Goal: Information Seeking & Learning: Check status

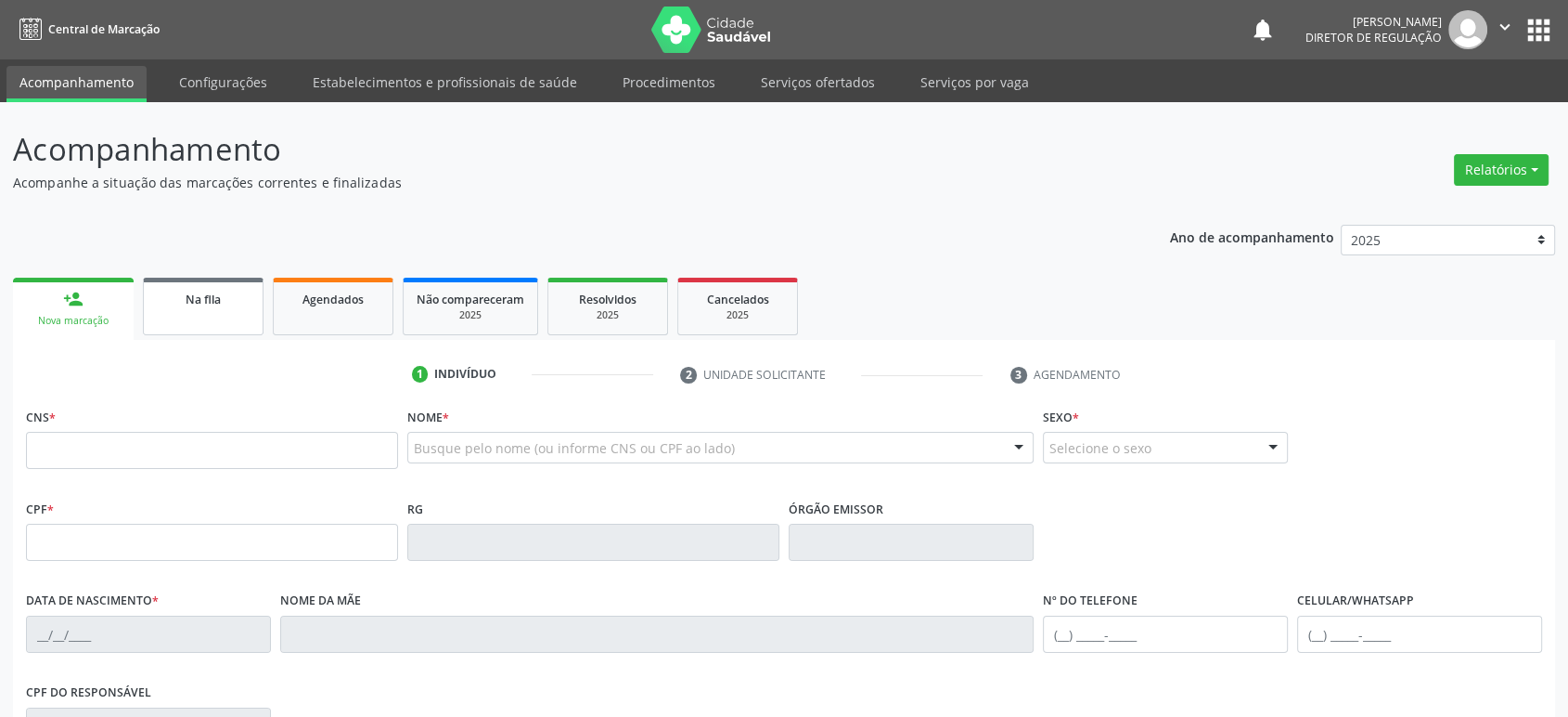
click at [199, 310] on link "Na fila" at bounding box center [203, 306] width 120 height 57
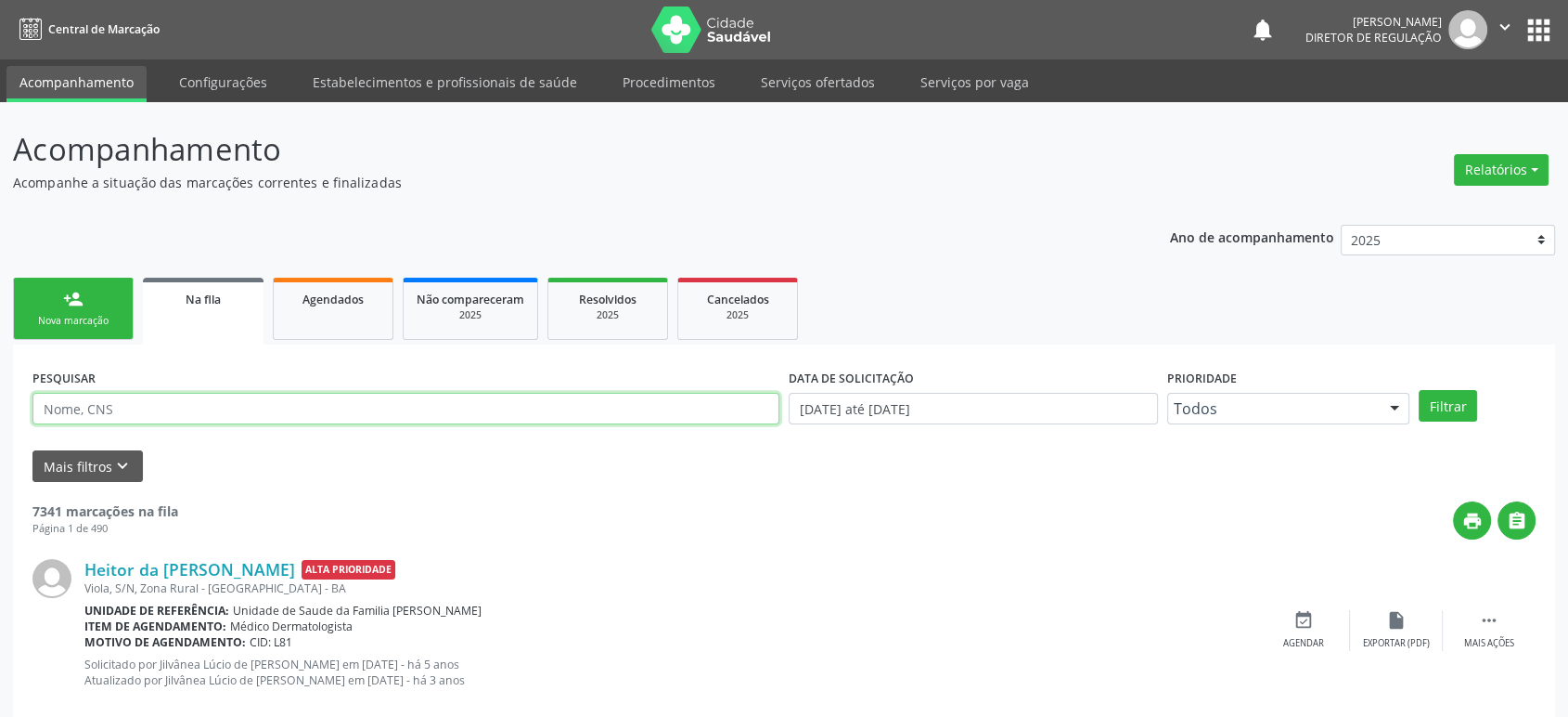
click at [267, 404] on input "text" at bounding box center [405, 408] width 747 height 31
paste input "706709264291420"
click at [1418, 390] on button "Filtrar" at bounding box center [1448, 405] width 58 height 31
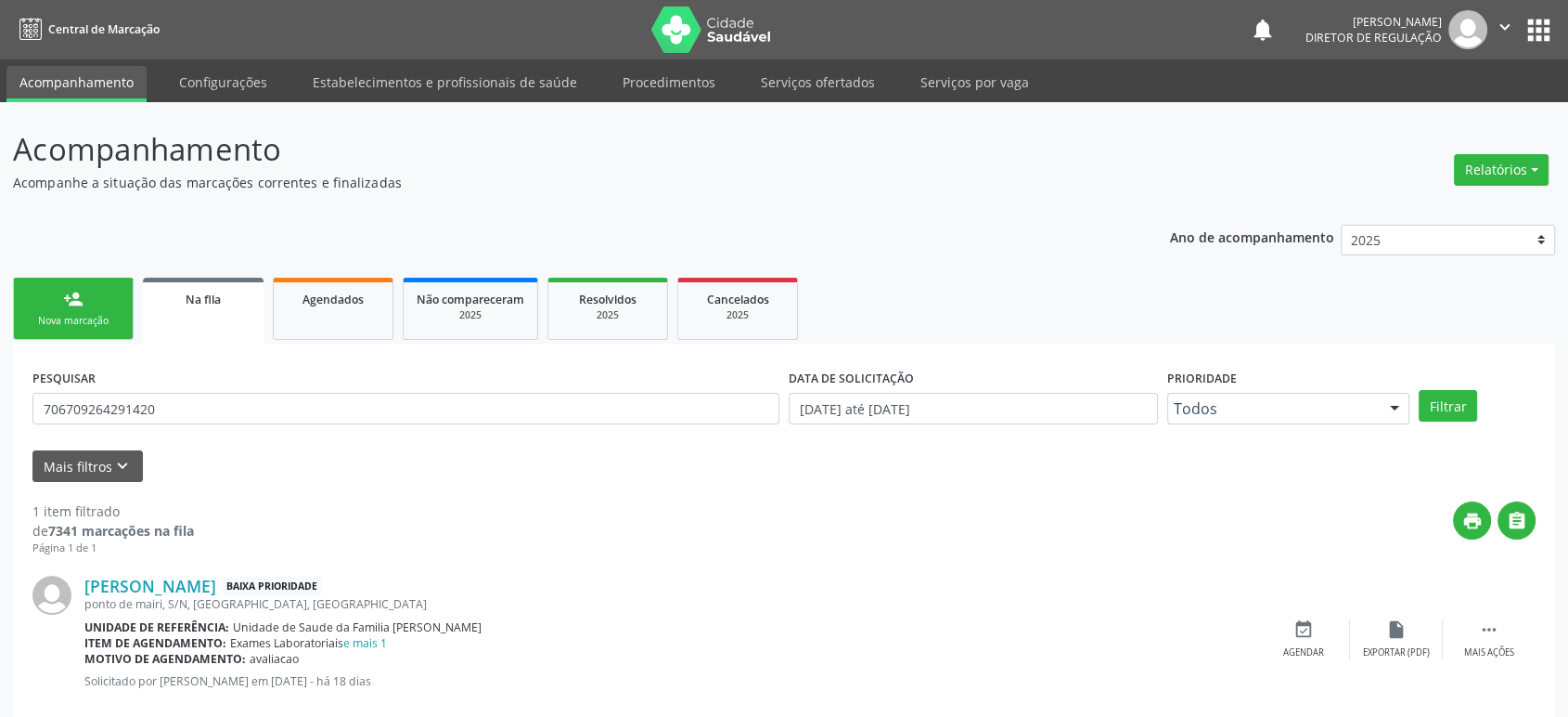
scroll to position [36, 0]
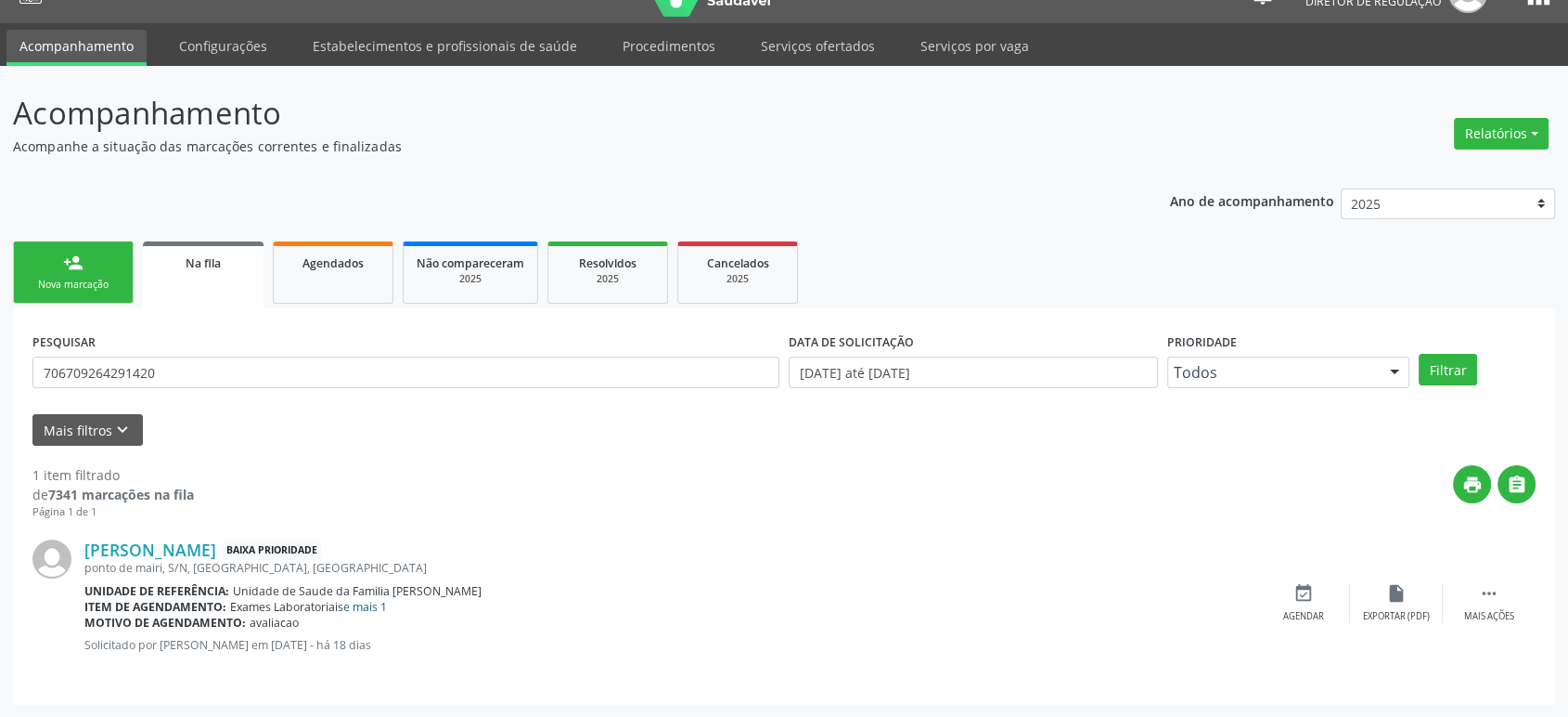
click at [362, 601] on link "e mais 1" at bounding box center [365, 606] width 44 height 16
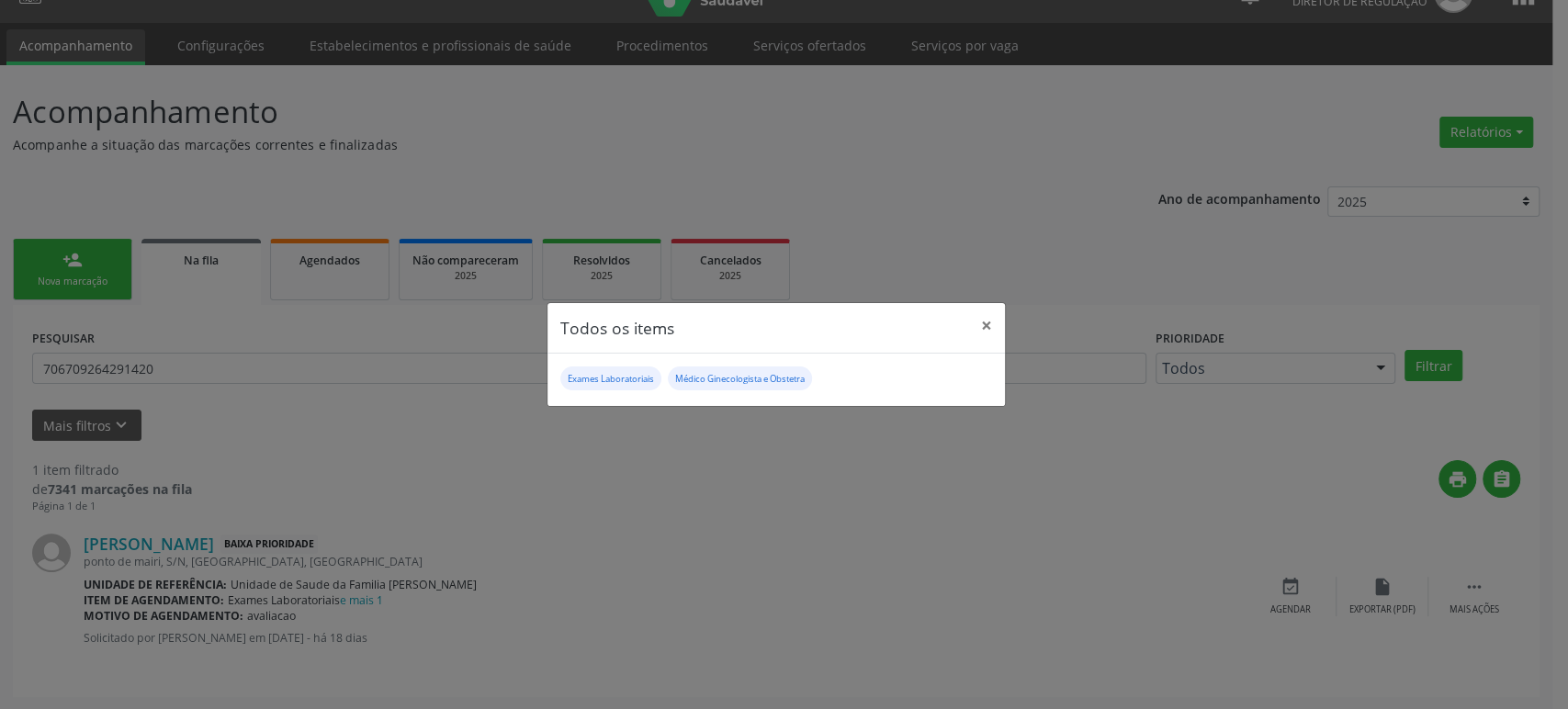
click at [757, 559] on div "Todos os items × Exames Laboratoriais Médico Ginecologista e Obstetra" at bounding box center [784, 354] width 1568 height 709
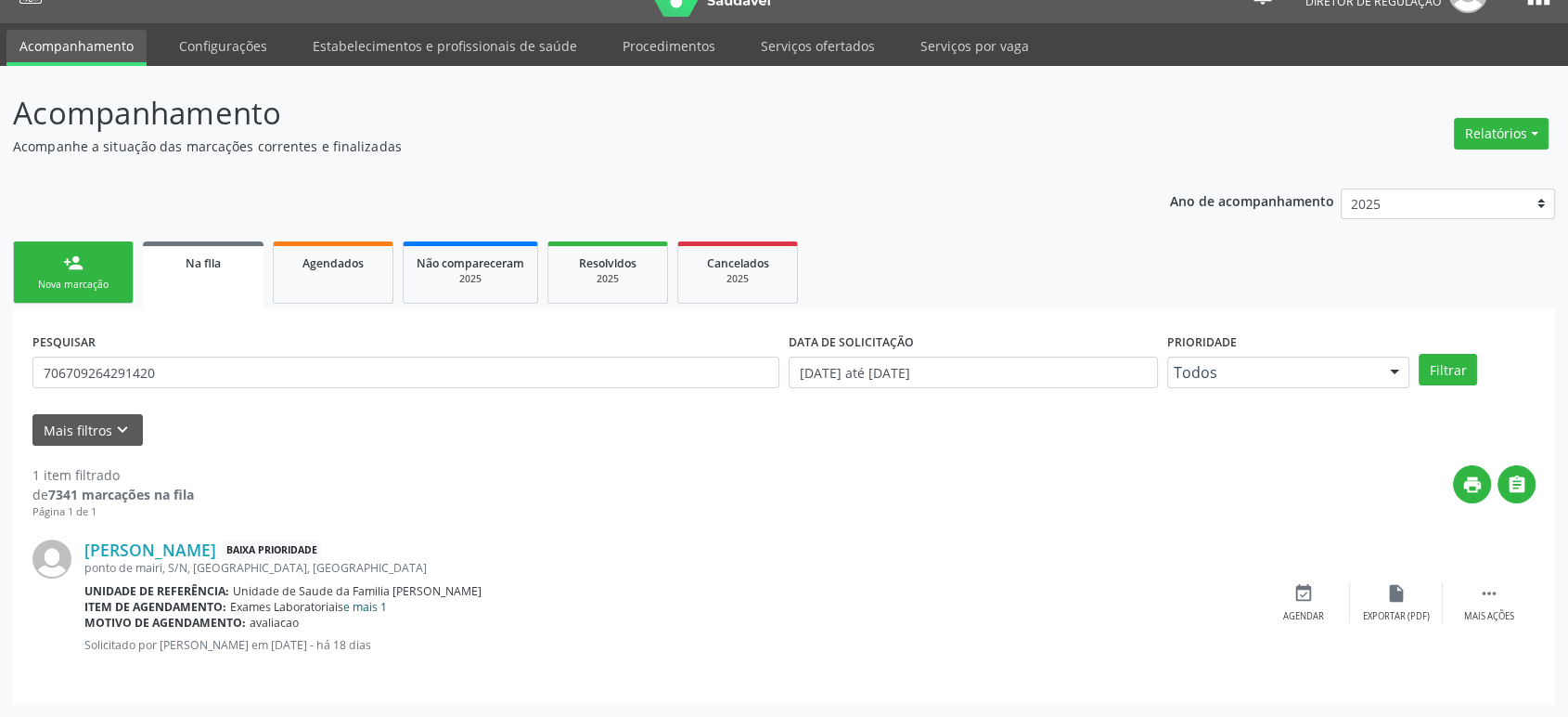
click at [365, 605] on link "e mais 1" at bounding box center [365, 606] width 44 height 16
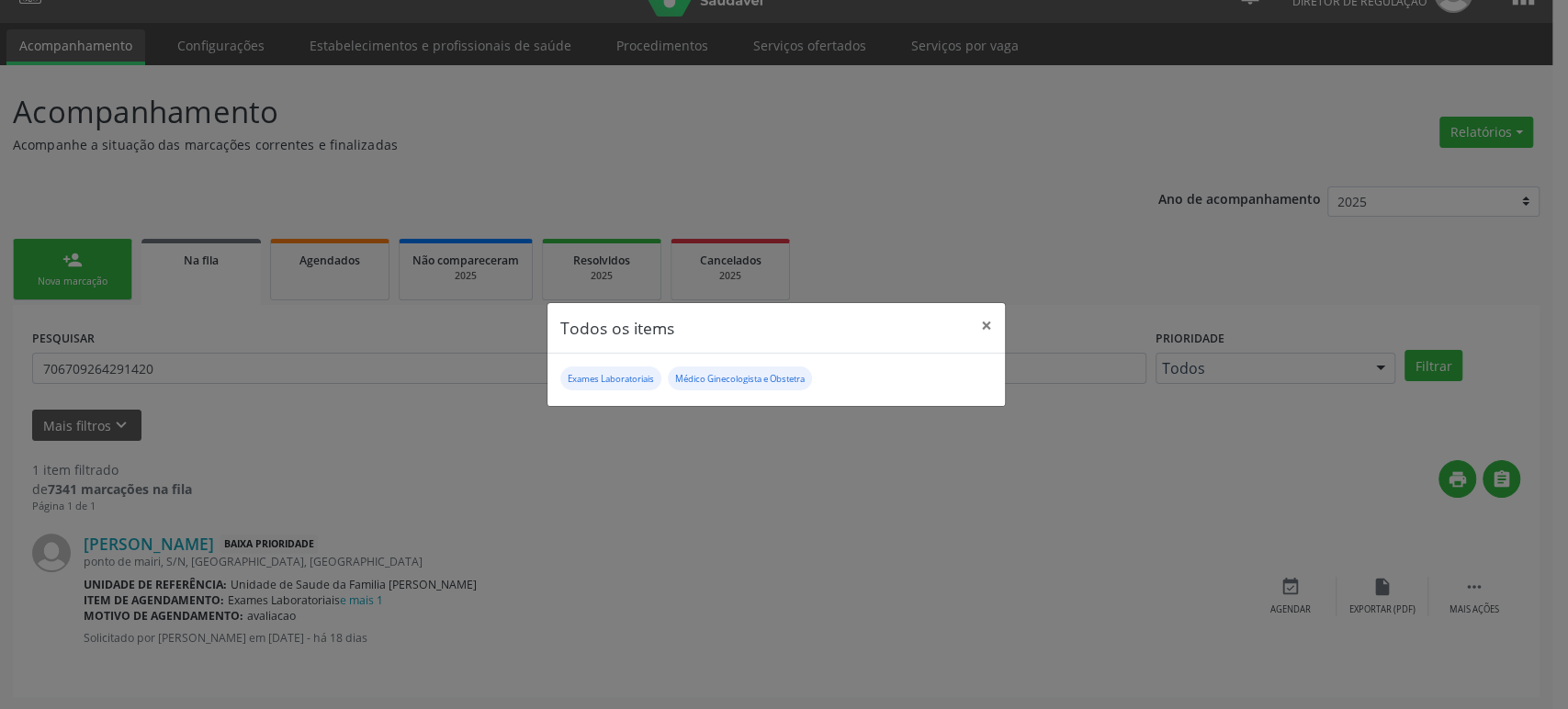
click at [693, 524] on div "Todos os items × Exames Laboratoriais Médico Ginecologista e Obstetra" at bounding box center [784, 354] width 1568 height 709
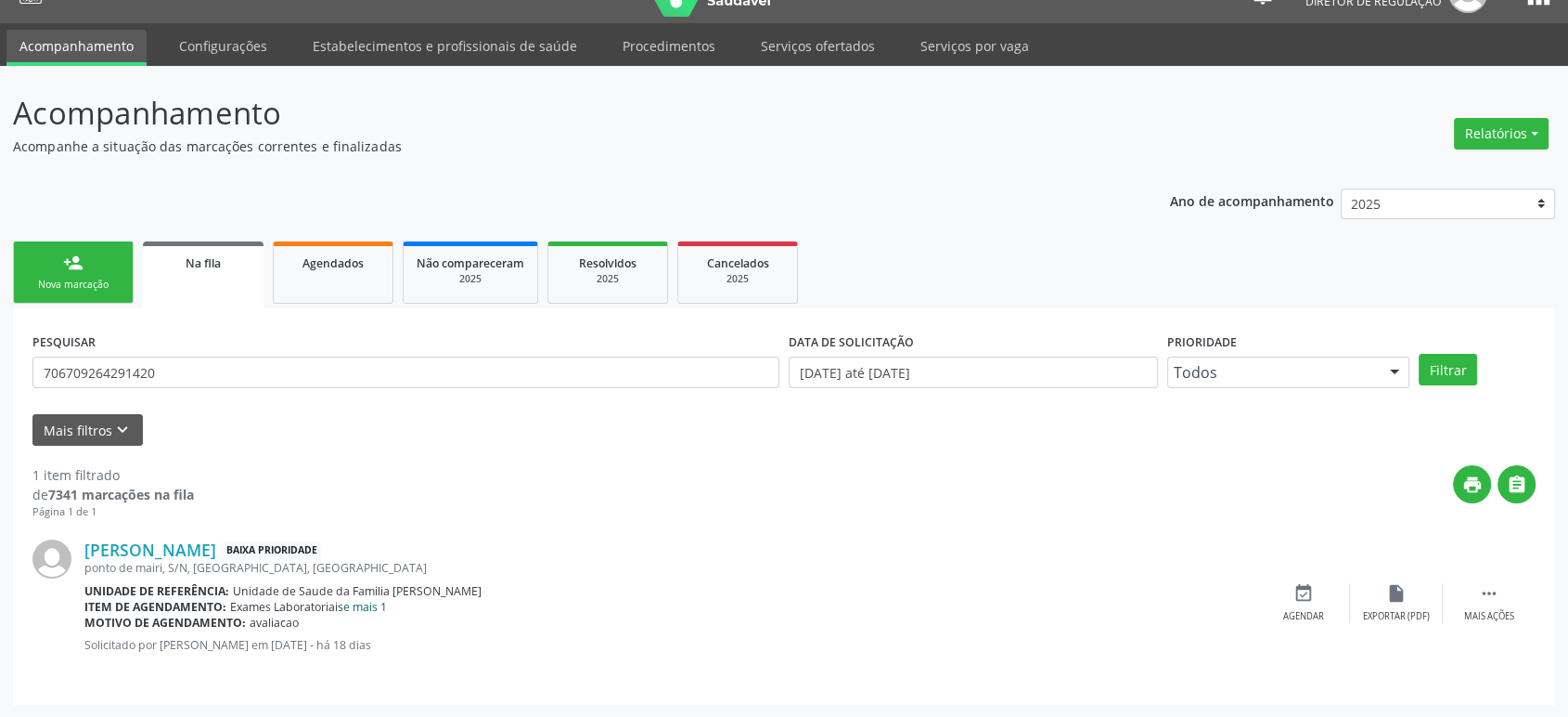
click at [368, 605] on link "e mais 1" at bounding box center [365, 606] width 44 height 16
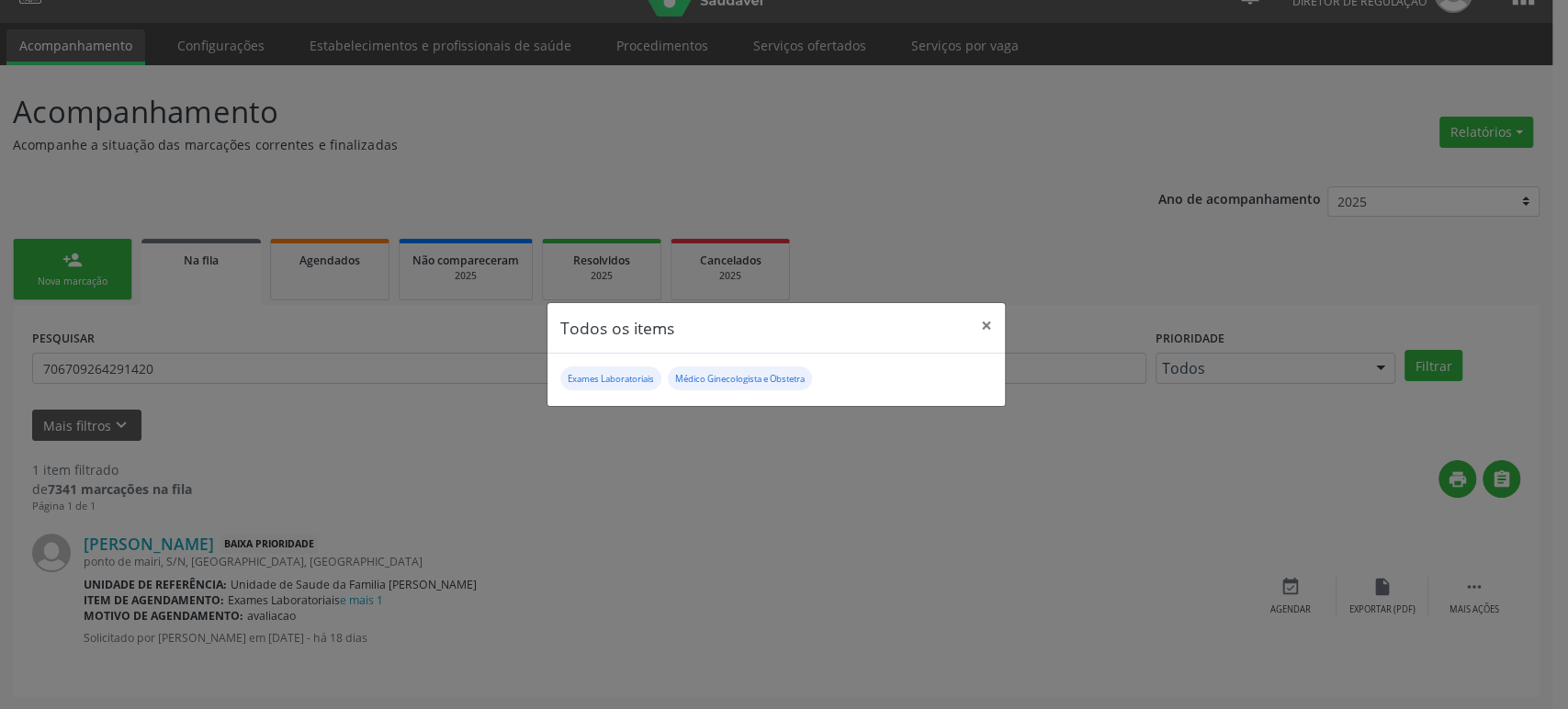
click at [512, 547] on div "Todos os items × Exames Laboratoriais Médico Ginecologista e Obstetra" at bounding box center [784, 354] width 1568 height 709
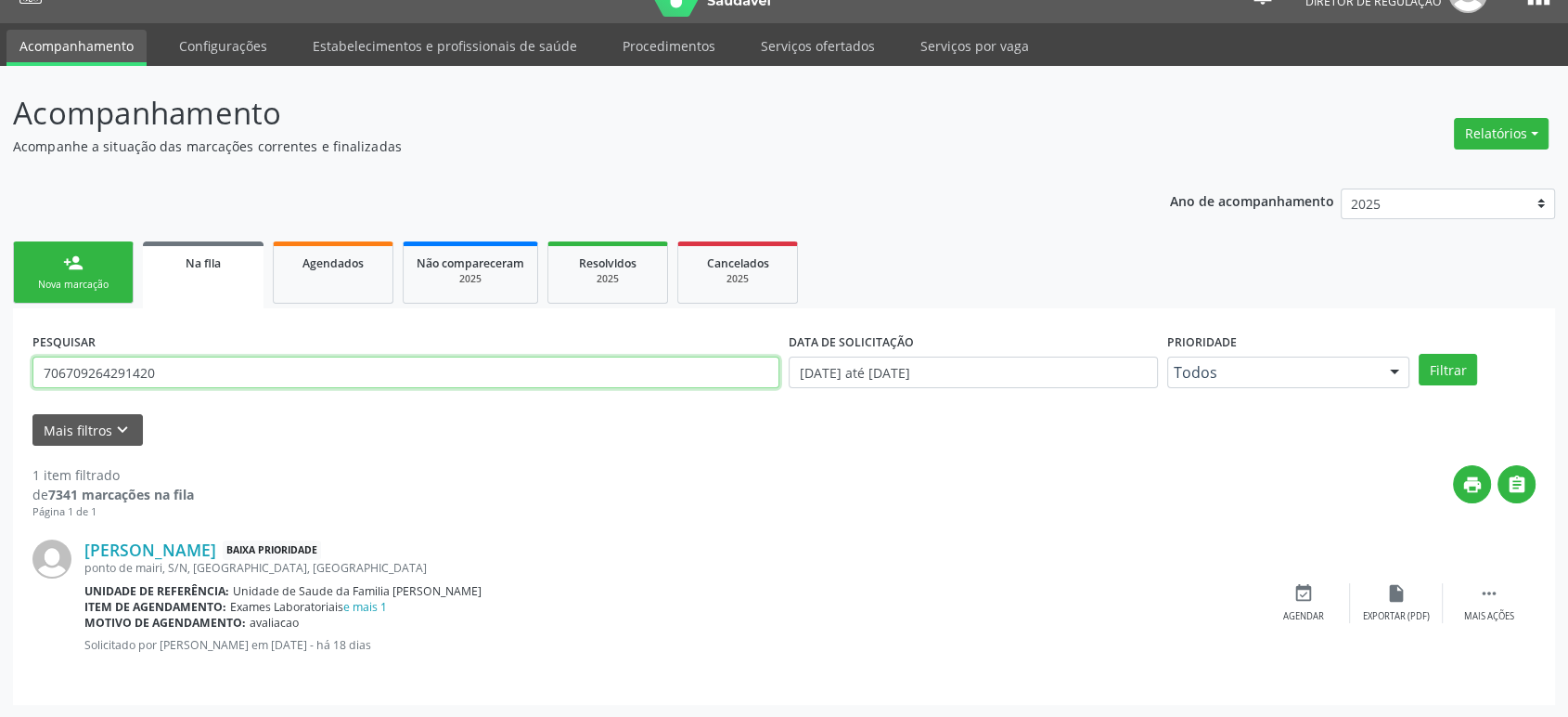
click at [189, 362] on input "706709264291420" at bounding box center [405, 372] width 747 height 31
click at [226, 364] on input "706709264291420" at bounding box center [405, 372] width 747 height 31
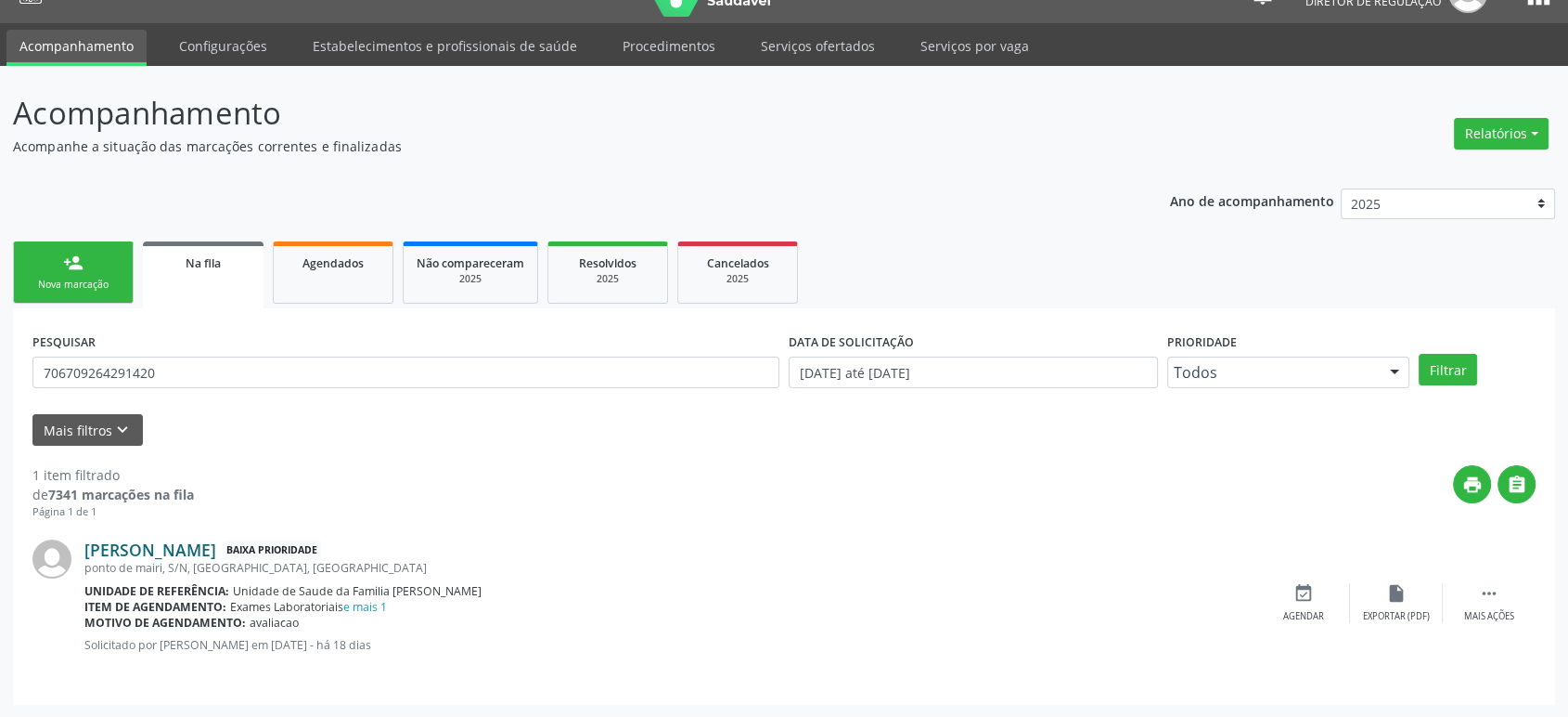
click at [196, 545] on link "Viviane Passos Moreira" at bounding box center [150, 549] width 132 height 20
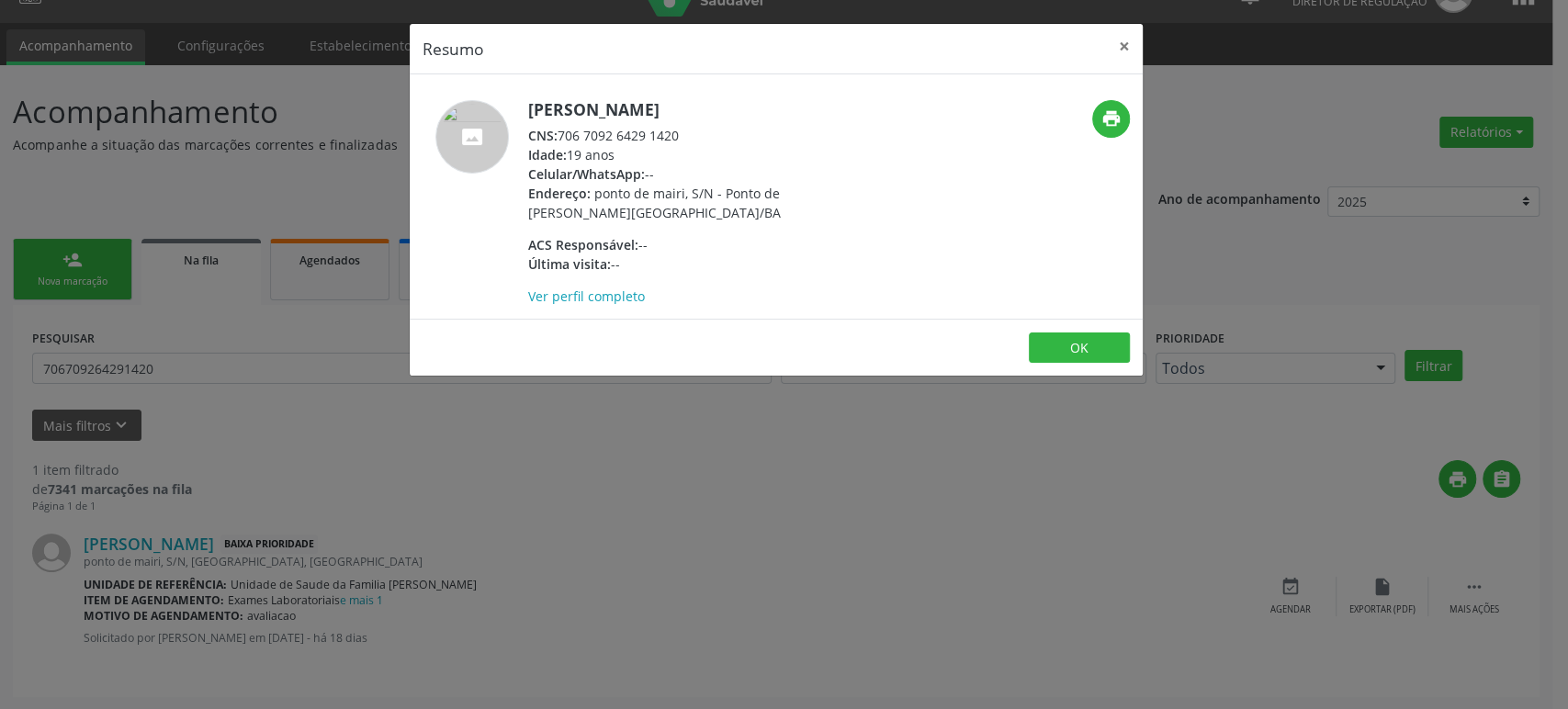
drag, startPoint x: 526, startPoint y: 104, endPoint x: 764, endPoint y: 111, distance: 238.1
click at [764, 111] on div "Viviane Passos Moreira CNS: 706 7092 6429 1420 Idade: 19 anos Celular/WhatsApp:…" at bounding box center [654, 203] width 488 height 206
copy h5 "Viviane Passos Moreira"
click at [734, 587] on div "Resumo × Viviane Passos Moreira CNS: 706 7092 6429 1420 Idade: 19 anos Celular/…" at bounding box center [784, 354] width 1568 height 709
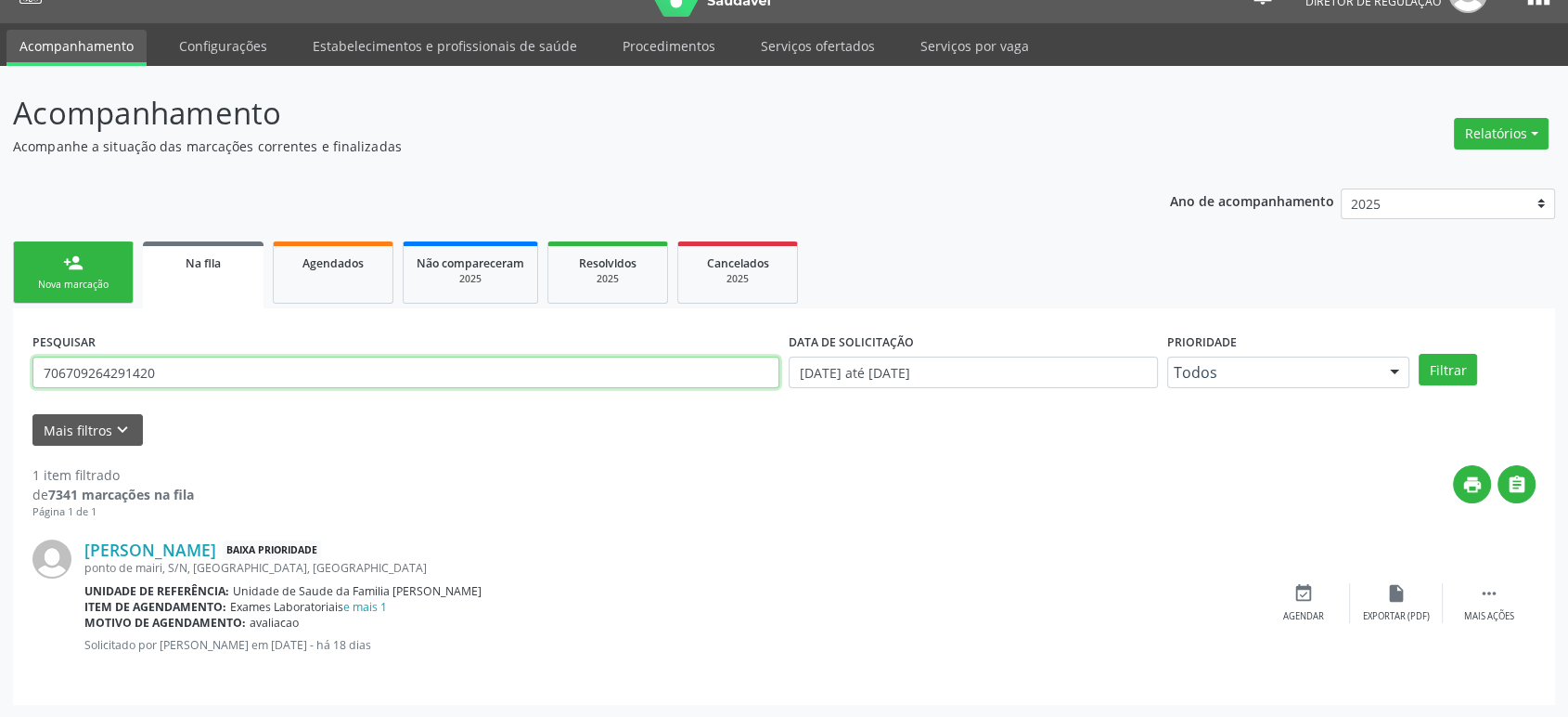
click at [88, 364] on input "706709264291420" at bounding box center [405, 372] width 747 height 31
click at [1418, 354] on button "Filtrar" at bounding box center [1448, 369] width 58 height 31
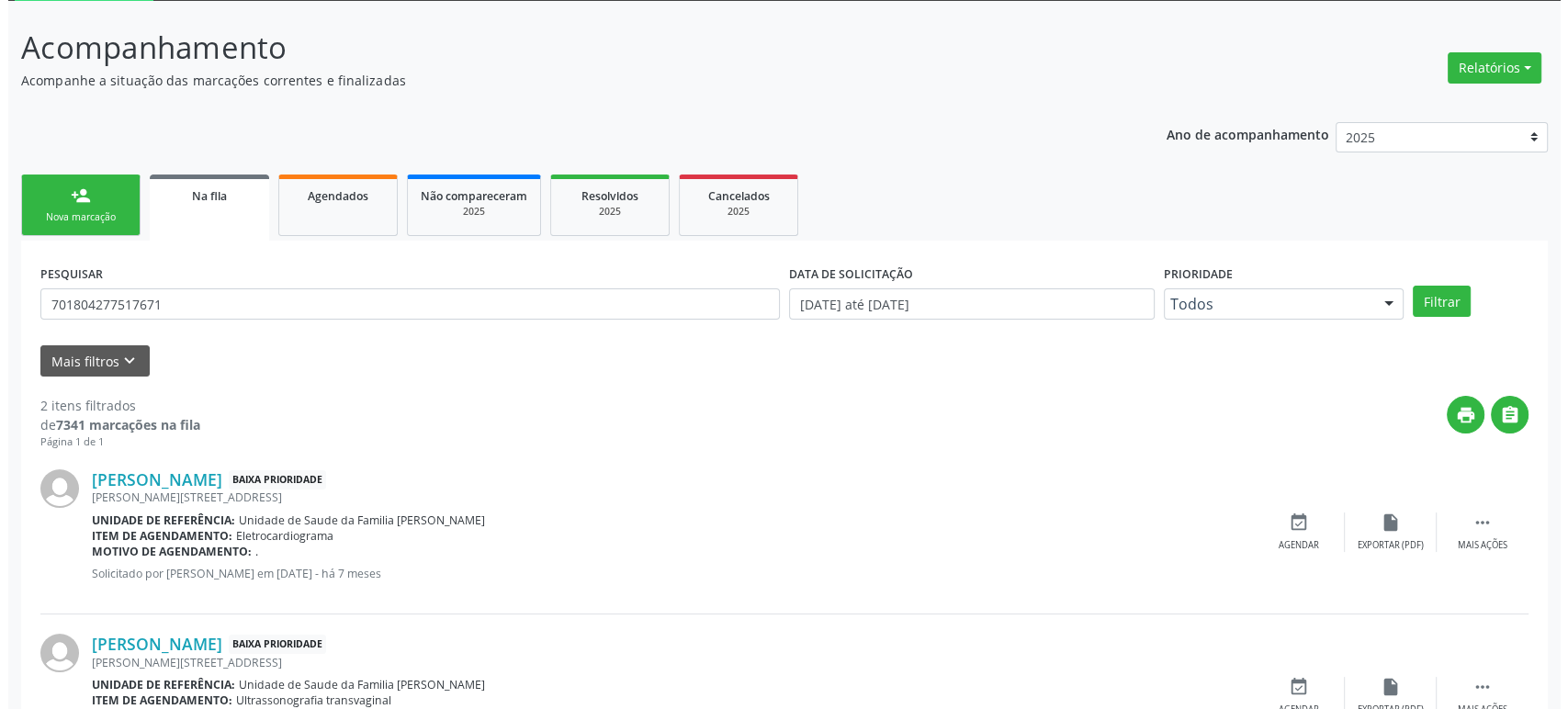
scroll to position [199, 0]
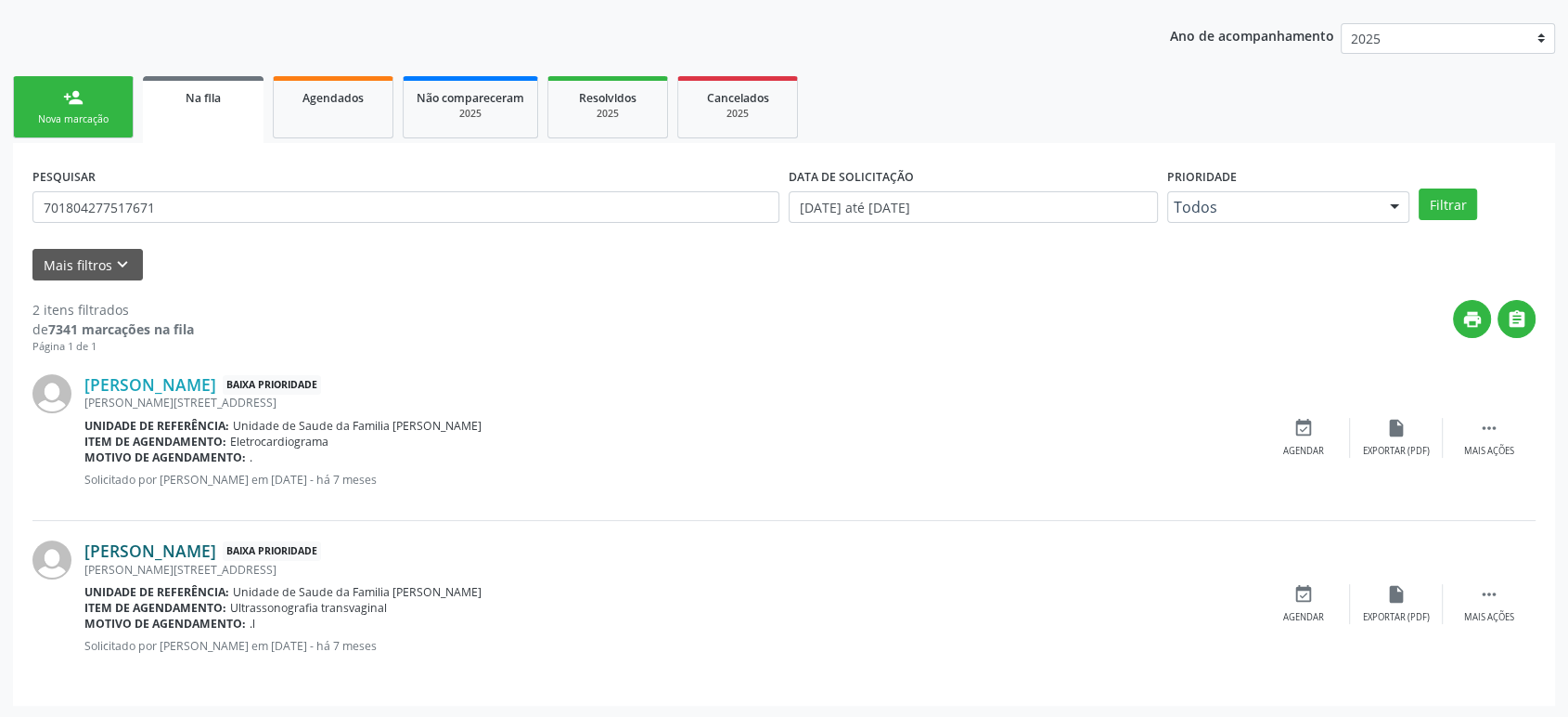
click at [198, 553] on link "Gessica Barbosa da Silva" at bounding box center [150, 550] width 132 height 20
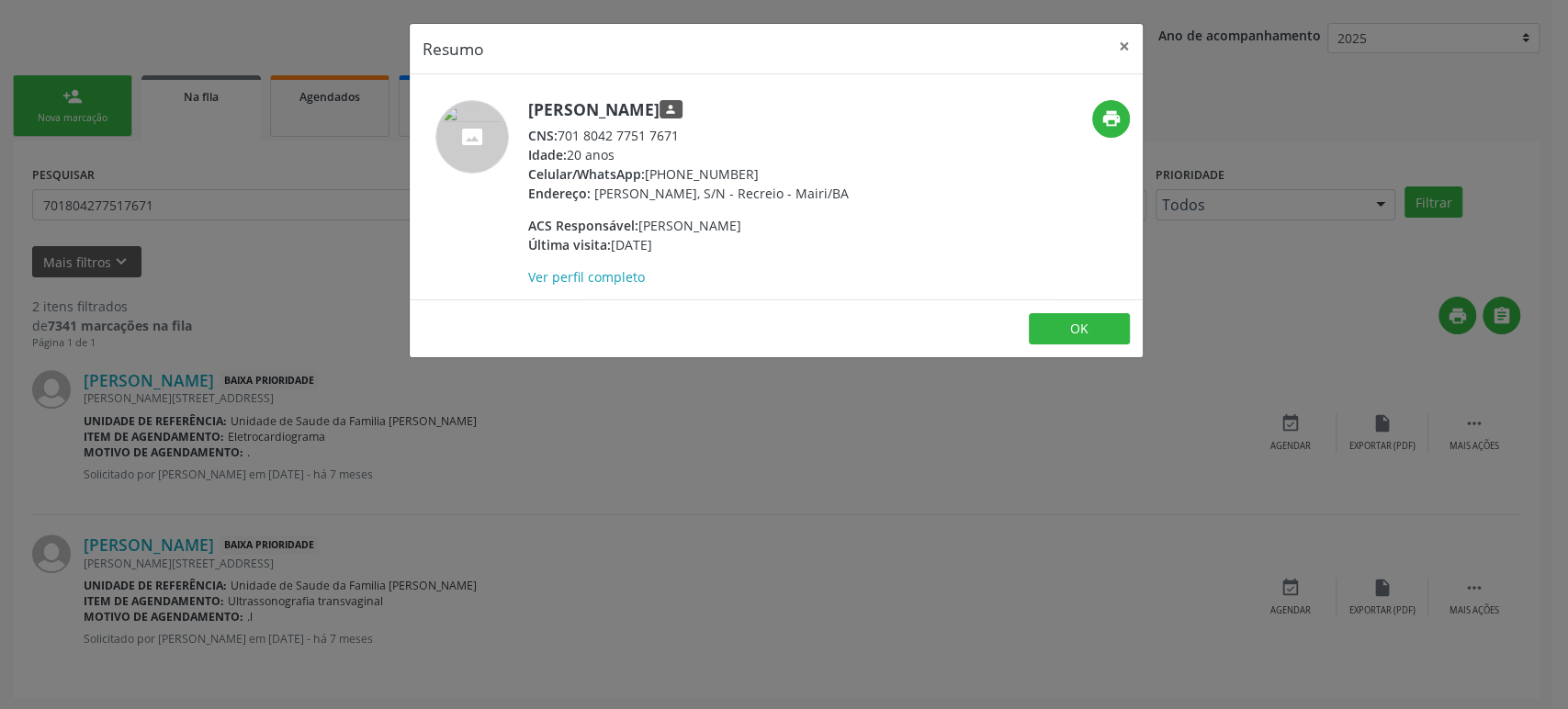
click at [760, 506] on div "Resumo × Gessica Barbosa da Silva person CNS: 701 8042 7751 7671 Idade: 20 anos…" at bounding box center [784, 354] width 1568 height 709
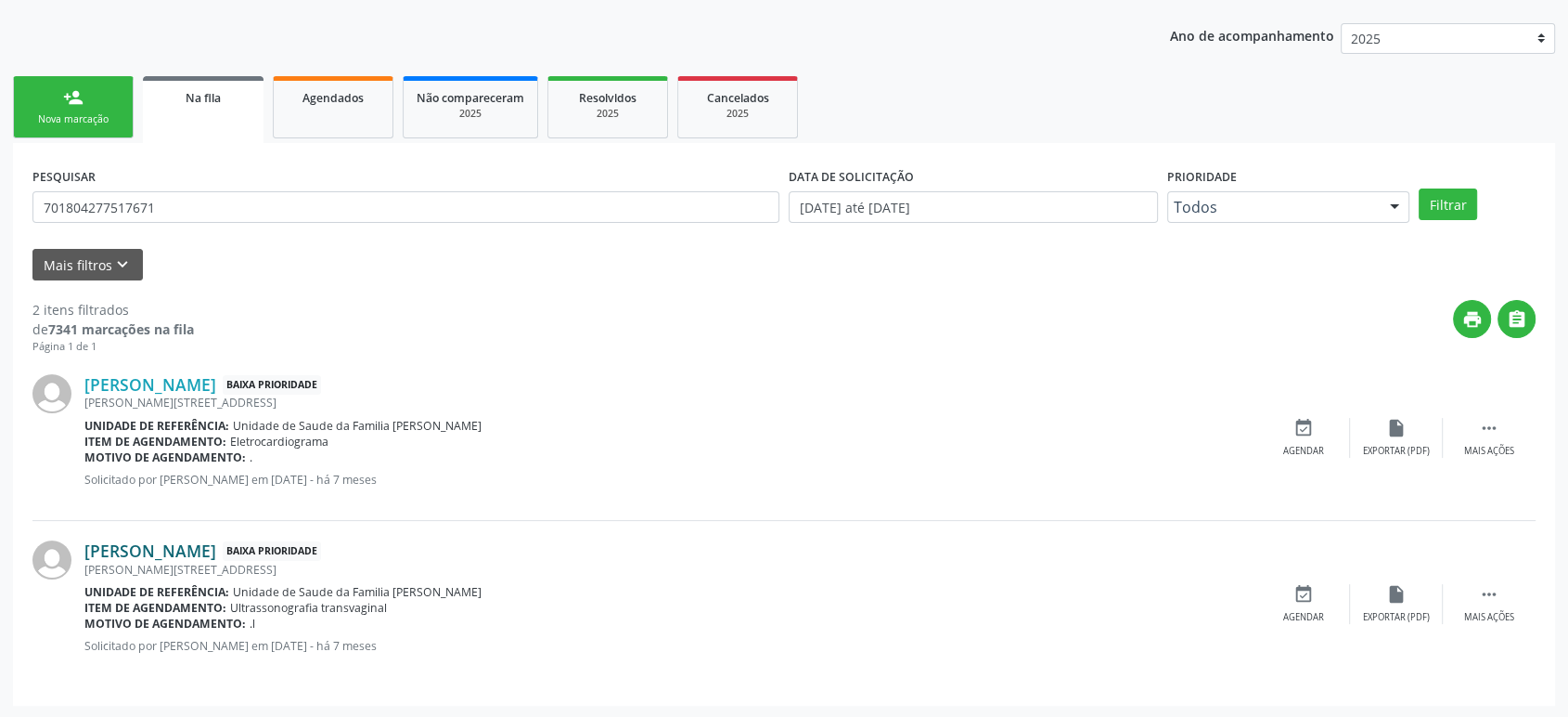
click at [217, 547] on link "Gessica Barbosa da Silva" at bounding box center [150, 550] width 132 height 20
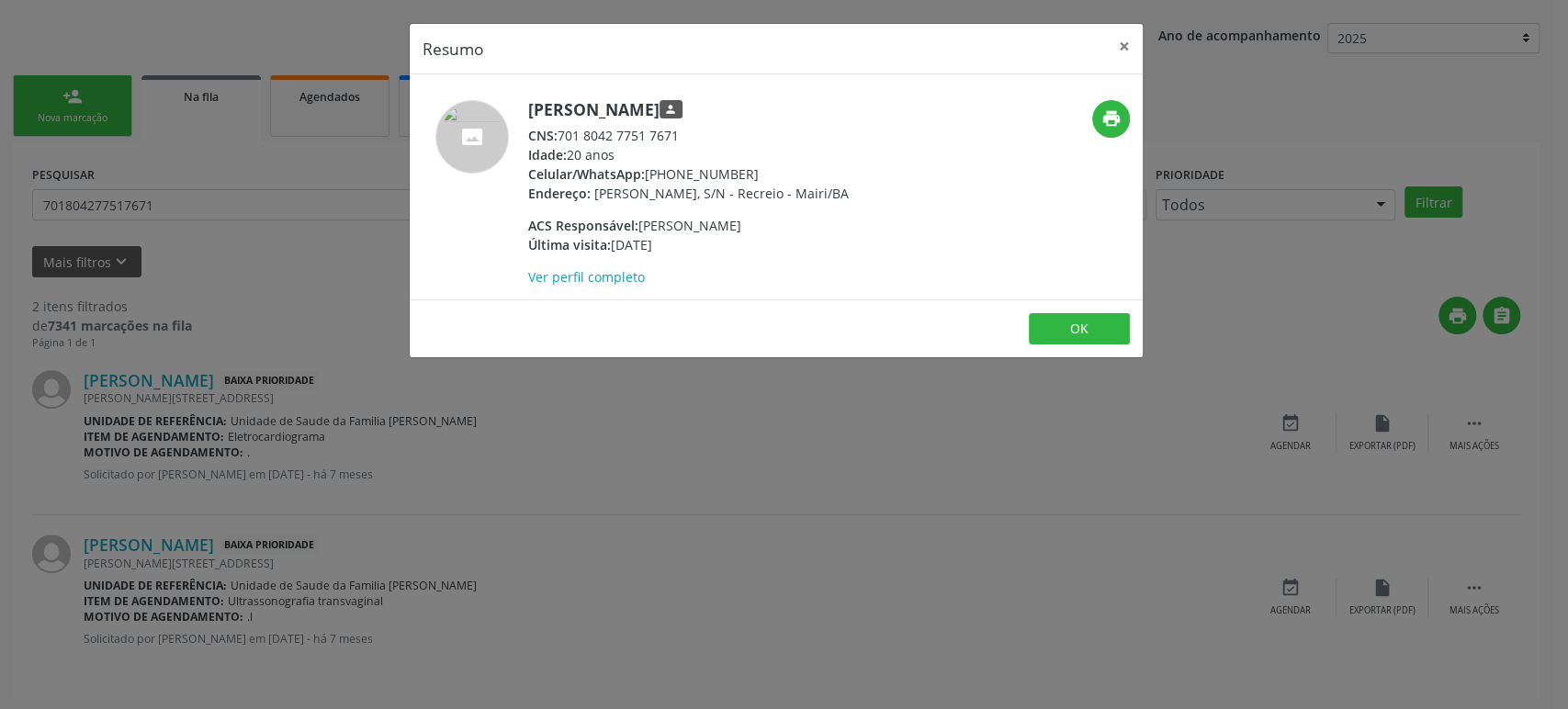
click at [563, 501] on div "Resumo × Gessica Barbosa da Silva person CNS: 701 8042 7751 7671 Idade: 20 anos…" at bounding box center [784, 354] width 1568 height 709
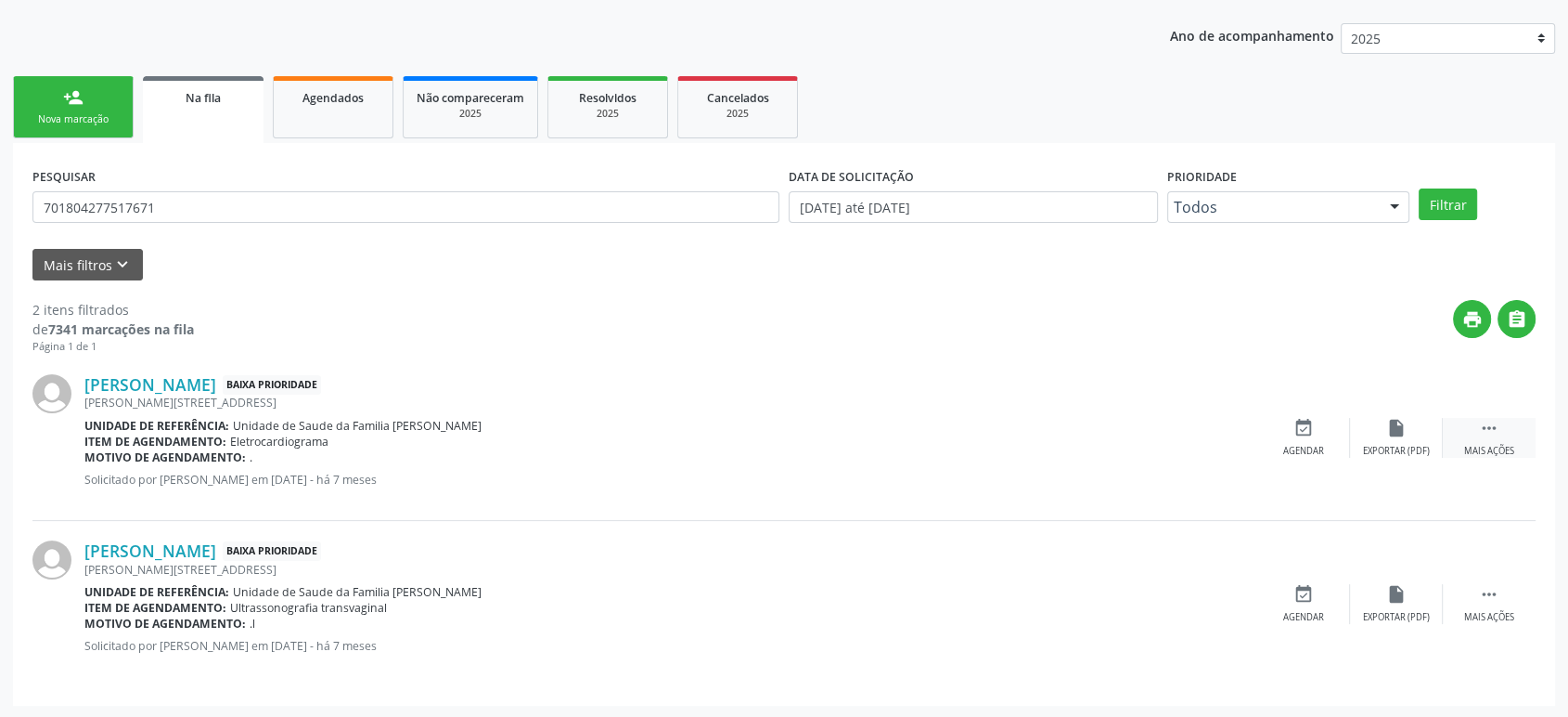
click at [1496, 434] on icon "" at bounding box center [1488, 427] width 20 height 20
click at [1317, 428] on div "cancel Cancelar" at bounding box center [1304, 437] width 93 height 40
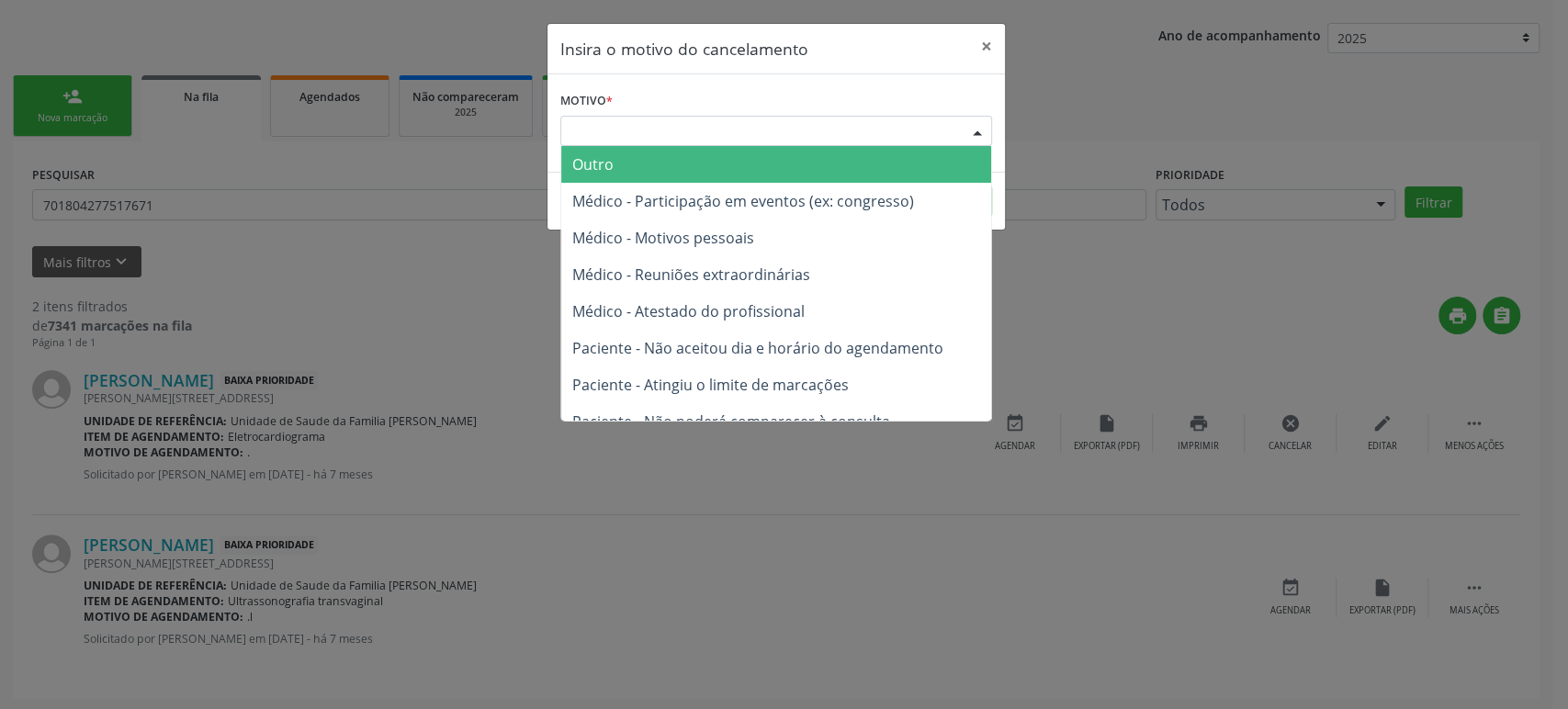
click at [670, 121] on div "Escolha o motivo" at bounding box center [776, 131] width 432 height 31
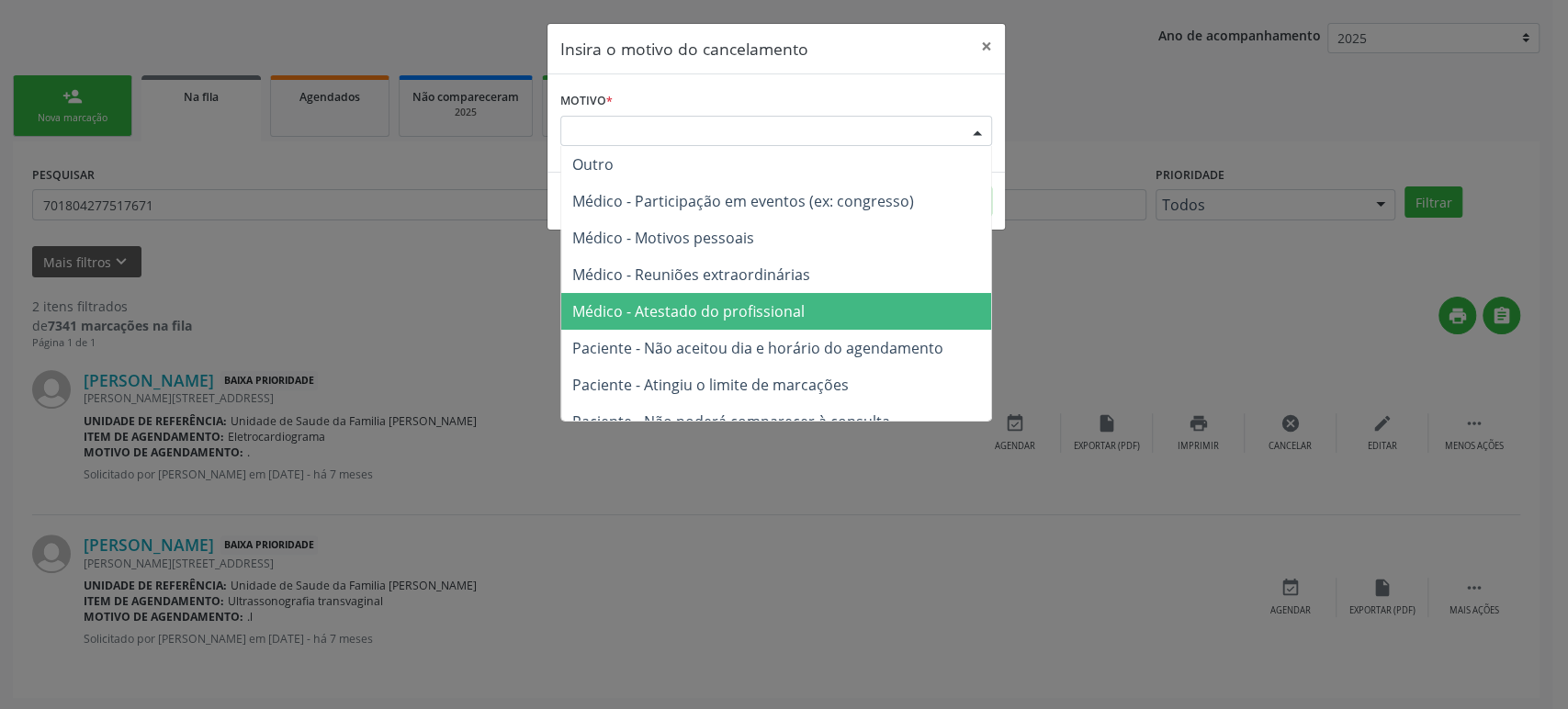
click at [706, 309] on span "Médico - Atestado do profissional" at bounding box center [688, 310] width 233 height 20
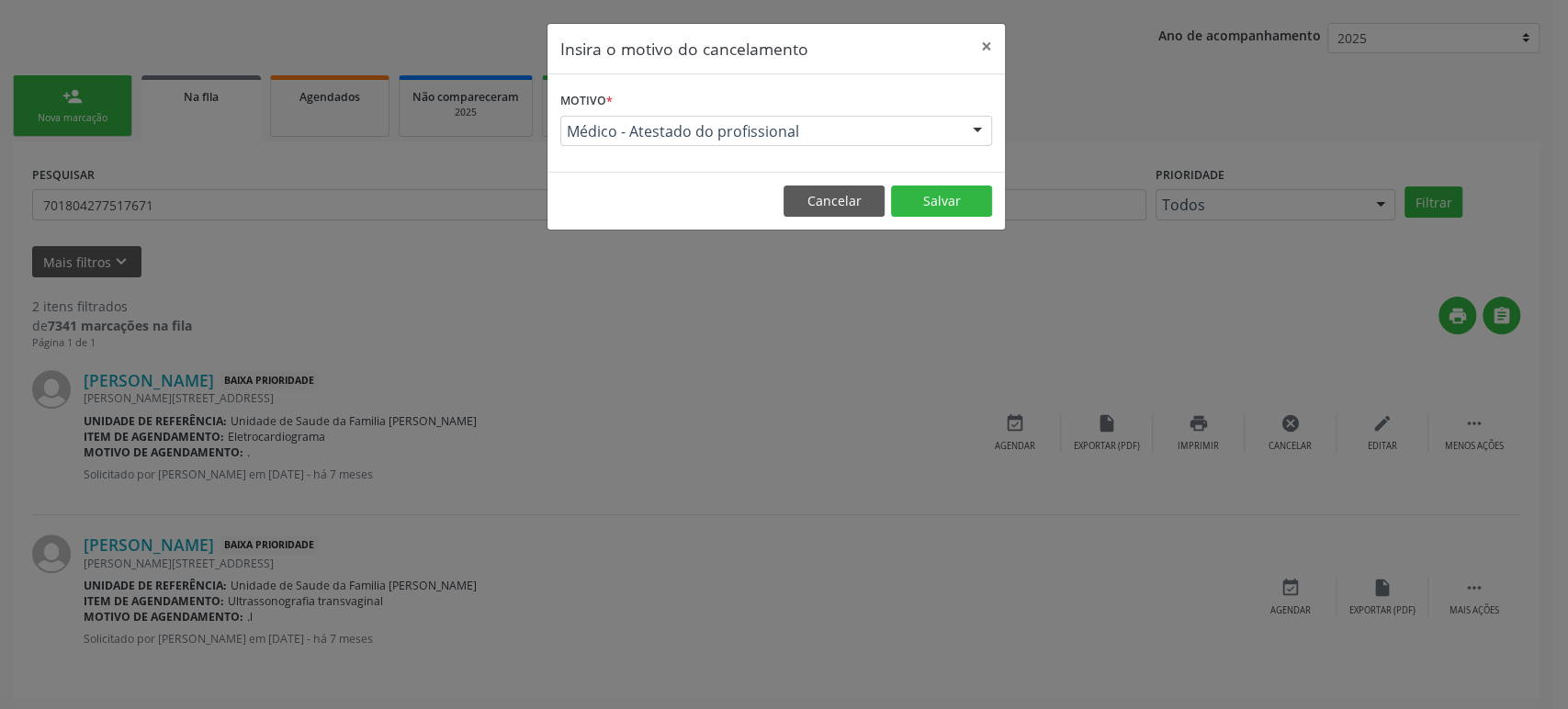
click at [922, 180] on footer "Cancelar Salvar" at bounding box center [777, 201] width 458 height 58
click at [924, 197] on button "Salvar" at bounding box center [941, 201] width 101 height 31
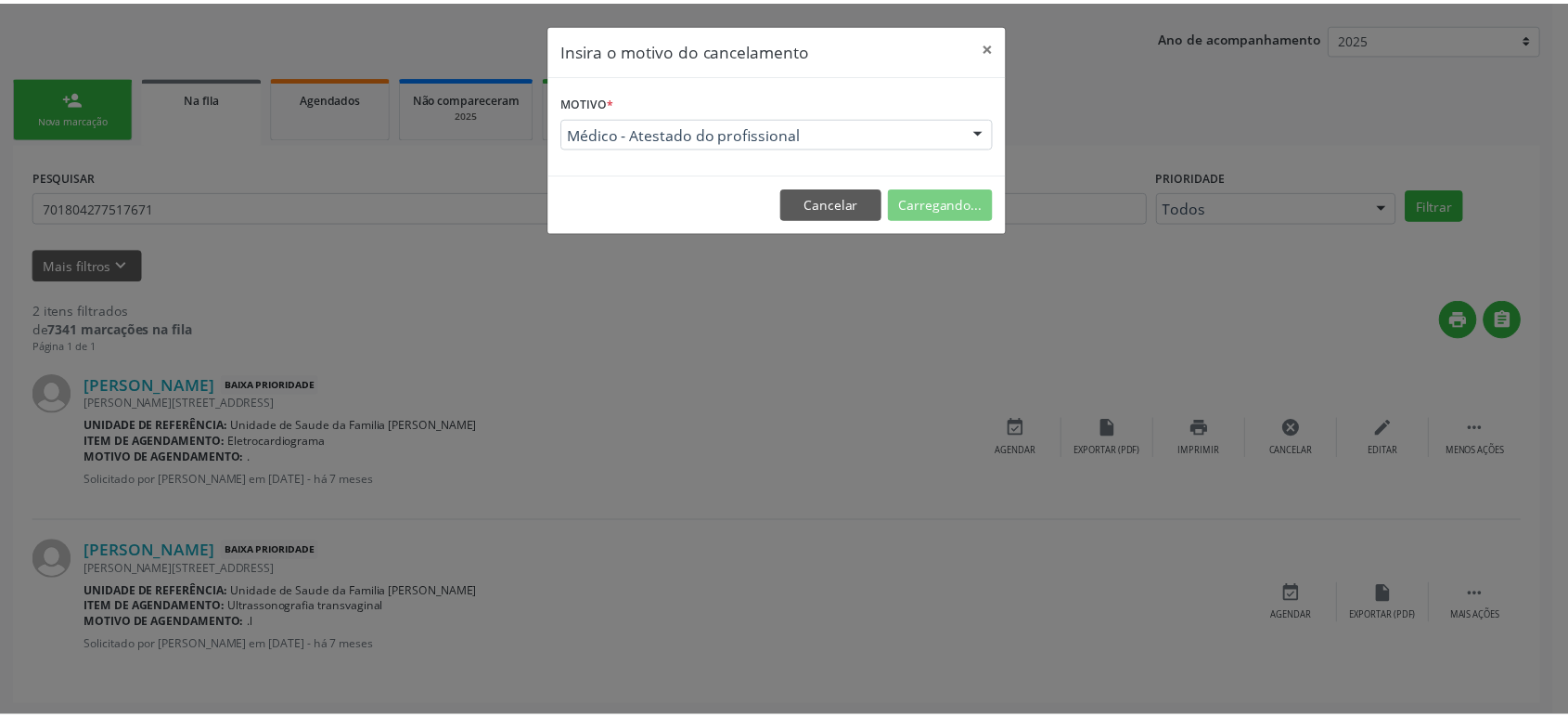
scroll to position [0, 0]
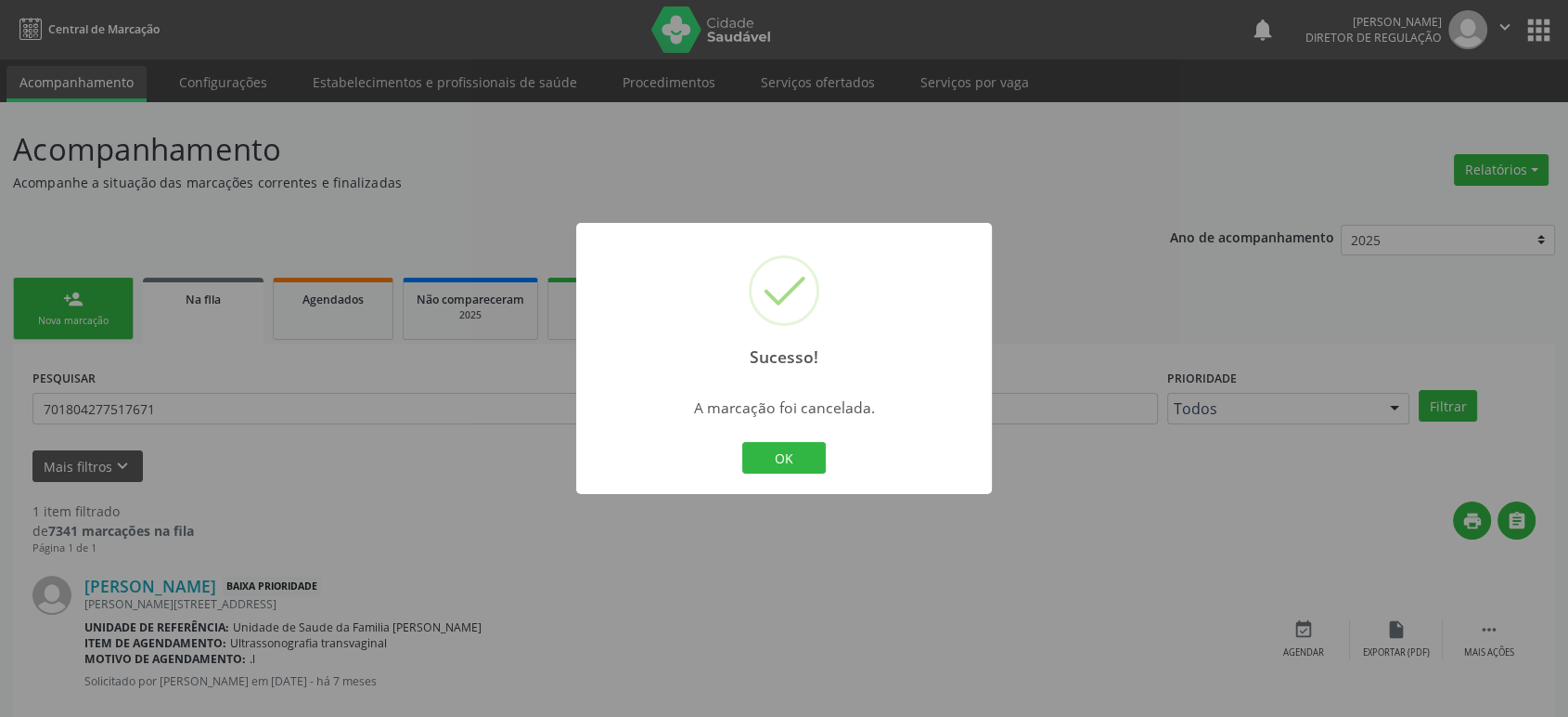
click at [827, 449] on div "OK Cancel" at bounding box center [784, 458] width 92 height 39
click at [795, 465] on button "OK" at bounding box center [784, 458] width 83 height 31
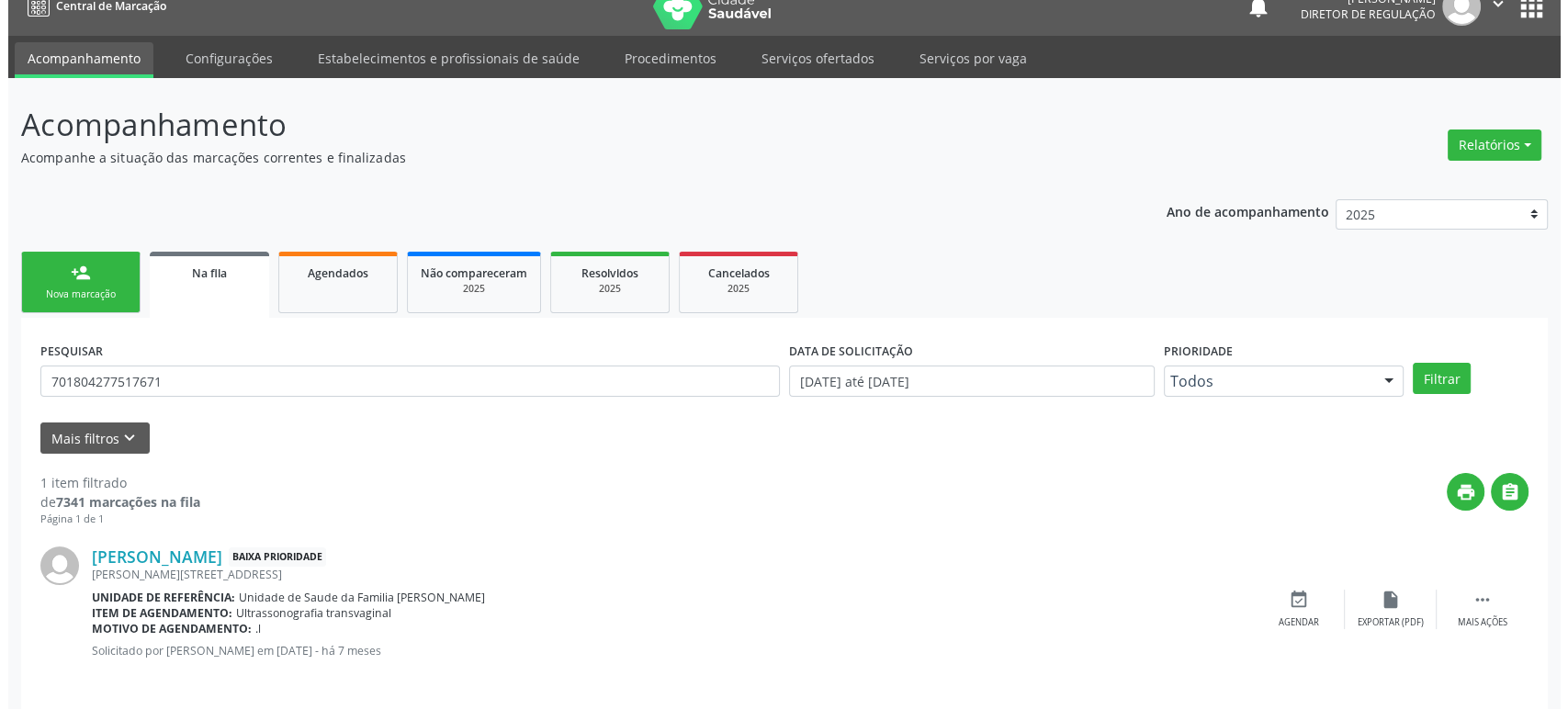
scroll to position [36, 0]
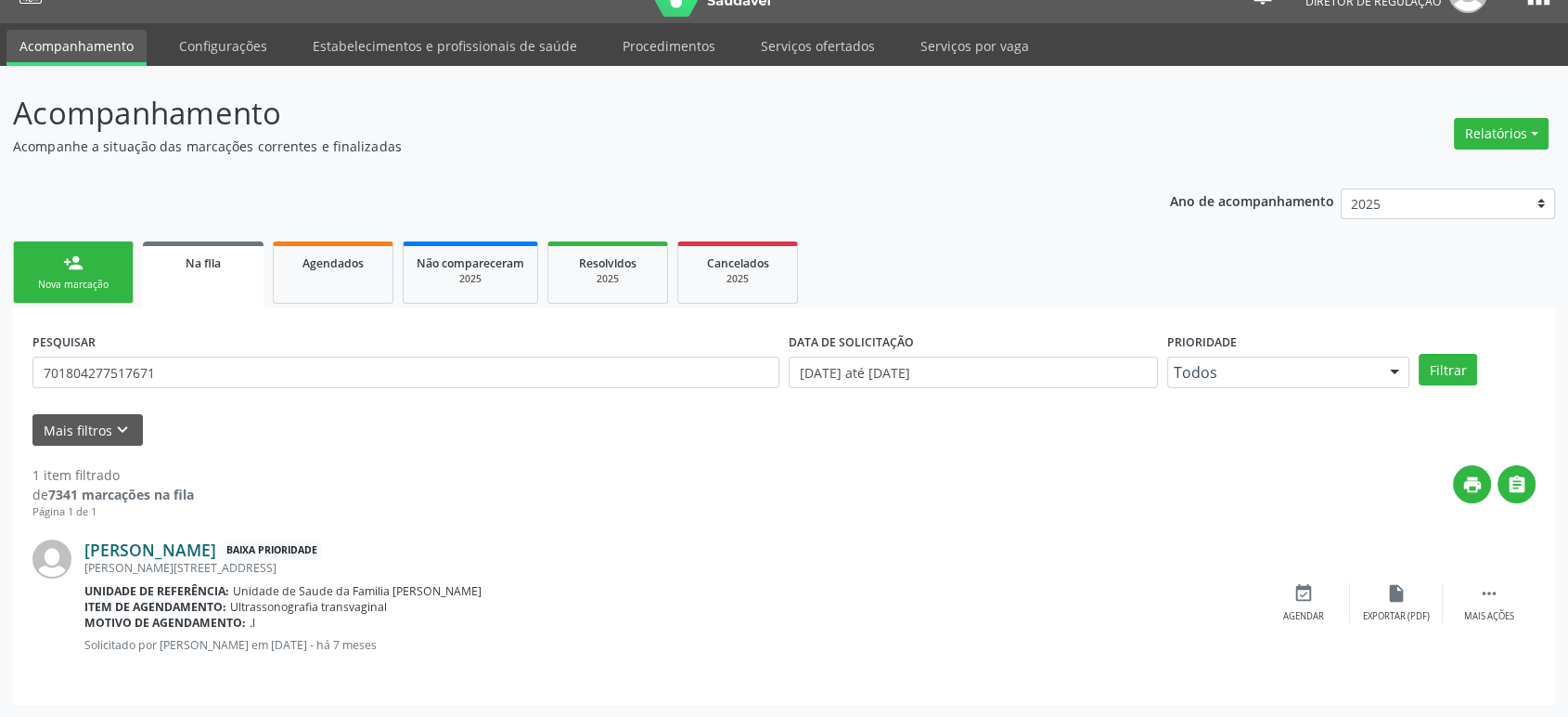
click at [194, 544] on link "Gessica Barbosa da Silva" at bounding box center [150, 549] width 132 height 20
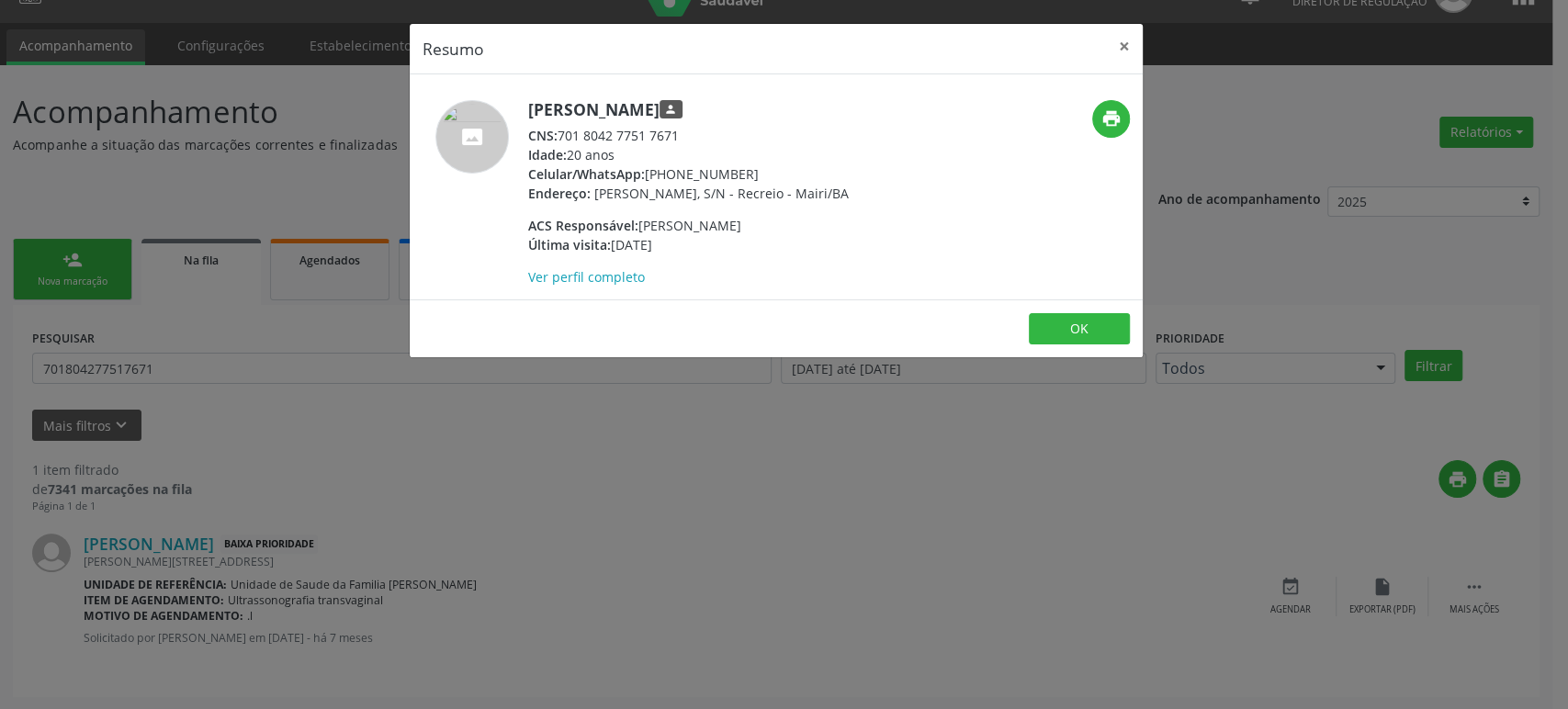
drag, startPoint x: 526, startPoint y: 112, endPoint x: 745, endPoint y: 100, distance: 219.3
click at [745, 100] on div "Gessica Barbosa da Silva person CNS: 701 8042 7751 7671 Idade: 20 anos Celular/…" at bounding box center [654, 193] width 488 height 186
copy h5 "Gessica Barbosa da Silva"
click at [907, 493] on div "Resumo × Gessica Barbosa da Silva person CNS: 701 8042 7751 7671 Idade: 20 anos…" at bounding box center [784, 354] width 1568 height 709
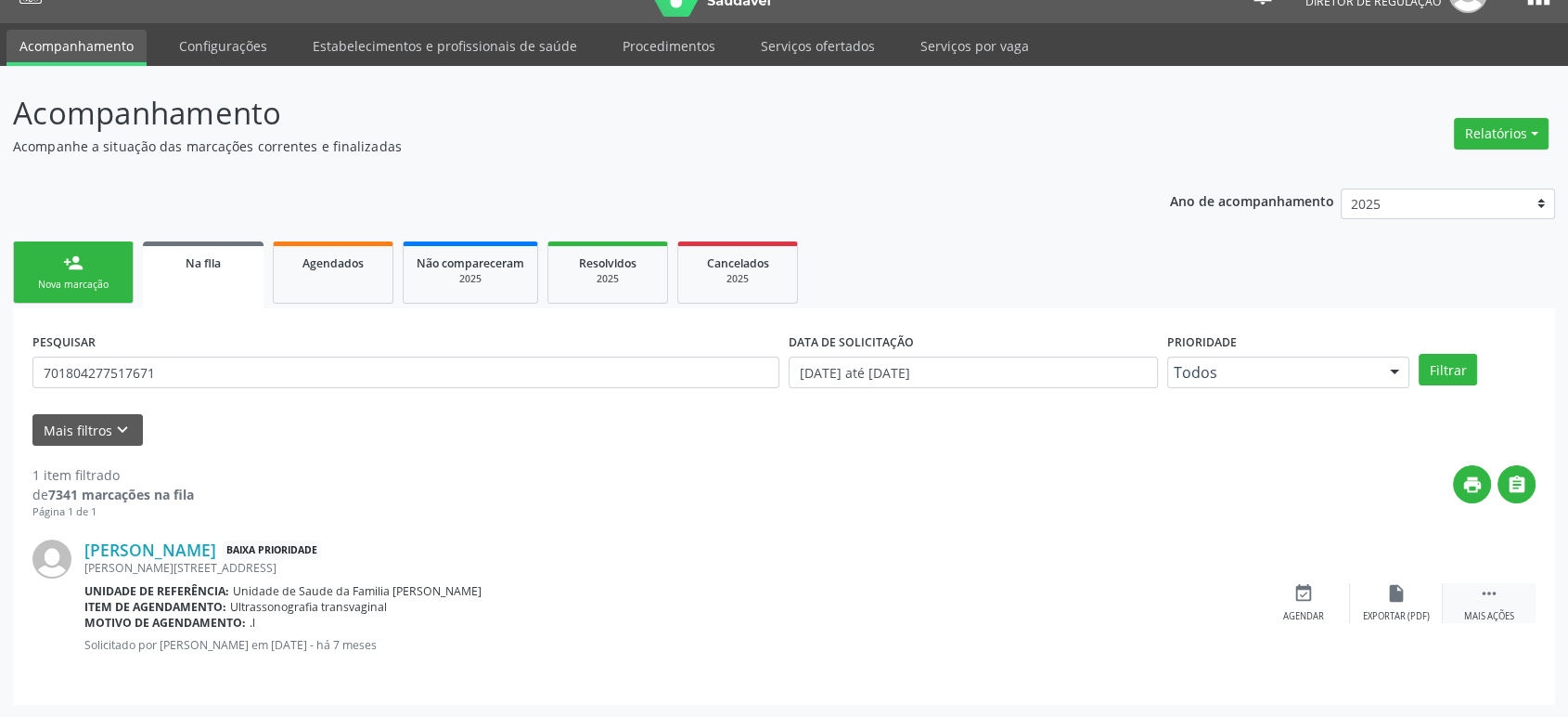
click at [1496, 606] on div " Mais ações" at bounding box center [1489, 602] width 93 height 40
click at [1308, 604] on div "cancel Cancelar" at bounding box center [1304, 602] width 93 height 40
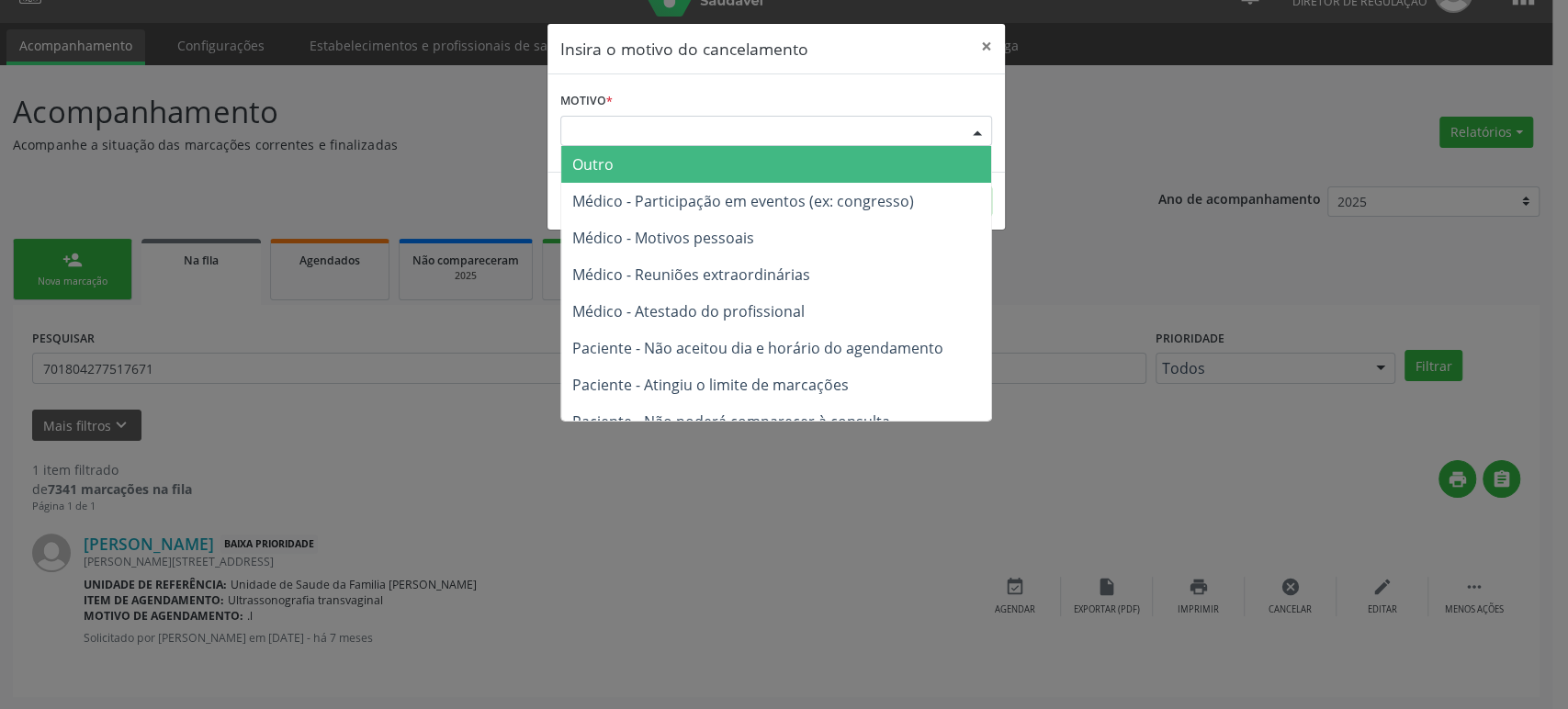
click at [621, 128] on div "Escolha o motivo" at bounding box center [776, 131] width 432 height 31
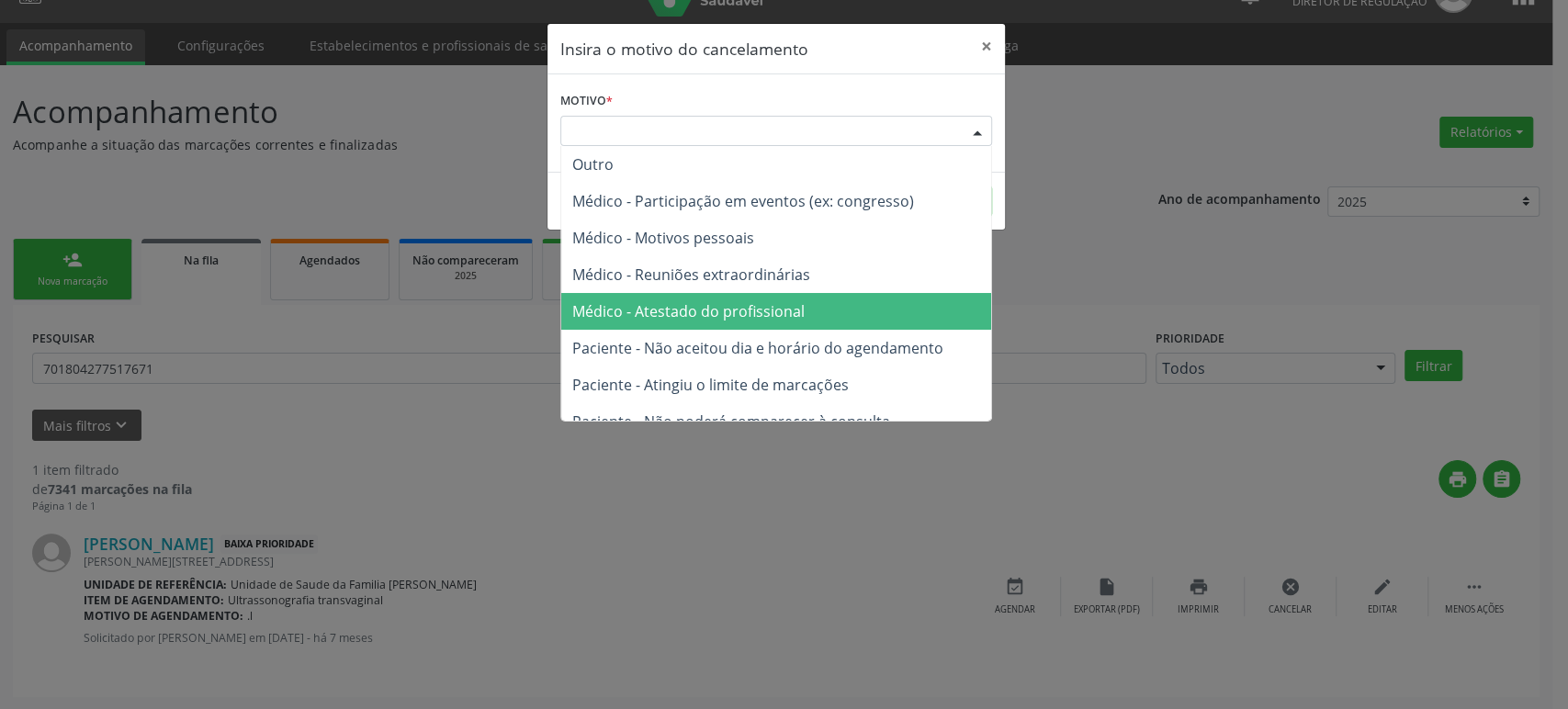
click at [720, 304] on span "Médico - Atestado do profissional" at bounding box center [688, 310] width 233 height 20
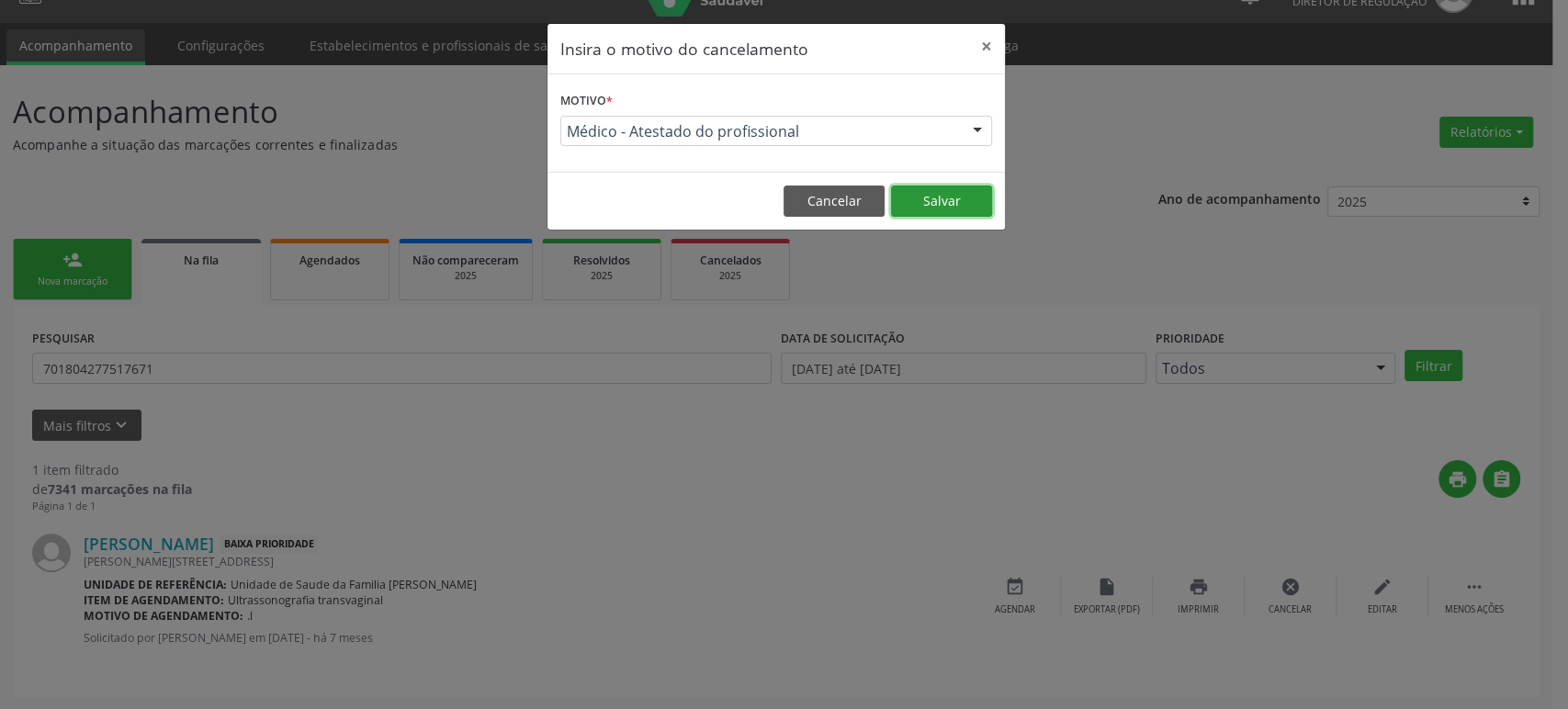
click at [956, 211] on button "Salvar" at bounding box center [941, 201] width 101 height 31
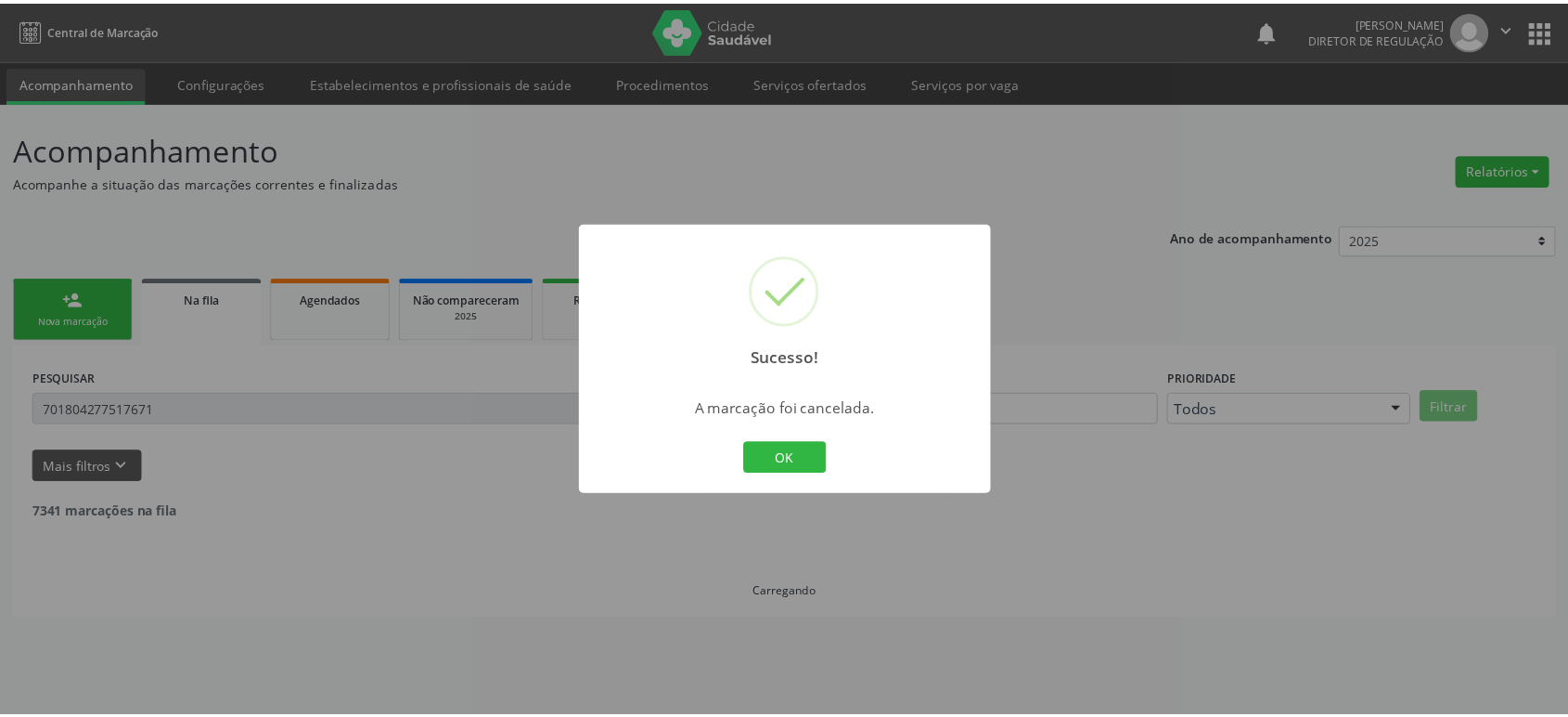
scroll to position [0, 0]
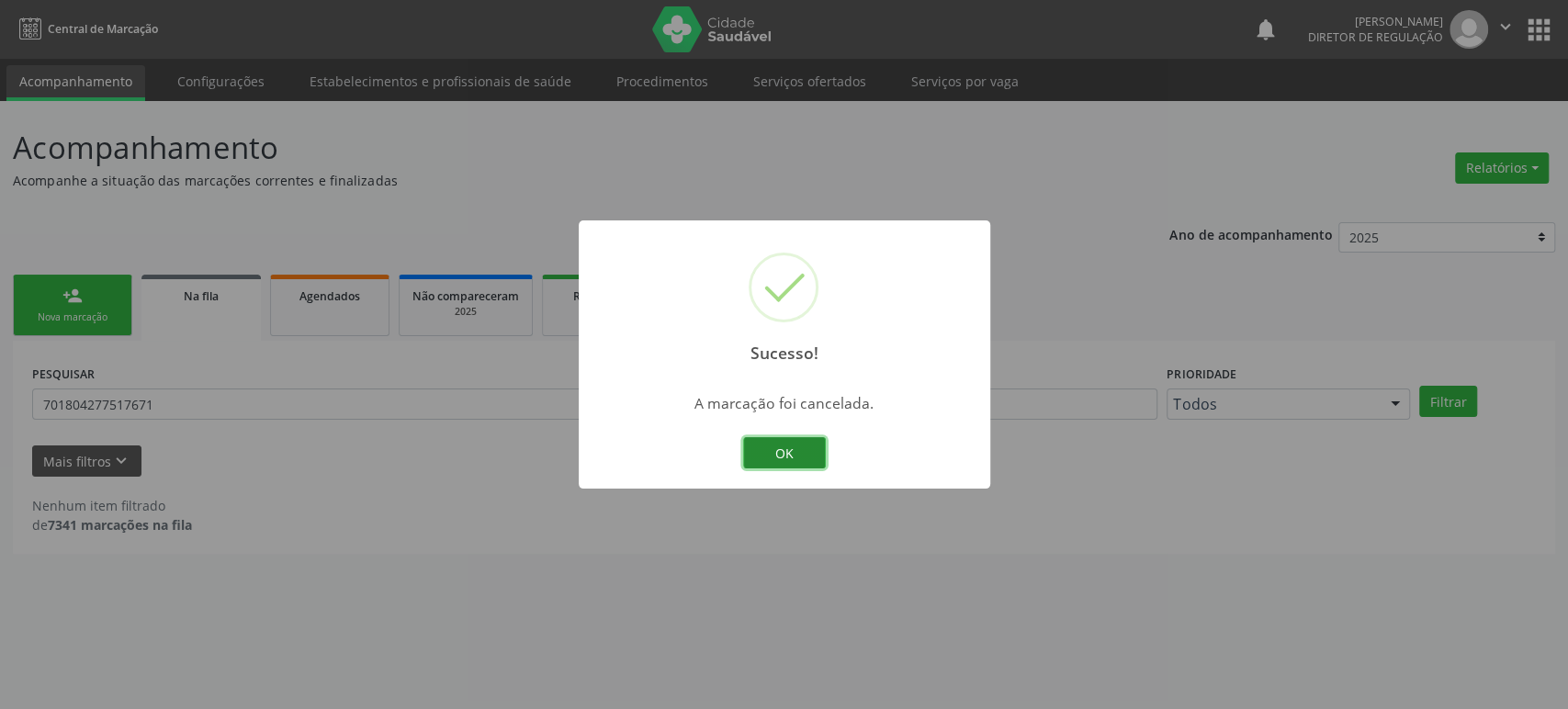
click at [780, 458] on button "OK" at bounding box center [784, 452] width 83 height 31
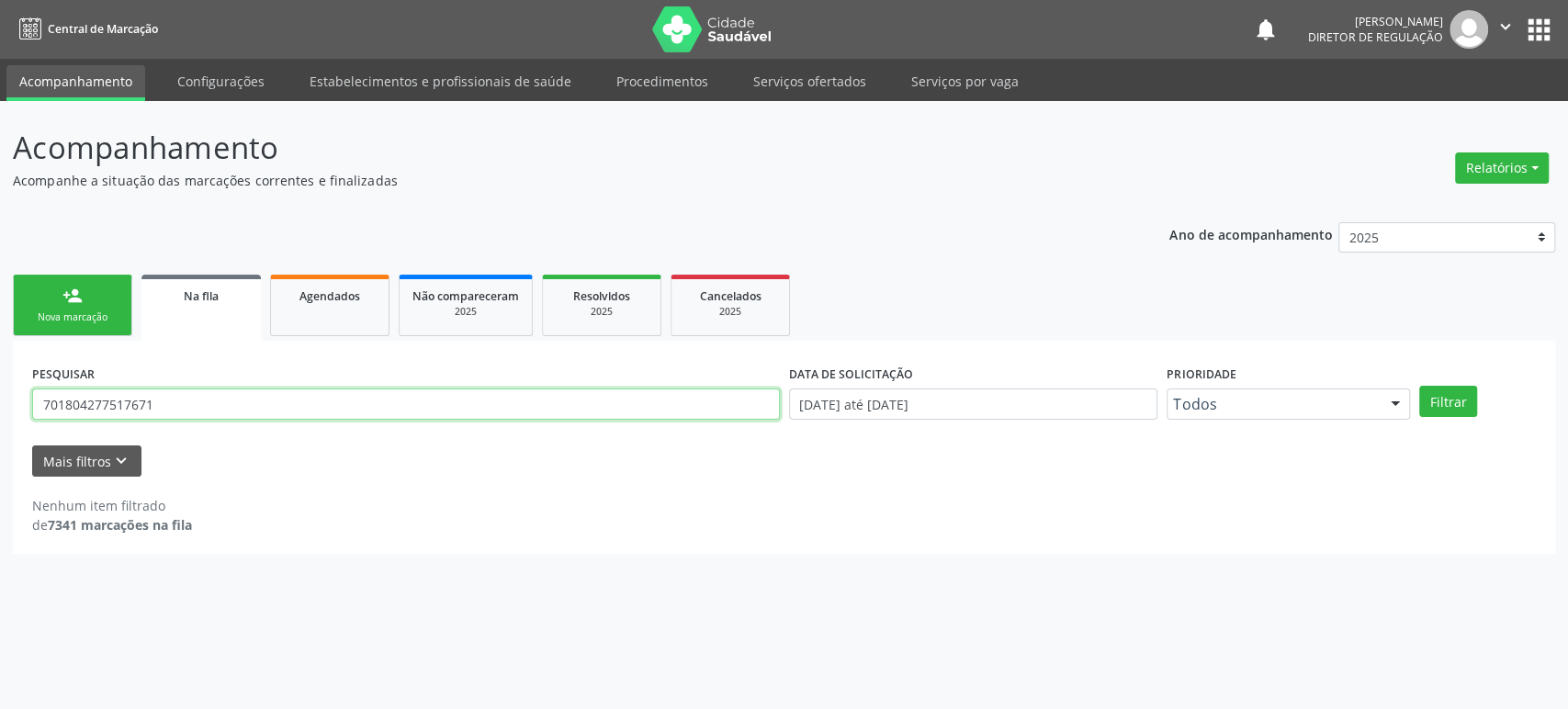
click at [139, 404] on input "701804277517671" at bounding box center [406, 403] width 748 height 31
type input "707408032368378"
click at [1419, 385] on button "Filtrar" at bounding box center [1448, 401] width 58 height 31
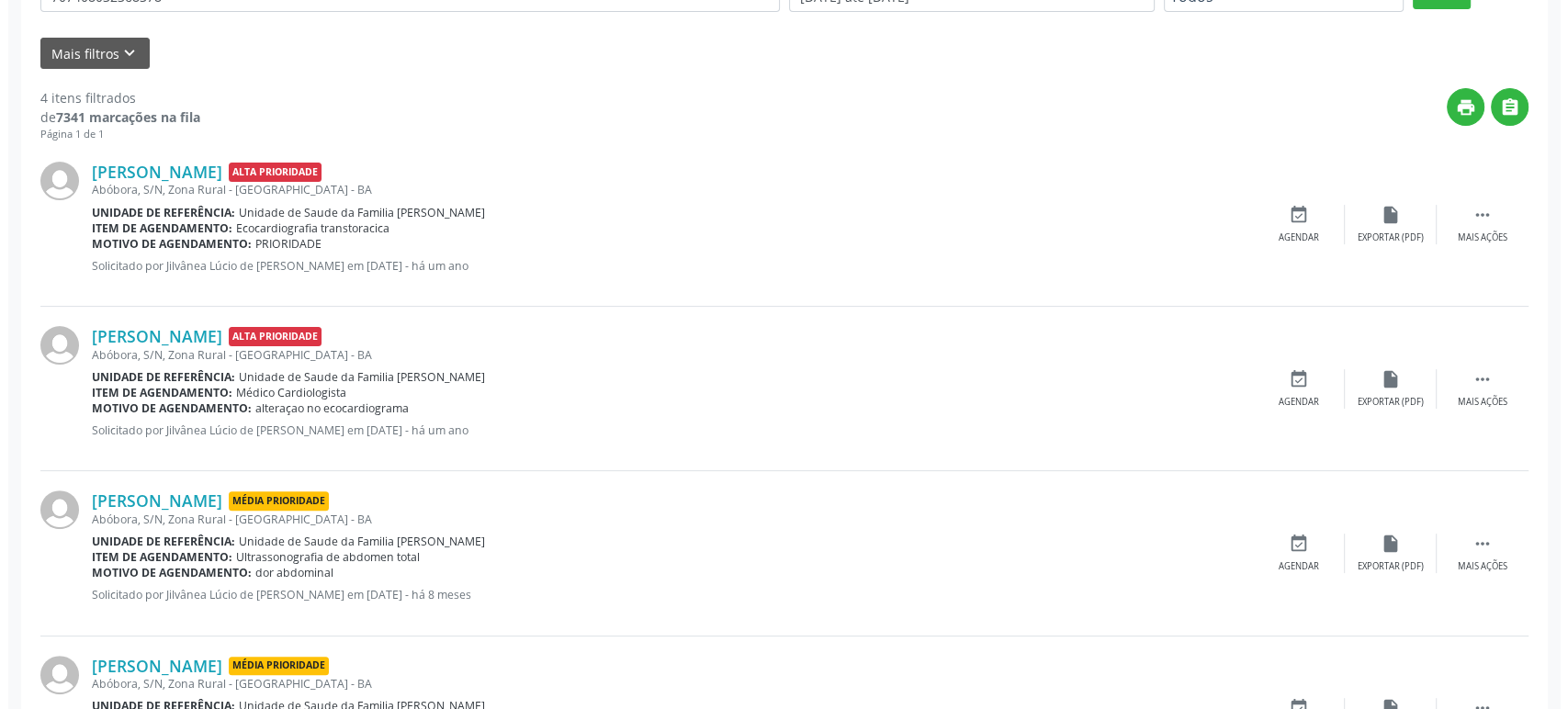
scroll to position [528, 0]
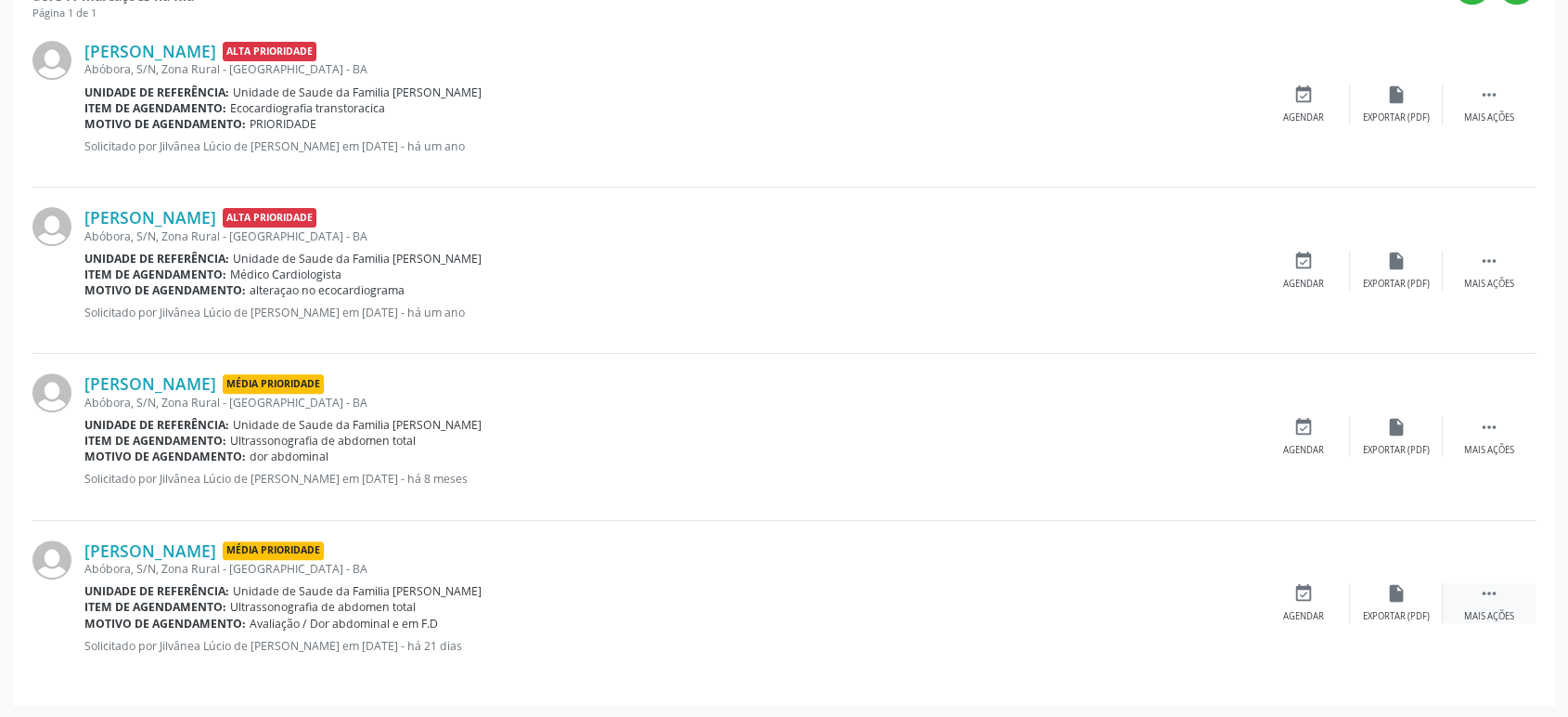
drag, startPoint x: 1498, startPoint y: 597, endPoint x: 1478, endPoint y: 597, distance: 20.0
click at [1498, 597] on icon "" at bounding box center [1488, 593] width 20 height 20
click at [1312, 595] on icon "cancel" at bounding box center [1303, 593] width 20 height 20
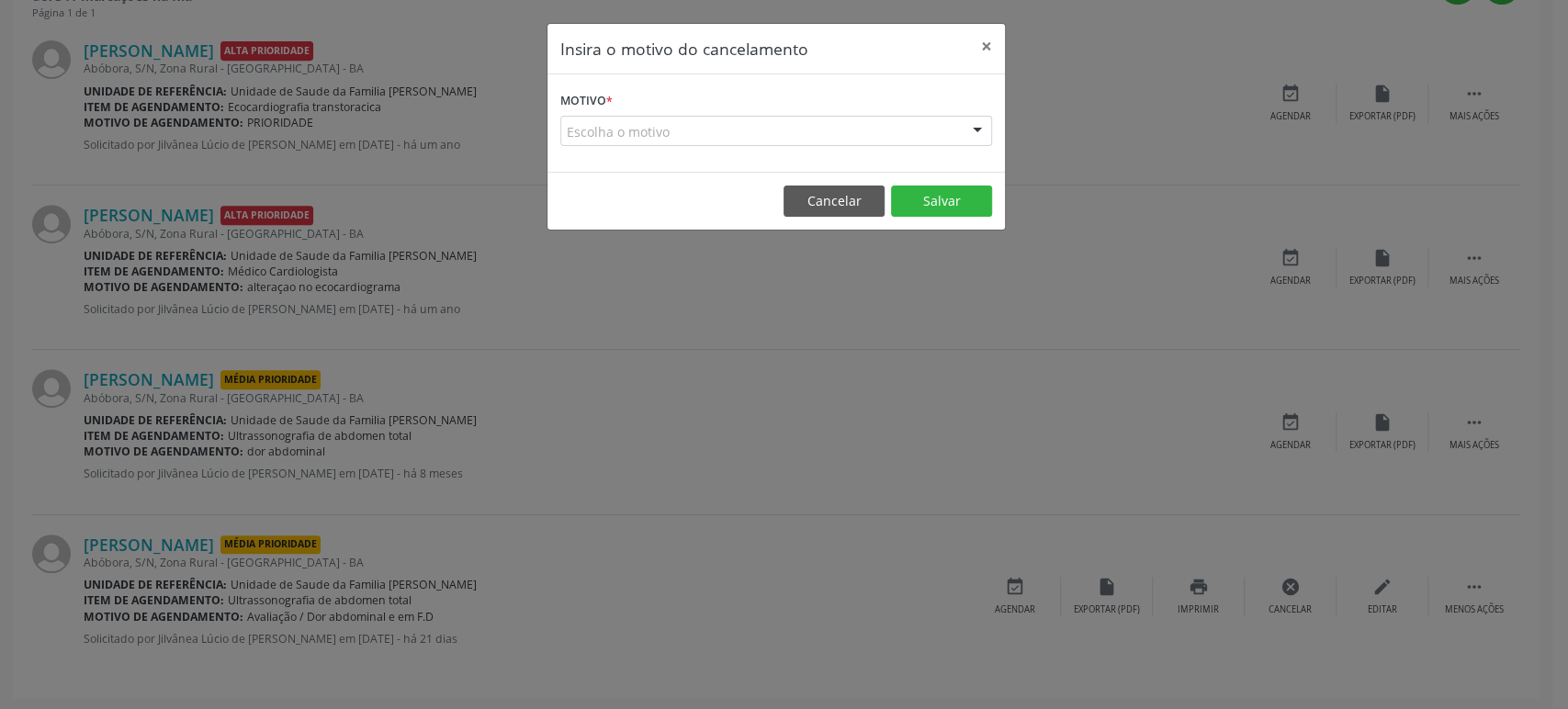
click at [709, 131] on div "Escolha o motivo" at bounding box center [776, 131] width 432 height 31
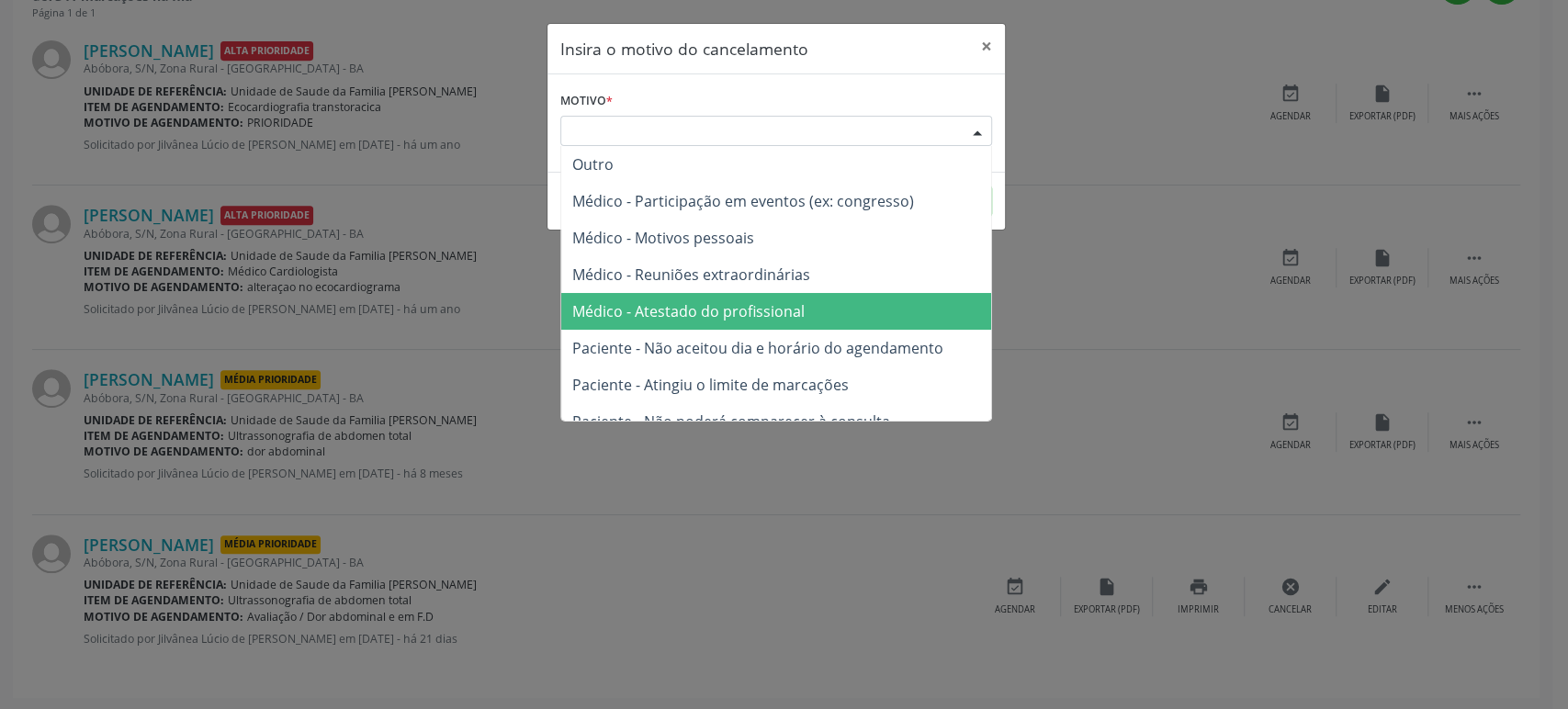
click at [760, 302] on span "Médico - Atestado do profissional" at bounding box center [688, 310] width 233 height 20
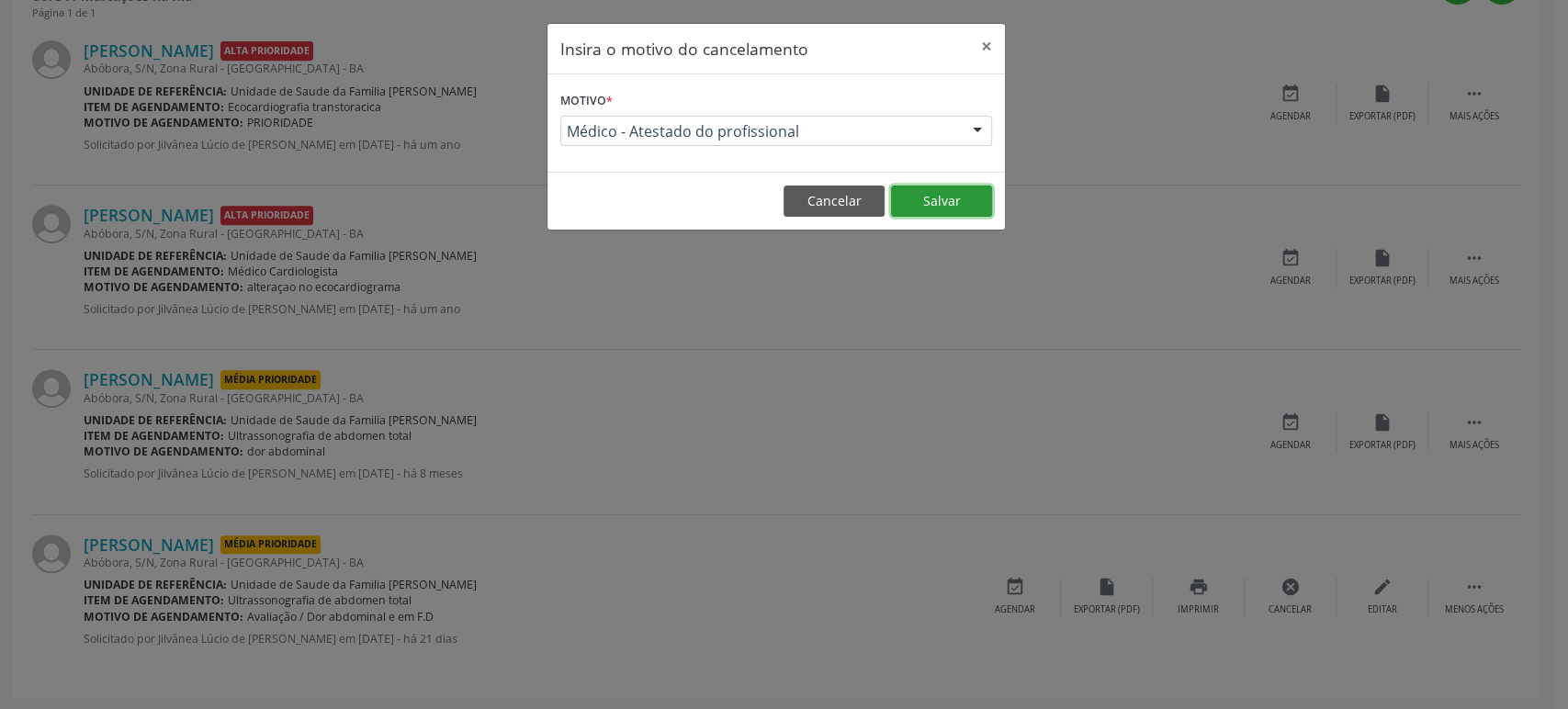
click at [921, 209] on button "Salvar" at bounding box center [941, 201] width 101 height 31
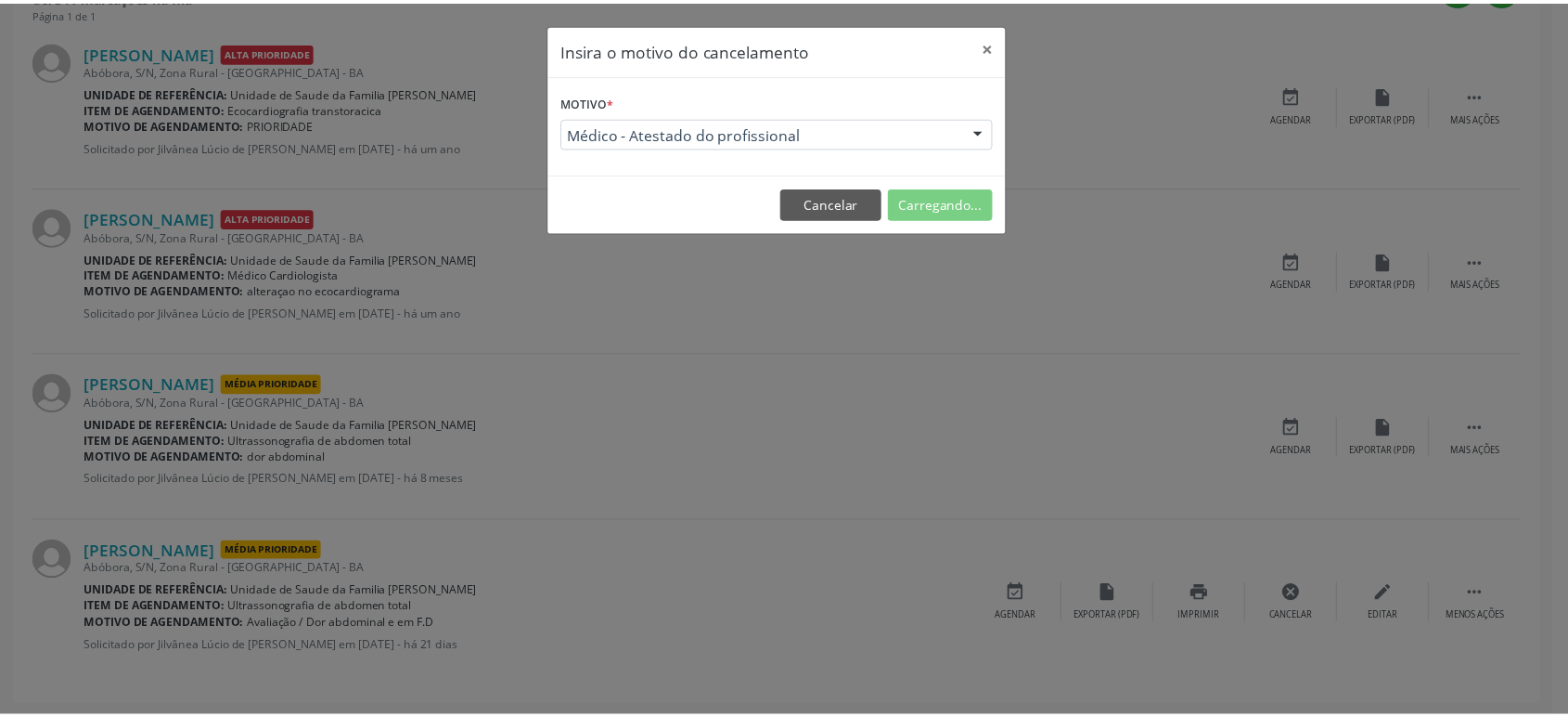
scroll to position [0, 0]
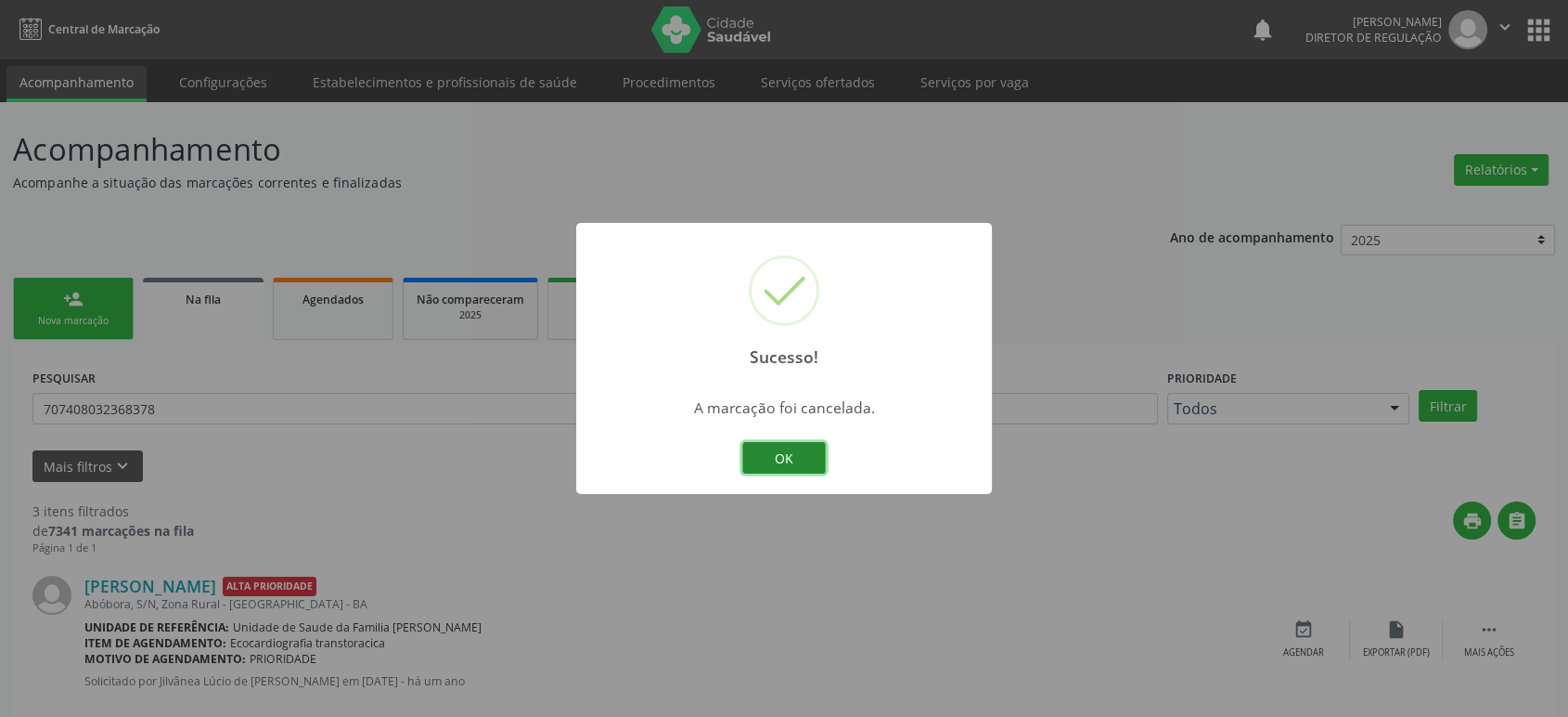
click at [775, 459] on button "OK" at bounding box center [784, 458] width 83 height 31
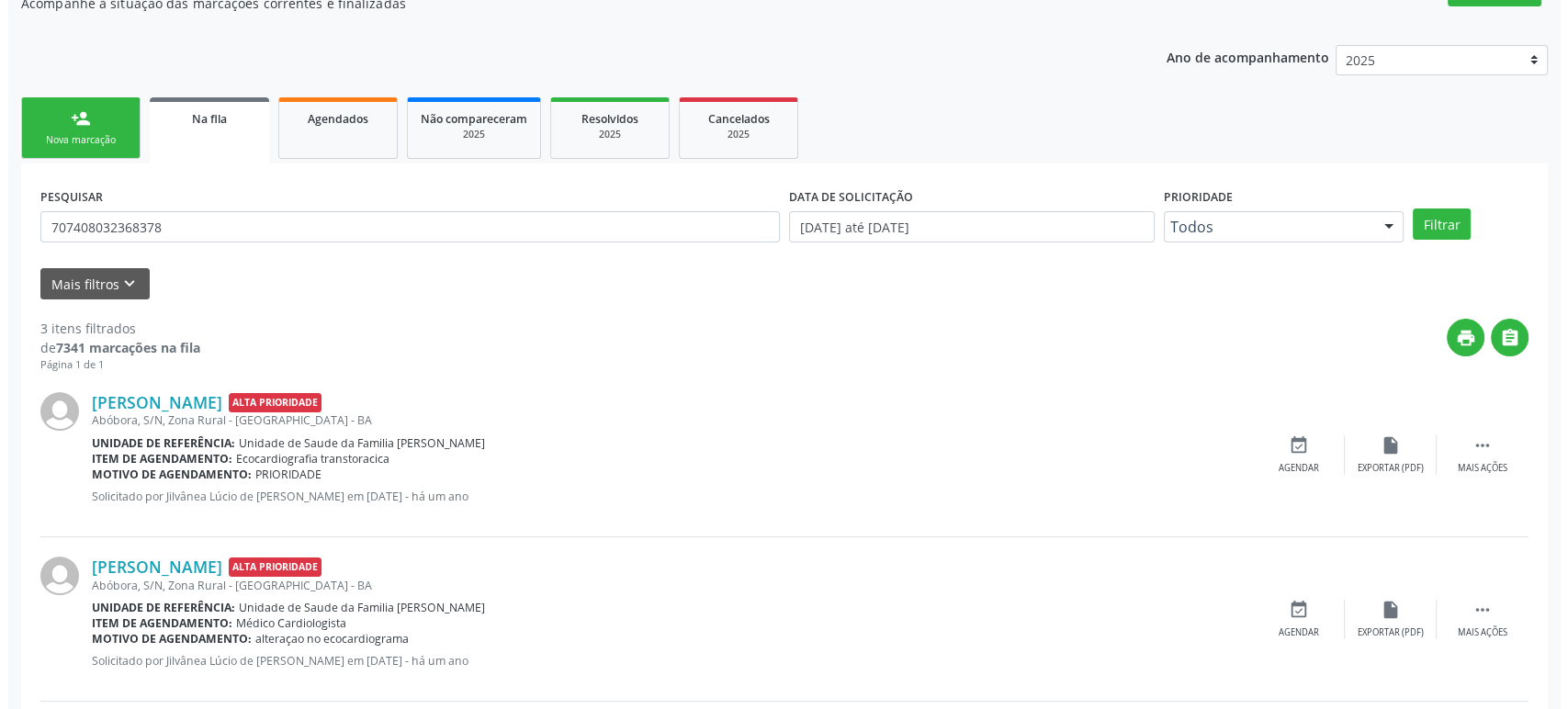
scroll to position [363, 0]
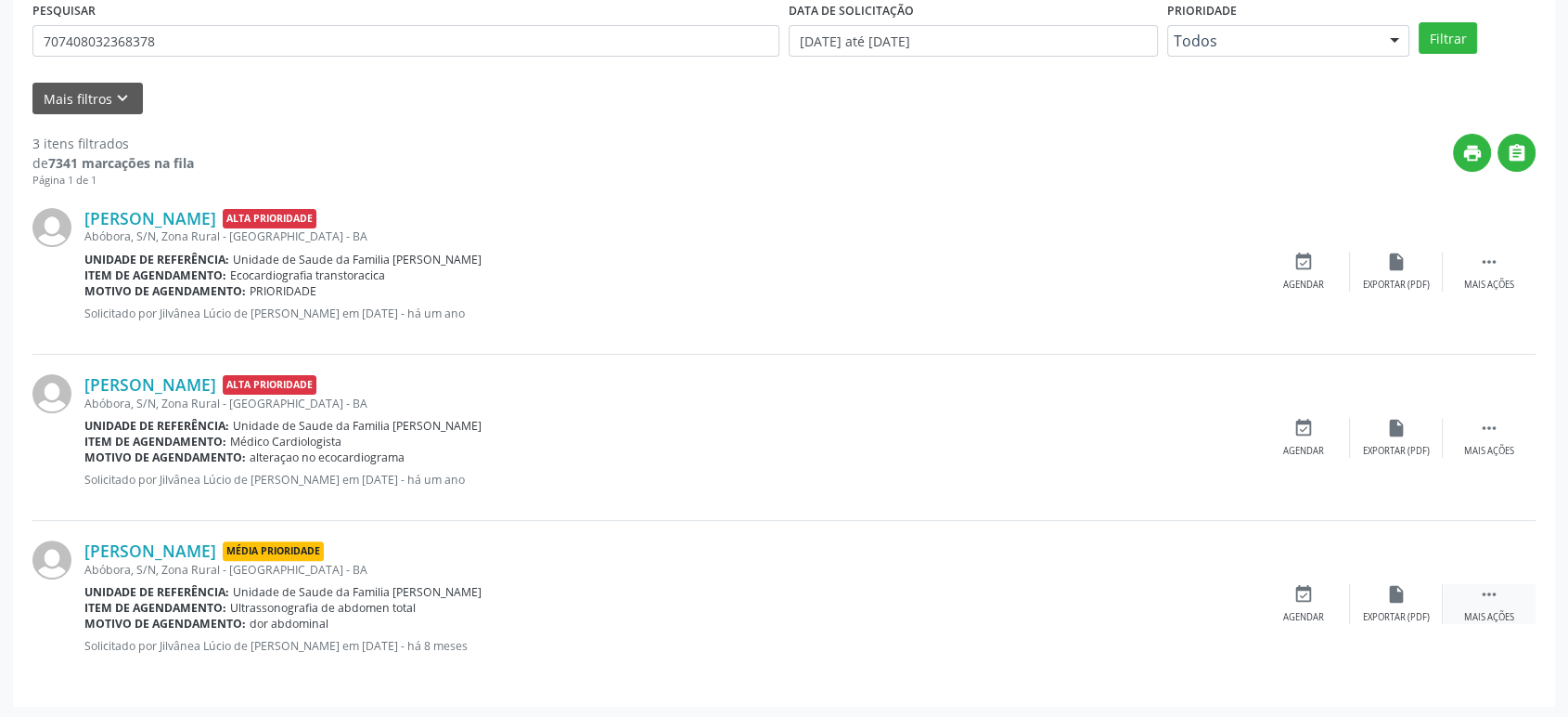
click at [1479, 597] on icon "" at bounding box center [1488, 594] width 20 height 20
click at [1313, 599] on icon "cancel" at bounding box center [1303, 594] width 20 height 20
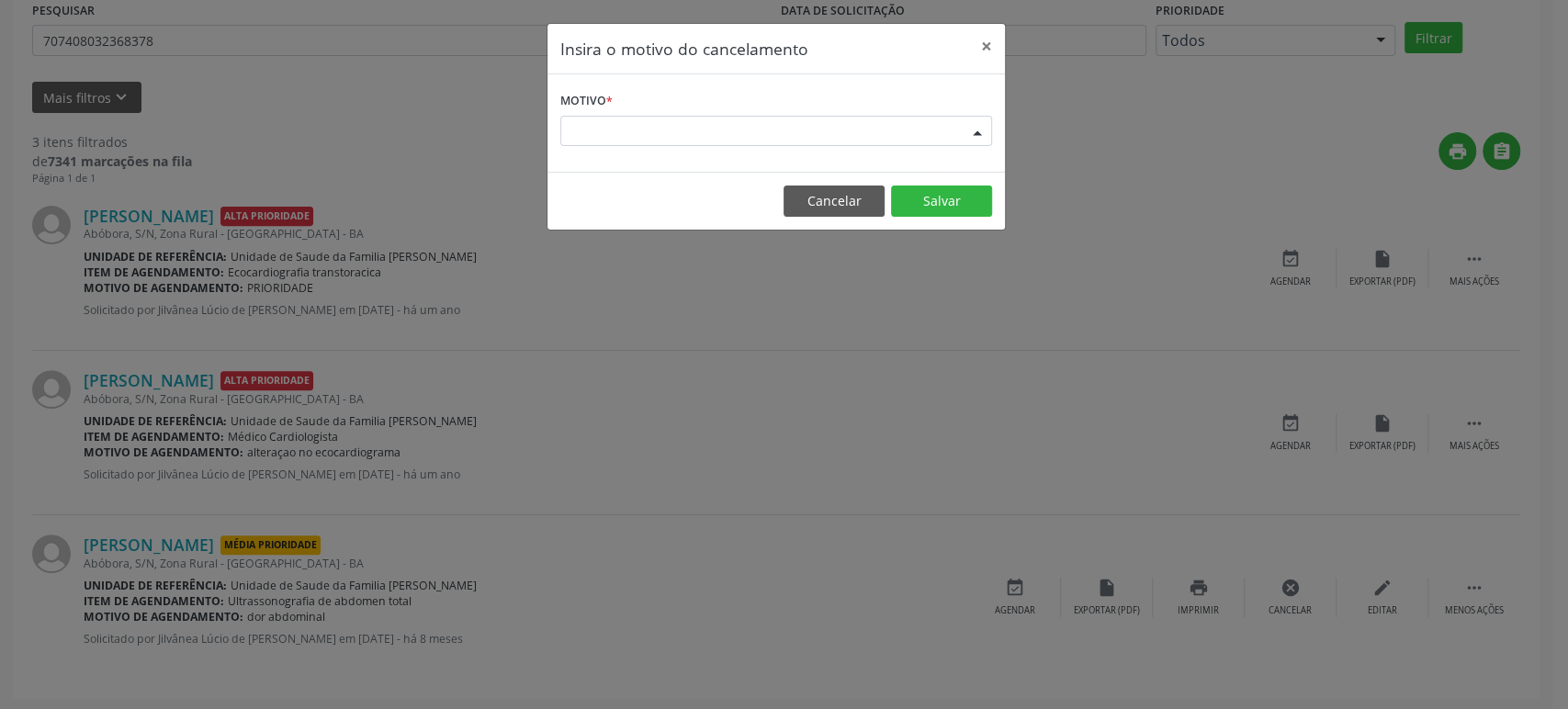
click at [774, 119] on div "Escolha o motivo" at bounding box center [776, 131] width 432 height 31
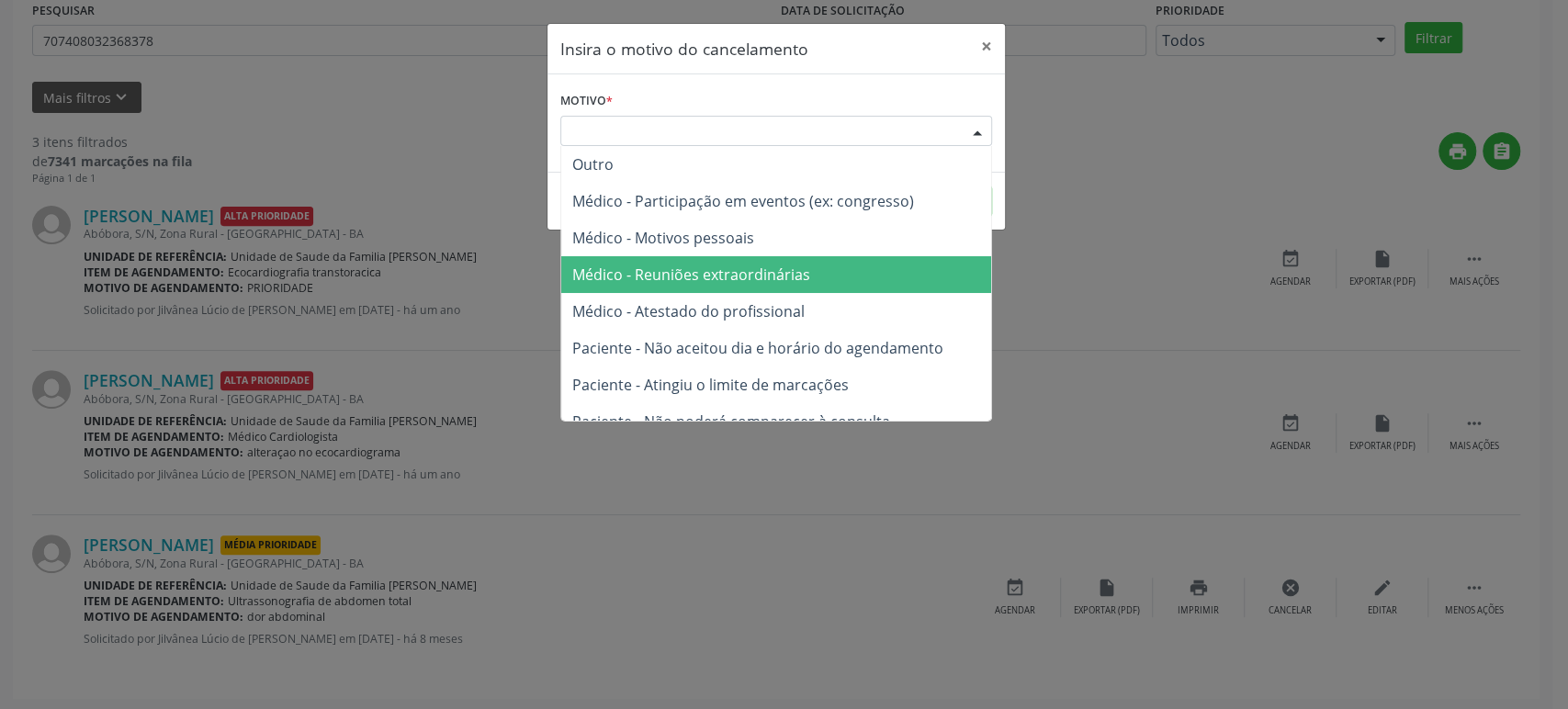
click at [752, 292] on span "Médico - Reuniões extraordinárias" at bounding box center [776, 275] width 430 height 37
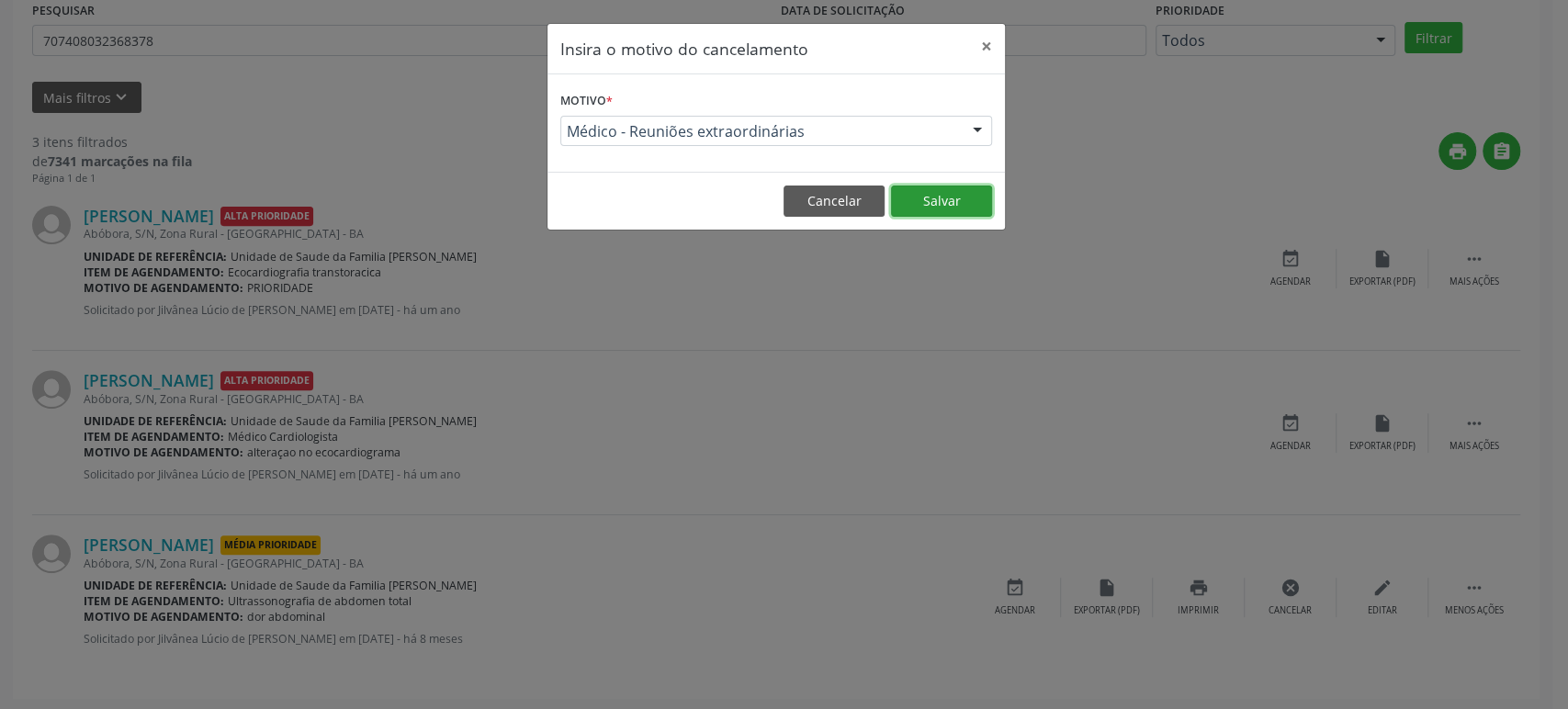
click at [928, 198] on button "Salvar" at bounding box center [941, 201] width 101 height 31
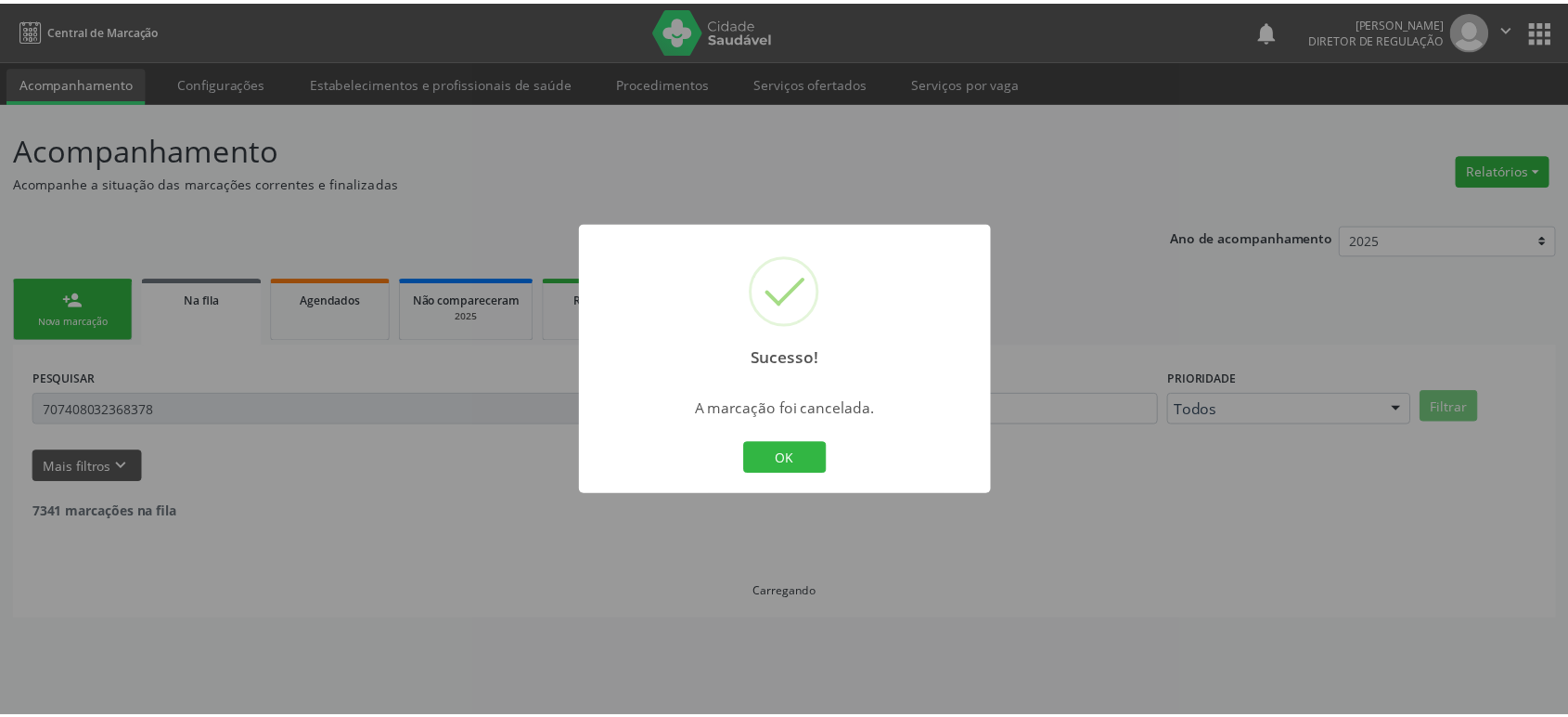
scroll to position [0, 0]
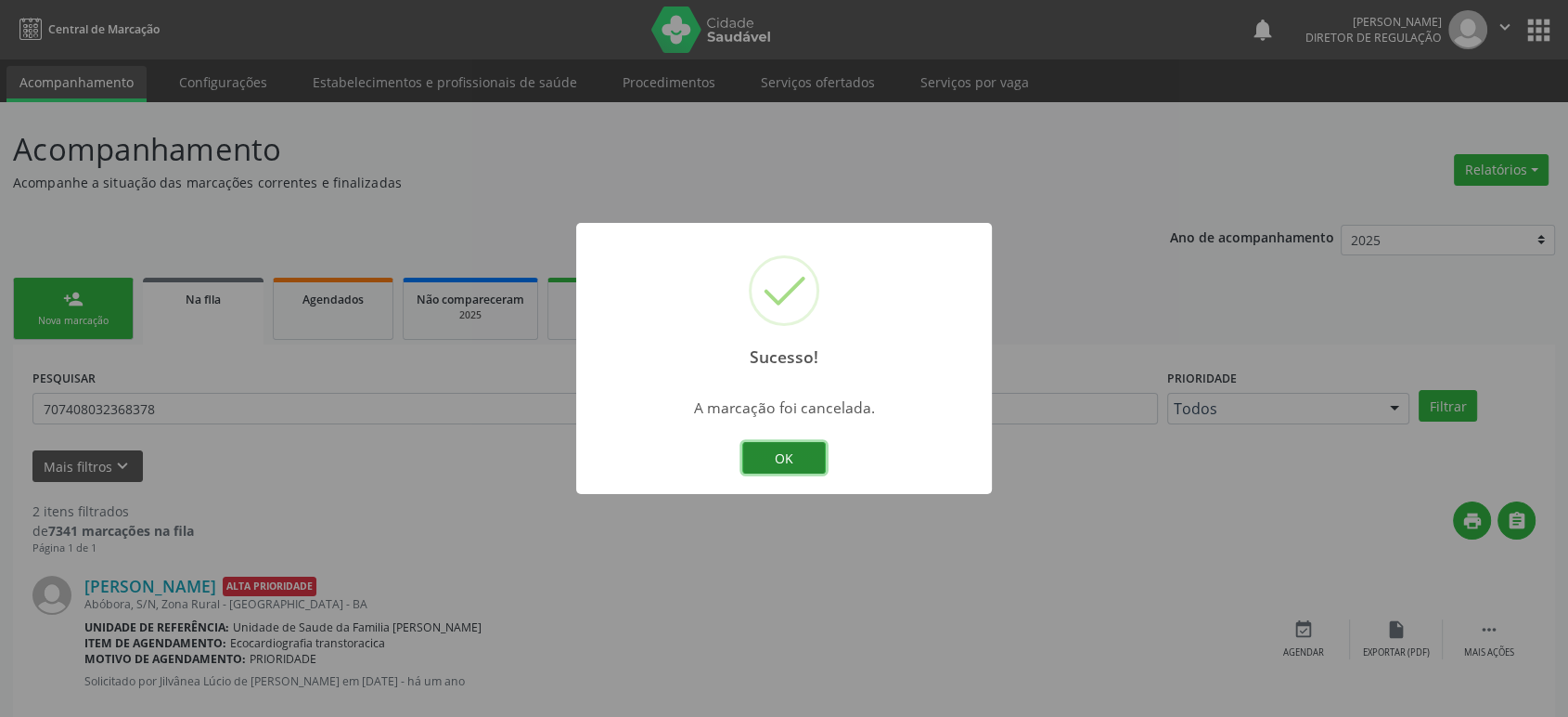
click at [792, 453] on button "OK" at bounding box center [784, 458] width 83 height 31
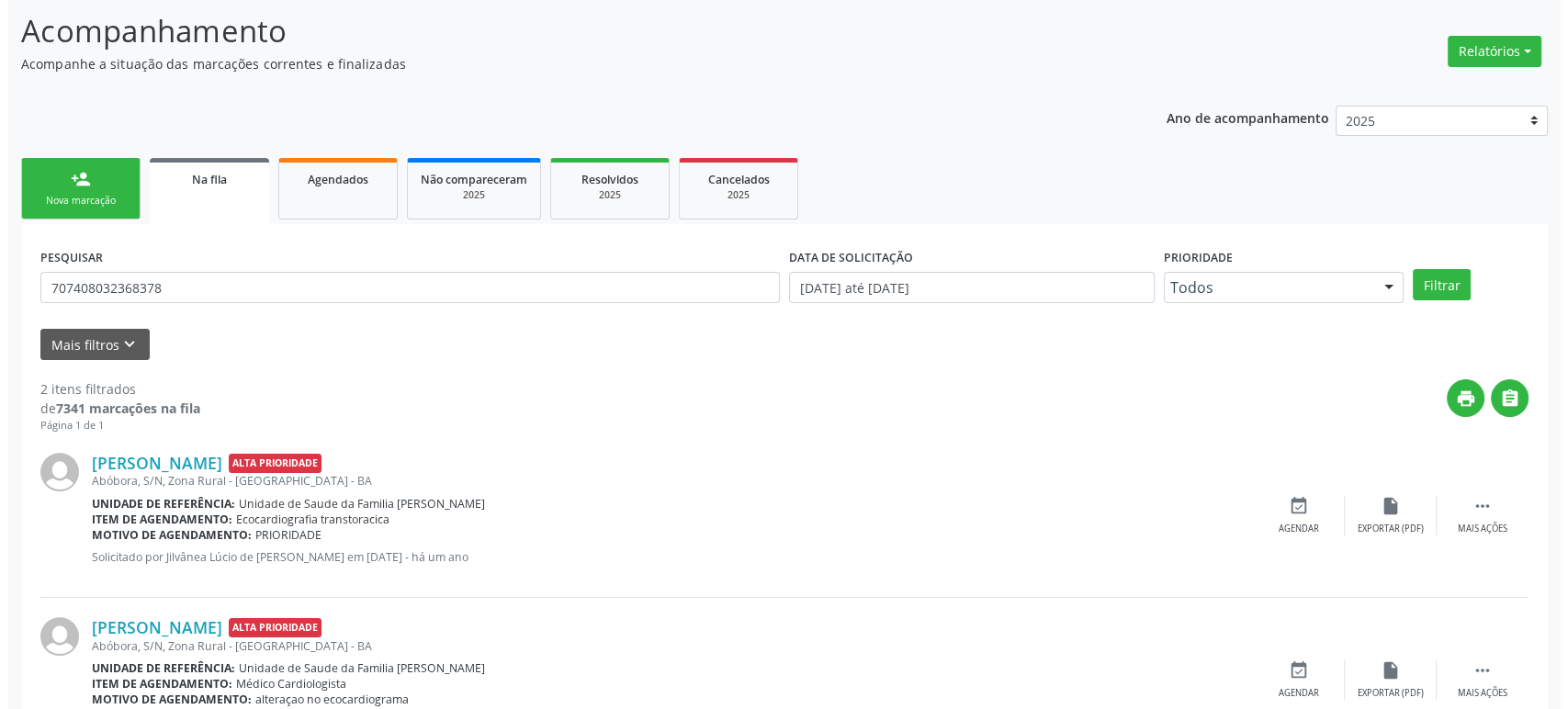
scroll to position [199, 0]
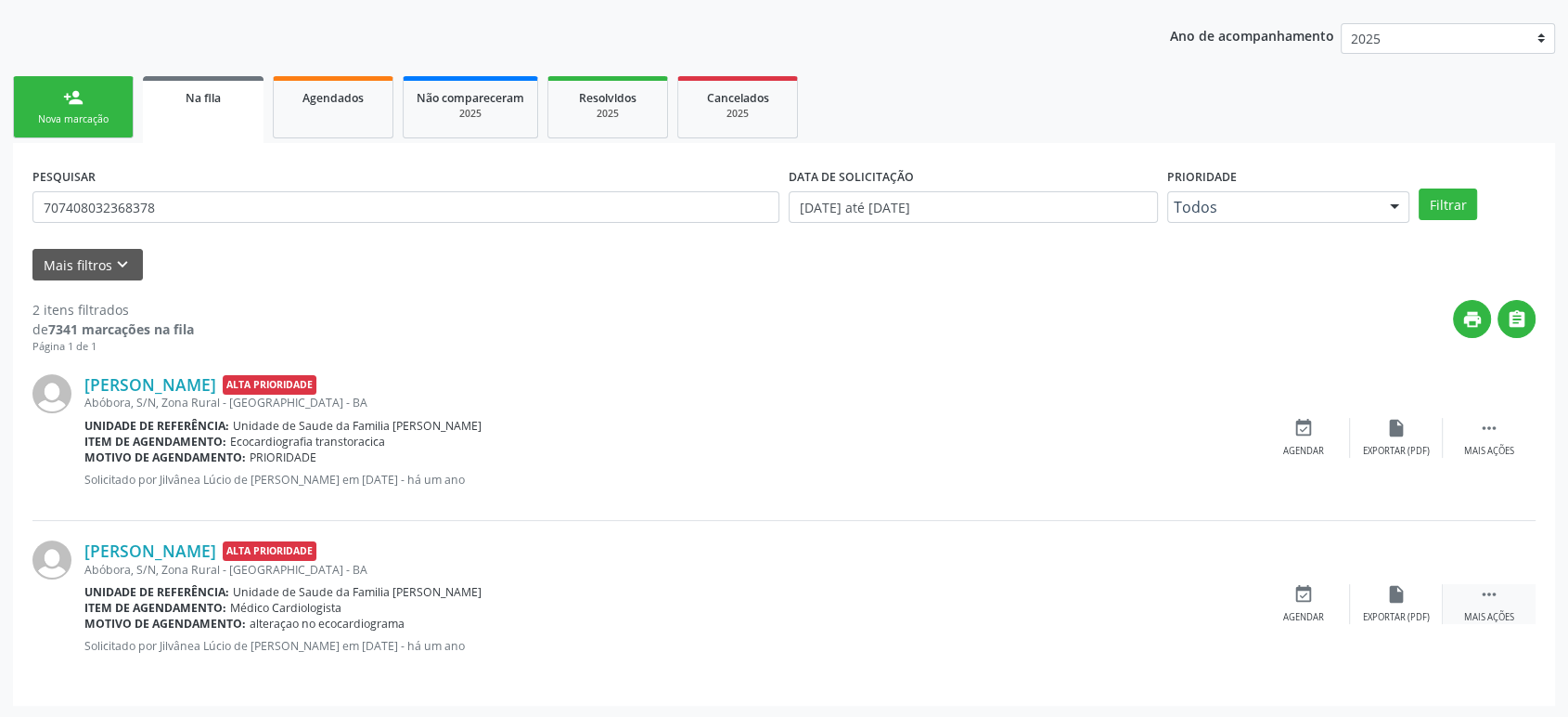
click at [1489, 601] on icon "" at bounding box center [1488, 594] width 20 height 20
click at [1299, 597] on icon "cancel" at bounding box center [1303, 594] width 20 height 20
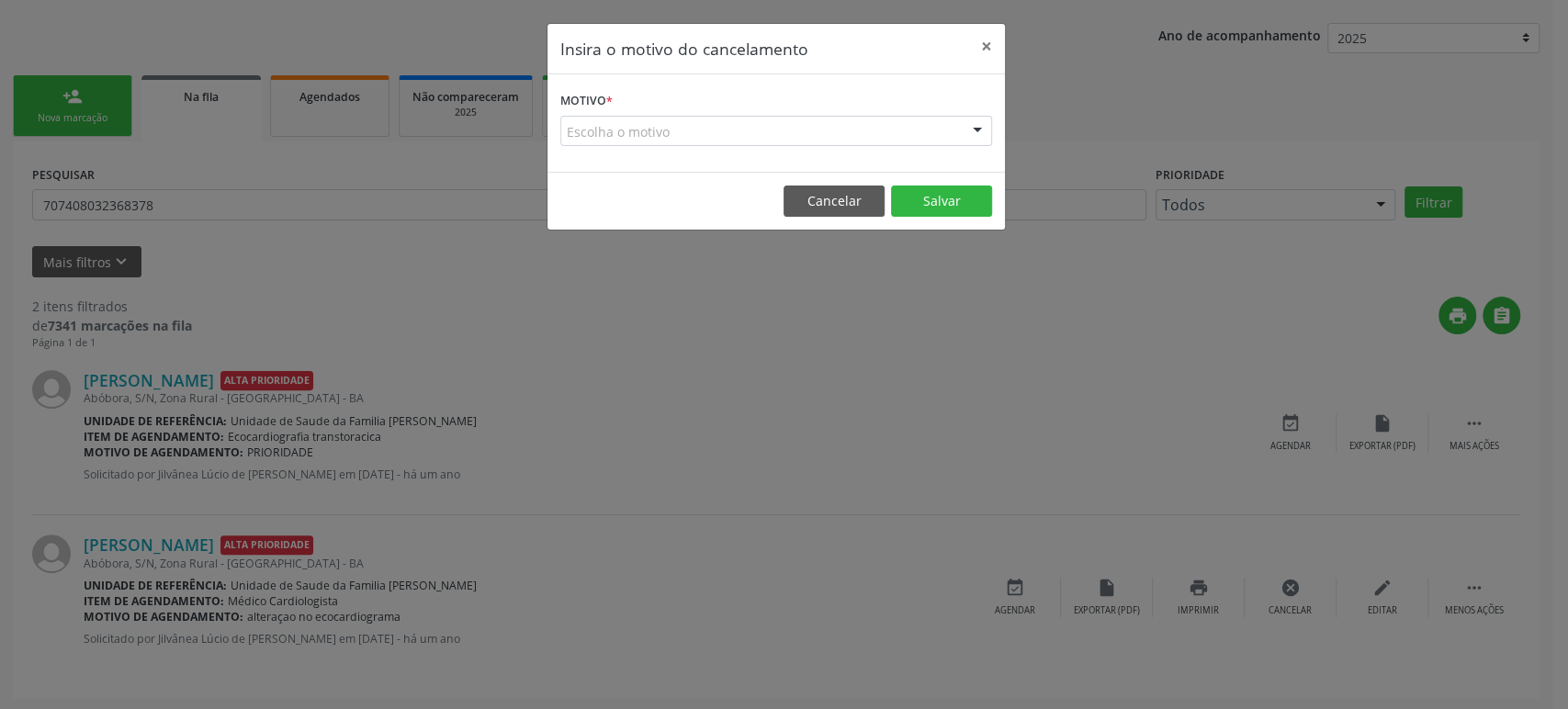
click at [640, 136] on div "Escolha o motivo" at bounding box center [776, 131] width 432 height 31
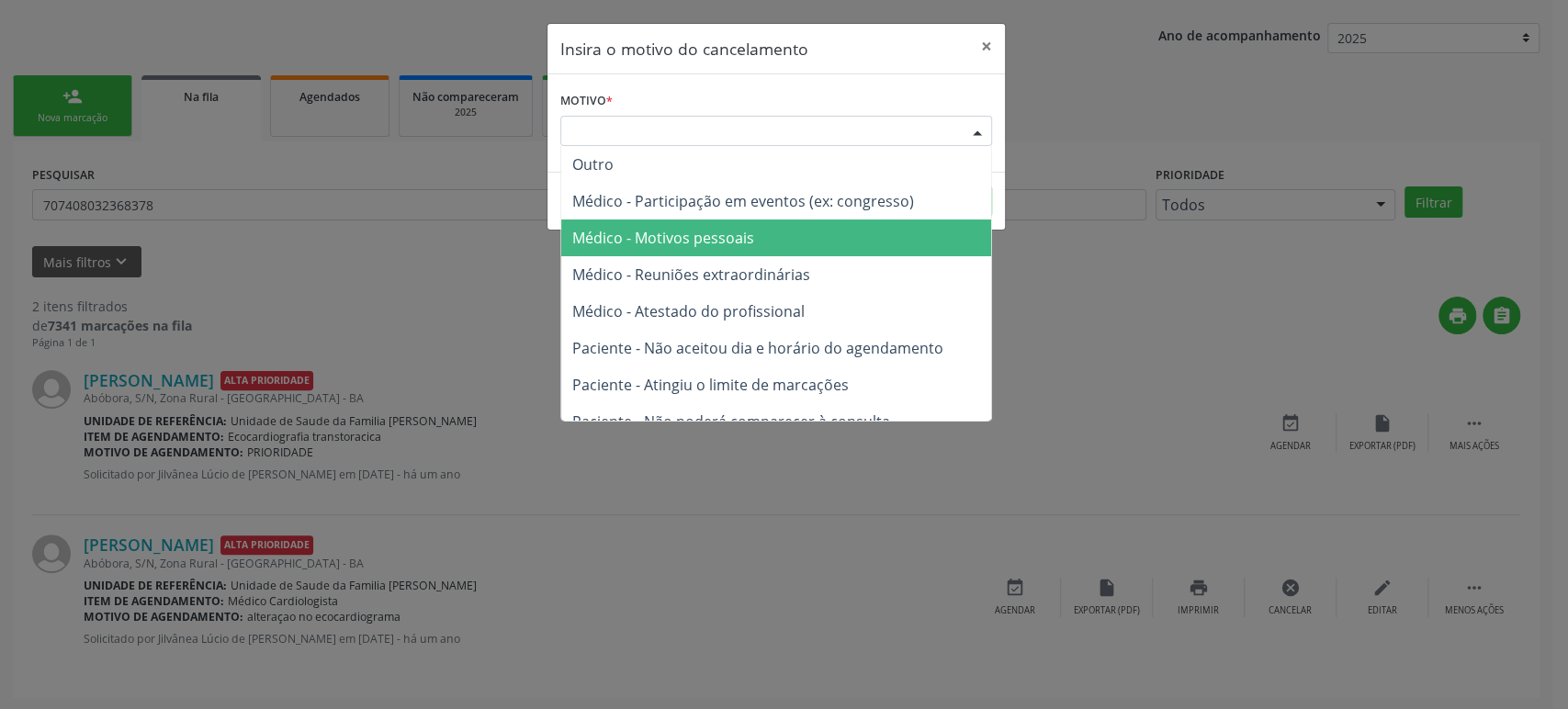
click at [697, 284] on span "Médico - Reuniões extraordinárias" at bounding box center [776, 275] width 430 height 37
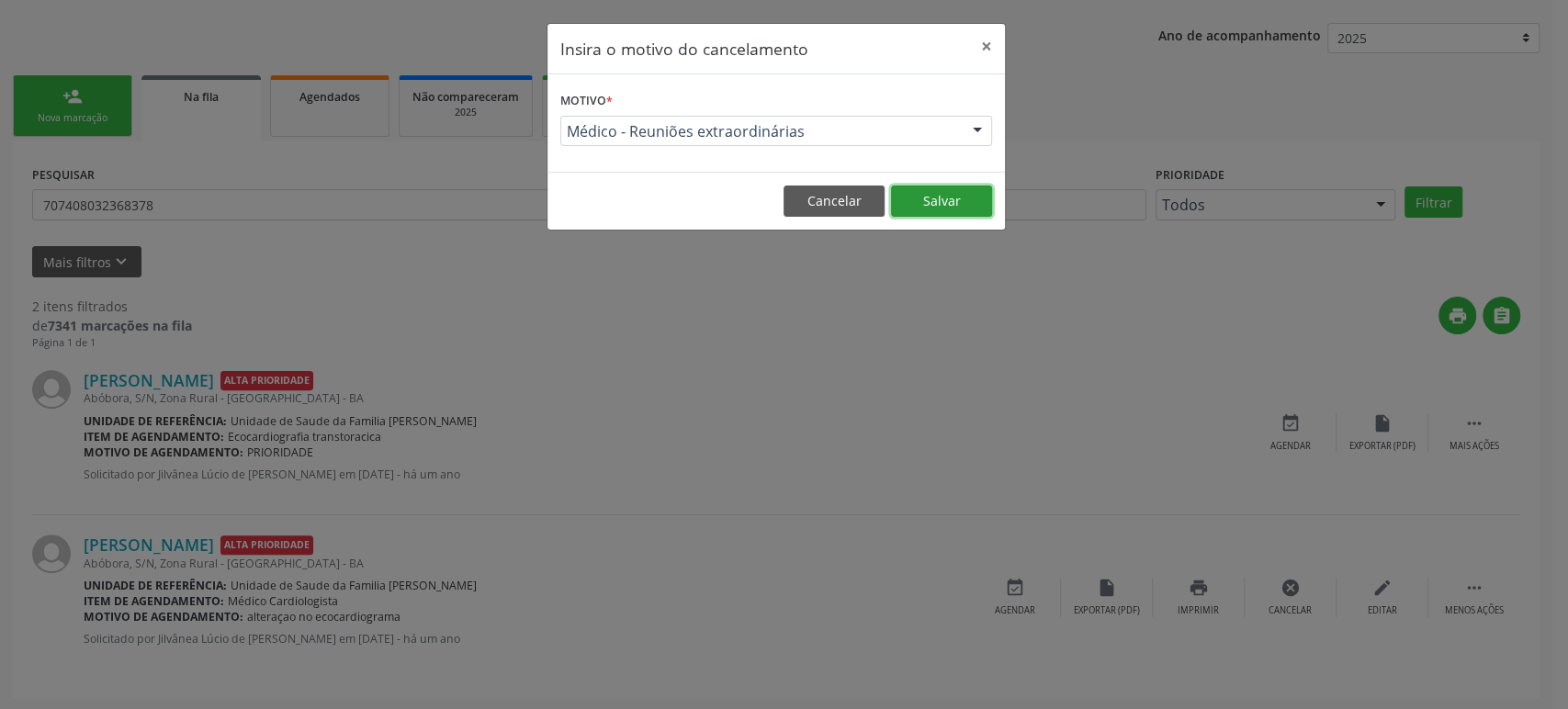
click at [917, 203] on button "Salvar" at bounding box center [941, 201] width 101 height 31
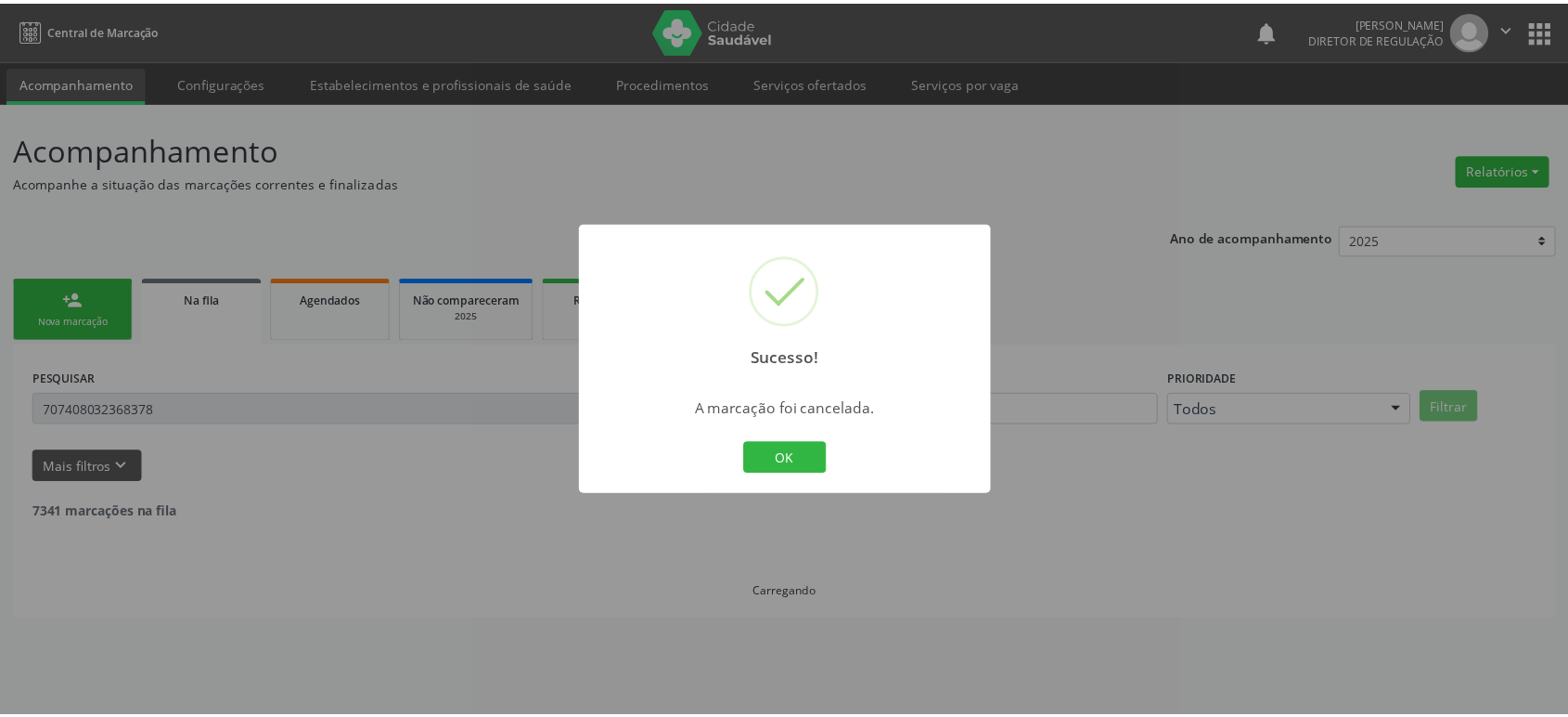
scroll to position [0, 0]
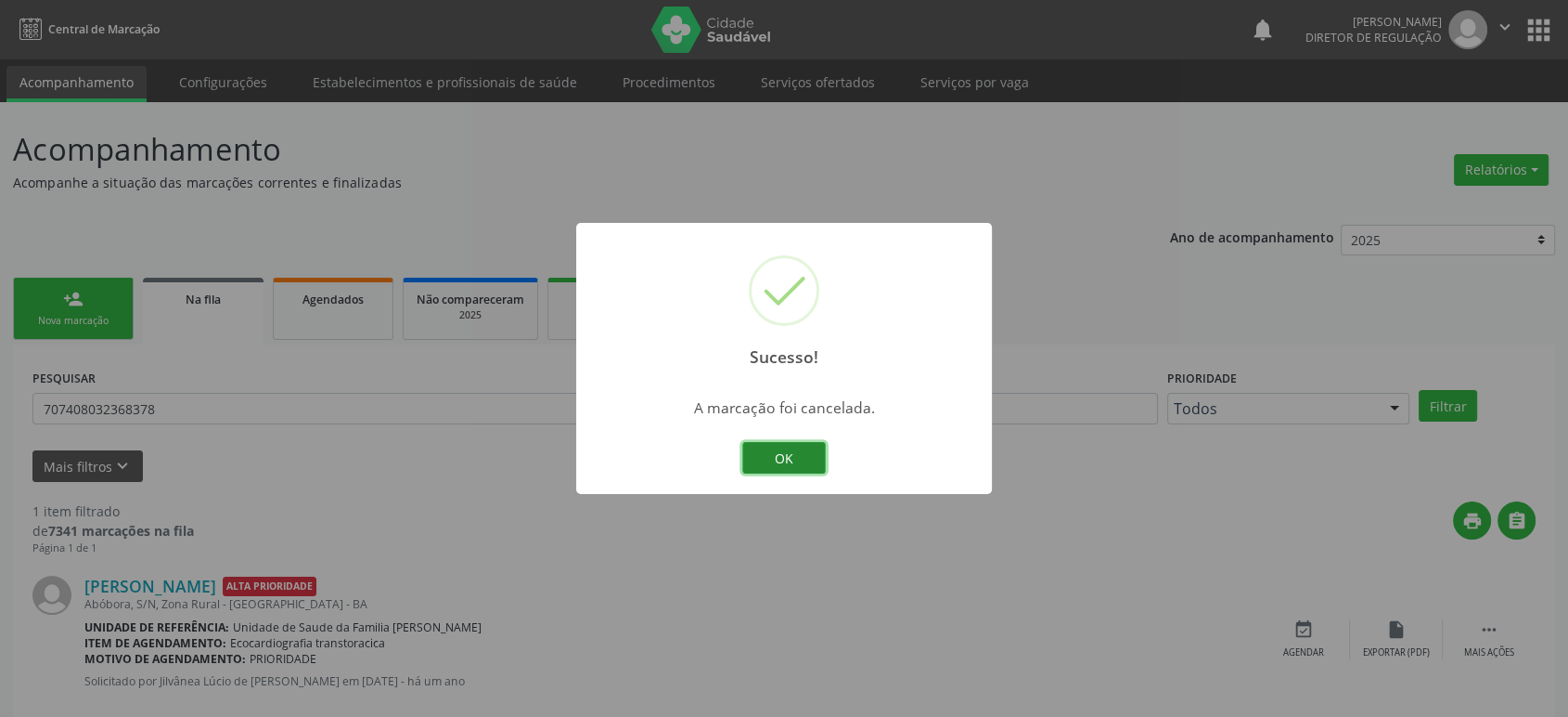
click at [769, 461] on button "OK" at bounding box center [784, 458] width 83 height 31
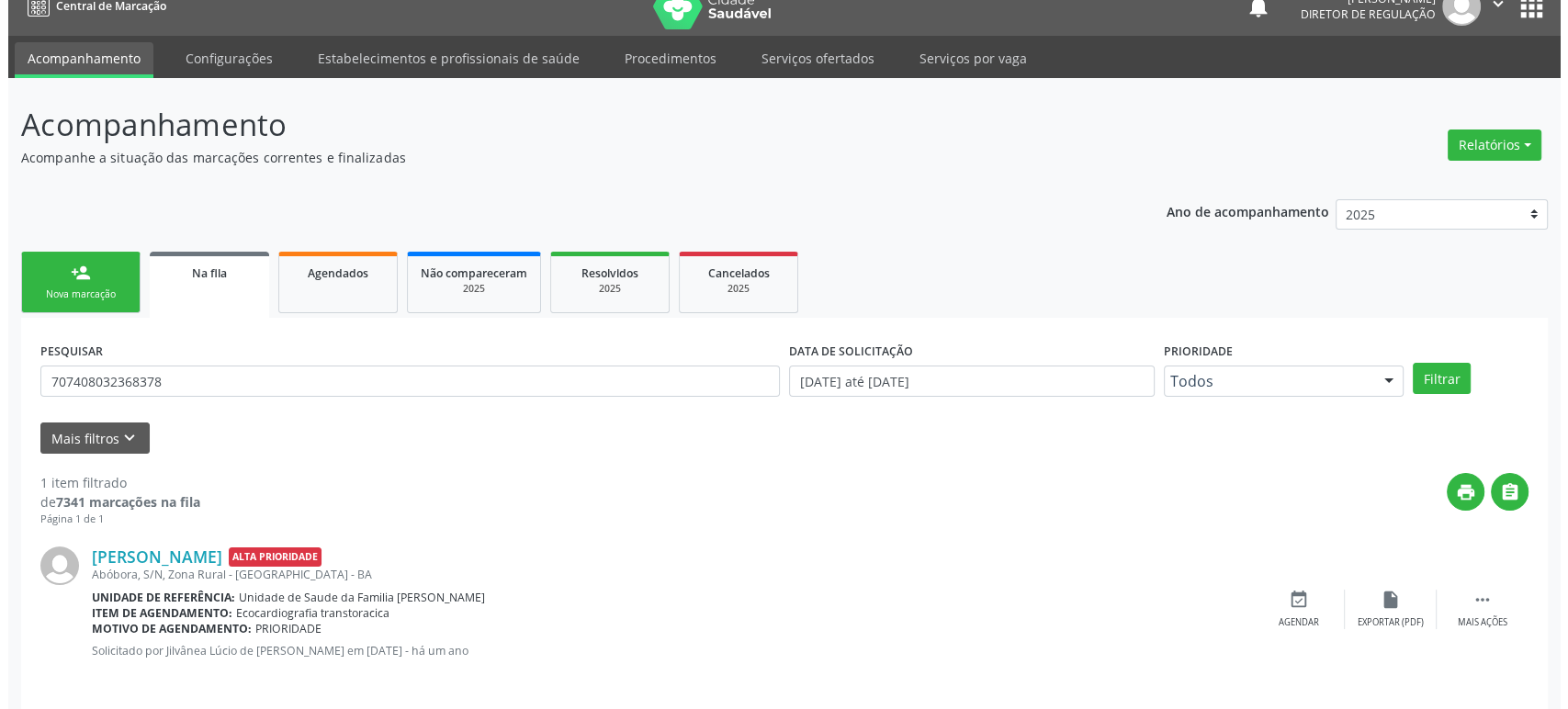
scroll to position [36, 0]
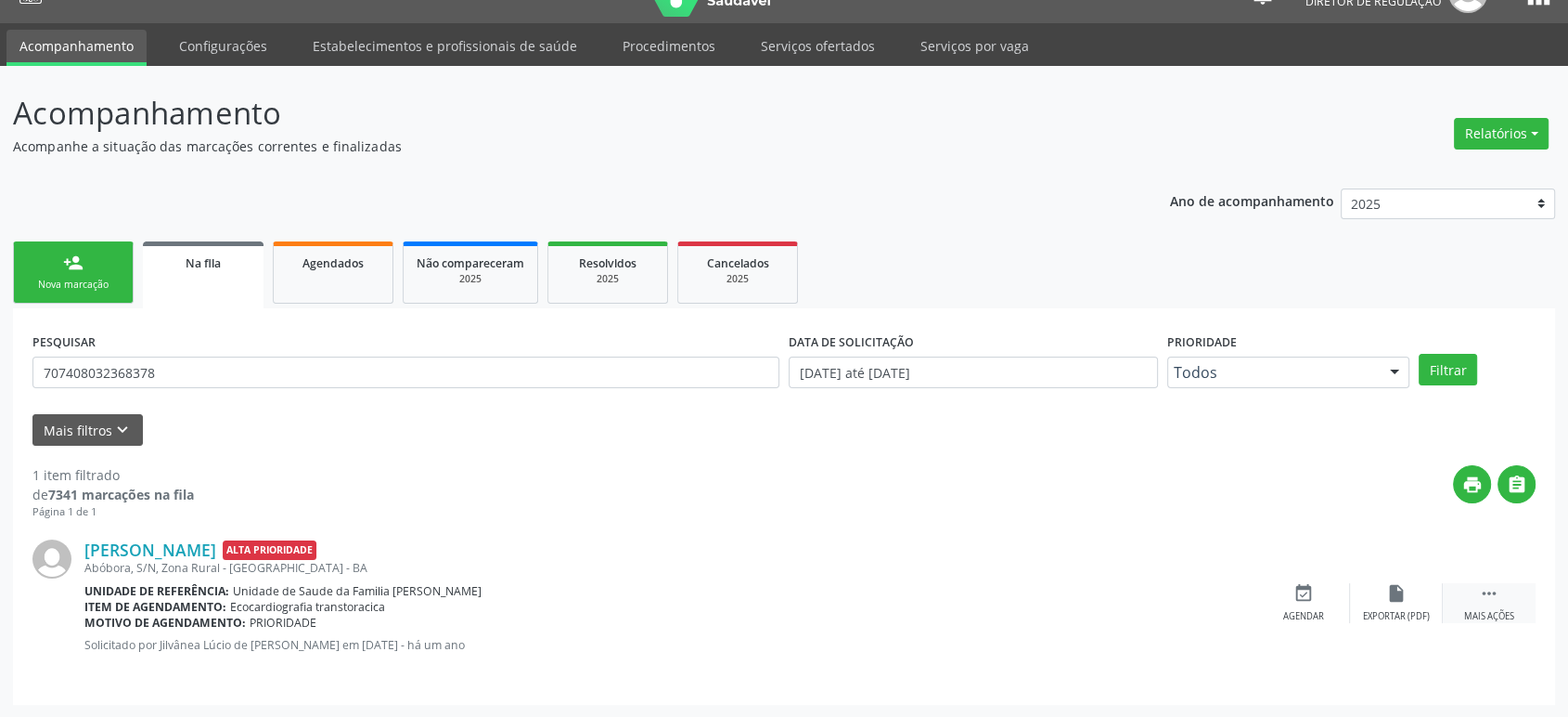
click at [1485, 602] on div " Mais ações" at bounding box center [1489, 602] width 93 height 40
click at [1299, 597] on icon "cancel" at bounding box center [1303, 593] width 20 height 20
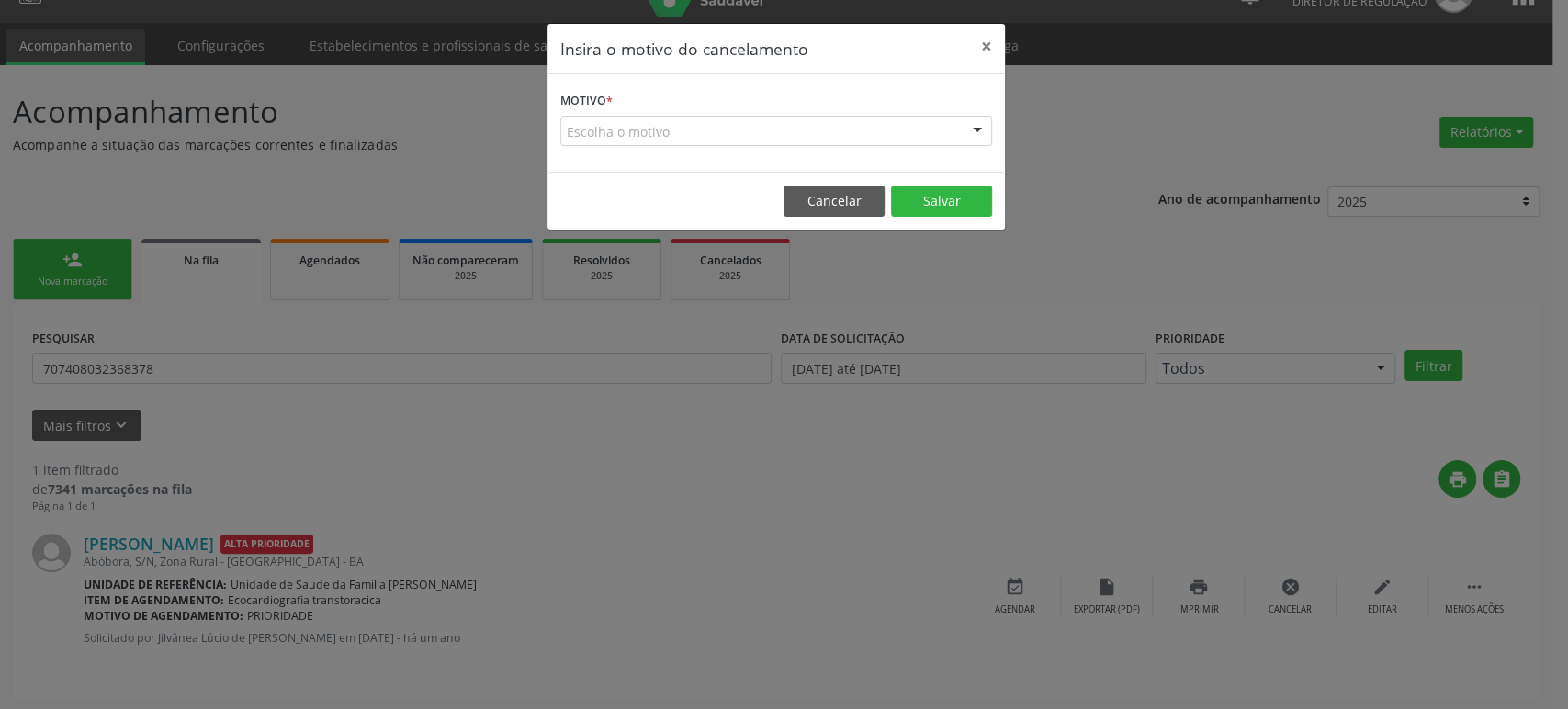
click at [670, 141] on div "Escolha o motivo" at bounding box center [776, 131] width 432 height 31
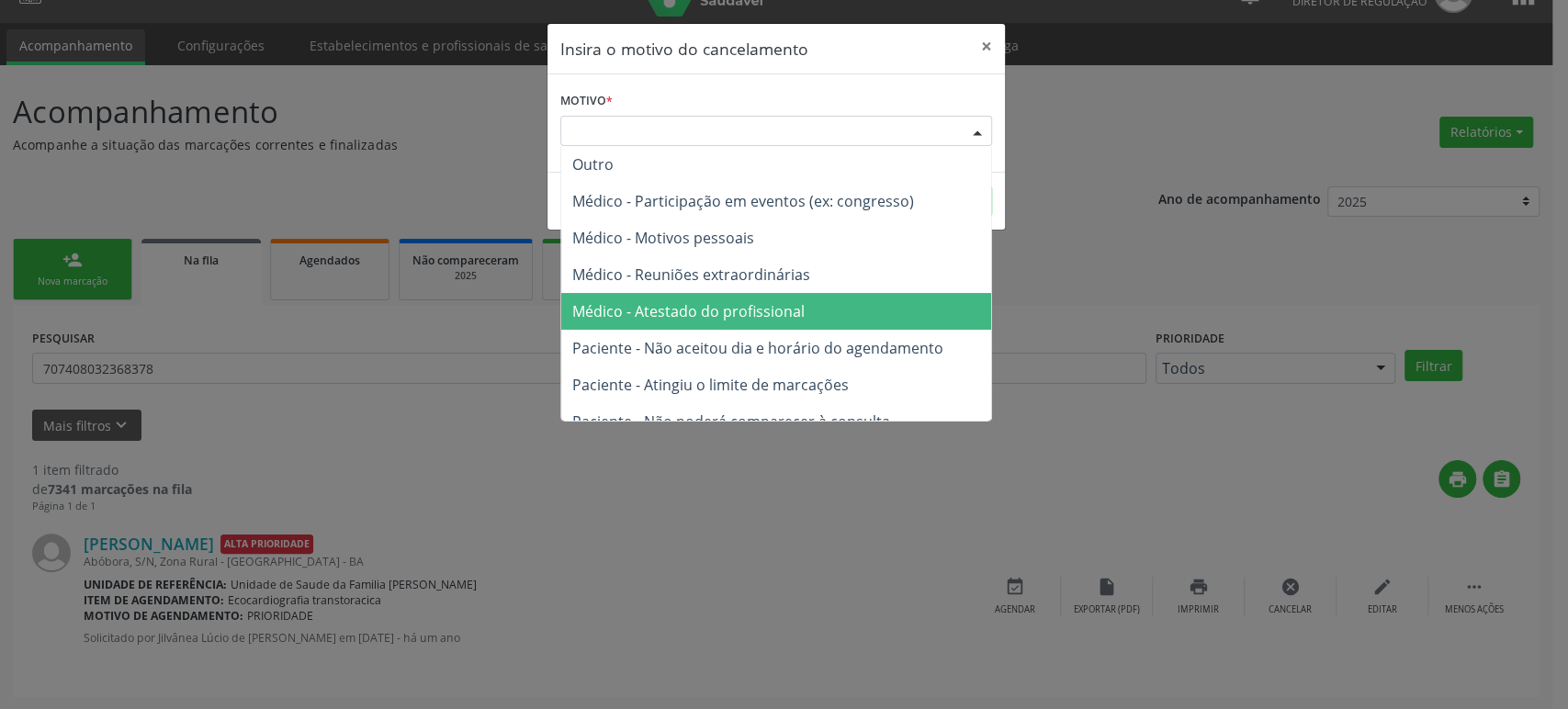
click at [729, 306] on span "Médico - Atestado do profissional" at bounding box center [688, 310] width 233 height 20
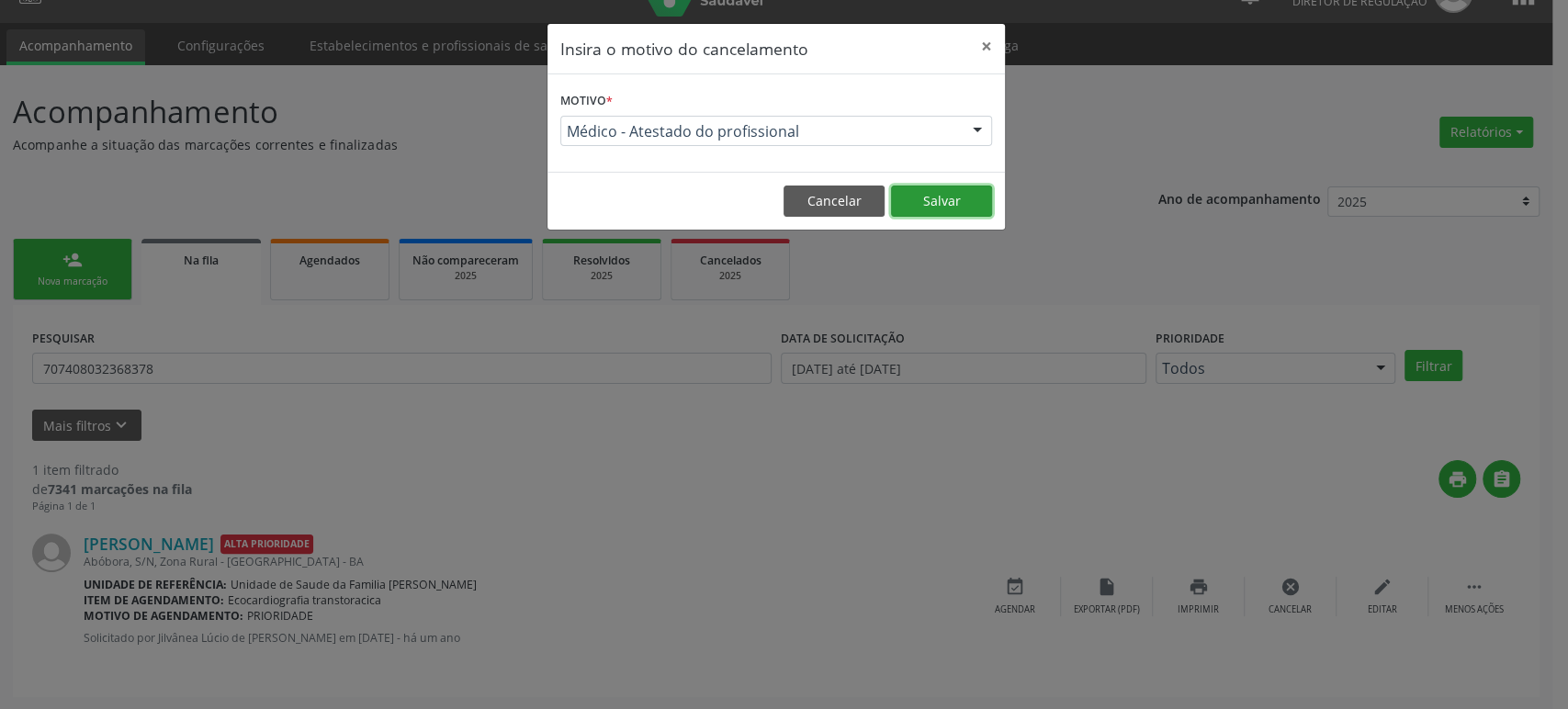
click at [945, 206] on button "Salvar" at bounding box center [941, 201] width 101 height 31
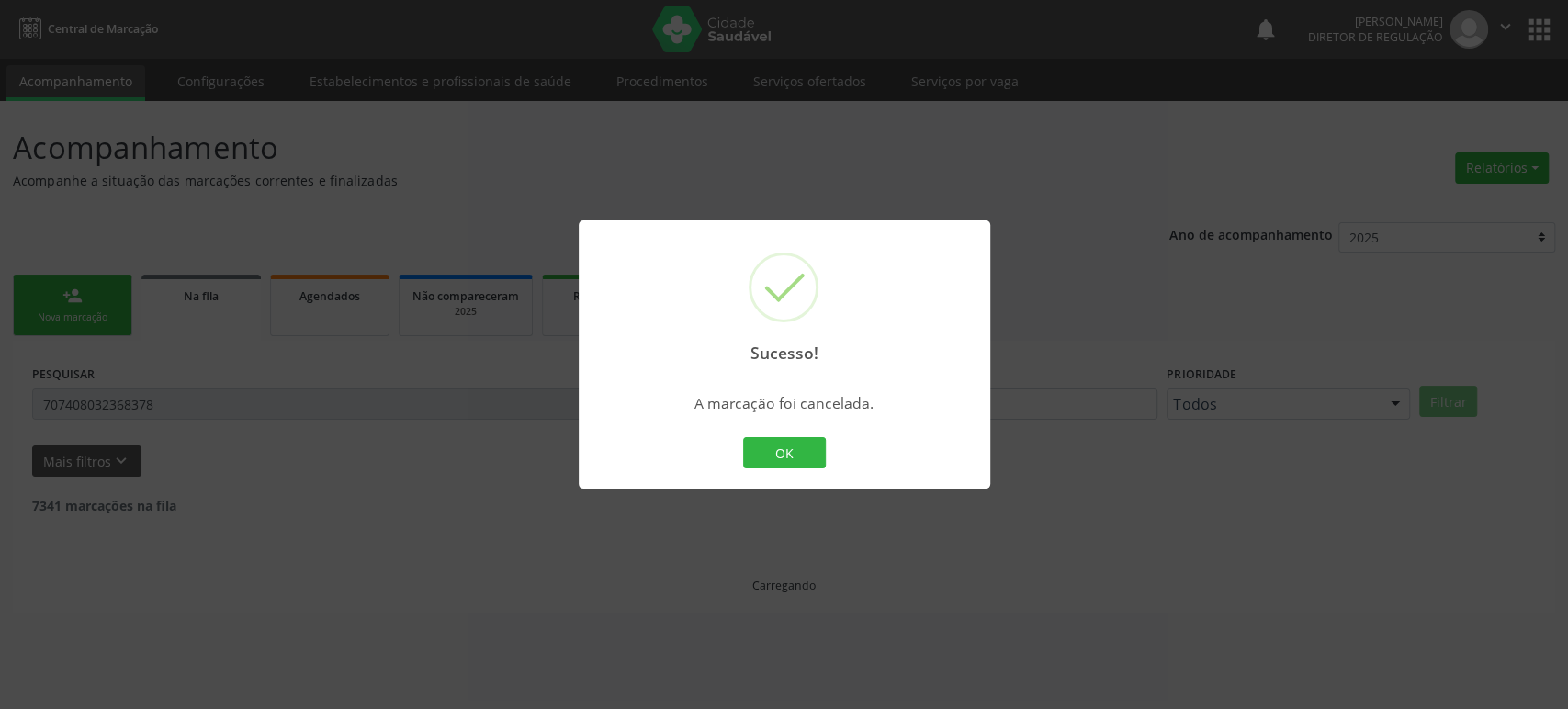
scroll to position [0, 0]
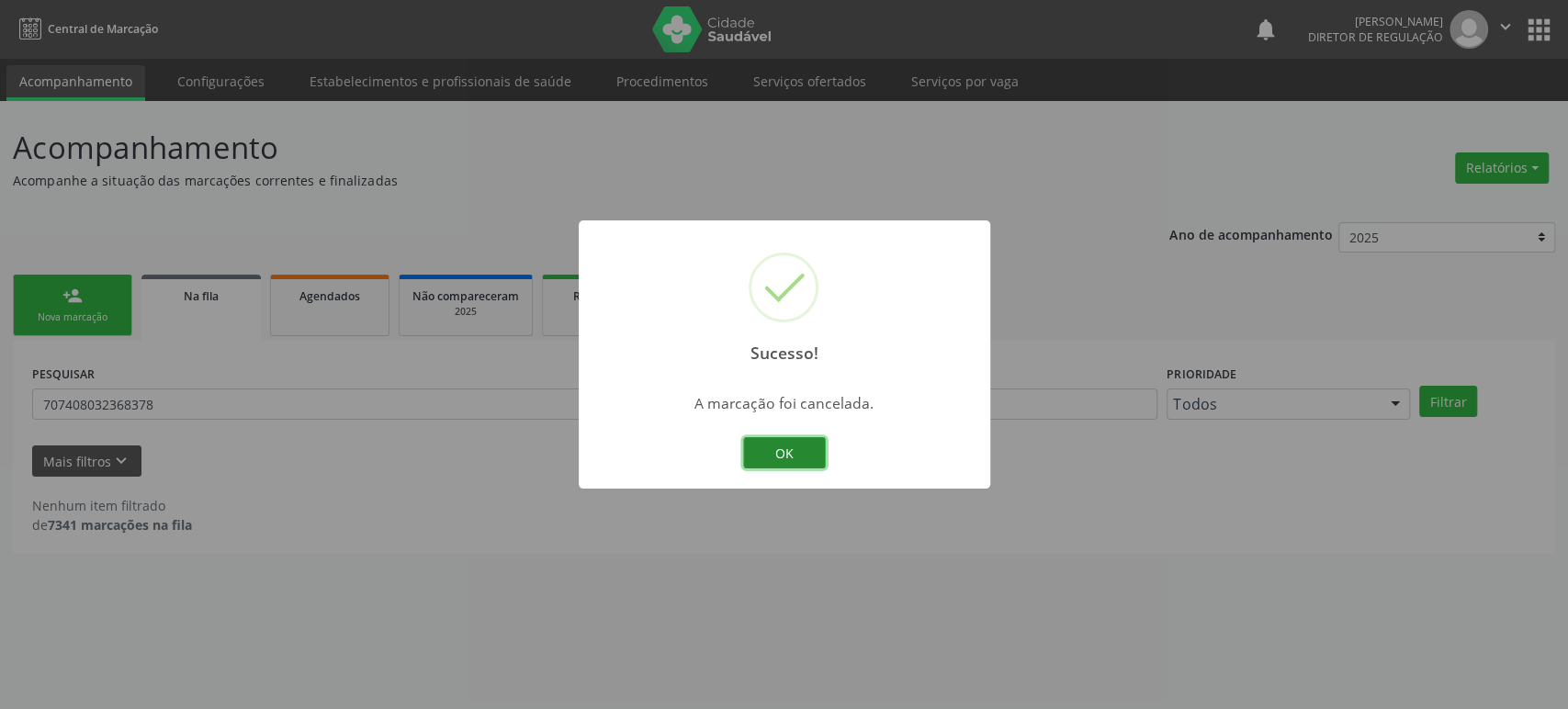
click at [786, 458] on button "OK" at bounding box center [784, 452] width 83 height 31
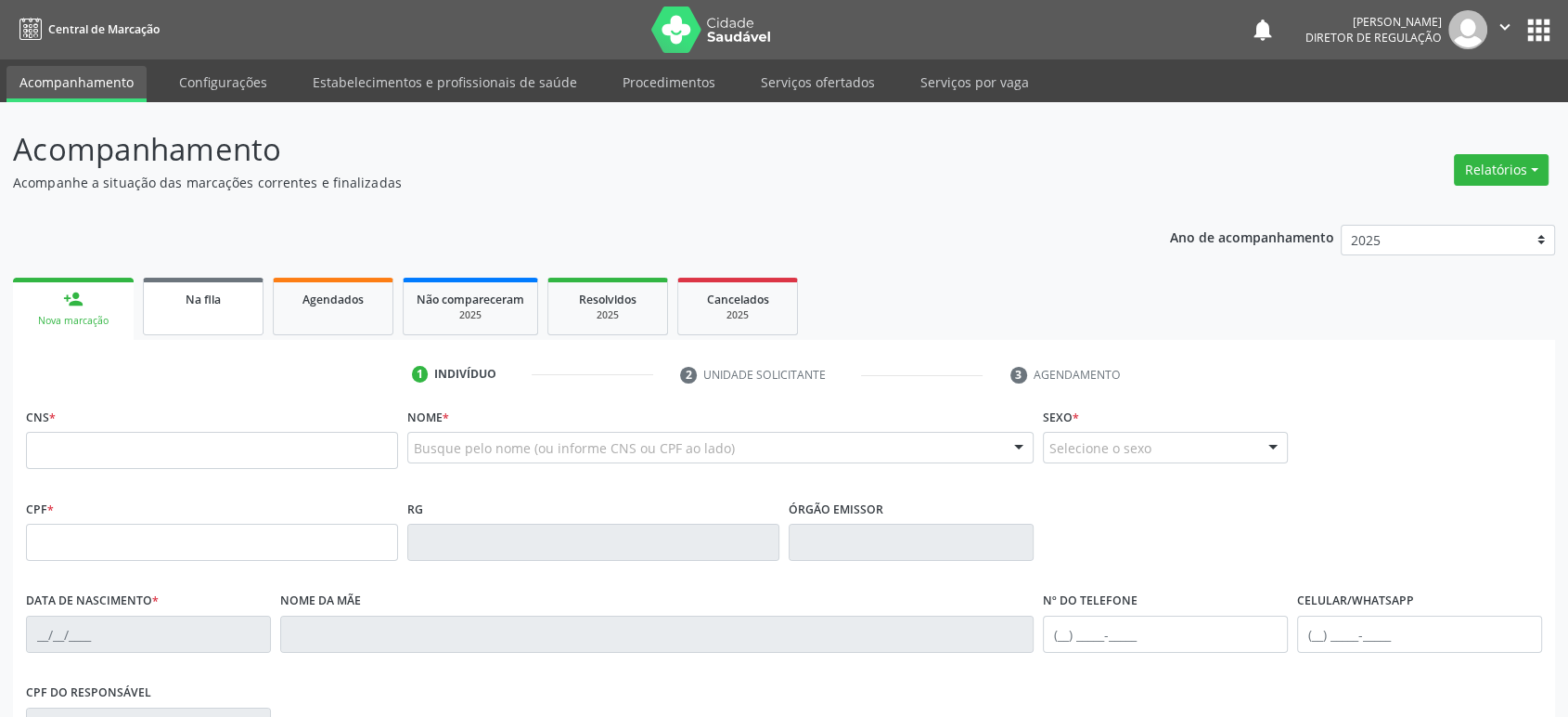
click at [208, 319] on link "Na fila" at bounding box center [203, 306] width 120 height 57
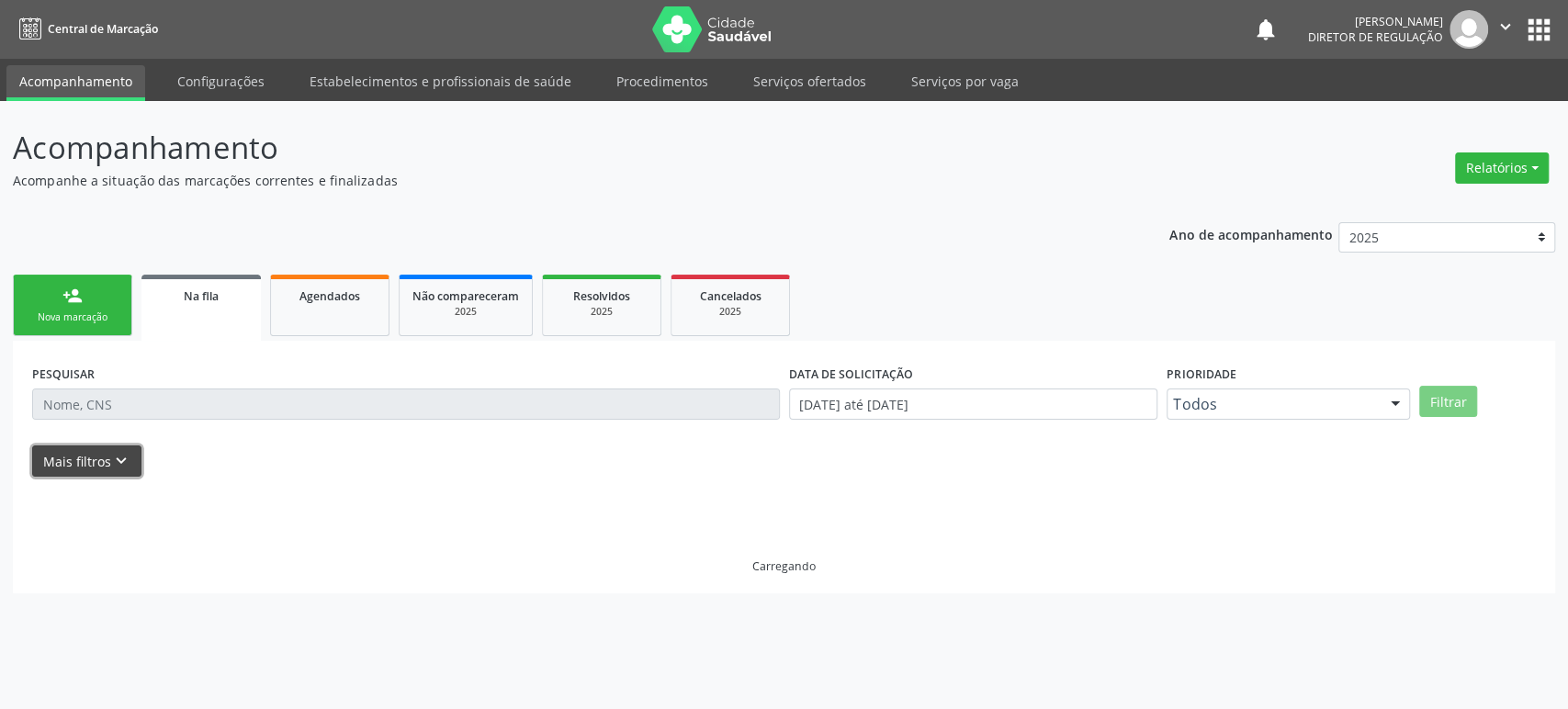
click at [117, 465] on icon "keyboard_arrow_down" at bounding box center [121, 460] width 20 height 20
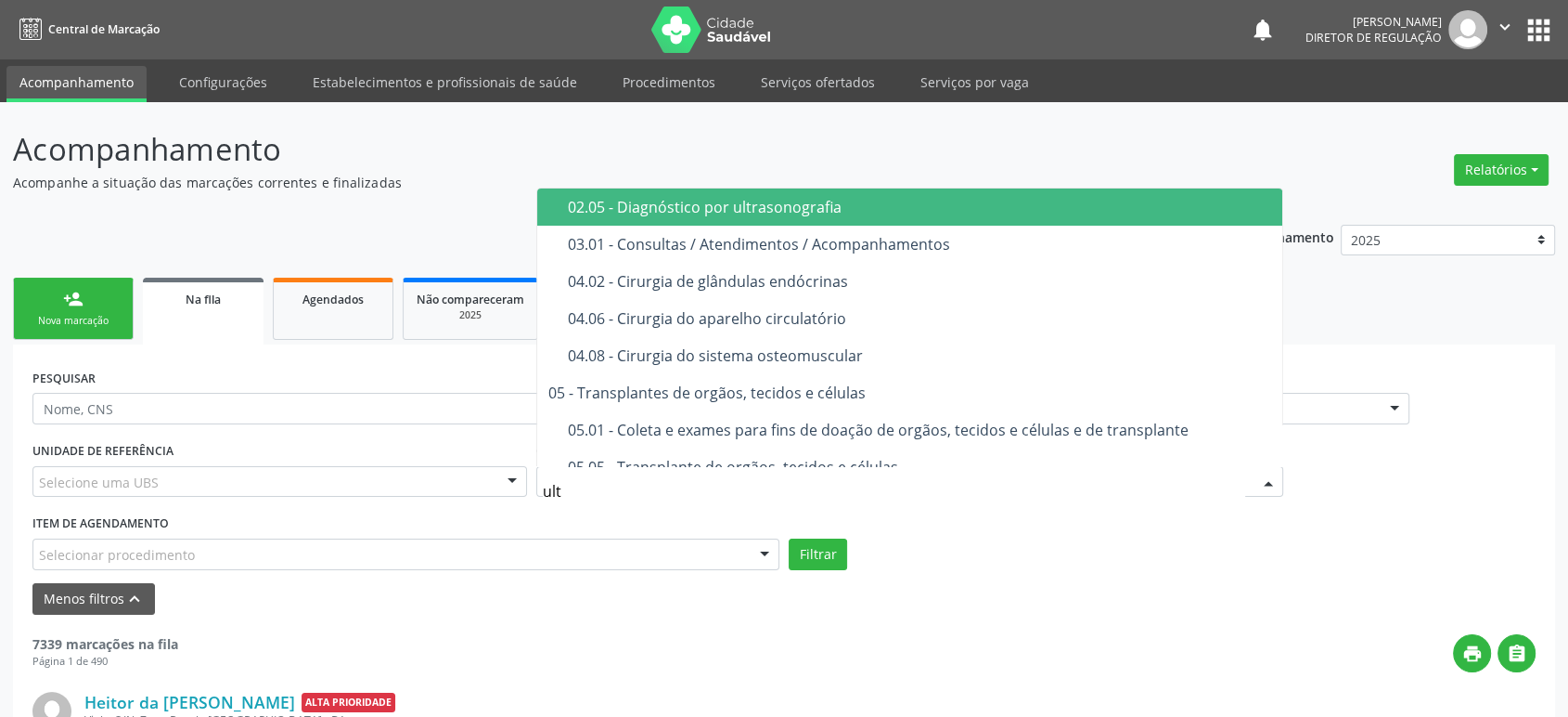
type input "ultr"
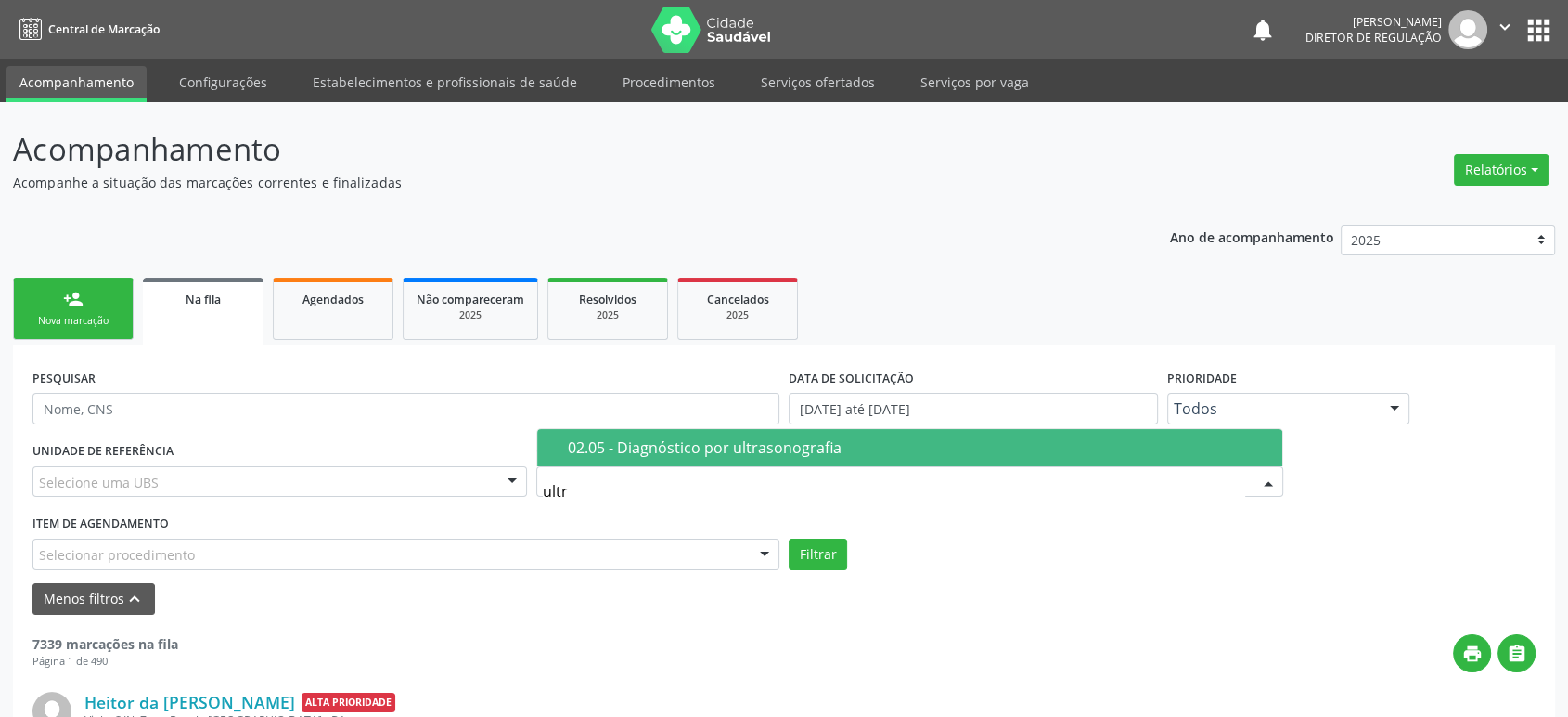
click at [683, 453] on div "02.05 - Diagnóstico por ultrasonografia" at bounding box center [919, 447] width 703 height 15
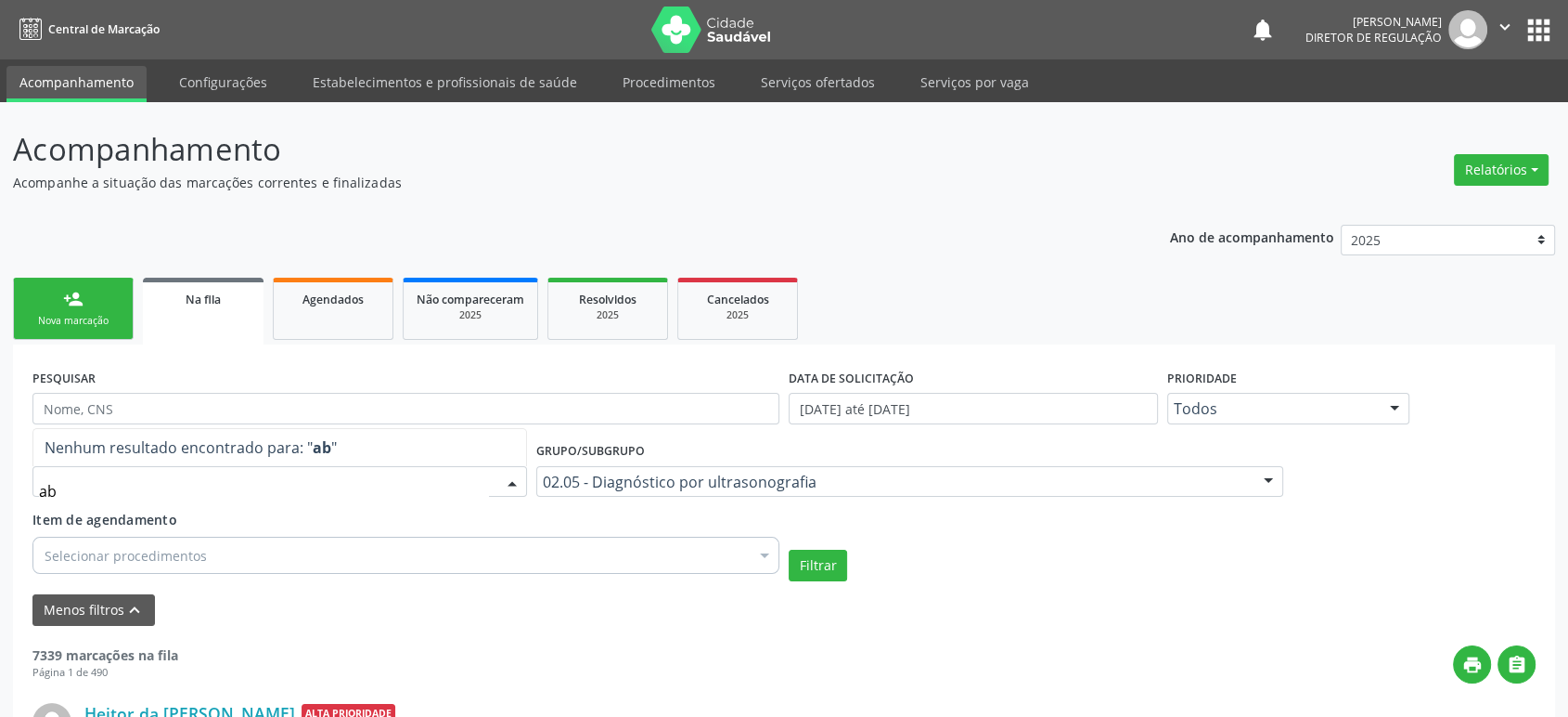
type input "a"
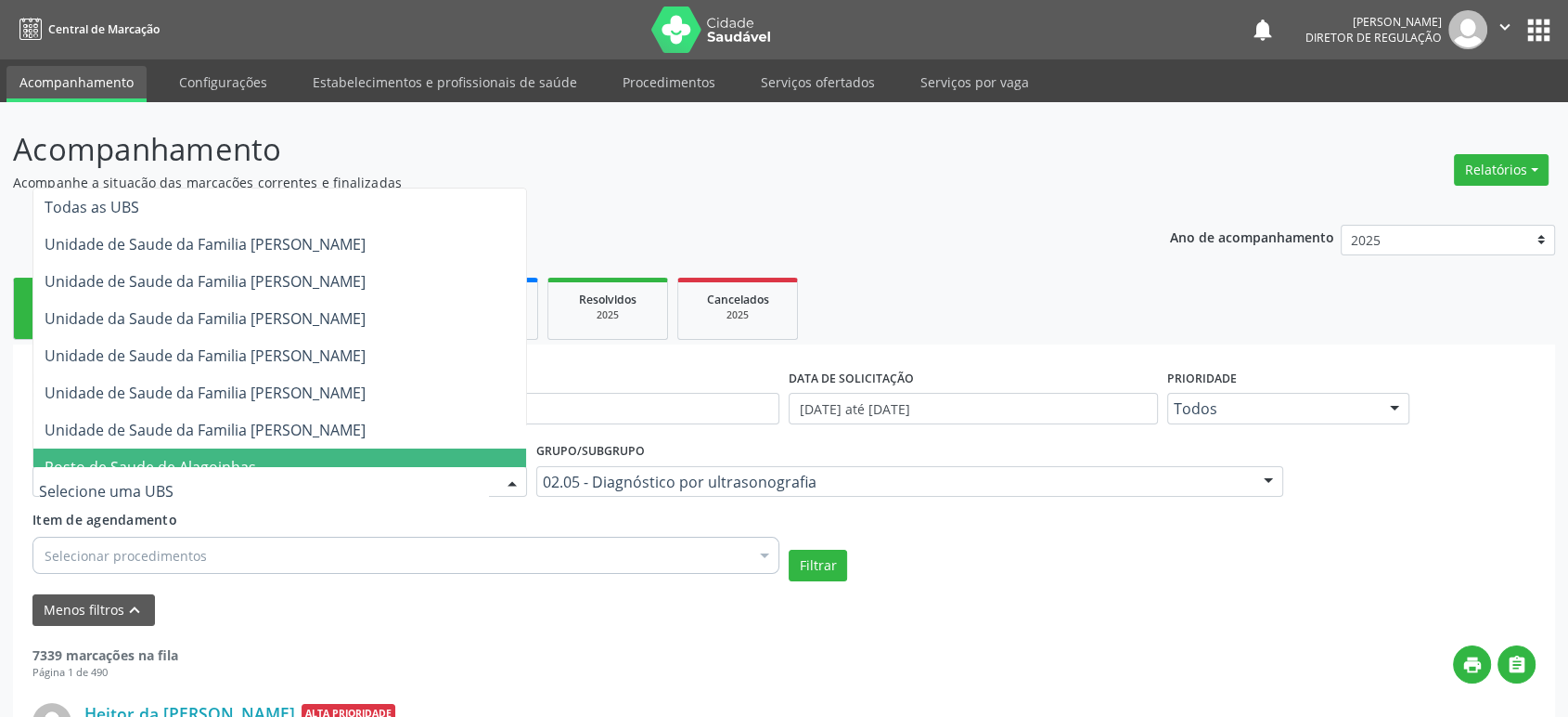
click at [316, 573] on div "Item de agendamento Selecionar procedimentos Selecionar todos 0205010016 - Ecoc…" at bounding box center [406, 546] width 756 height 72
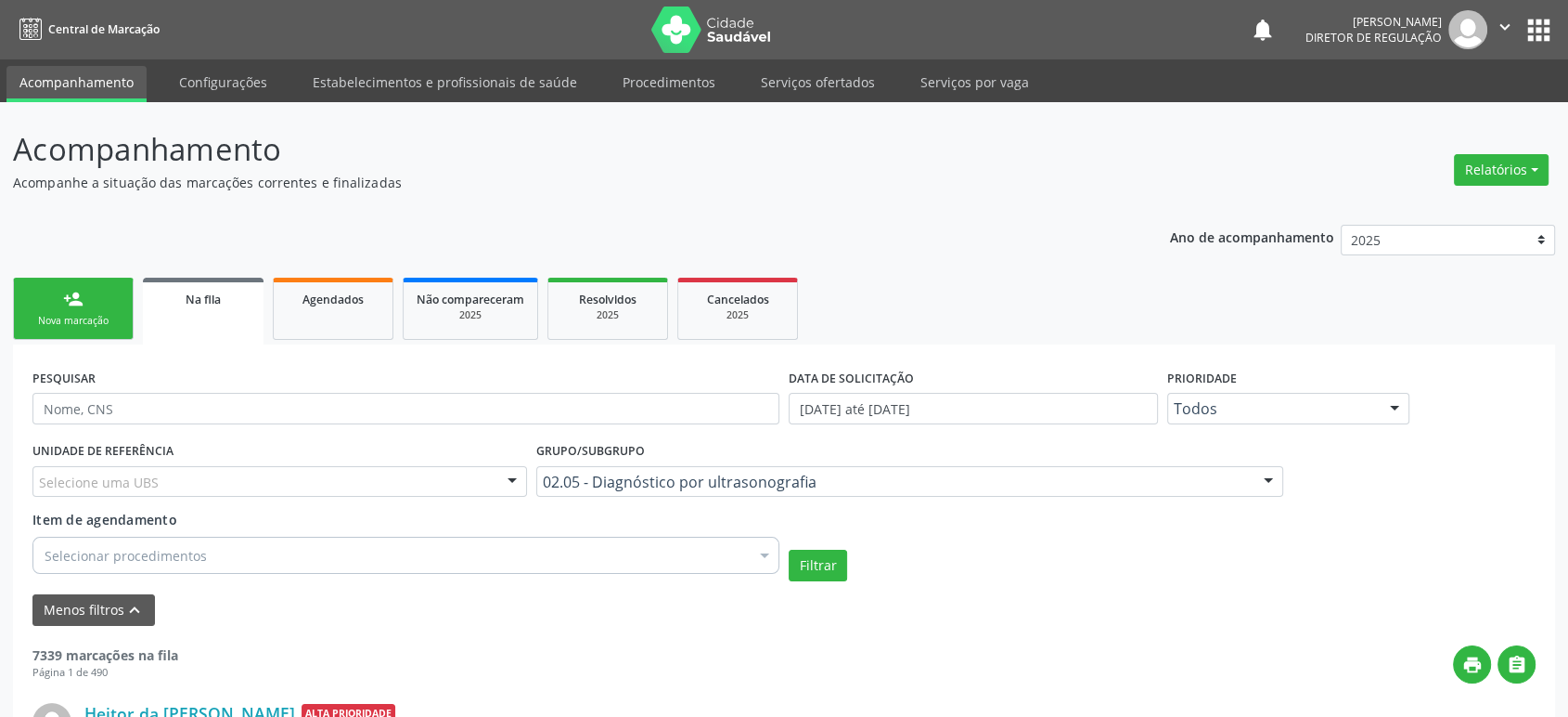
click at [303, 561] on div "Selecionar procedimentos" at bounding box center [405, 555] width 747 height 37
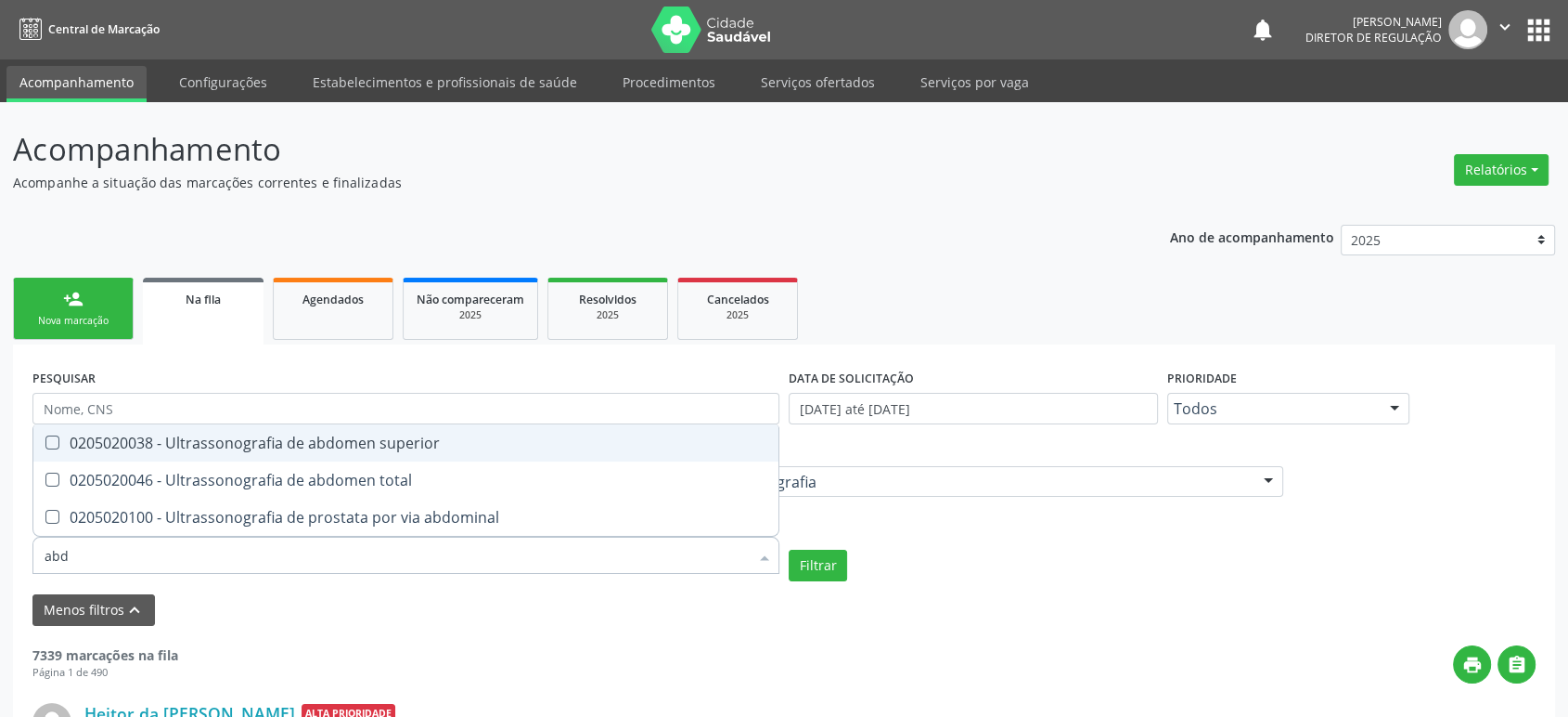
type input "abdo"
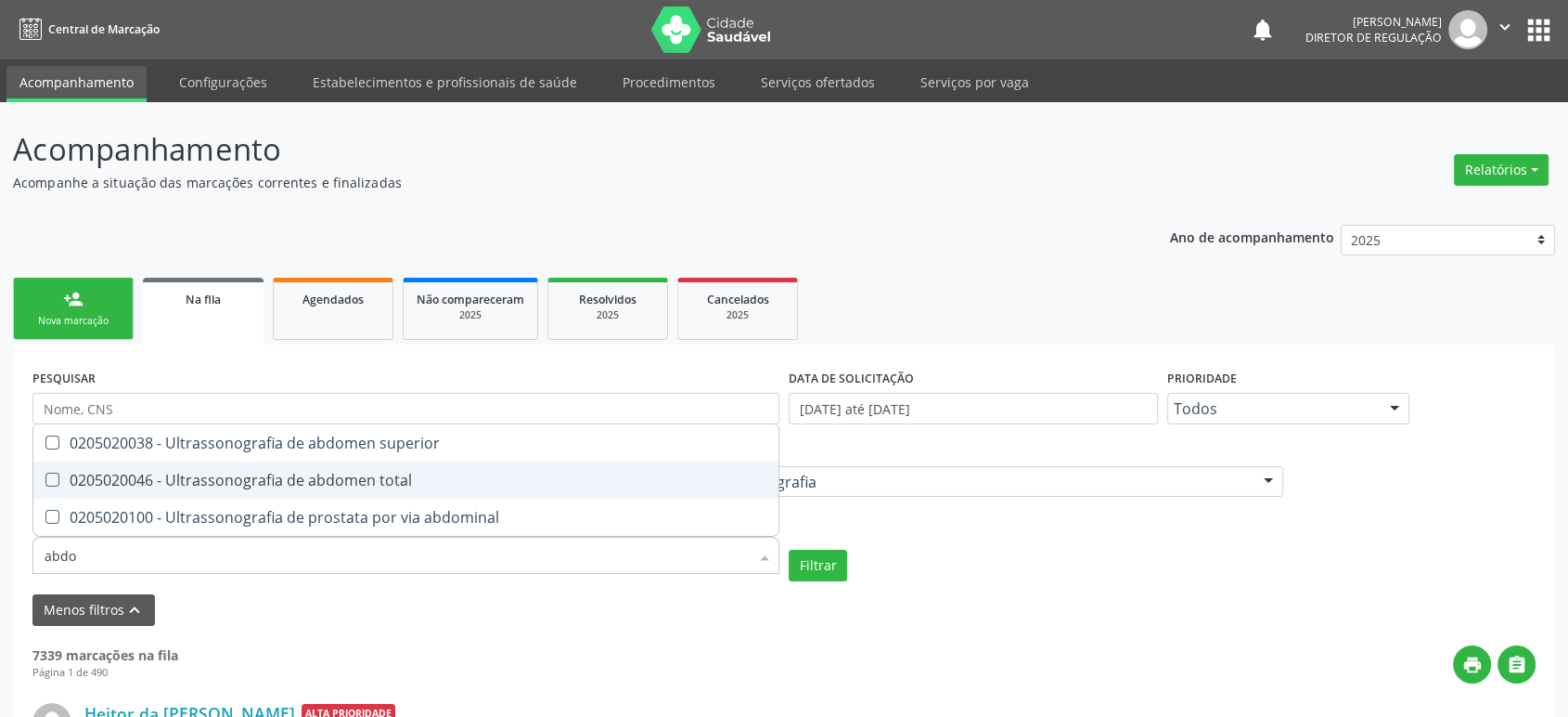
click at [379, 475] on div "0205020046 - Ultrassonografia de abdomen total" at bounding box center [406, 479] width 722 height 15
checkbox total "true"
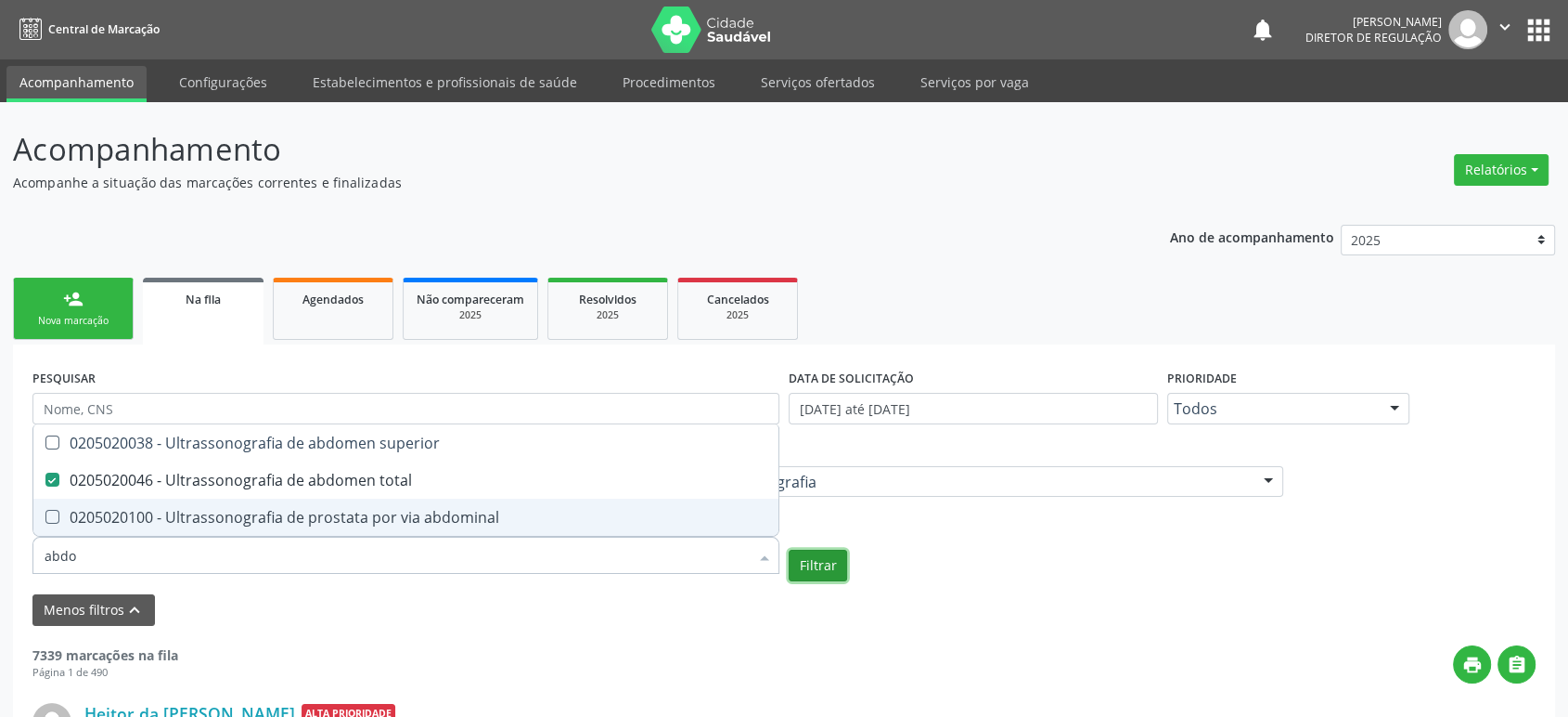
click at [809, 569] on button "Filtrar" at bounding box center [817, 565] width 58 height 31
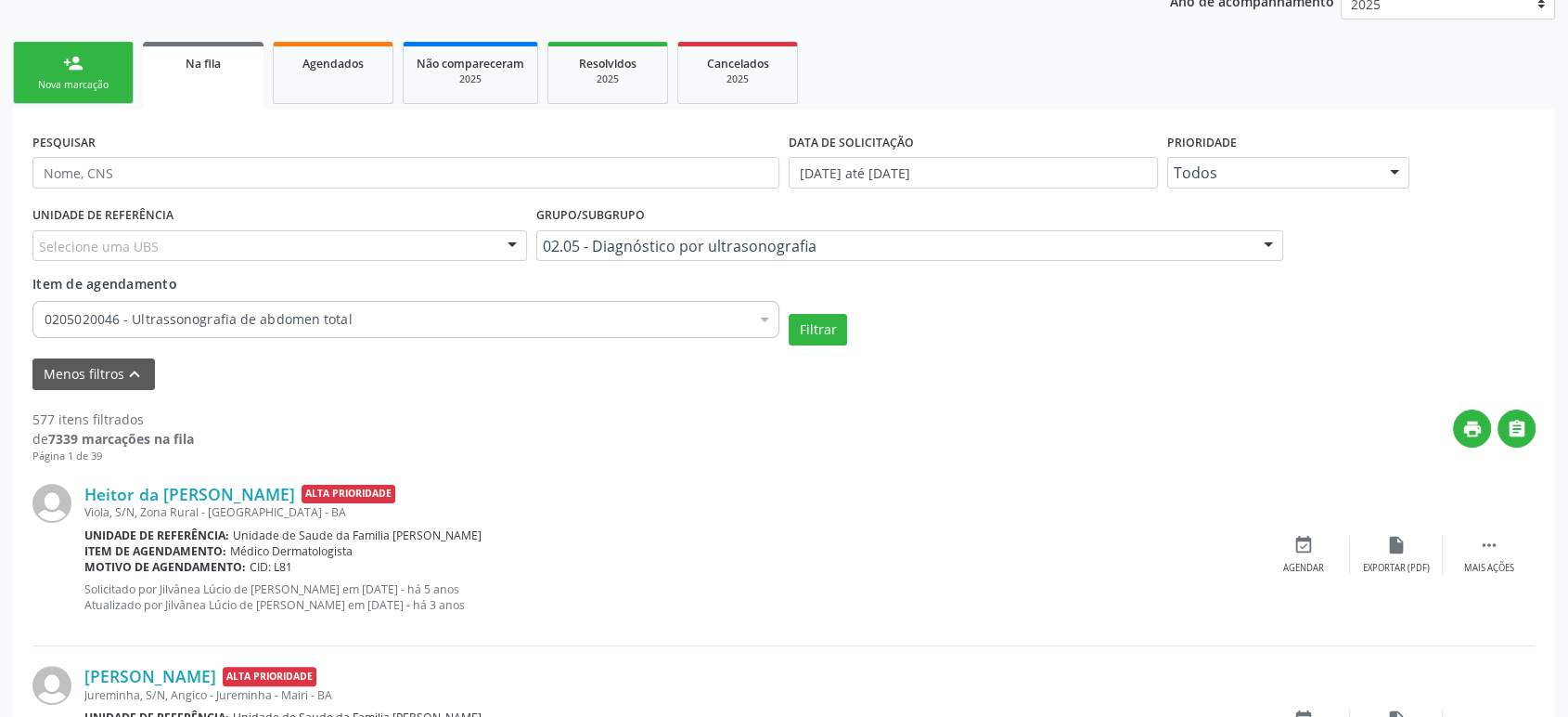
scroll to position [206, 0]
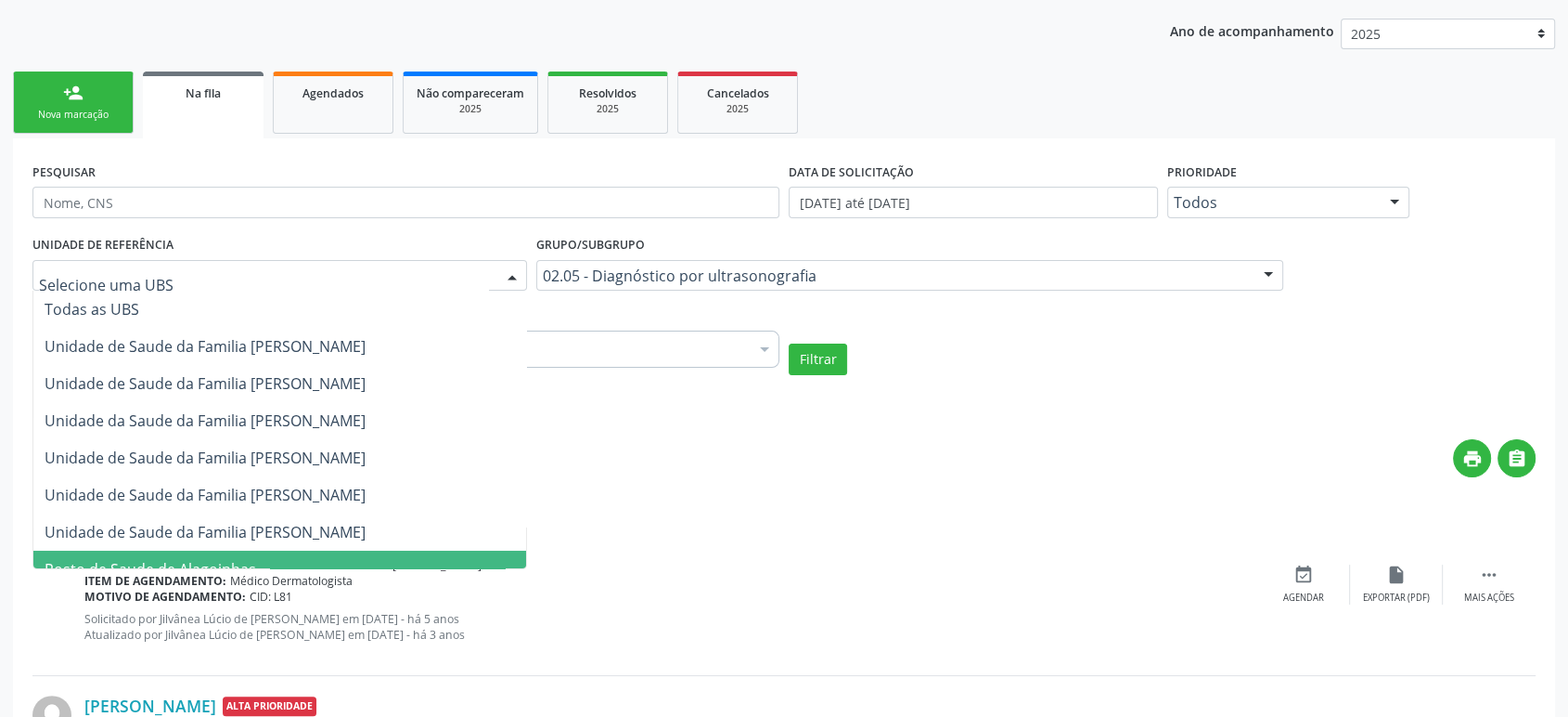
click at [231, 276] on div at bounding box center [279, 276] width 494 height 31
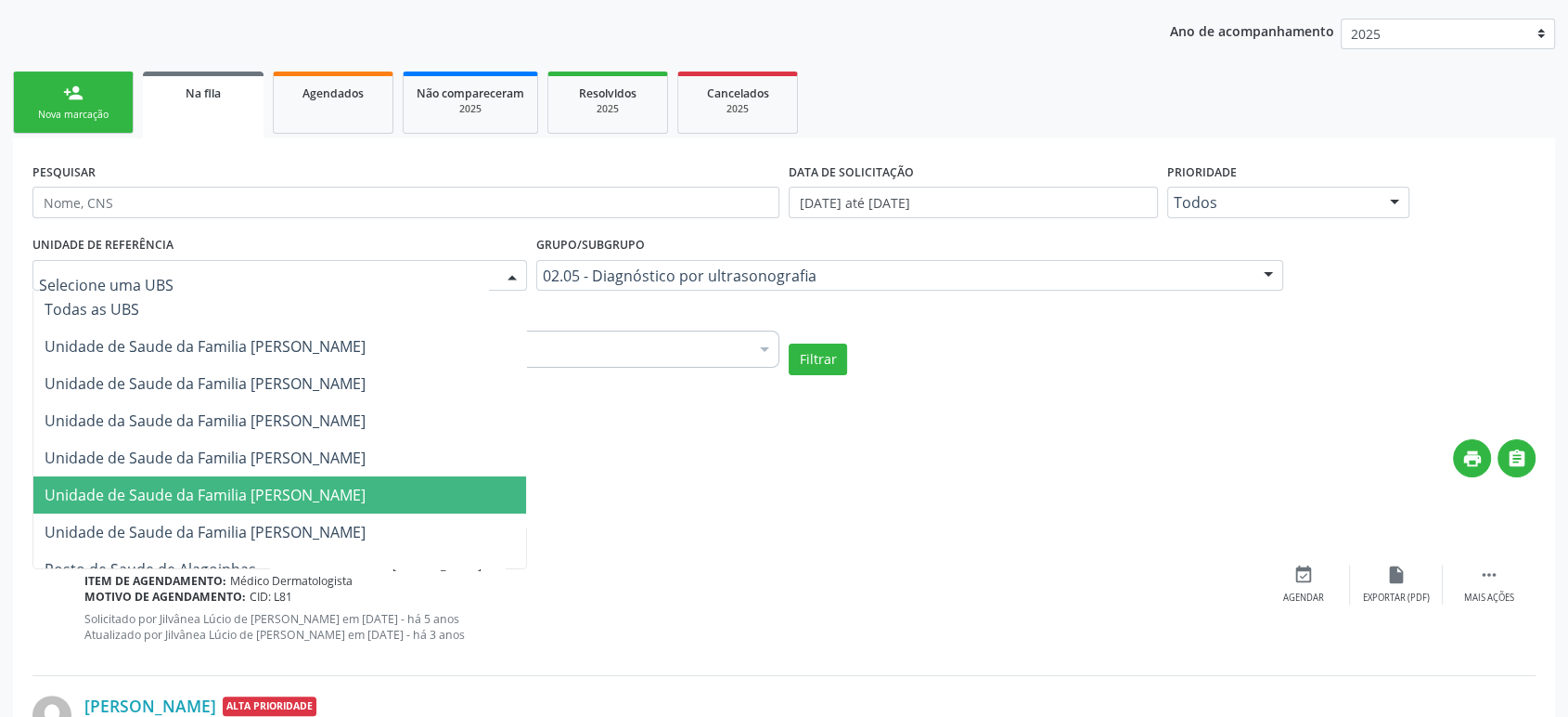
click at [304, 498] on span "Unidade de Saude da Familia [PERSON_NAME]" at bounding box center [205, 495] width 321 height 20
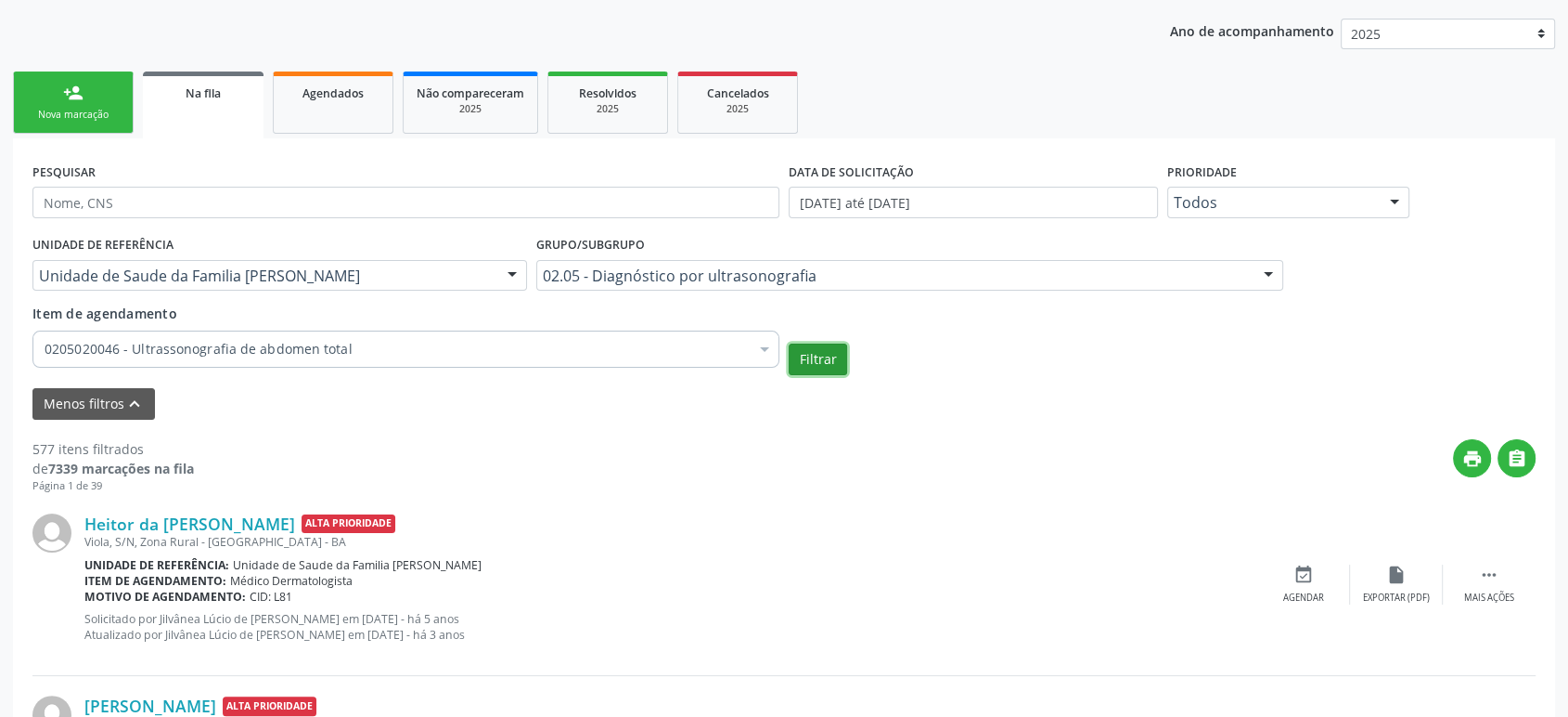
click at [815, 364] on button "Filtrar" at bounding box center [817, 359] width 58 height 31
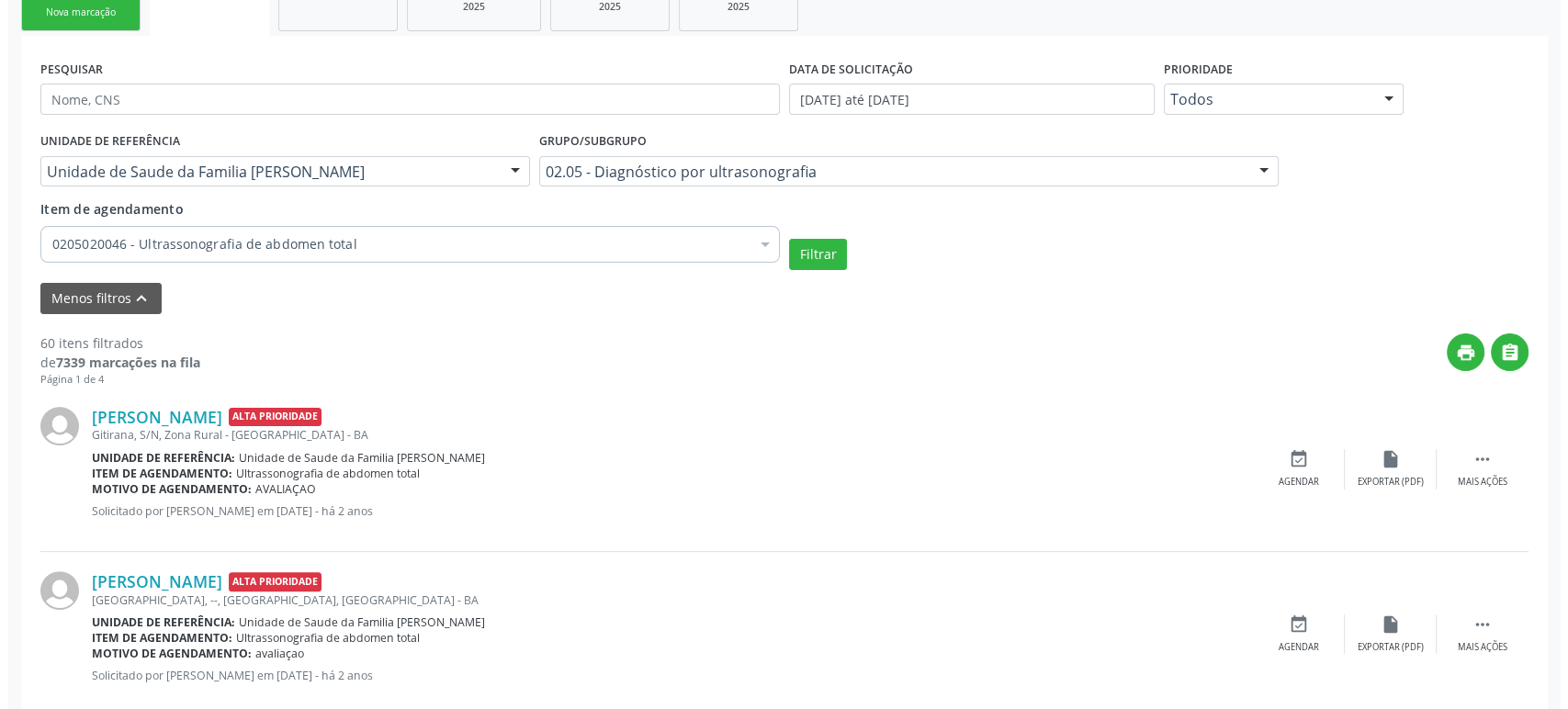
scroll to position [509, 0]
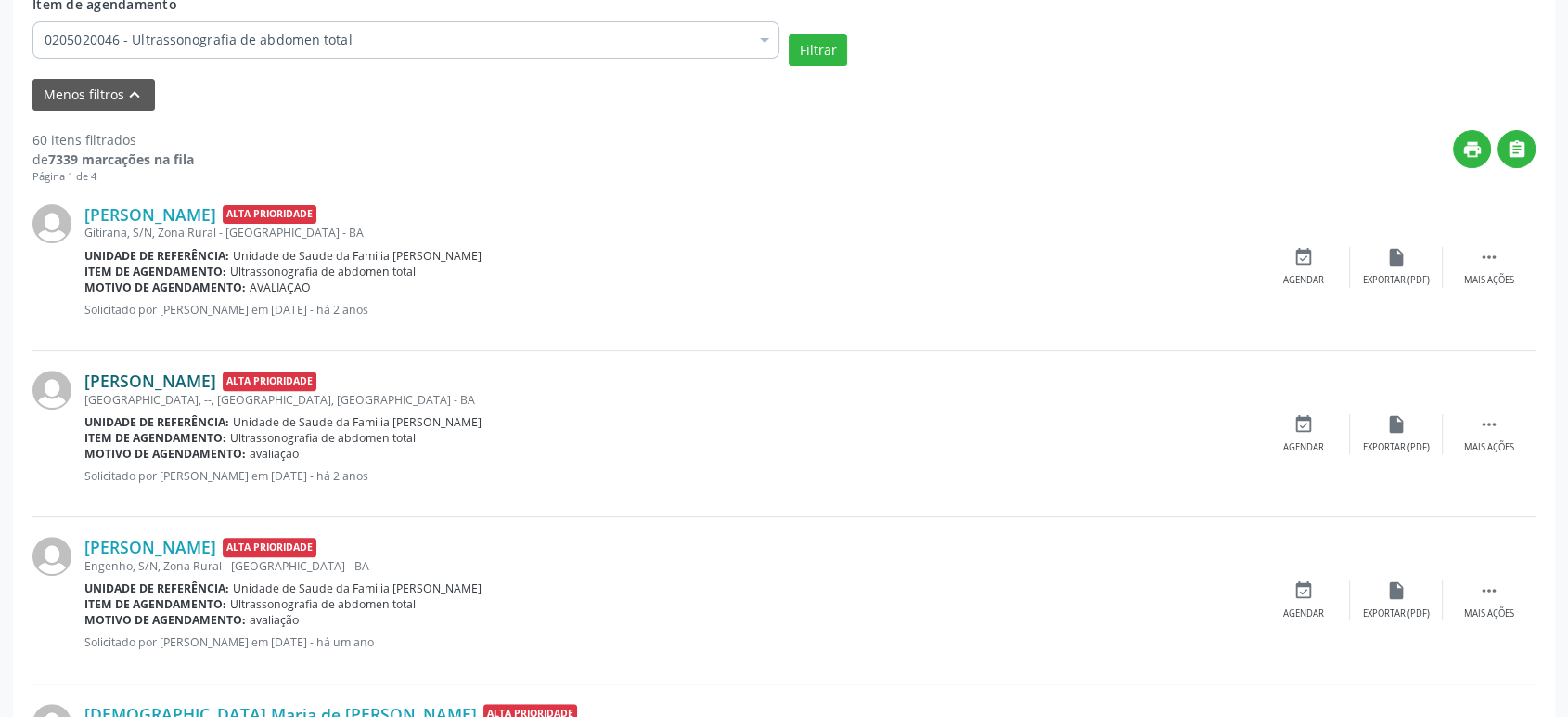
click at [183, 373] on link "Eduardo Cedraz Rios" at bounding box center [150, 380] width 132 height 20
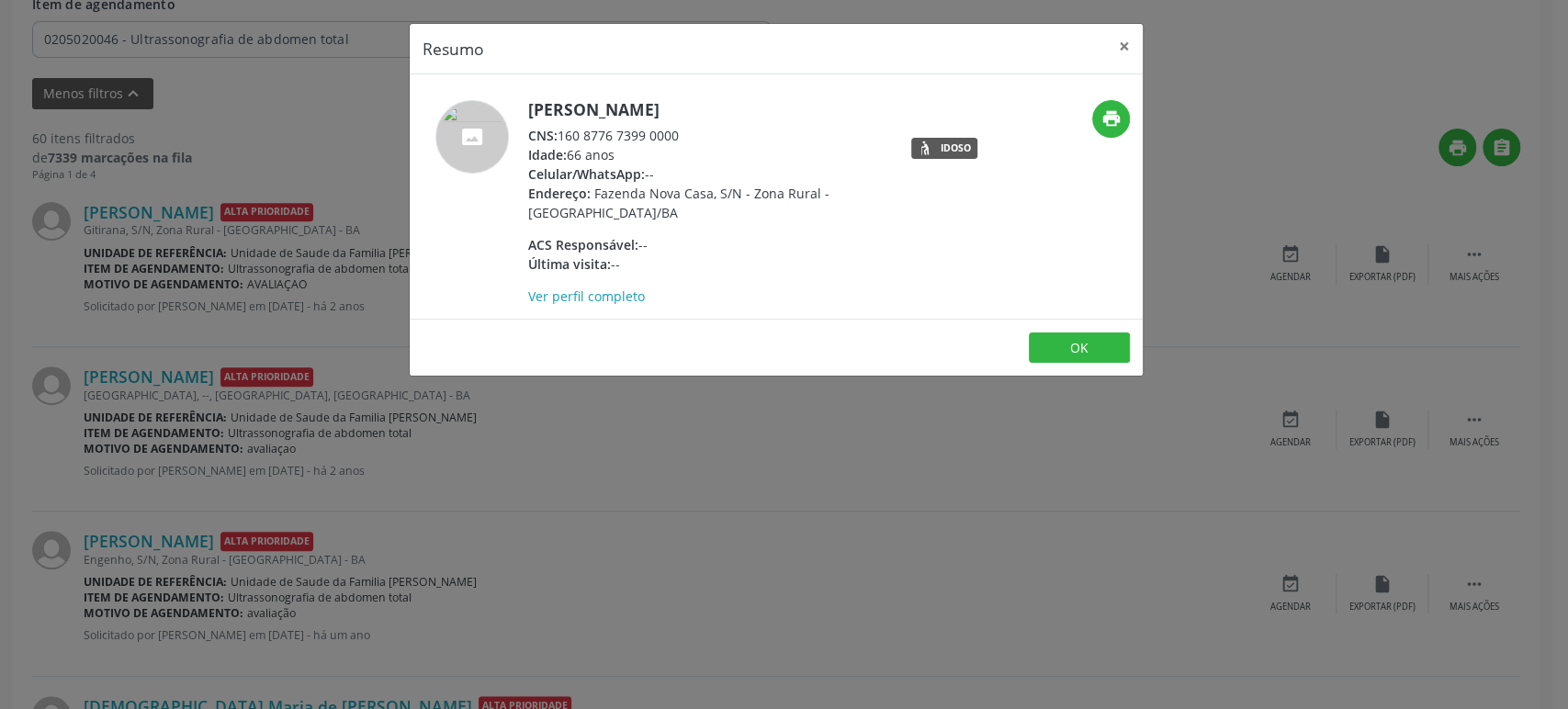
drag, startPoint x: 528, startPoint y: 105, endPoint x: 734, endPoint y: 99, distance: 206.1
click at [734, 100] on h5 "Eduardo Cedraz Rios" at bounding box center [707, 110] width 358 height 19
copy h5 "Eduardo Cedraz Rios"
click at [241, 151] on div "Resumo × Eduardo Cedraz Rios CNS: 160 8776 7399 0000 Idade: 66 anos Celular/Wha…" at bounding box center [784, 354] width 1568 height 709
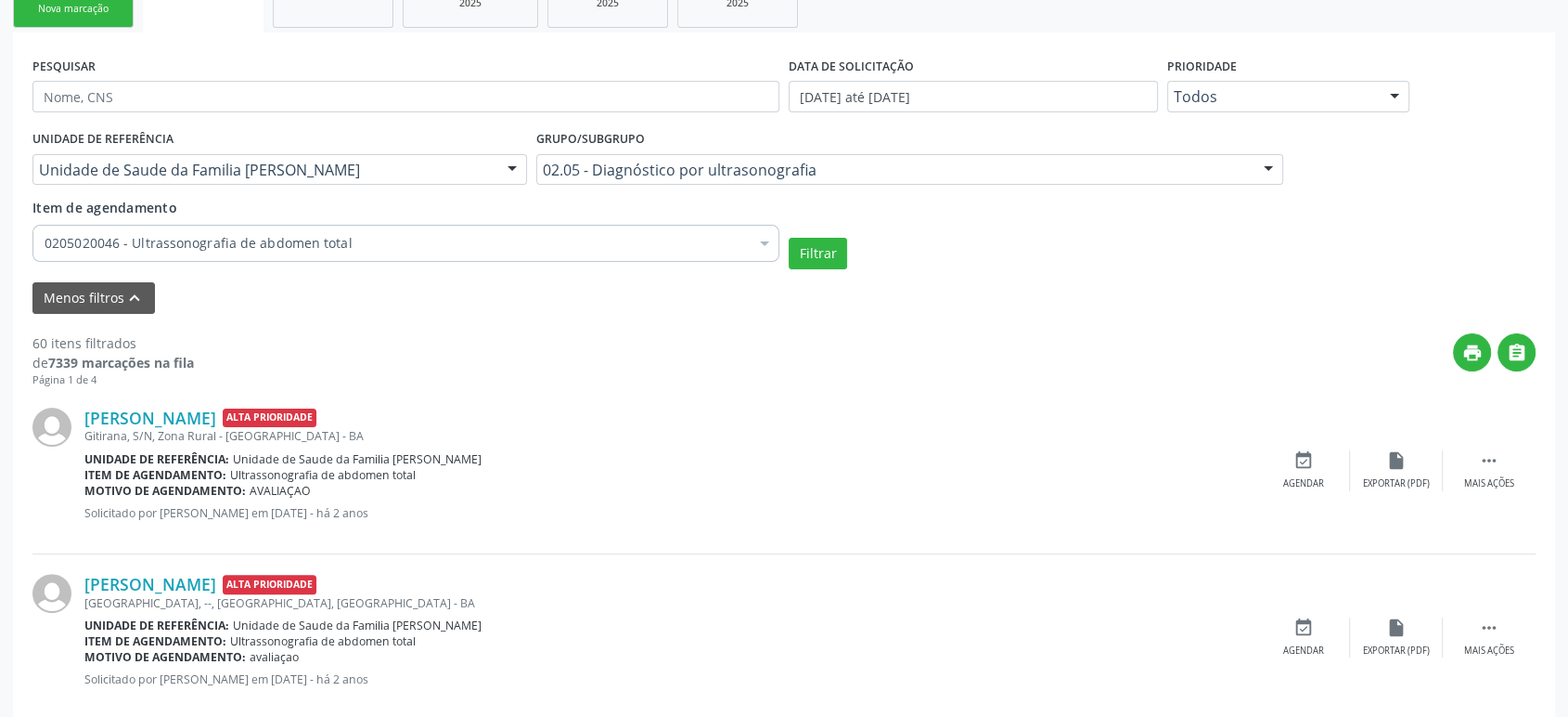
scroll to position [309, 0]
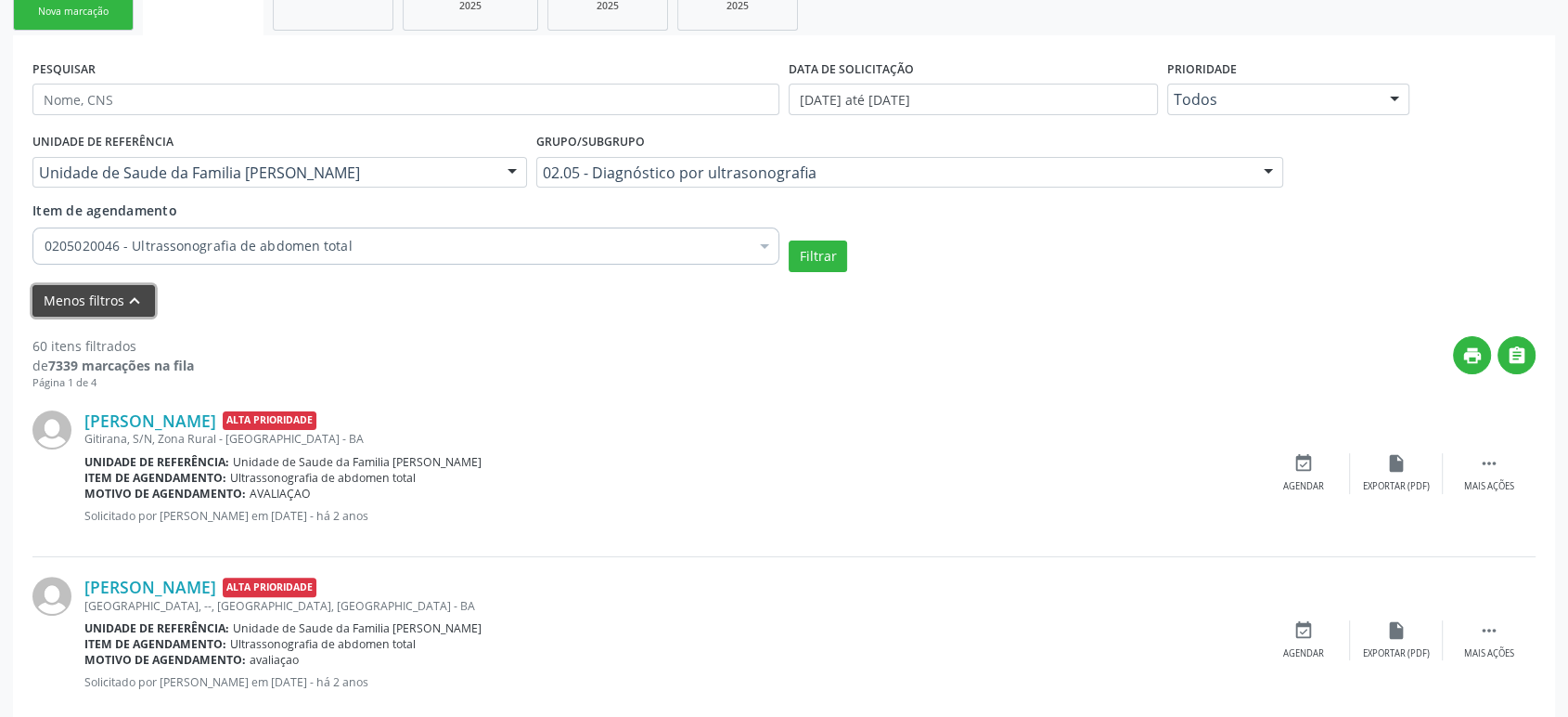
click at [96, 302] on button "Menos filtros keyboard_arrow_up" at bounding box center [93, 300] width 122 height 32
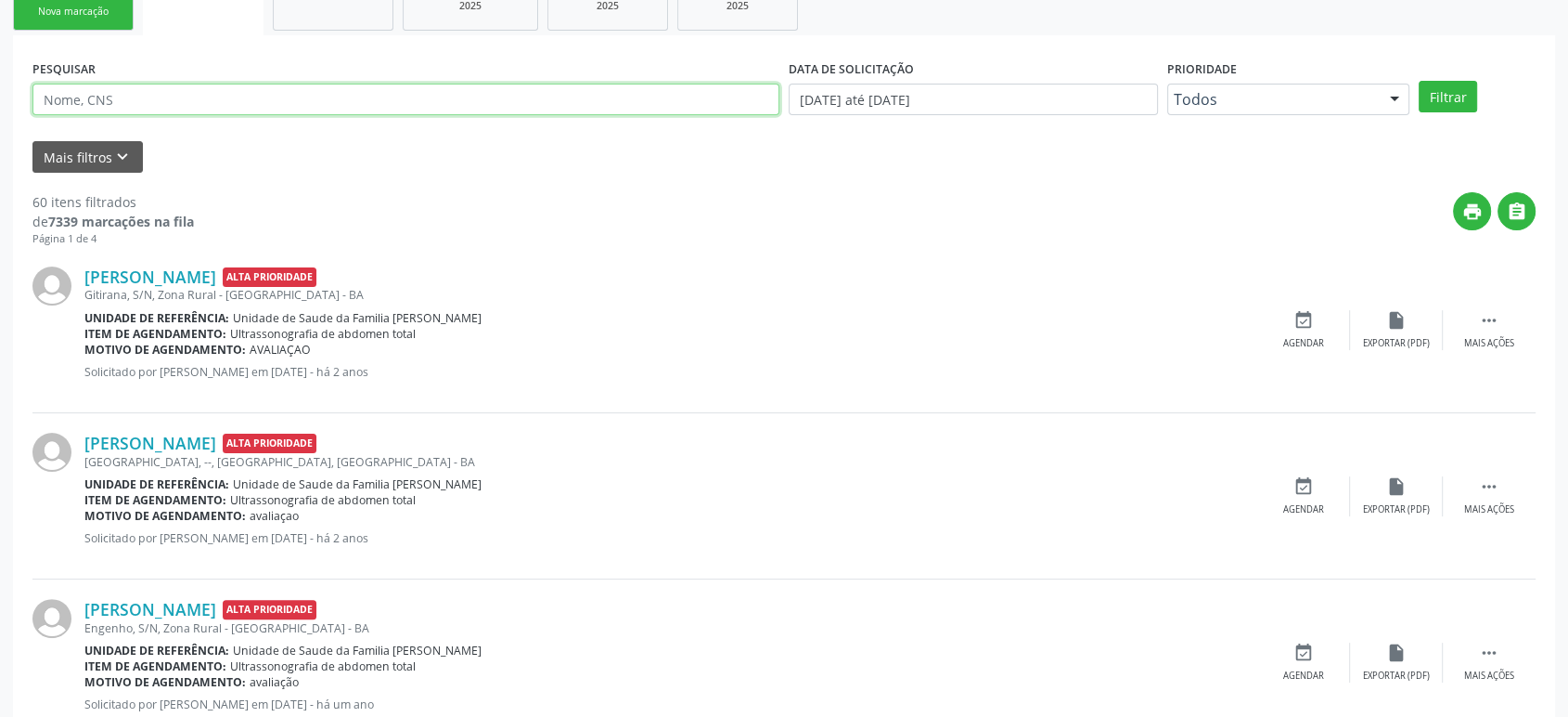
click at [110, 92] on input "text" at bounding box center [405, 99] width 747 height 31
paste input "Eduardo Cedraz Rios"
type input "Eduardo Cedraz Rios"
click at [1418, 81] on button "Filtrar" at bounding box center [1448, 96] width 58 height 31
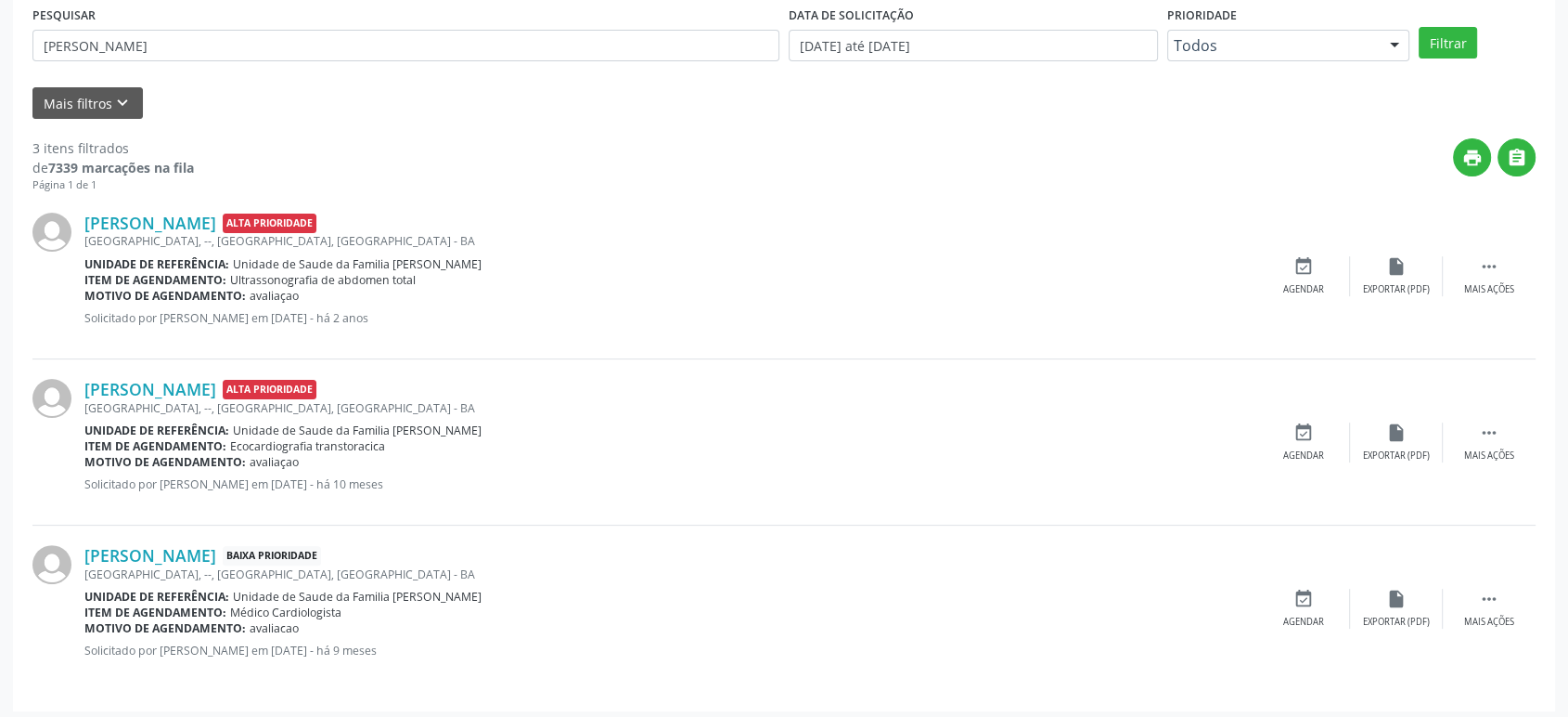
scroll to position [367, 0]
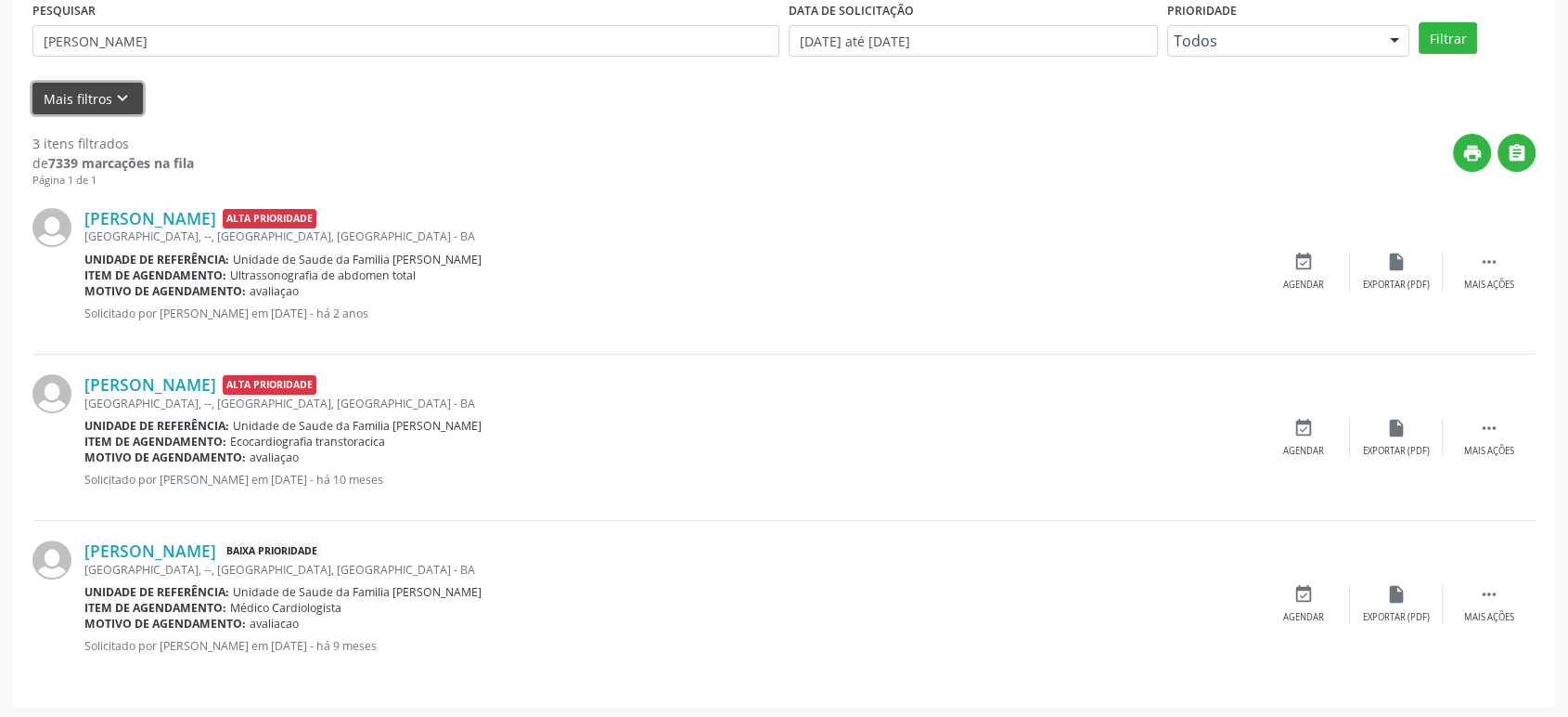
click at [65, 84] on button "Mais filtros keyboard_arrow_down" at bounding box center [87, 98] width 111 height 32
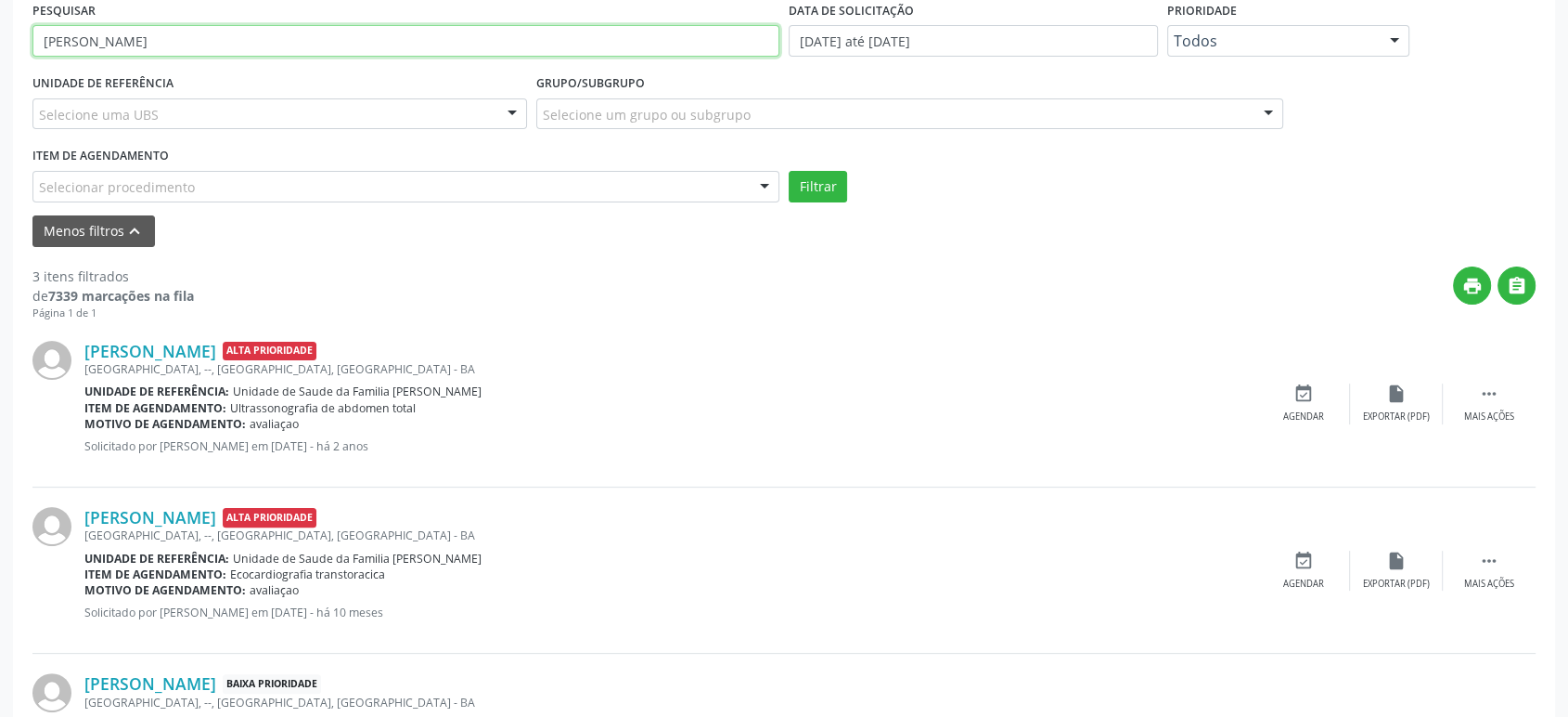
click at [117, 47] on input "Eduardo Cedraz Rios" at bounding box center [405, 41] width 747 height 31
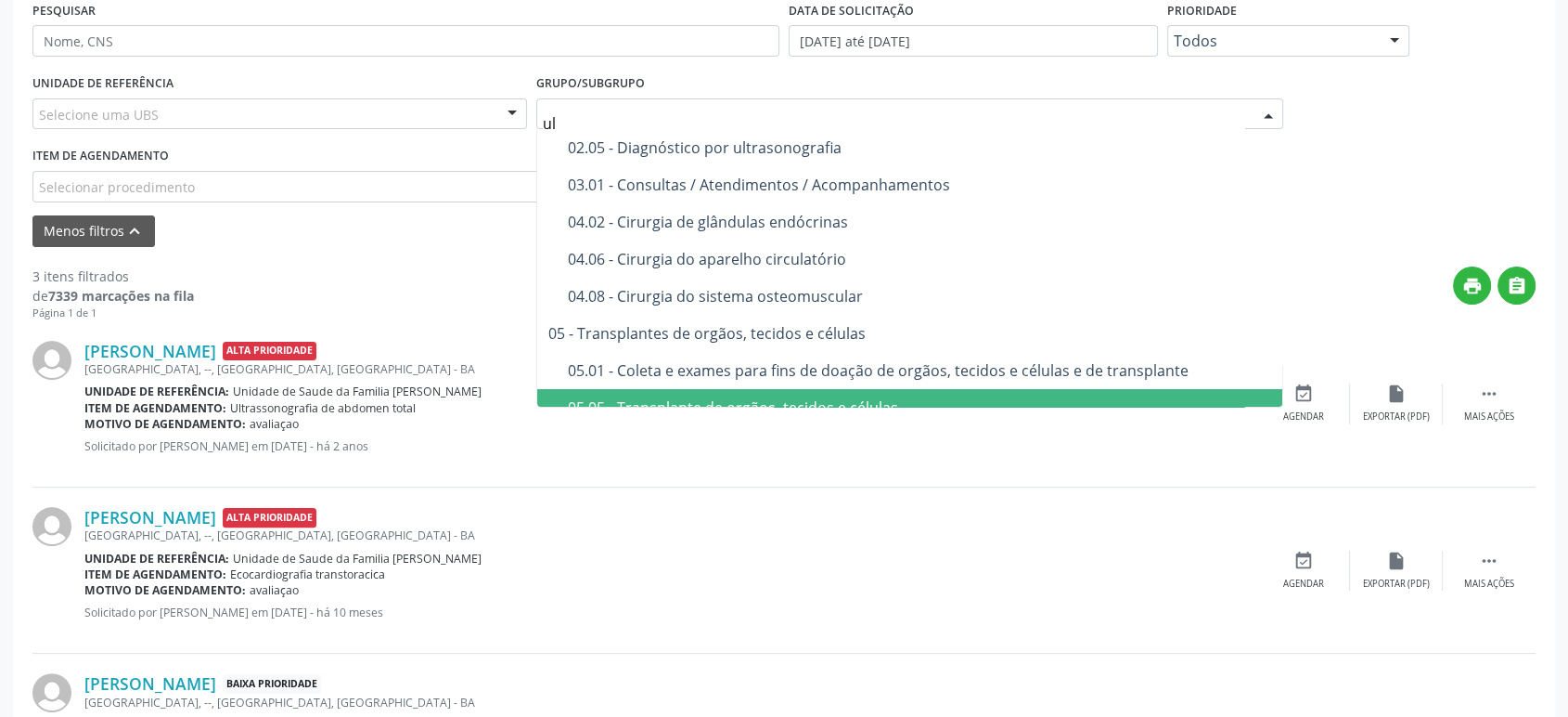
type input "ult"
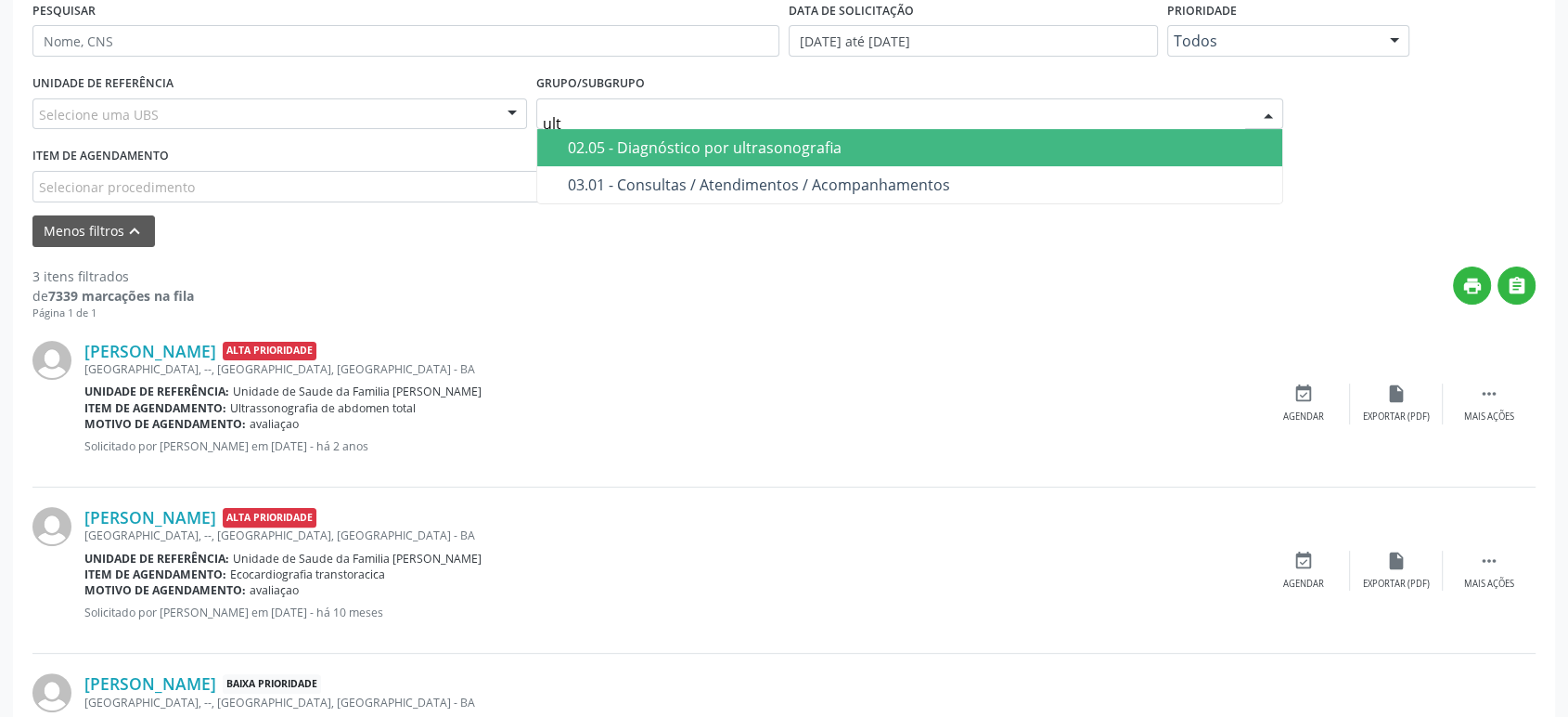
click at [653, 143] on div "02.05 - Diagnóstico por ultrasonografia" at bounding box center [919, 147] width 703 height 15
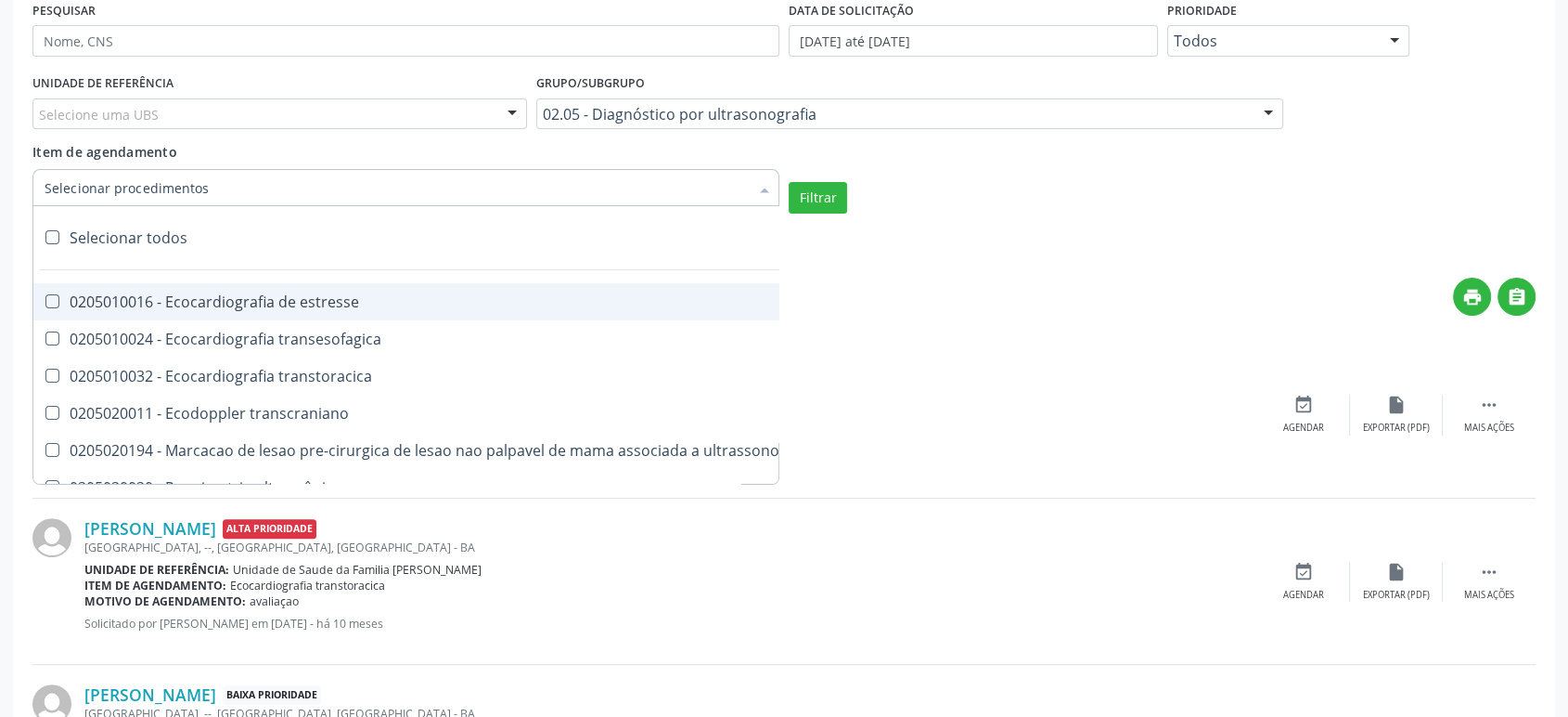
click at [315, 184] on div at bounding box center [405, 188] width 747 height 37
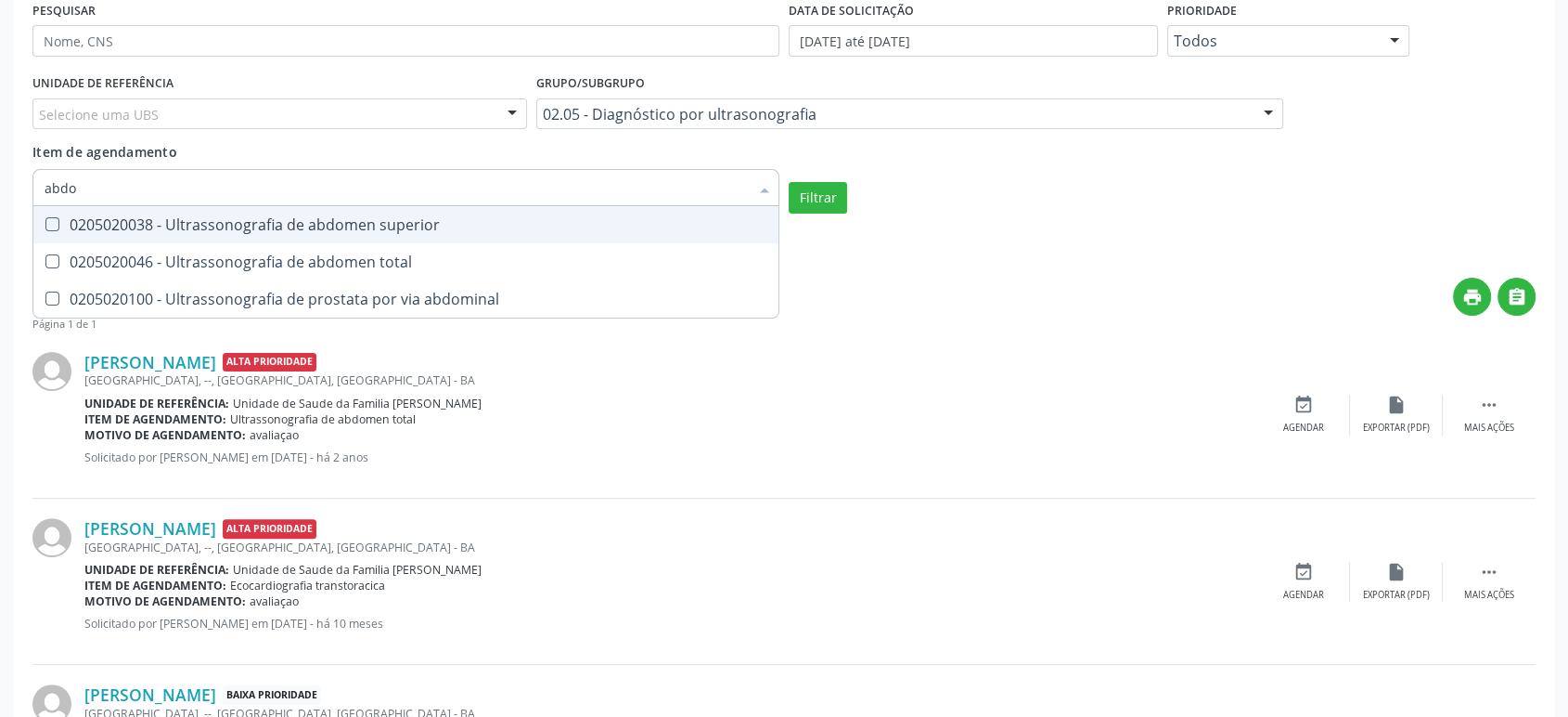
type input "abdom"
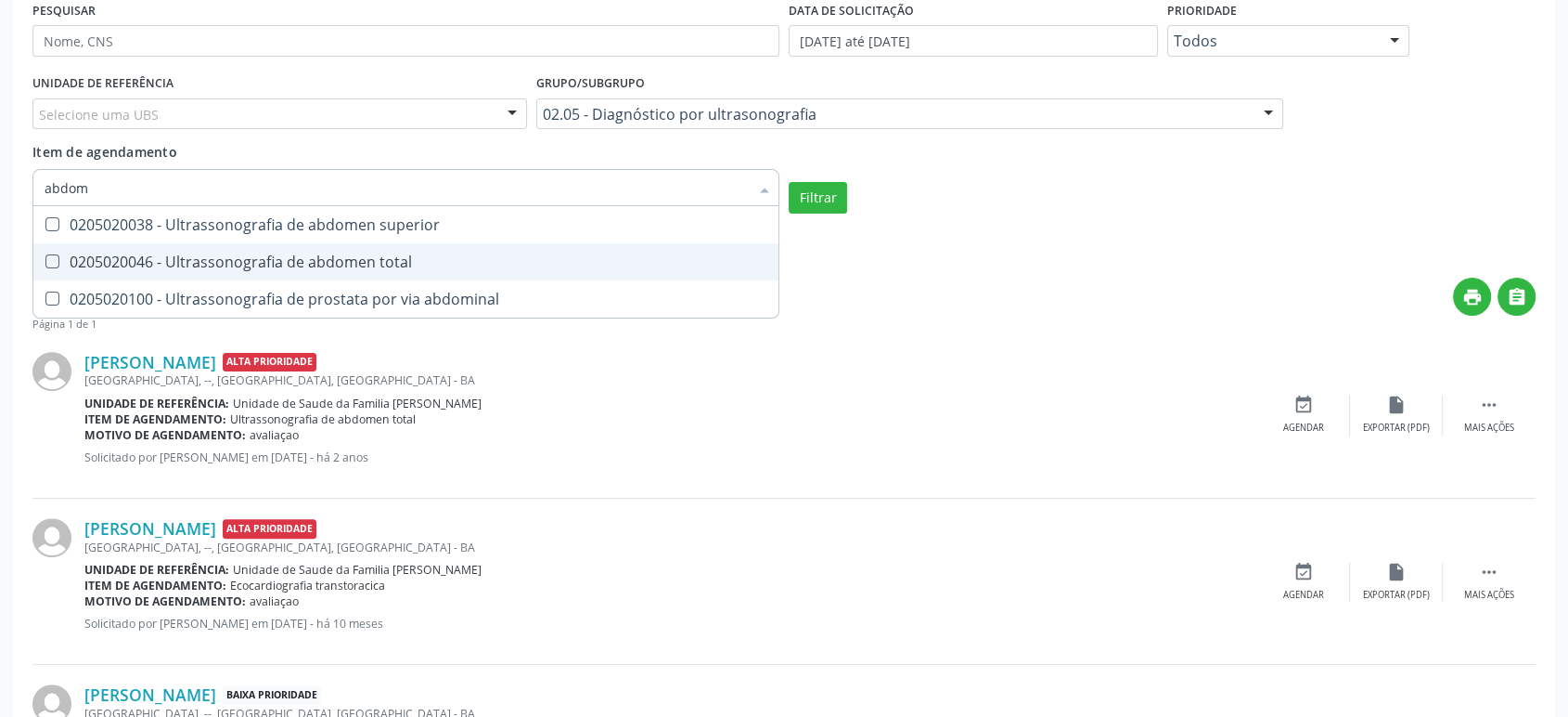
click at [304, 258] on div "0205020046 - Ultrassonografia de abdomen total" at bounding box center [406, 261] width 722 height 15
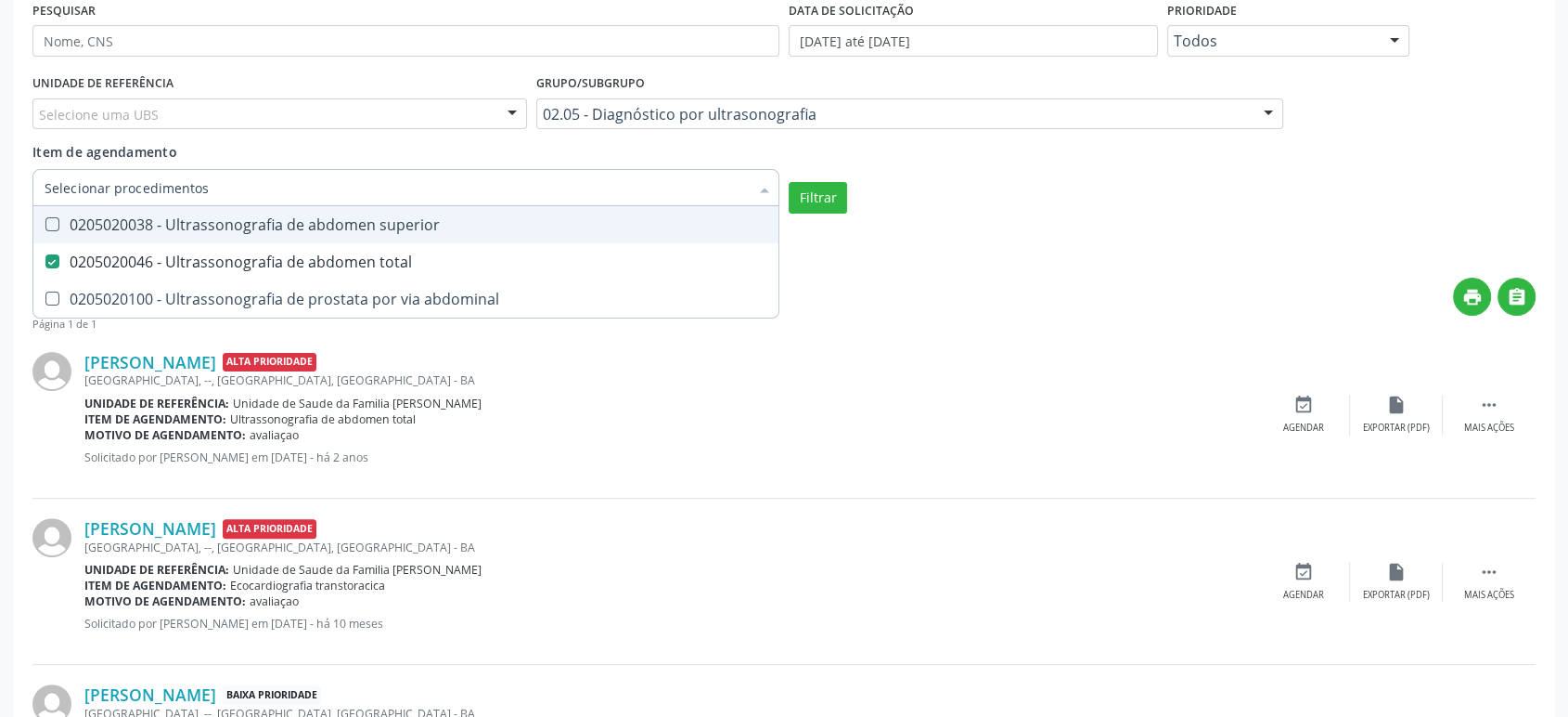
click at [161, 119] on div "Selecione uma UBS" at bounding box center [279, 114] width 494 height 31
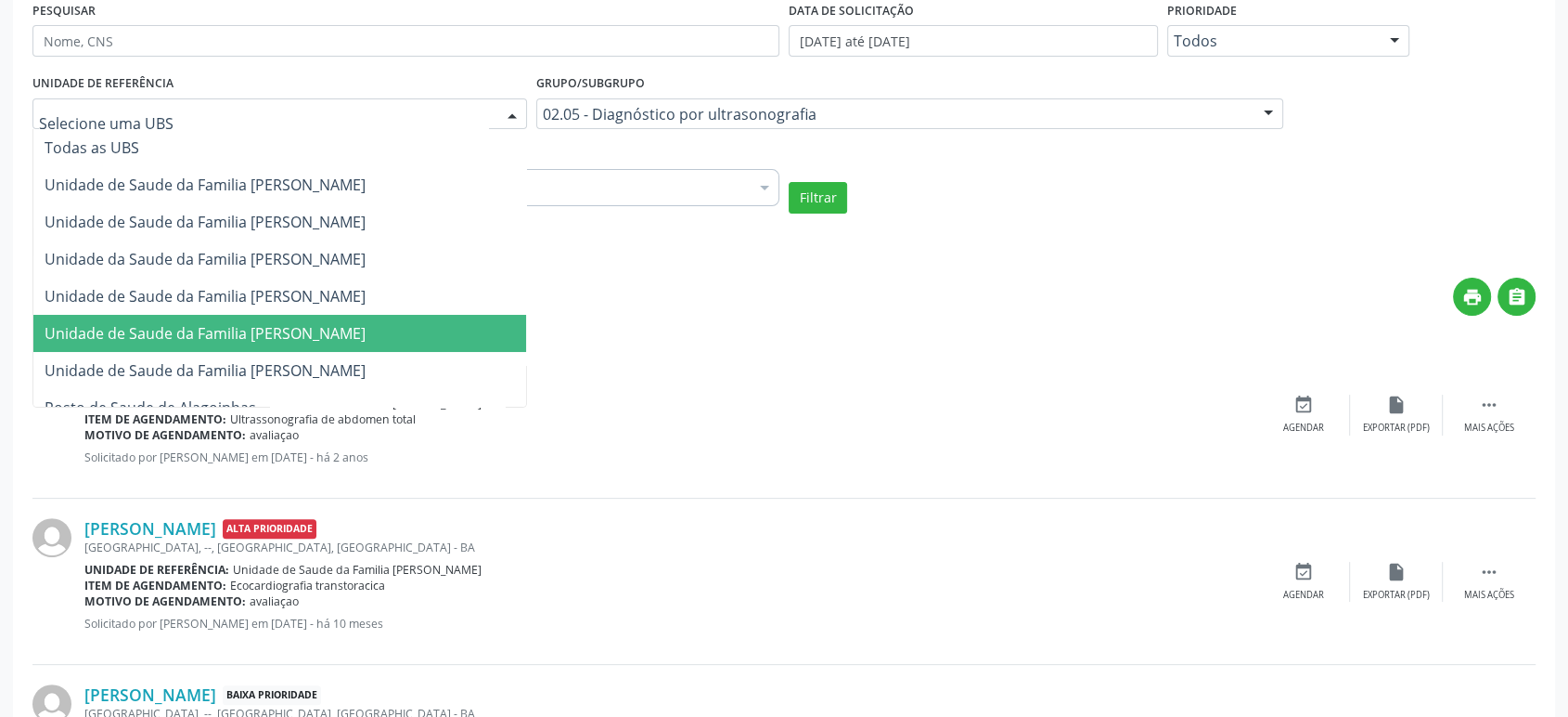
click at [291, 333] on span "Unidade de Saude da Familia [PERSON_NAME]" at bounding box center [205, 333] width 321 height 20
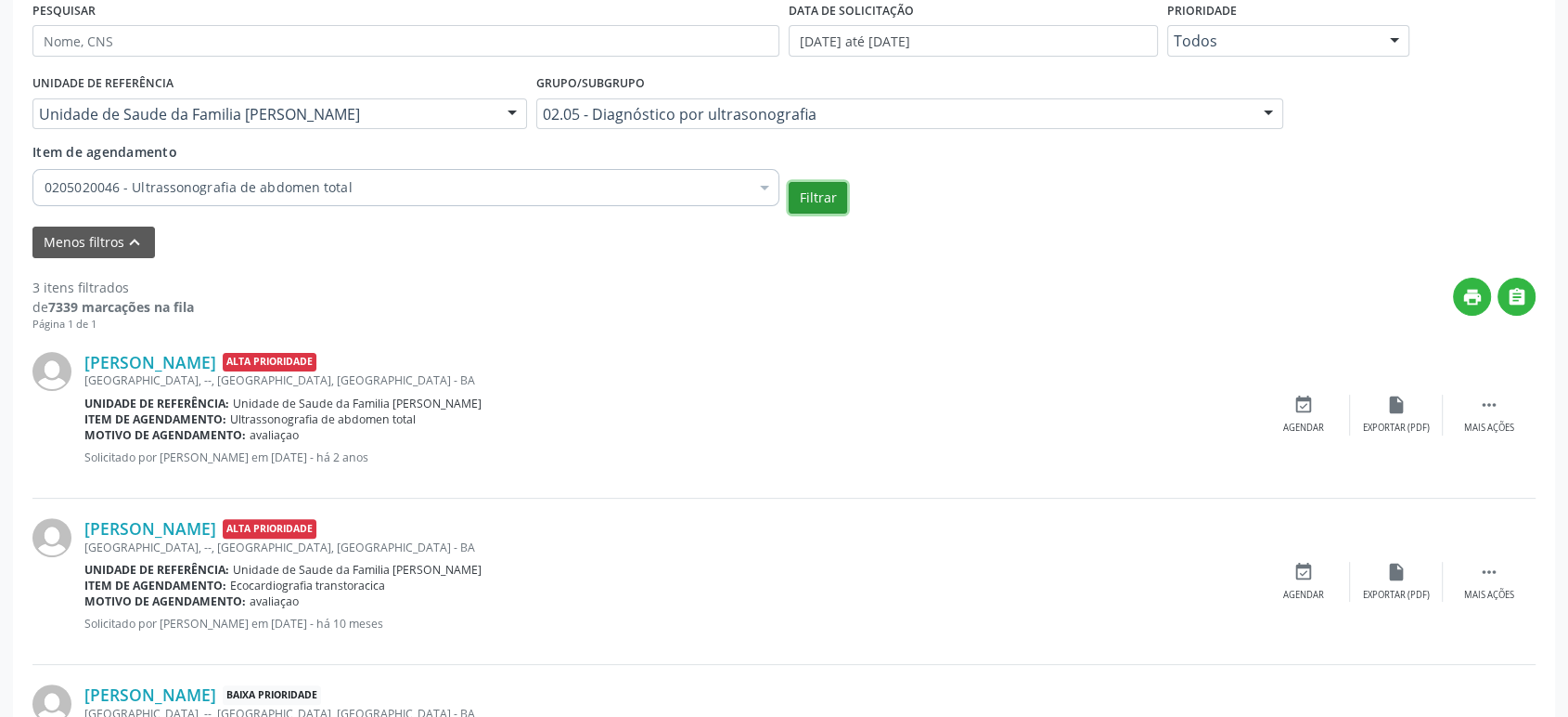
click at [813, 193] on button "Filtrar" at bounding box center [817, 197] width 58 height 31
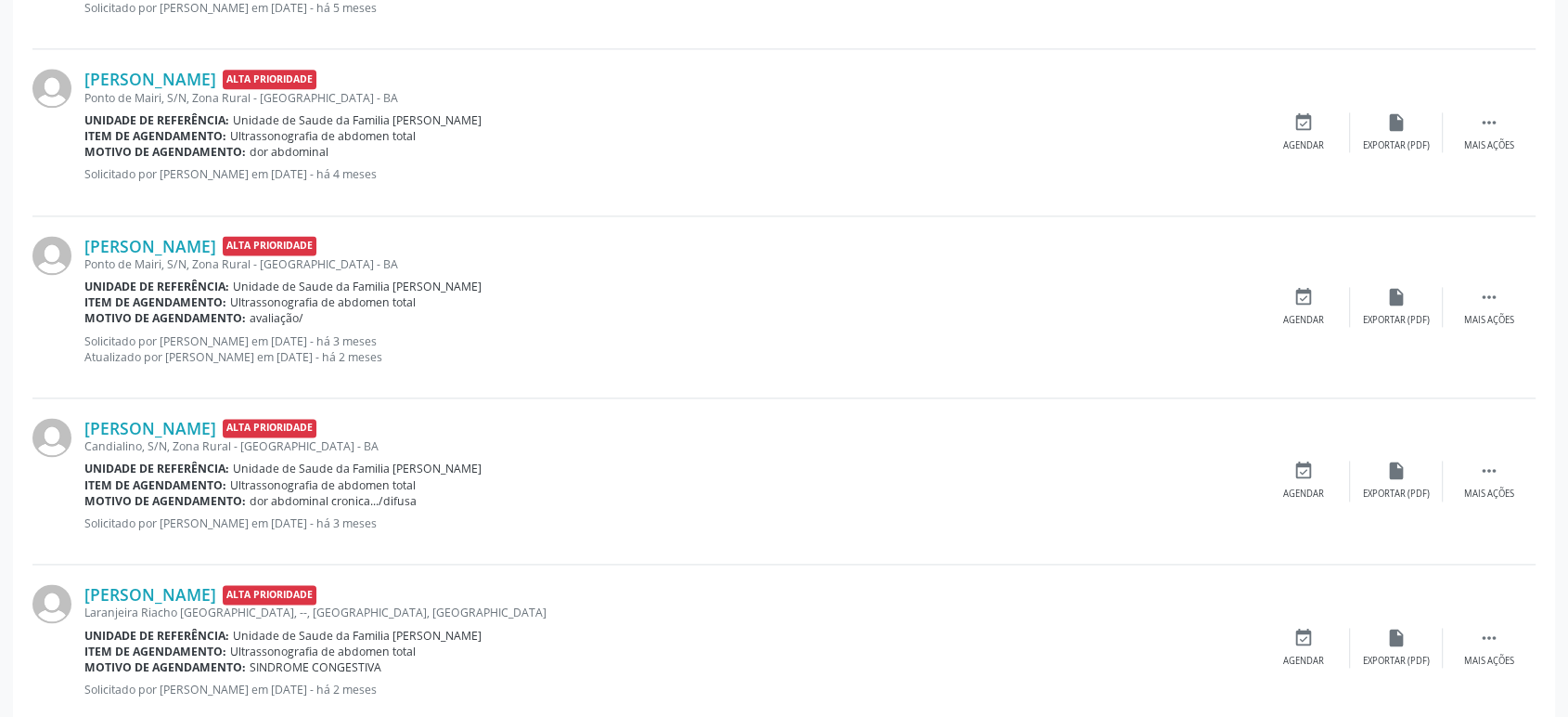
scroll to position [2607, 0]
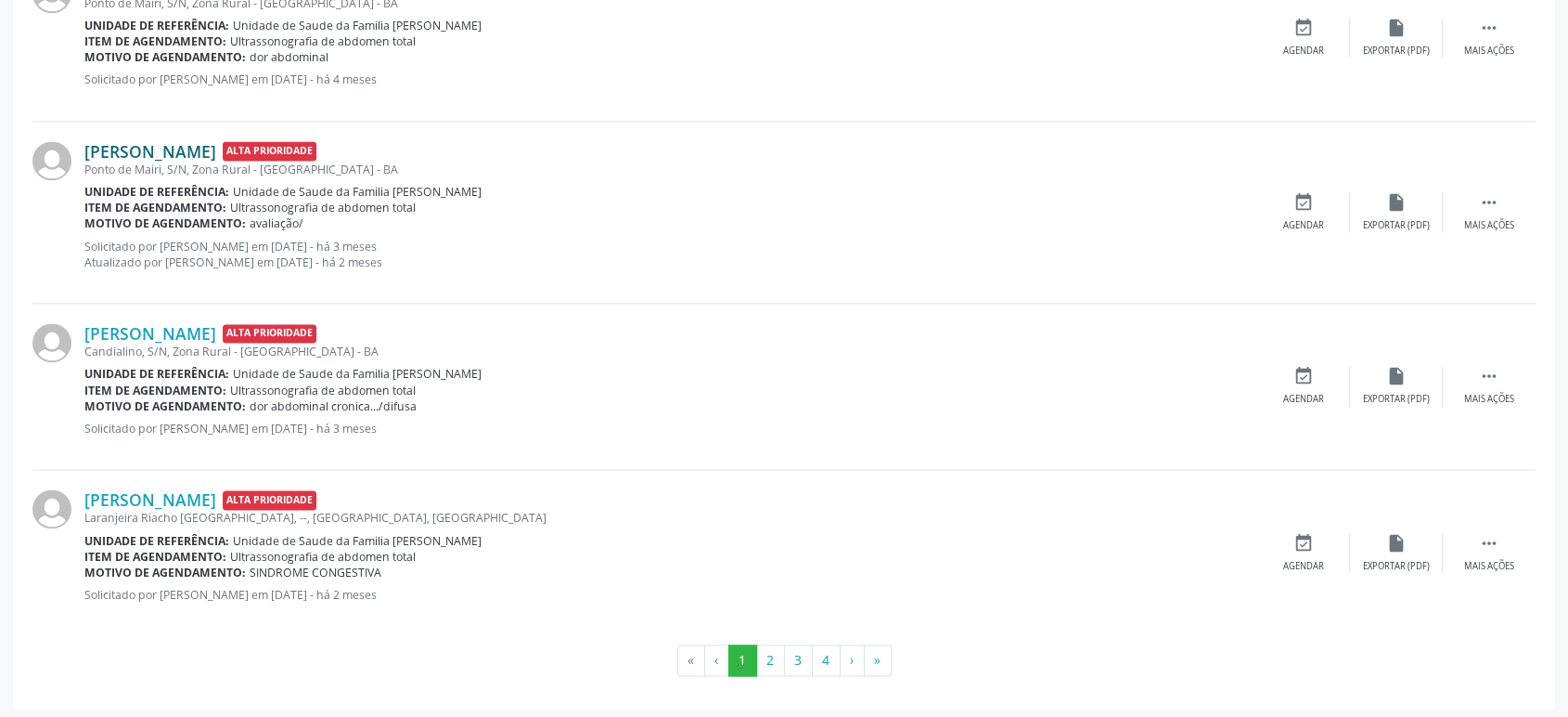
click at [160, 147] on link "[PERSON_NAME]" at bounding box center [150, 151] width 132 height 20
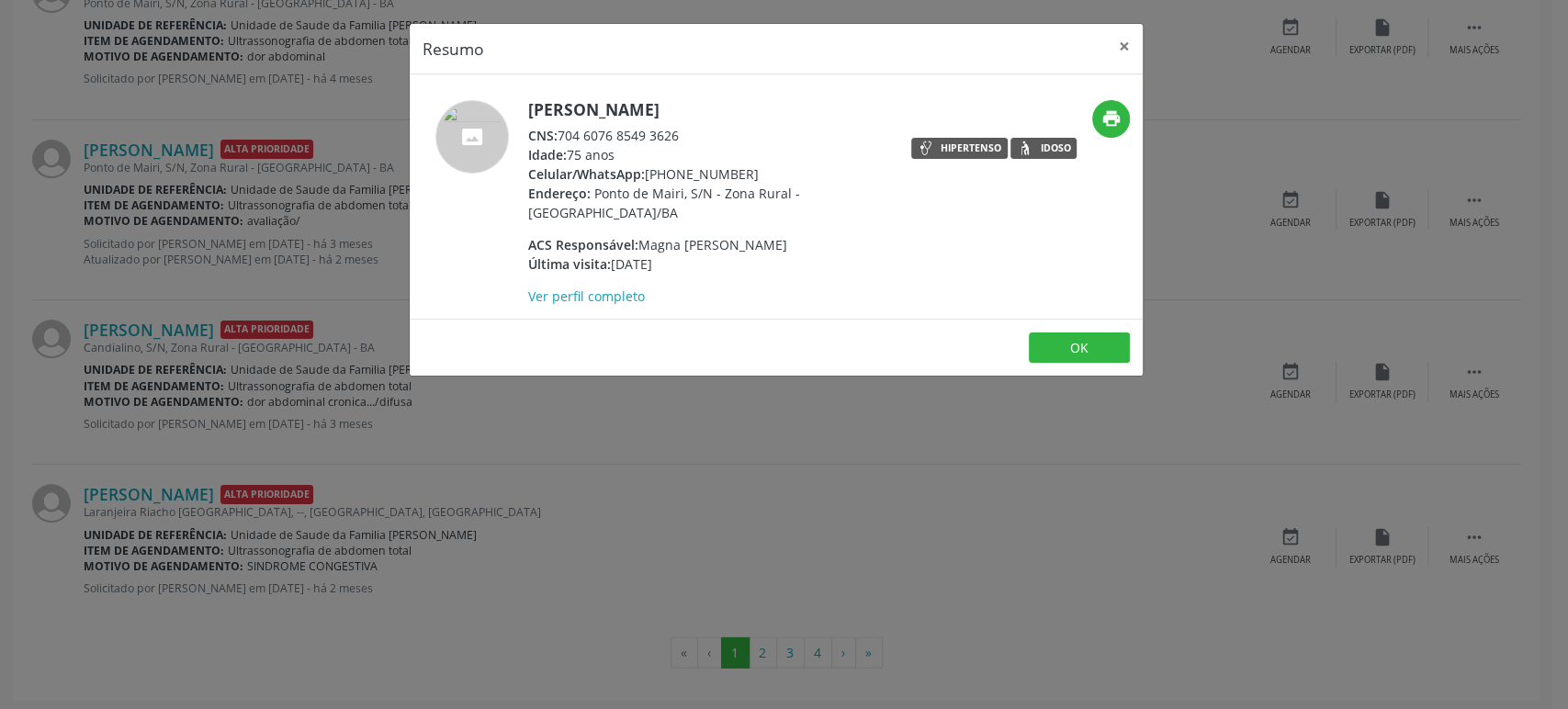
drag, startPoint x: 527, startPoint y: 110, endPoint x: 786, endPoint y: 108, distance: 259.0
click at [786, 108] on h5 "[PERSON_NAME]" at bounding box center [707, 110] width 358 height 19
click at [721, 110] on h5 "[PERSON_NAME]" at bounding box center [707, 110] width 358 height 19
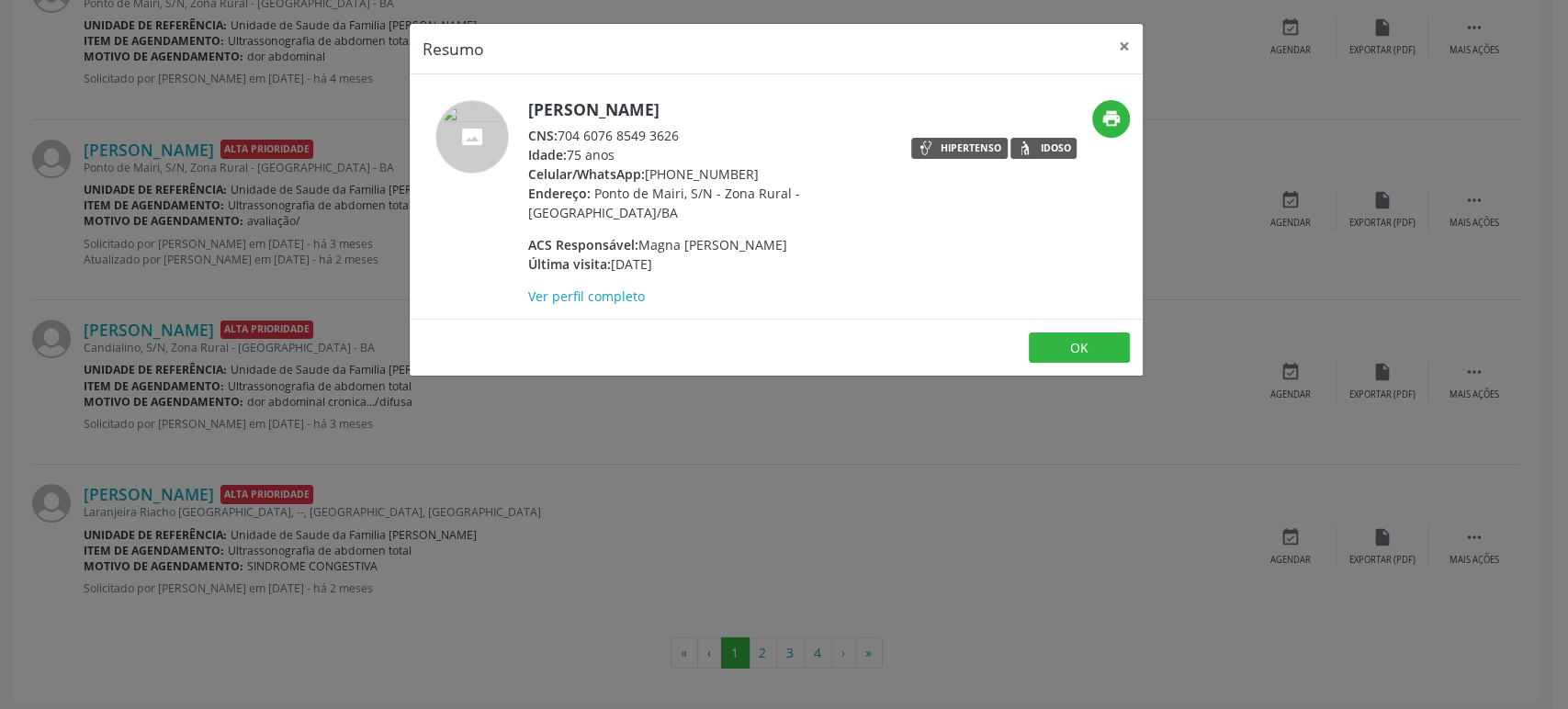
click at [236, 248] on div "Resumo × Áurea Santiago dos Santos CNS: 704 6076 8549 3626 Idade: 75 anos Celul…" at bounding box center [784, 354] width 1568 height 709
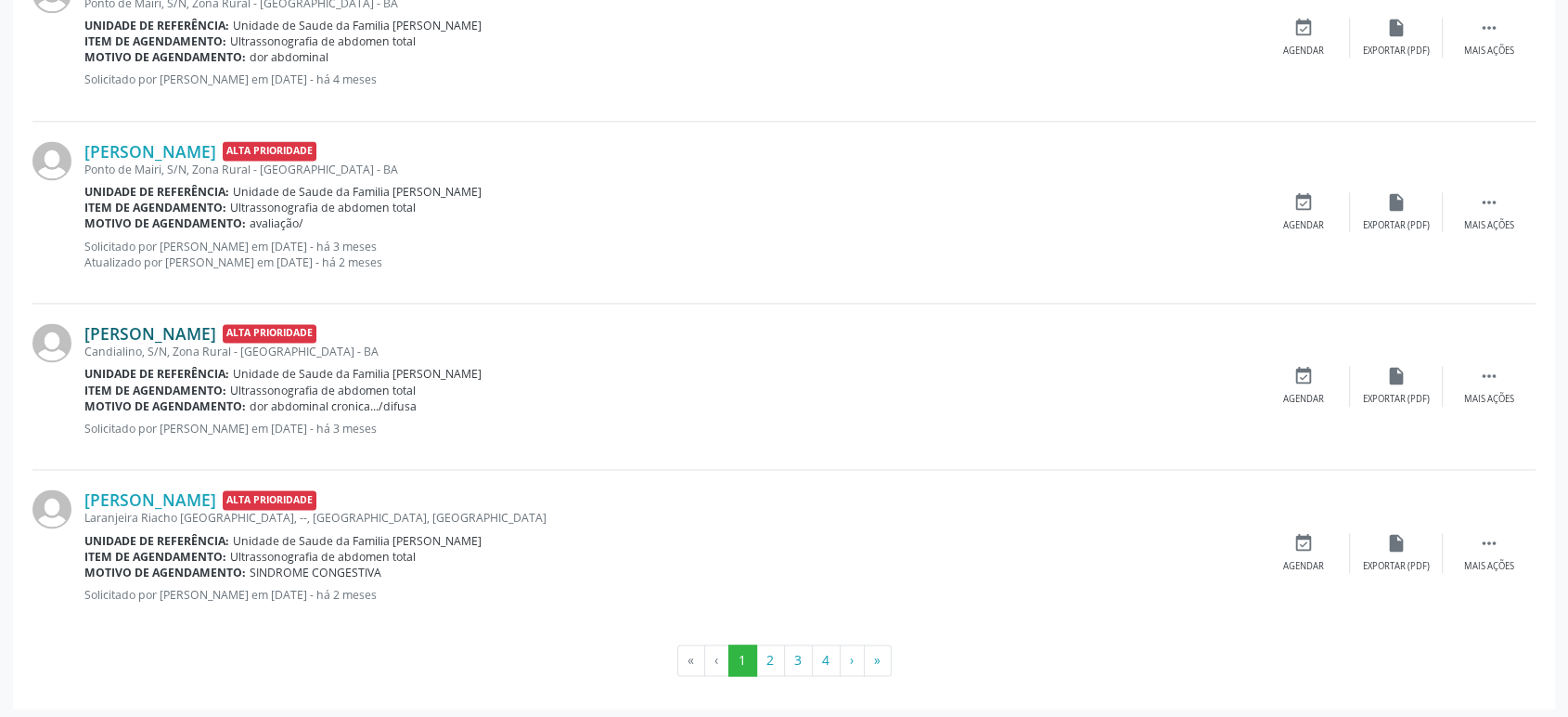
click at [200, 325] on link "[PERSON_NAME]" at bounding box center [150, 333] width 132 height 20
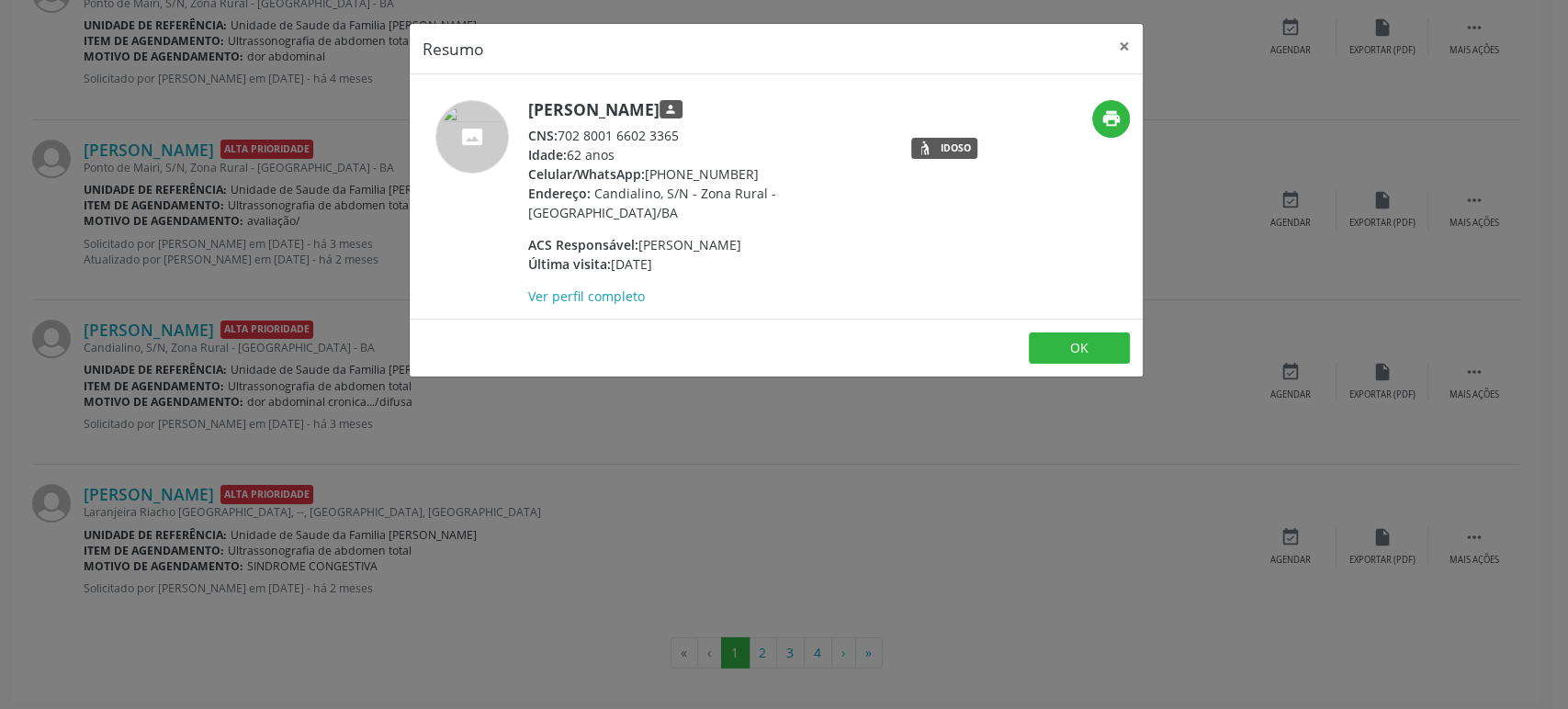
drag, startPoint x: 523, startPoint y: 107, endPoint x: 742, endPoint y: 100, distance: 219.1
click at [742, 100] on div "Joeci dos Santos Bastos person CNS: 702 8001 6602 3365 Idade: 62 anos Celular/W…" at bounding box center [654, 203] width 488 height 206
copy div "[PERSON_NAME]"
click at [185, 445] on div "Resumo × [PERSON_NAME] person CNS: 702 8001 6602 3365 Idade: 62 anos Celular/Wh…" at bounding box center [784, 354] width 1568 height 709
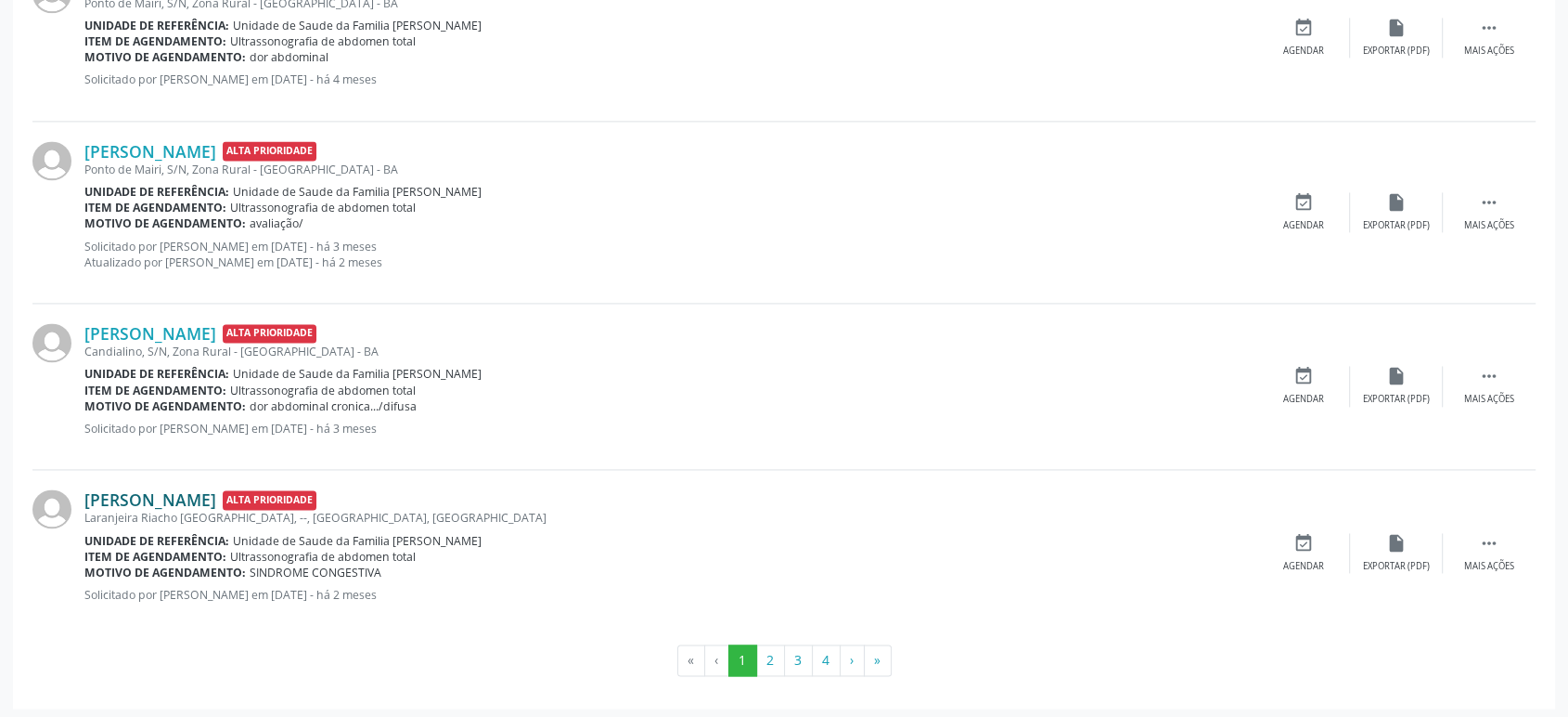
click at [196, 498] on link "[PERSON_NAME]" at bounding box center [150, 499] width 132 height 20
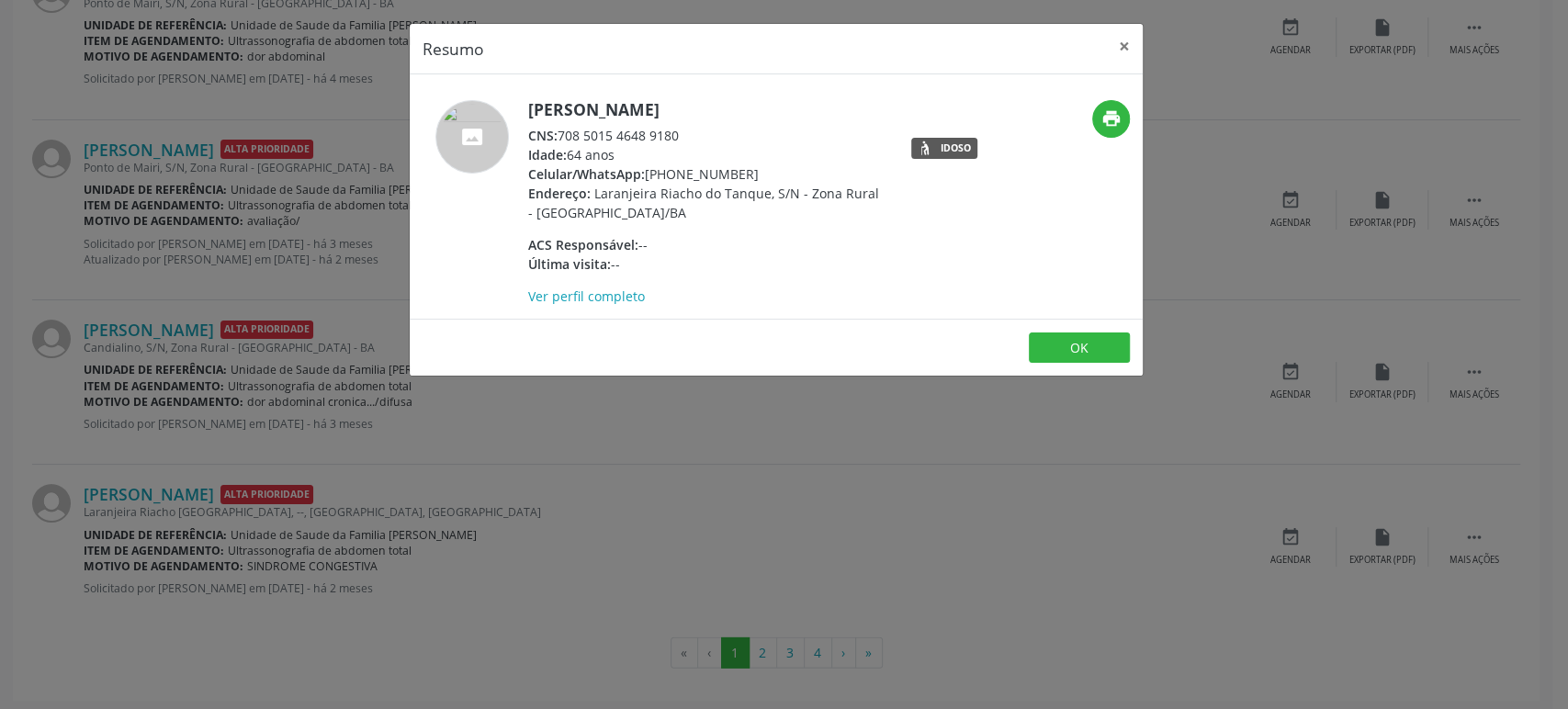
click at [272, 428] on div "Resumo × Maria Evangelista Moura dos Santos CNS: 708 5015 4648 9180 Idade: 64 a…" at bounding box center [784, 354] width 1568 height 709
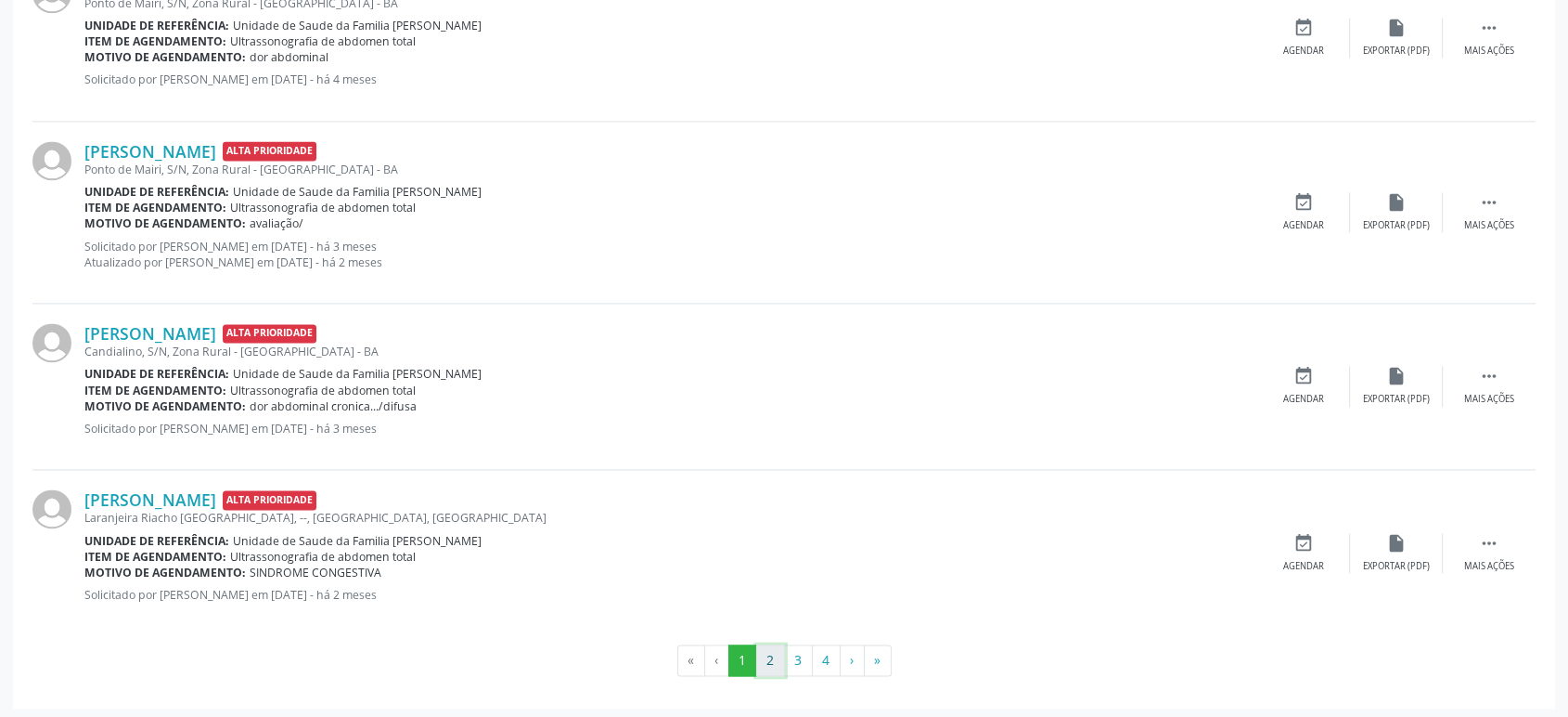
click at [772, 659] on button "2" at bounding box center [771, 660] width 29 height 31
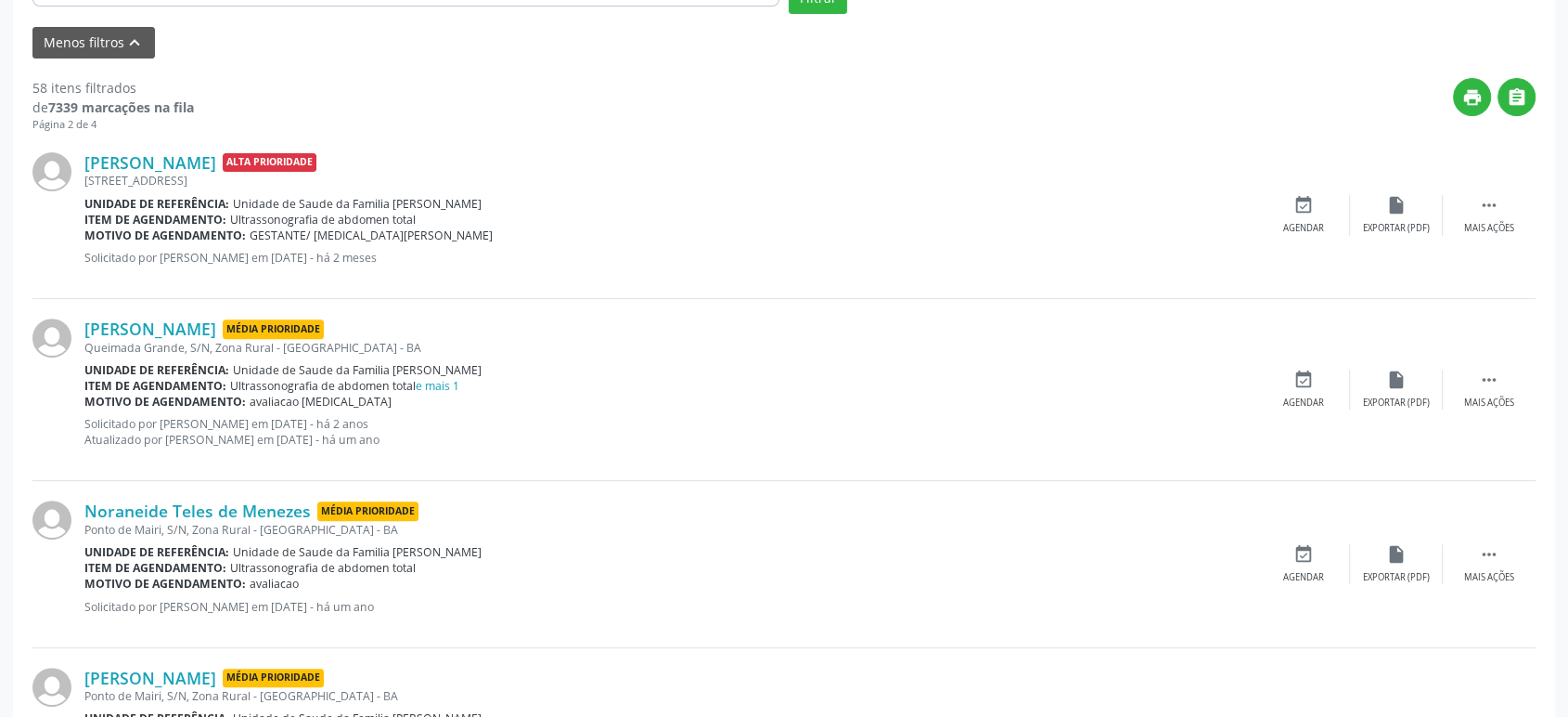
scroll to position [220, 0]
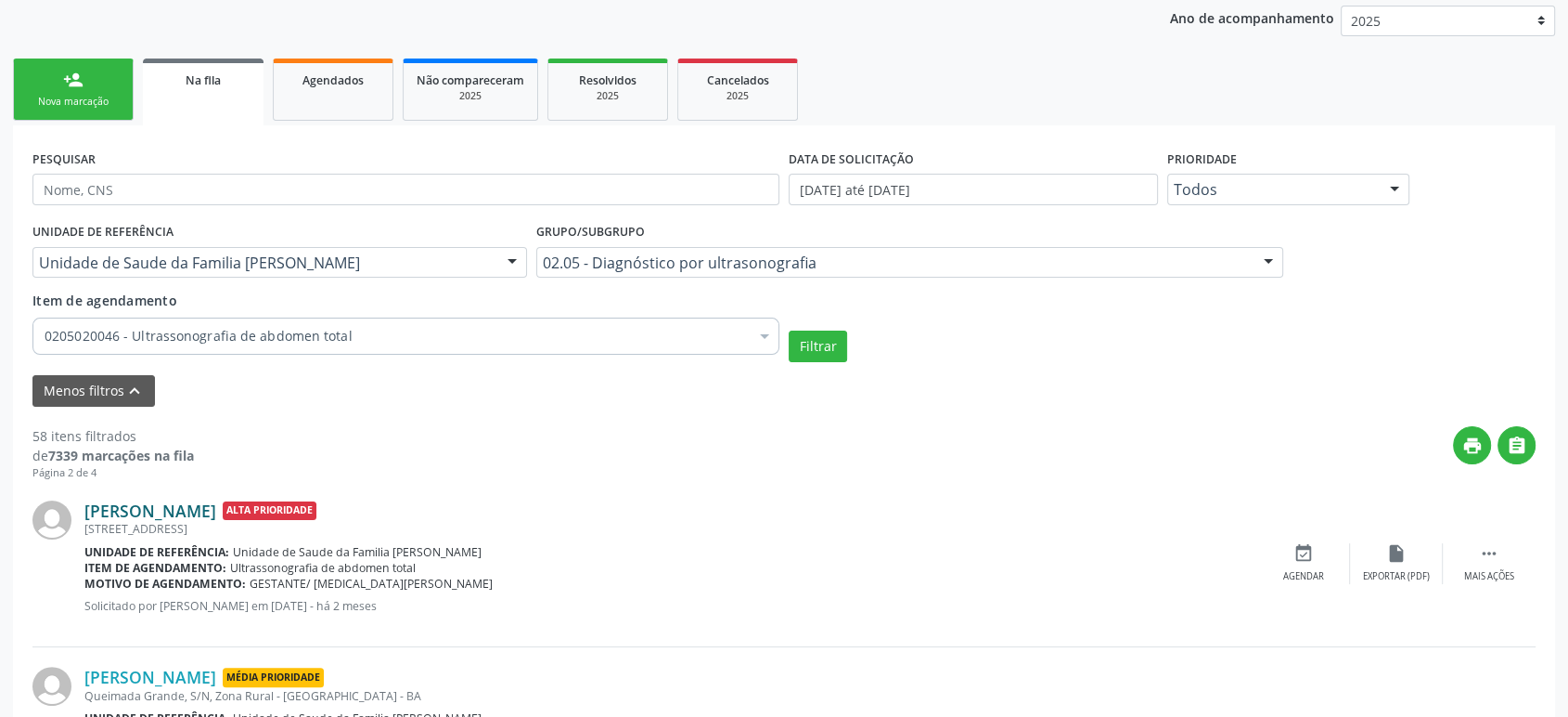
click at [180, 508] on link "Anailde da Cruz Dias" at bounding box center [150, 510] width 132 height 20
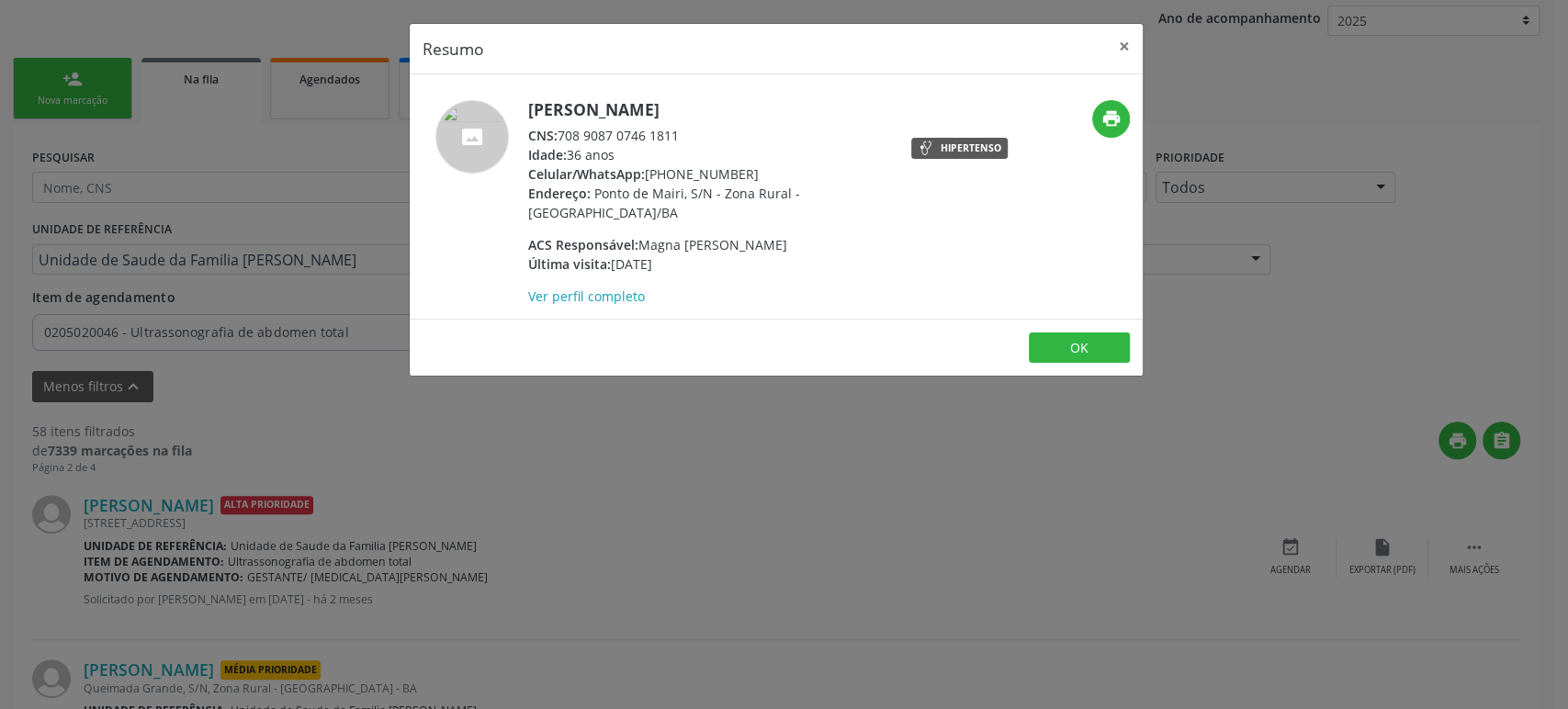
drag, startPoint x: 531, startPoint y: 104, endPoint x: 741, endPoint y: 109, distance: 210.1
click at [741, 109] on h5 "Anailde da Cruz Dias" at bounding box center [707, 110] width 358 height 19
copy h5 "Anailde da Cruz Dias"
click at [732, 469] on div "Resumo × Anailde da Cruz Dias CNS: 708 9087 0746 1811 Idade: 36 anos Celular/Wh…" at bounding box center [784, 354] width 1568 height 709
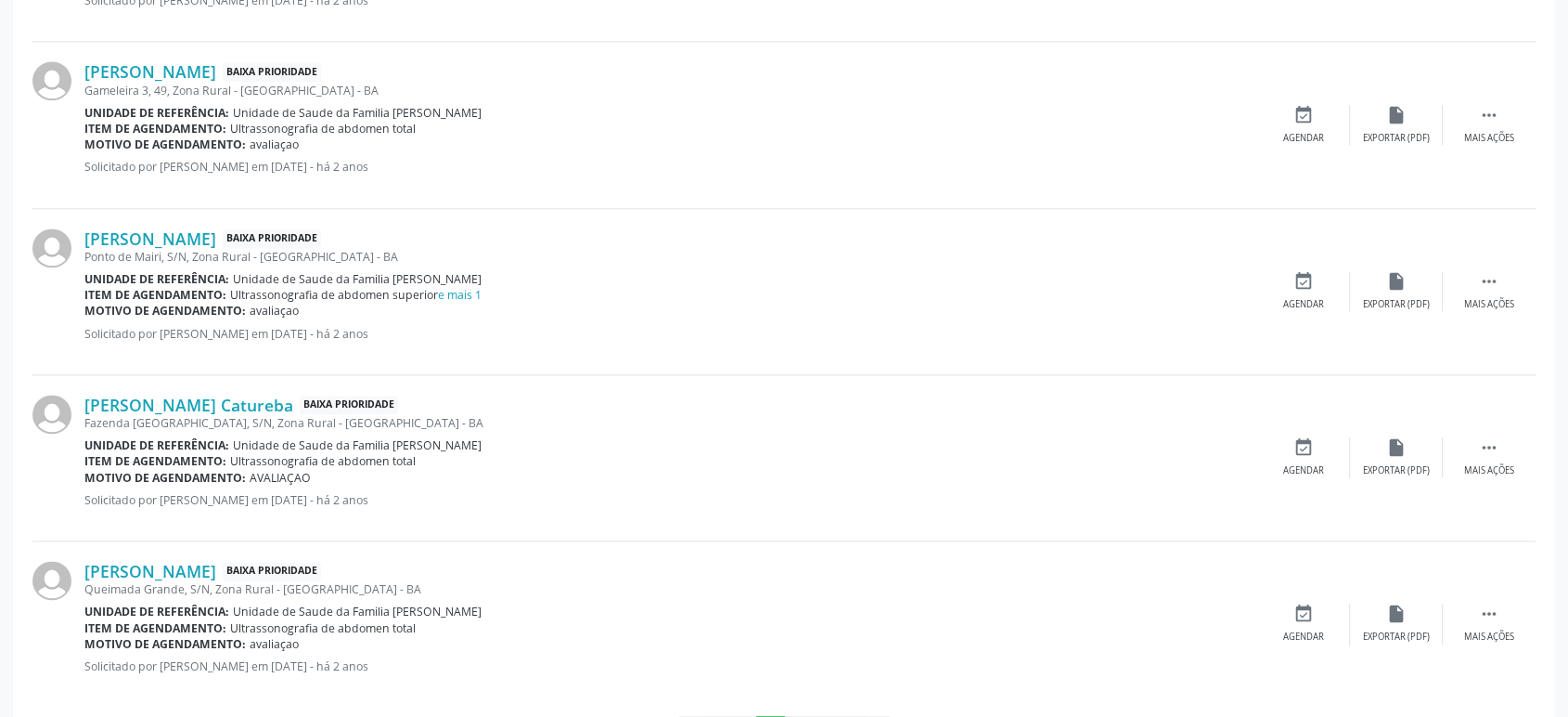
scroll to position [2592, 0]
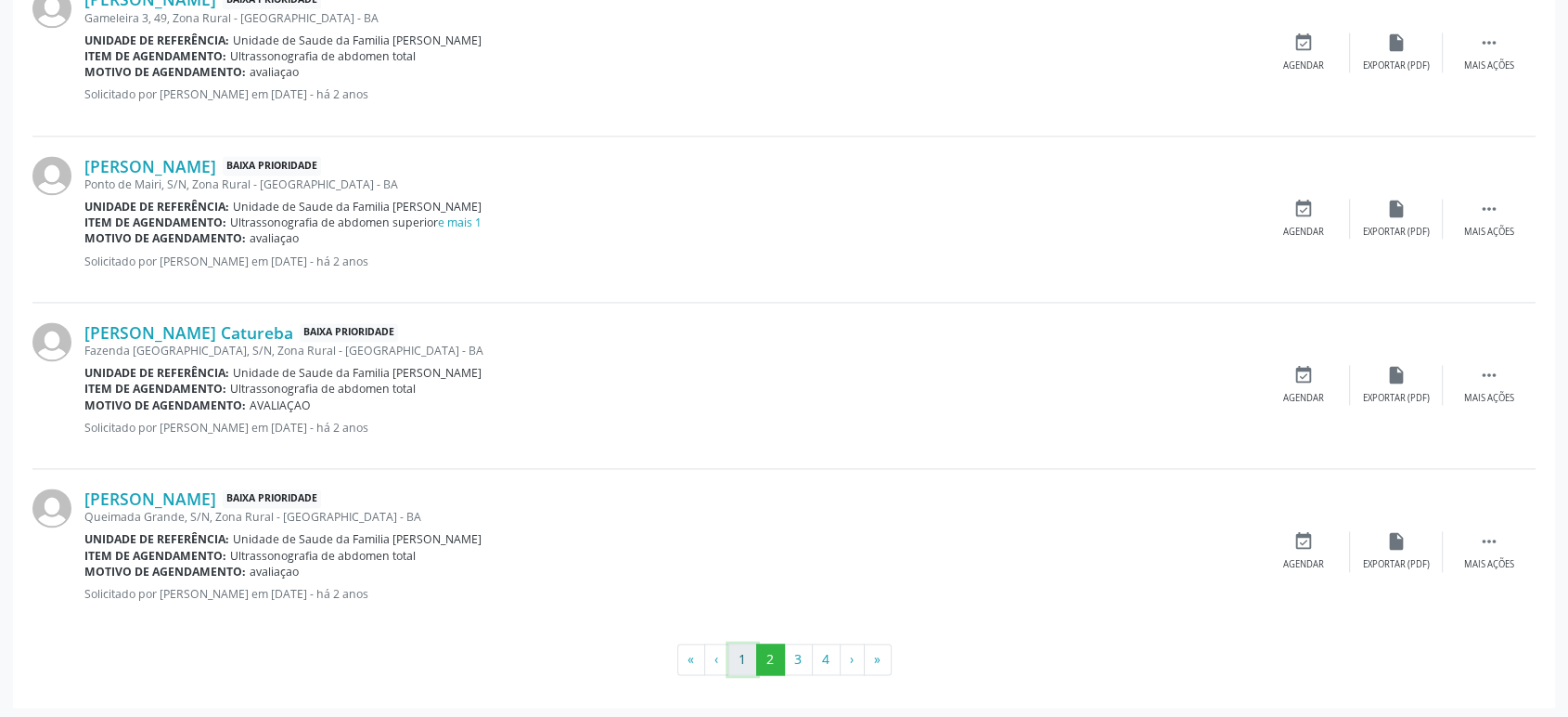
click at [750, 652] on button "1" at bounding box center [743, 659] width 29 height 31
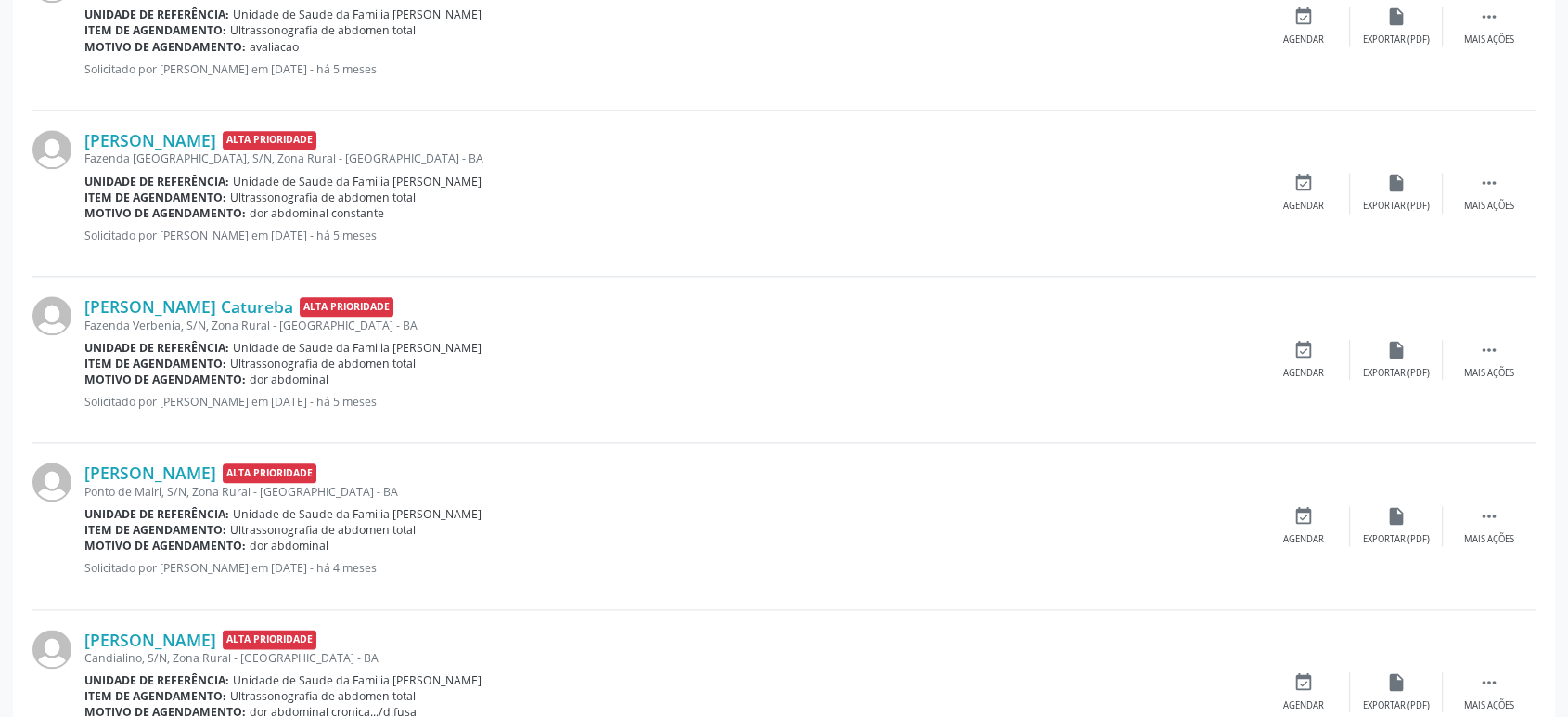
scroll to position [2076, 0]
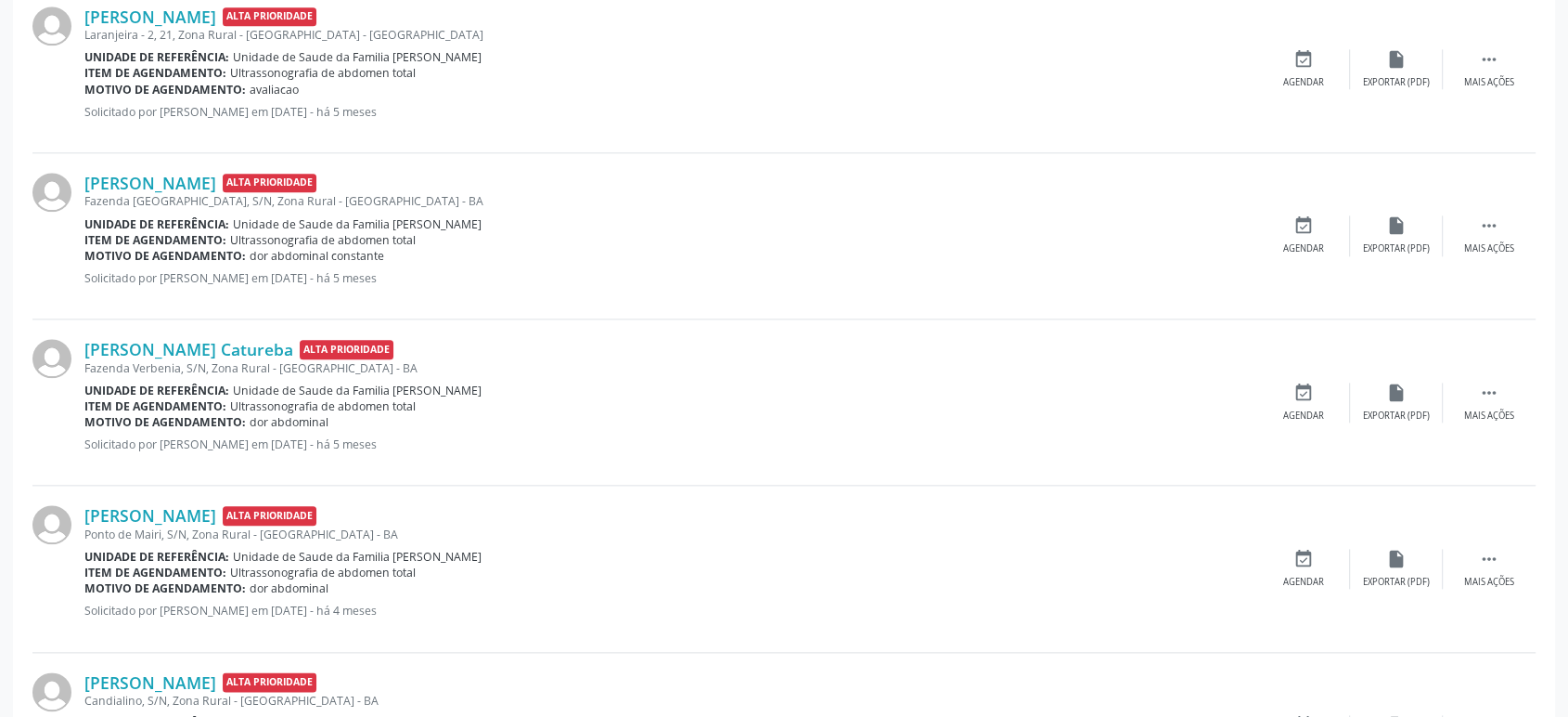
click at [183, 496] on div "José Correia dos Santos Alta Prioridade Ponto de Mairi, S/N, Zona Rural - Mairi…" at bounding box center [784, 568] width 1503 height 166
click at [186, 512] on link "José Correia dos Santos" at bounding box center [150, 515] width 132 height 20
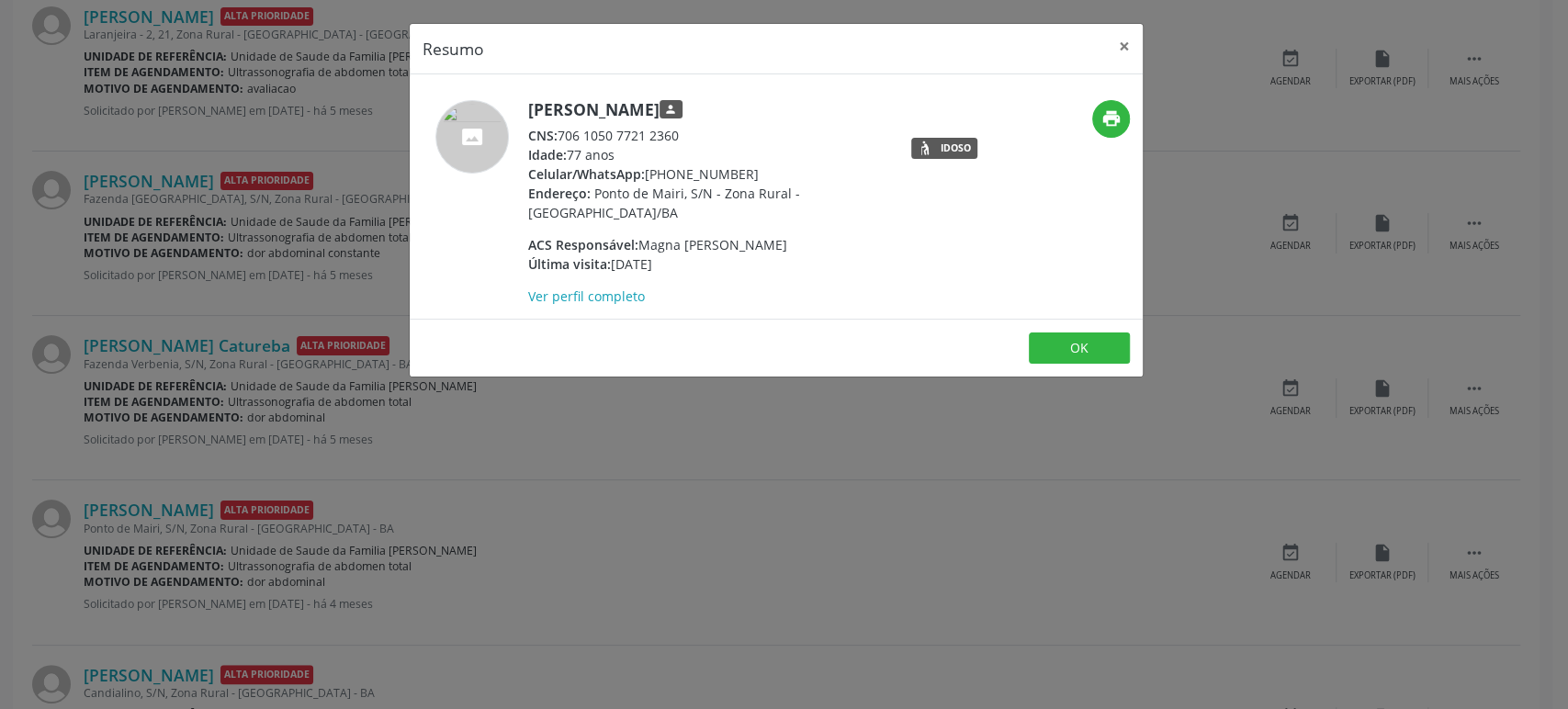
drag, startPoint x: 531, startPoint y: 107, endPoint x: 647, endPoint y: 100, distance: 116.2
click at [647, 100] on h5 "José Correia dos Santos person" at bounding box center [707, 110] width 358 height 19
click at [184, 452] on div "Resumo × José Correia dos Santos person CNS: 706 1050 7721 2360 Idade: 77 anos …" at bounding box center [784, 354] width 1568 height 709
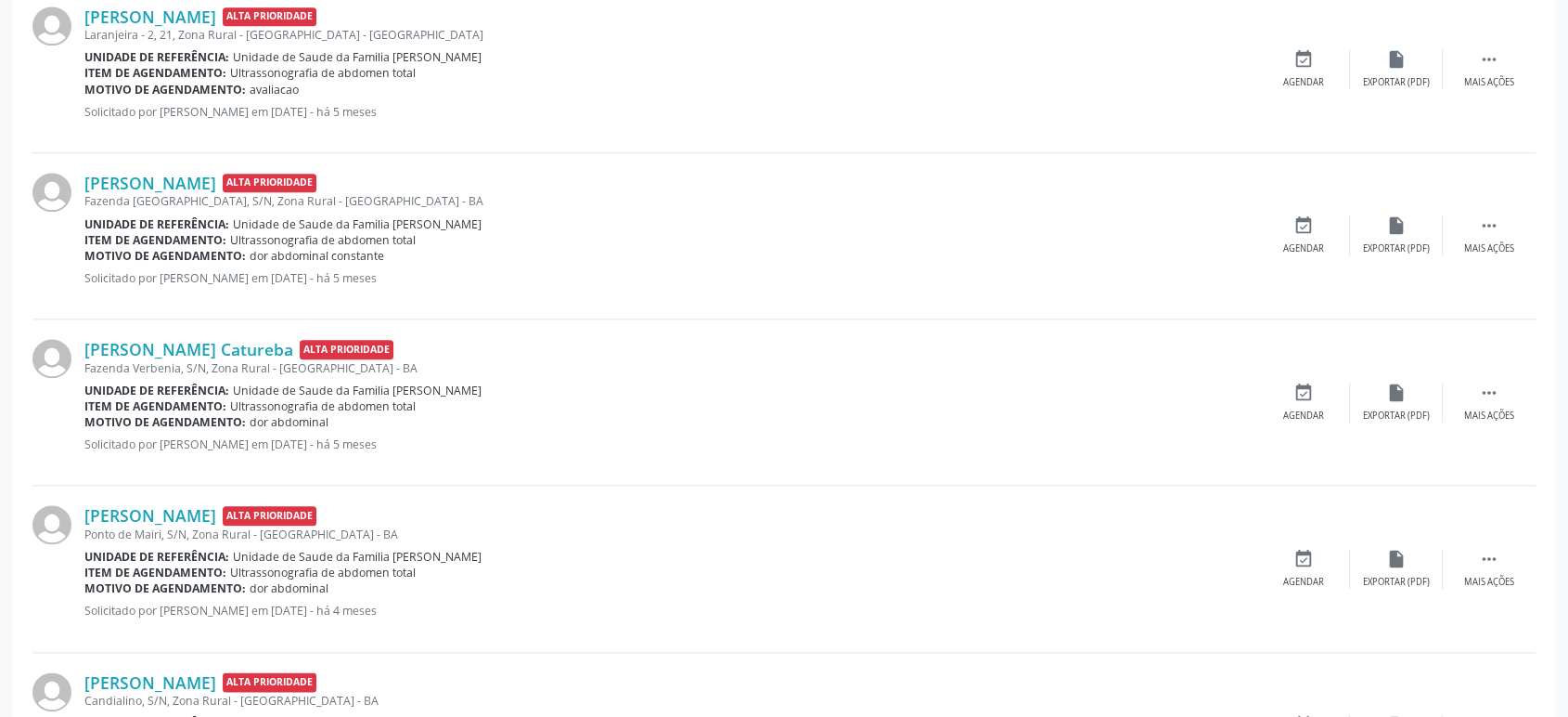
scroll to position [1973, 0]
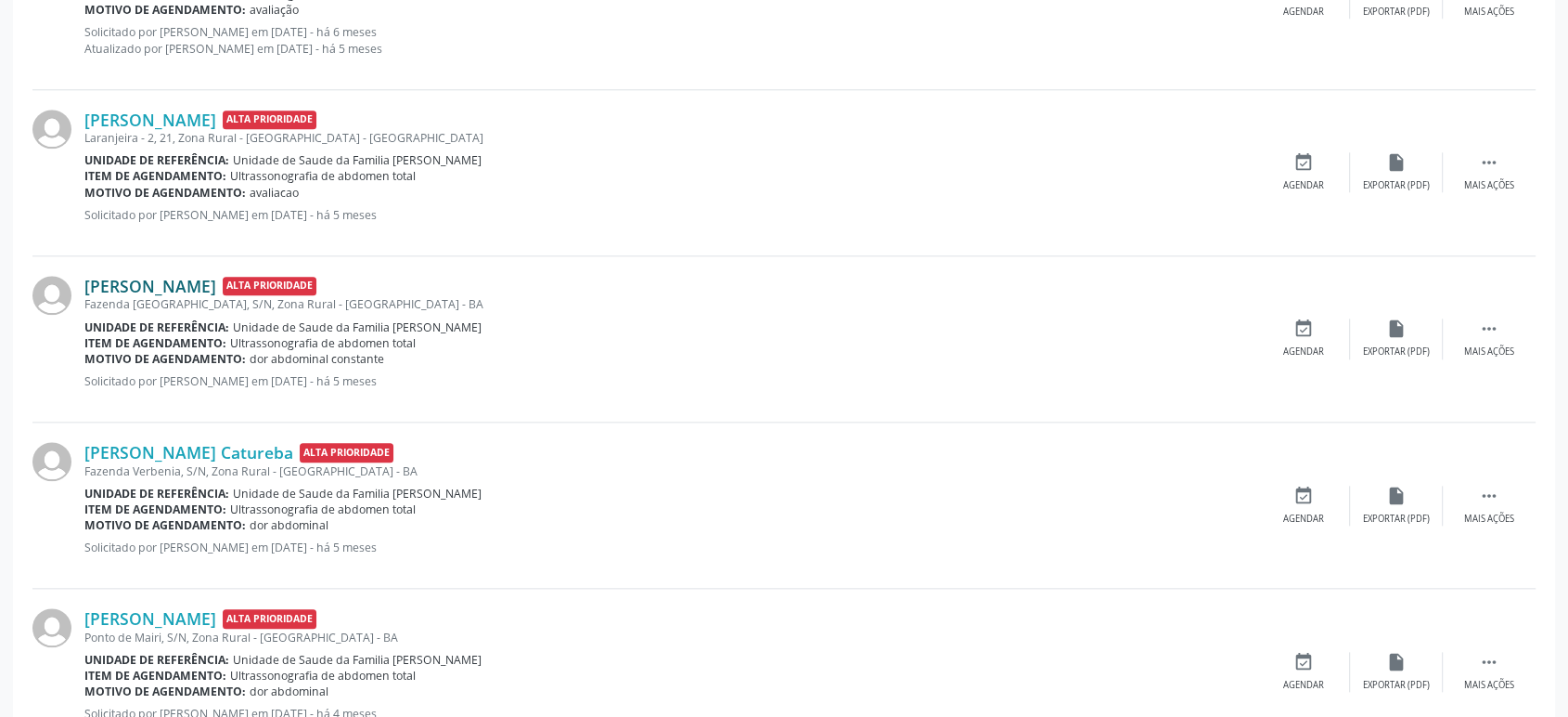
click at [200, 288] on link "Jacob de Souza Almeida" at bounding box center [150, 286] width 132 height 20
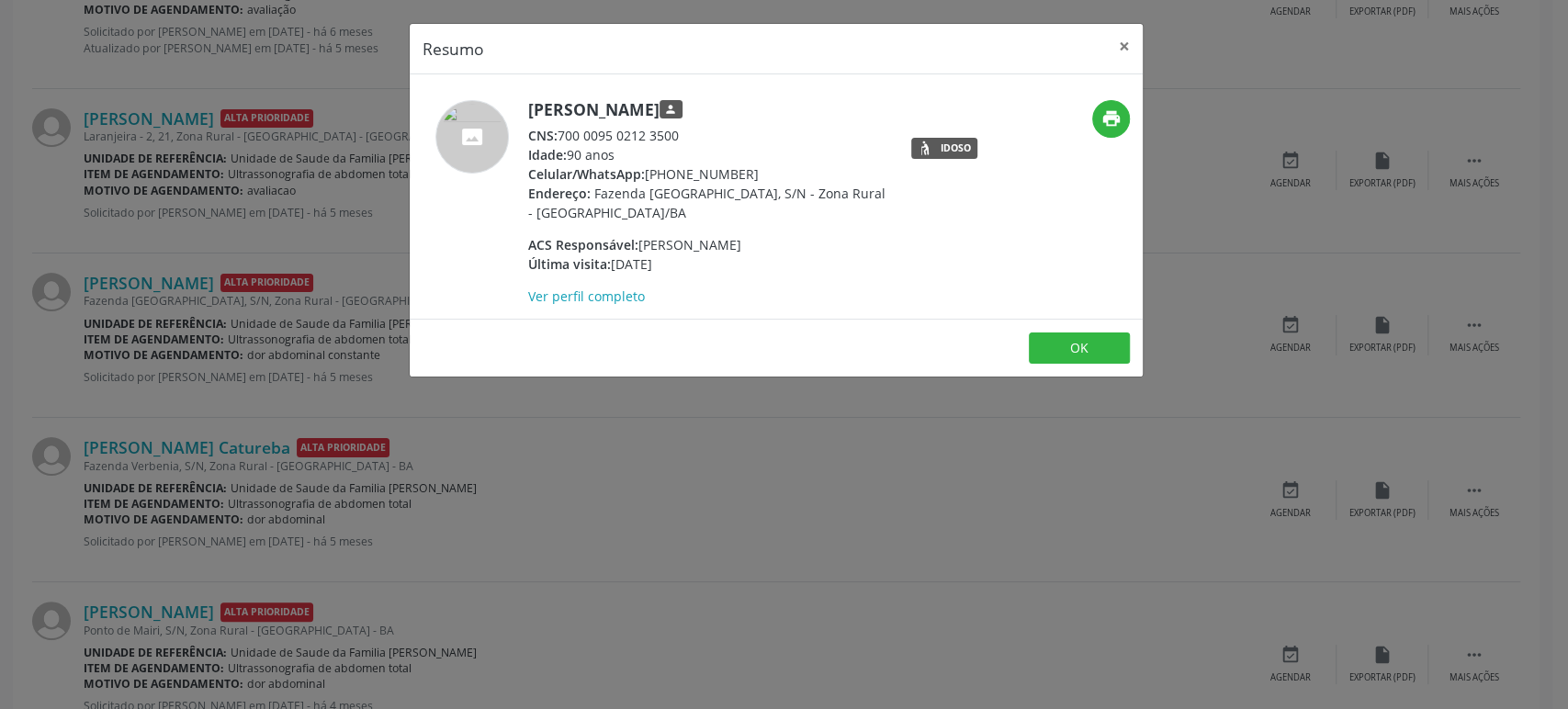
drag, startPoint x: 525, startPoint y: 104, endPoint x: 733, endPoint y: 101, distance: 208.0
click at [733, 101] on div "Jacob de Souza Almeida person CNS: 700 0095 0212 3500 Idade: 90 anos Celular/Wh…" at bounding box center [654, 203] width 488 height 206
click at [197, 236] on div "Resumo × Jacob de Souza Almeida person CNS: 700 0095 0212 3500 Idade: 90 anos C…" at bounding box center [784, 354] width 1568 height 709
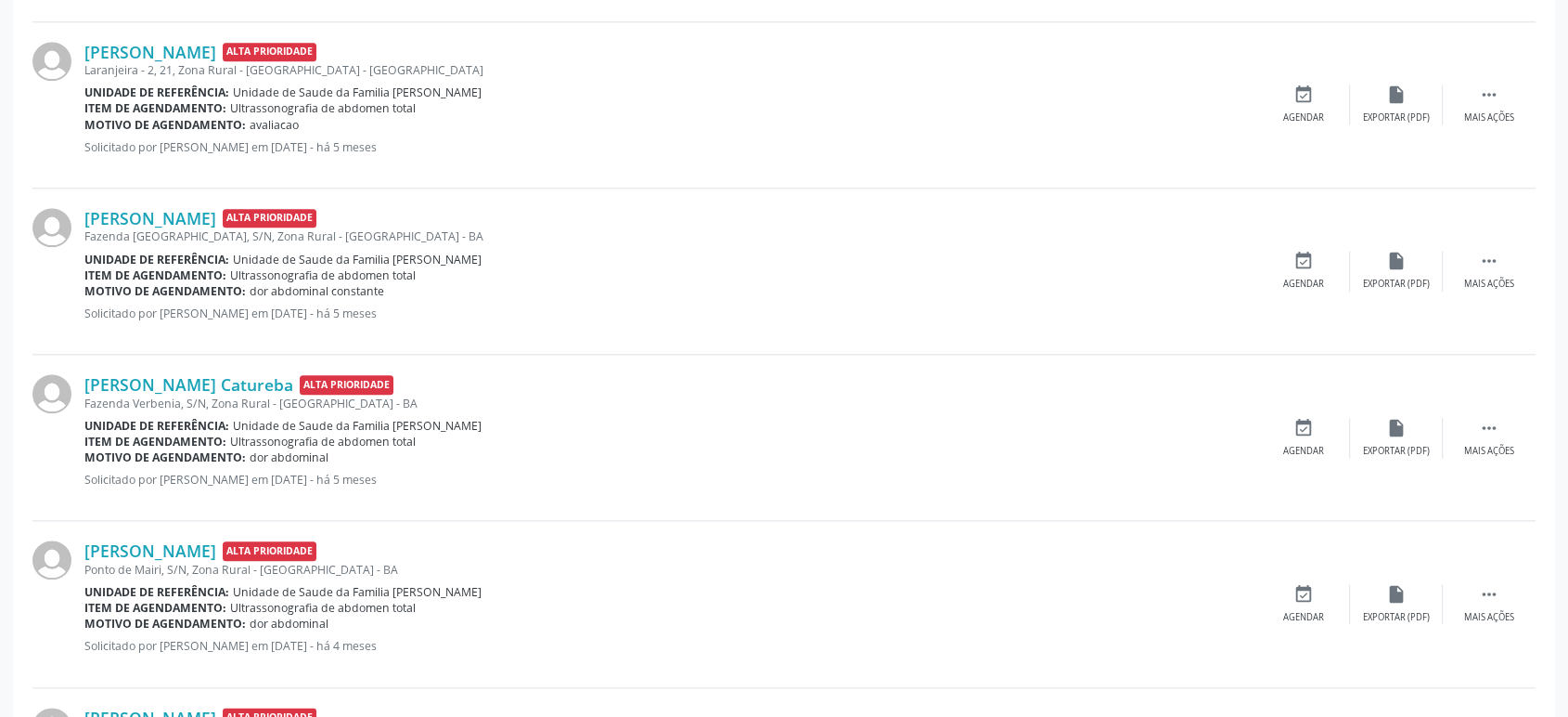
scroll to position [2076, 0]
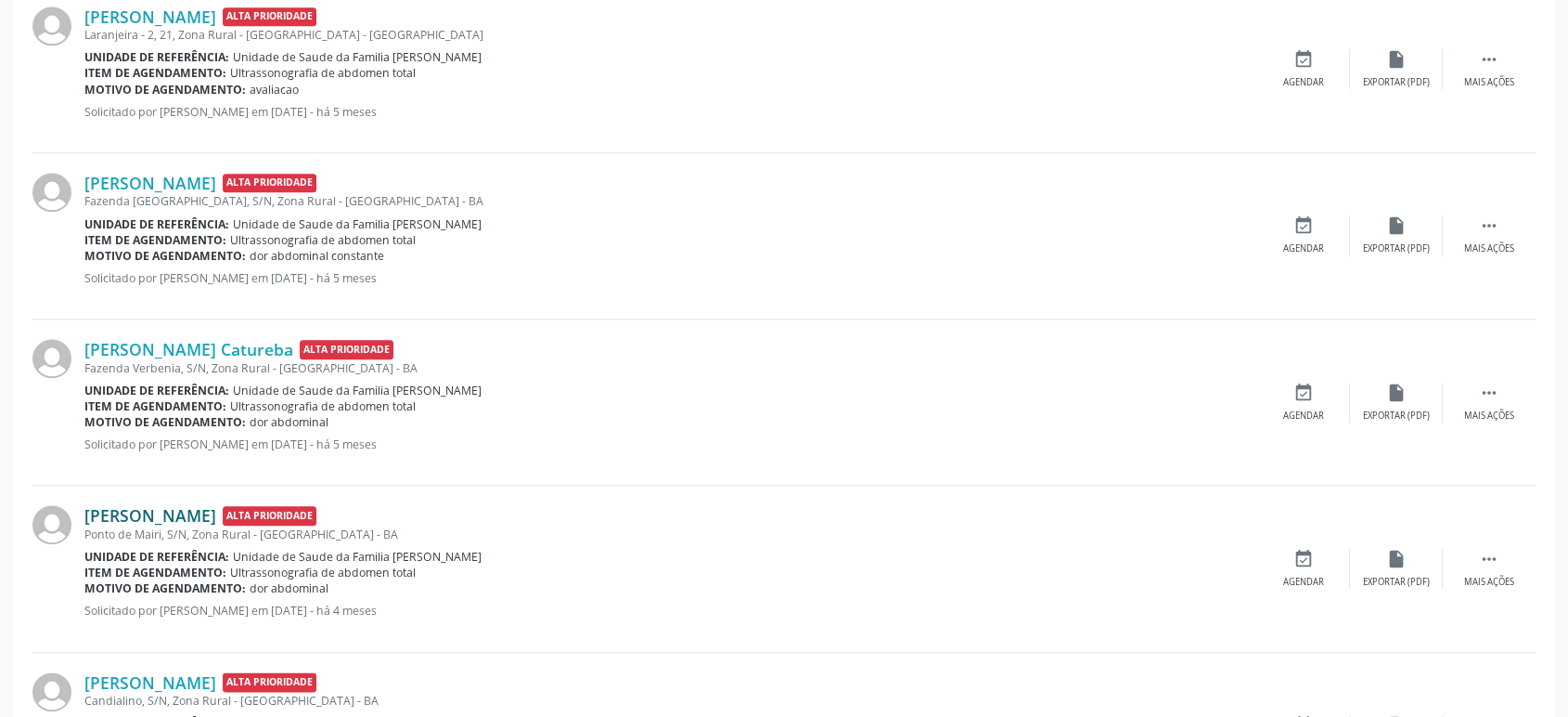
click at [172, 512] on link "José Correia dos Santos" at bounding box center [150, 515] width 132 height 20
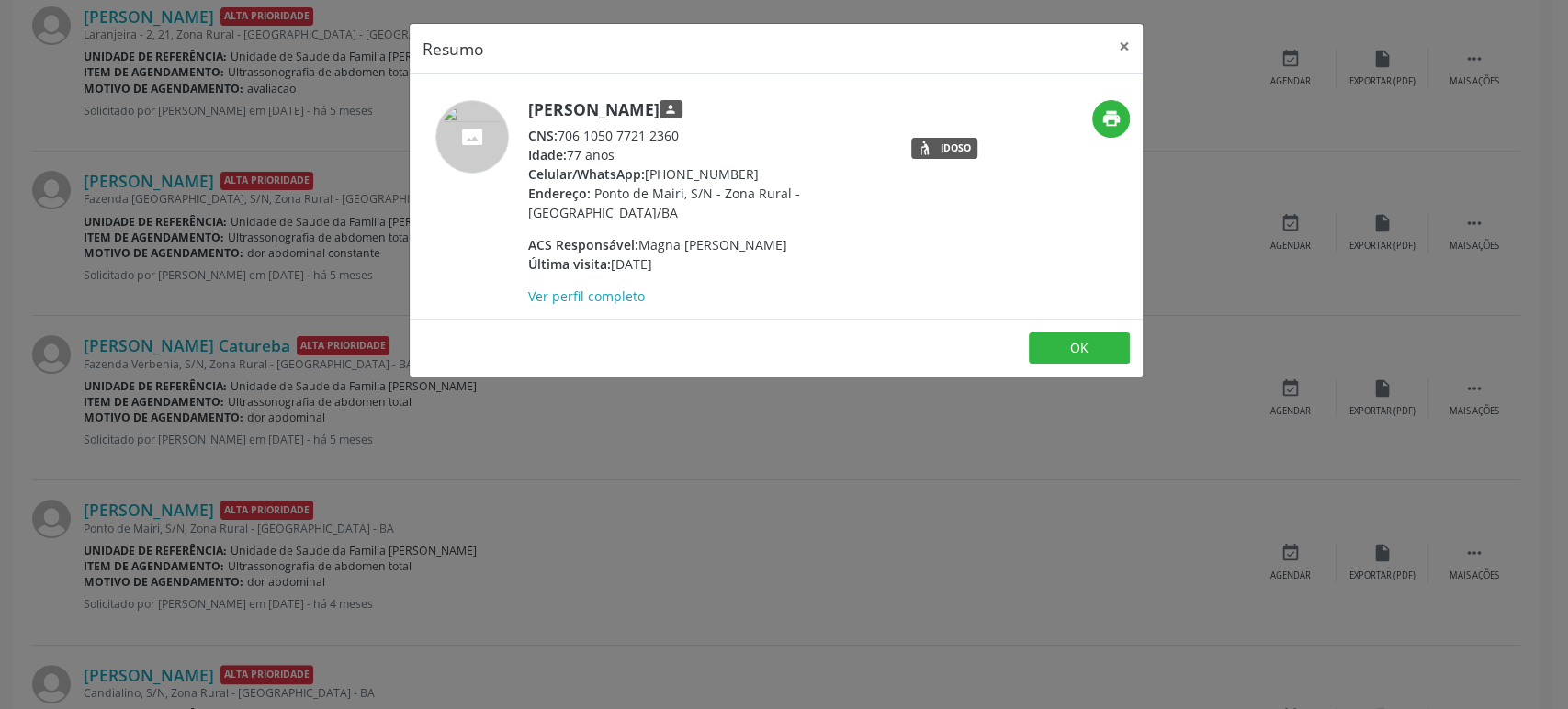
drag, startPoint x: 556, startPoint y: 105, endPoint x: 720, endPoint y: 110, distance: 164.1
click at [734, 105] on div "José Correia dos Santos person CNS: 706 1050 7721 2360 Idade: 77 anos Celular/W…" at bounding box center [654, 203] width 488 height 206
click at [340, 383] on div "Resumo × José Correia dos Santos person CNS: 706 1050 7721 2360 Idade: 77 anos …" at bounding box center [784, 354] width 1568 height 709
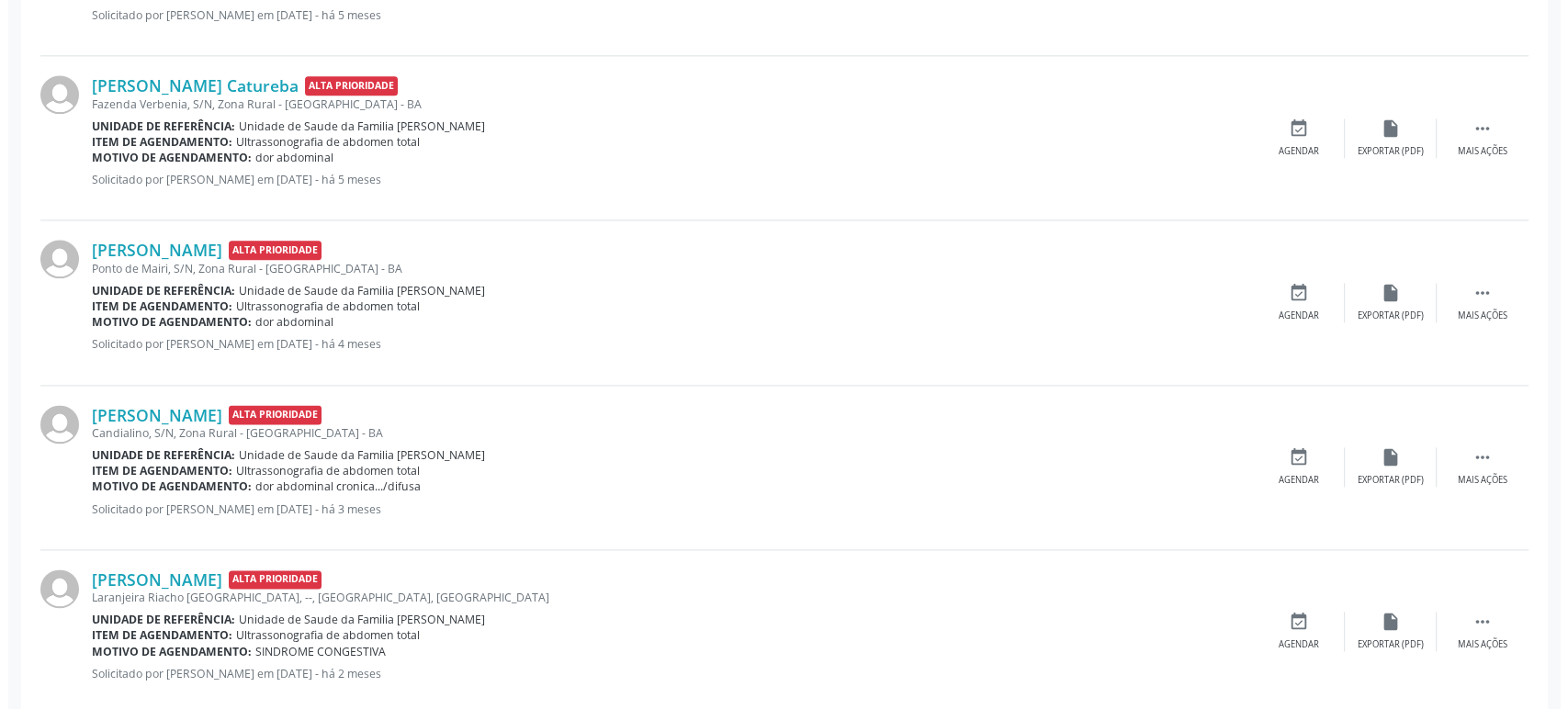
scroll to position [2359, 0]
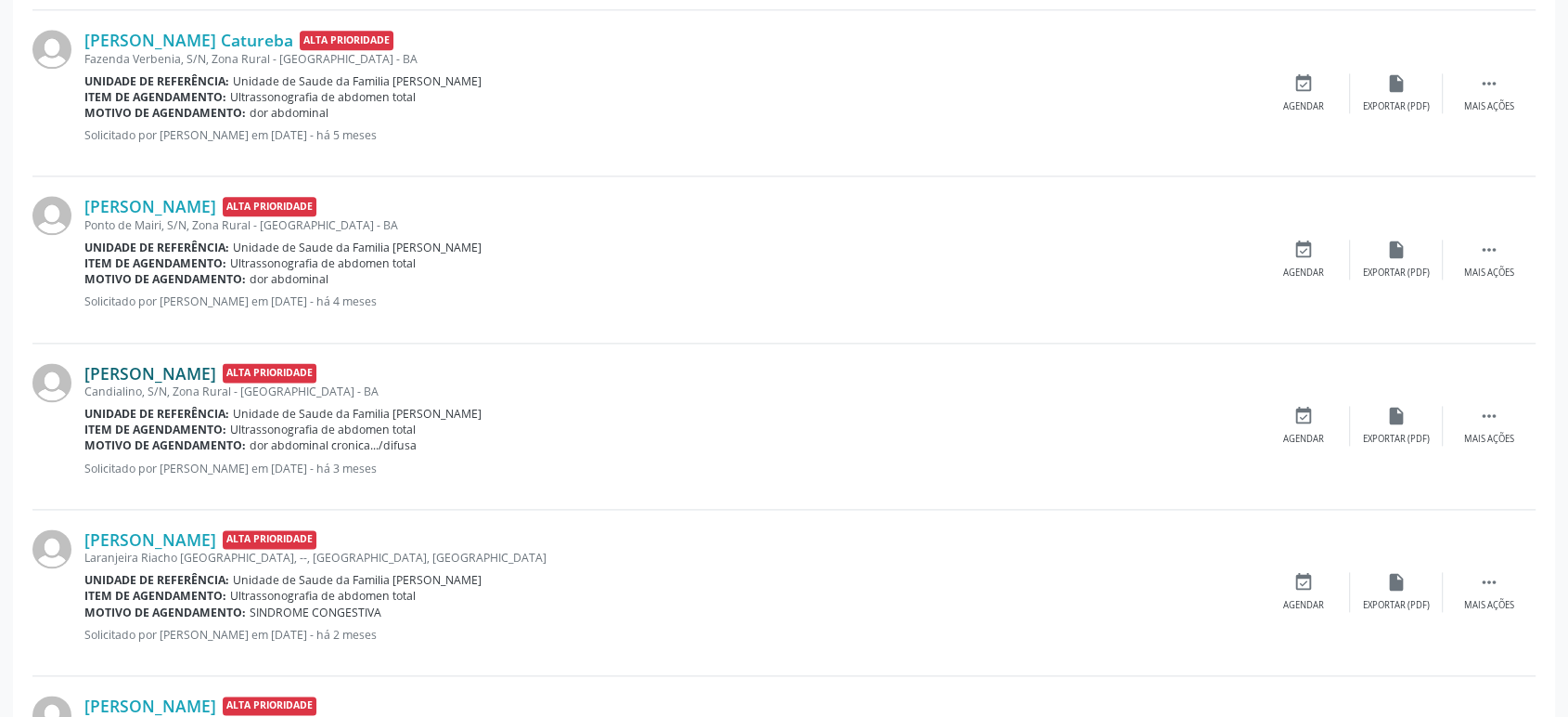
click at [168, 372] on link "[PERSON_NAME]" at bounding box center [150, 373] width 132 height 20
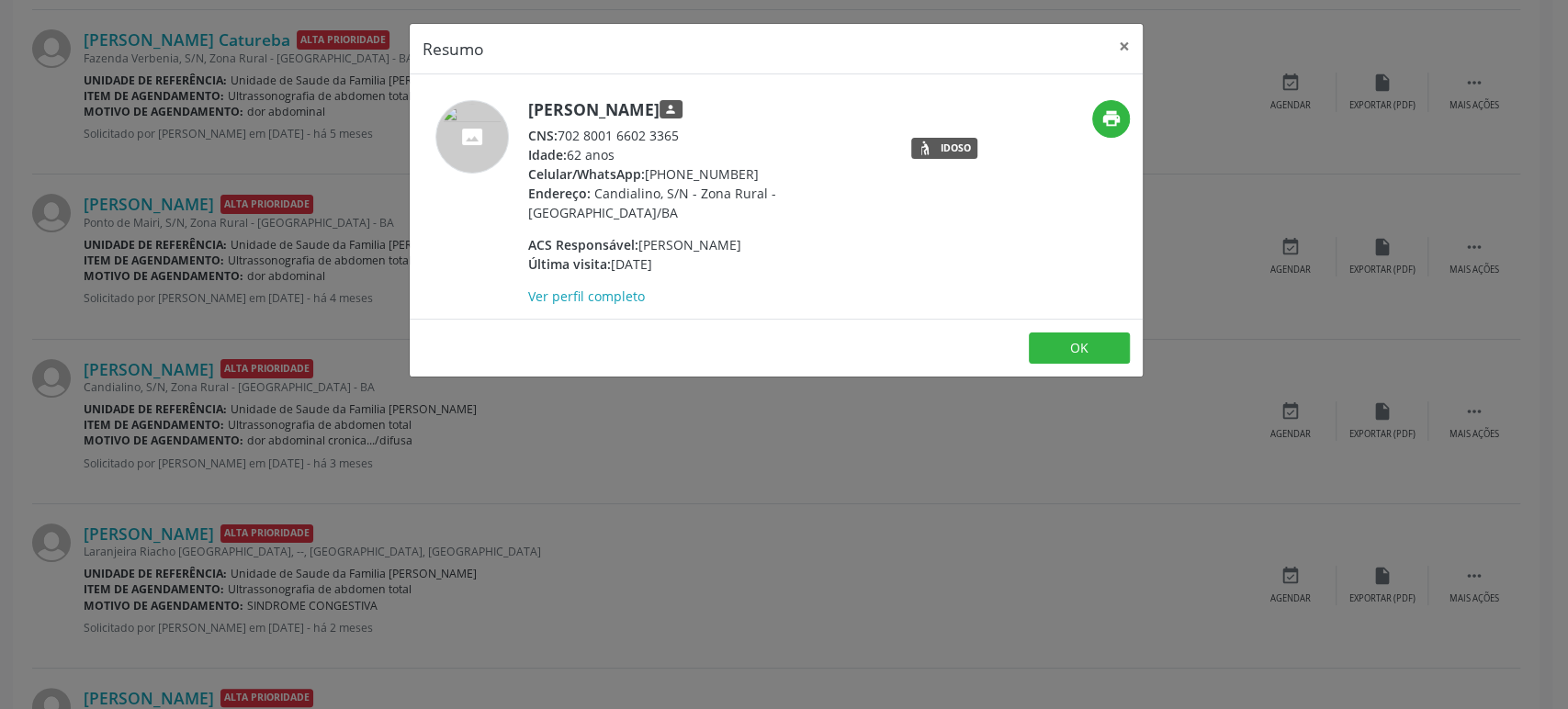
drag, startPoint x: 526, startPoint y: 107, endPoint x: 738, endPoint y: 114, distance: 212.1
click at [738, 114] on div "Joeci dos Santos Bastos person CNS: 702 8001 6602 3365 Idade: 62 anos Celular/W…" at bounding box center [654, 203] width 488 height 206
click at [38, 439] on div "Resumo × [PERSON_NAME] person CNS: 702 8001 6602 3365 Idade: 62 anos Celular/Wh…" at bounding box center [784, 354] width 1568 height 709
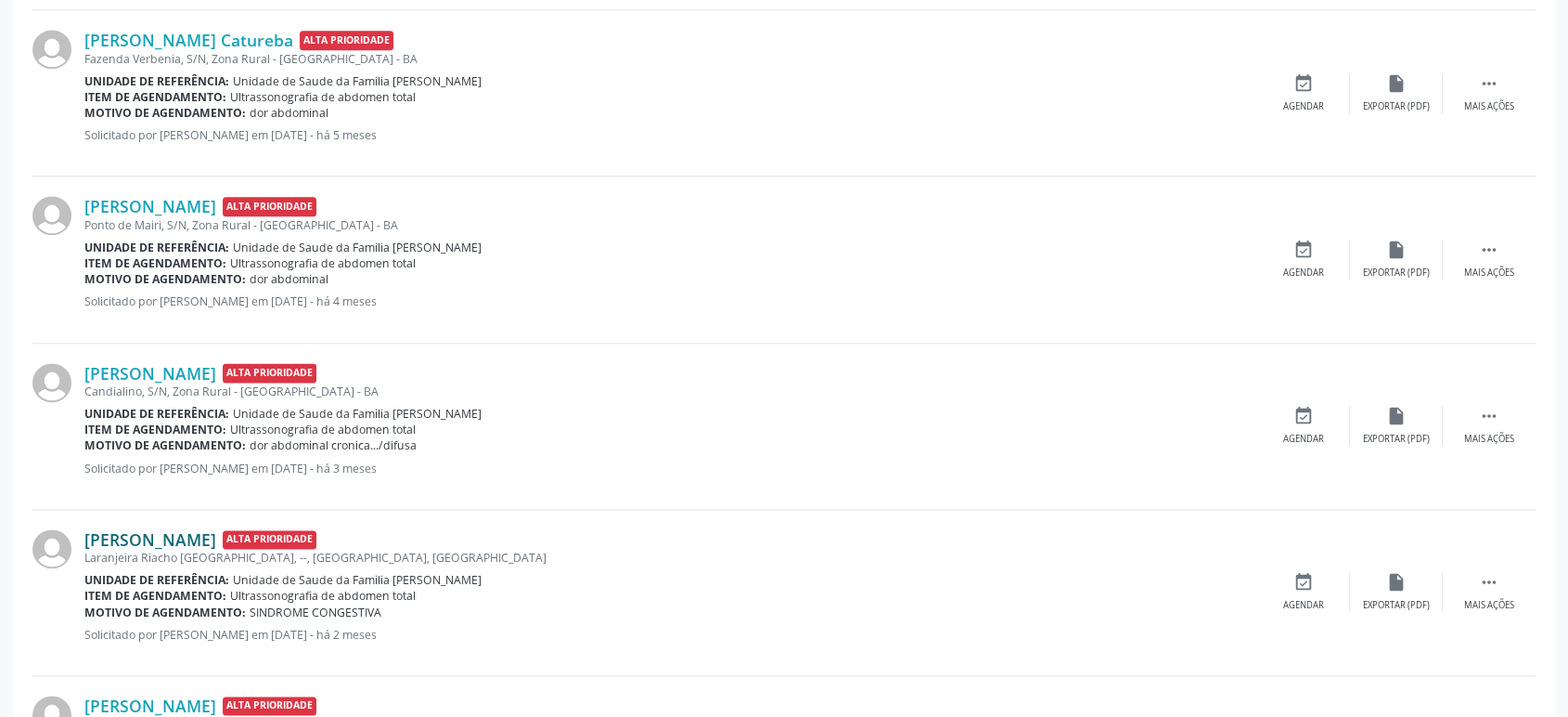
click at [217, 529] on link "[PERSON_NAME]" at bounding box center [150, 539] width 132 height 20
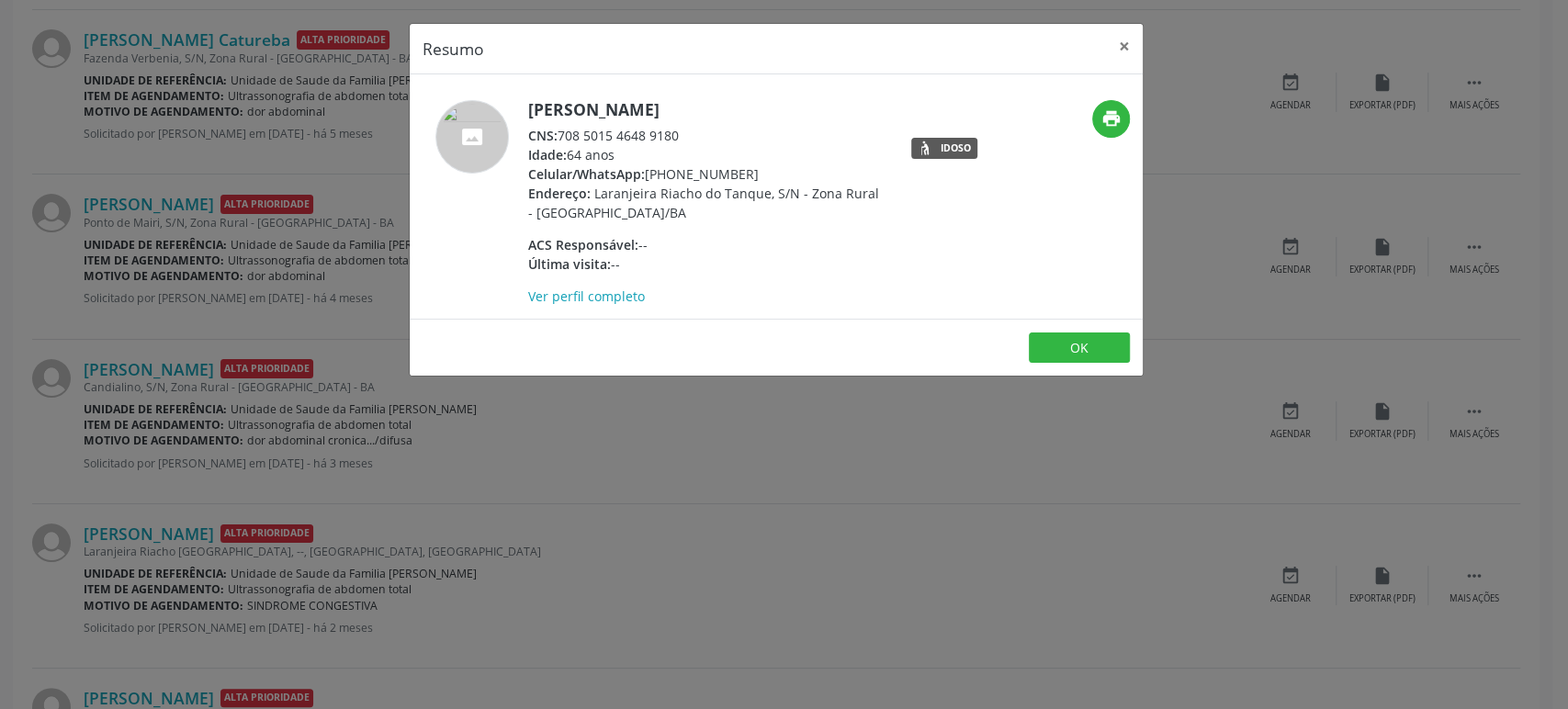
drag, startPoint x: 528, startPoint y: 109, endPoint x: 868, endPoint y: 114, distance: 340.0
click at [868, 114] on h5 "[PERSON_NAME]" at bounding box center [707, 110] width 358 height 19
copy h5 "[PERSON_NAME]"
click at [207, 354] on div "Resumo × Maria Evangelista Moura dos Santos CNS: 708 5015 4648 9180 Idade: 64 a…" at bounding box center [784, 354] width 1568 height 709
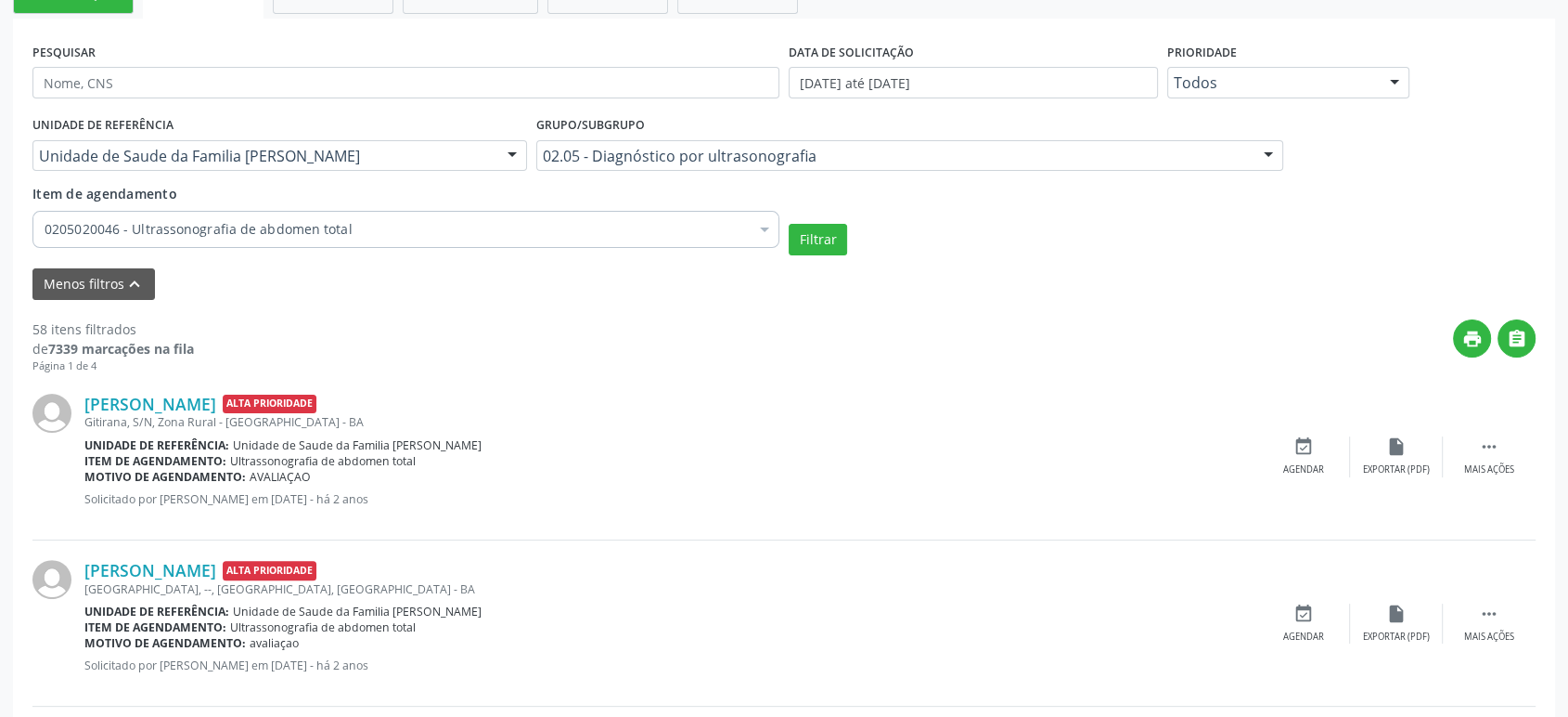
scroll to position [116, 0]
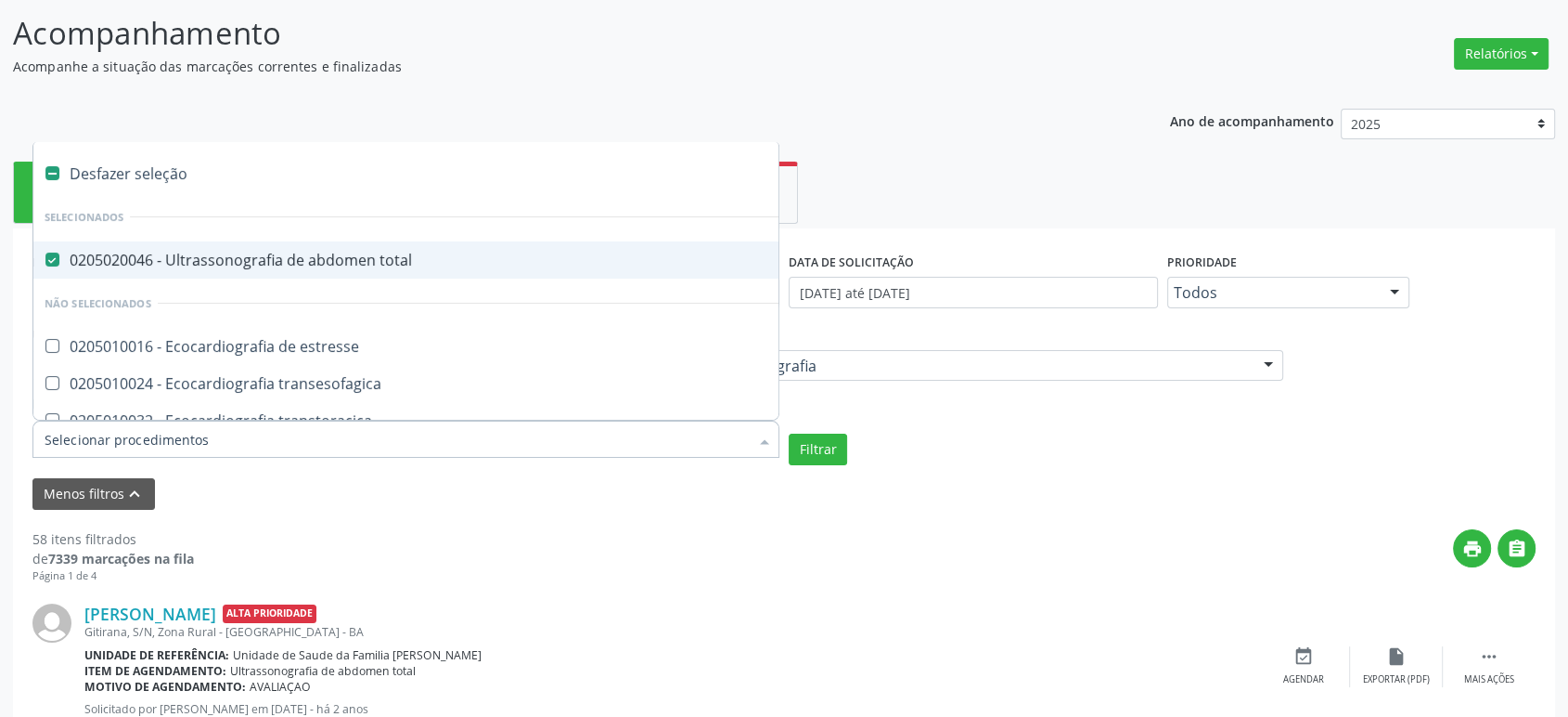
click at [230, 256] on div "0205020046 - Ultrassonografia de abdomen total" at bounding box center [432, 259] width 775 height 15
checkbox total "false"
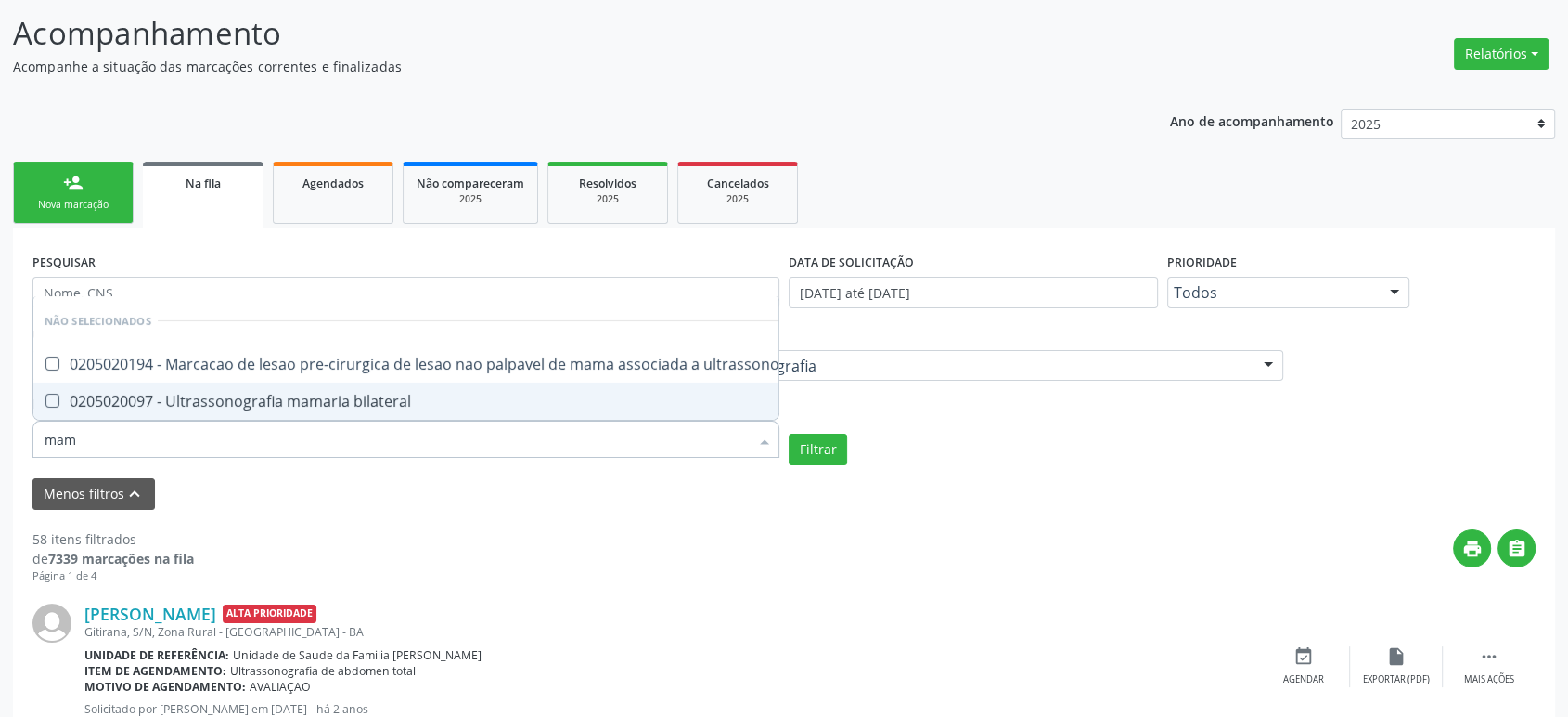
type input "mama"
click at [326, 383] on span "0205020097 - Ultrassonografia mamaria bilateral" at bounding box center [431, 401] width 797 height 37
checkbox bilateral "true"
checkbox ultrassonografia "true"
click at [835, 451] on button "Filtrar" at bounding box center [817, 449] width 58 height 31
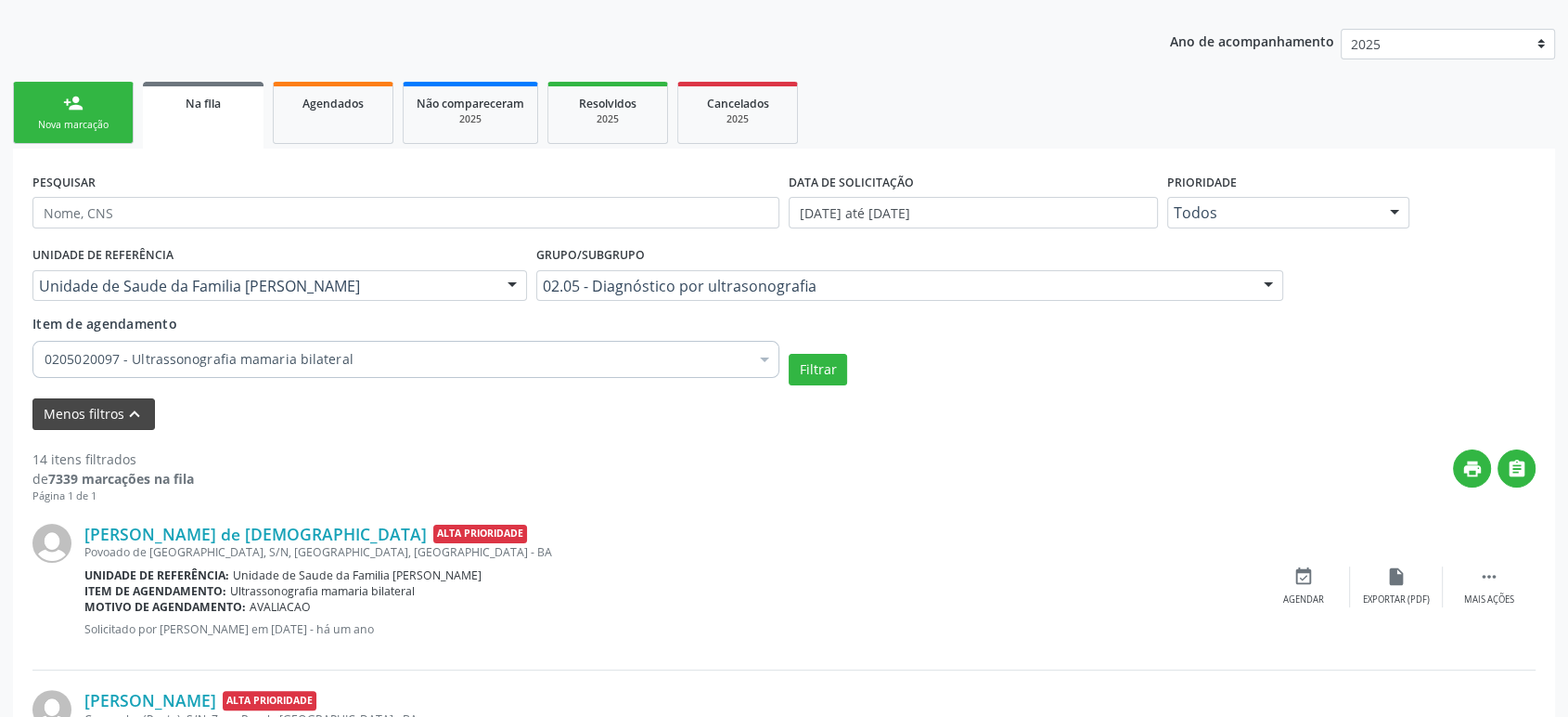
scroll to position [323, 0]
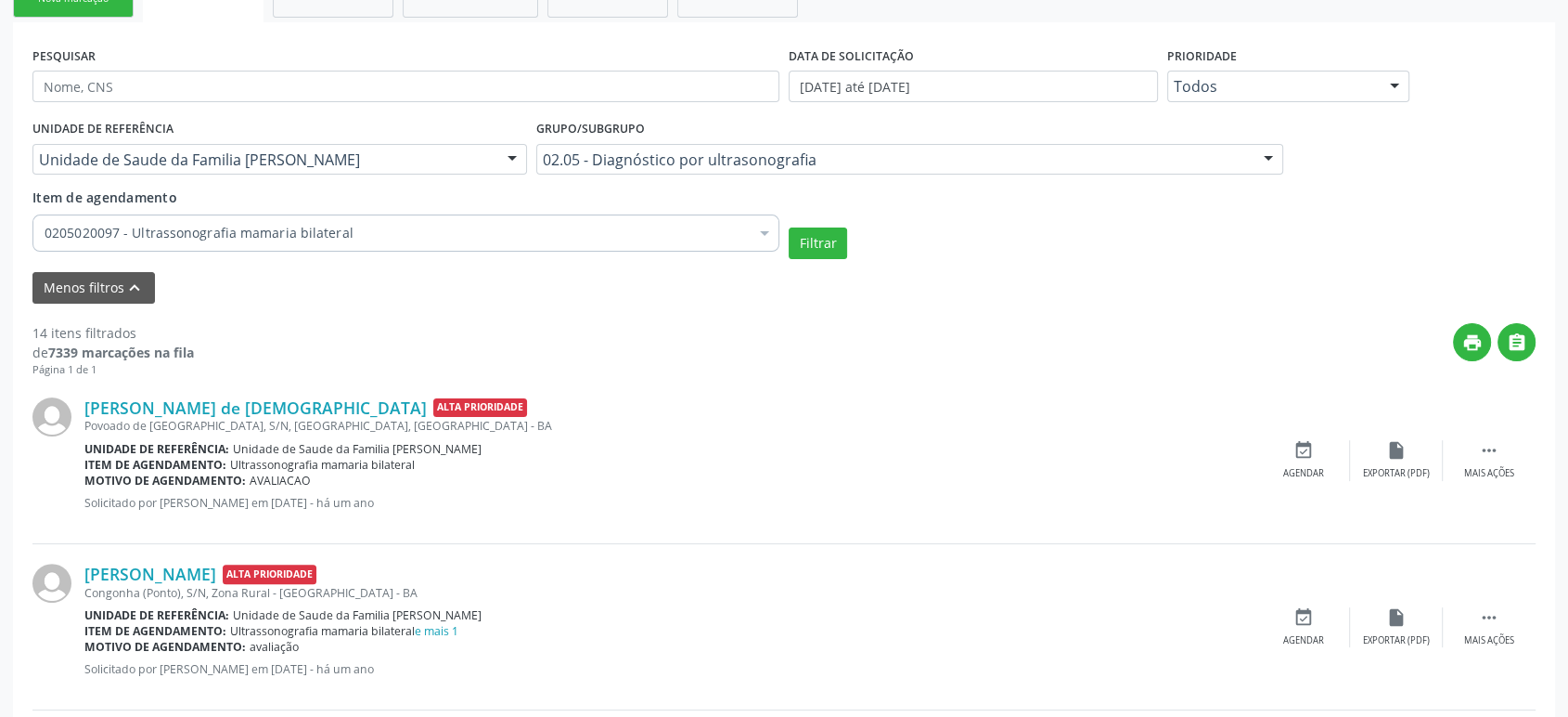
click at [206, 147] on div "Unidade de Saude da Familia [PERSON_NAME]" at bounding box center [279, 159] width 494 height 31
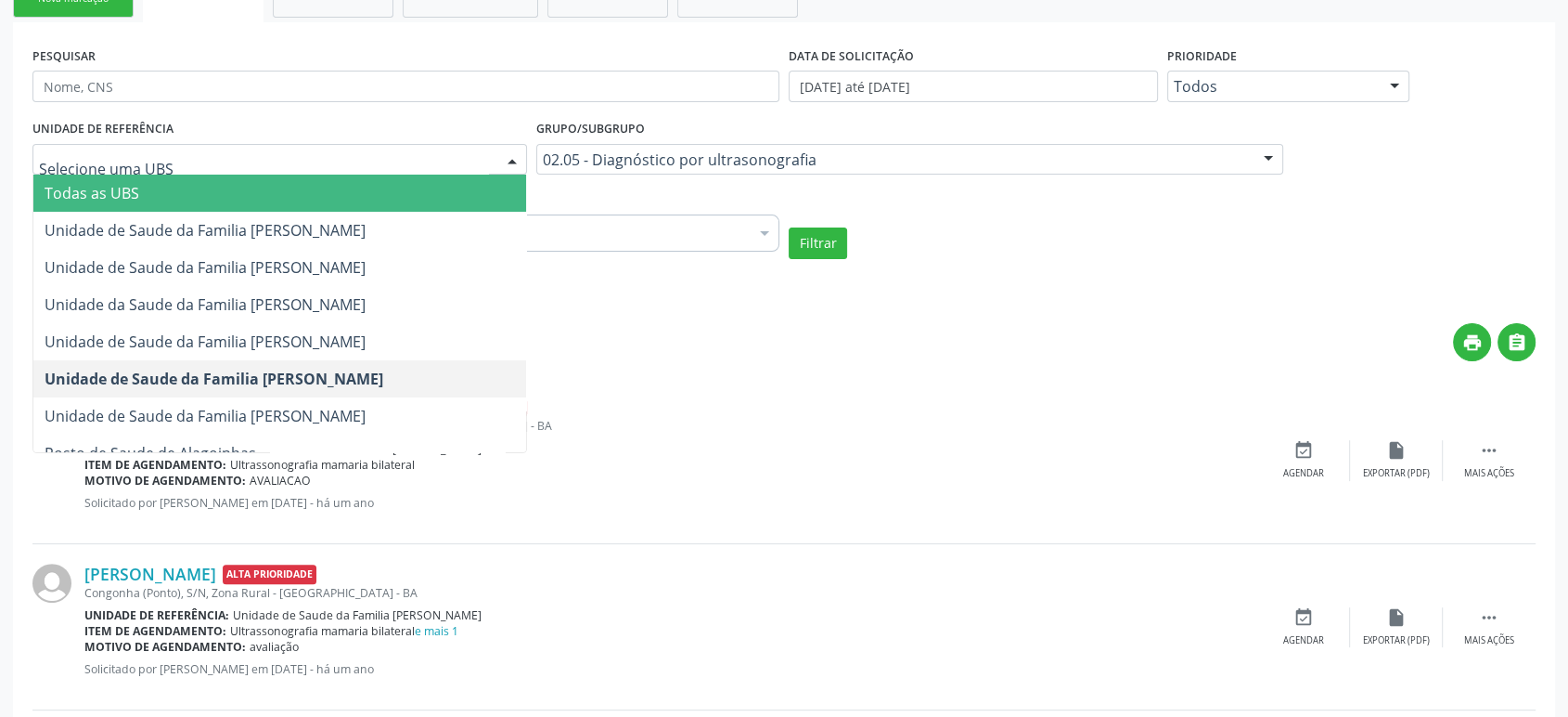
click at [121, 199] on span "Todas as UBS" at bounding box center [91, 192] width 94 height 20
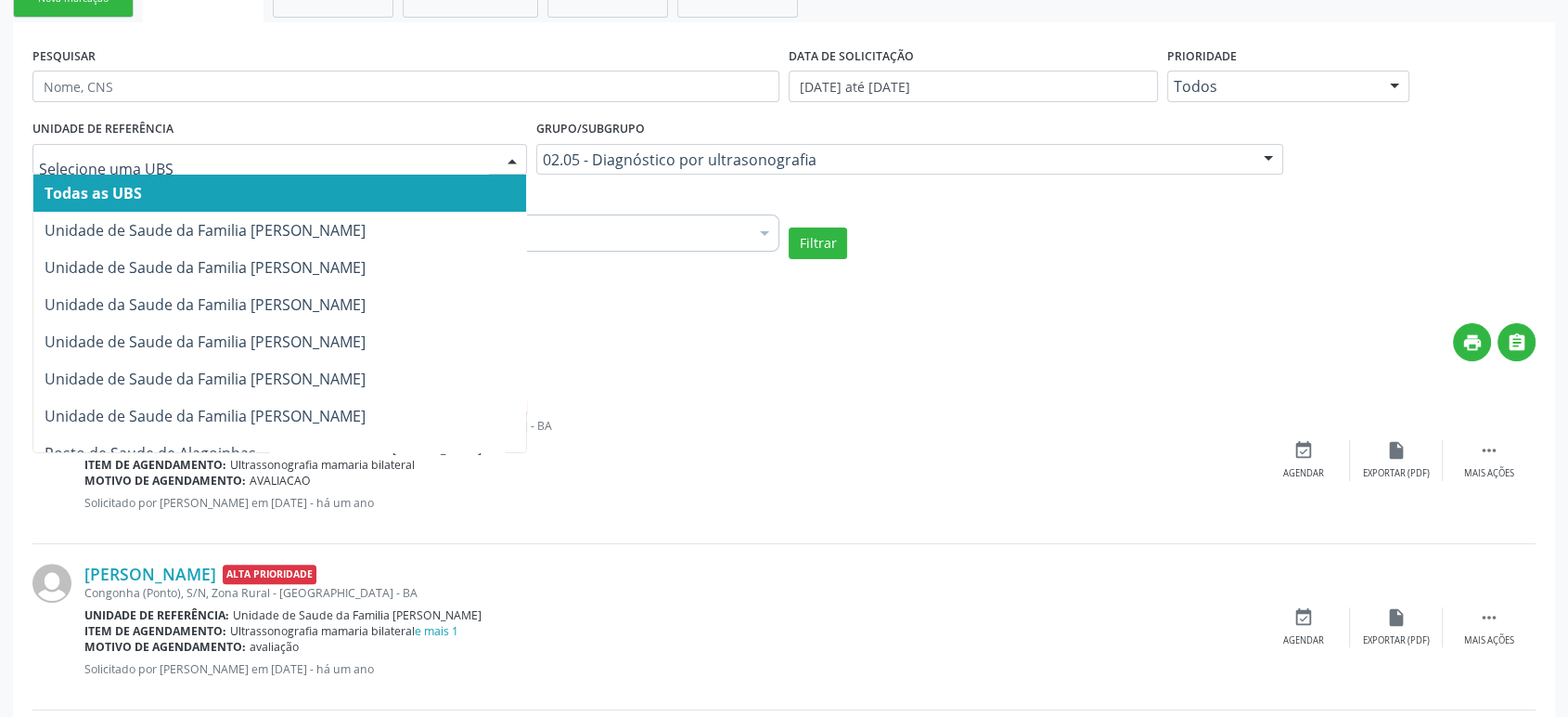
click at [210, 147] on div at bounding box center [279, 159] width 494 height 31
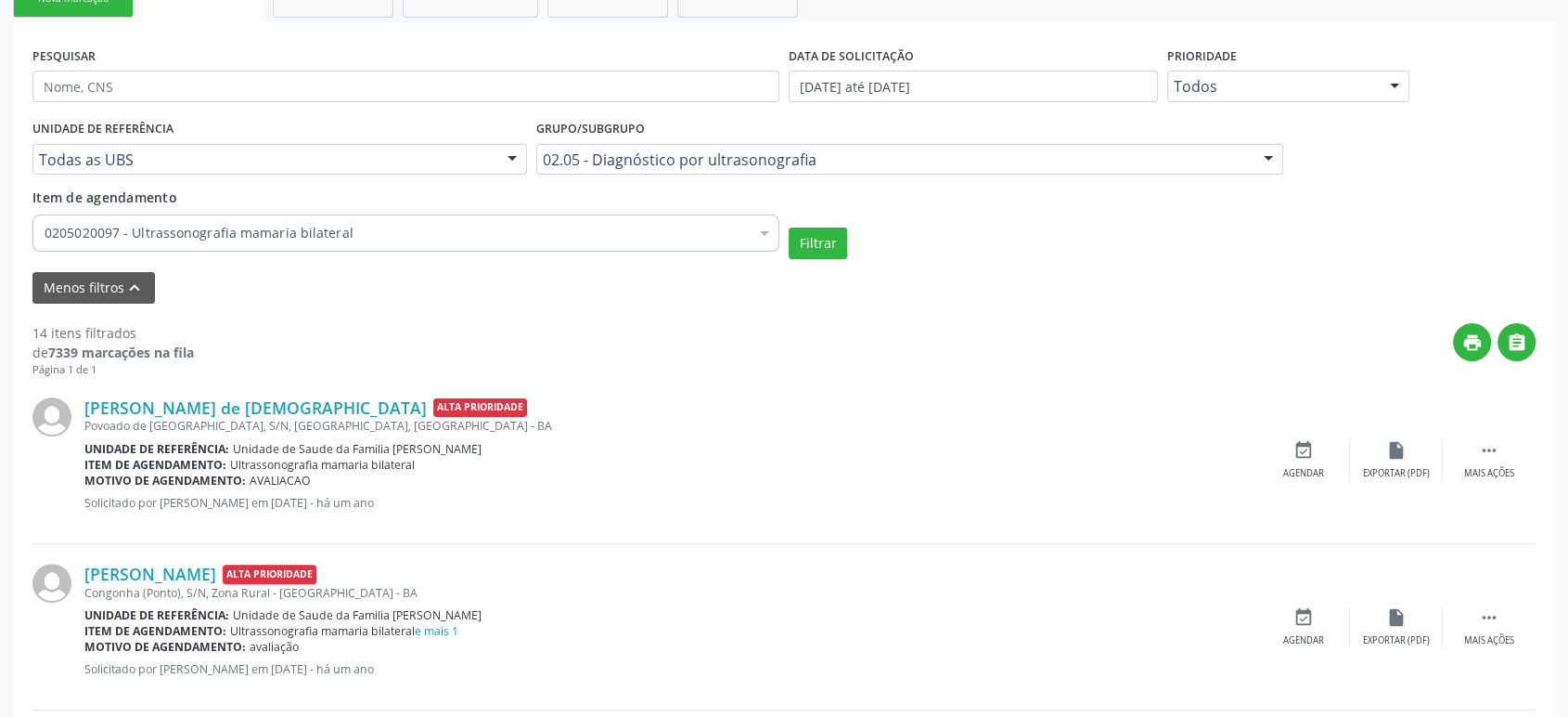
click at [788, 361] on div "print " at bounding box center [865, 351] width 1342 height 54
click at [833, 236] on button "Filtrar" at bounding box center [817, 243] width 58 height 31
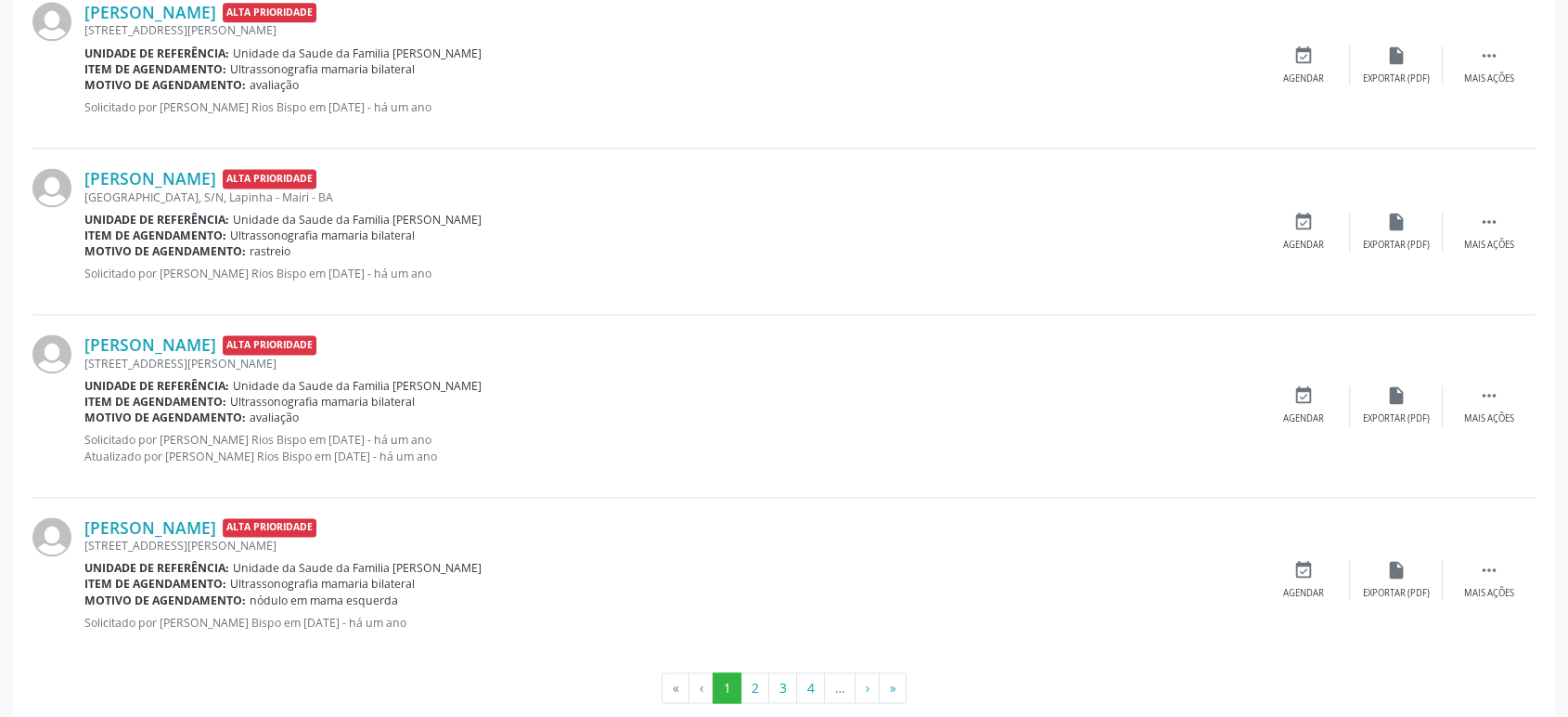
scroll to position [2577, 0]
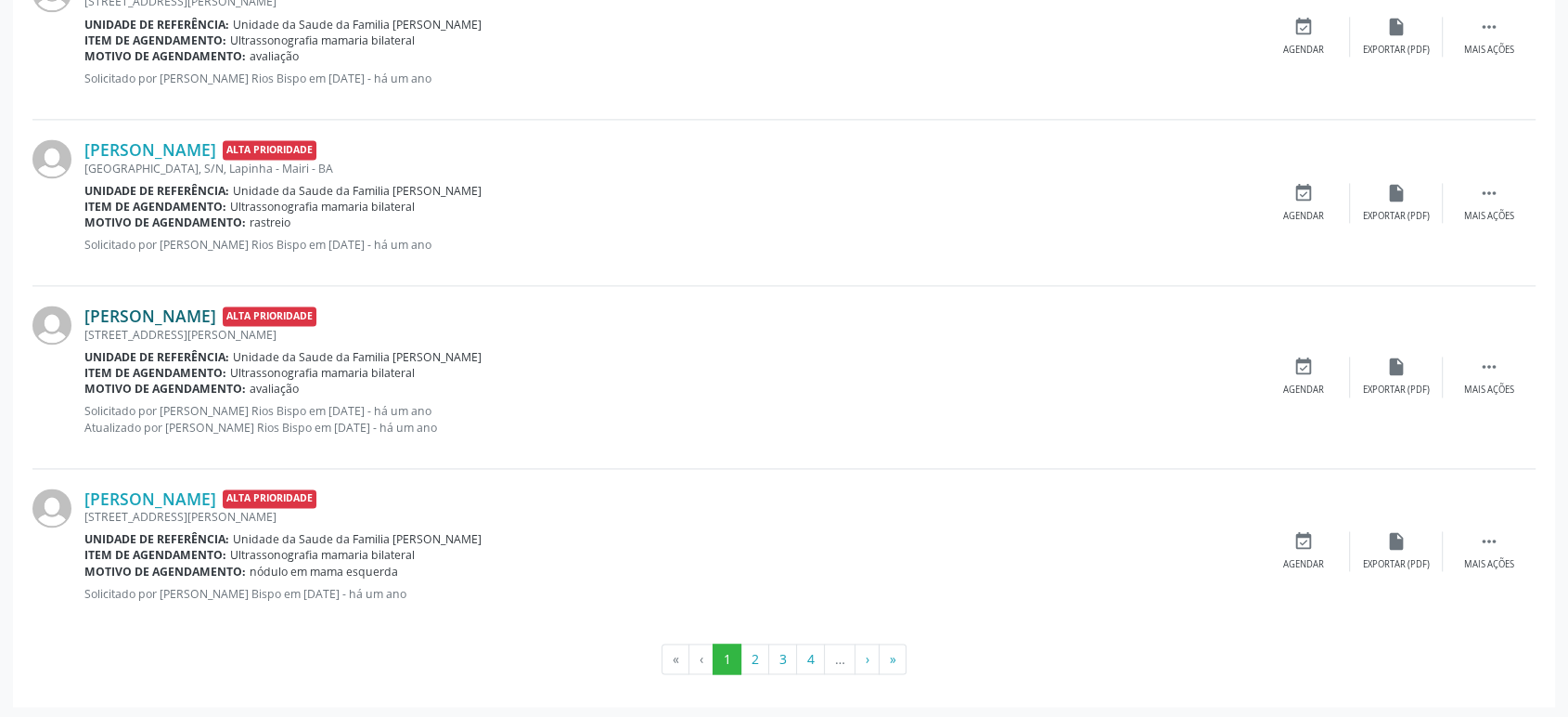
click at [155, 310] on link "Fabiana Rios Freitas" at bounding box center [150, 315] width 132 height 20
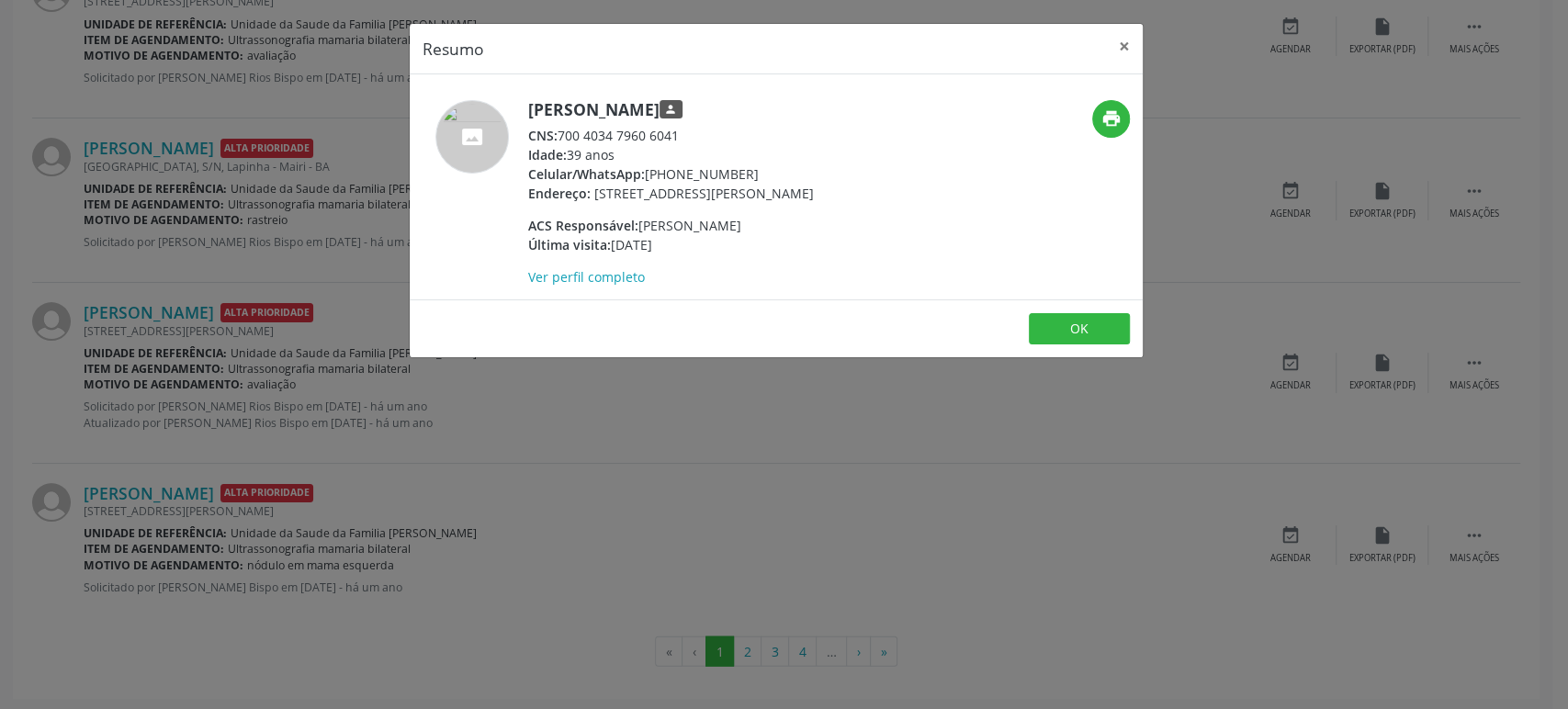
click at [176, 263] on div "Resumo × Fabiana Rios Freitas person CNS: 700 4034 7960 6041 Idade: 39 anos Cel…" at bounding box center [784, 354] width 1568 height 709
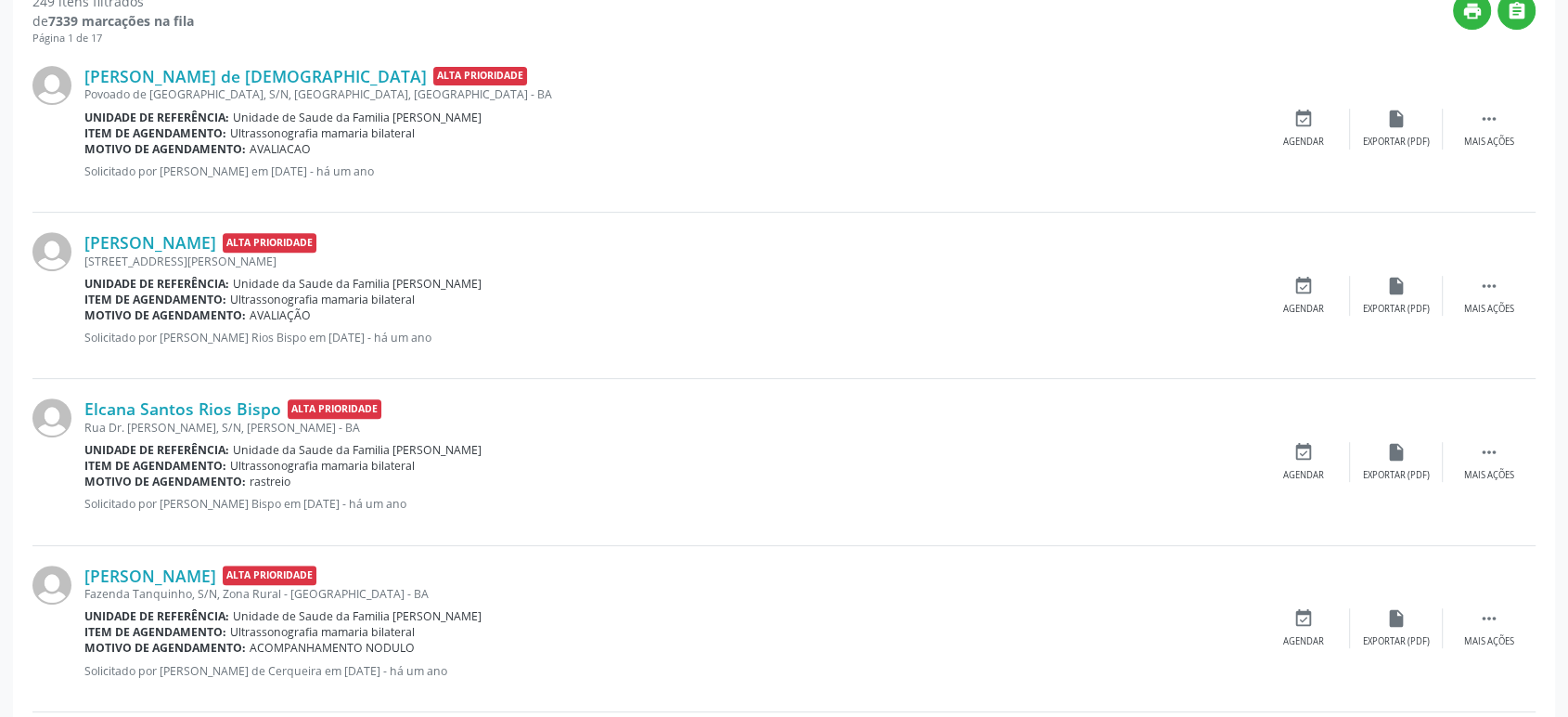
scroll to position [409, 0]
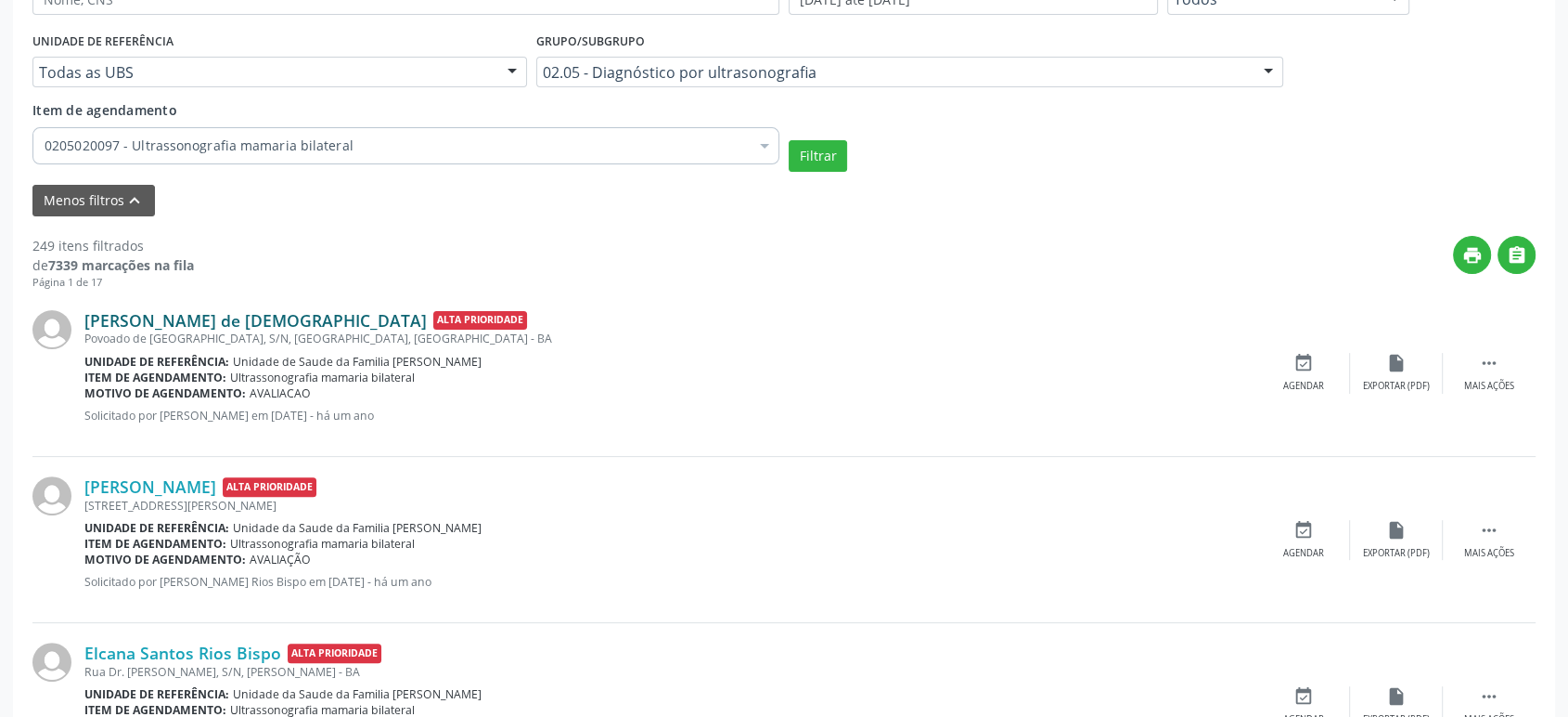
click at [153, 322] on link "Maria Aparecida de Jesus" at bounding box center [255, 320] width 343 height 20
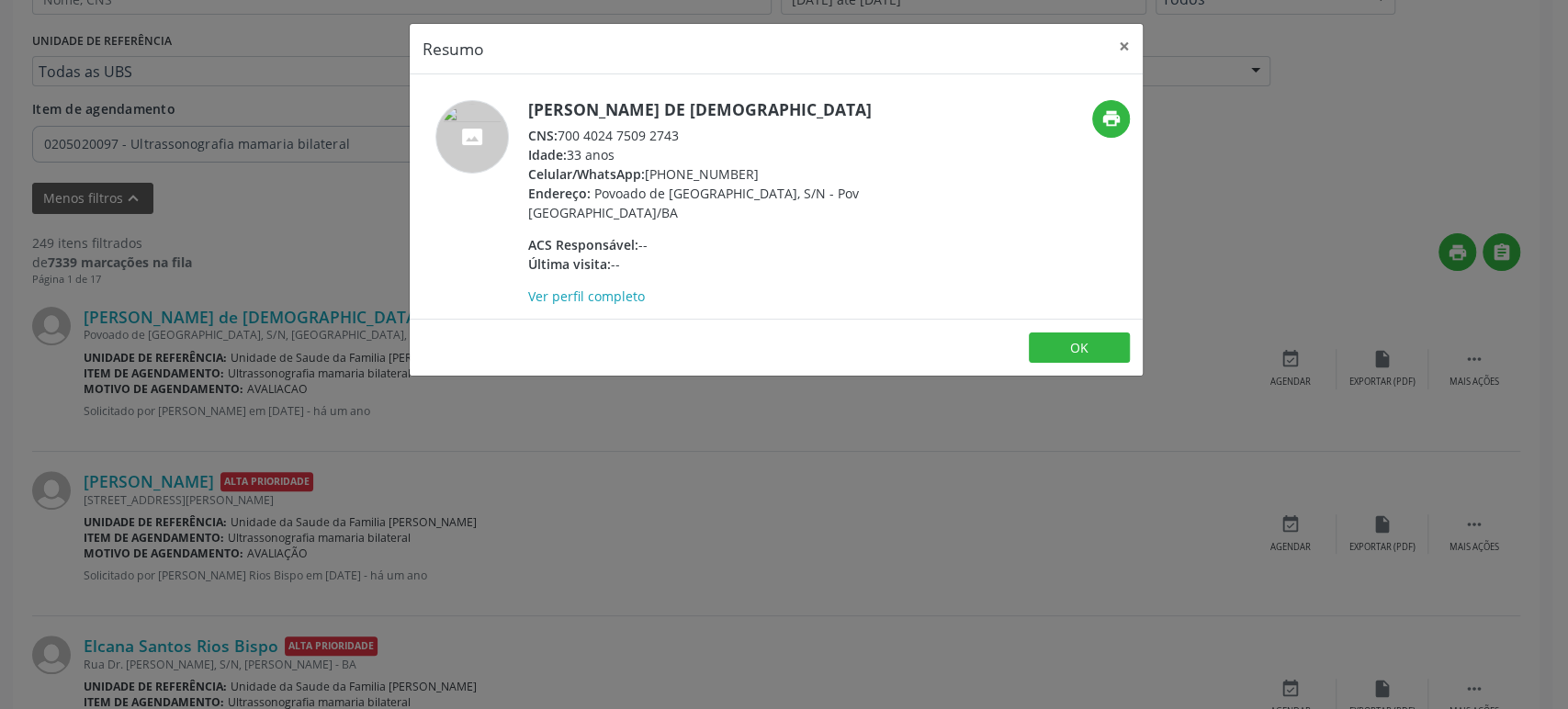
click at [284, 390] on div "Resumo × Maria Aparecida de Jesus CNS: 700 4024 7509 2743 Idade: 33 anos Celula…" at bounding box center [784, 354] width 1568 height 709
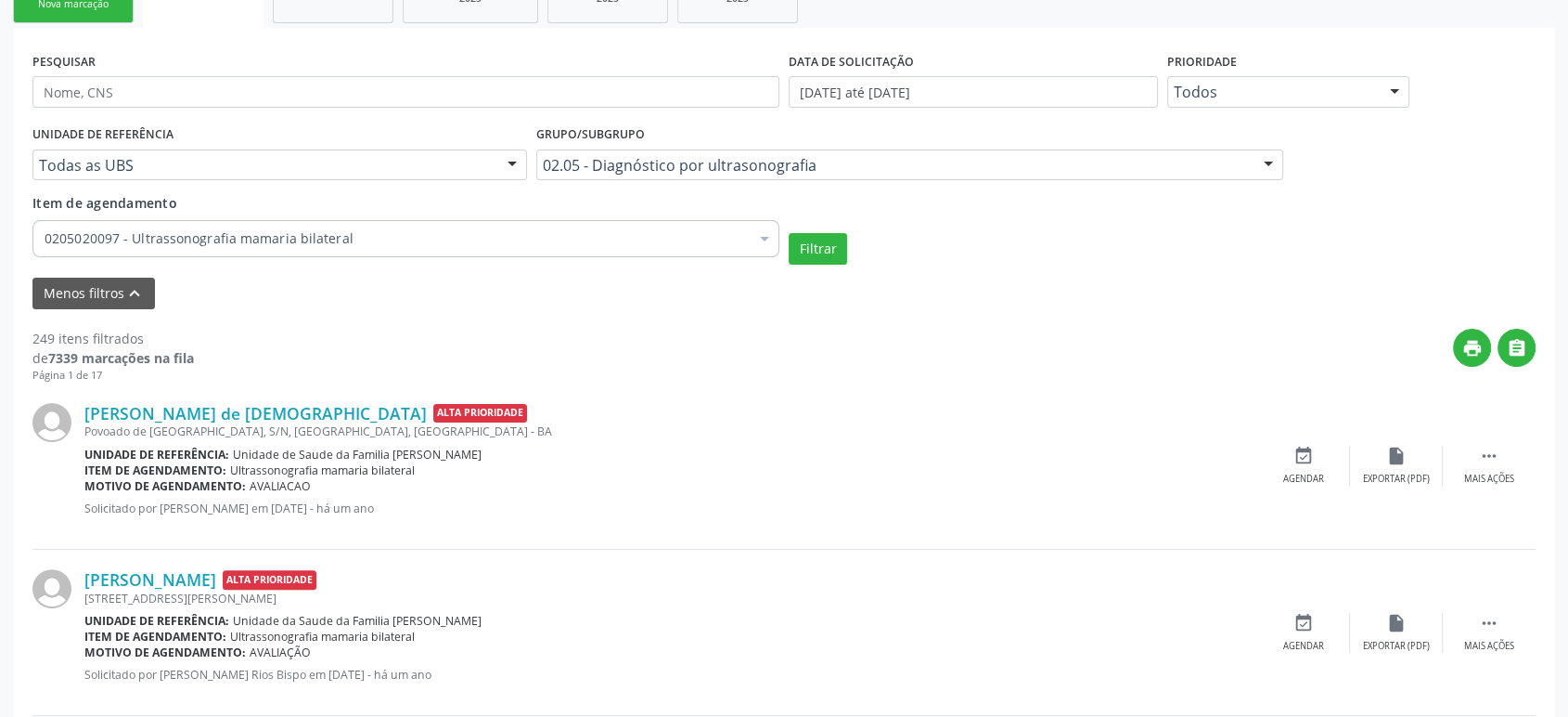
scroll to position [203, 0]
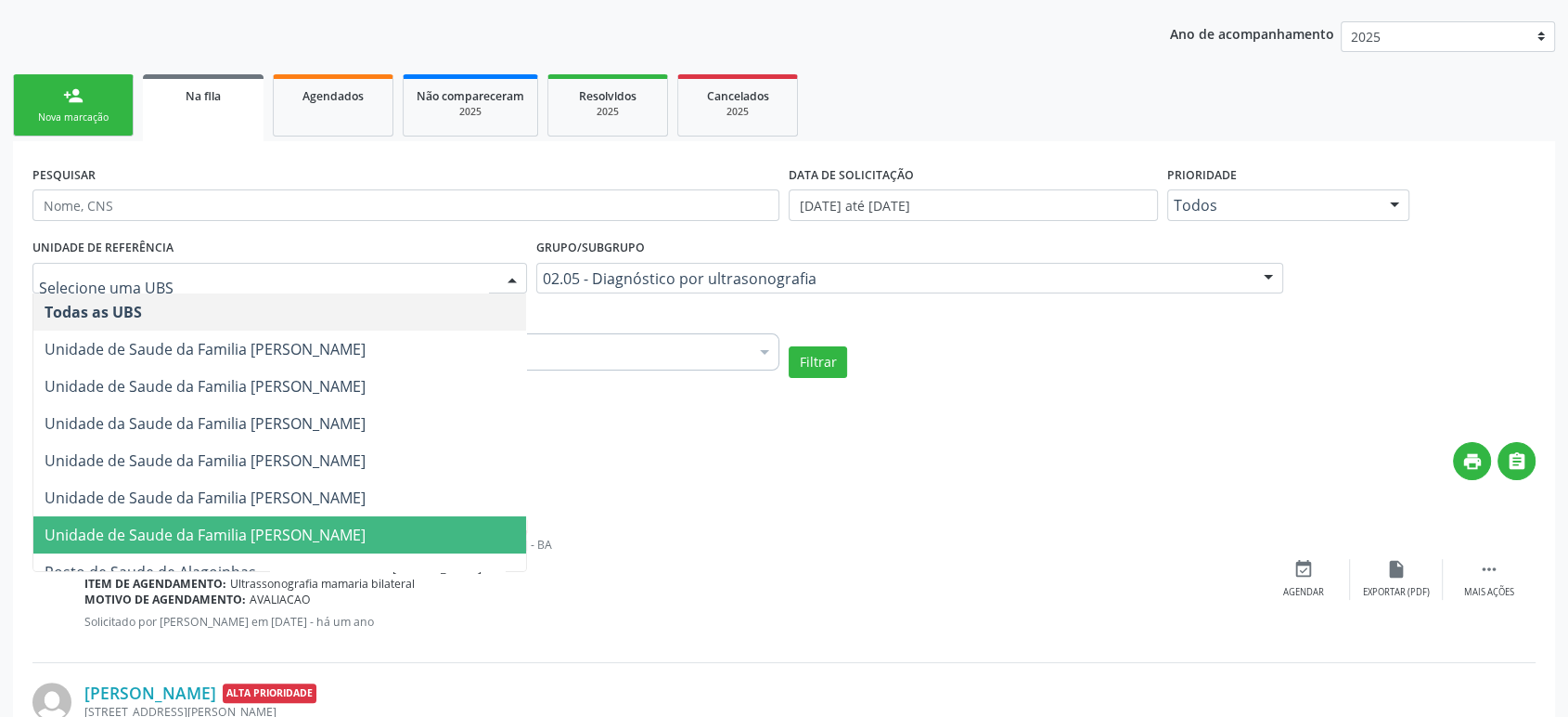
click at [278, 517] on span "Unidade de Saude da Familia [PERSON_NAME]" at bounding box center [279, 534] width 492 height 37
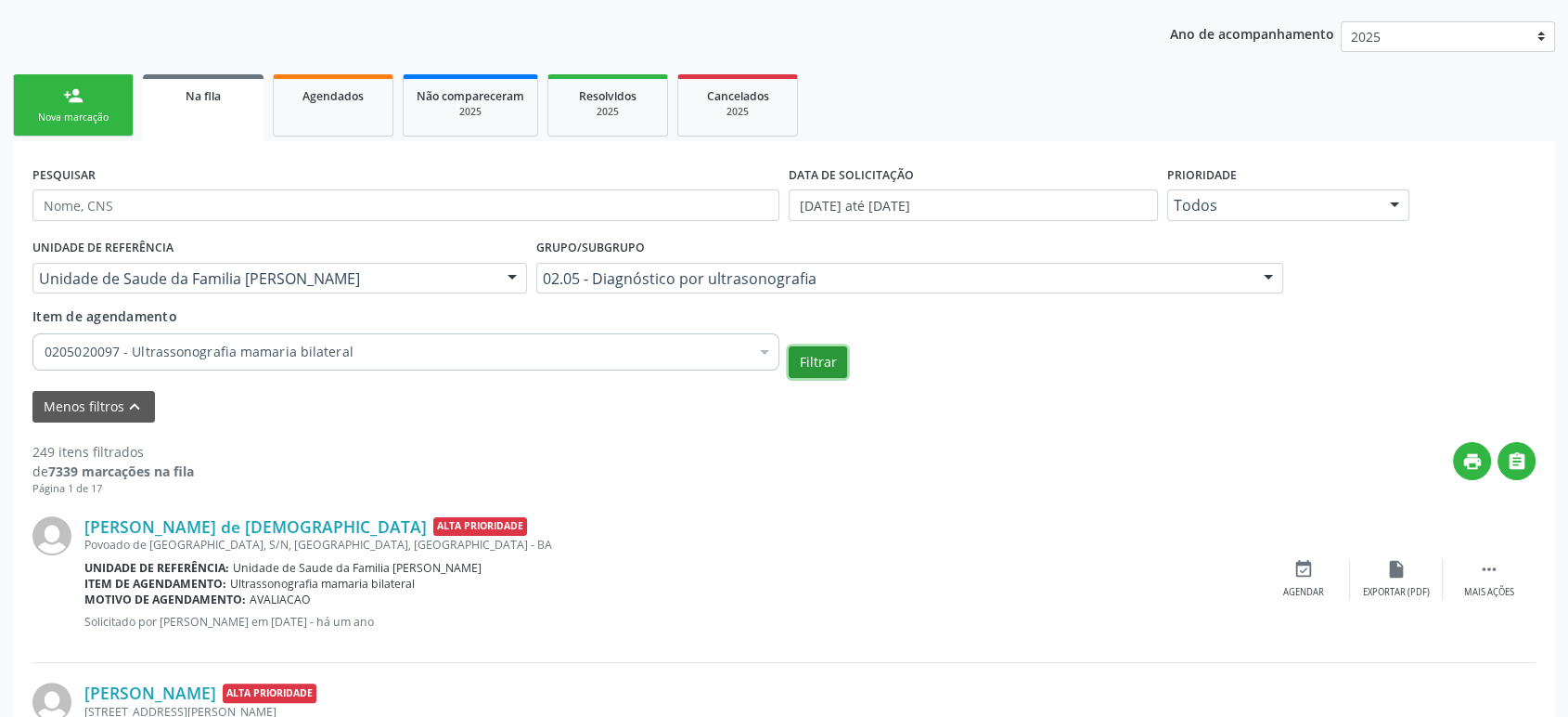
click at [823, 352] on button "Filtrar" at bounding box center [817, 361] width 58 height 31
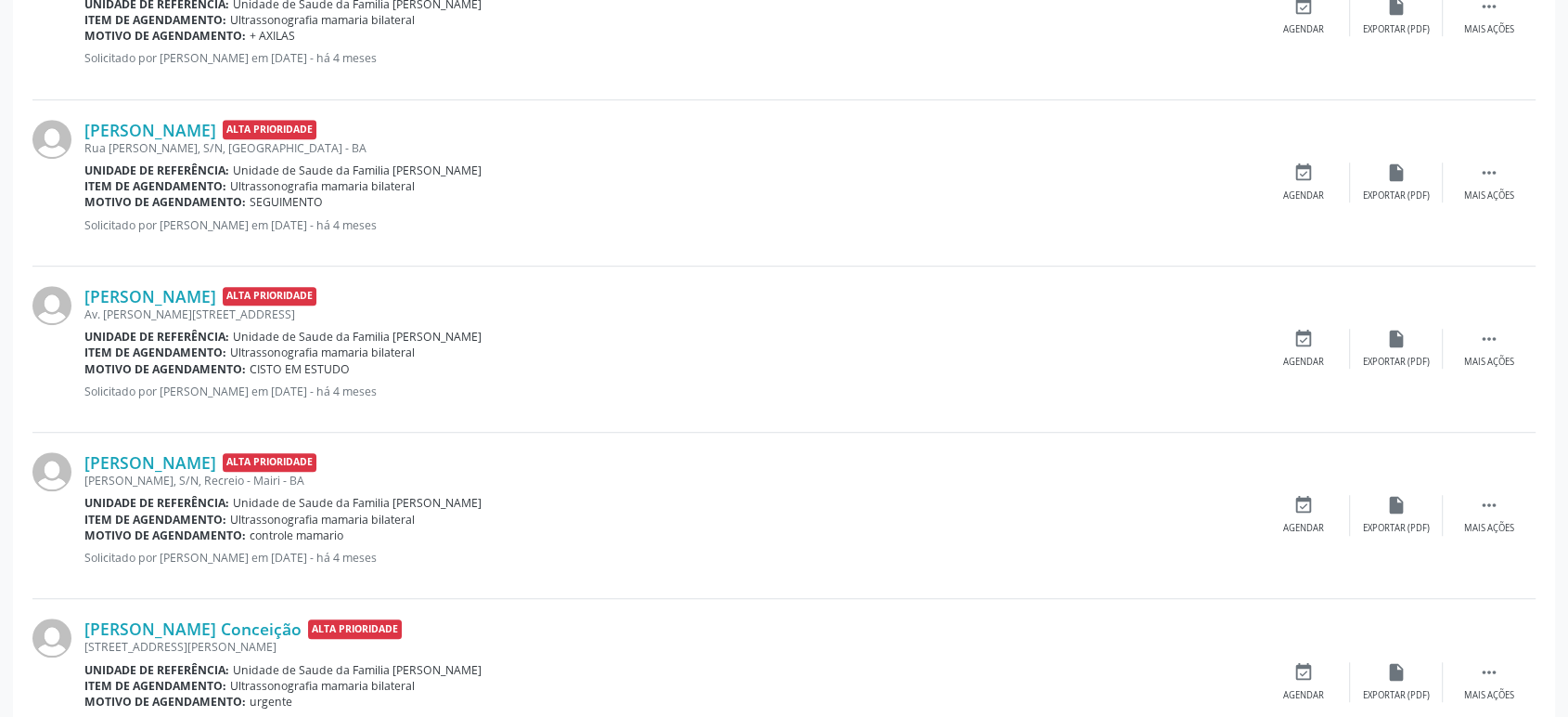
scroll to position [1338, 0]
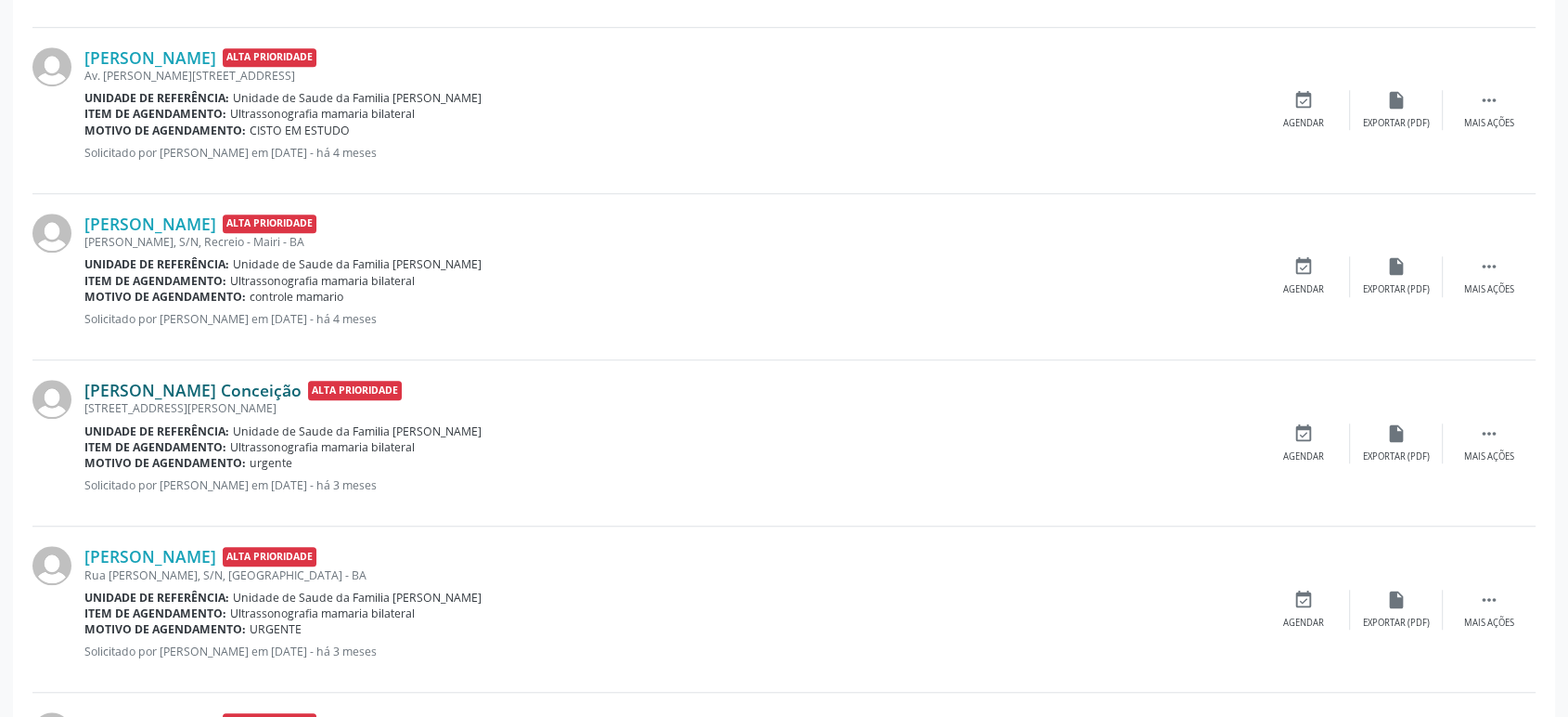
click at [187, 387] on link "[PERSON_NAME] Conceição" at bounding box center [193, 390] width 217 height 20
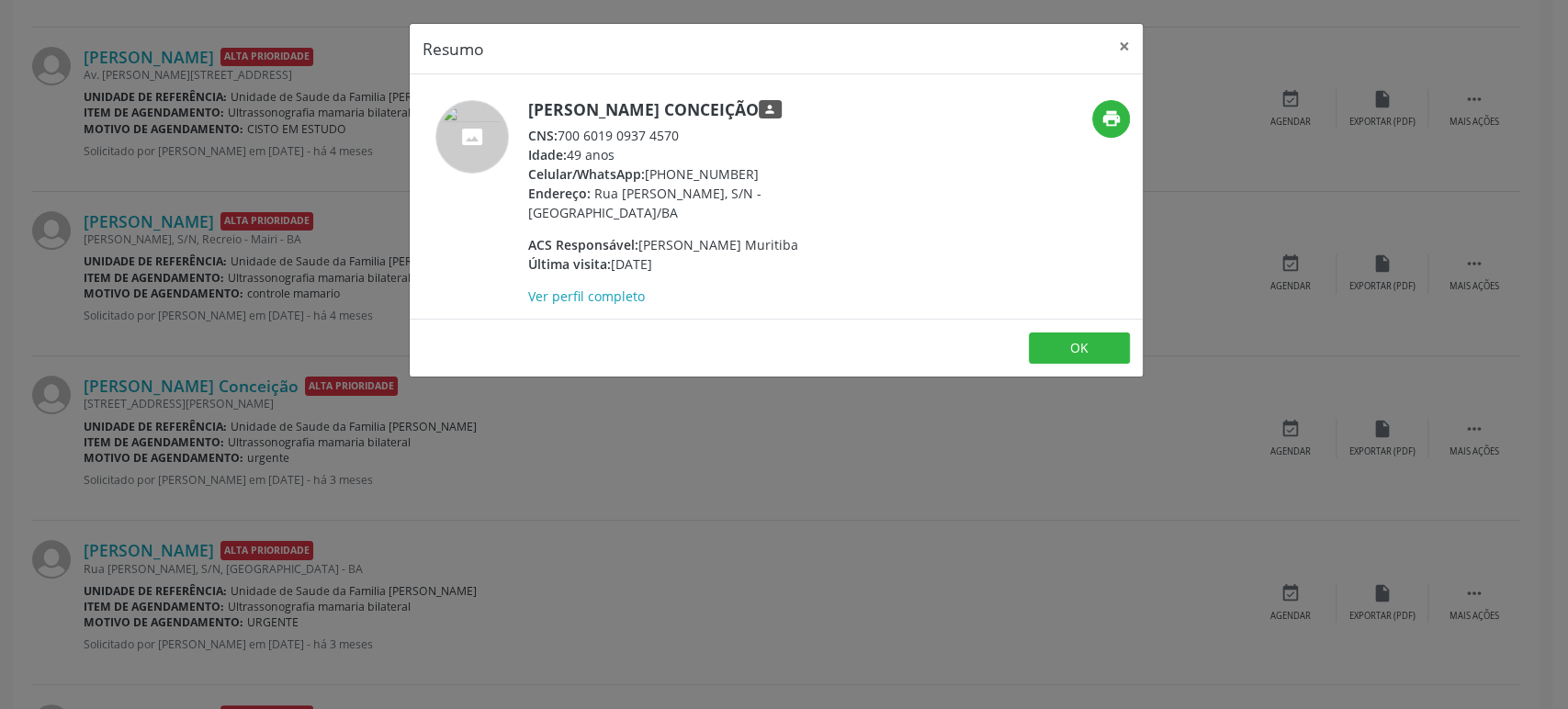
drag, startPoint x: 531, startPoint y: 112, endPoint x: 734, endPoint y: 109, distance: 203.0
click at [734, 109] on h5 "Carla Nunes Conceição person" at bounding box center [707, 110] width 358 height 19
copy h5 "[PERSON_NAME] Conceição"
click at [118, 296] on div "Resumo × [PERSON_NAME] Conceição person CNS: 700 6019 0937 4570 Idade: 49 anos …" at bounding box center [784, 354] width 1568 height 709
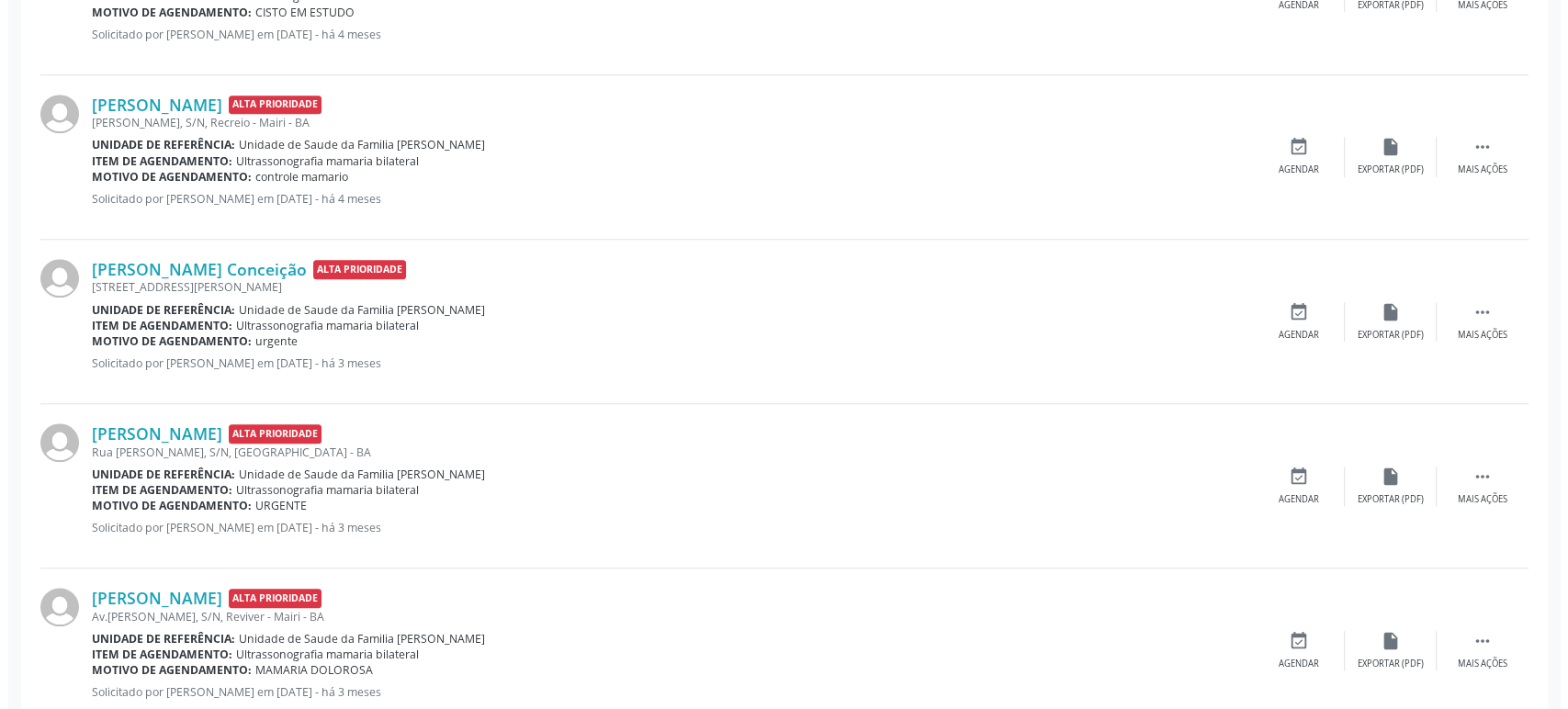
scroll to position [1528, 0]
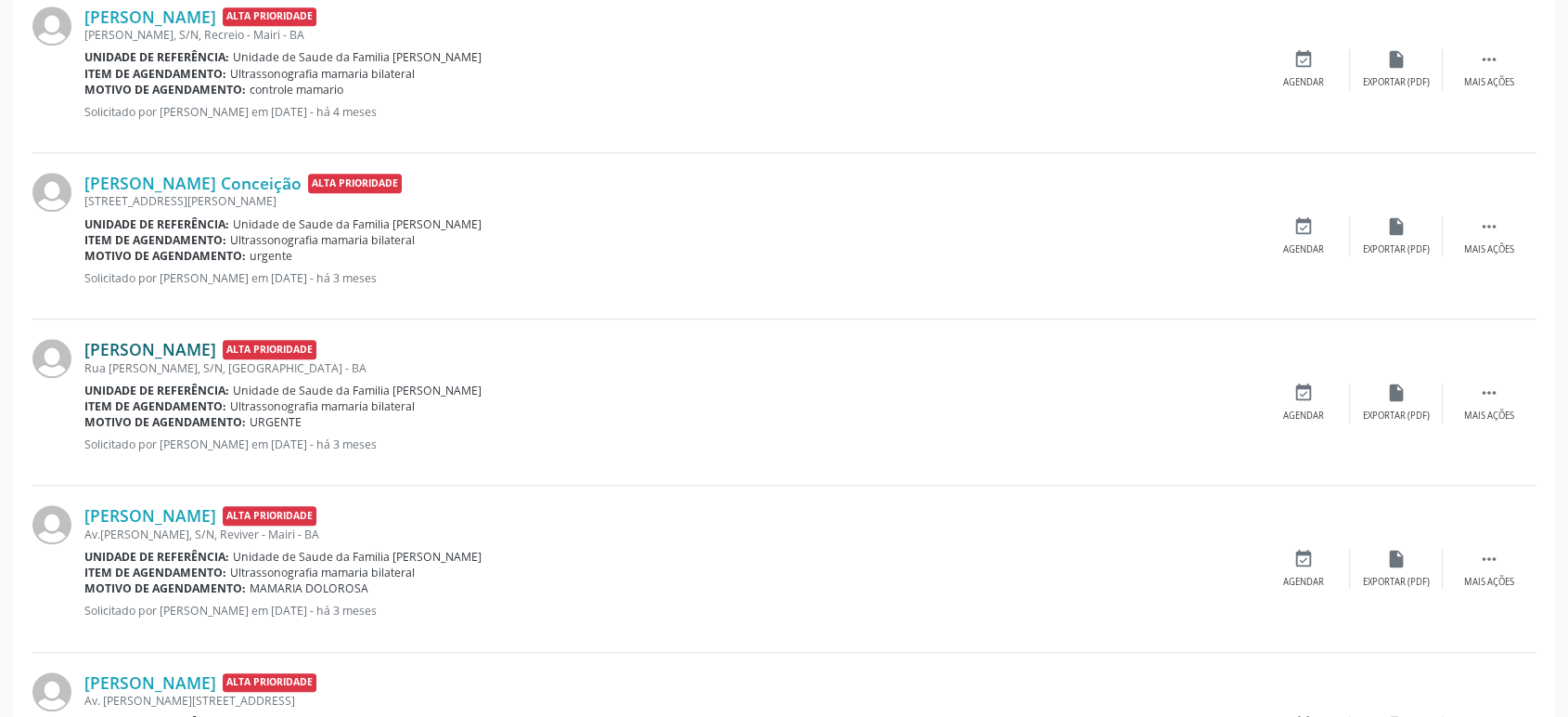
click at [189, 345] on link "Gizania Oliveira da Silva" at bounding box center [150, 349] width 132 height 20
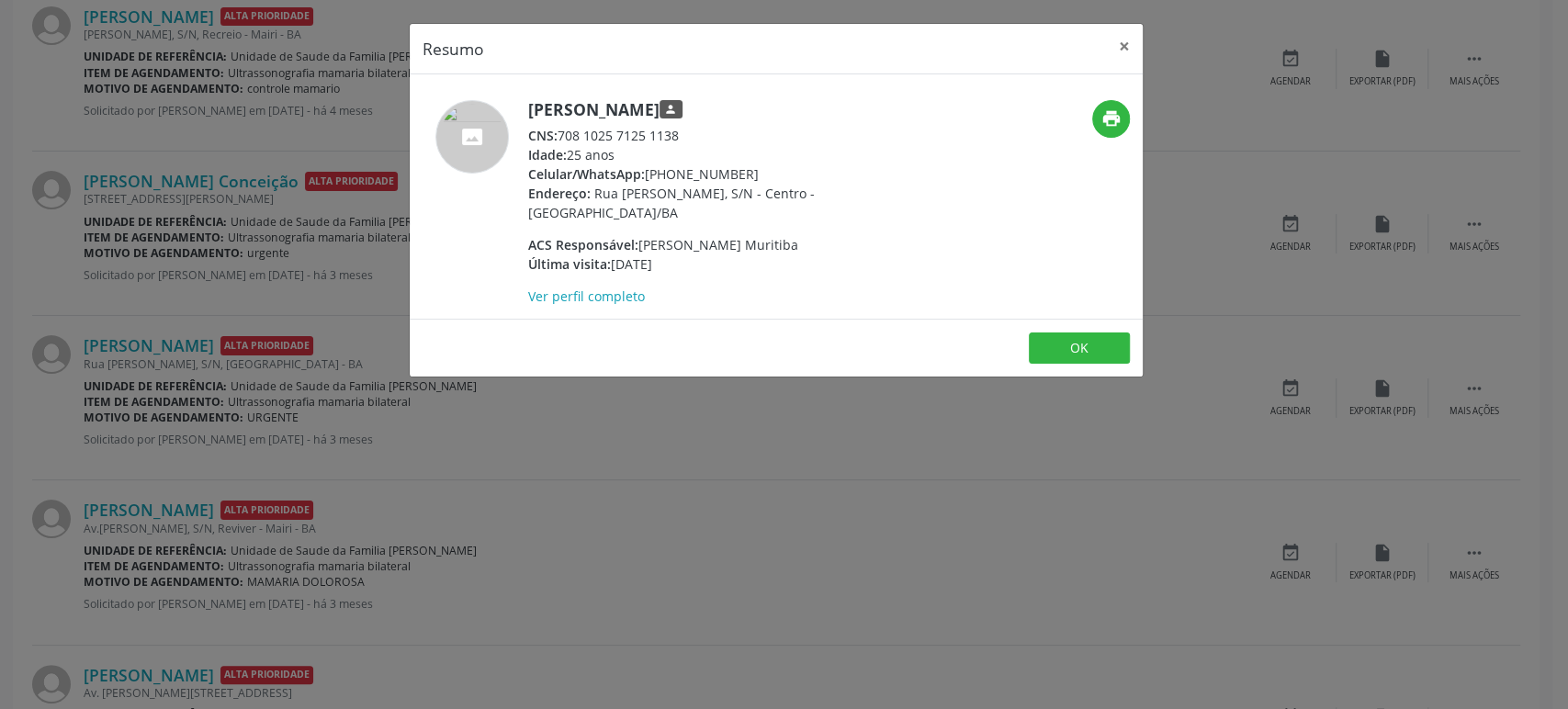
click at [357, 335] on div "Resumo × Gizania Oliveira da Silva person CNS: 708 1025 7125 1138 Idade: 25 ano…" at bounding box center [784, 354] width 1568 height 709
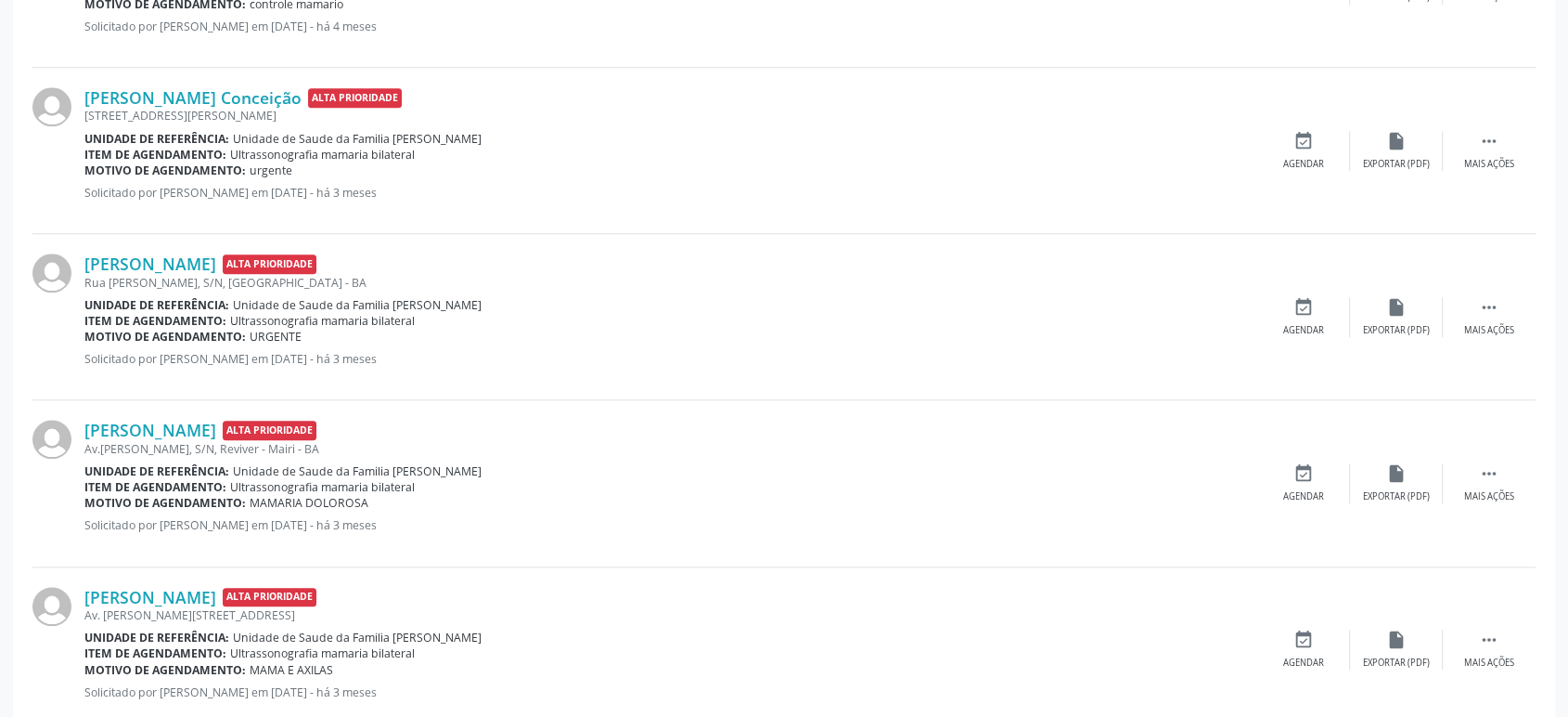
scroll to position [1751, 0]
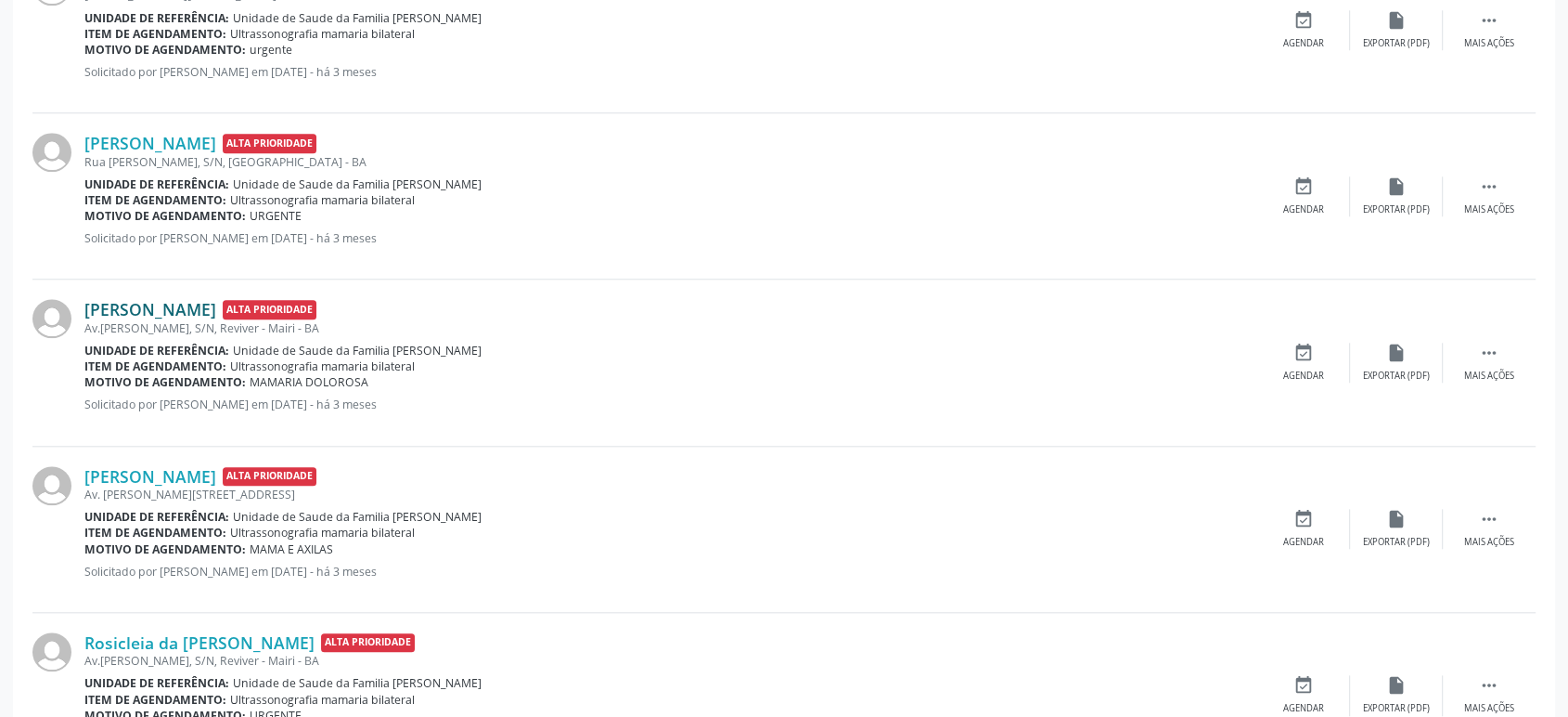
click at [172, 304] on link "Eunice Sousa de Lima" at bounding box center [150, 309] width 132 height 20
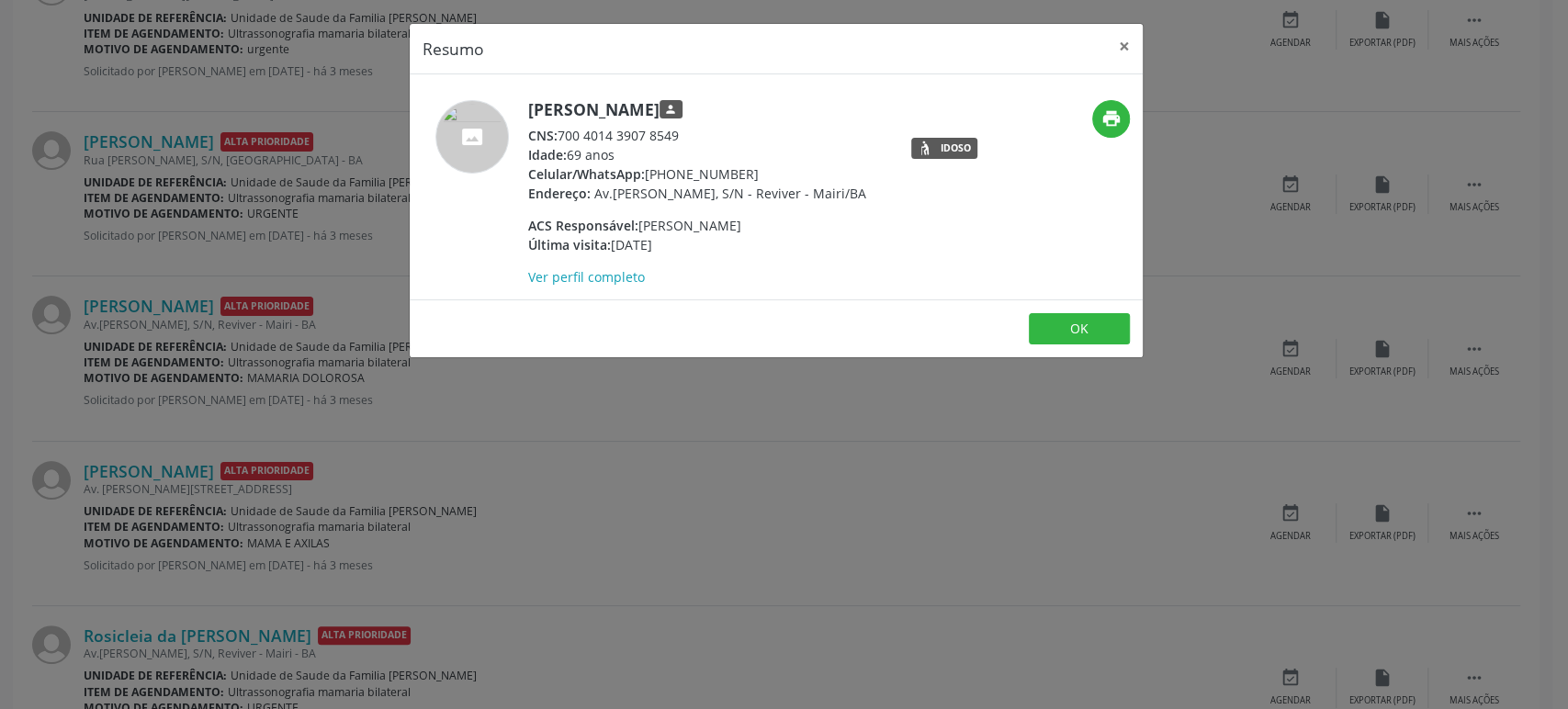
click at [146, 381] on div "Resumo × Eunice Sousa de Lima person CNS: 700 4014 3907 8549 Idade: 69 anos Cel…" at bounding box center [784, 354] width 1568 height 709
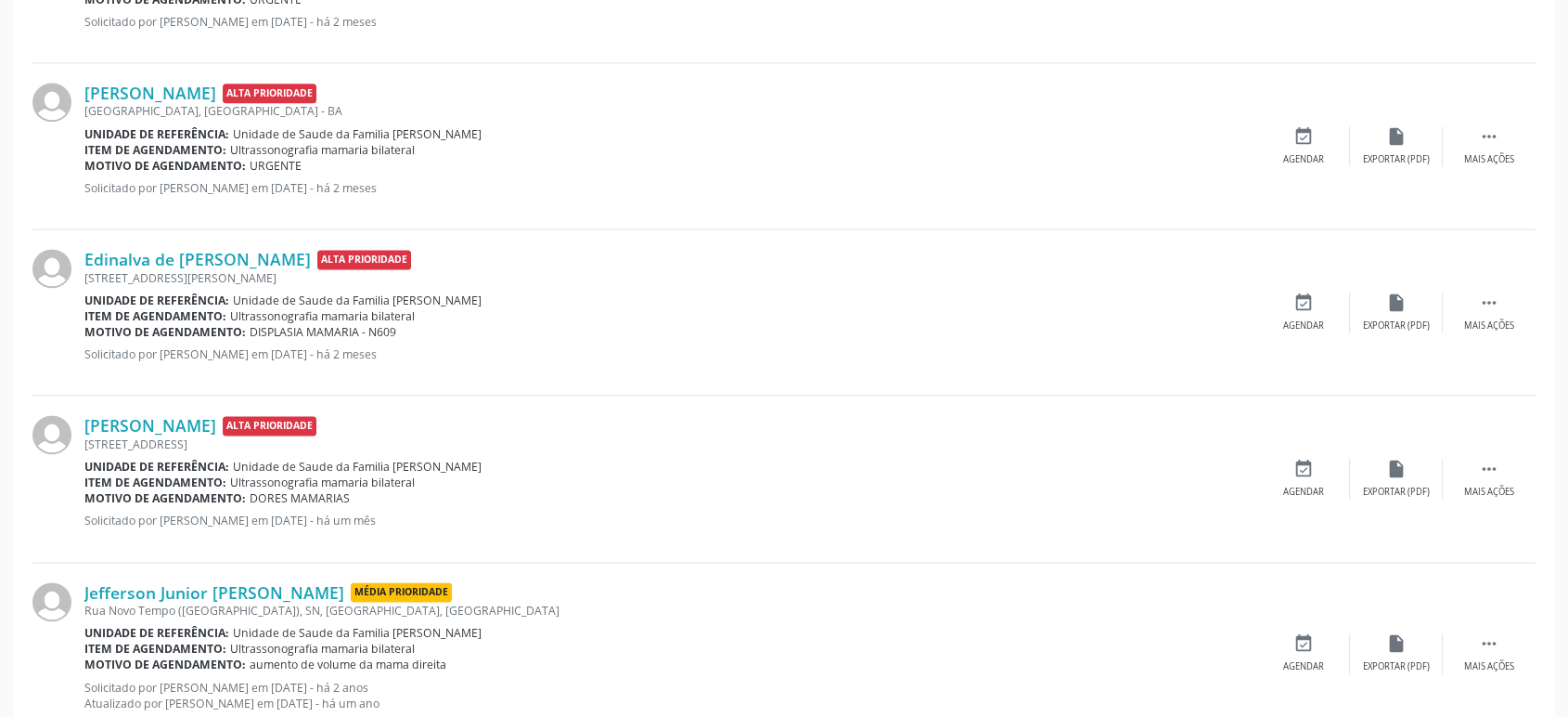
scroll to position [2474, 0]
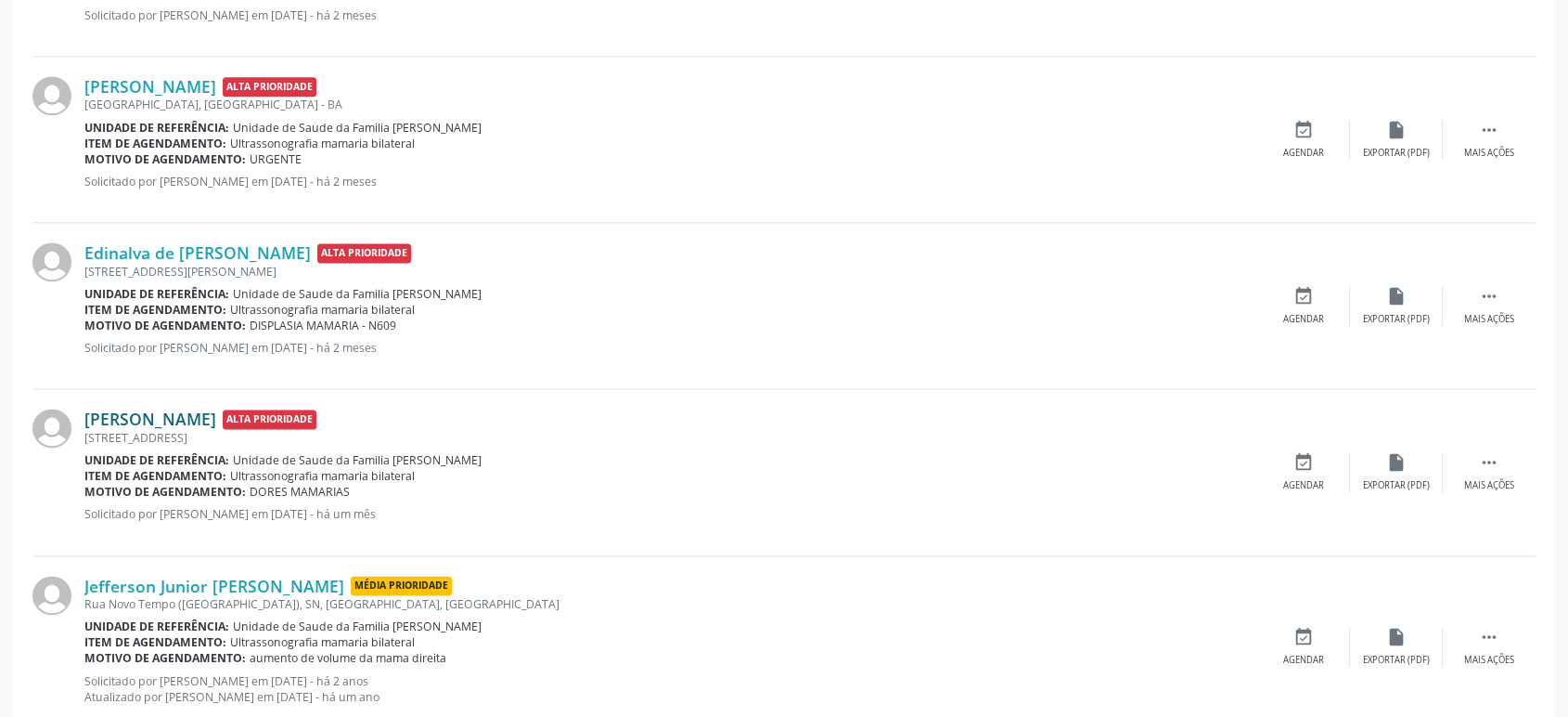
click at [187, 408] on link "[PERSON_NAME]" at bounding box center [150, 418] width 132 height 20
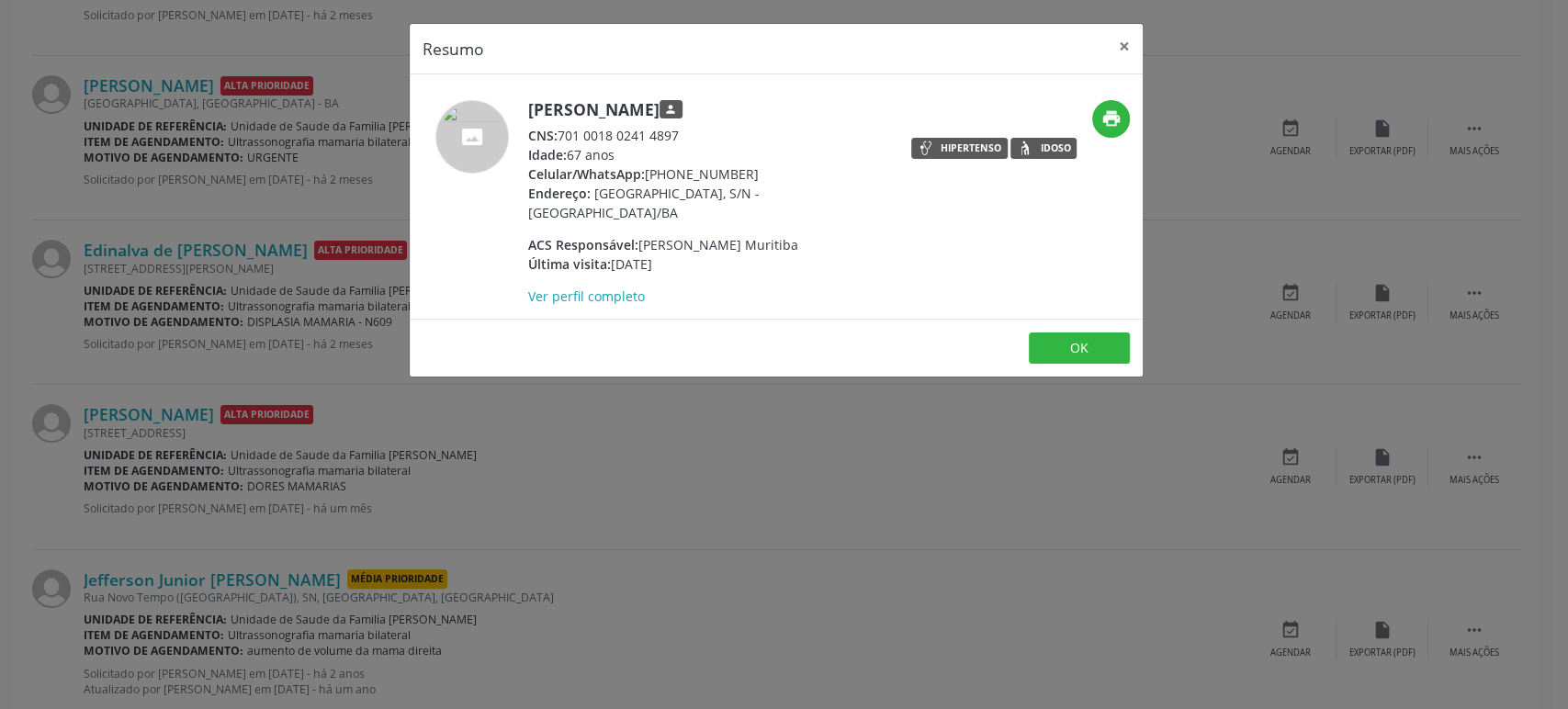
drag, startPoint x: 530, startPoint y: 98, endPoint x: 799, endPoint y: 93, distance: 269.0
click at [799, 93] on div "Marilene Santos Ferreira Lima person CNS: 701 0018 0241 4897 Idade: 67 anos Cel…" at bounding box center [776, 196] width 734 height 244
copy h5 "[PERSON_NAME]"
click at [155, 217] on div "Resumo × [PERSON_NAME] person CNS: 701 0018 0241 4897 Idade: 67 anos Celular/Wh…" at bounding box center [784, 354] width 1568 height 709
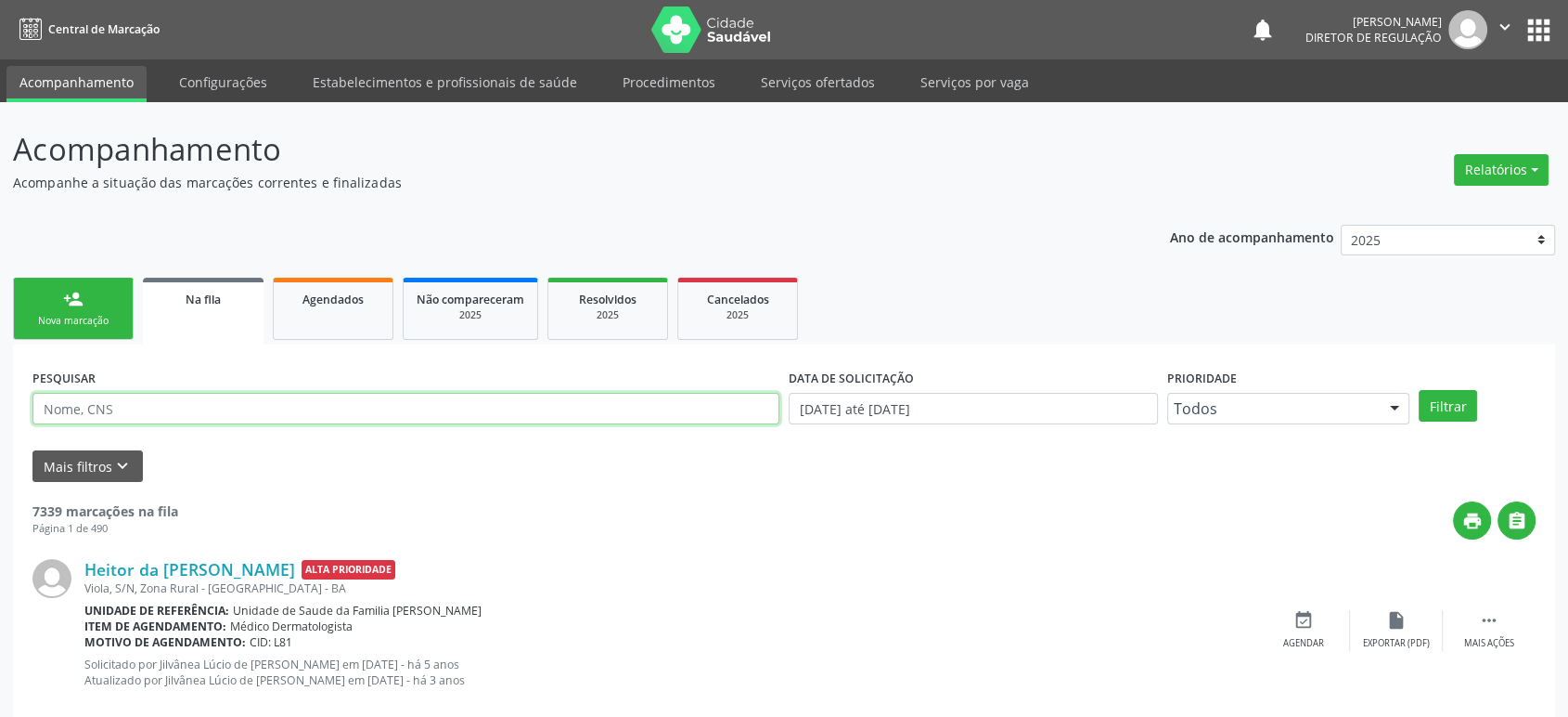
click at [139, 404] on input "text" at bounding box center [405, 408] width 747 height 31
paste input "[URL][DOMAIN_NAME]"
click at [1418, 390] on button "Filtrar" at bounding box center [1448, 405] width 58 height 31
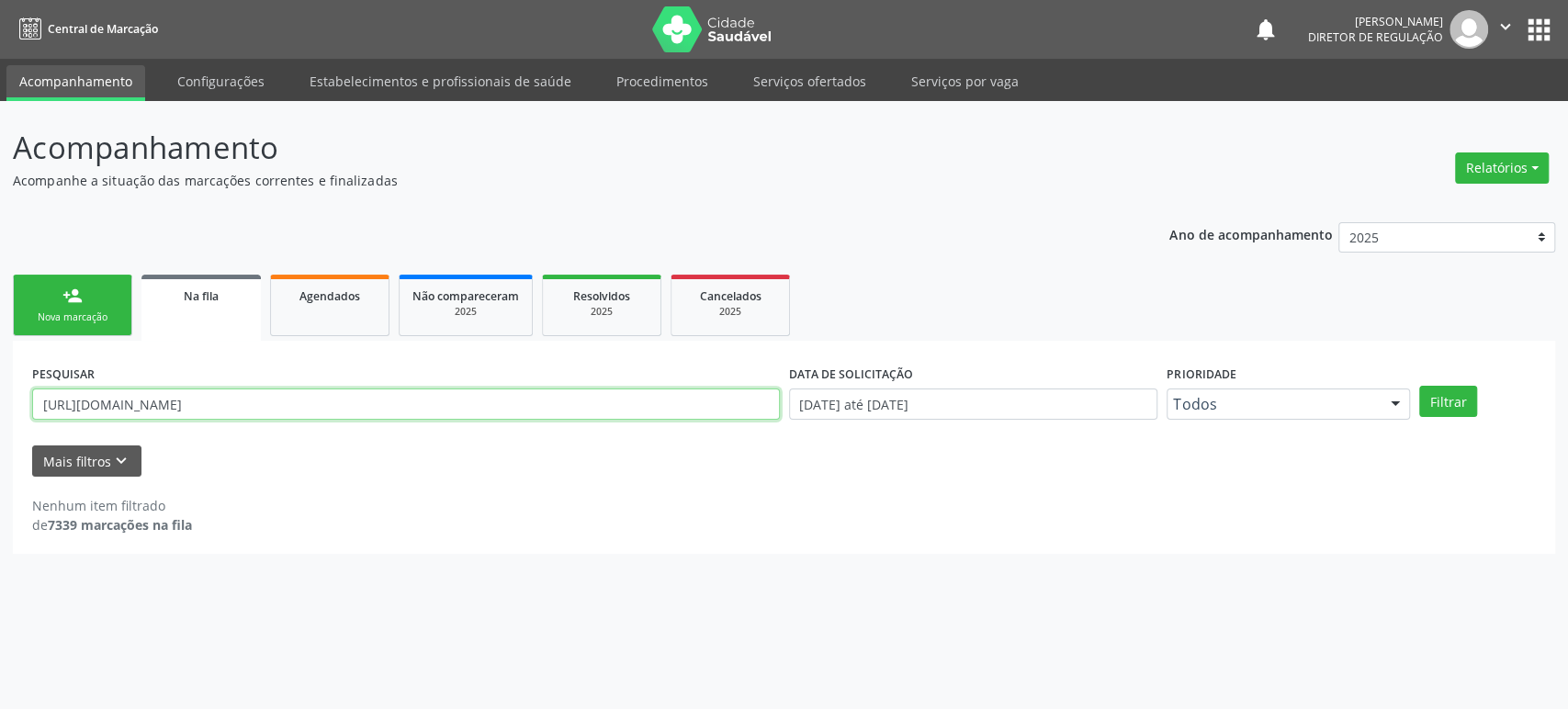
click at [242, 405] on input "[URL][DOMAIN_NAME]" at bounding box center [406, 403] width 748 height 31
paste input "[PERSON_NAME]"
click at [1419, 385] on button "Filtrar" at bounding box center [1448, 401] width 58 height 31
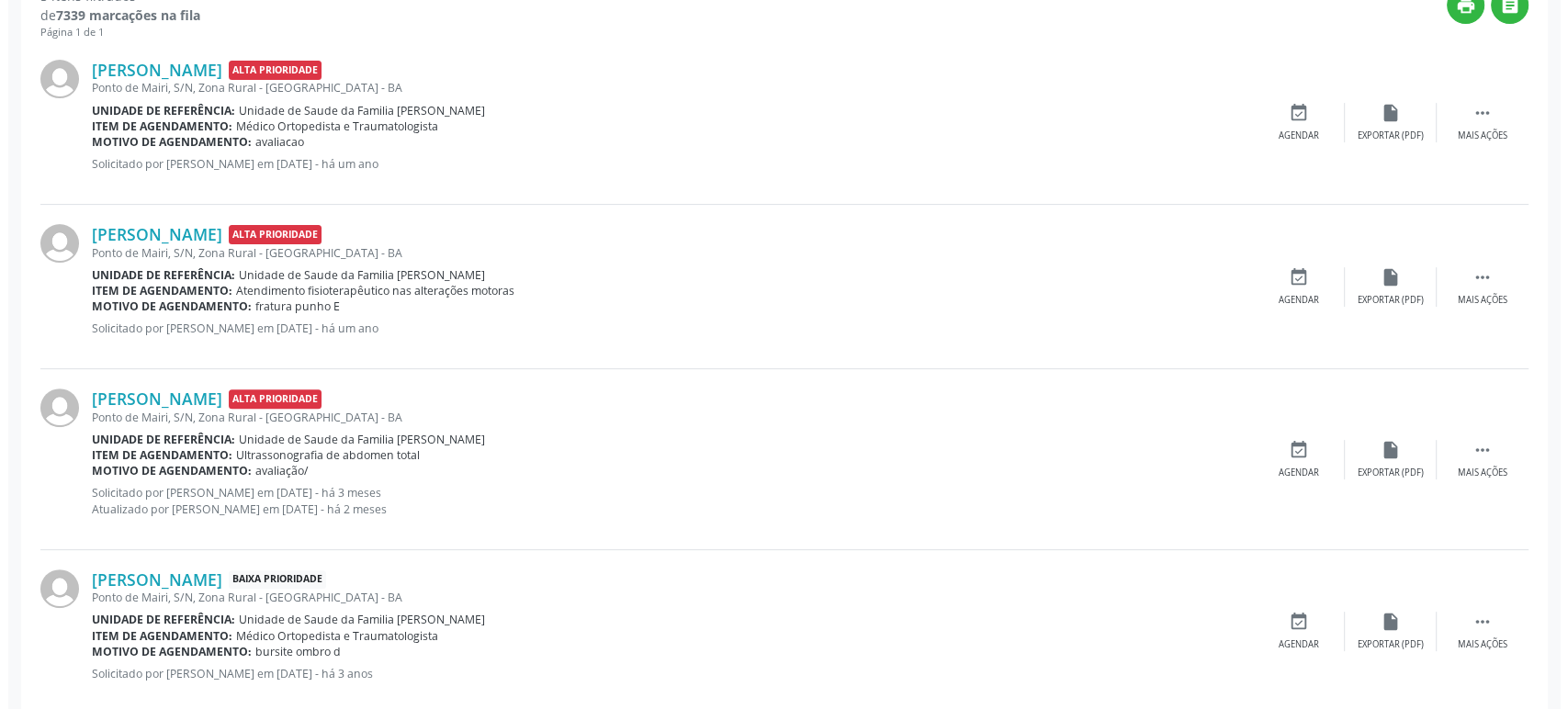
scroll to position [407, 0]
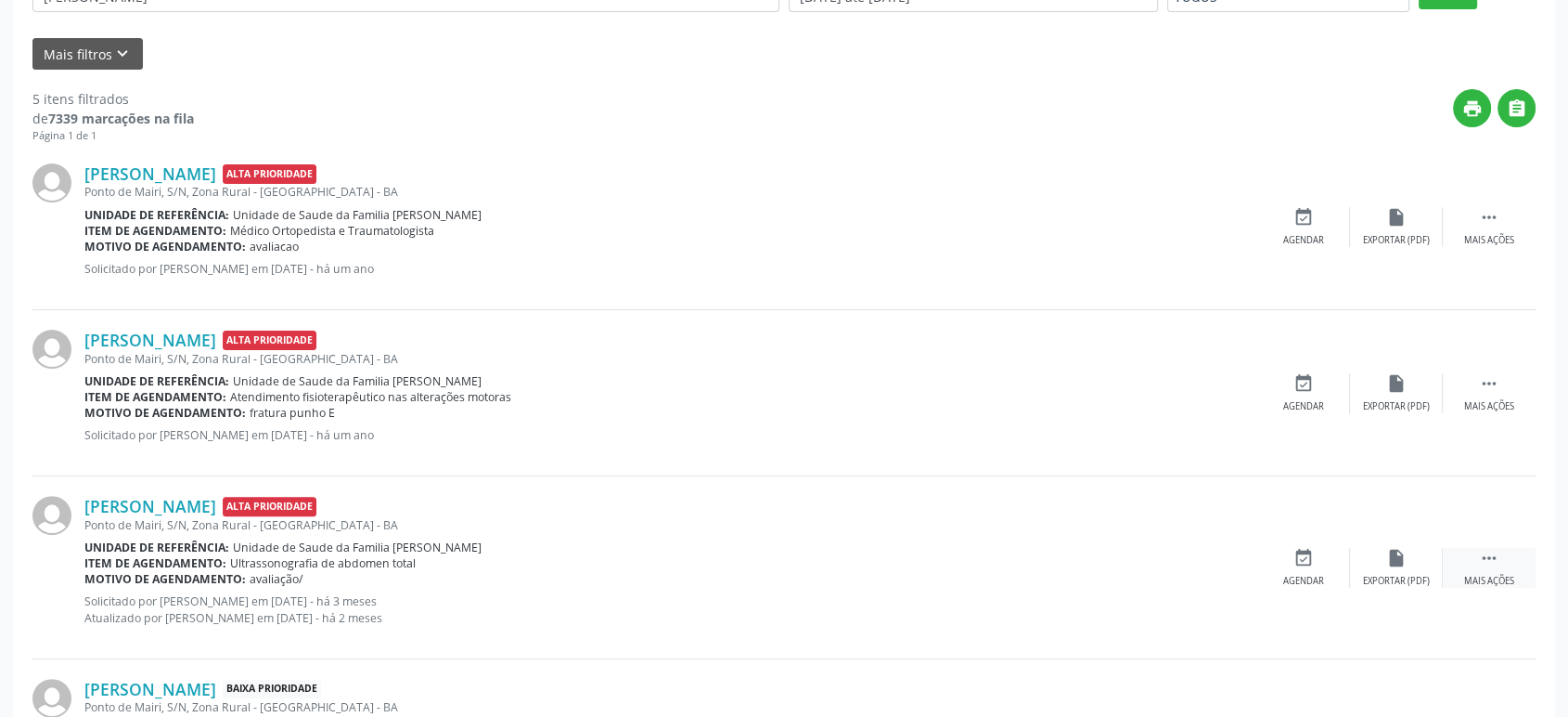
click at [1487, 552] on icon "" at bounding box center [1488, 558] width 20 height 20
click at [1296, 575] on div "Cancelar" at bounding box center [1303, 581] width 44 height 13
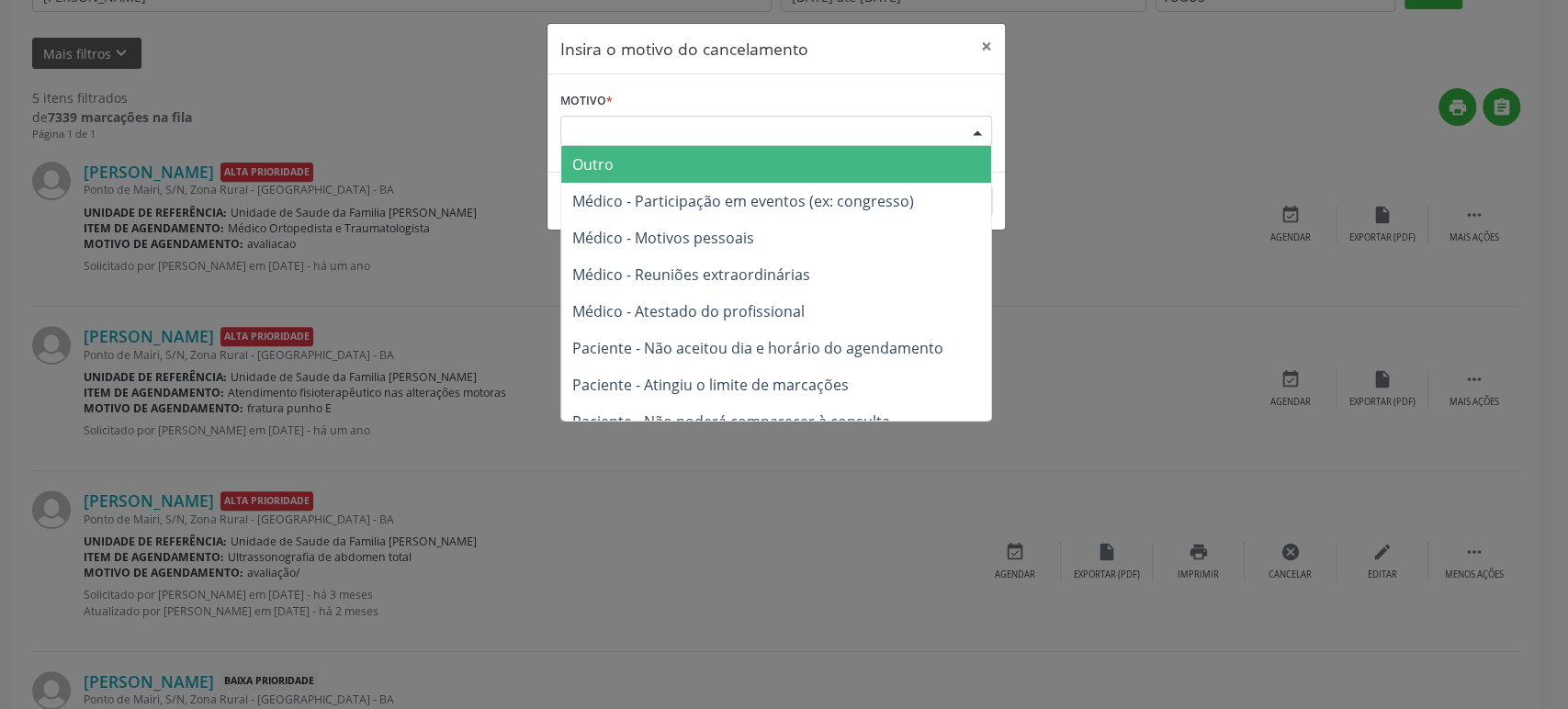
click at [693, 122] on div "Escolha o motivo" at bounding box center [776, 131] width 432 height 31
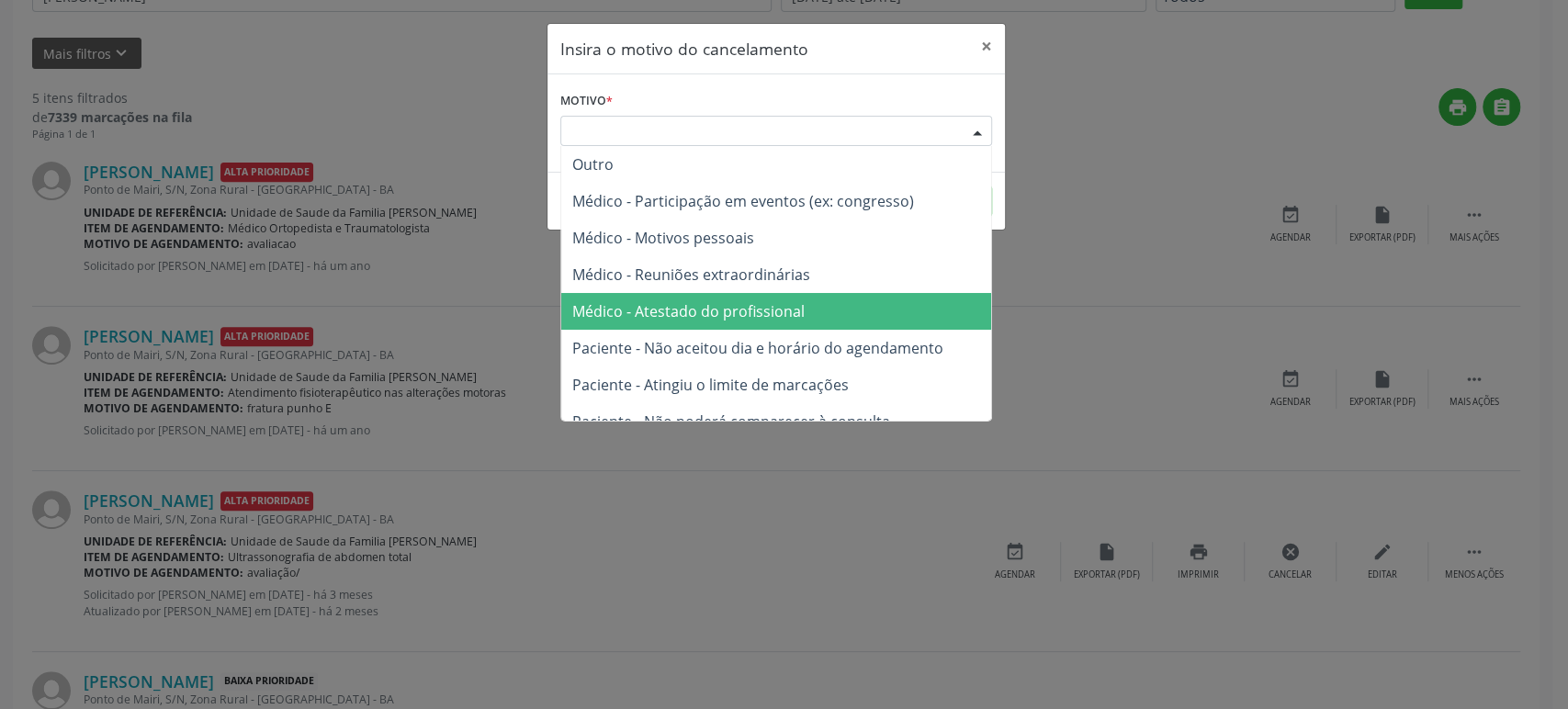
click at [734, 346] on span "Paciente - Não aceitou dia e horário do agendamento" at bounding box center [758, 348] width 371 height 20
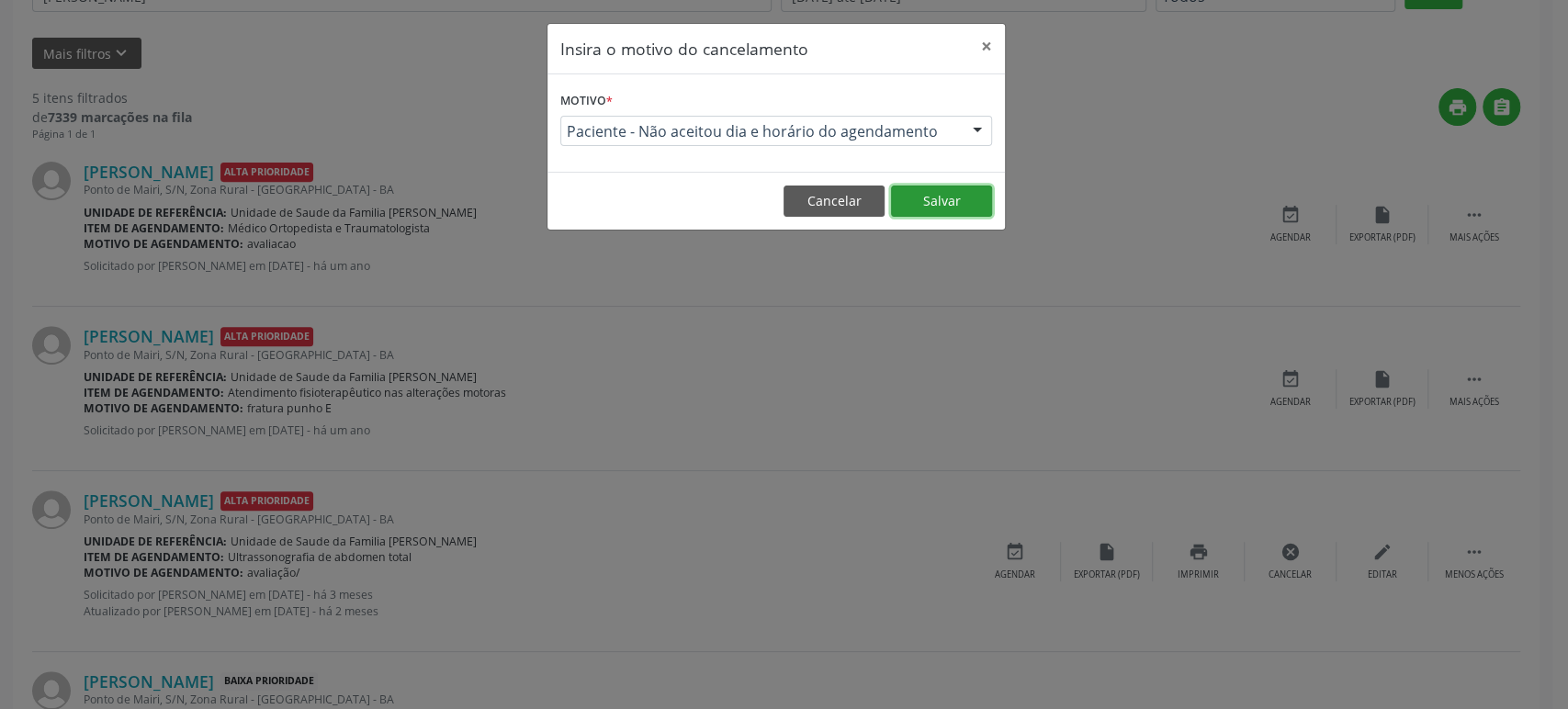
click at [947, 202] on button "Salvar" at bounding box center [941, 201] width 101 height 31
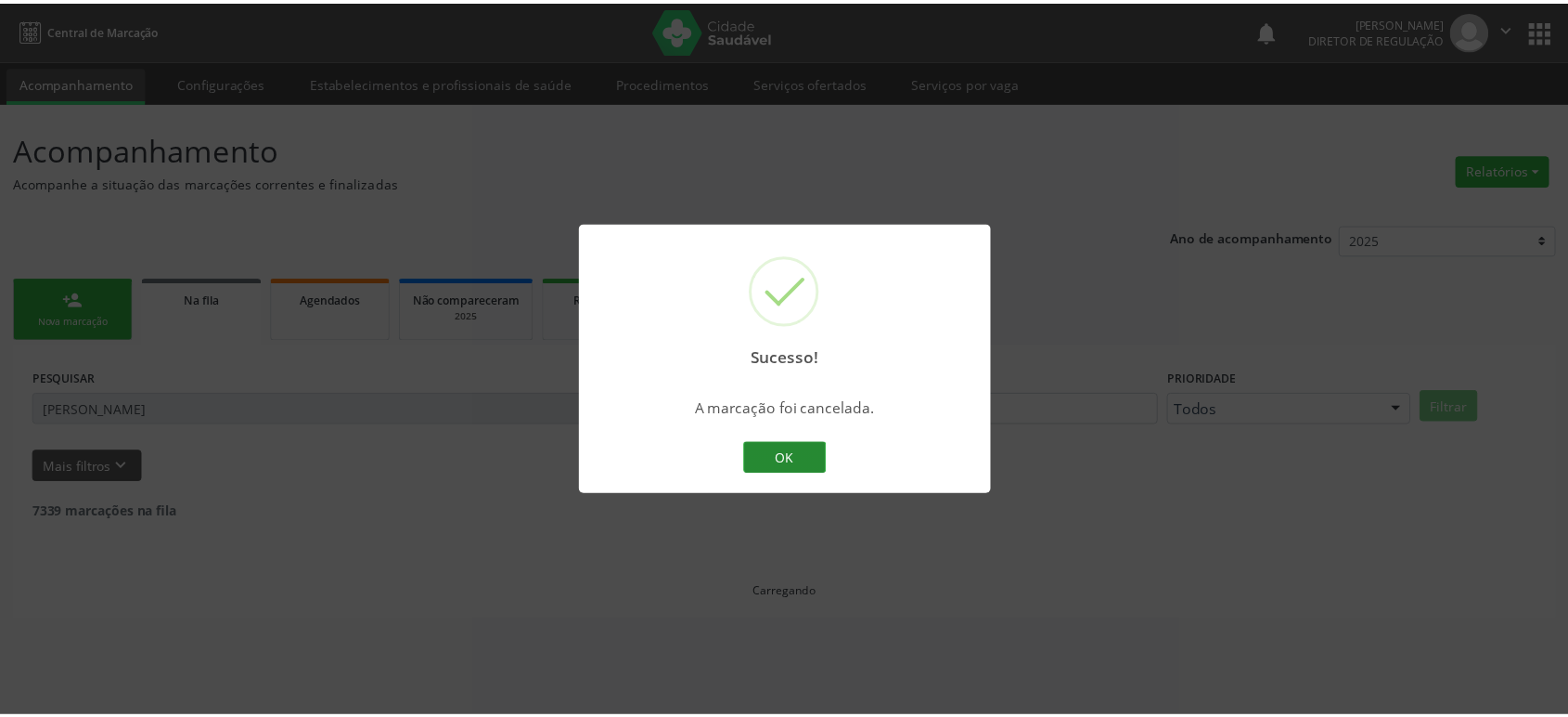
scroll to position [0, 0]
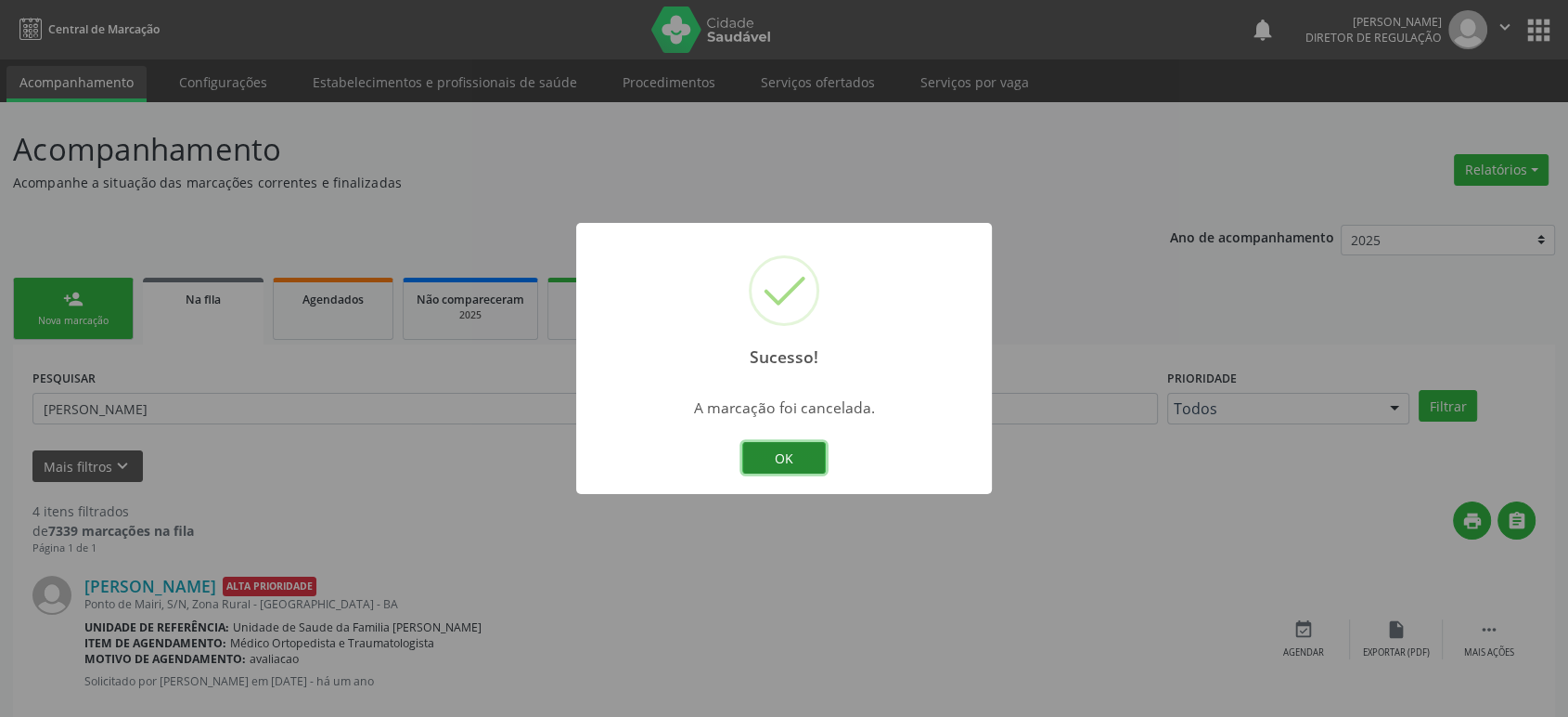
click at [782, 452] on button "OK" at bounding box center [784, 458] width 83 height 31
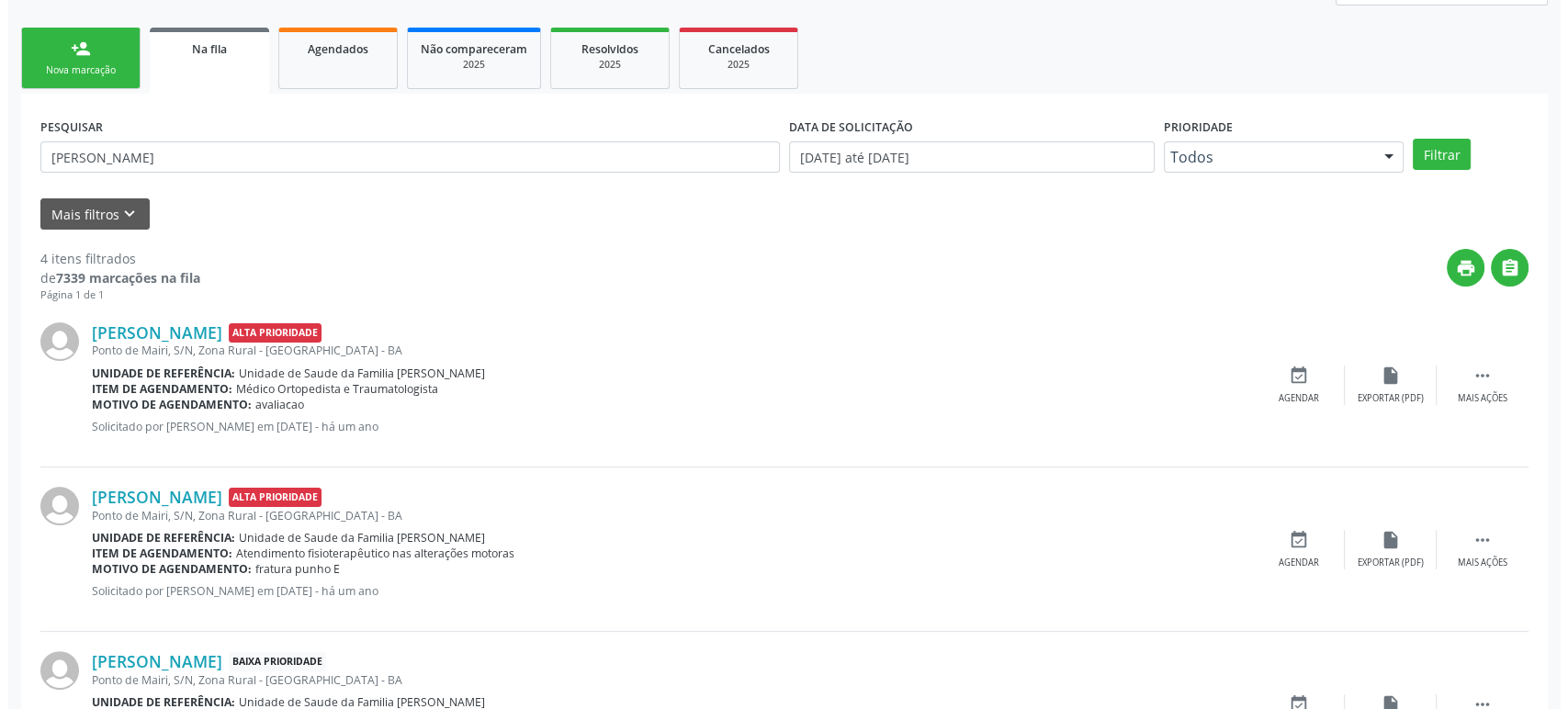
scroll to position [528, 0]
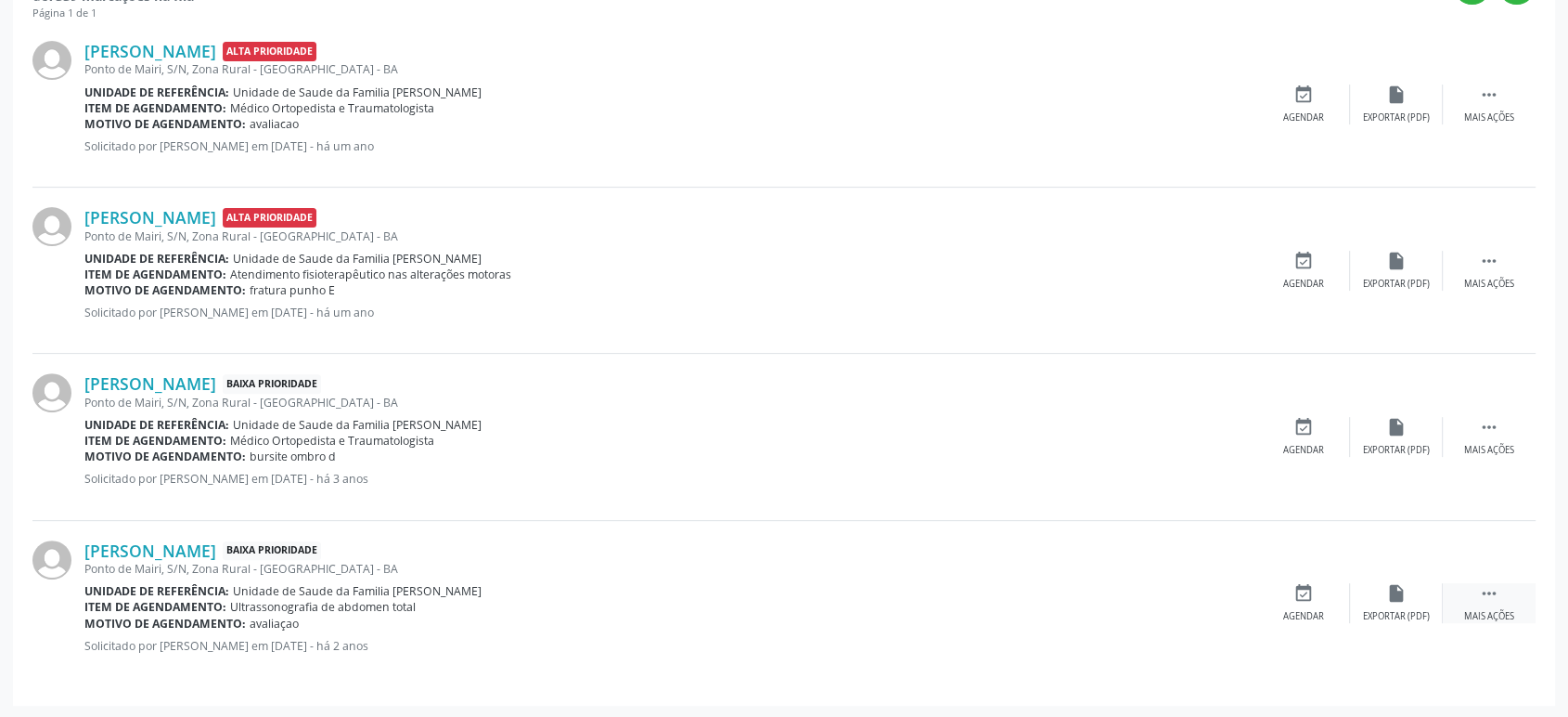
click at [1503, 598] on div " Mais ações" at bounding box center [1489, 602] width 93 height 40
click at [1313, 597] on icon "cancel" at bounding box center [1303, 593] width 20 height 20
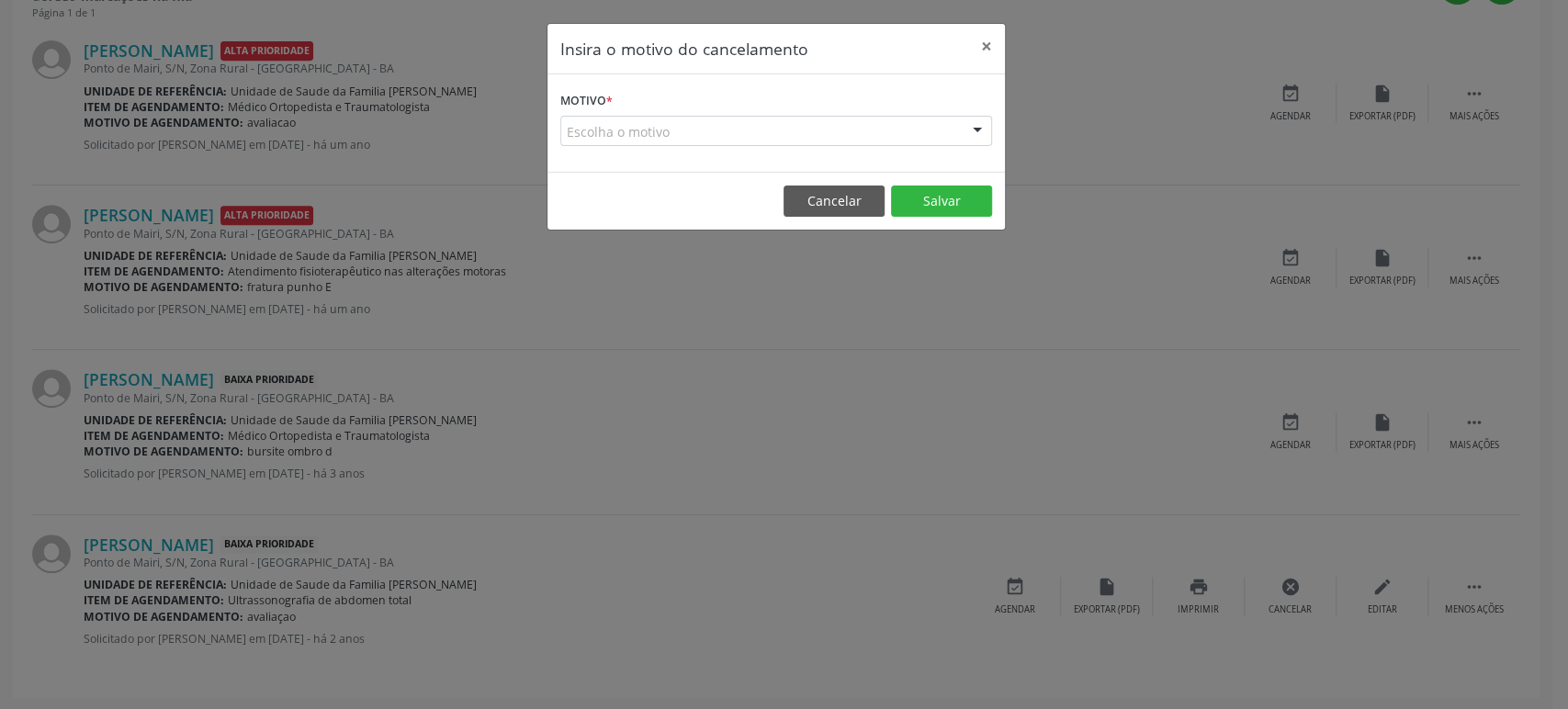
click at [684, 136] on div "Escolha o motivo" at bounding box center [776, 131] width 432 height 31
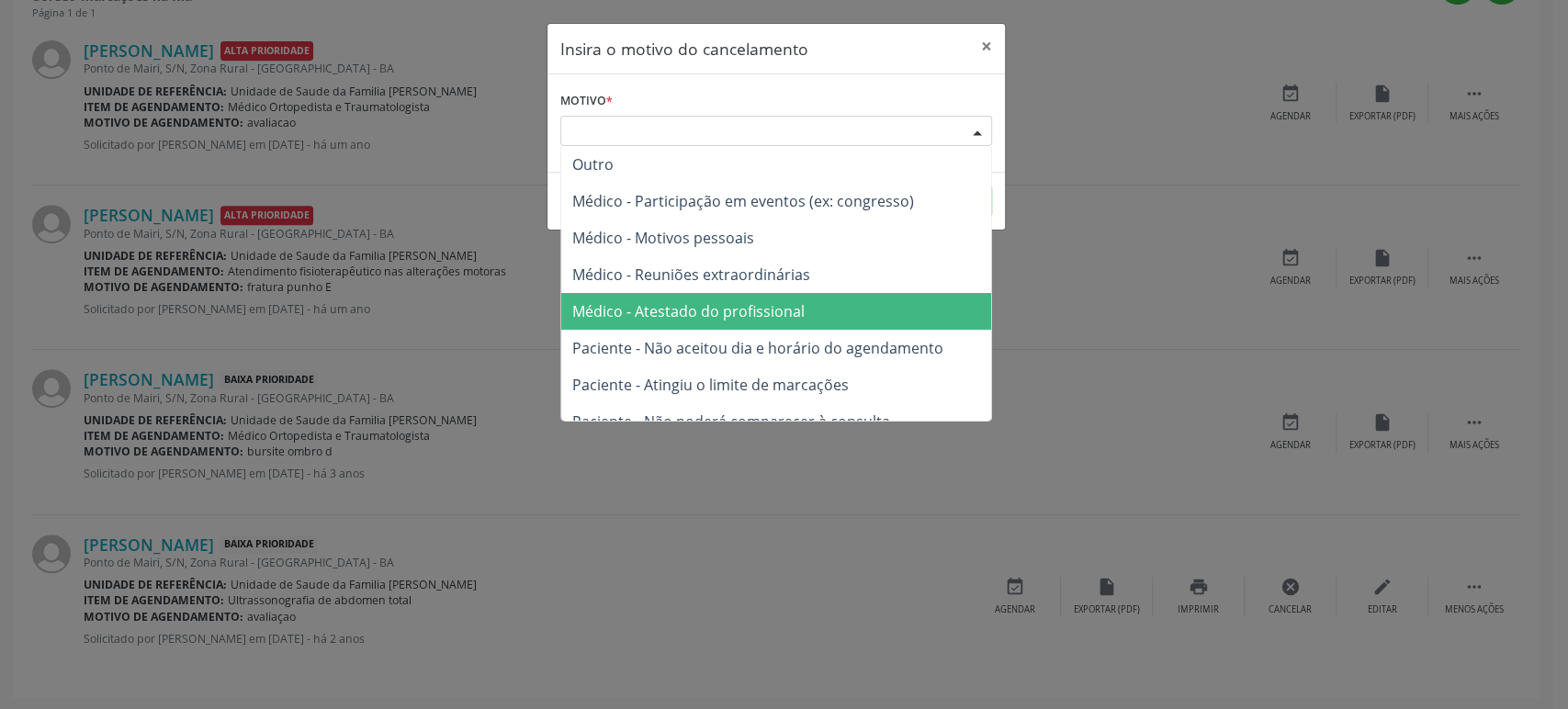
click at [736, 306] on span "Médico - Atestado do profissional" at bounding box center [688, 310] width 233 height 20
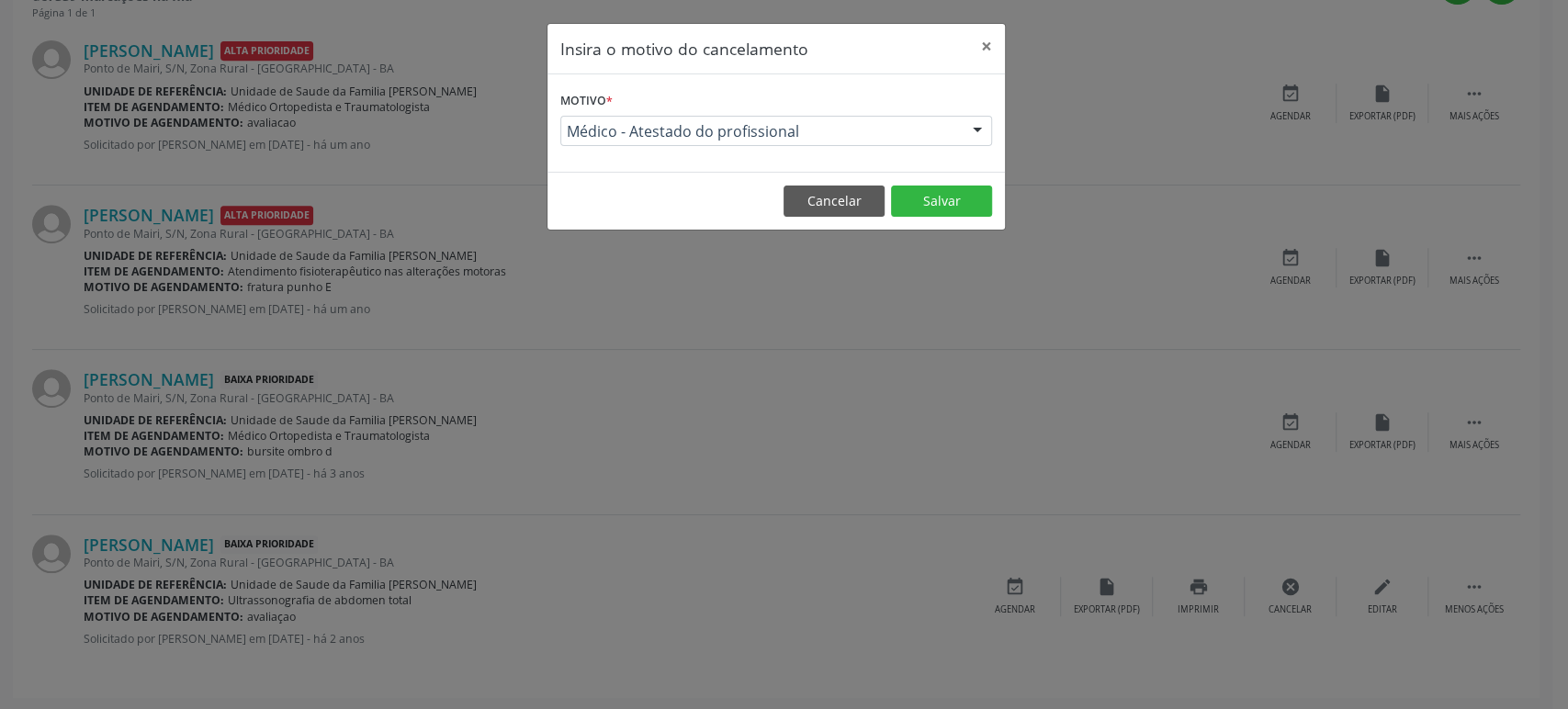
click at [884, 199] on footer "Cancelar Salvar" at bounding box center [777, 201] width 458 height 58
click at [909, 199] on button "Salvar" at bounding box center [941, 201] width 101 height 31
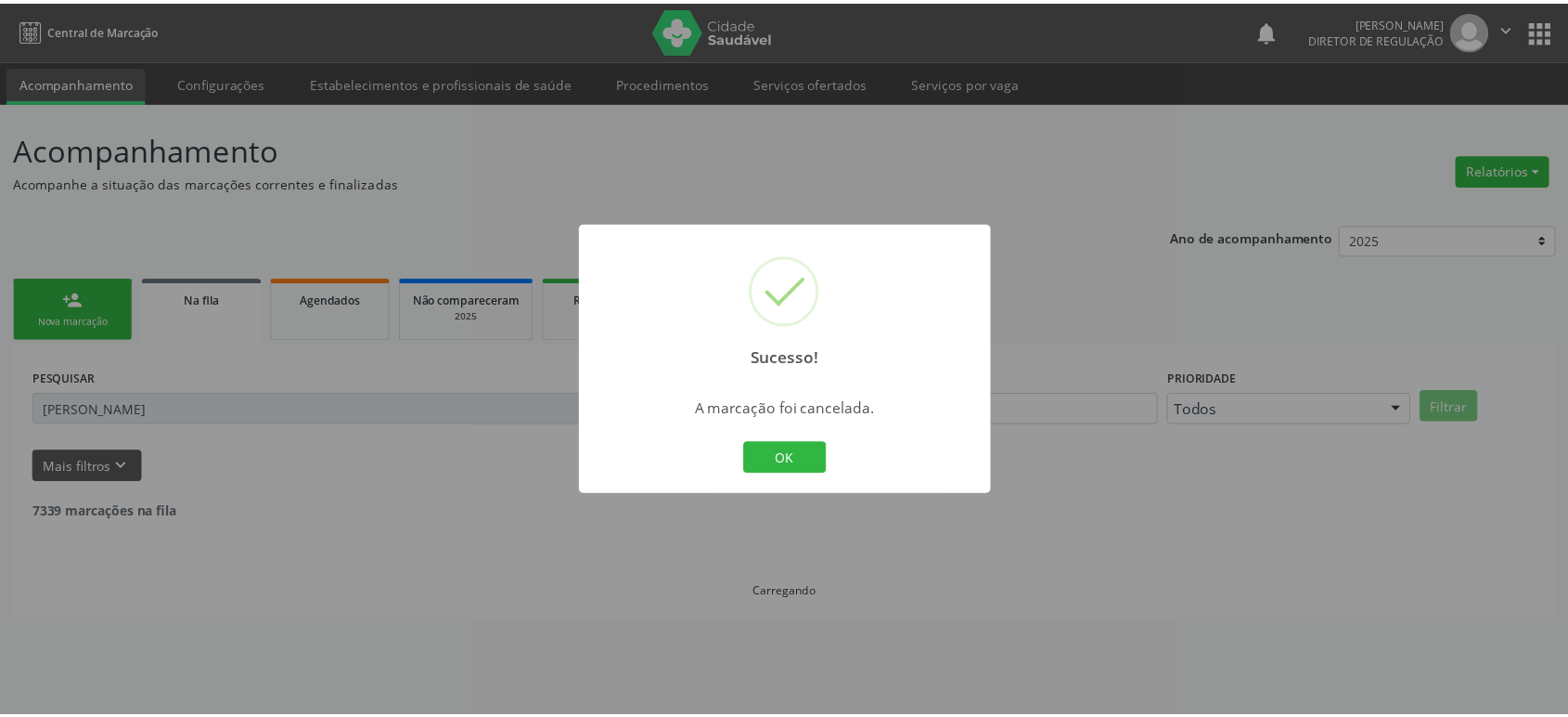
scroll to position [0, 0]
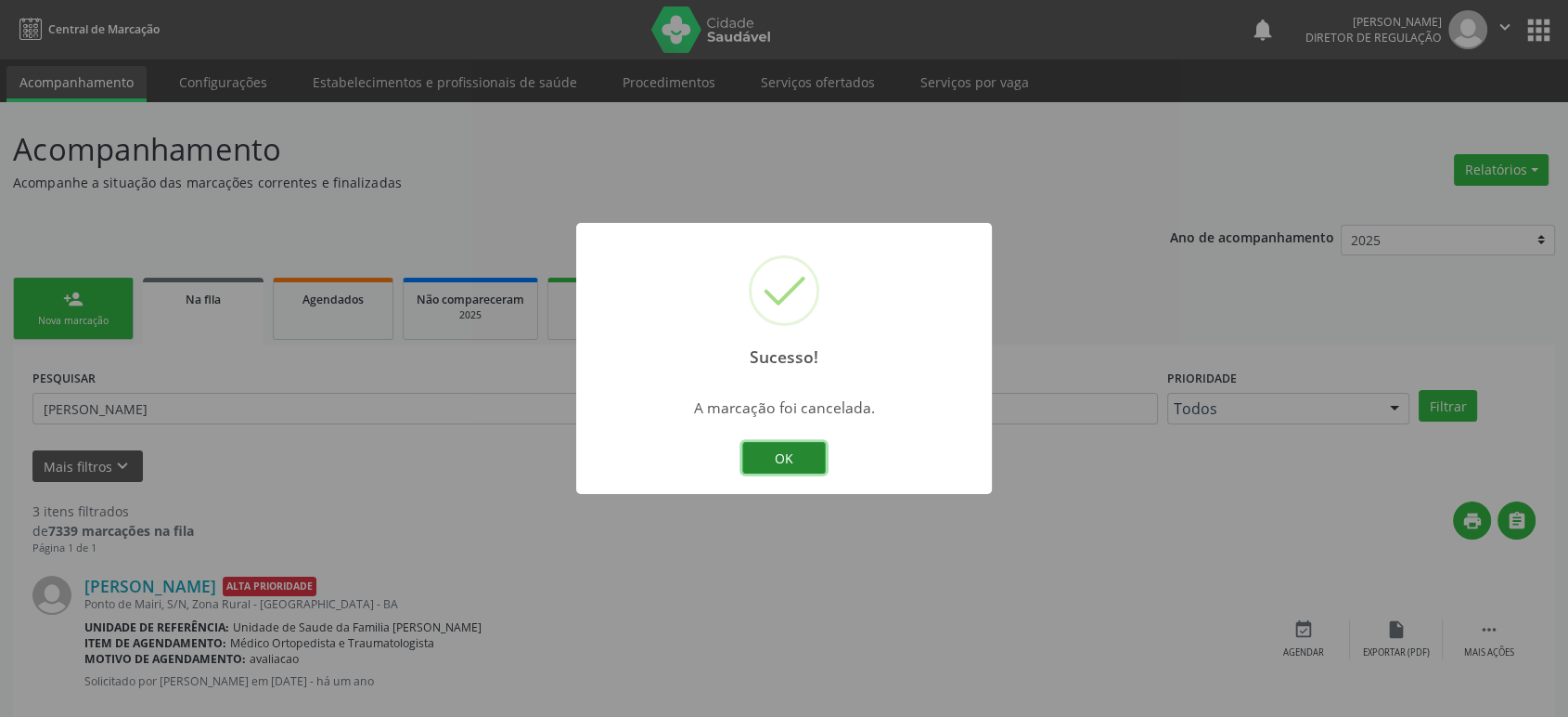
click at [794, 464] on button "OK" at bounding box center [784, 458] width 83 height 31
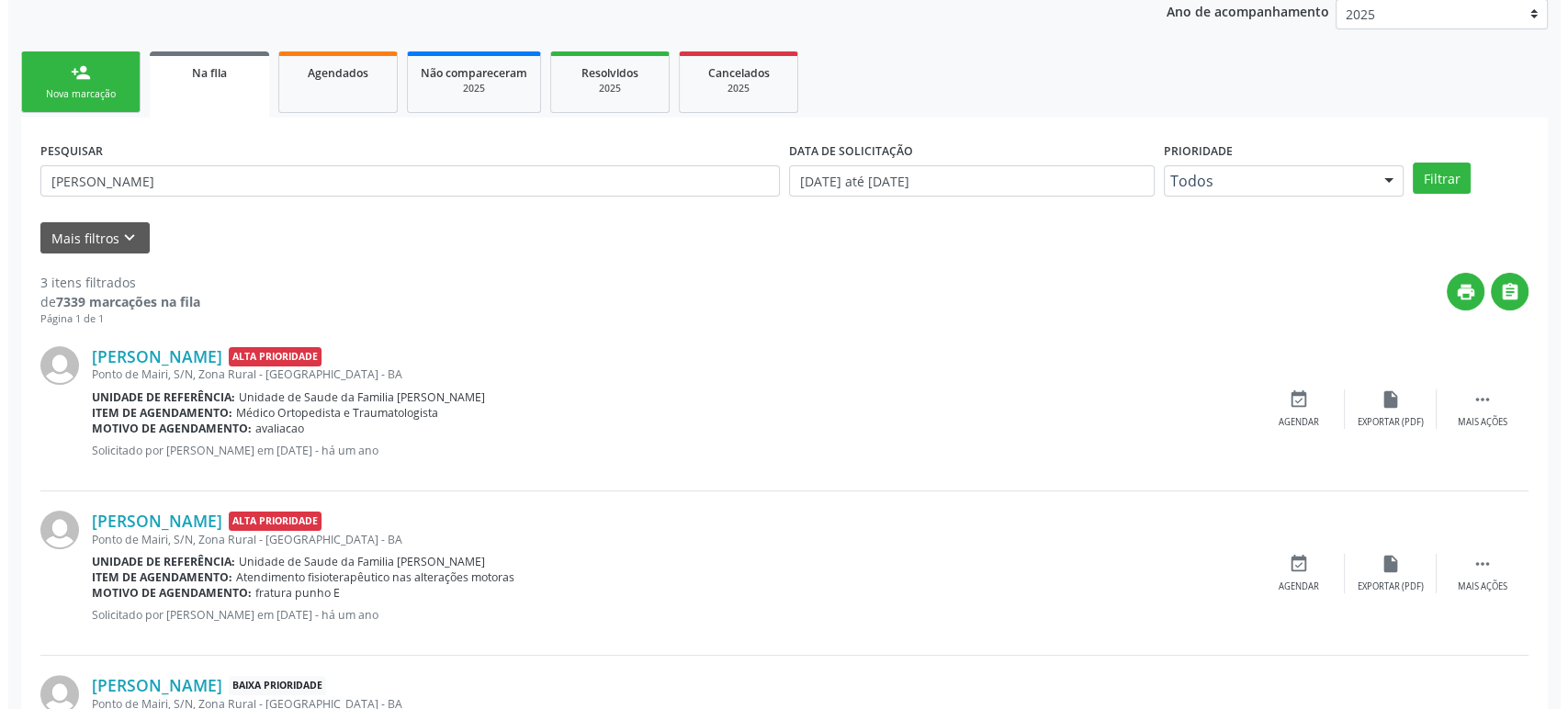
scroll to position [363, 0]
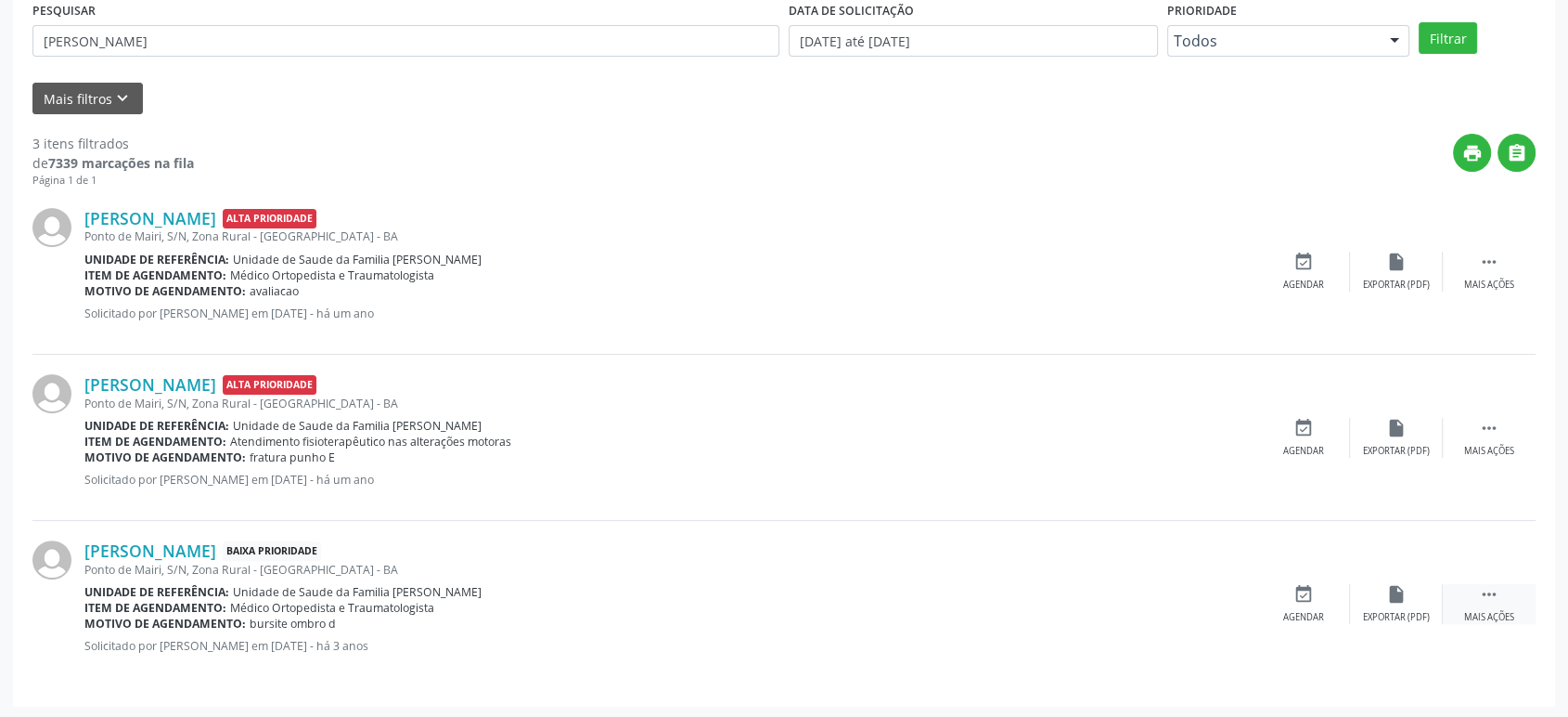
click at [1512, 597] on div " Mais ações" at bounding box center [1489, 603] width 93 height 40
click at [1302, 599] on icon "cancel" at bounding box center [1303, 594] width 20 height 20
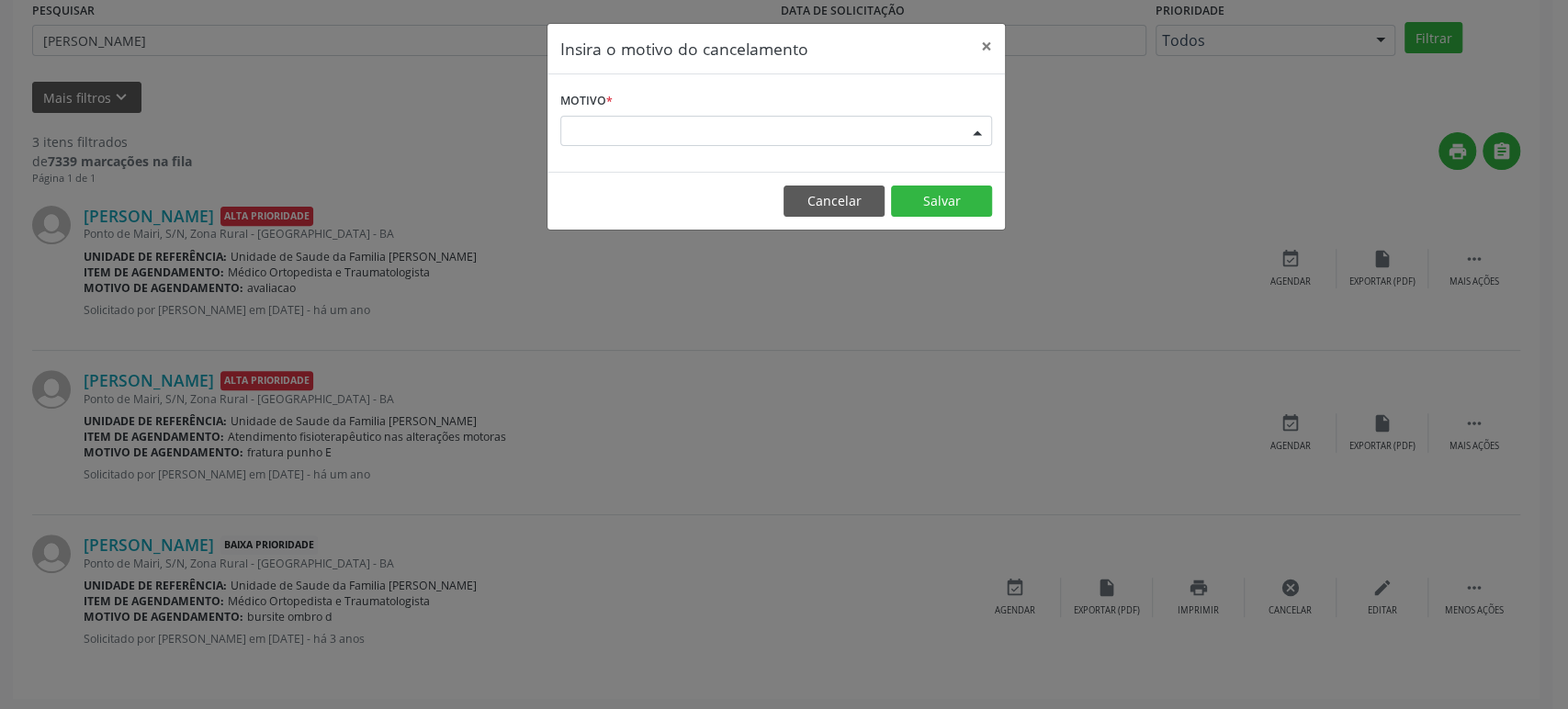
click at [647, 128] on div "Escolha o motivo" at bounding box center [776, 131] width 432 height 31
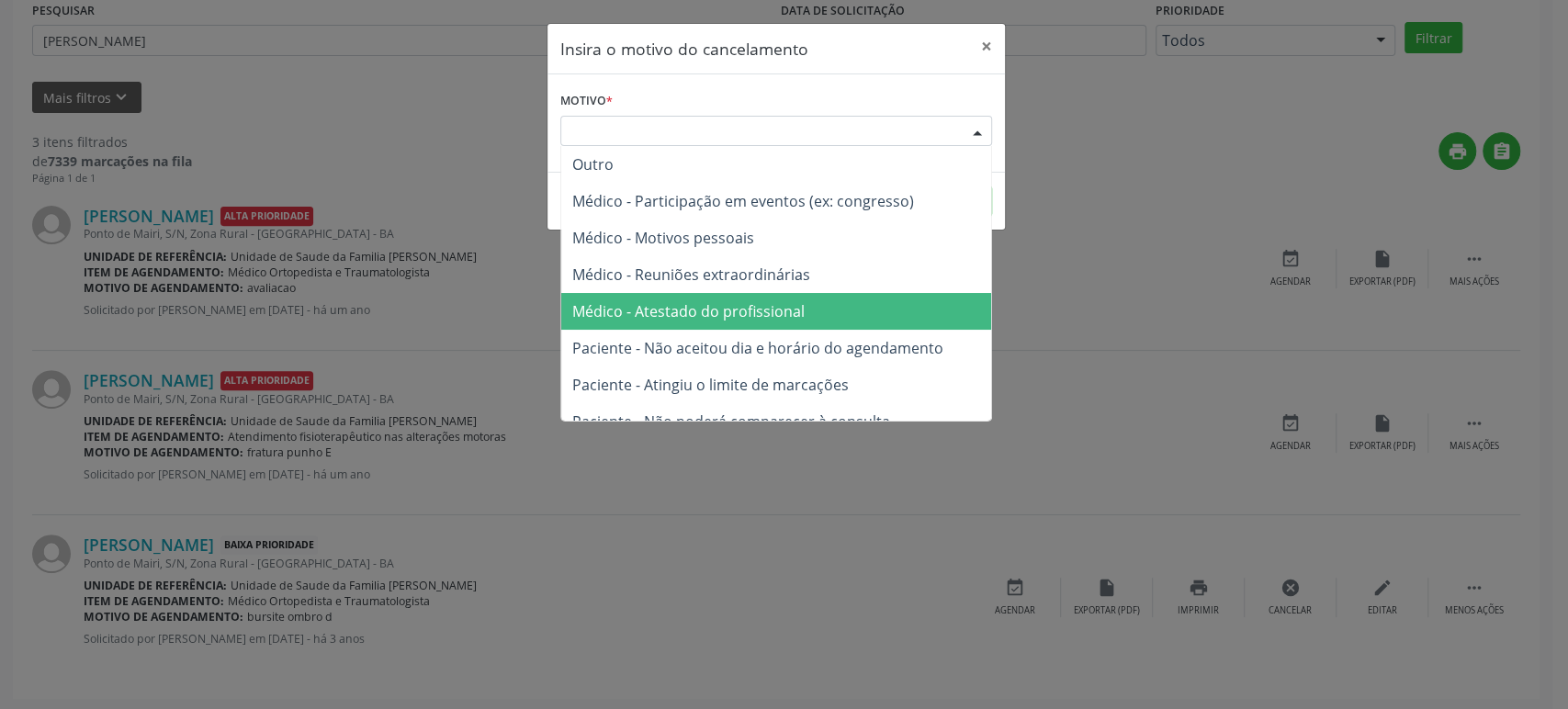
click at [728, 323] on span "Médico - Atestado do profissional" at bounding box center [776, 311] width 430 height 37
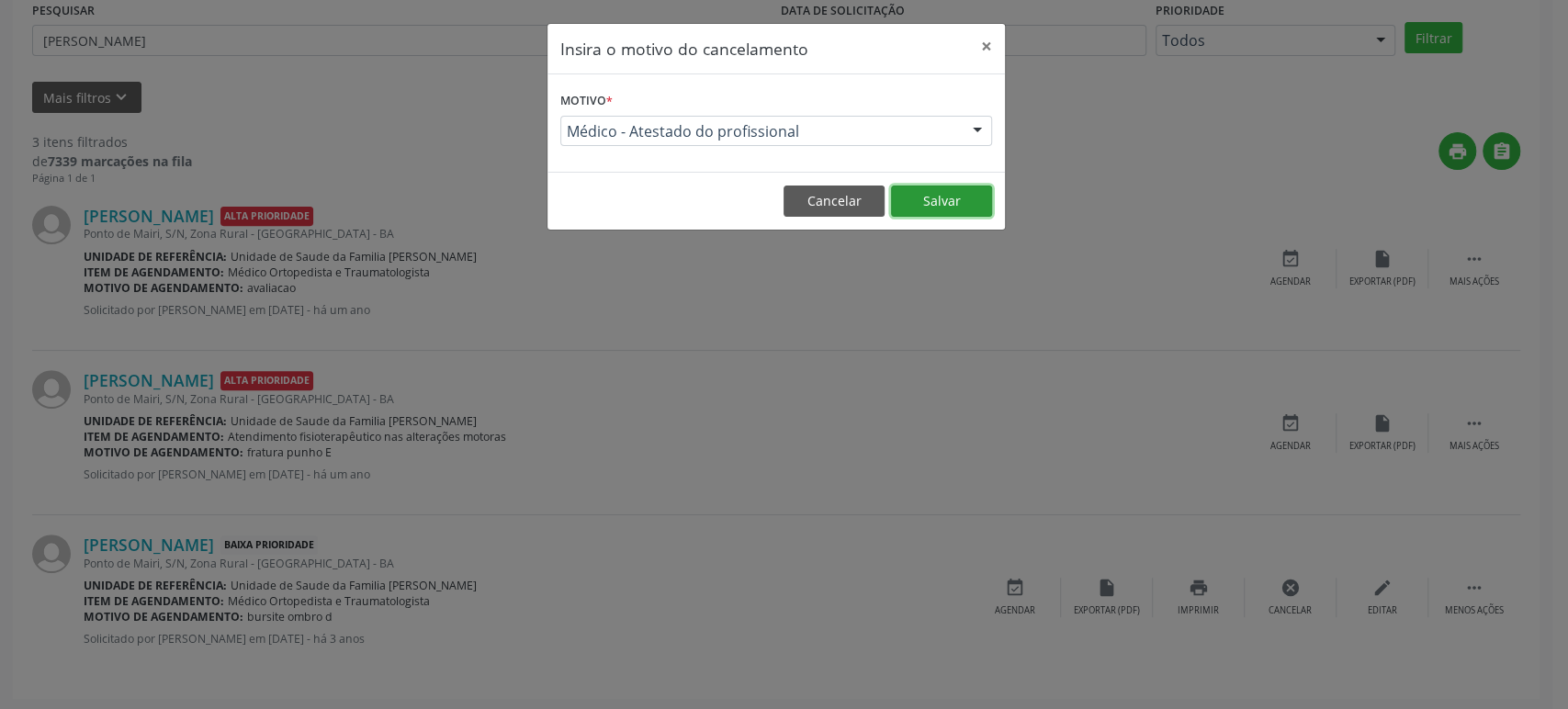
click at [921, 202] on button "Salvar" at bounding box center [941, 201] width 101 height 31
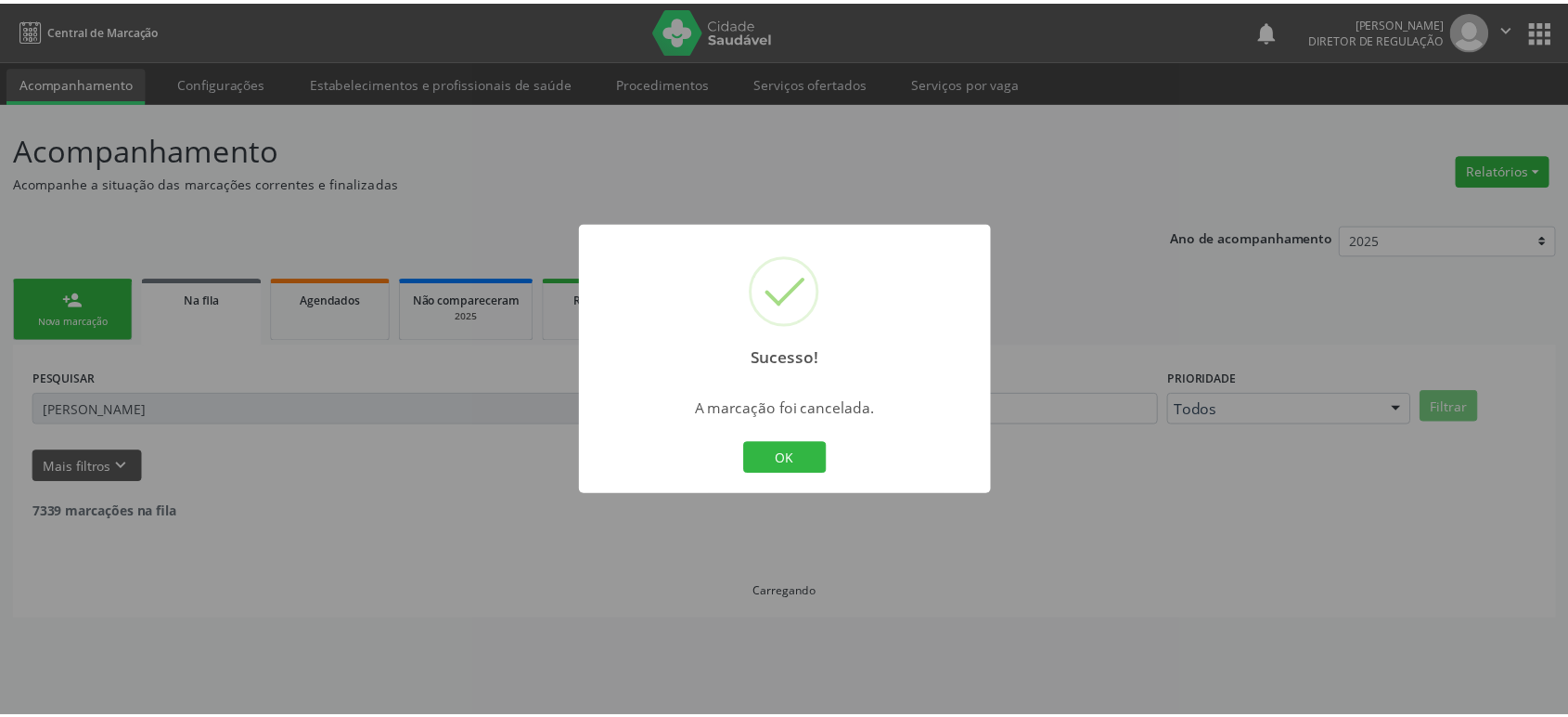
scroll to position [0, 0]
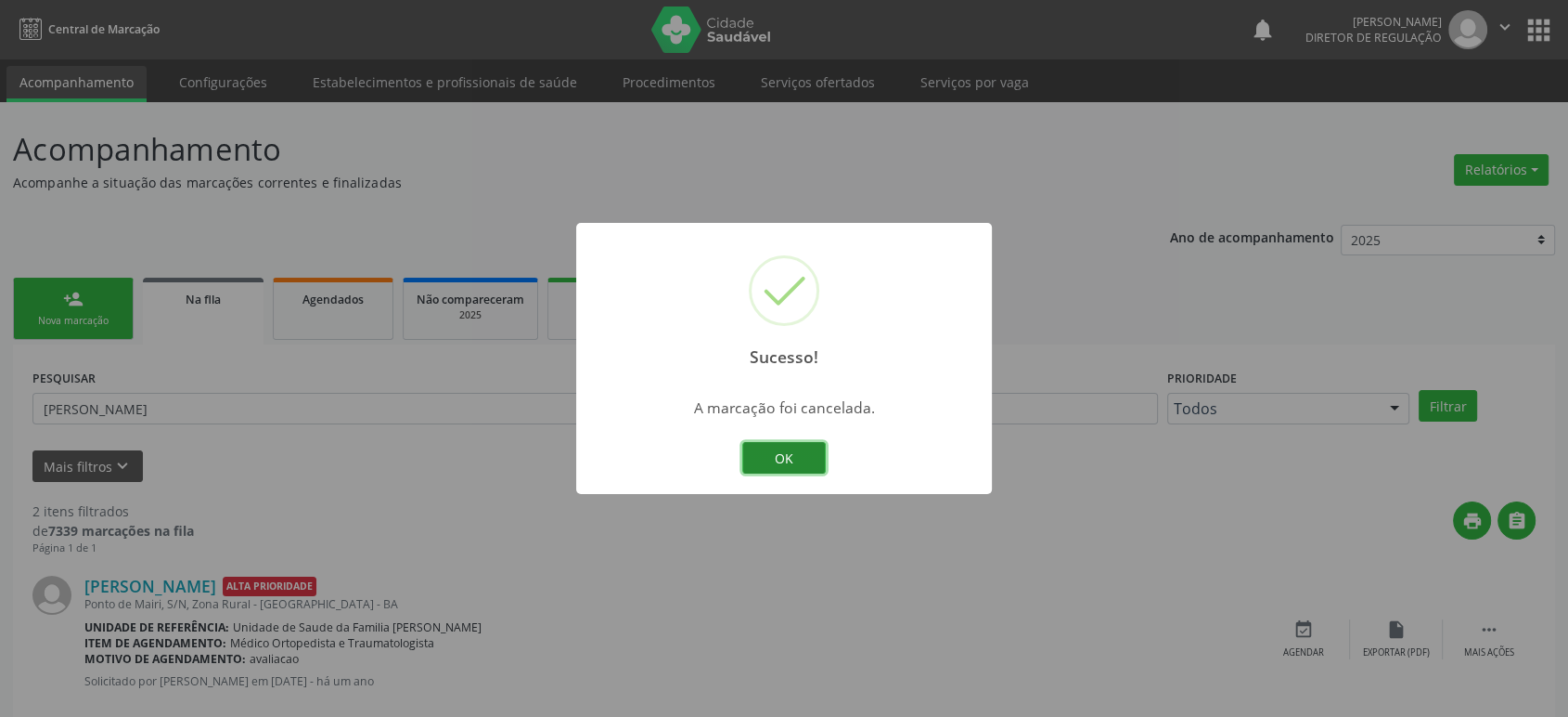
click at [816, 460] on button "OK" at bounding box center [784, 458] width 83 height 31
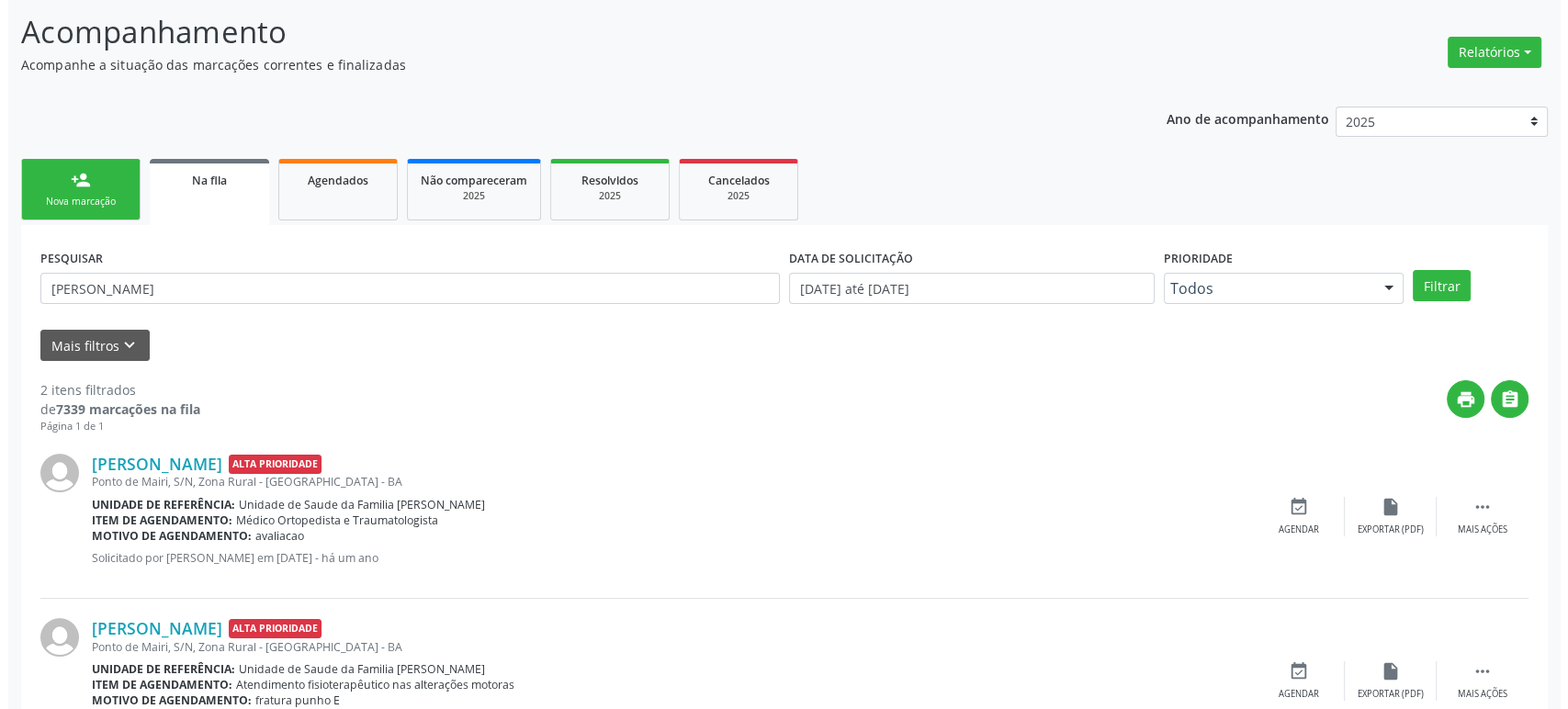
scroll to position [199, 0]
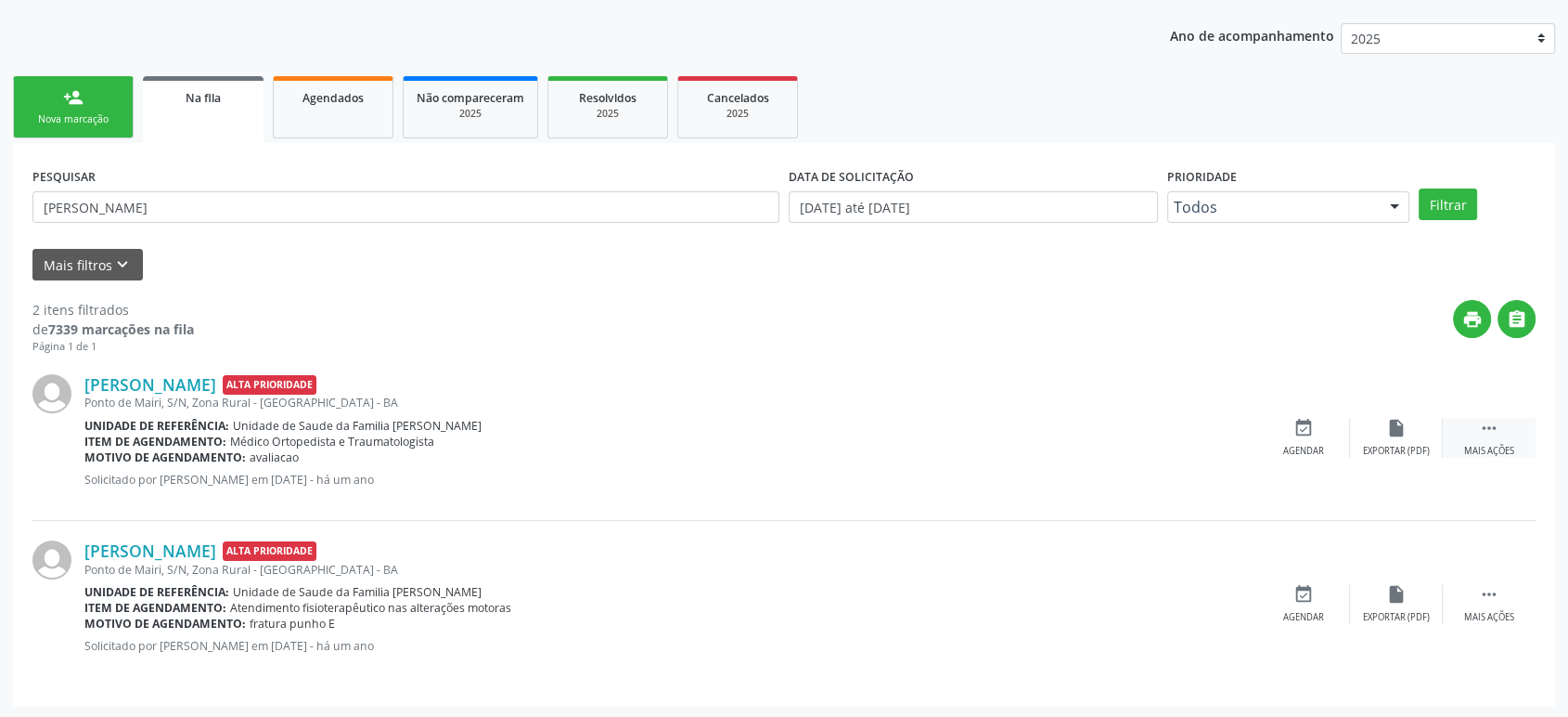
click at [1482, 434] on icon "" at bounding box center [1488, 427] width 20 height 20
click at [1289, 440] on div "cancel Cancelar" at bounding box center [1304, 437] width 93 height 40
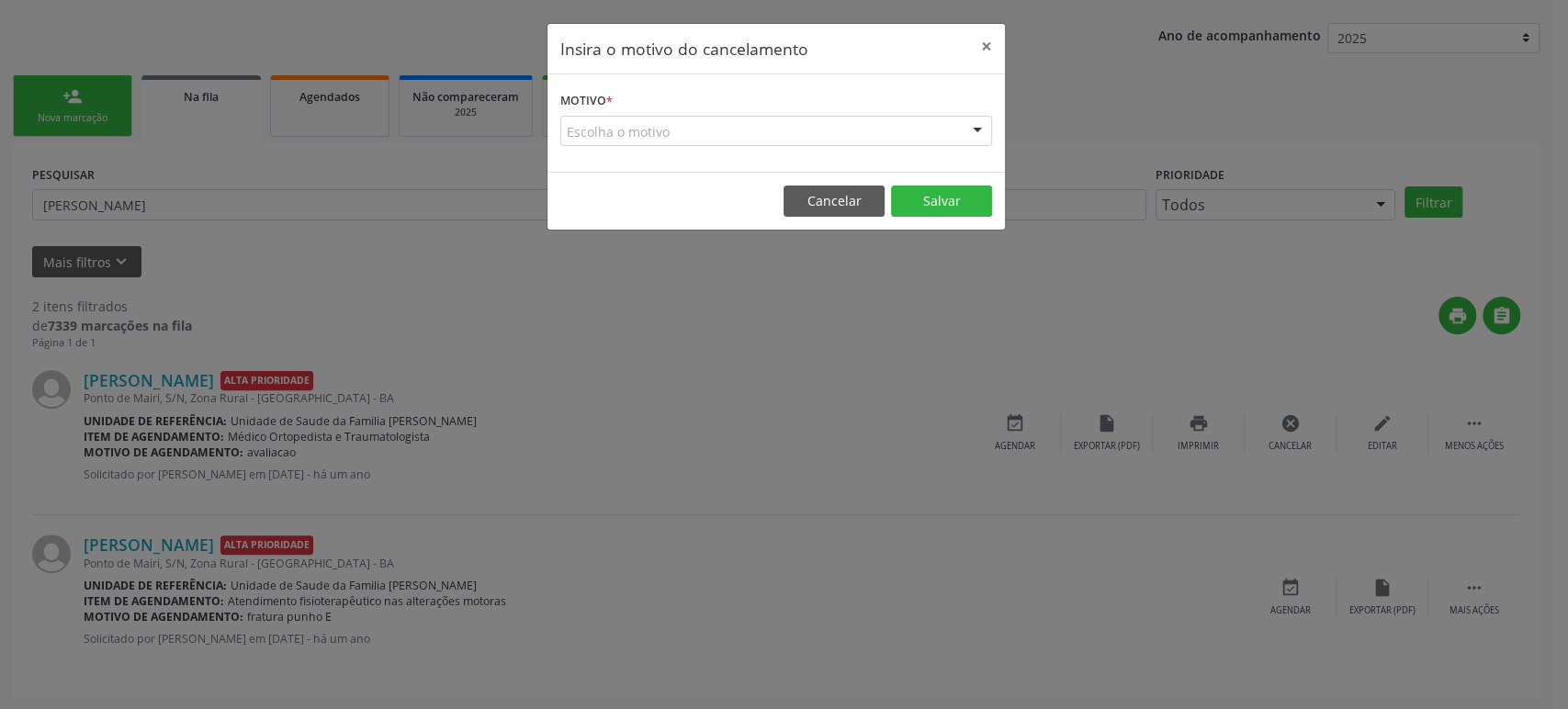
click at [723, 125] on div "Escolha o motivo" at bounding box center [776, 131] width 432 height 31
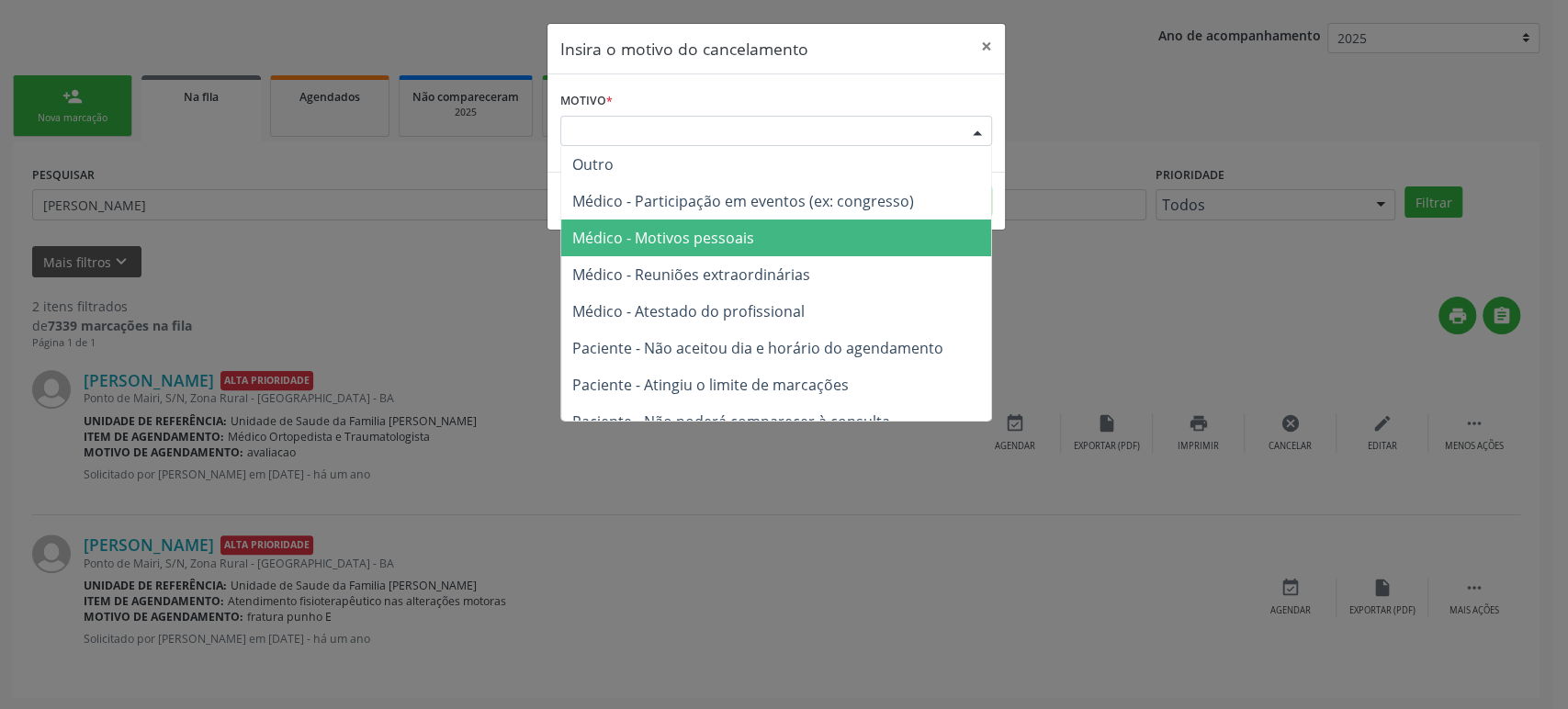
click at [678, 321] on span "Médico - Atestado do profissional" at bounding box center [688, 310] width 233 height 20
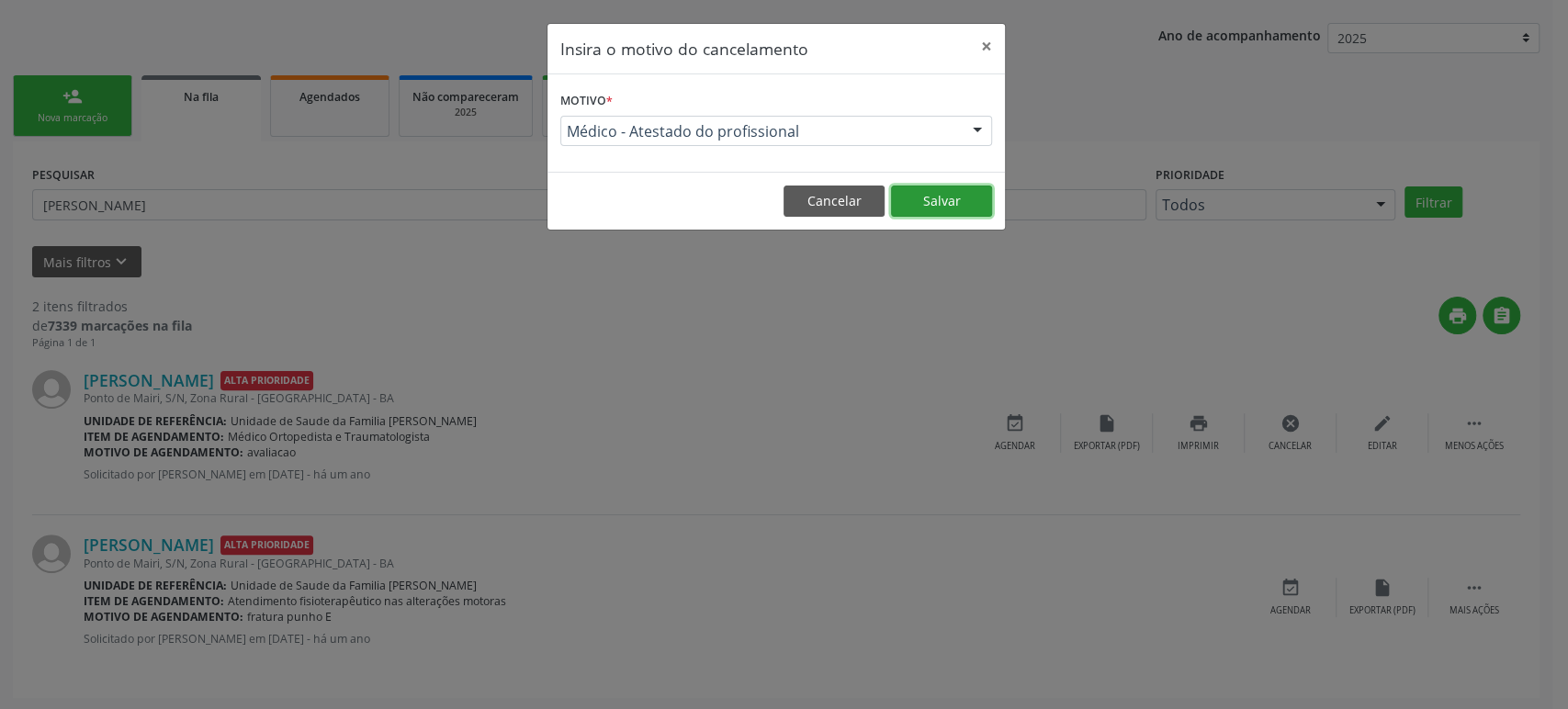
click at [978, 186] on button "Salvar" at bounding box center [941, 201] width 101 height 31
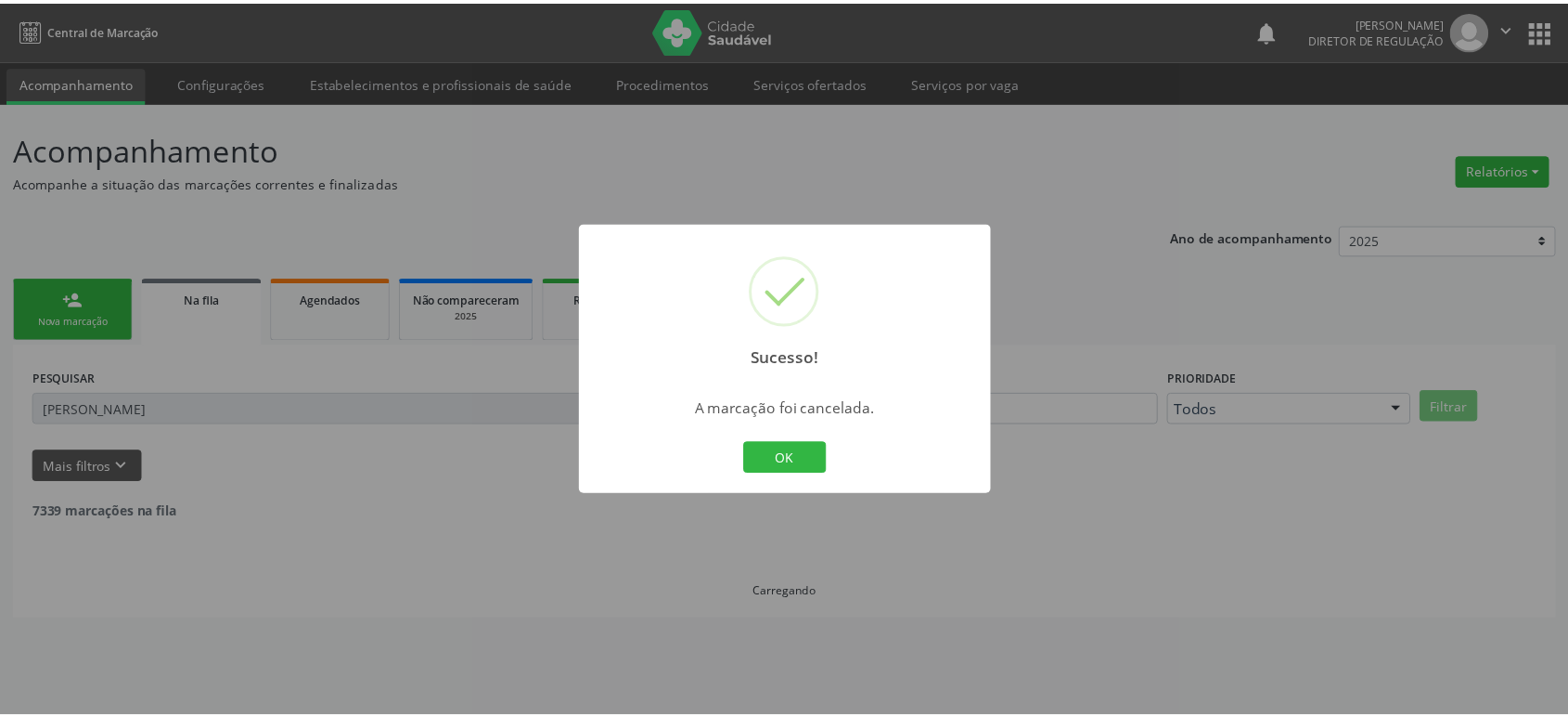
scroll to position [0, 0]
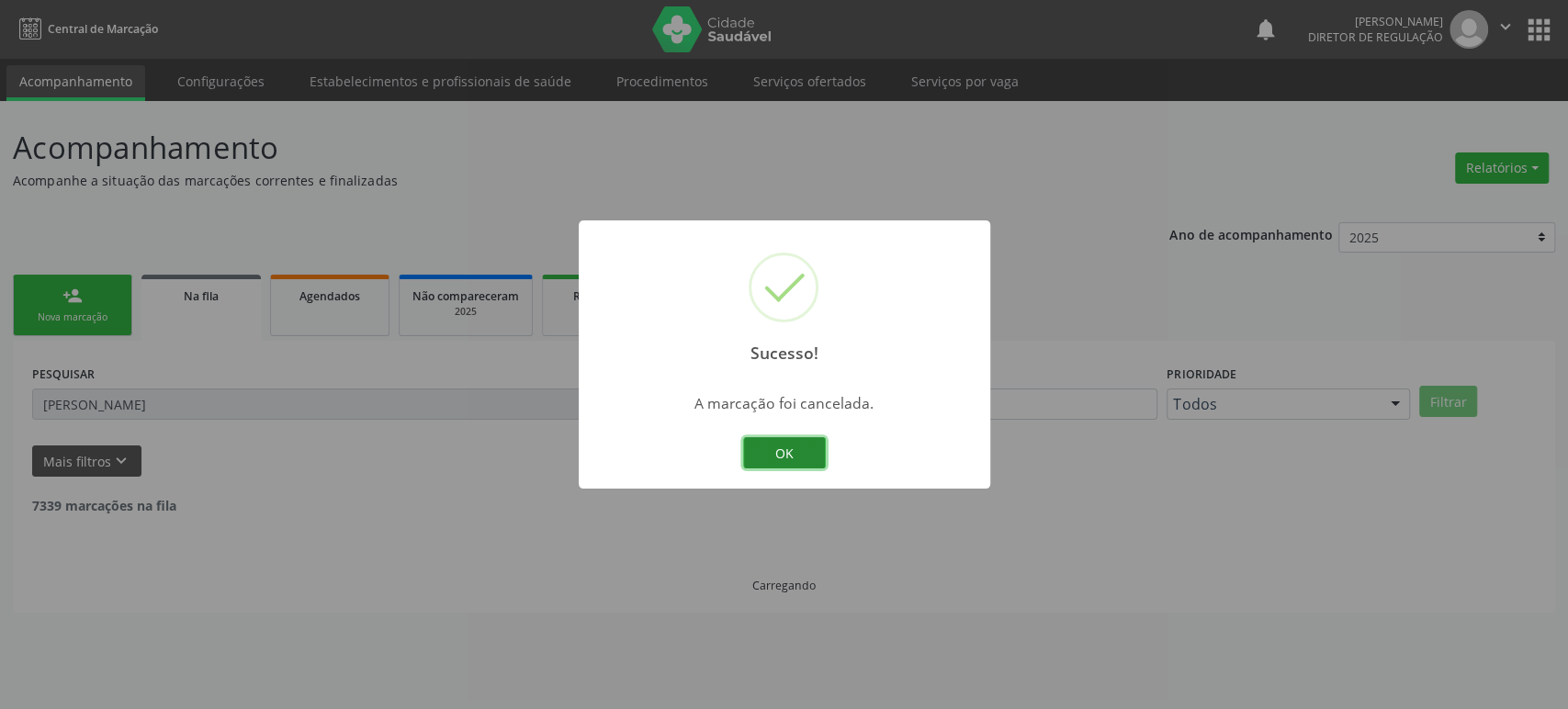
click at [797, 455] on button "OK" at bounding box center [784, 452] width 83 height 31
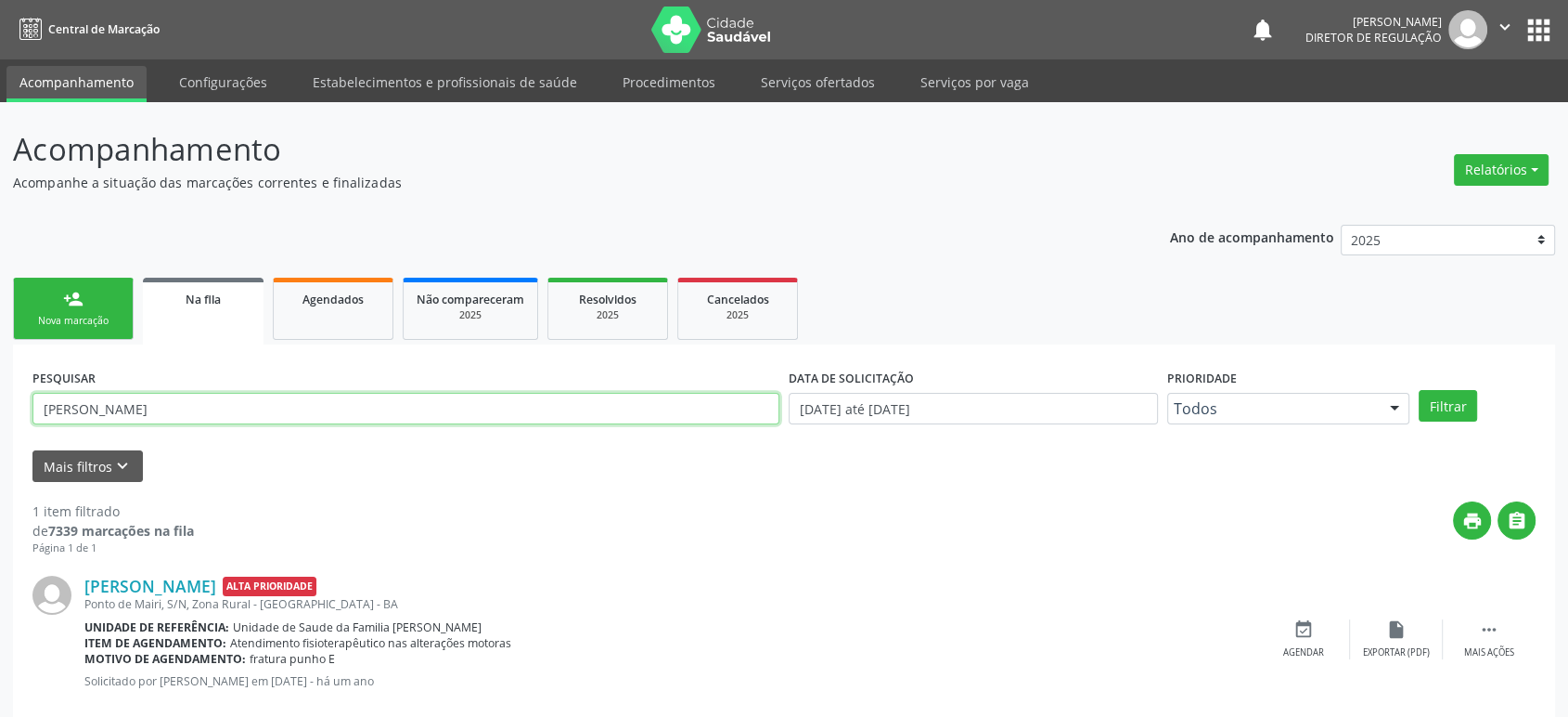
click at [165, 403] on input "[PERSON_NAME]" at bounding box center [405, 408] width 747 height 31
paste input "[PERSON_NAME]"
click at [1418, 390] on button "Filtrar" at bounding box center [1448, 405] width 58 height 31
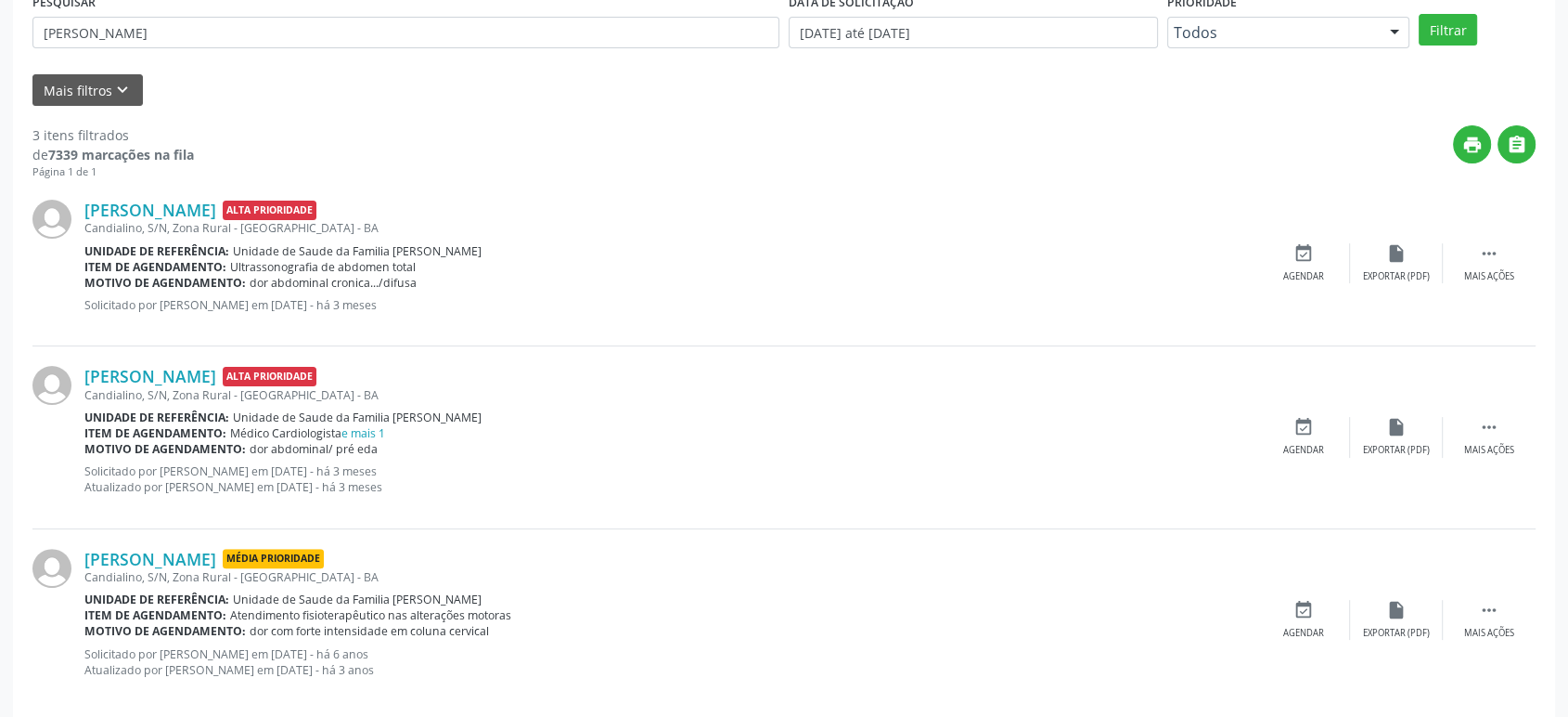
scroll to position [400, 0]
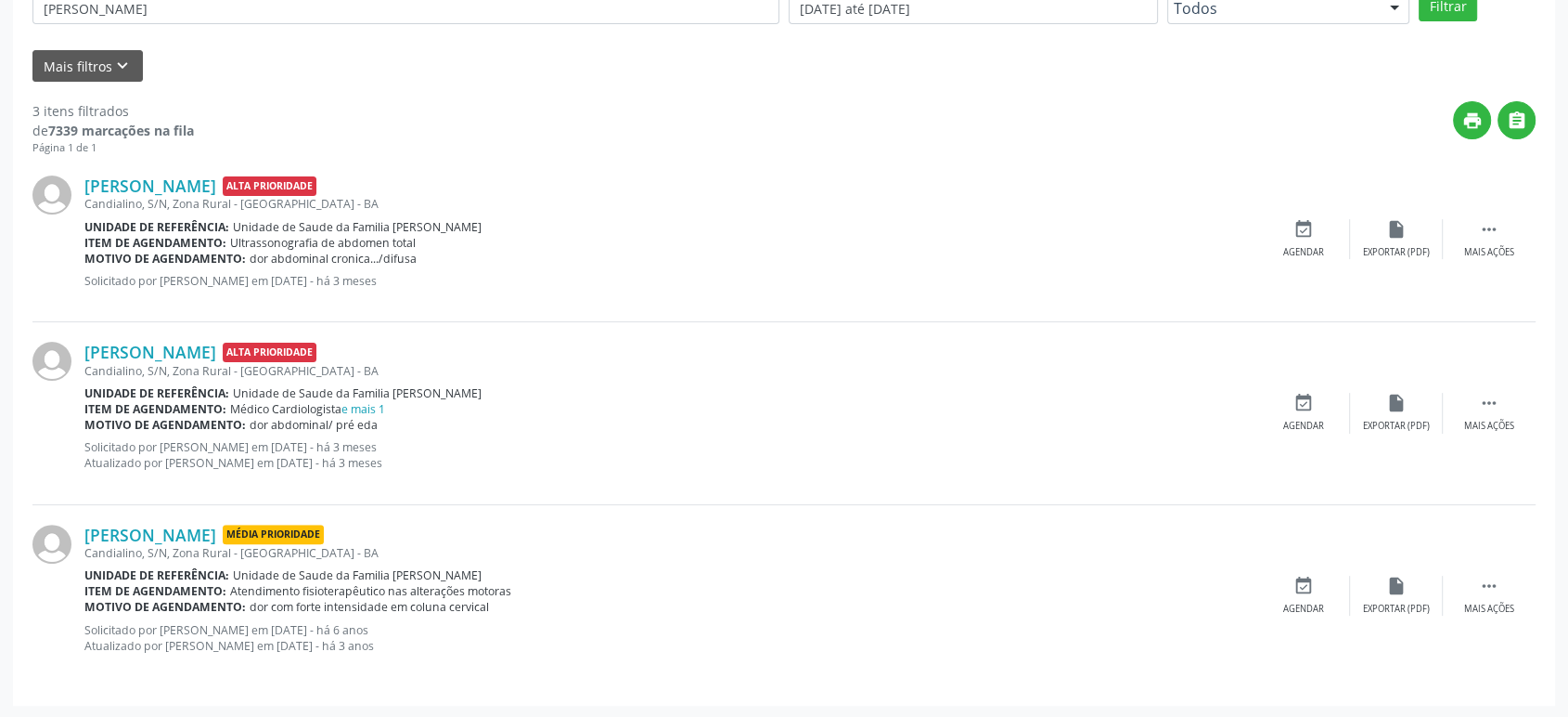
click at [172, 173] on div "[PERSON_NAME] Alta Prioridade [GEOGRAPHIC_DATA], S/N, Zona Rural - [GEOGRAPHIC_…" at bounding box center [784, 239] width 1503 height 166
click at [178, 178] on link "[PERSON_NAME]" at bounding box center [150, 186] width 132 height 20
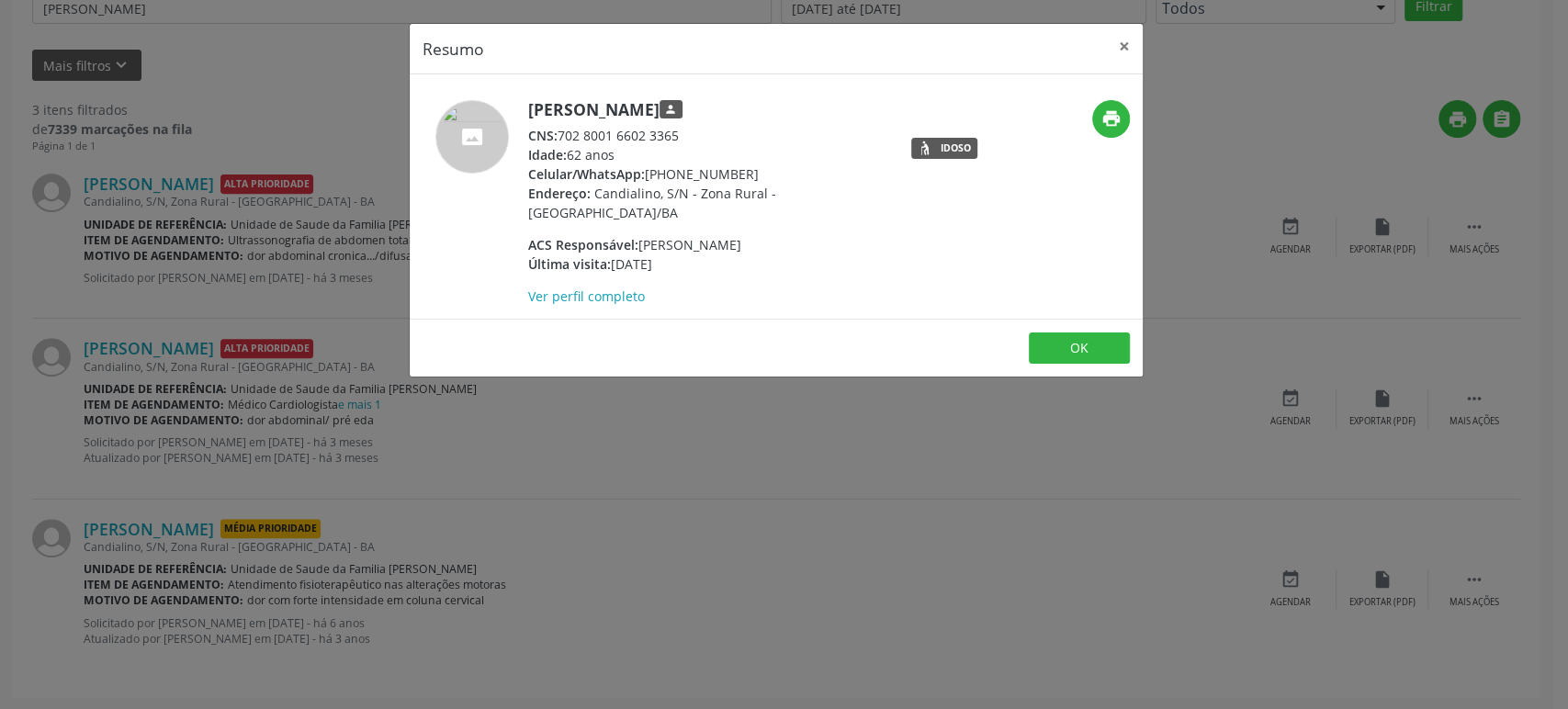
click at [211, 253] on div "Resumo × [PERSON_NAME] person CNS: 702 8001 6602 3365 Idade: 62 anos Celular/Wh…" at bounding box center [784, 354] width 1568 height 709
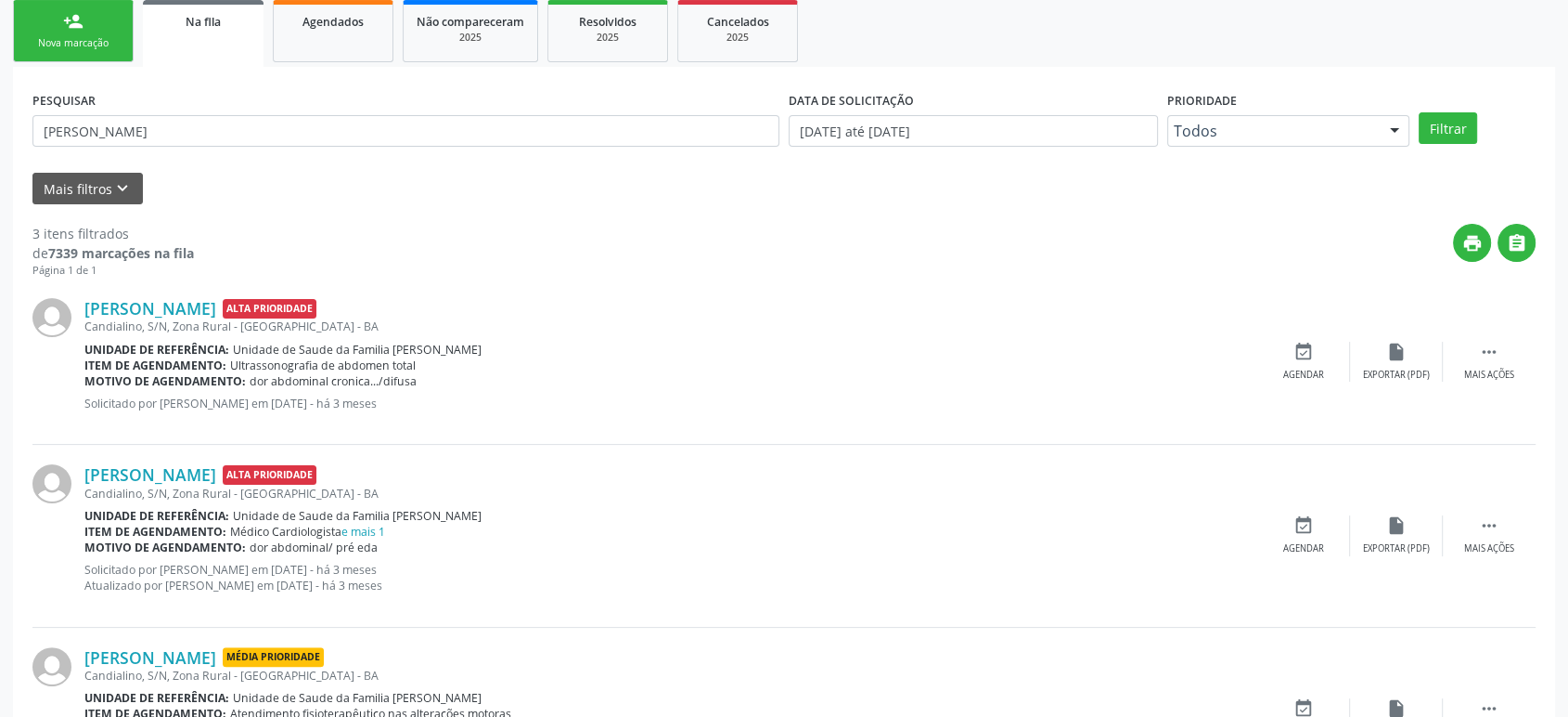
scroll to position [193, 0]
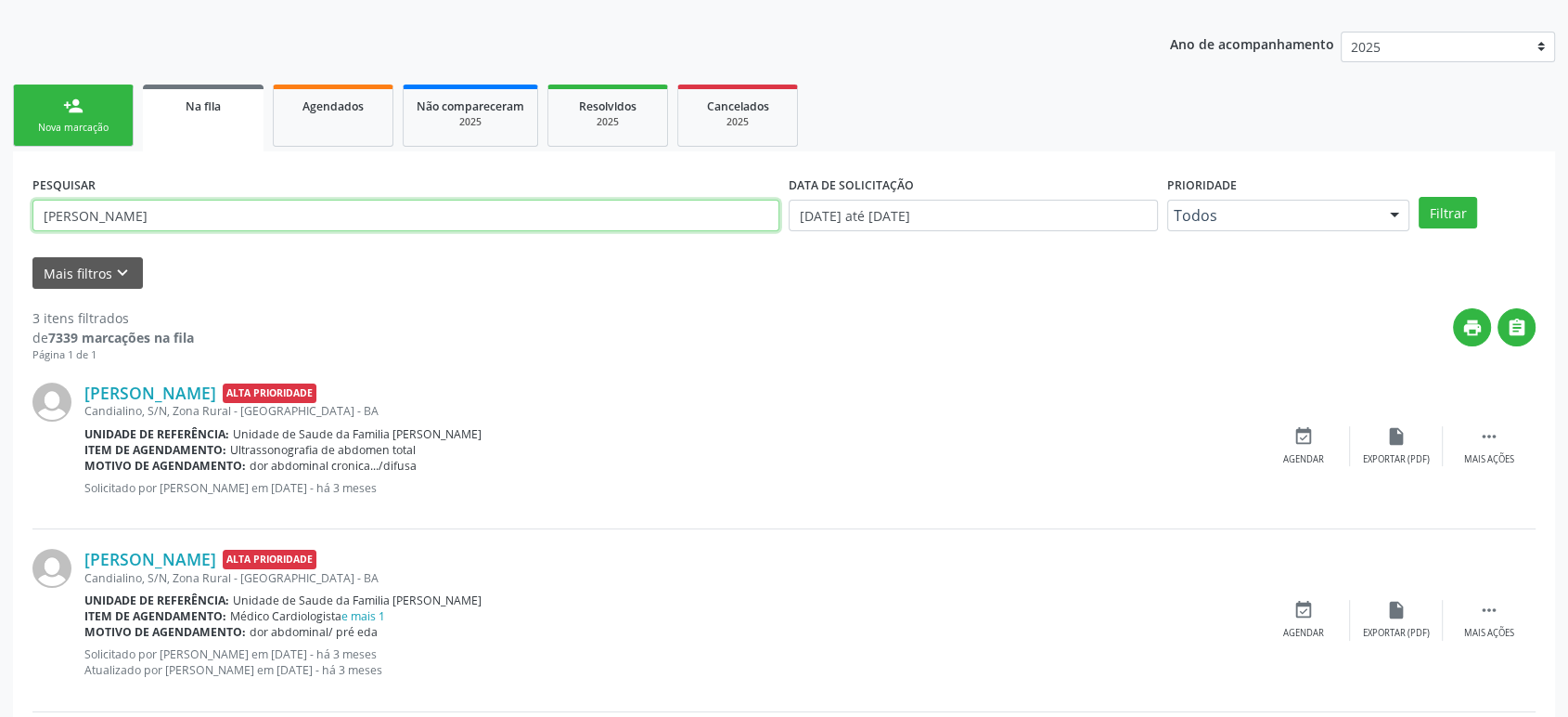
click at [191, 227] on input "[PERSON_NAME]" at bounding box center [405, 215] width 747 height 31
paste input "[PERSON_NAME]"
click at [1418, 197] on button "Filtrar" at bounding box center [1448, 213] width 58 height 31
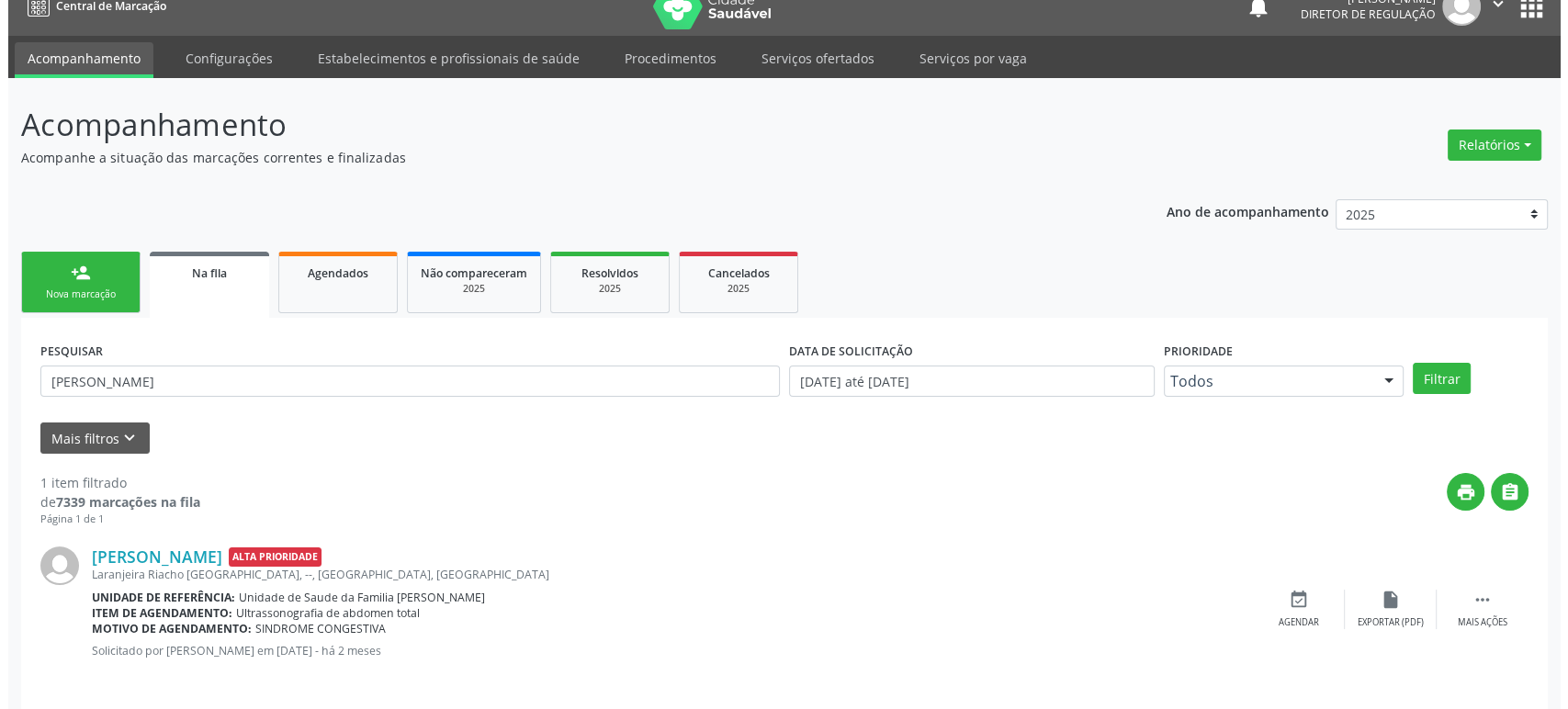
scroll to position [36, 0]
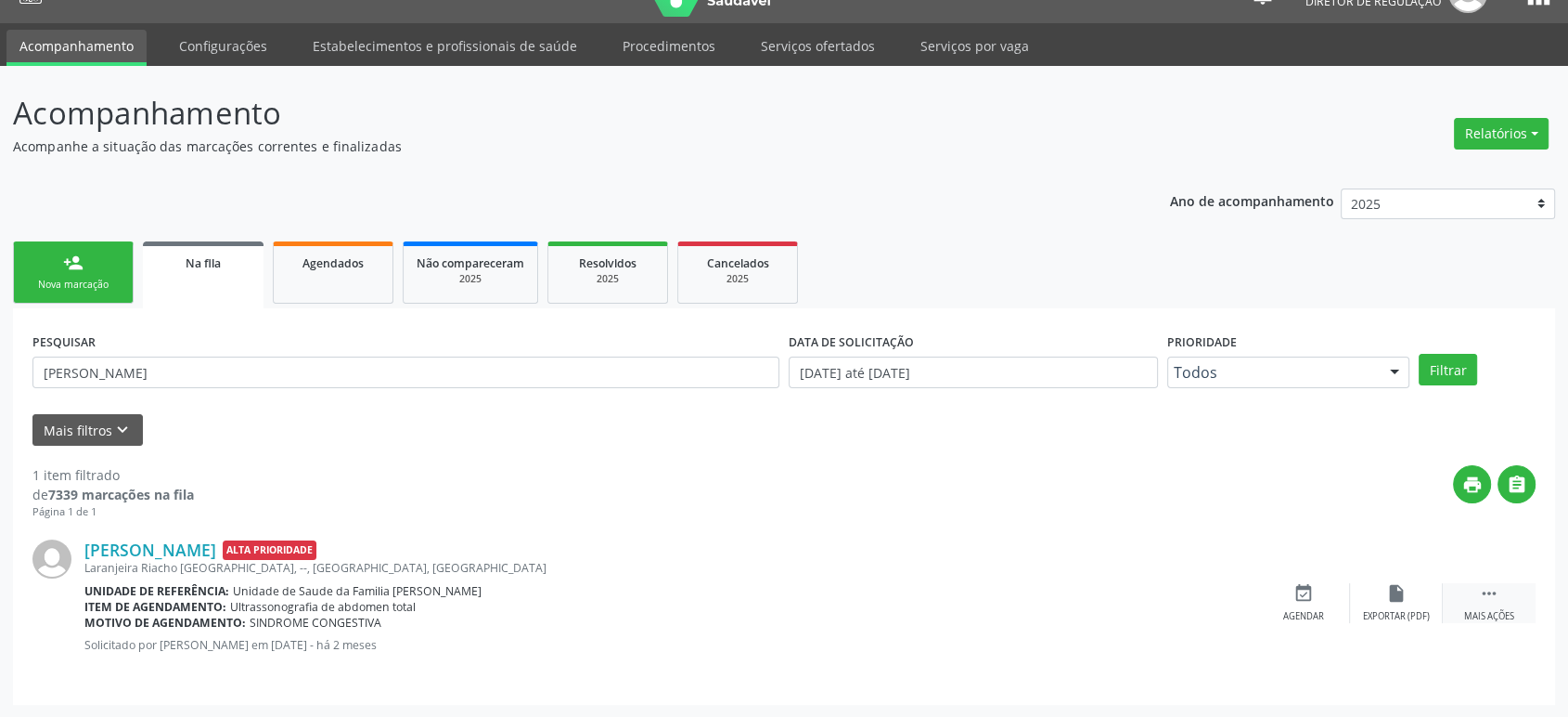
click at [1535, 594] on div " Mais ações" at bounding box center [1489, 602] width 93 height 40
click at [1314, 600] on div "cancel Cancelar" at bounding box center [1304, 602] width 93 height 40
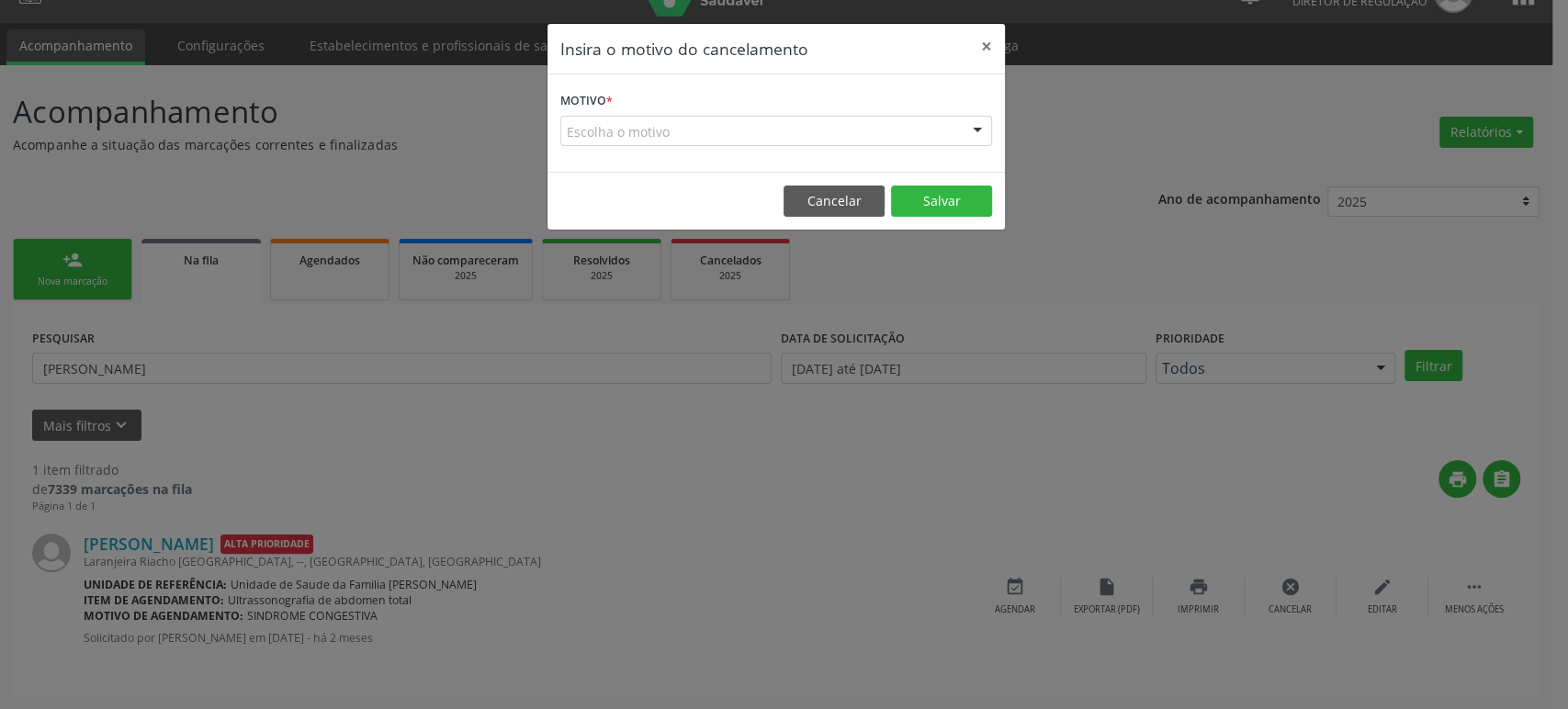
click at [688, 131] on div "Escolha o motivo" at bounding box center [776, 131] width 432 height 31
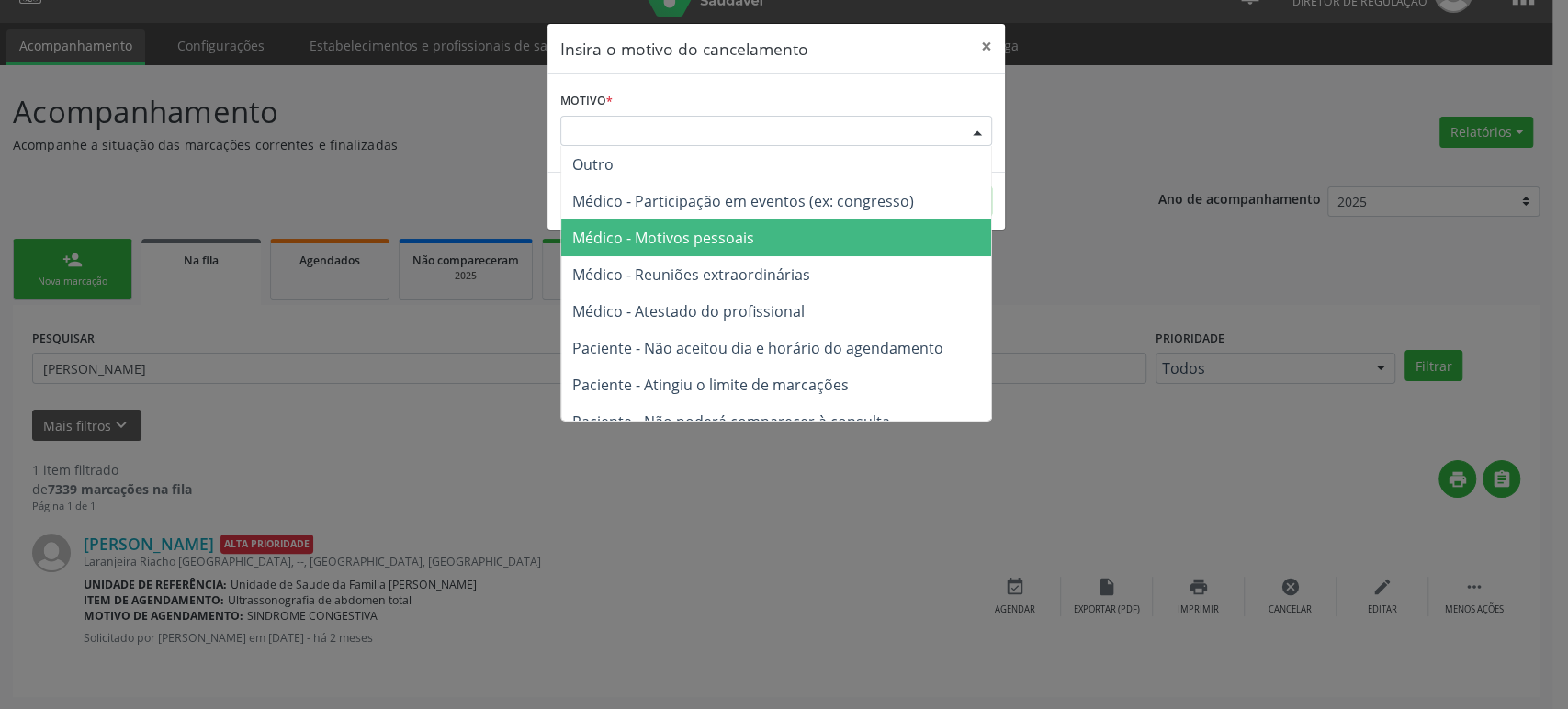
click at [717, 300] on span "Médico - Atestado do profissional" at bounding box center [776, 311] width 430 height 37
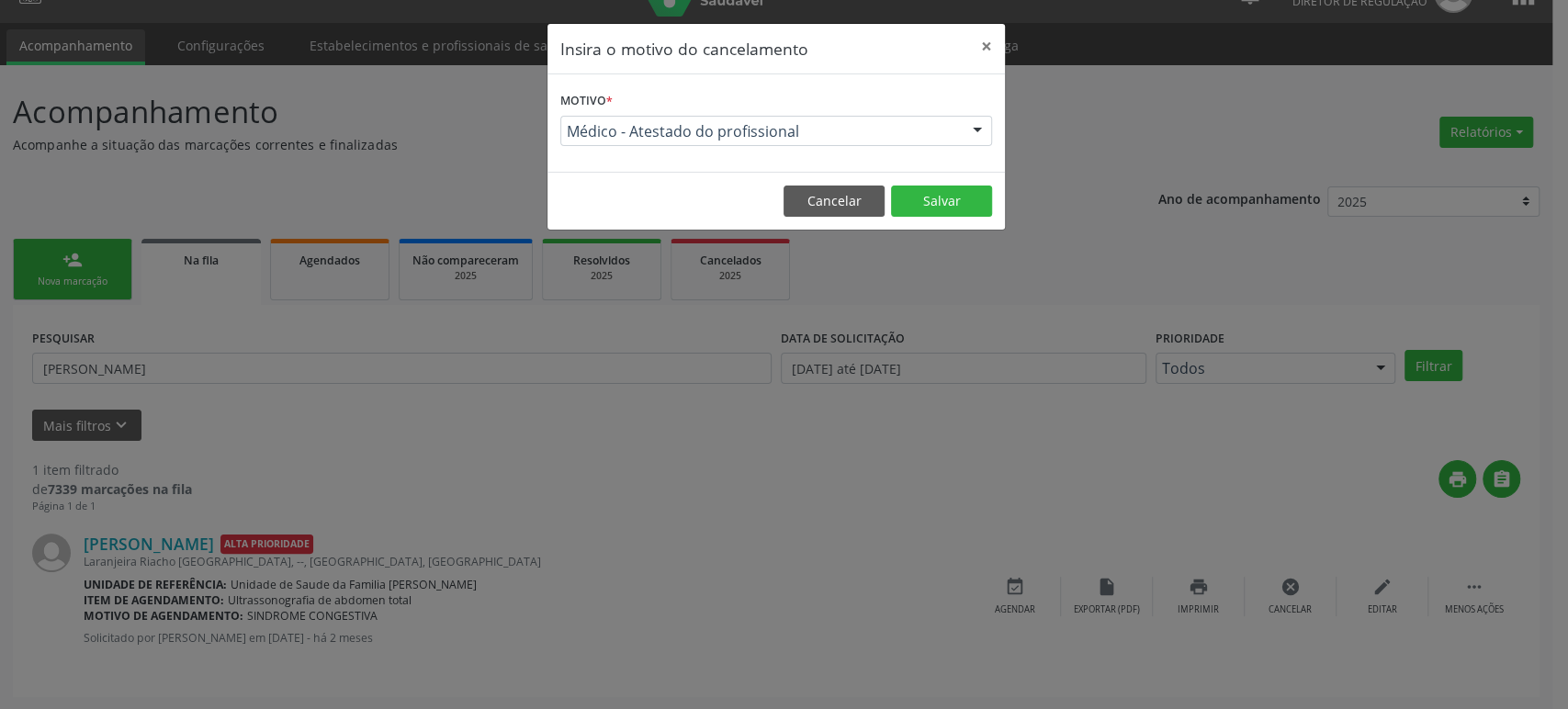
click at [954, 227] on footer "Cancelar Salvar" at bounding box center [777, 201] width 458 height 58
click at [949, 190] on button "Salvar" at bounding box center [941, 201] width 101 height 31
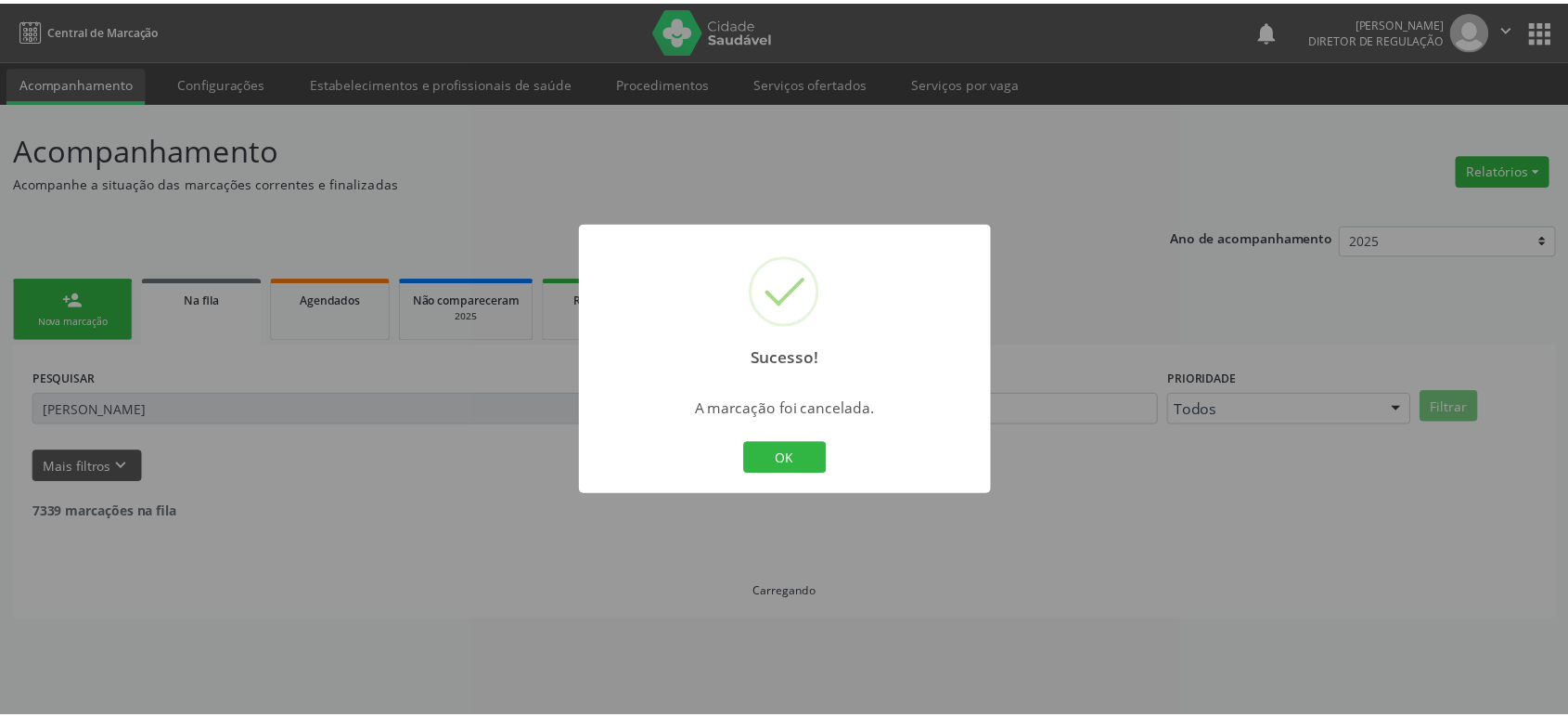
scroll to position [0, 0]
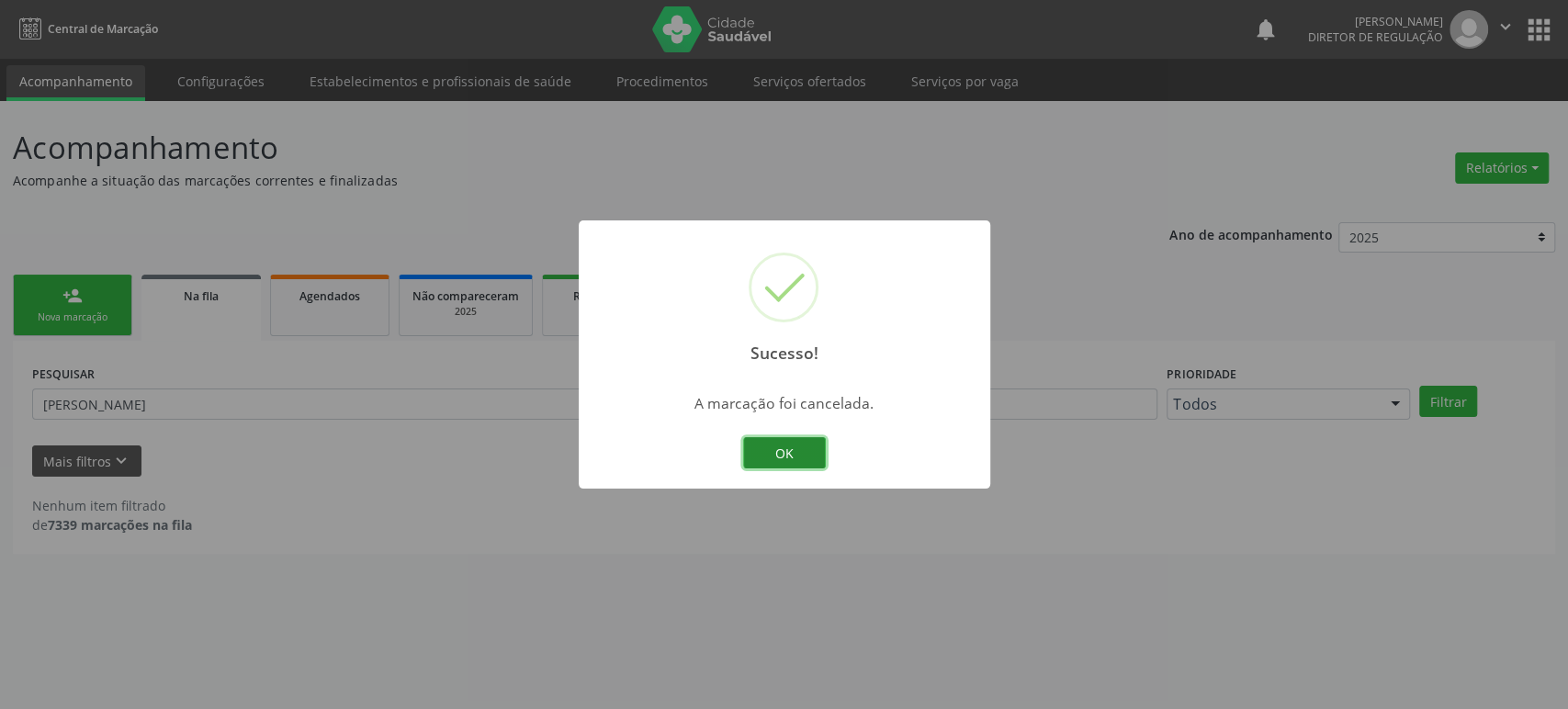
click at [787, 445] on button "OK" at bounding box center [784, 452] width 83 height 31
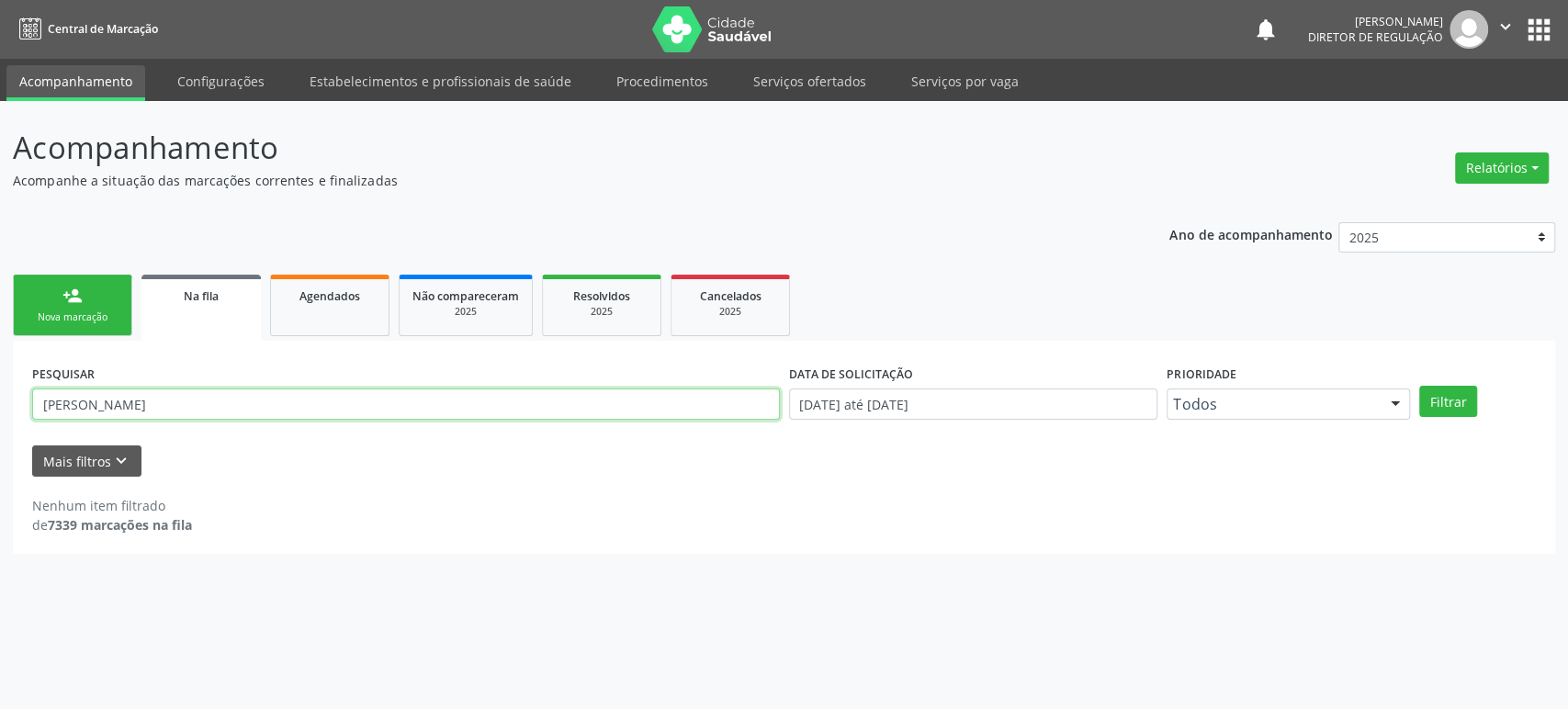
click at [194, 403] on input "[PERSON_NAME]" at bounding box center [406, 403] width 748 height 31
paste input "[PERSON_NAME] Conceição"
click at [1419, 385] on button "Filtrar" at bounding box center [1448, 401] width 58 height 31
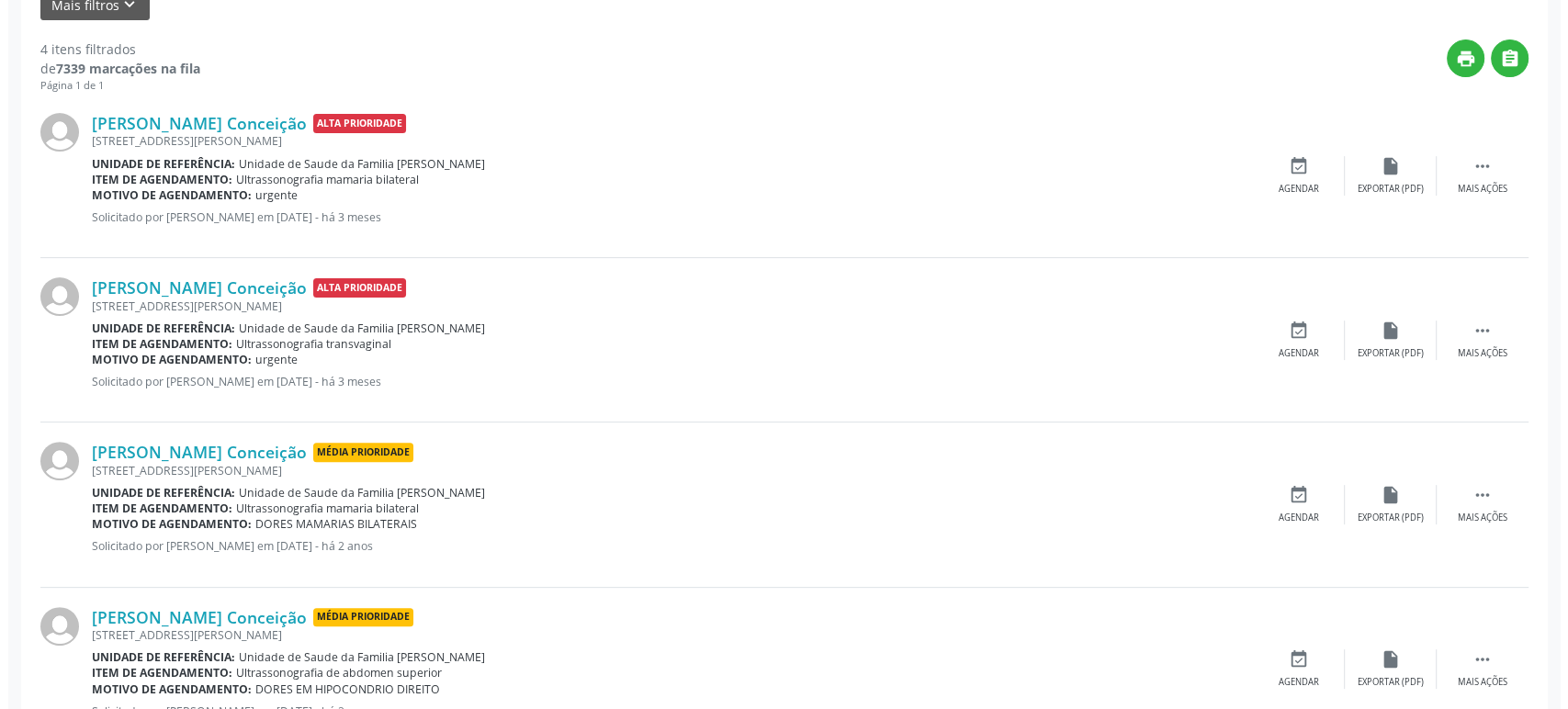
scroll to position [528, 0]
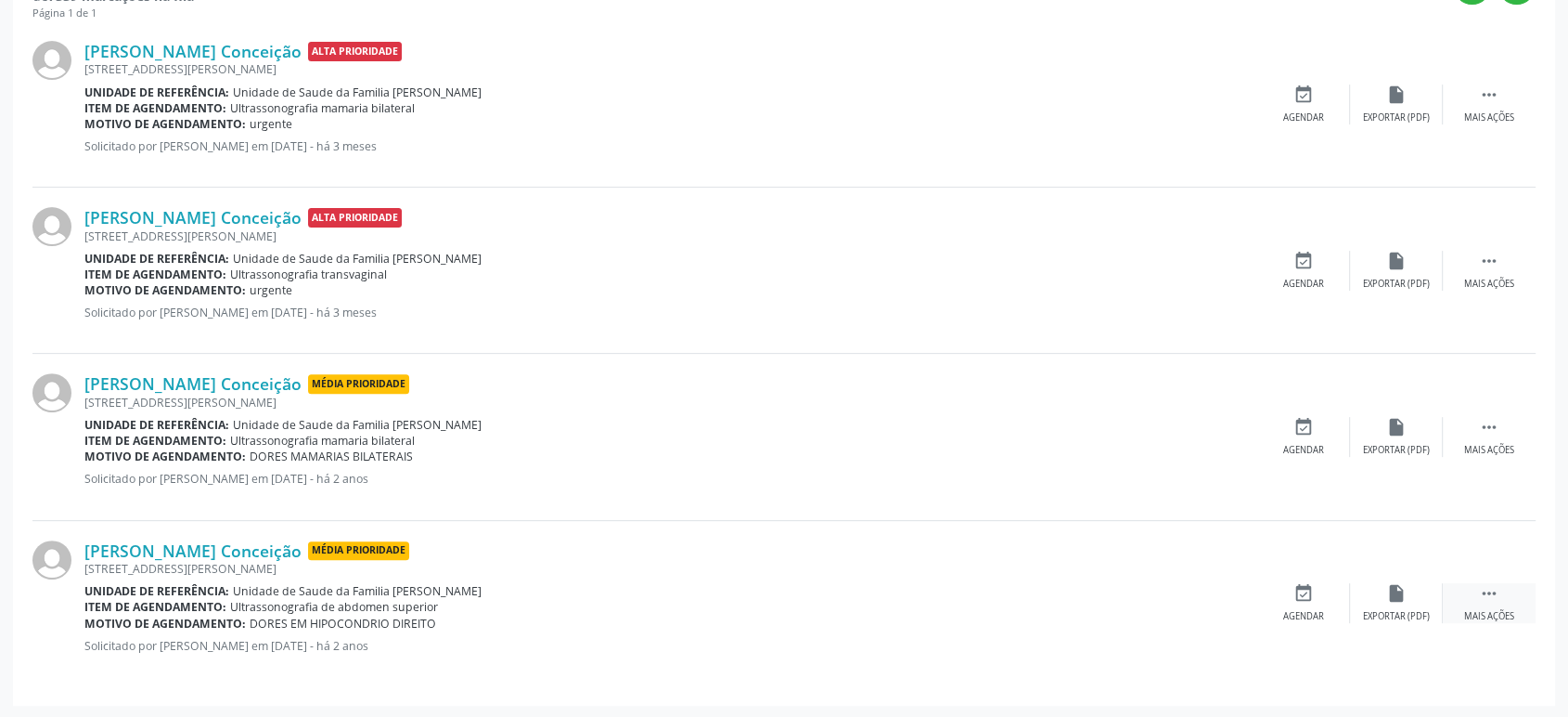
click at [1479, 599] on icon "" at bounding box center [1488, 593] width 20 height 20
click at [1311, 601] on div "cancel Cancelar" at bounding box center [1304, 602] width 93 height 40
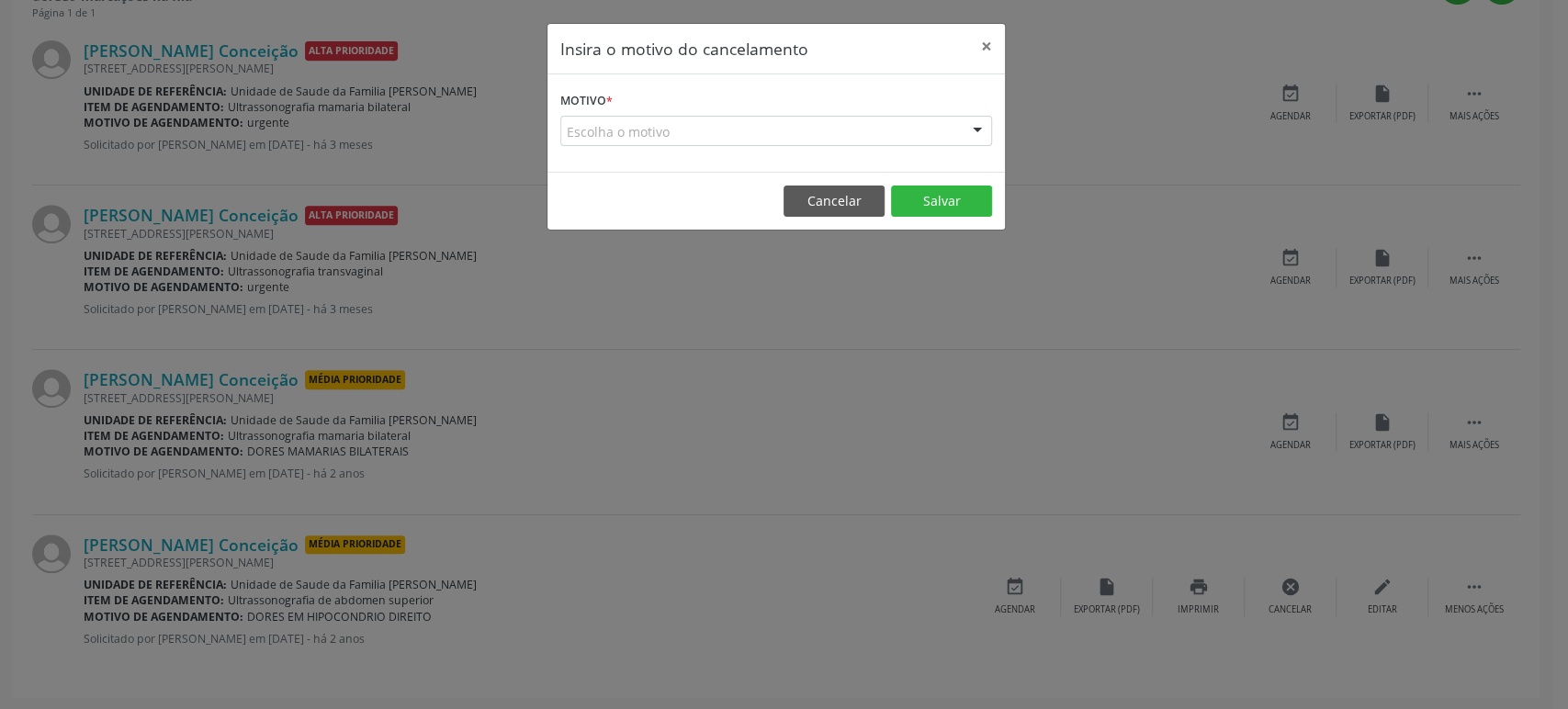
click at [814, 133] on div "Escolha o motivo" at bounding box center [776, 131] width 432 height 31
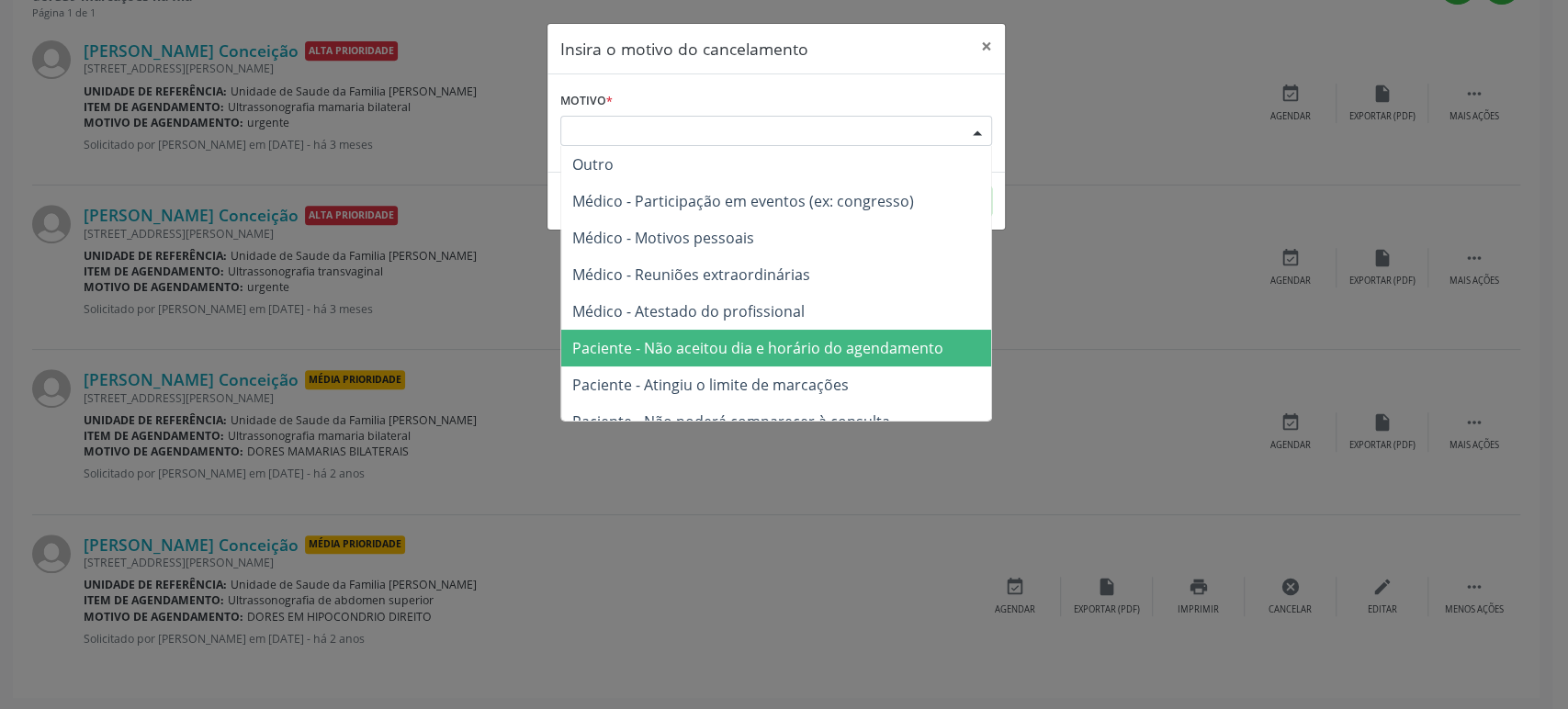
click at [811, 347] on span "Paciente - Não aceitou dia e horário do agendamento" at bounding box center [758, 348] width 371 height 20
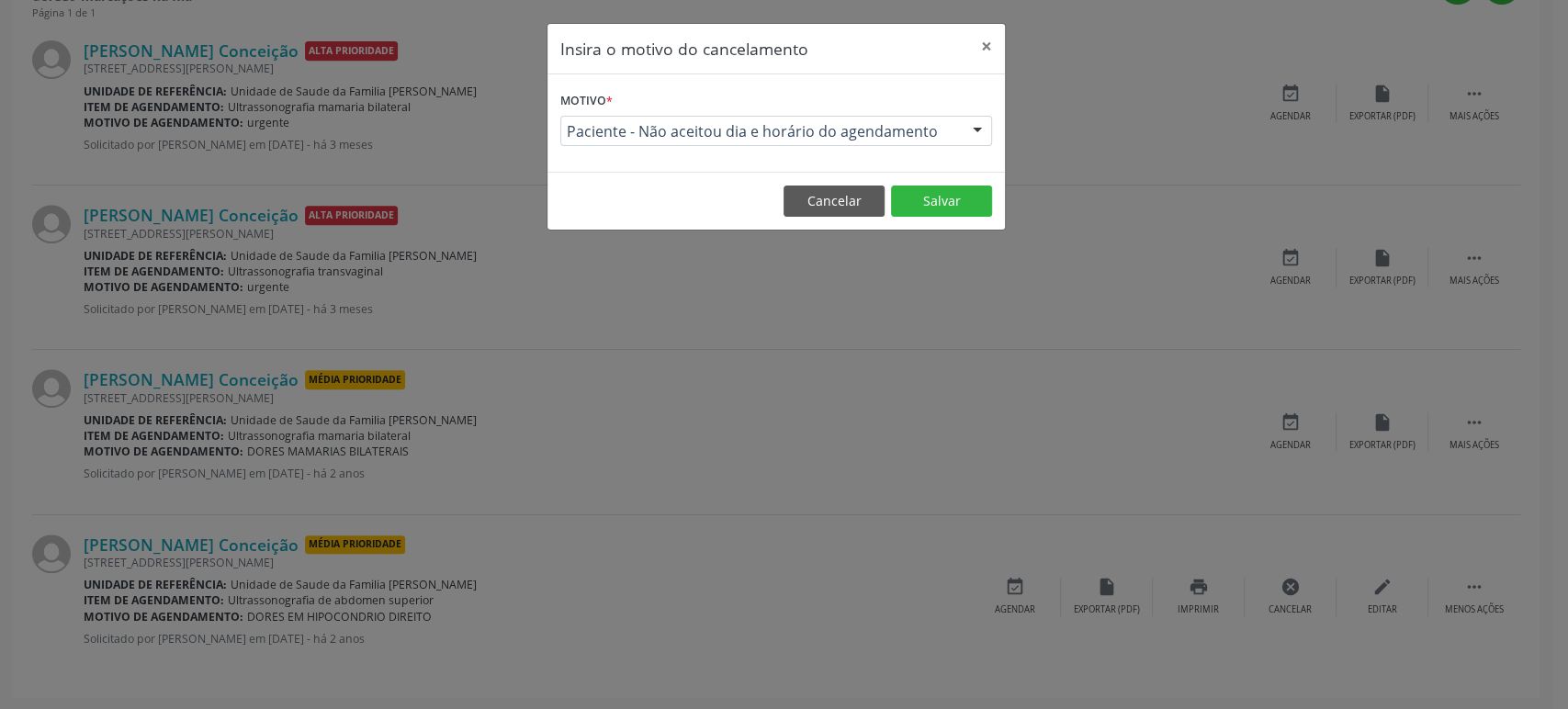
click at [943, 218] on footer "Cancelar Salvar" at bounding box center [777, 201] width 458 height 58
click at [940, 233] on div "Insira o motivo do cancelamento × Motivo * Paciente - Não aceitou dia e horário…" at bounding box center [784, 354] width 1568 height 709
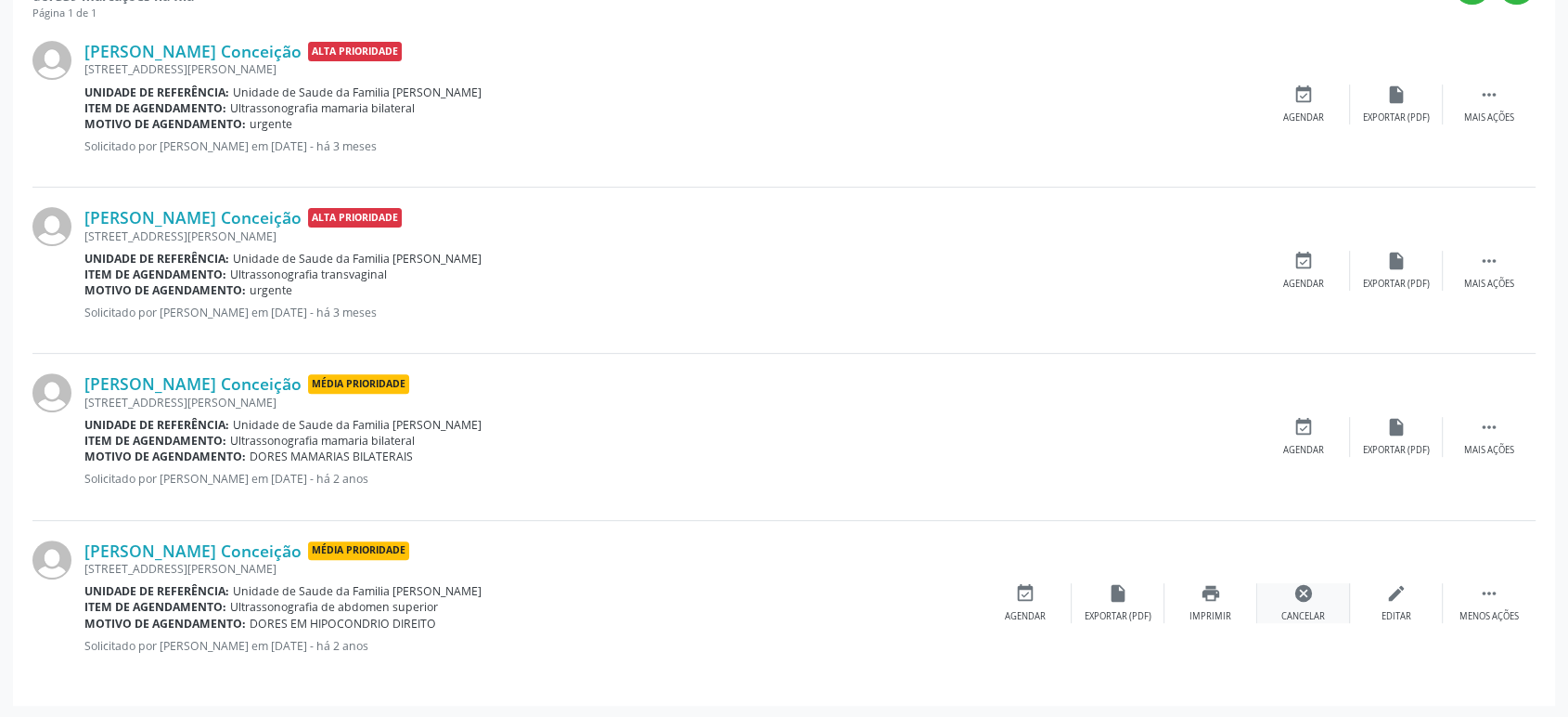
click at [1297, 611] on div "Cancelar" at bounding box center [1303, 616] width 44 height 13
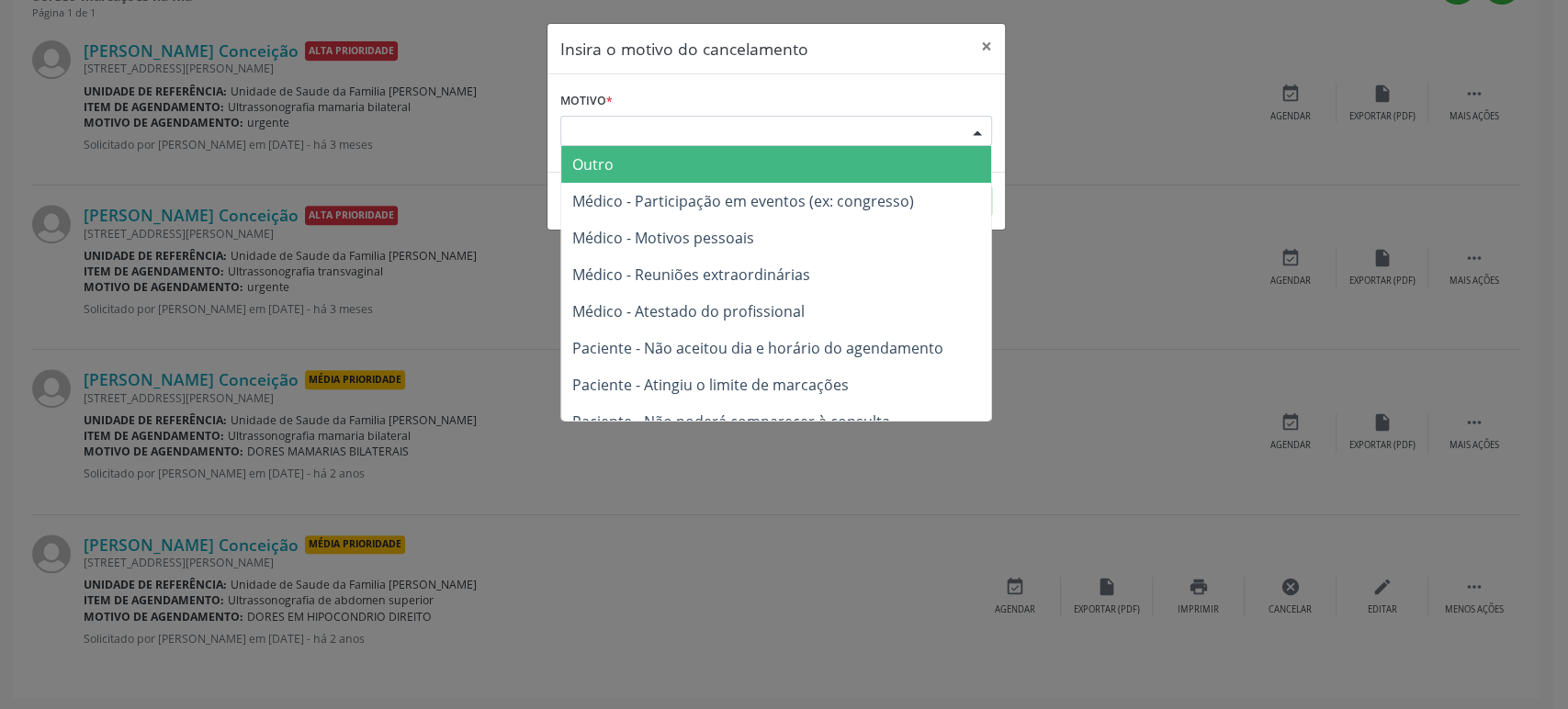
click at [647, 137] on div "Escolha o motivo" at bounding box center [776, 131] width 432 height 31
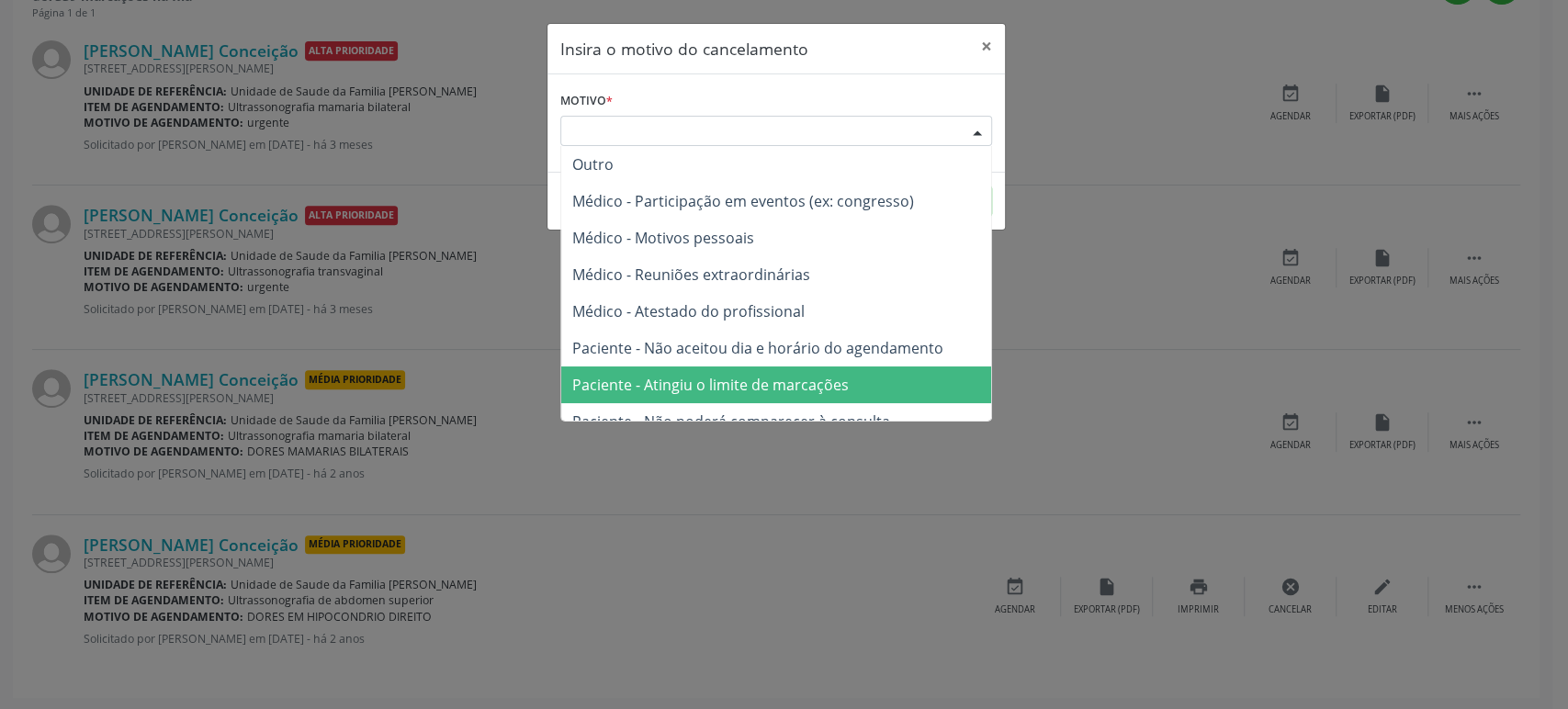
click at [714, 379] on span "Paciente - Atingiu o limite de marcações" at bounding box center [710, 384] width 277 height 20
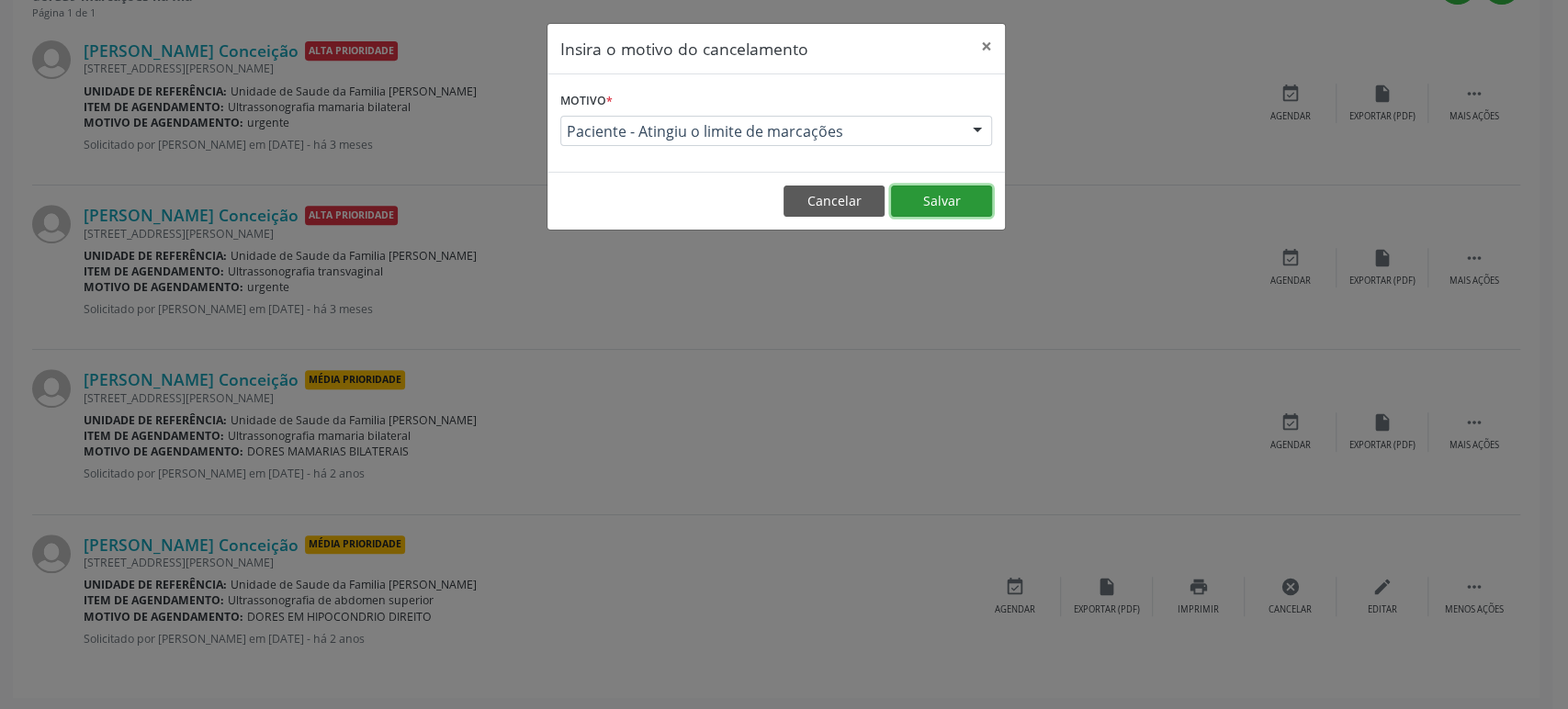
click at [922, 196] on button "Salvar" at bounding box center [941, 201] width 101 height 31
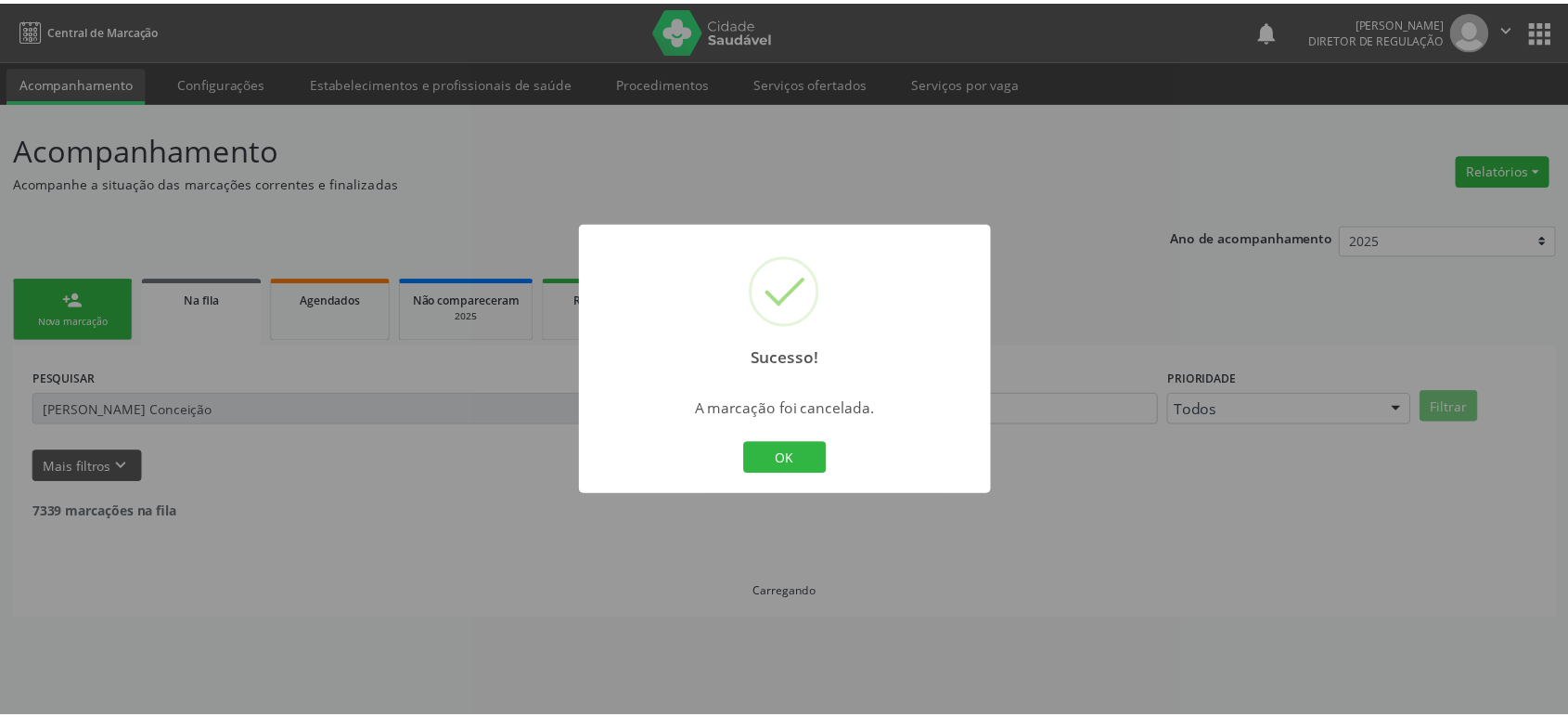
scroll to position [0, 0]
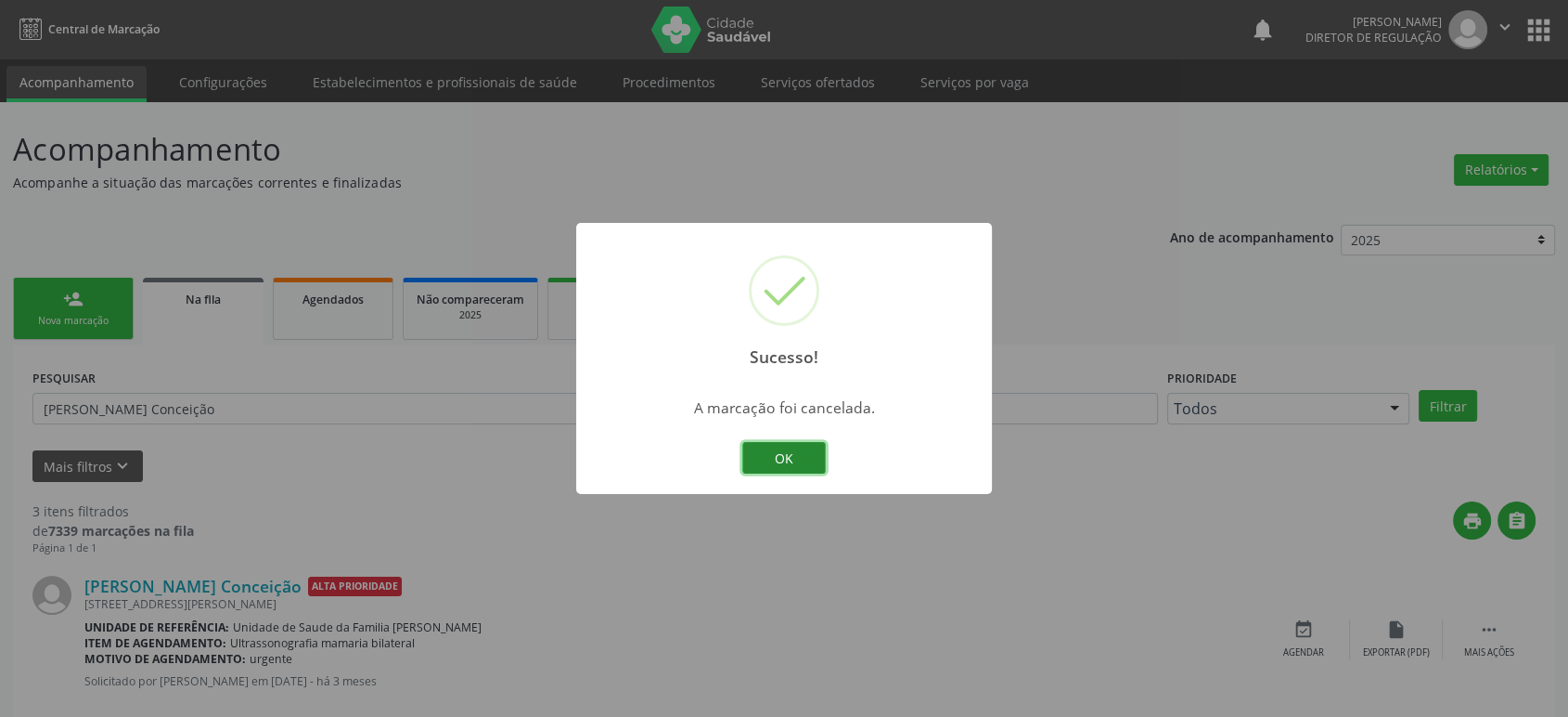
click at [809, 451] on button "OK" at bounding box center [784, 458] width 83 height 31
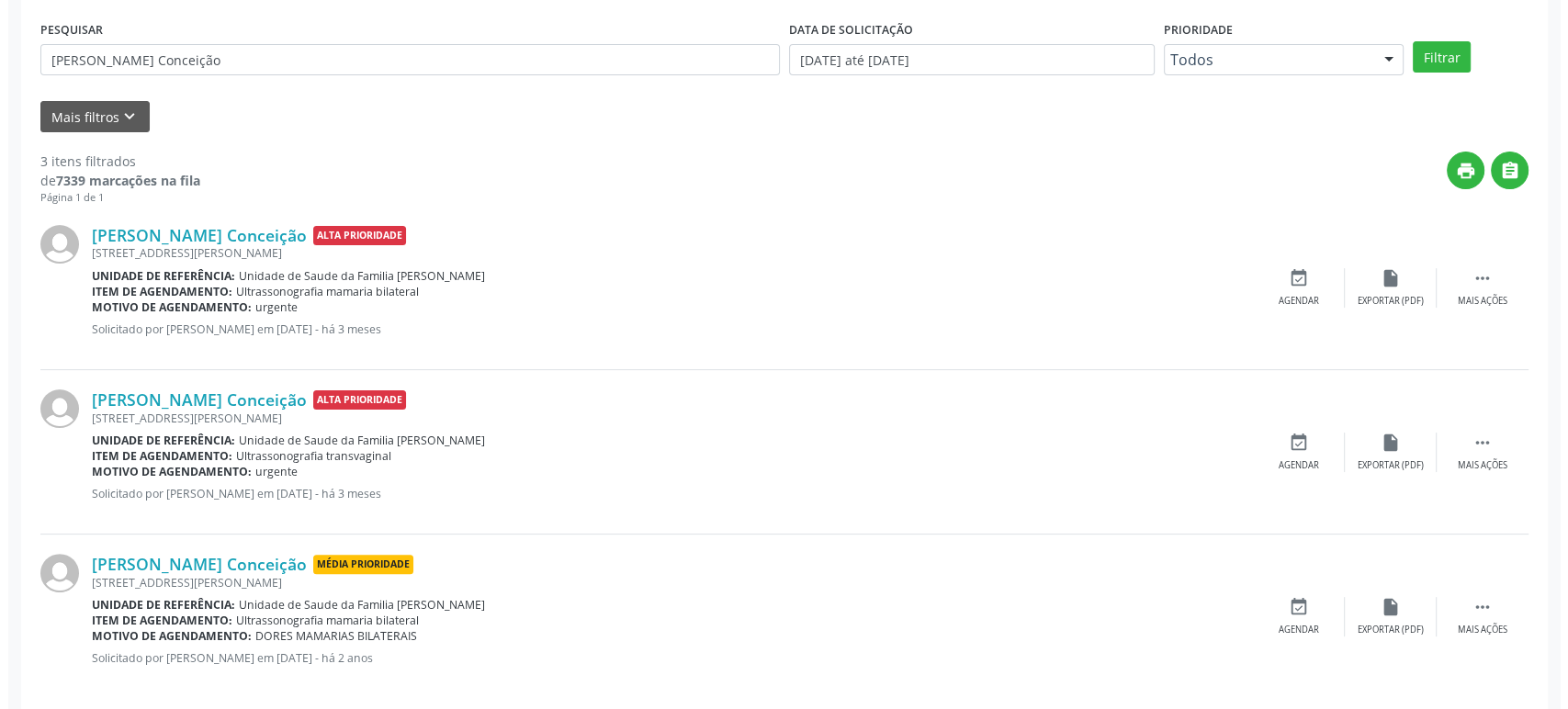
scroll to position [363, 0]
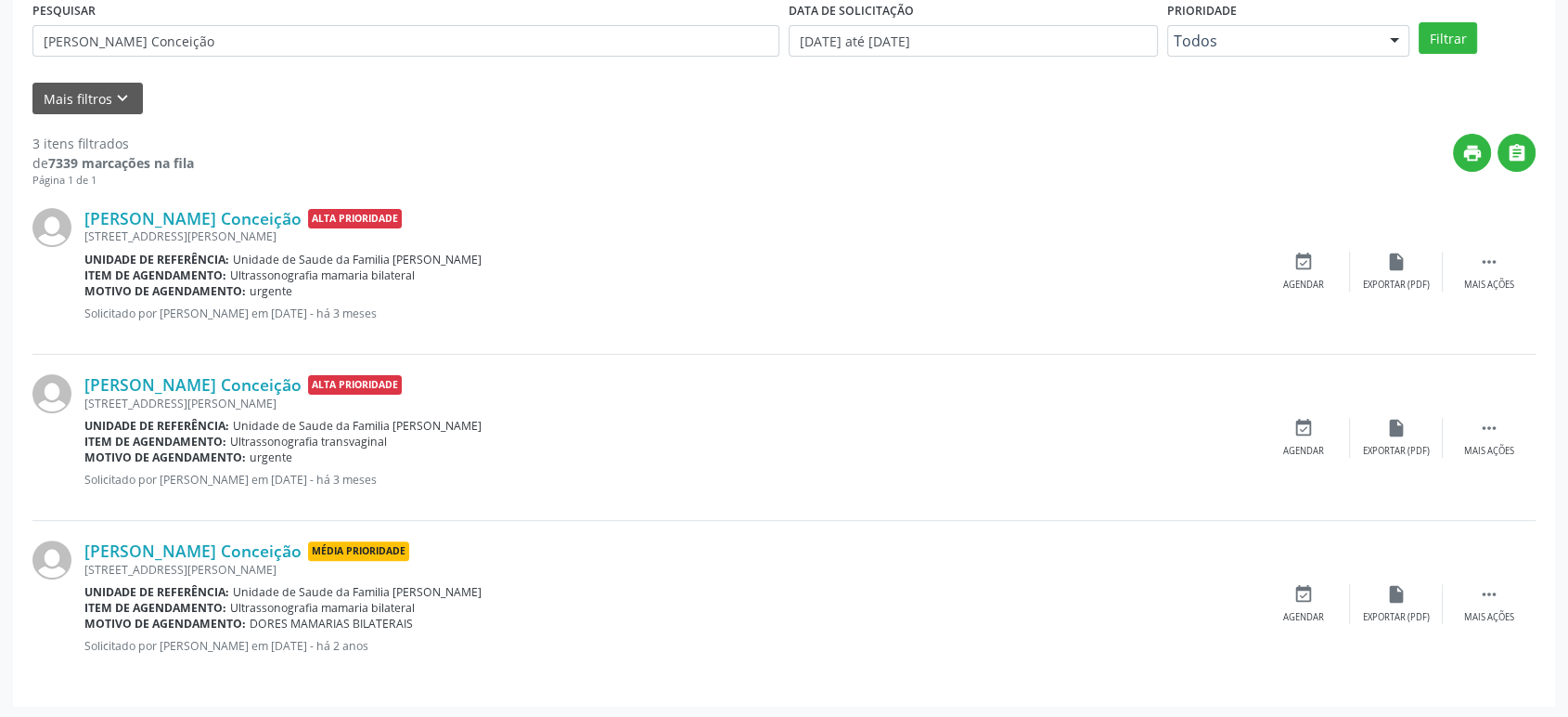
click at [222, 395] on div "[STREET_ADDRESS][PERSON_NAME]" at bounding box center [671, 403] width 1173 height 16
click at [230, 379] on link "[PERSON_NAME] Conceição" at bounding box center [193, 384] width 217 height 20
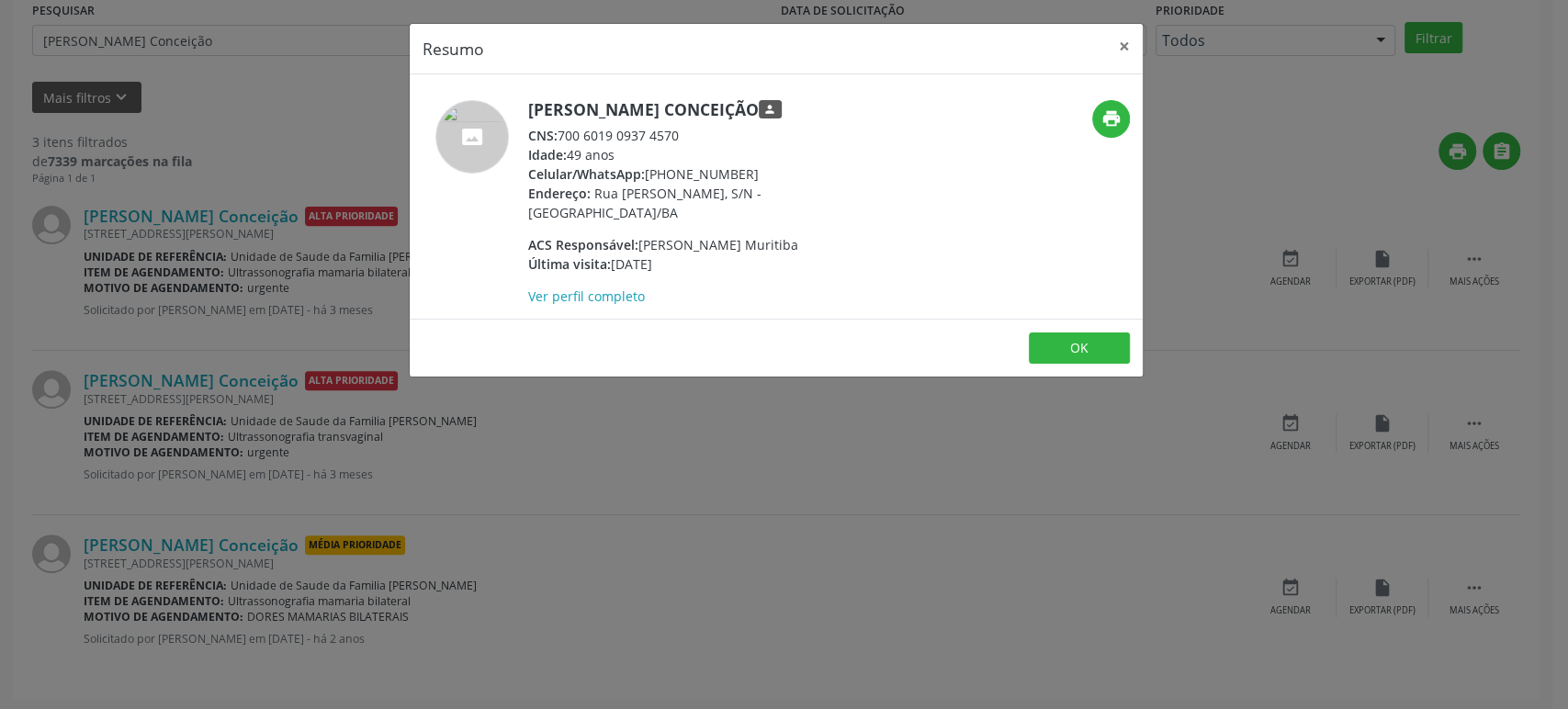
drag, startPoint x: 647, startPoint y: 175, endPoint x: 745, endPoint y: 168, distance: 98.2
click at [745, 168] on div "Celular/WhatsApp: [PHONE_NUMBER]" at bounding box center [707, 174] width 358 height 19
copy div "[PHONE_NUMBER]"
click at [214, 395] on div "Resumo × [PERSON_NAME] Conceição person CNS: 700 6019 0937 4570 Idade: 49 anos …" at bounding box center [784, 354] width 1568 height 709
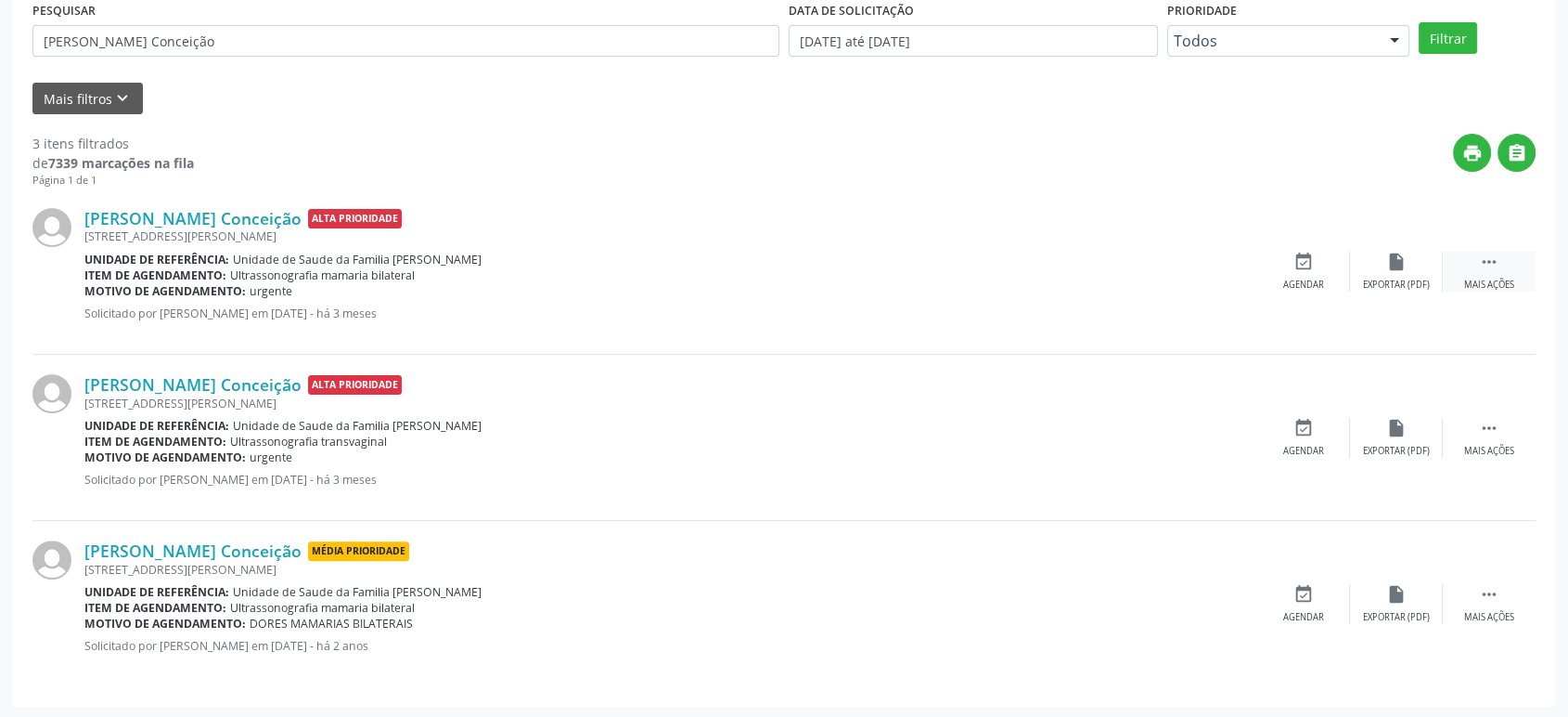
click at [1507, 269] on div " Mais ações" at bounding box center [1489, 271] width 93 height 40
click at [1298, 265] on icon "cancel" at bounding box center [1303, 261] width 20 height 20
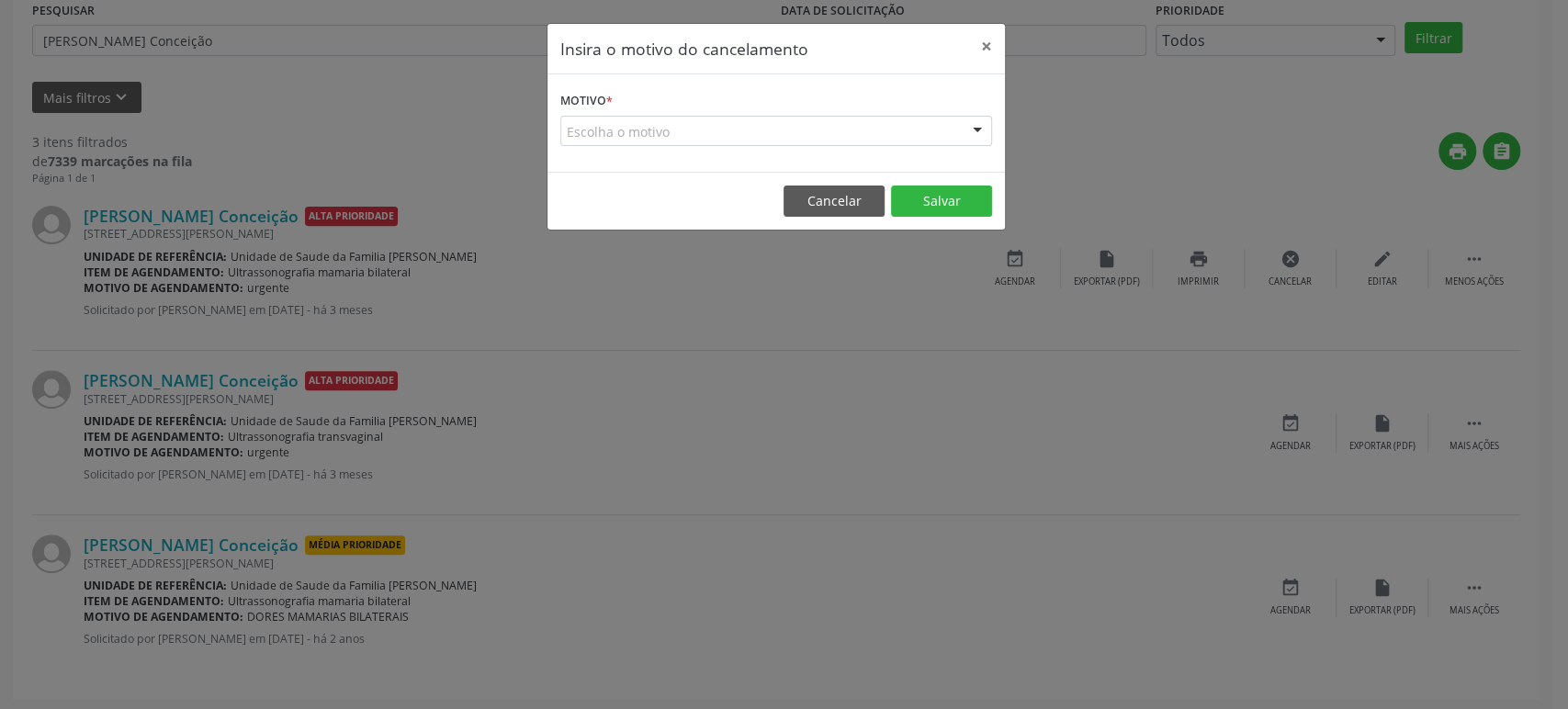
click at [658, 133] on div "Escolha o motivo" at bounding box center [776, 131] width 432 height 31
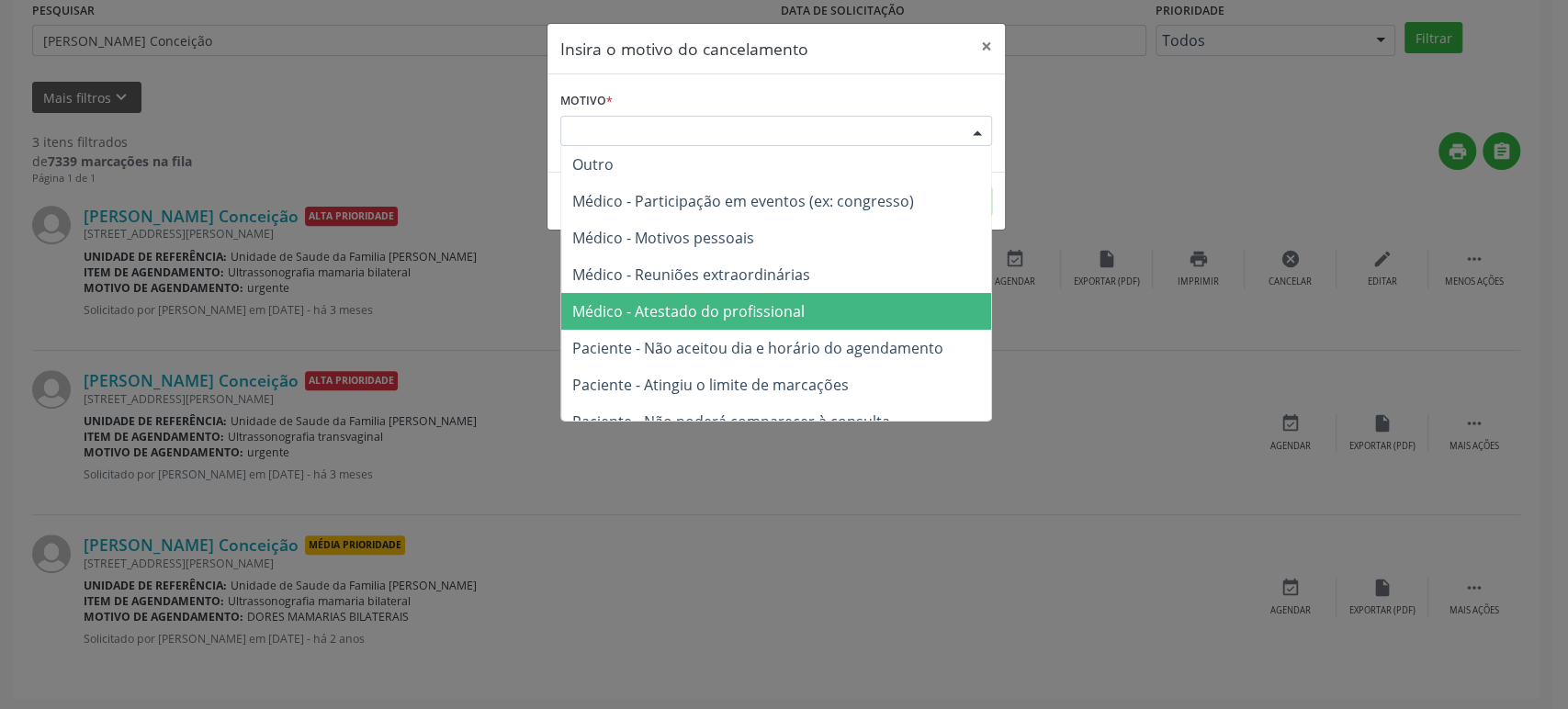
click at [668, 314] on span "Médico - Atestado do profissional" at bounding box center [688, 310] width 233 height 20
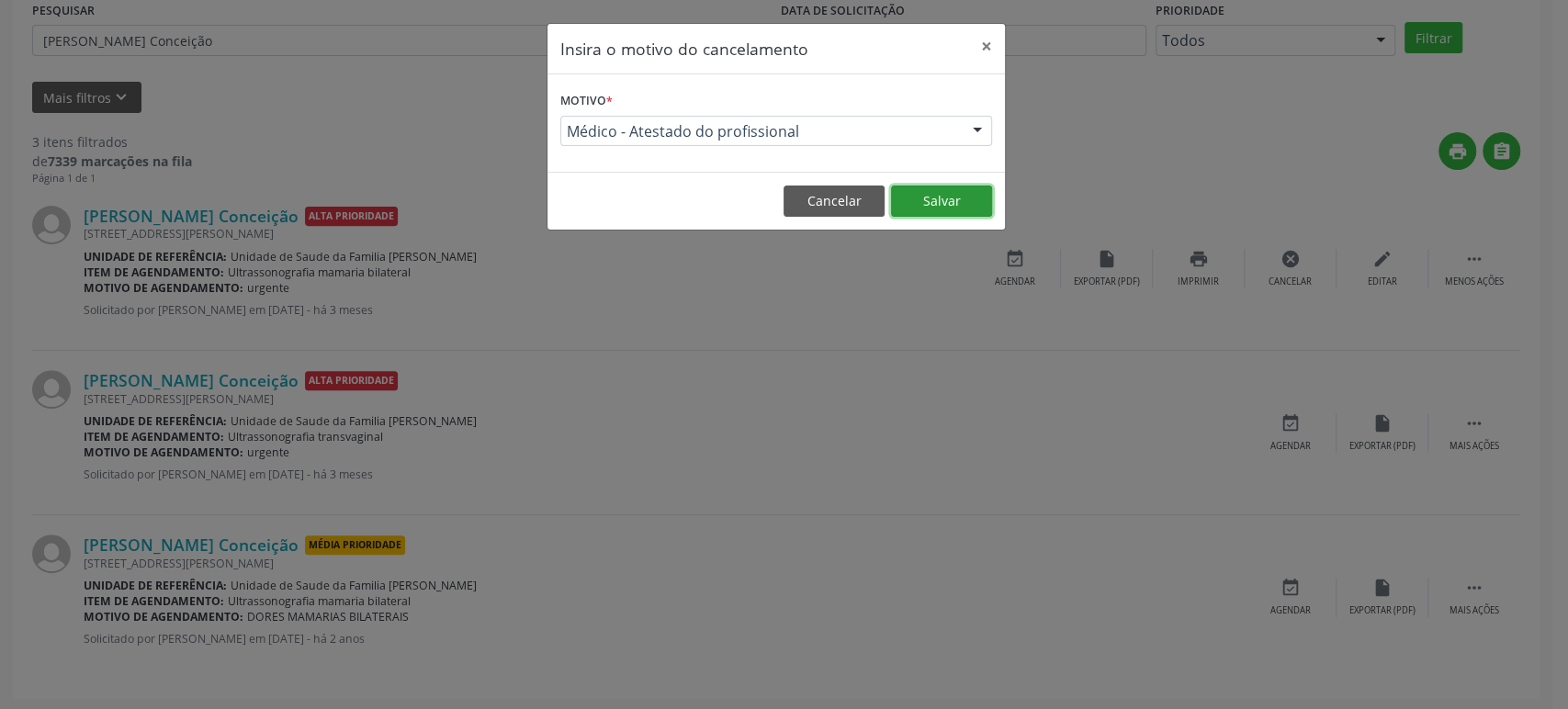
click at [941, 204] on button "Salvar" at bounding box center [941, 201] width 101 height 31
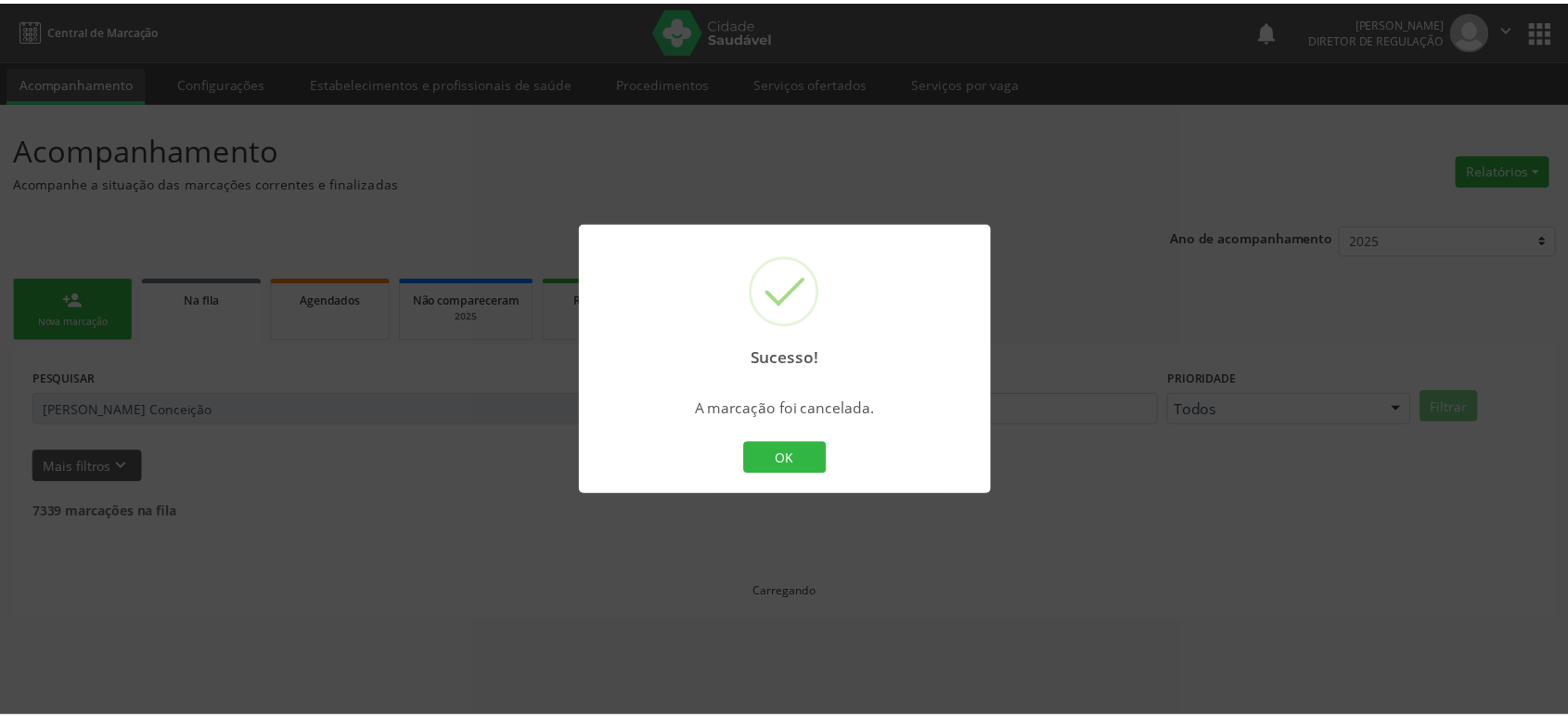
scroll to position [0, 0]
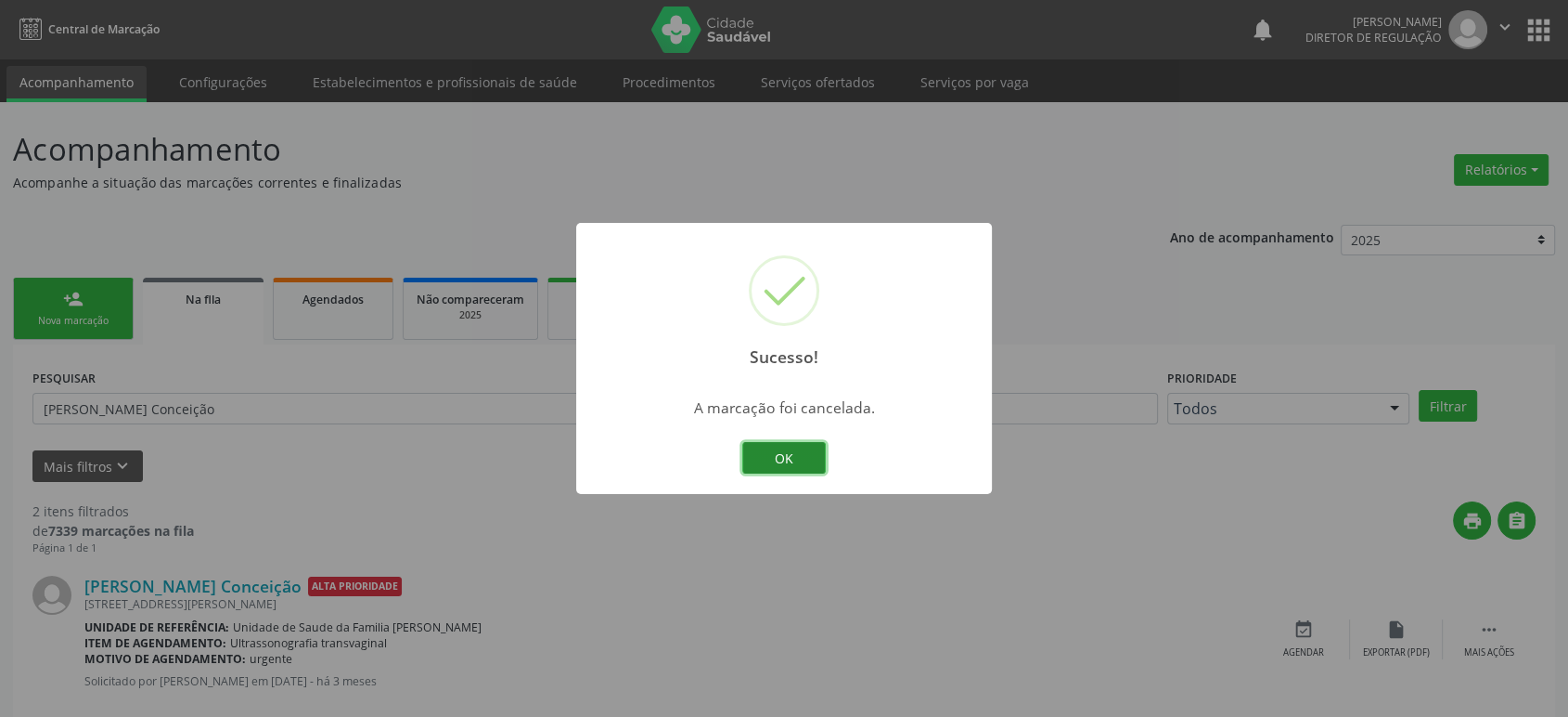
click at [806, 457] on button "OK" at bounding box center [784, 458] width 83 height 31
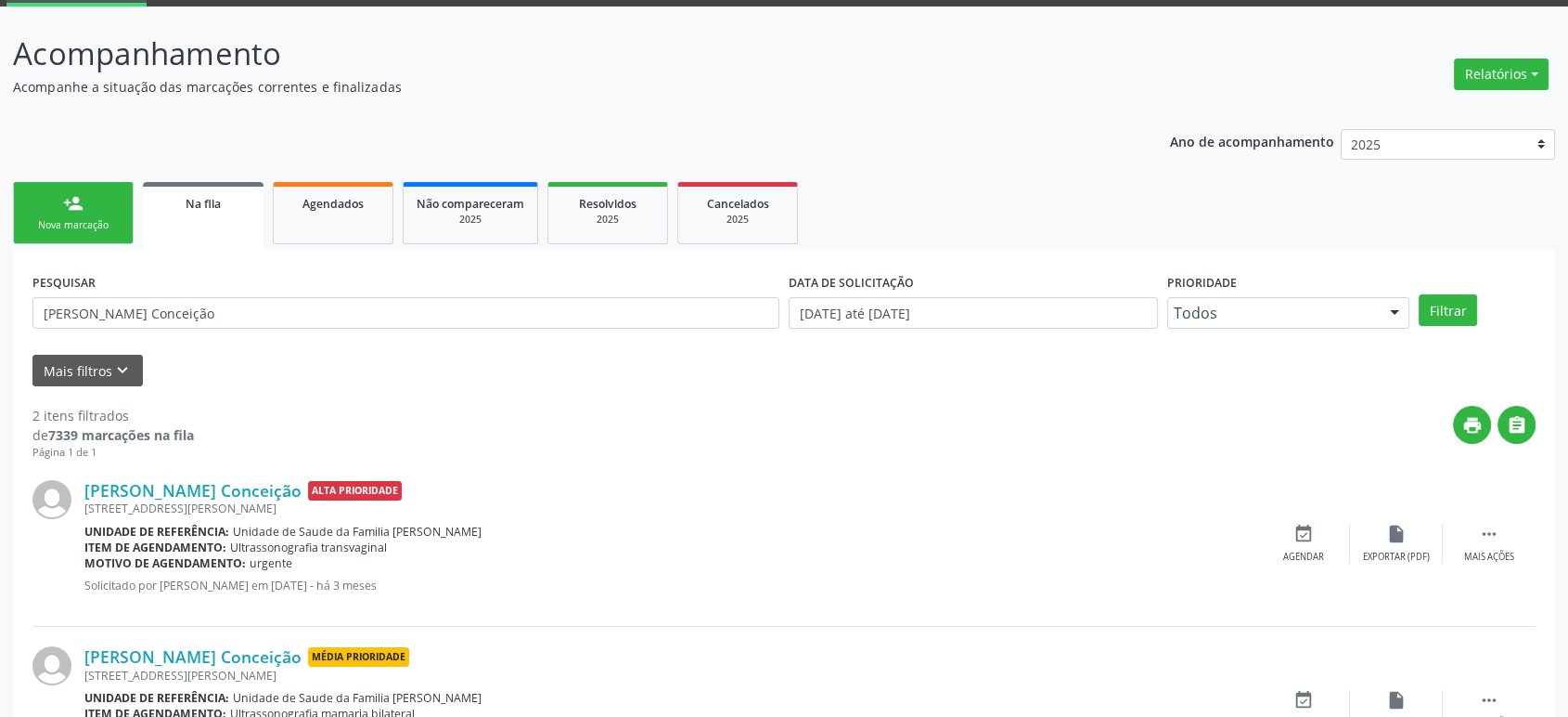
scroll to position [201, 0]
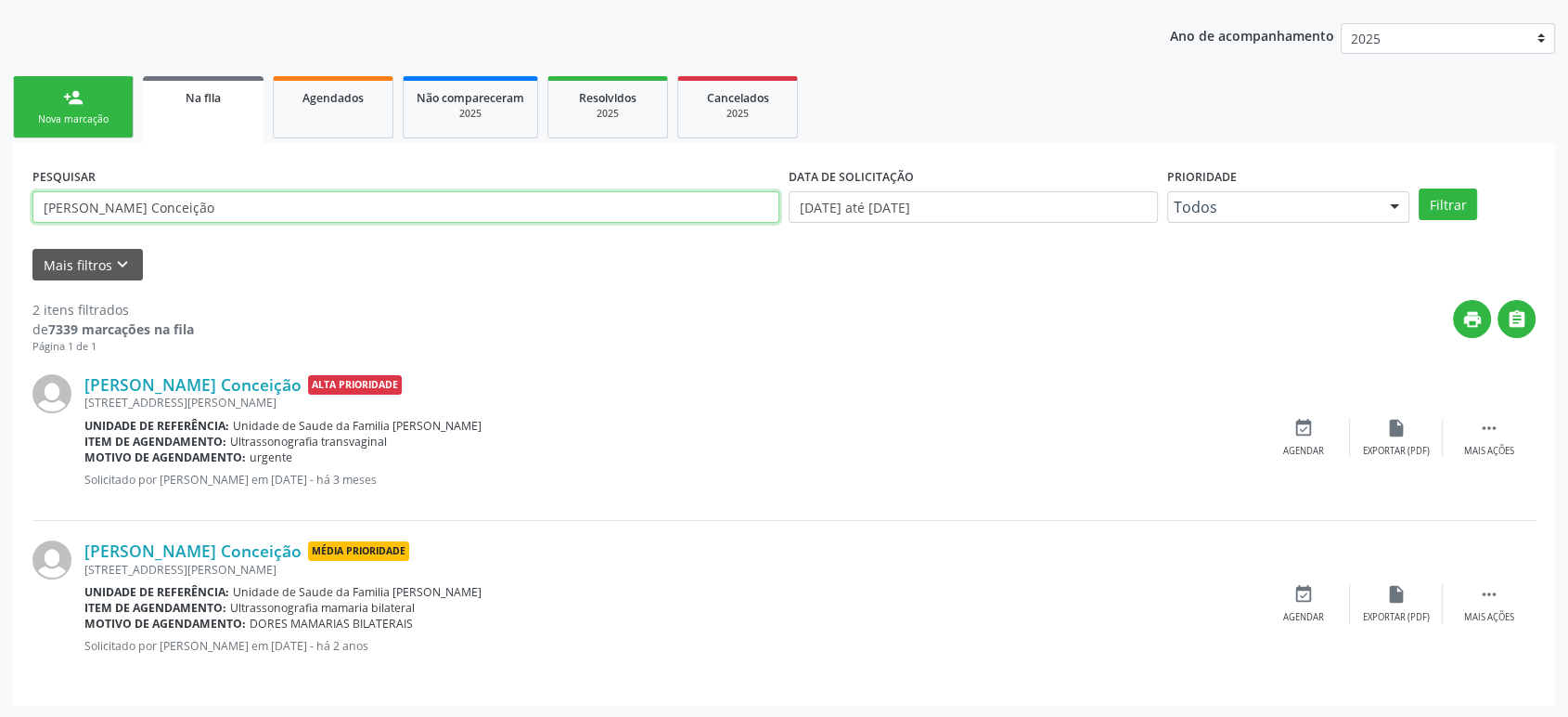
click at [312, 197] on input "[PERSON_NAME] Conceição" at bounding box center [405, 207] width 747 height 31
paste input "[PERSON_NAME]"
click at [1418, 188] on button "Filtrar" at bounding box center [1448, 204] width 58 height 31
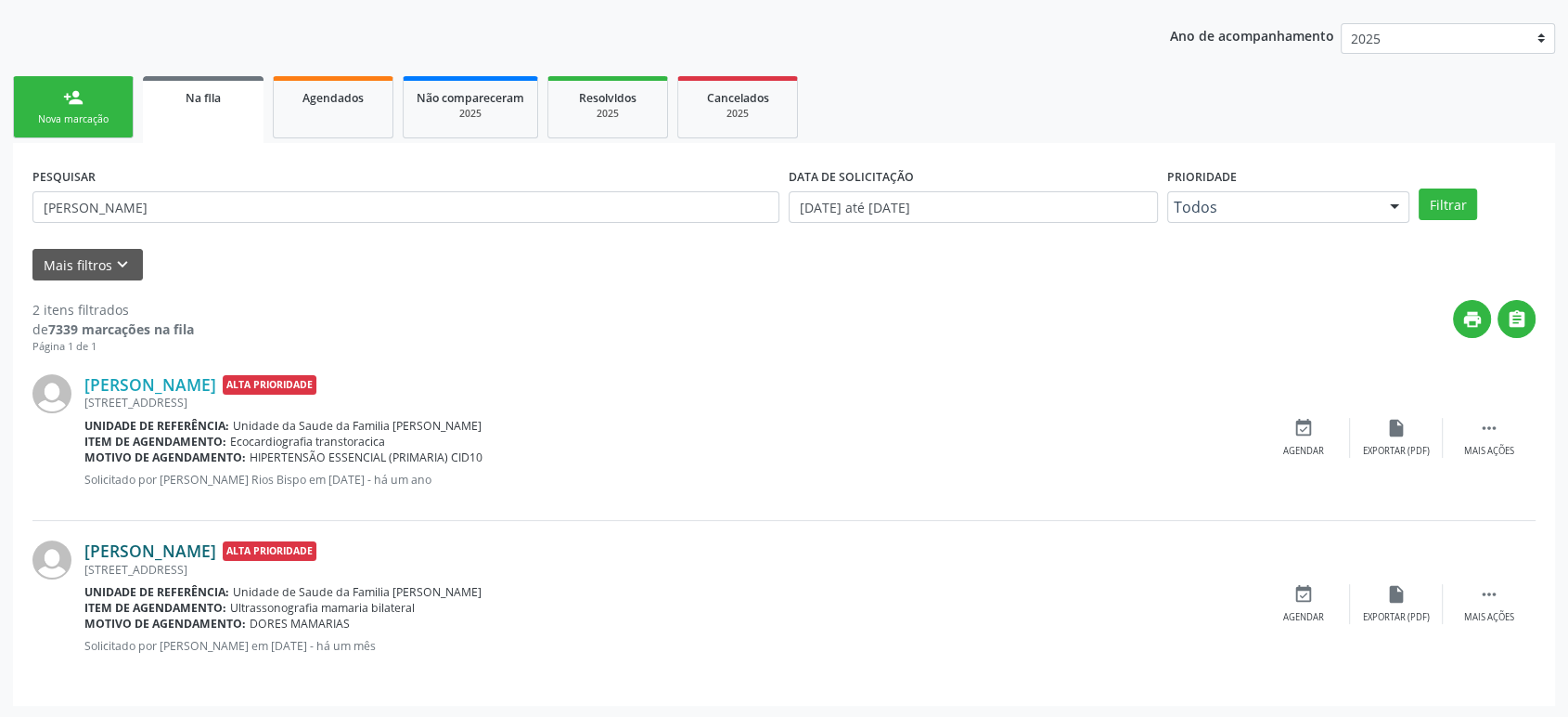
click at [217, 547] on link "[PERSON_NAME]" at bounding box center [150, 550] width 132 height 20
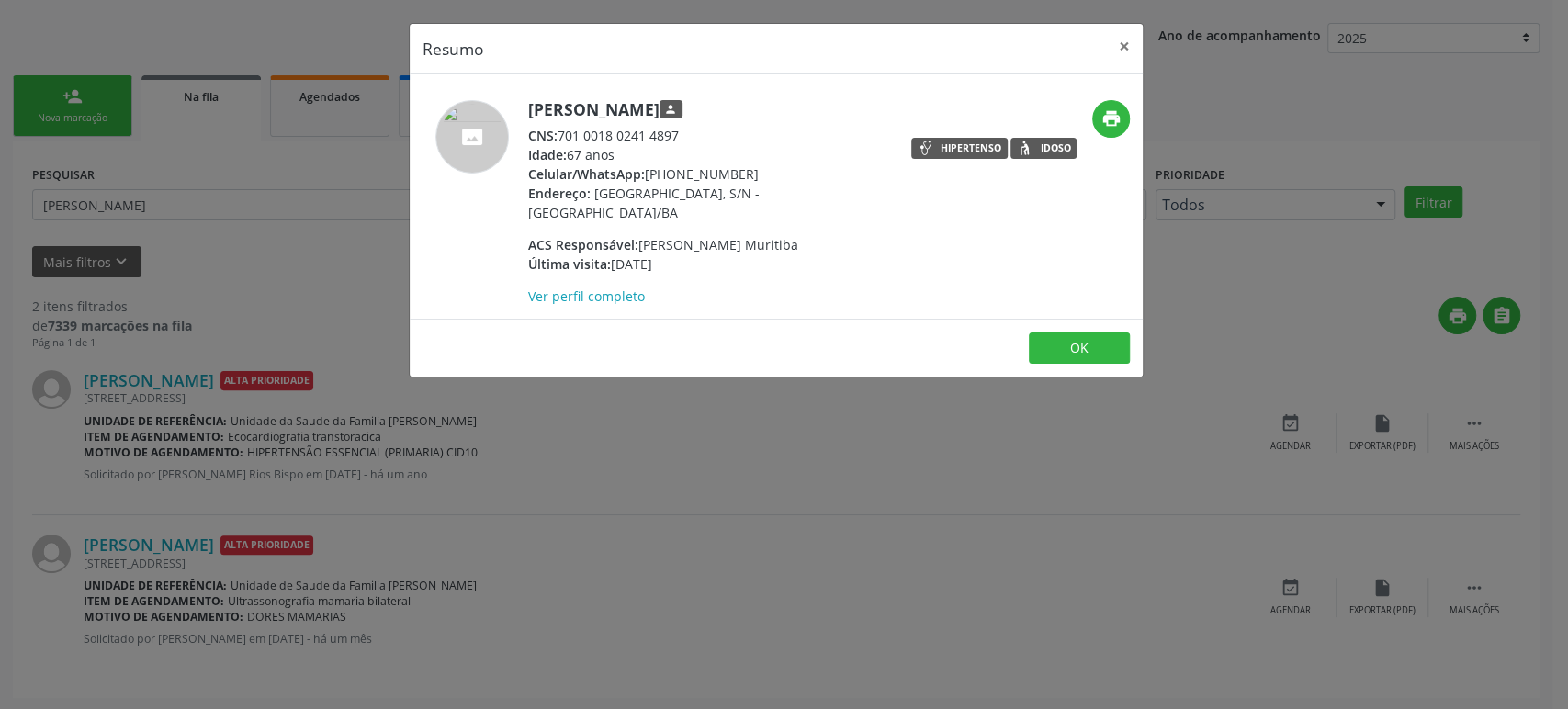
drag, startPoint x: 646, startPoint y: 172, endPoint x: 743, endPoint y: 172, distance: 97.0
click at [743, 172] on div "Celular/WhatsApp: [PHONE_NUMBER]" at bounding box center [707, 174] width 358 height 19
copy div "[PHONE_NUMBER]"
click at [706, 477] on div "Resumo × [PERSON_NAME] person CNS: 701 0018 0241 4897 Idade: 67 anos Celular/Wh…" at bounding box center [784, 354] width 1568 height 709
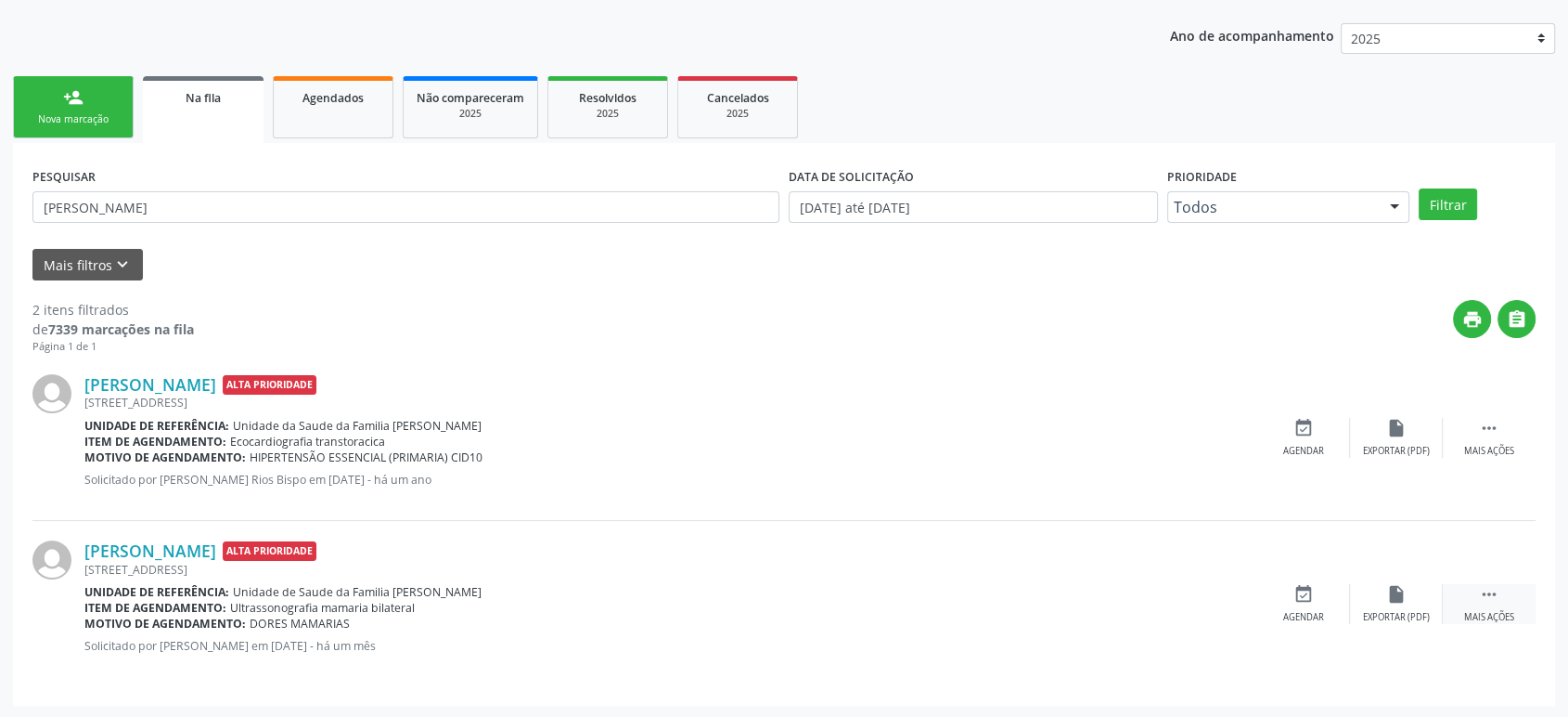
click at [1502, 596] on div " Mais ações" at bounding box center [1489, 603] width 93 height 40
click at [1306, 601] on icon "cancel" at bounding box center [1303, 594] width 20 height 20
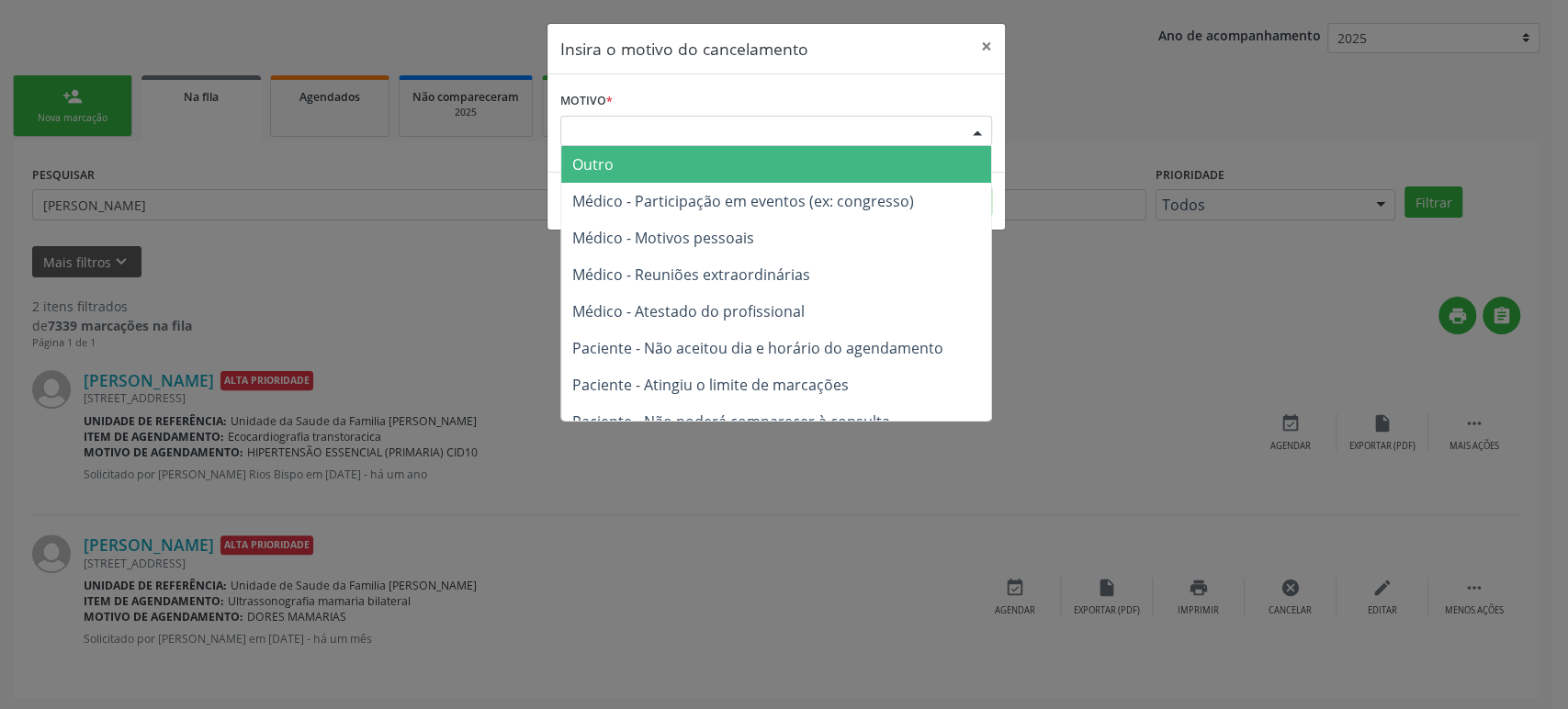
click at [606, 138] on div "Escolha o motivo" at bounding box center [776, 131] width 432 height 31
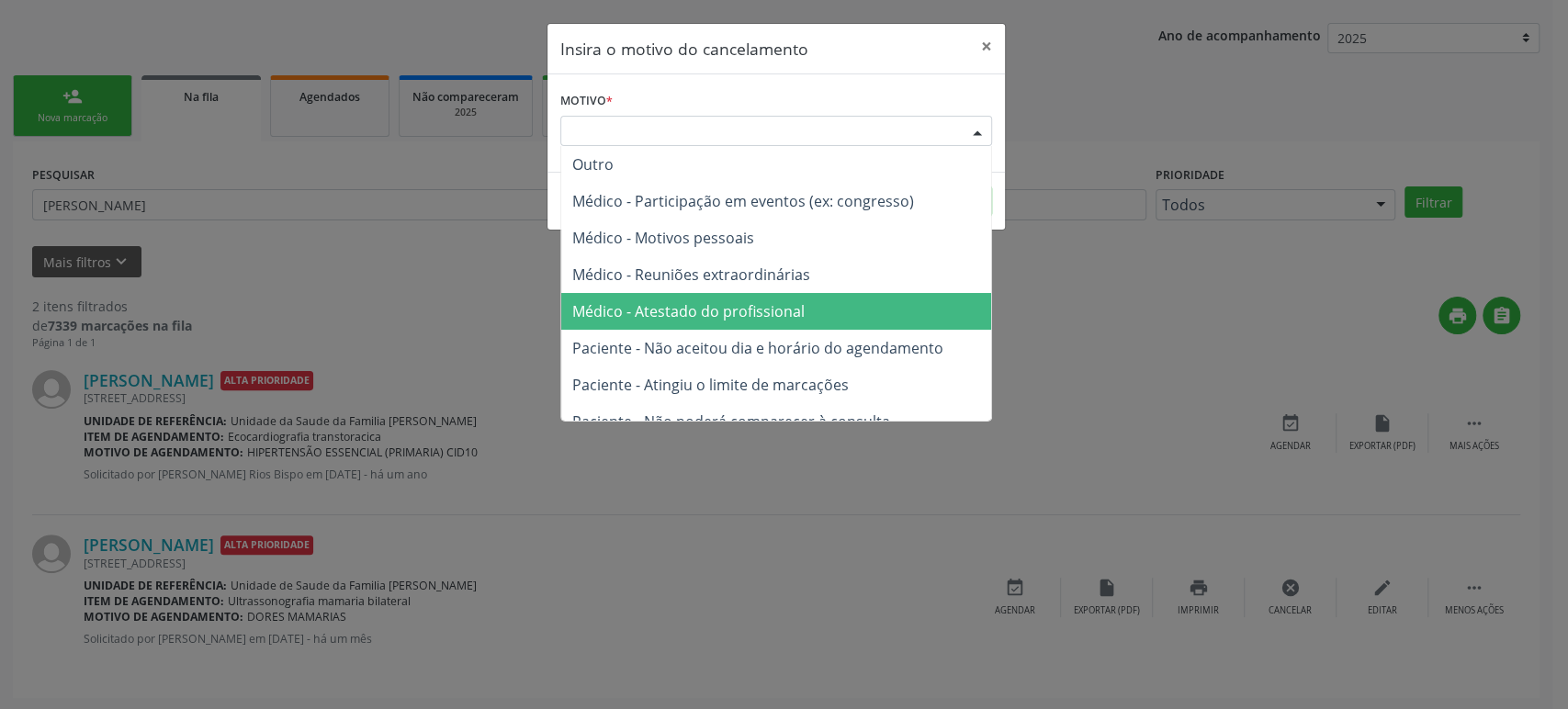
click at [673, 302] on span "Médico - Atestado do profissional" at bounding box center [688, 310] width 233 height 20
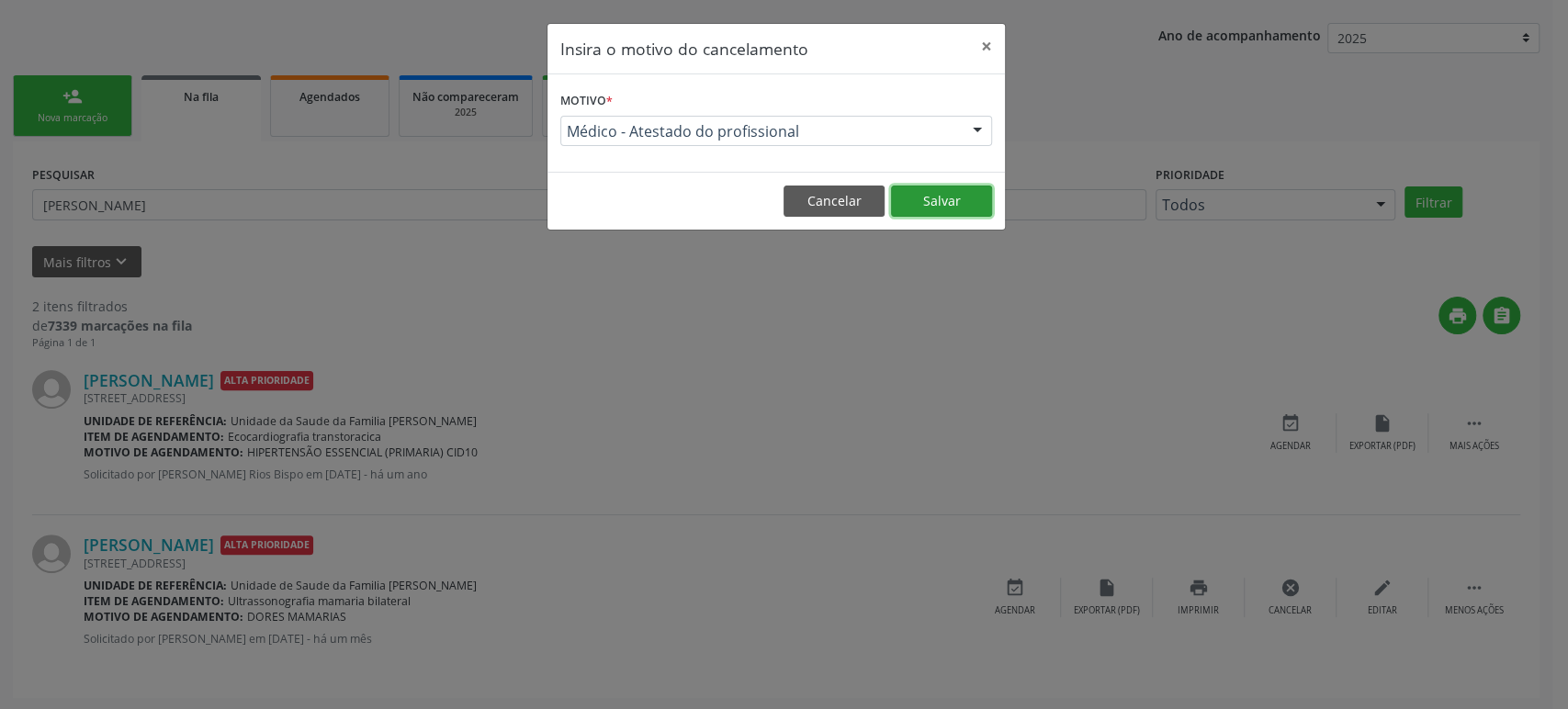
click at [910, 196] on button "Salvar" at bounding box center [941, 201] width 101 height 31
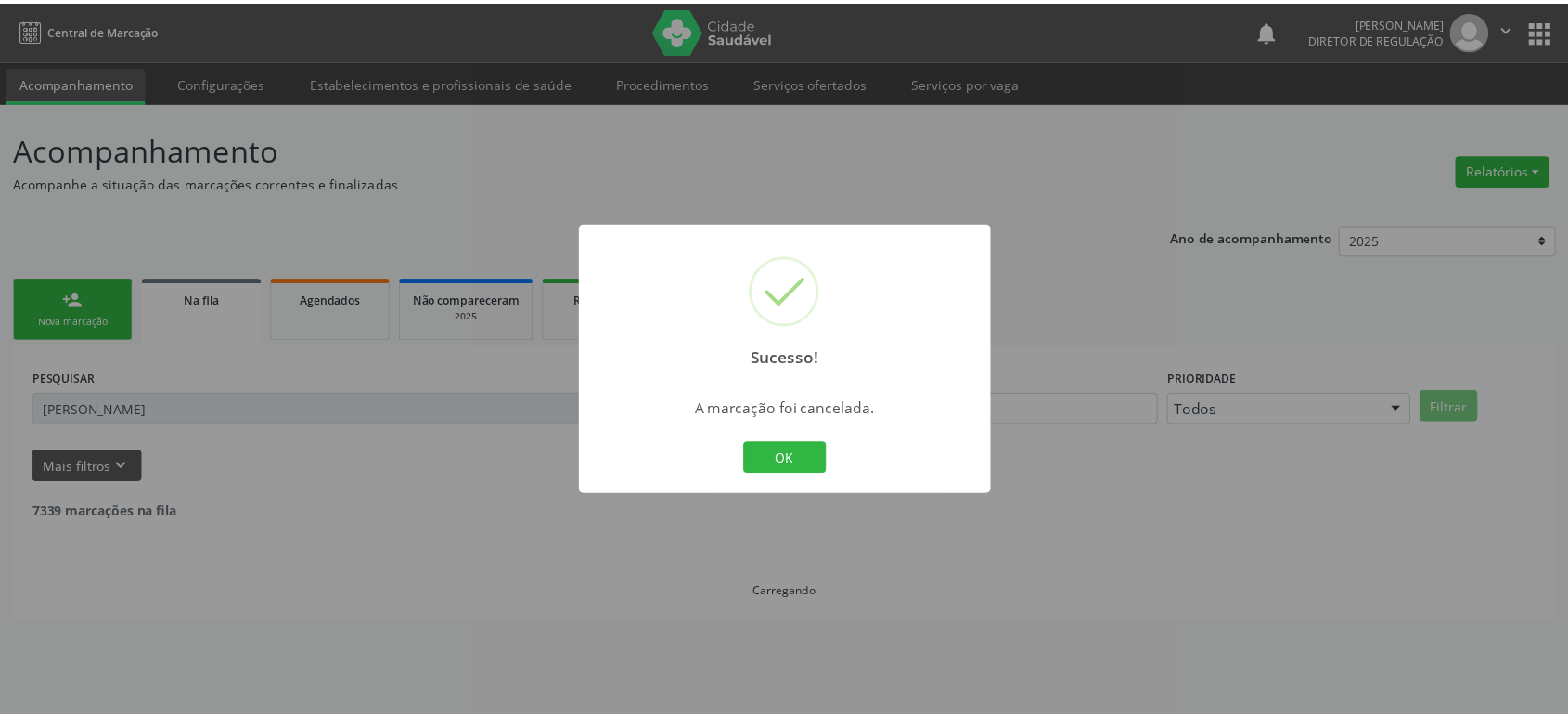
scroll to position [0, 0]
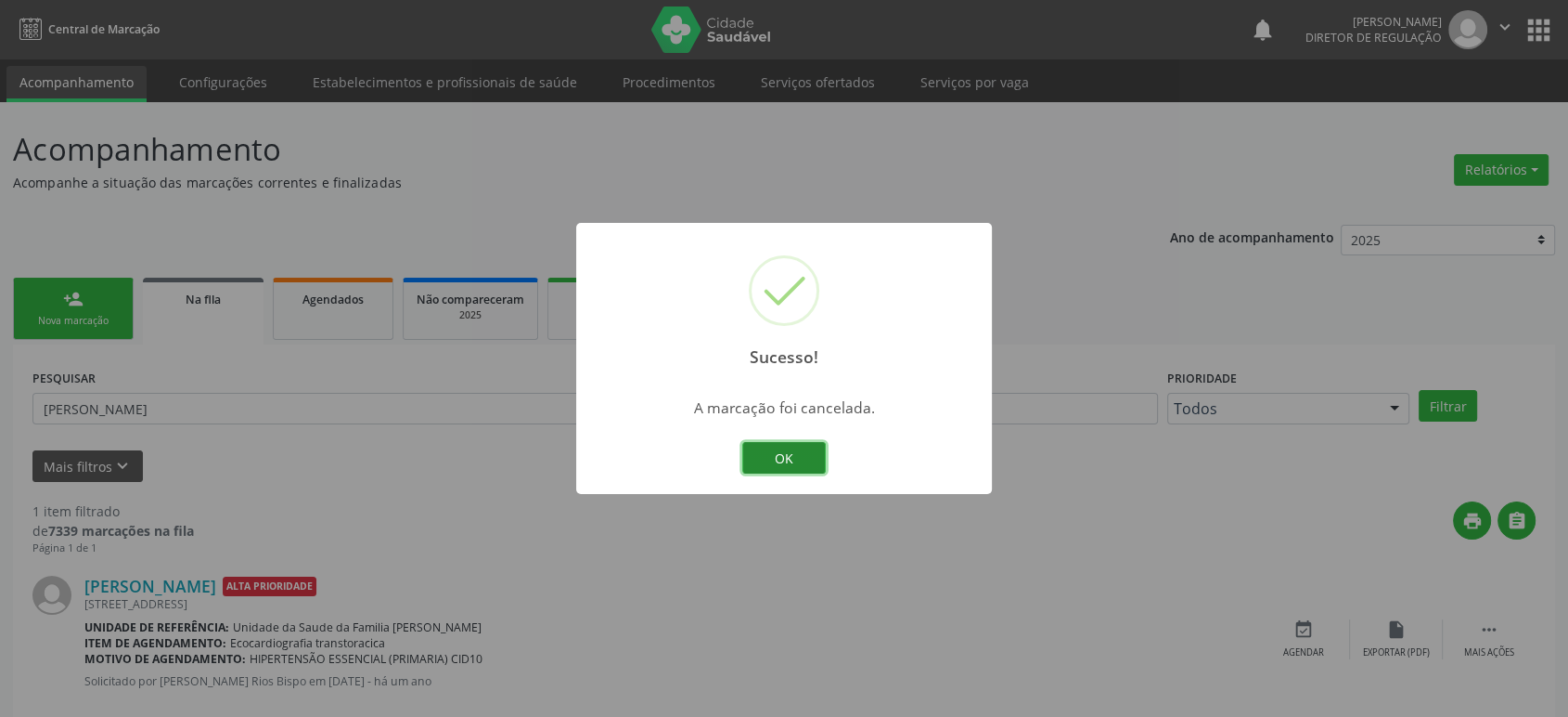
click at [787, 461] on button "OK" at bounding box center [784, 458] width 83 height 31
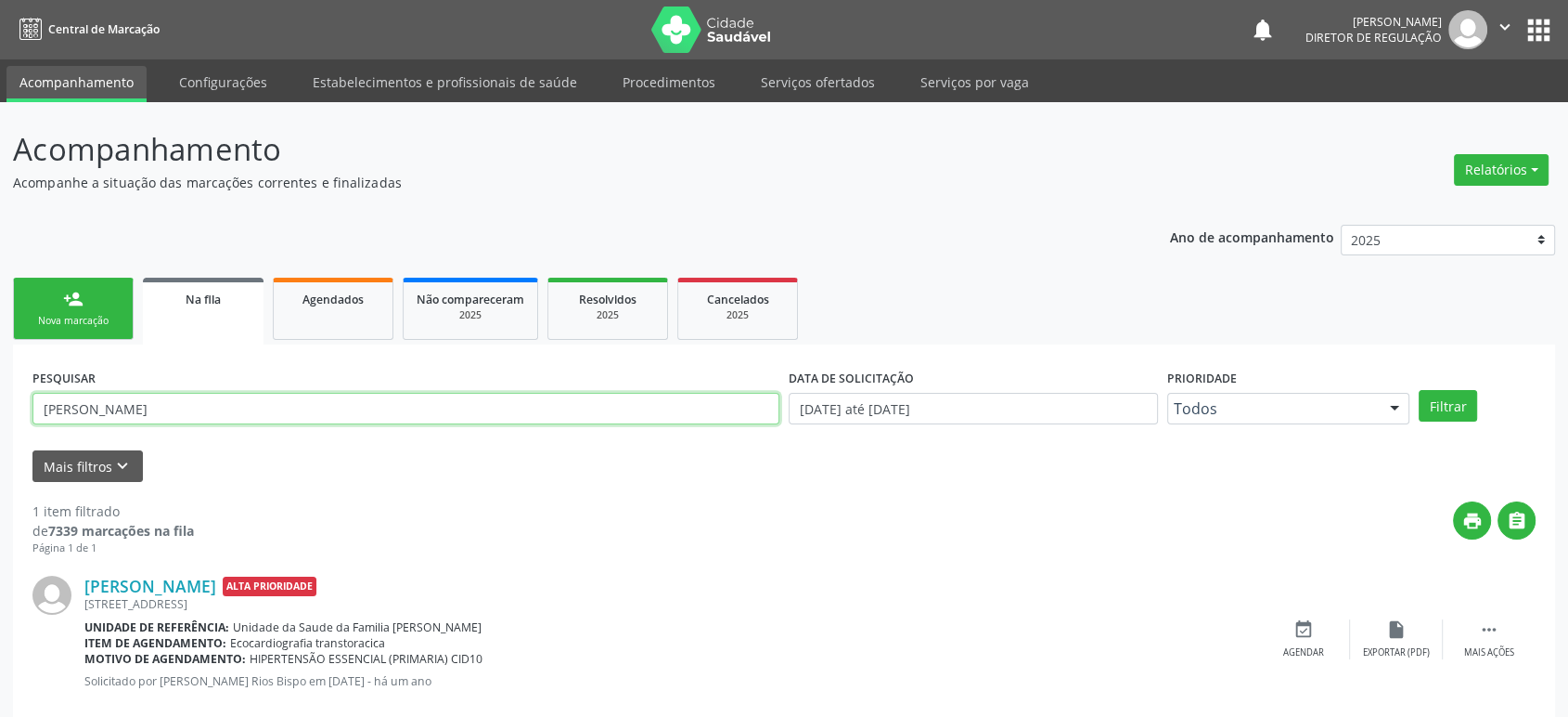
click at [152, 408] on input "[PERSON_NAME]" at bounding box center [405, 408] width 747 height 31
paste input "[PERSON_NAME]"
click at [1418, 390] on button "Filtrar" at bounding box center [1448, 405] width 58 height 31
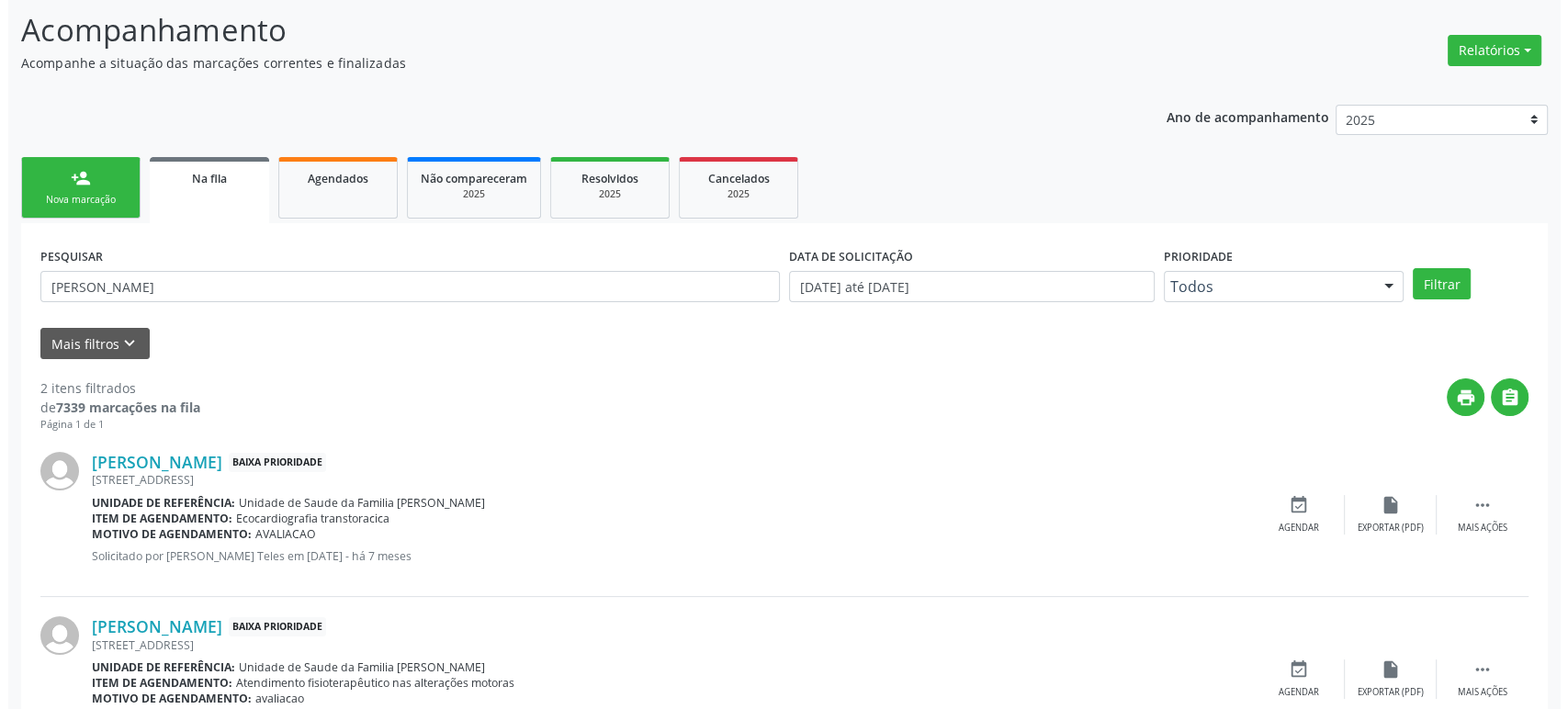
scroll to position [199, 0]
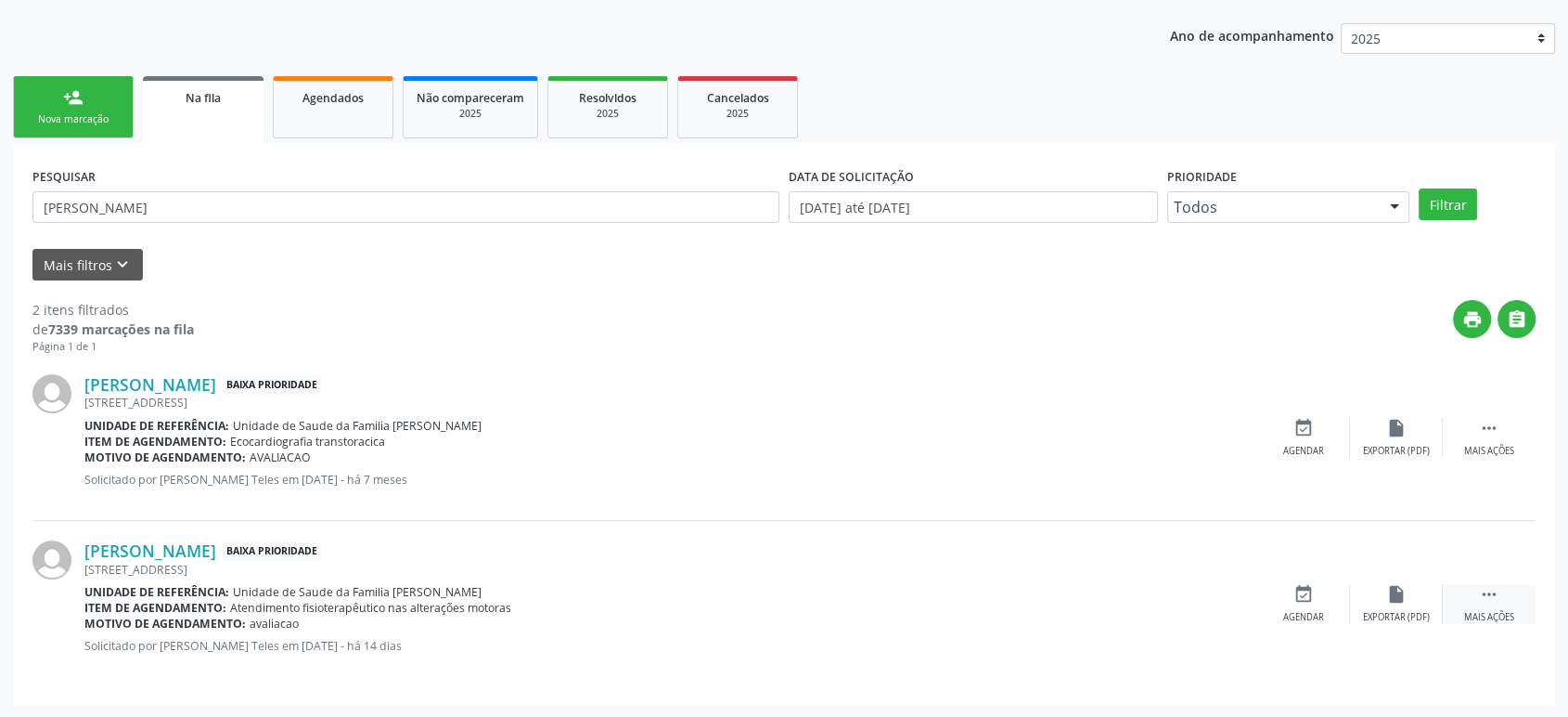
click at [1496, 598] on icon "" at bounding box center [1488, 594] width 20 height 20
click at [1307, 594] on icon "cancel" at bounding box center [1303, 594] width 20 height 20
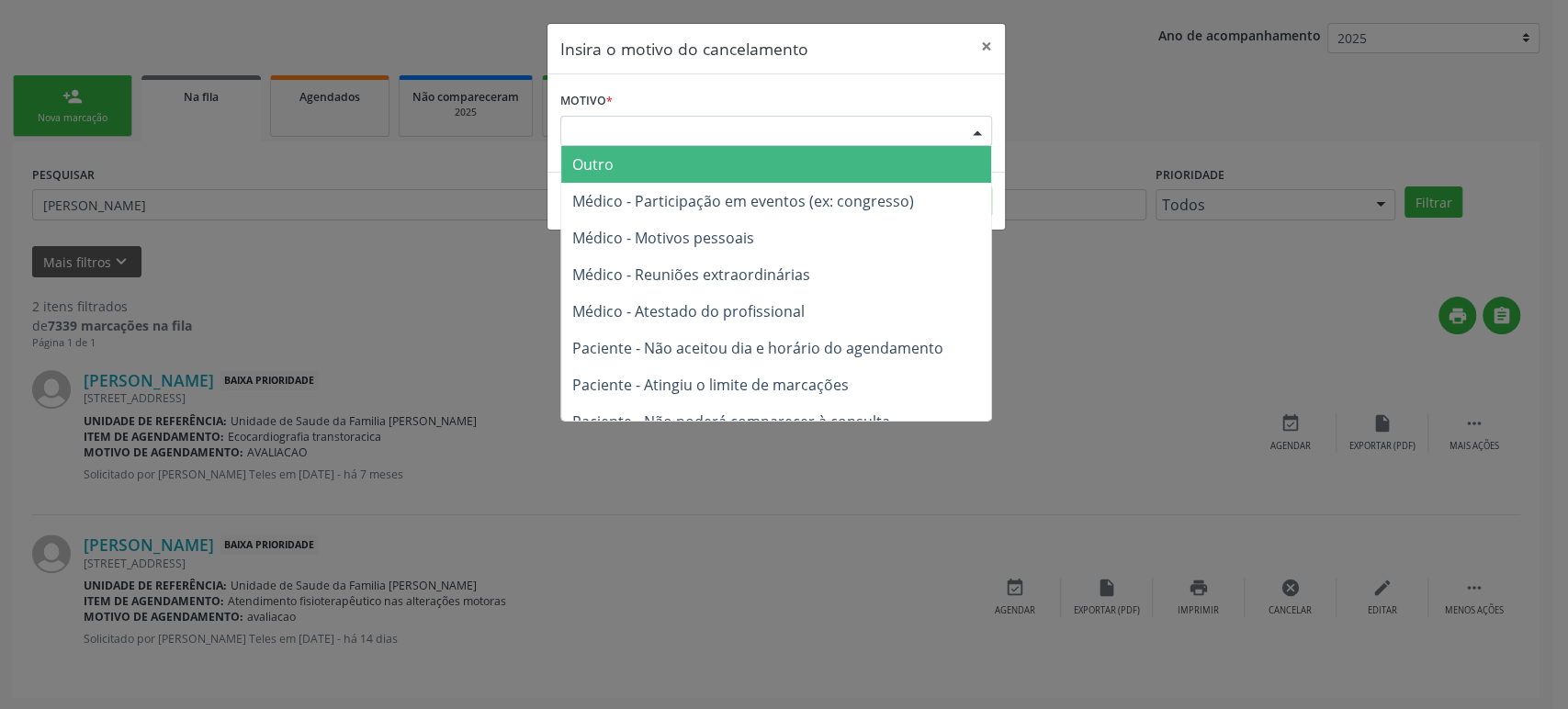
click at [658, 134] on div "Escolha o motivo" at bounding box center [776, 131] width 432 height 31
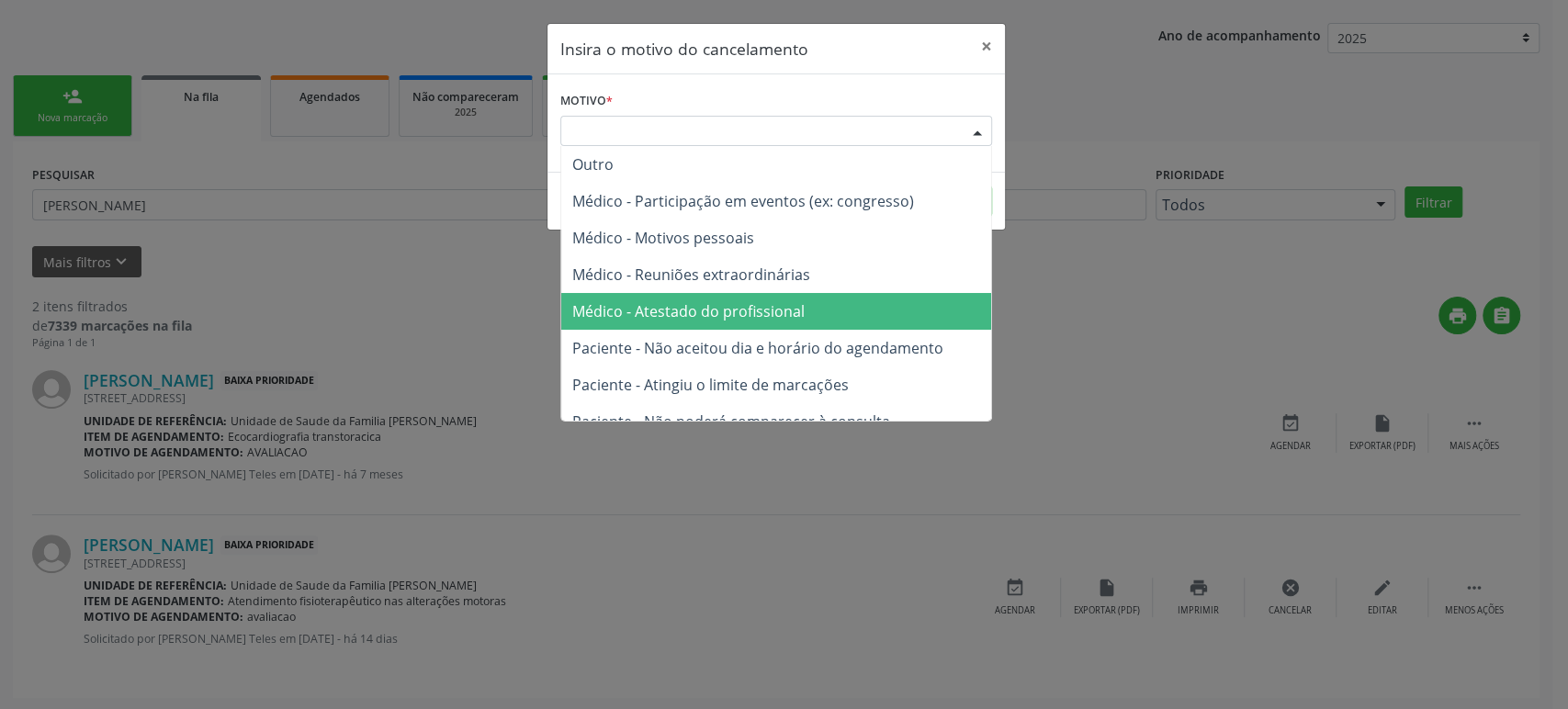
click at [669, 330] on span "Paciente - Não aceitou dia e horário do agendamento" at bounding box center [776, 348] width 430 height 37
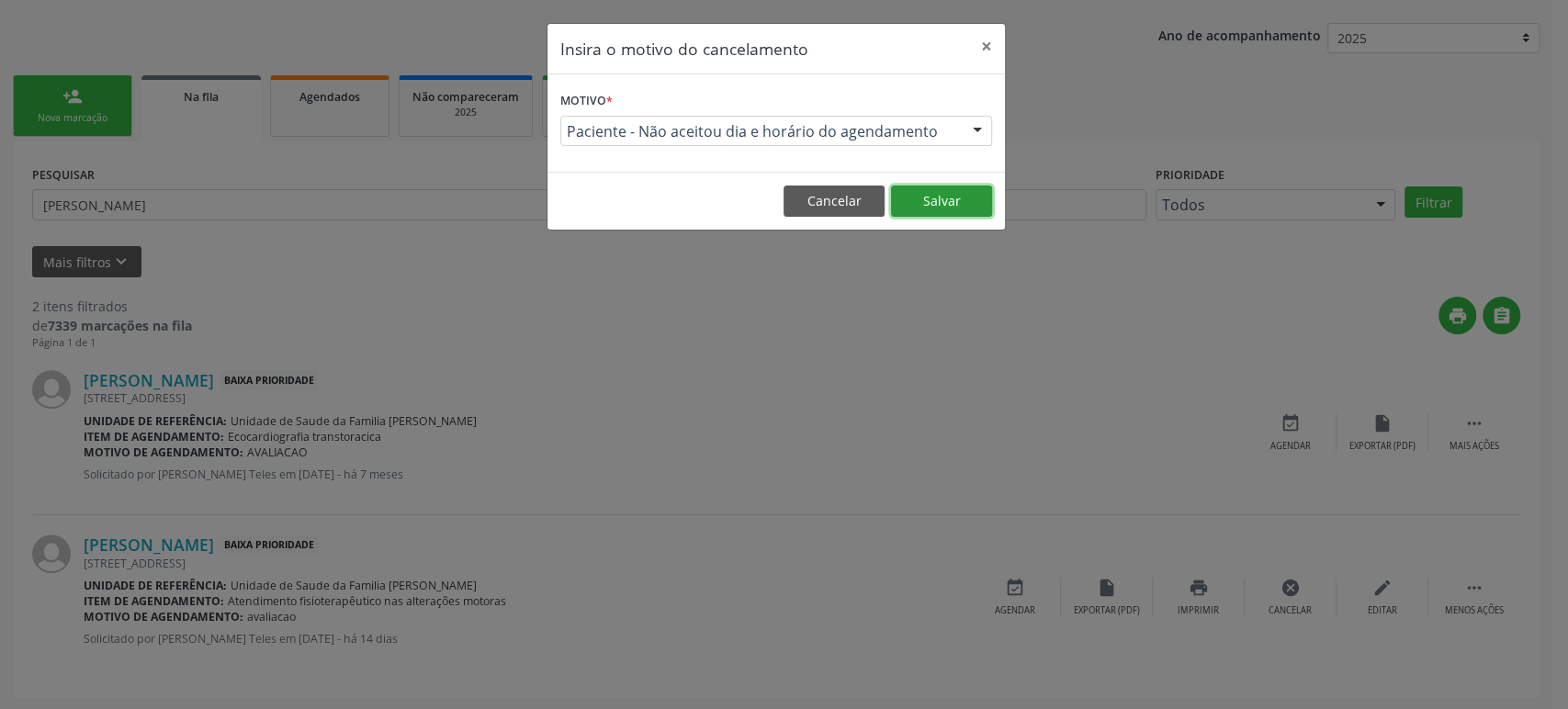
click at [949, 198] on button "Salvar" at bounding box center [941, 201] width 101 height 31
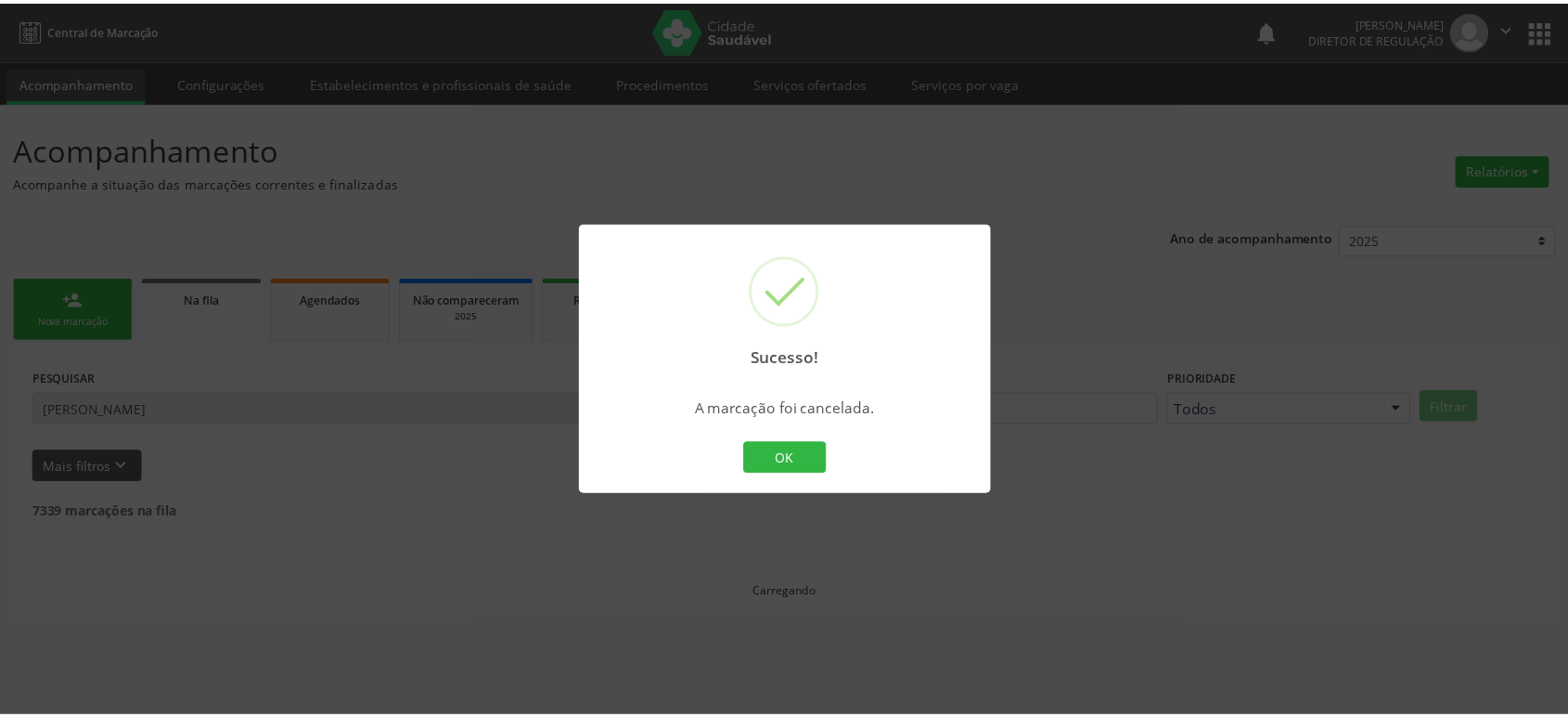
scroll to position [0, 0]
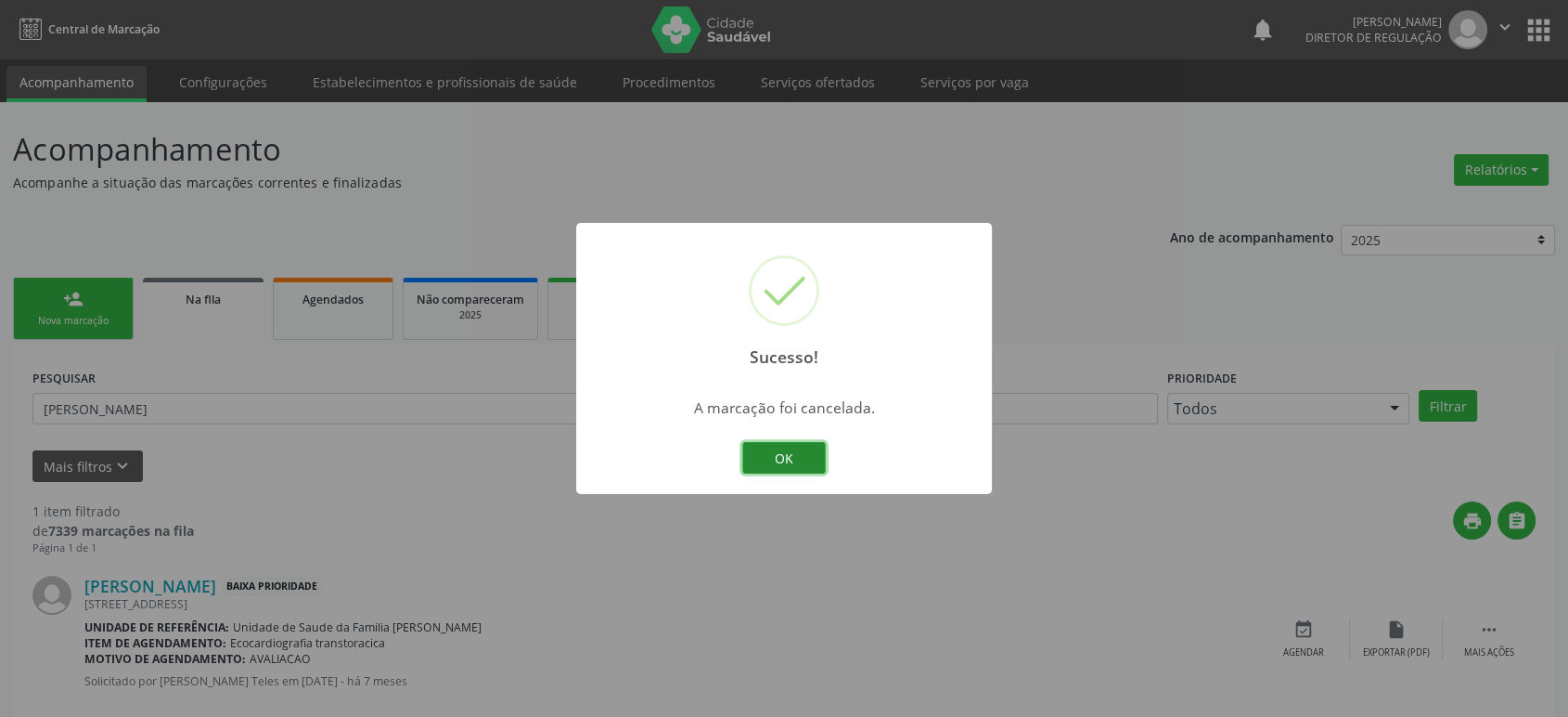
click at [802, 458] on button "OK" at bounding box center [784, 458] width 83 height 31
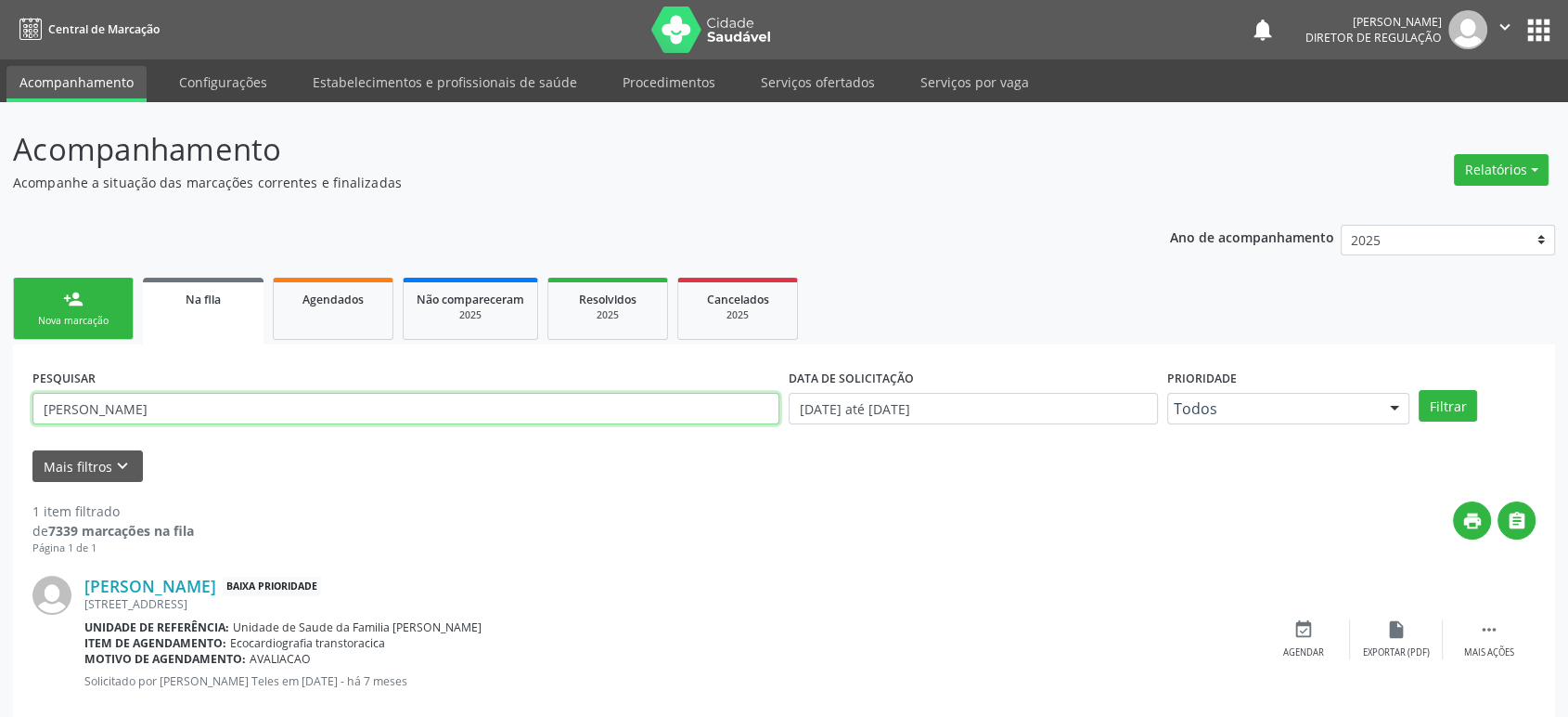
click at [129, 413] on input "[PERSON_NAME]" at bounding box center [405, 408] width 747 height 31
paste input "[PERSON_NAME]"
click at [1418, 390] on button "Filtrar" at bounding box center [1448, 405] width 58 height 31
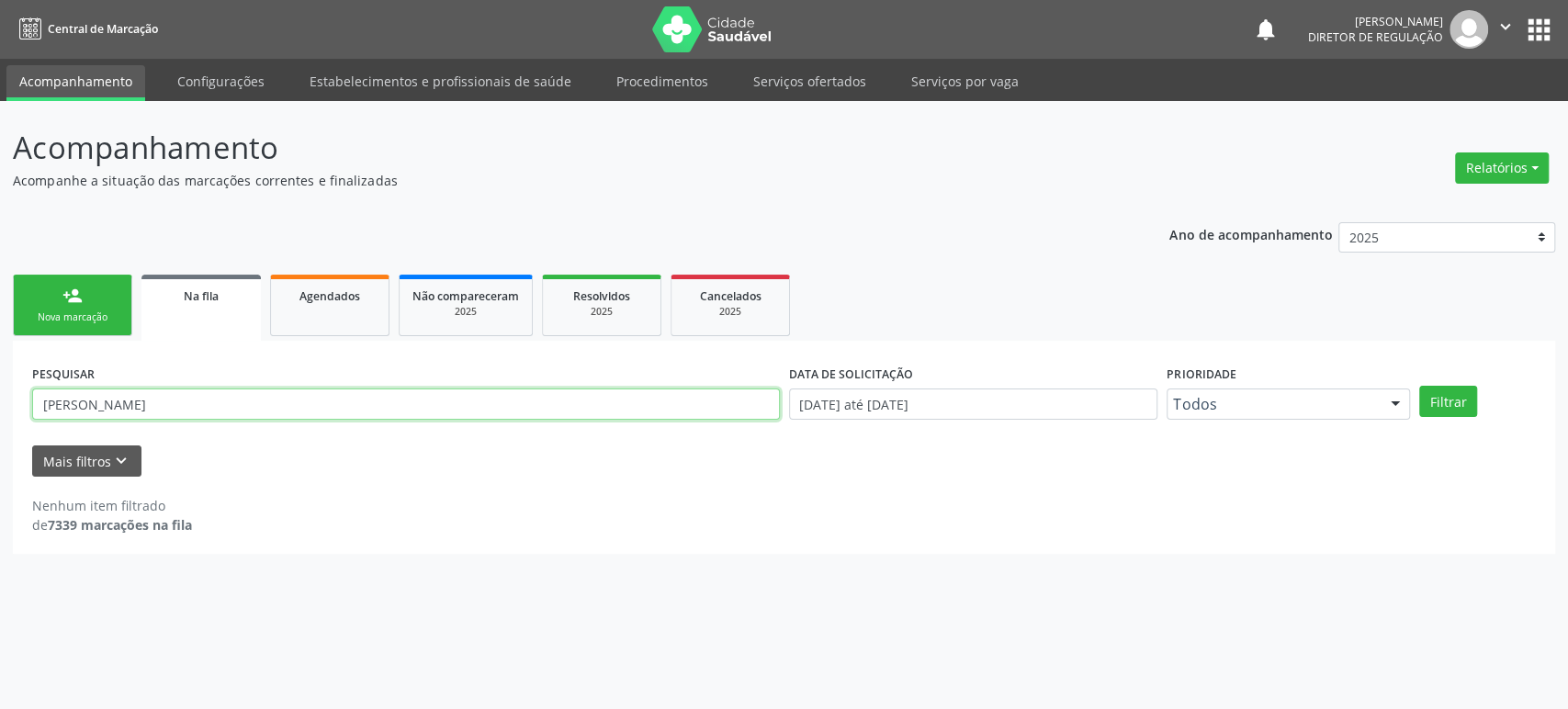
click at [107, 405] on input "[PERSON_NAME]" at bounding box center [406, 403] width 748 height 31
drag, startPoint x: 114, startPoint y: 403, endPoint x: 44, endPoint y: 403, distance: 70.0
click at [44, 403] on input "[PERSON_NAME]" at bounding box center [406, 403] width 748 height 31
click at [1419, 385] on button "Filtrar" at bounding box center [1448, 401] width 58 height 31
click at [47, 403] on input "[PERSON_NAME]" at bounding box center [406, 403] width 748 height 31
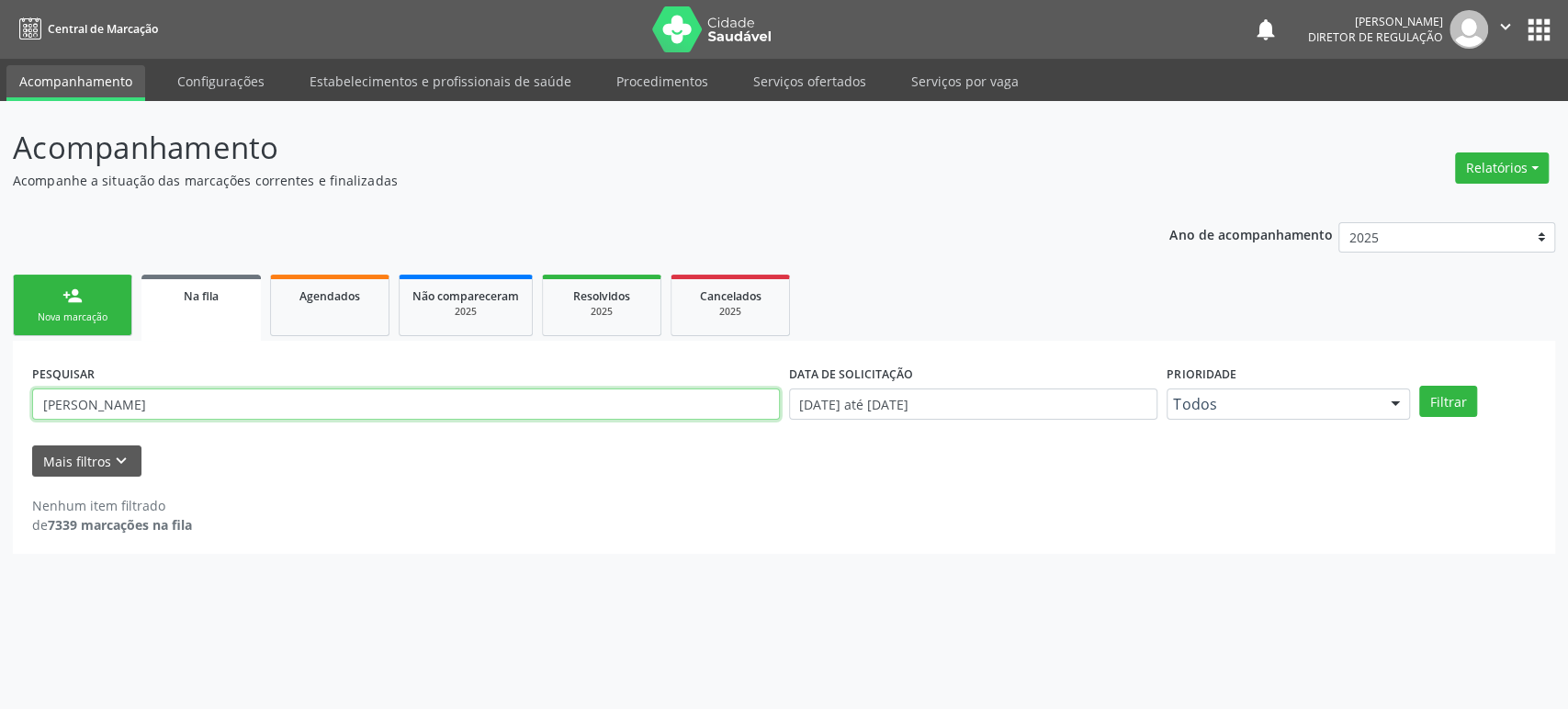
click at [1419, 385] on button "Filtrar" at bounding box center [1448, 401] width 58 height 31
click at [181, 400] on input "[PERSON_NAME]" at bounding box center [406, 403] width 748 height 31
paste input "[PERSON_NAME]"
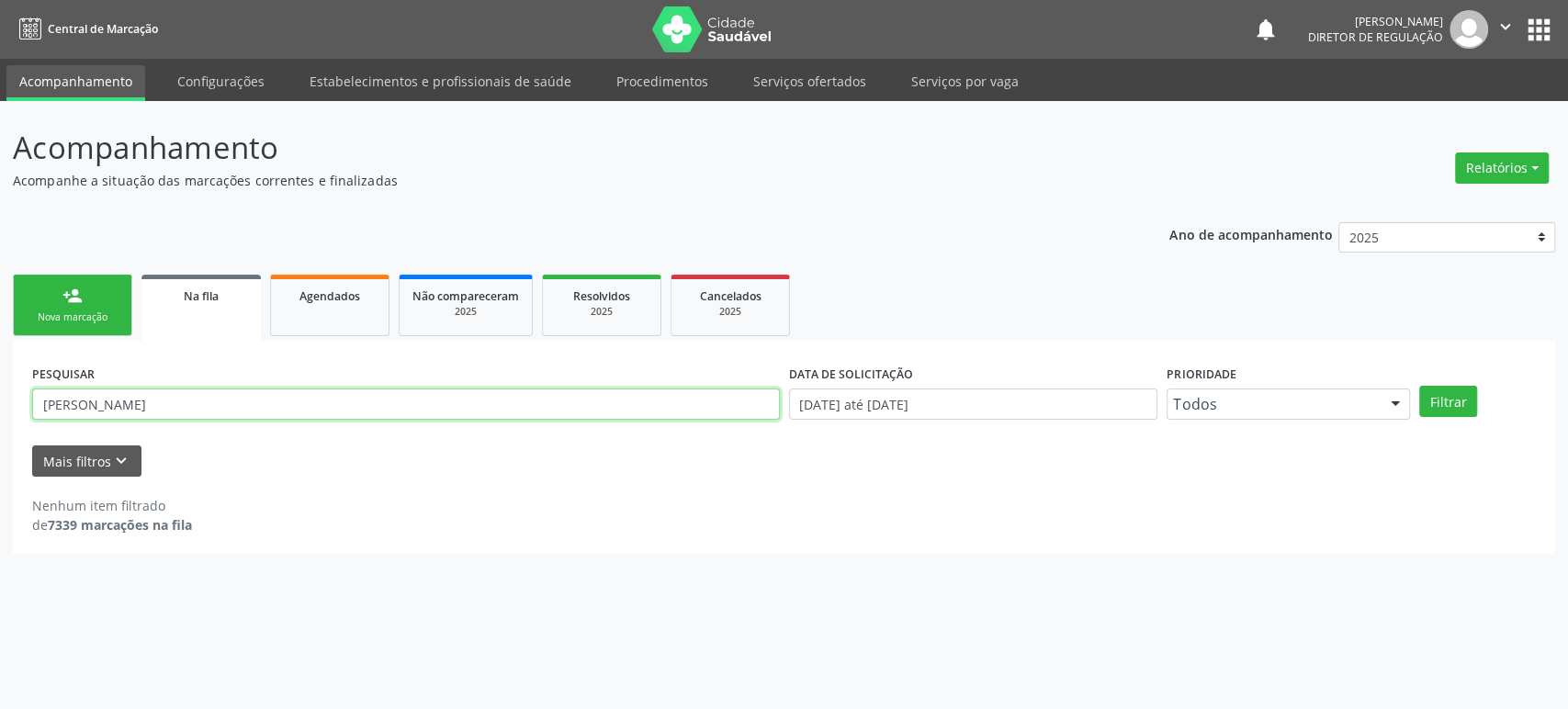
click at [1419, 385] on button "Filtrar" at bounding box center [1448, 401] width 58 height 31
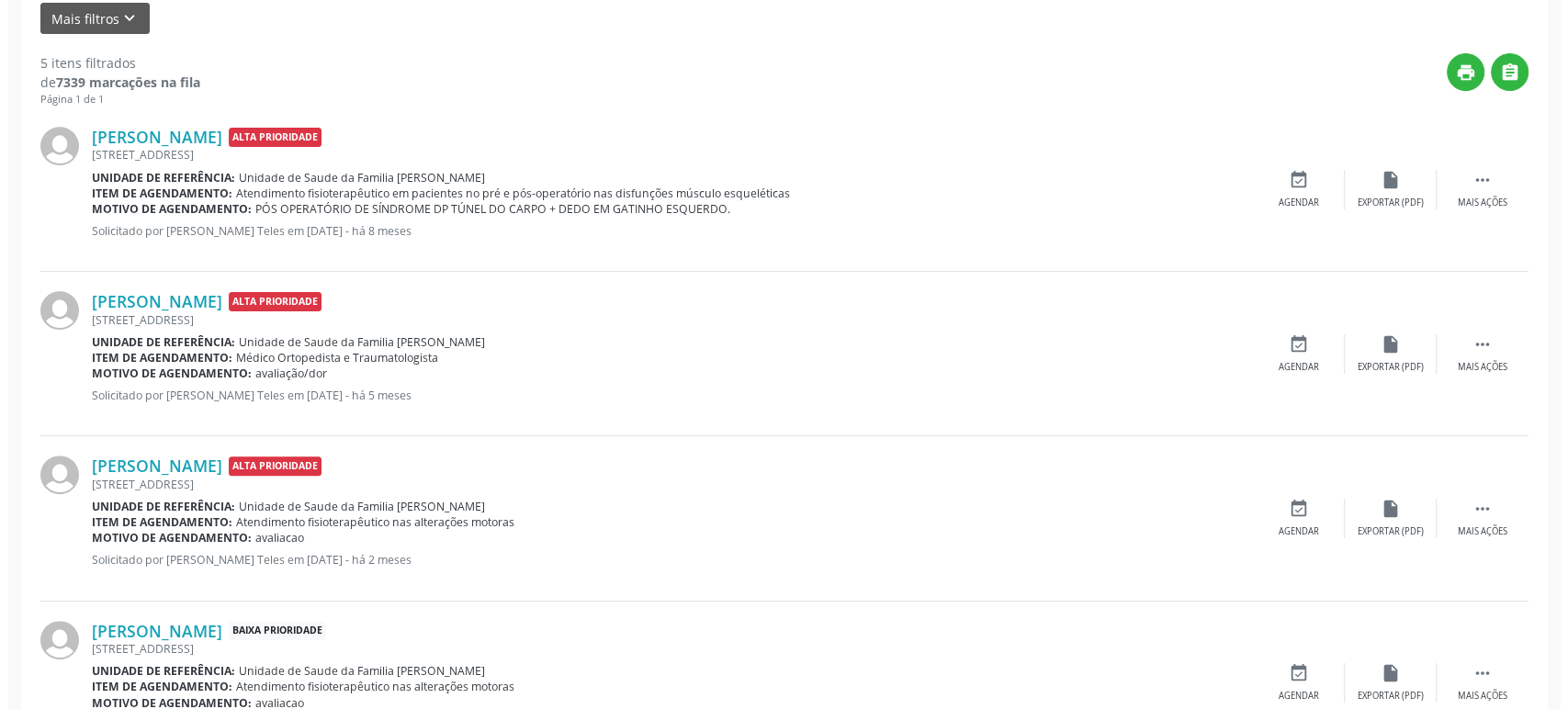
scroll to position [407, 0]
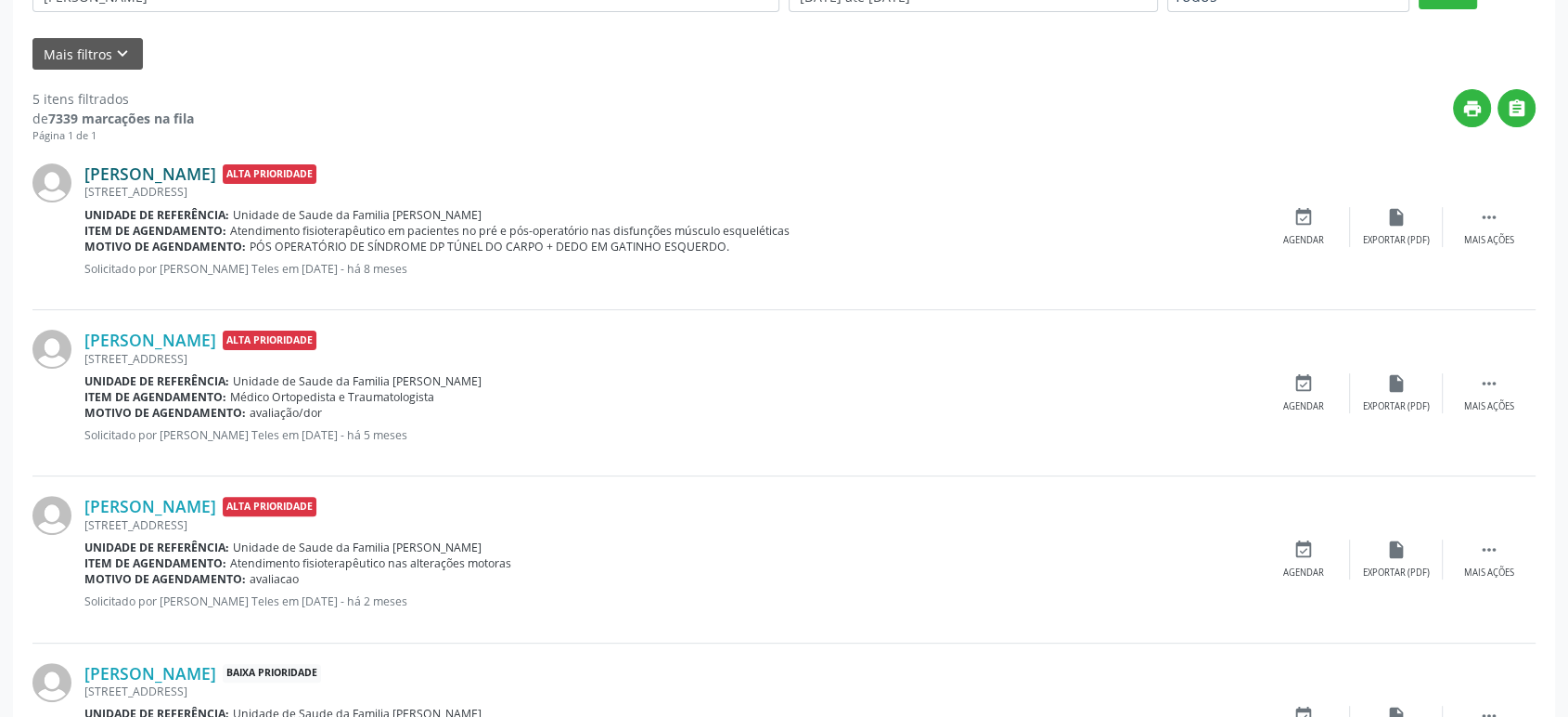
click at [168, 169] on link "[PERSON_NAME]" at bounding box center [150, 173] width 132 height 20
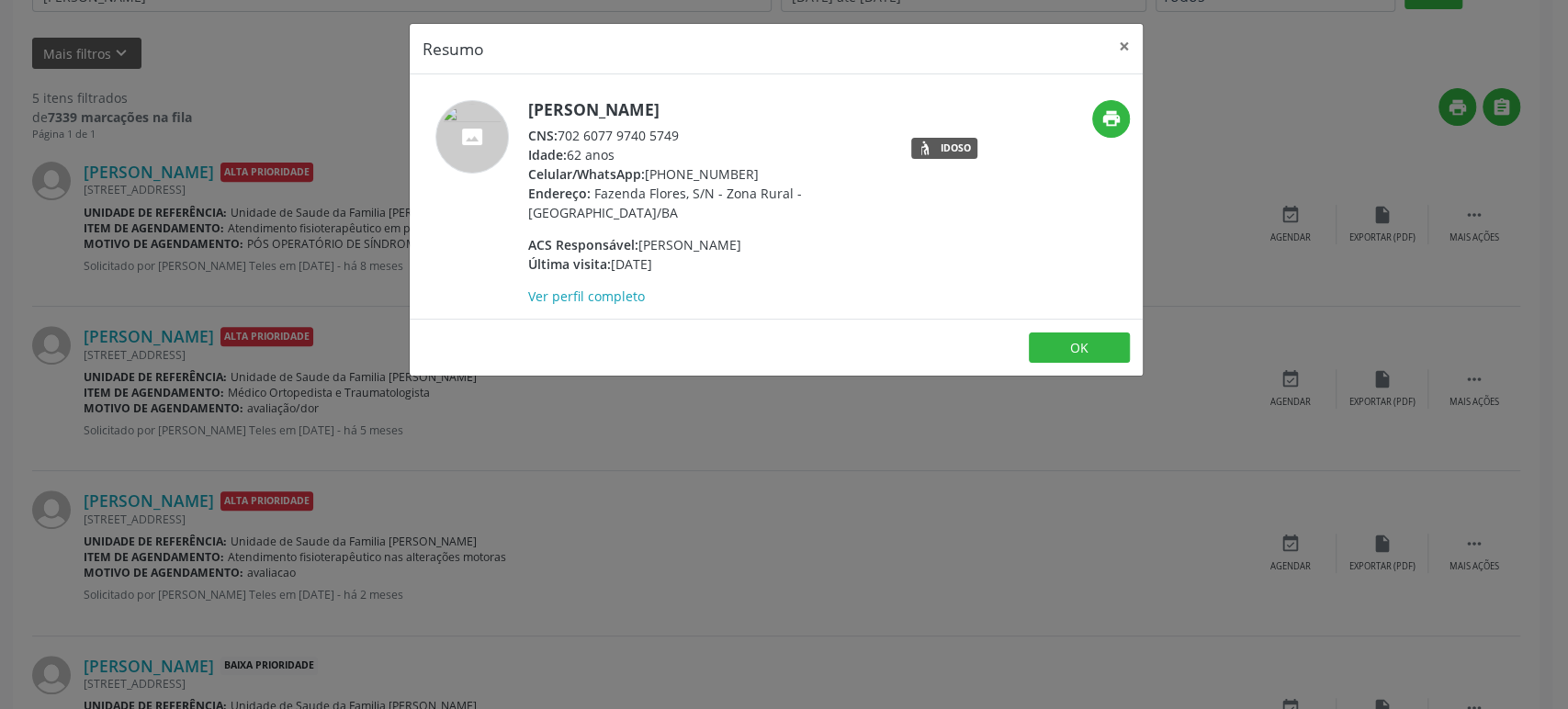
click at [722, 477] on div "Resumo × [PERSON_NAME] CNS: 702 6077 9740 5749 Idade: 62 anos Celular/WhatsApp:…" at bounding box center [784, 354] width 1568 height 709
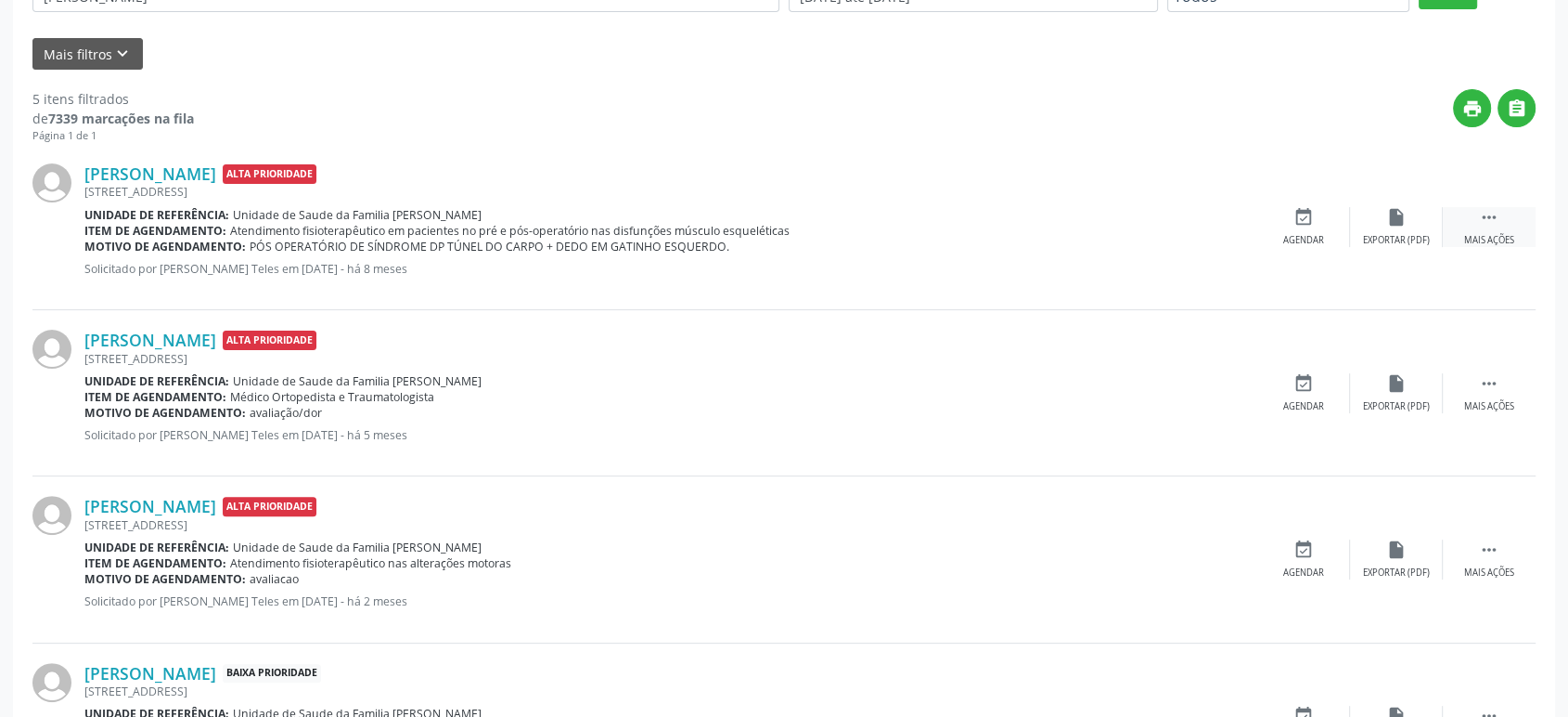
click at [1498, 218] on icon "" at bounding box center [1488, 217] width 20 height 20
click at [1285, 208] on div "cancel Cancelar" at bounding box center [1304, 226] width 93 height 40
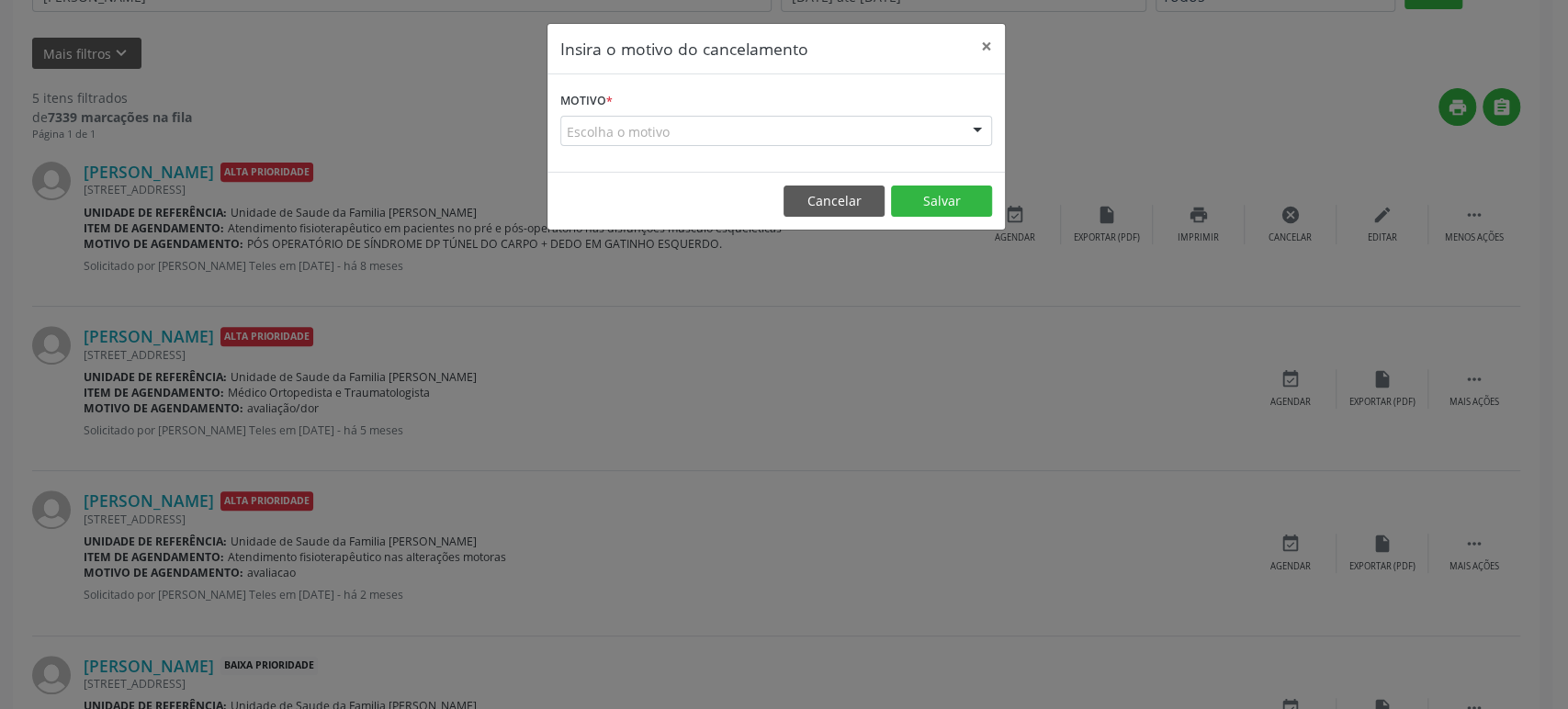
click at [749, 127] on div "Escolha o motivo" at bounding box center [776, 131] width 432 height 31
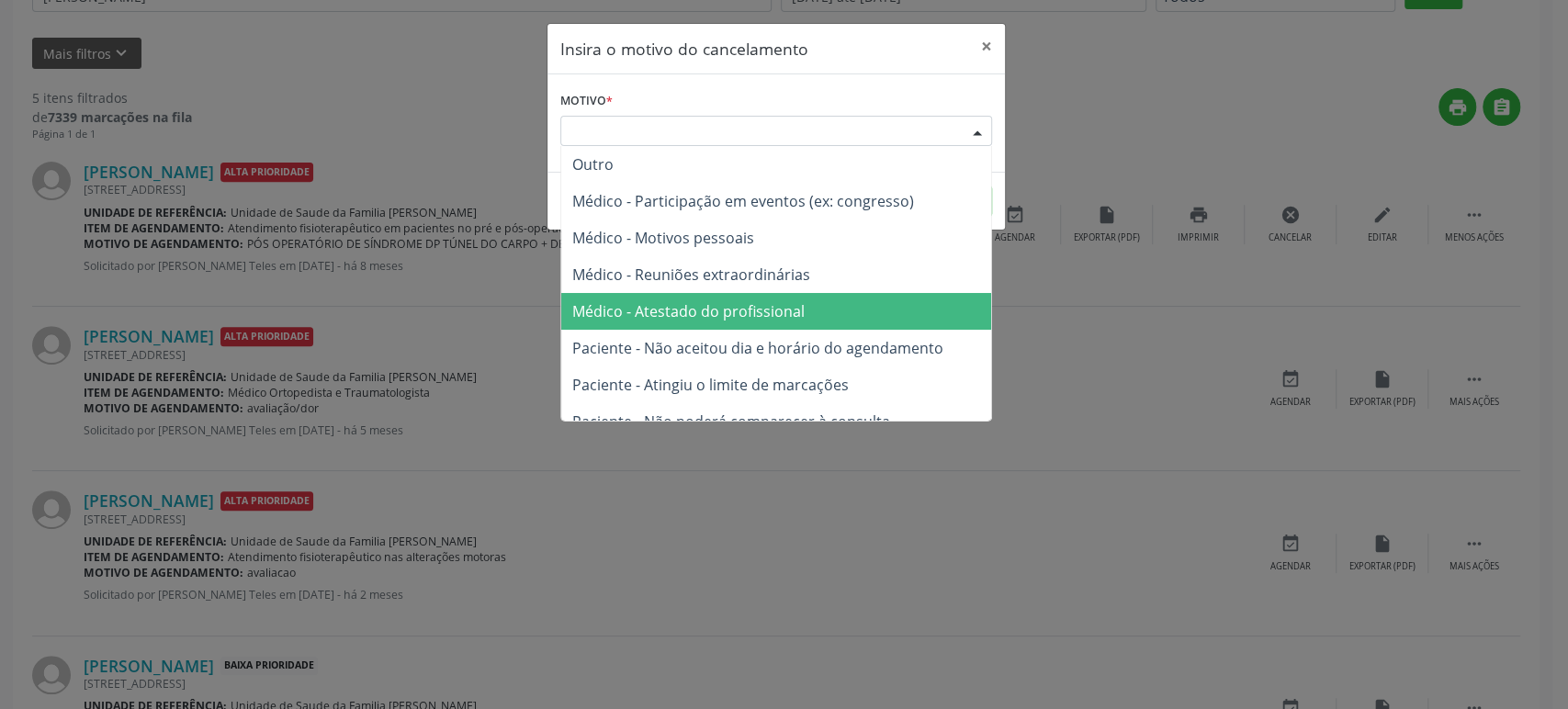
click at [721, 314] on span "Médico - Atestado do profissional" at bounding box center [688, 310] width 233 height 20
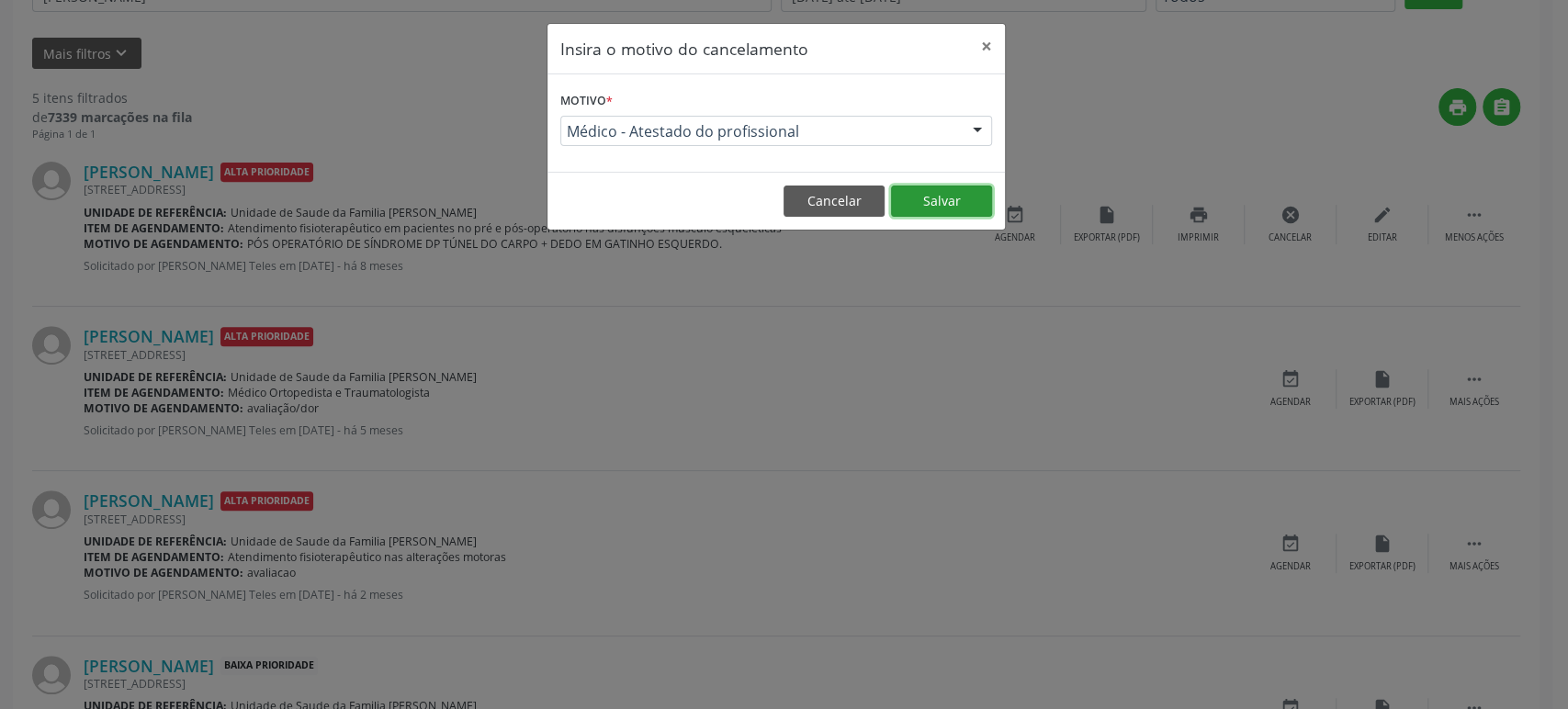
click at [942, 203] on button "Salvar" at bounding box center [941, 201] width 101 height 31
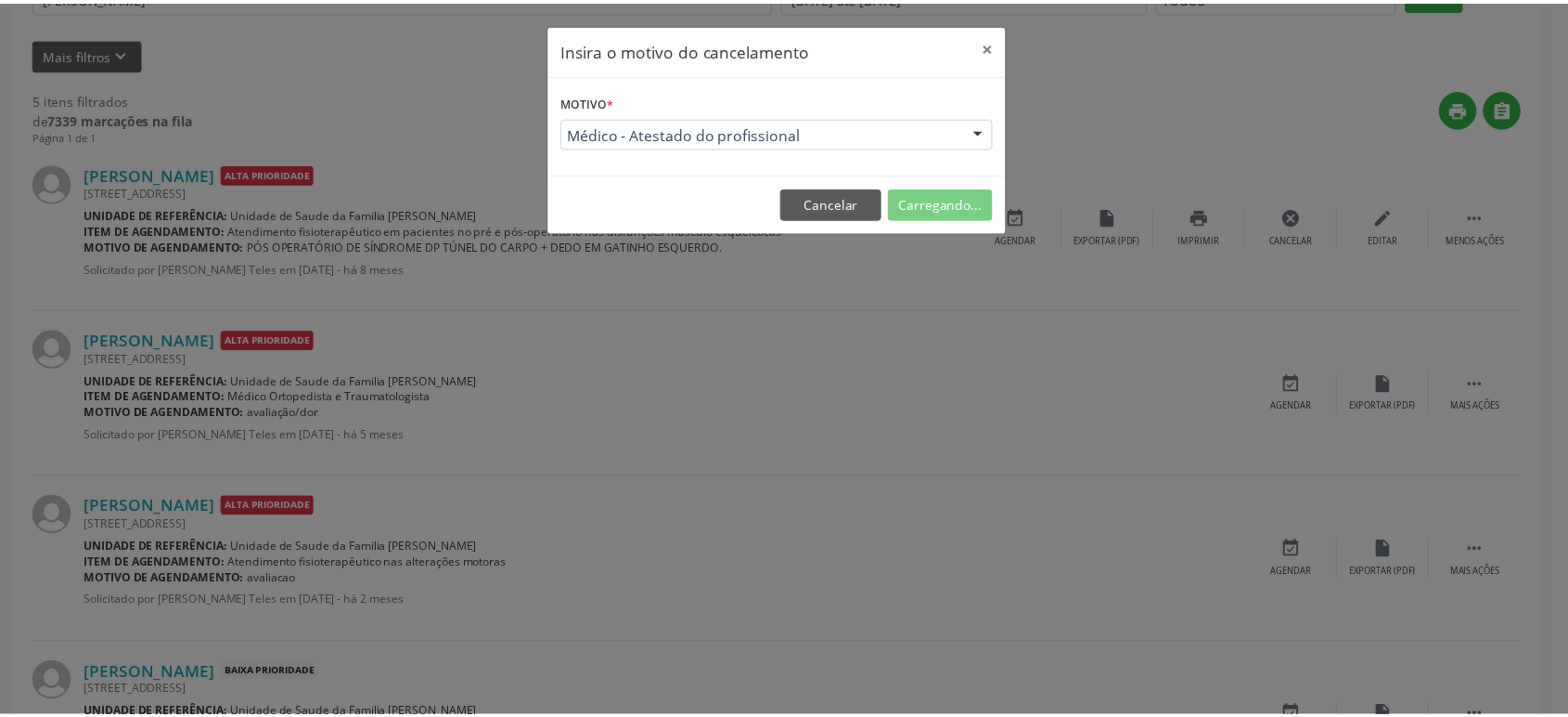
scroll to position [0, 0]
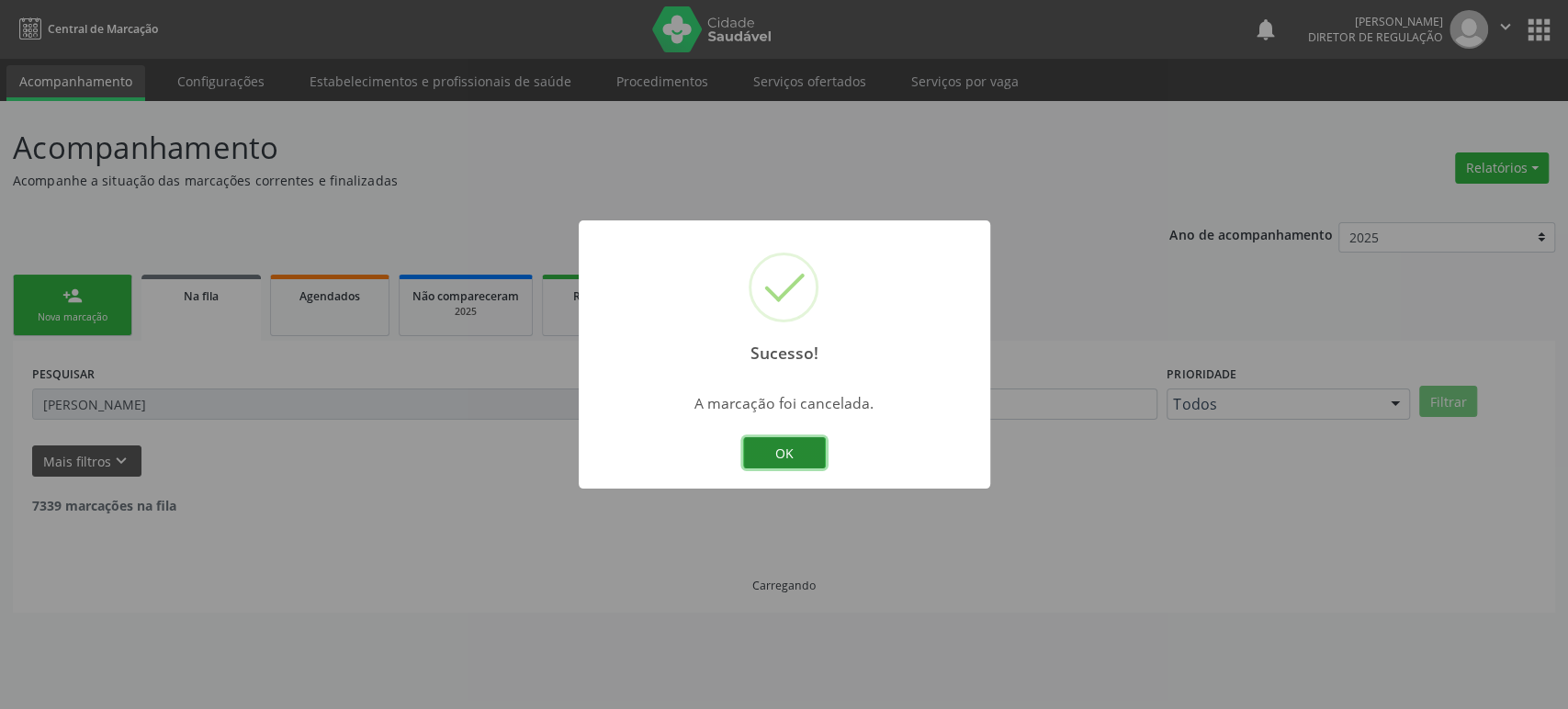
click at [797, 453] on button "OK" at bounding box center [784, 452] width 83 height 31
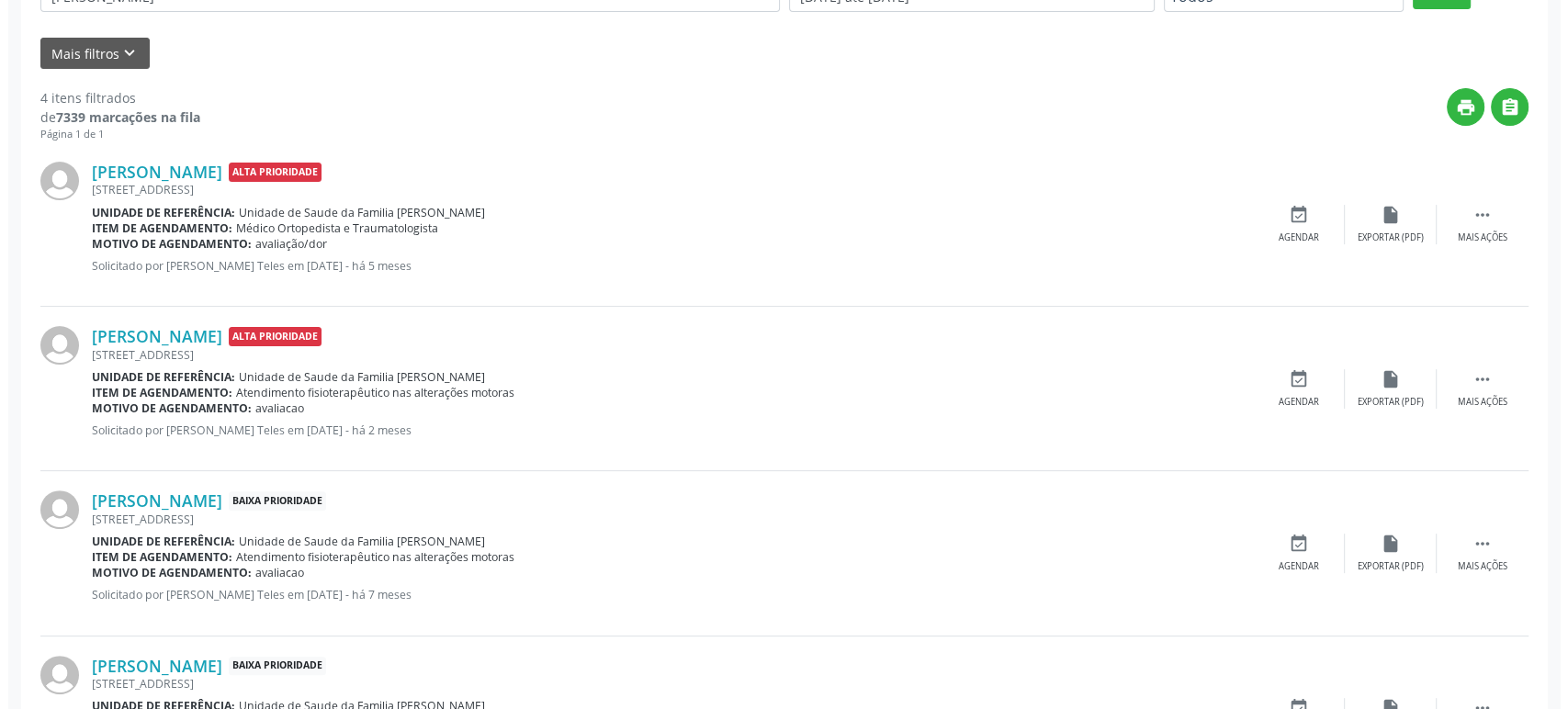
scroll to position [509, 0]
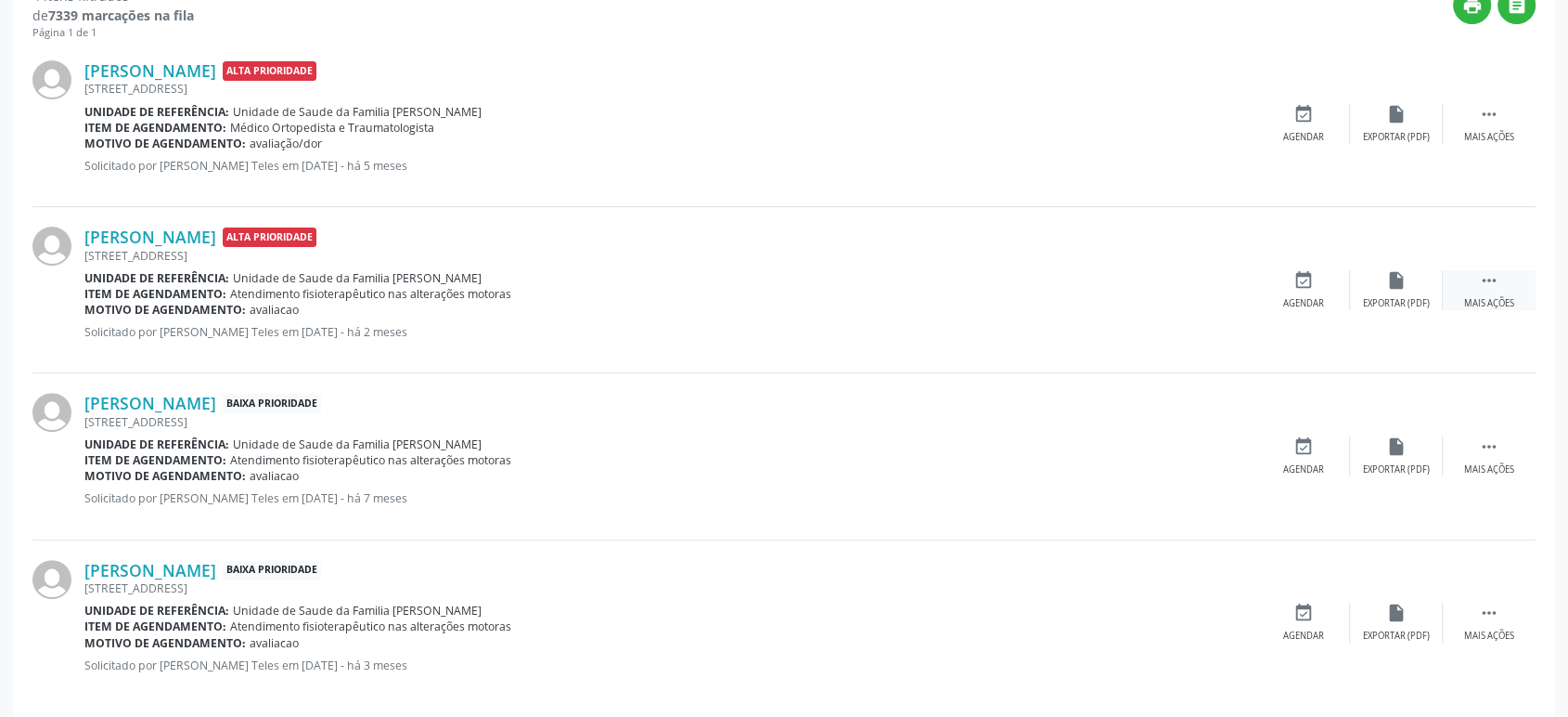
click at [1516, 287] on div " Mais ações" at bounding box center [1489, 290] width 93 height 40
click at [1321, 287] on div "cancel Cancelar" at bounding box center [1304, 290] width 93 height 40
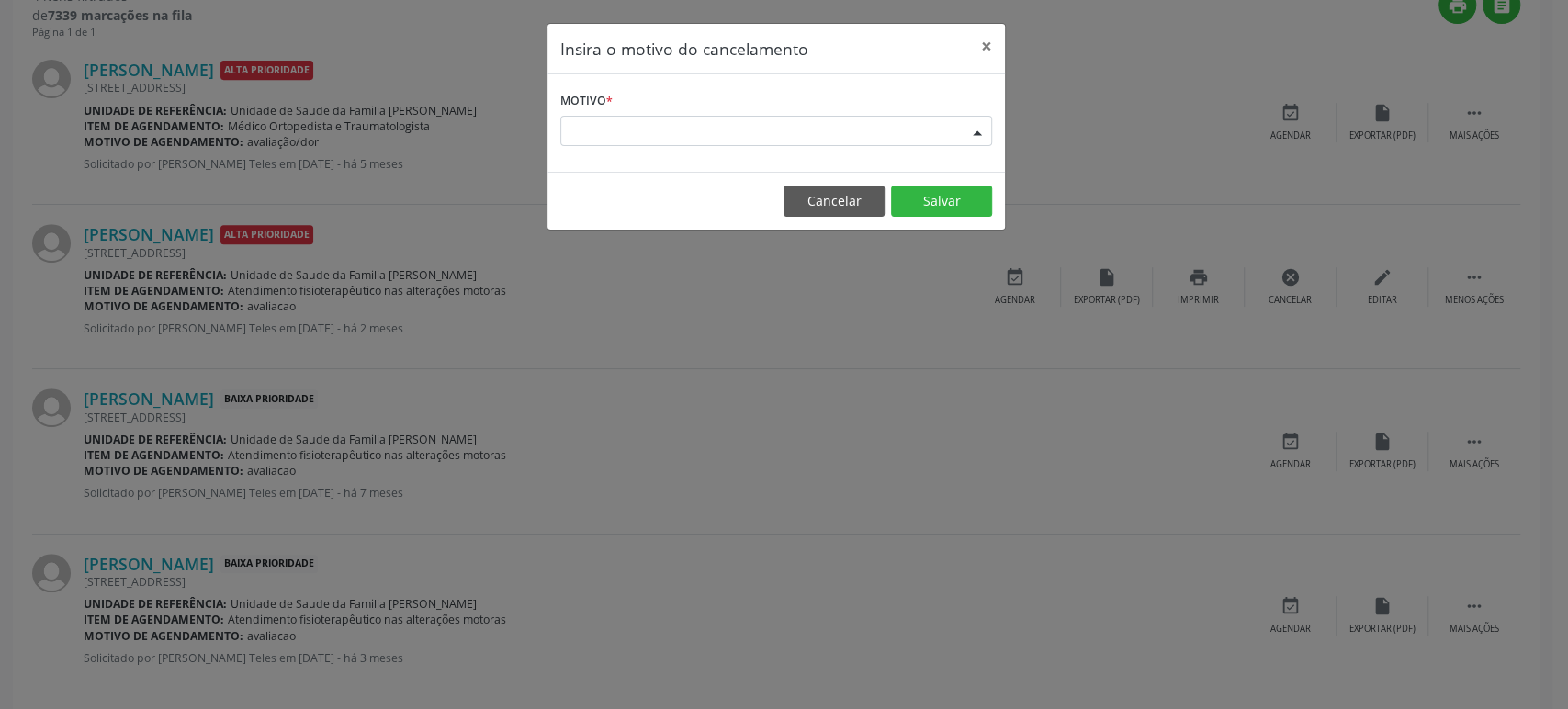
click at [877, 129] on div "Escolha o motivo" at bounding box center [776, 131] width 432 height 31
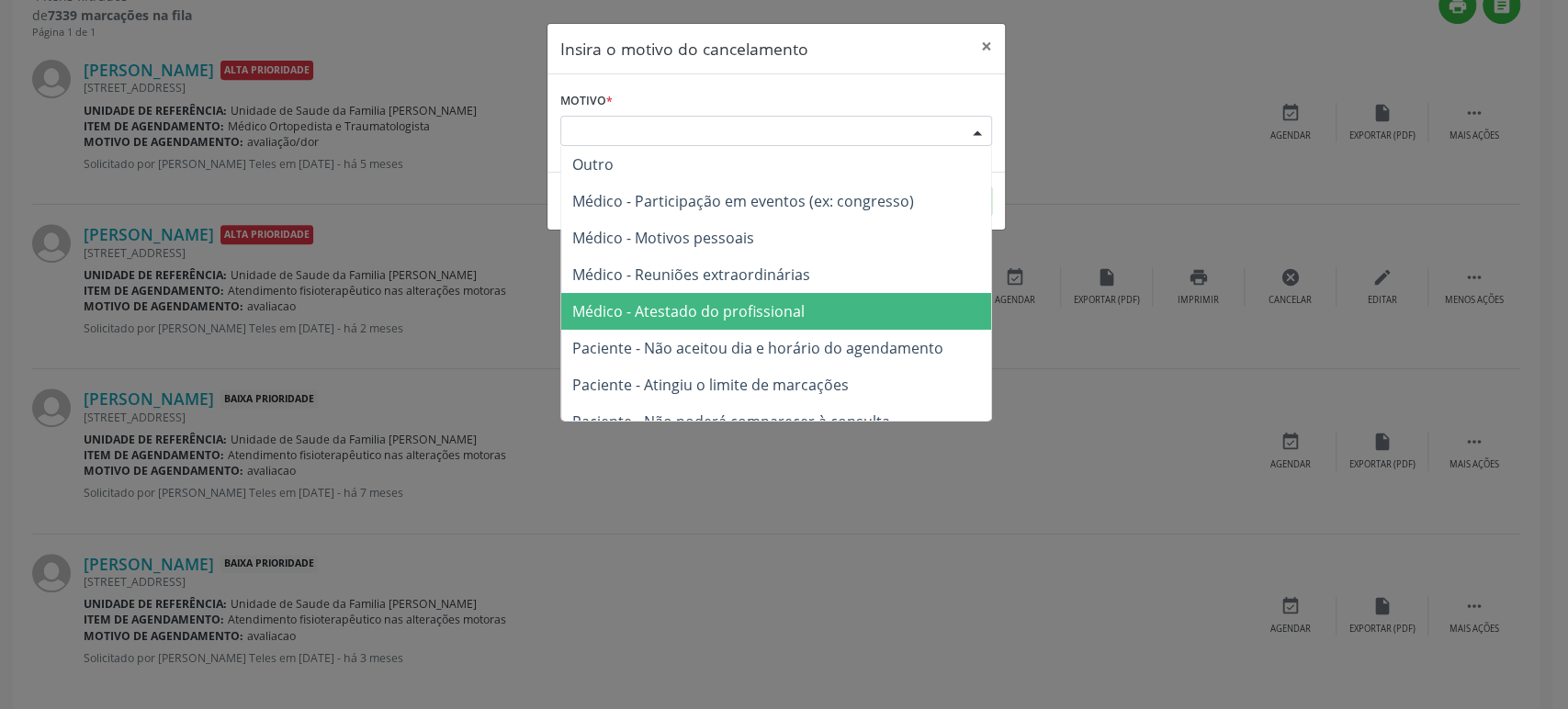
click at [706, 306] on span "Médico - Atestado do profissional" at bounding box center [688, 310] width 233 height 20
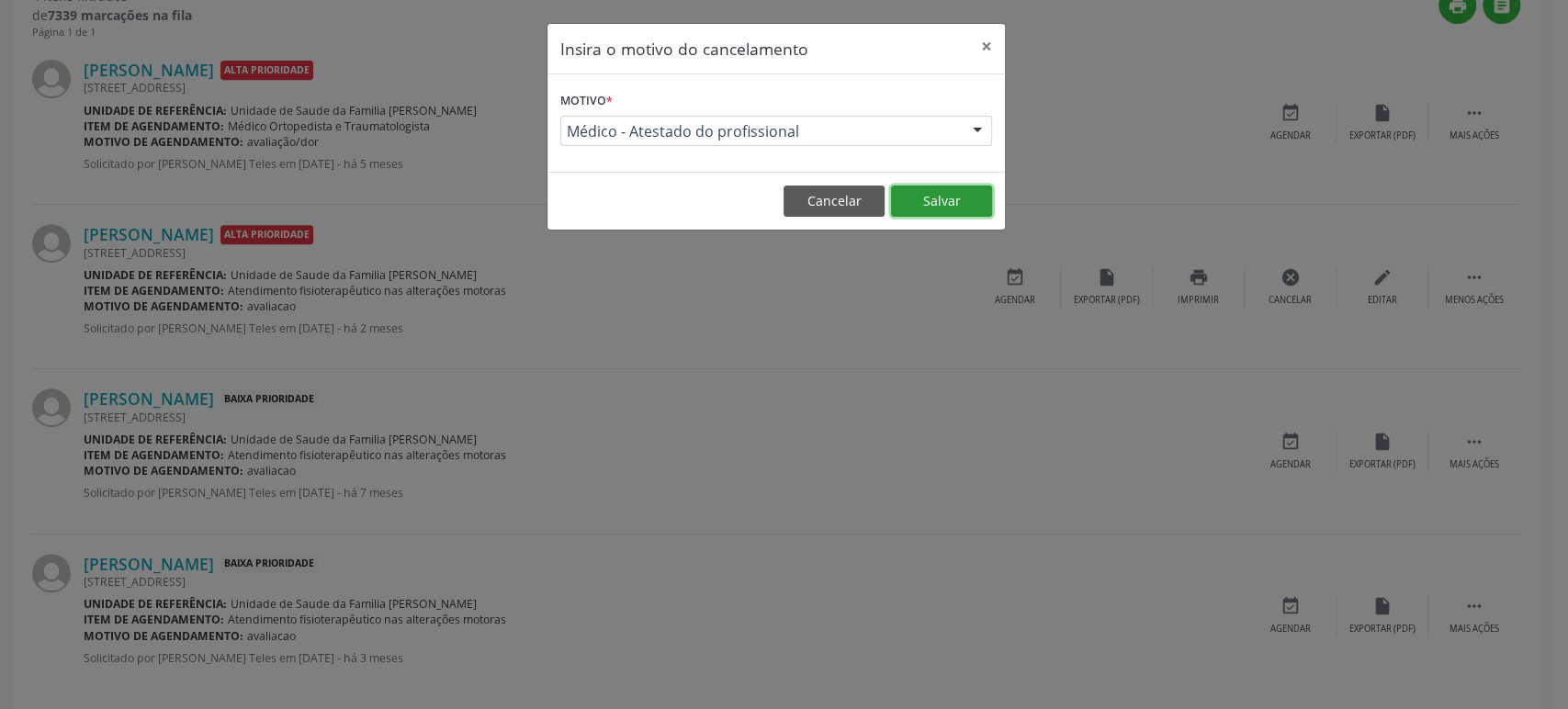
click at [947, 207] on button "Salvar" at bounding box center [941, 201] width 101 height 31
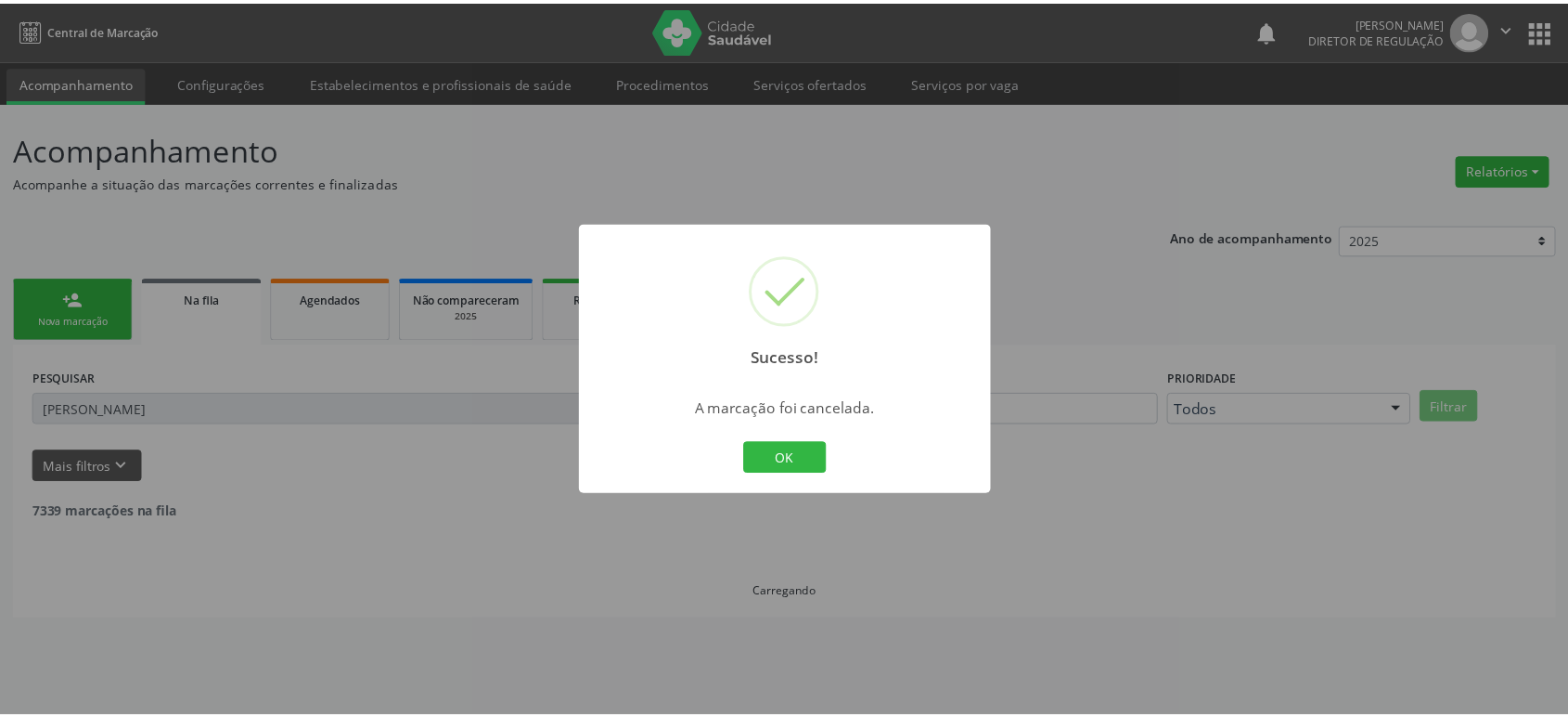
scroll to position [0, 0]
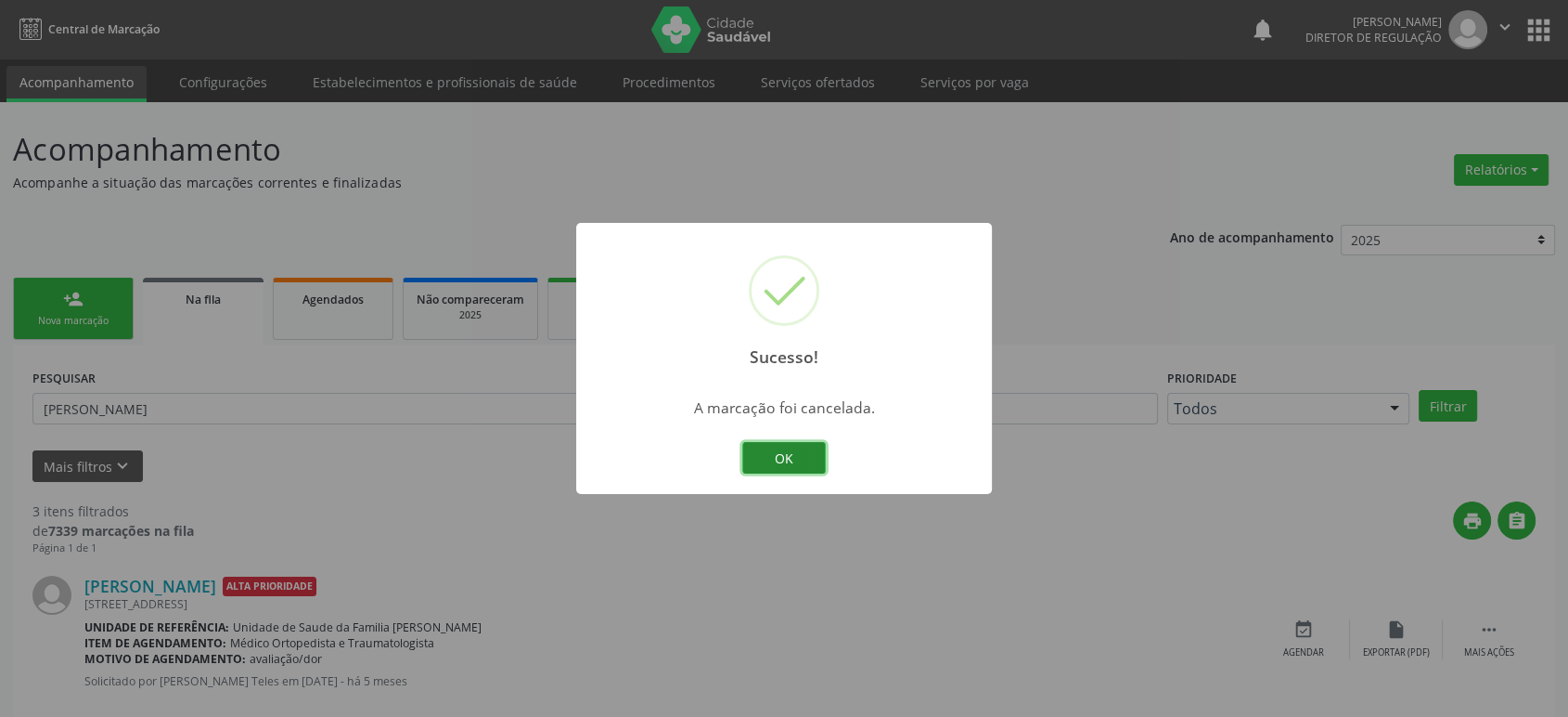
click at [816, 448] on button "OK" at bounding box center [784, 458] width 83 height 31
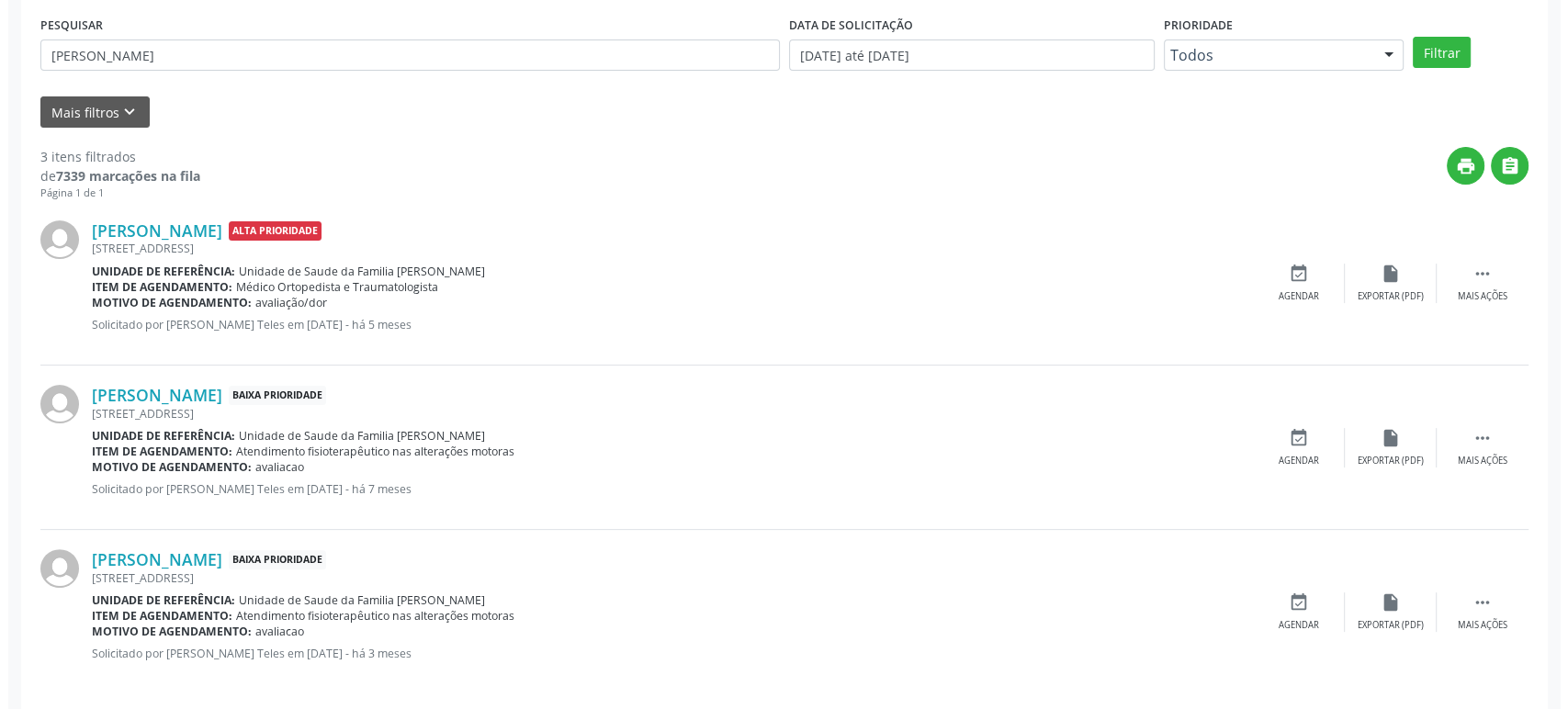
scroll to position [363, 0]
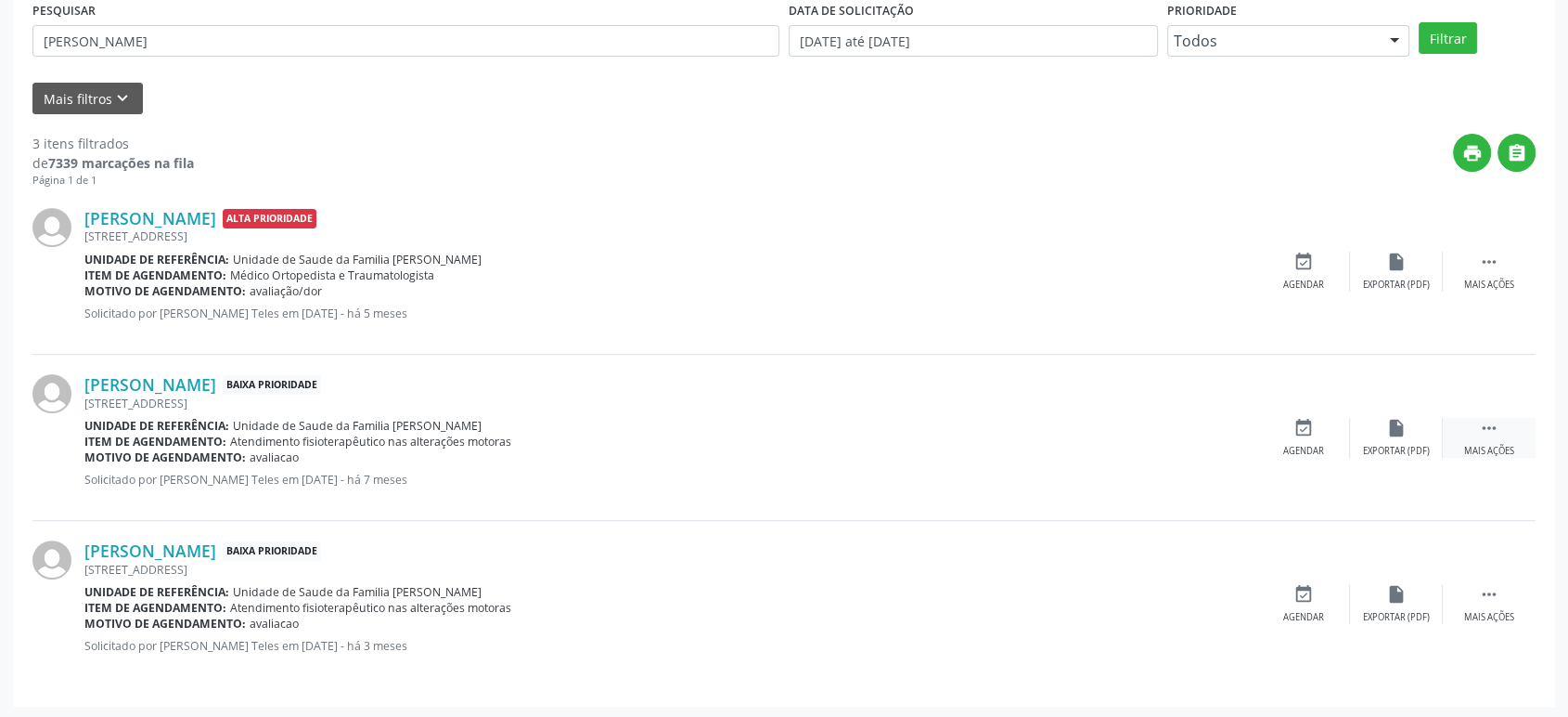
click at [1486, 434] on icon "" at bounding box center [1488, 427] width 20 height 20
click at [1299, 434] on icon "cancel" at bounding box center [1303, 427] width 20 height 20
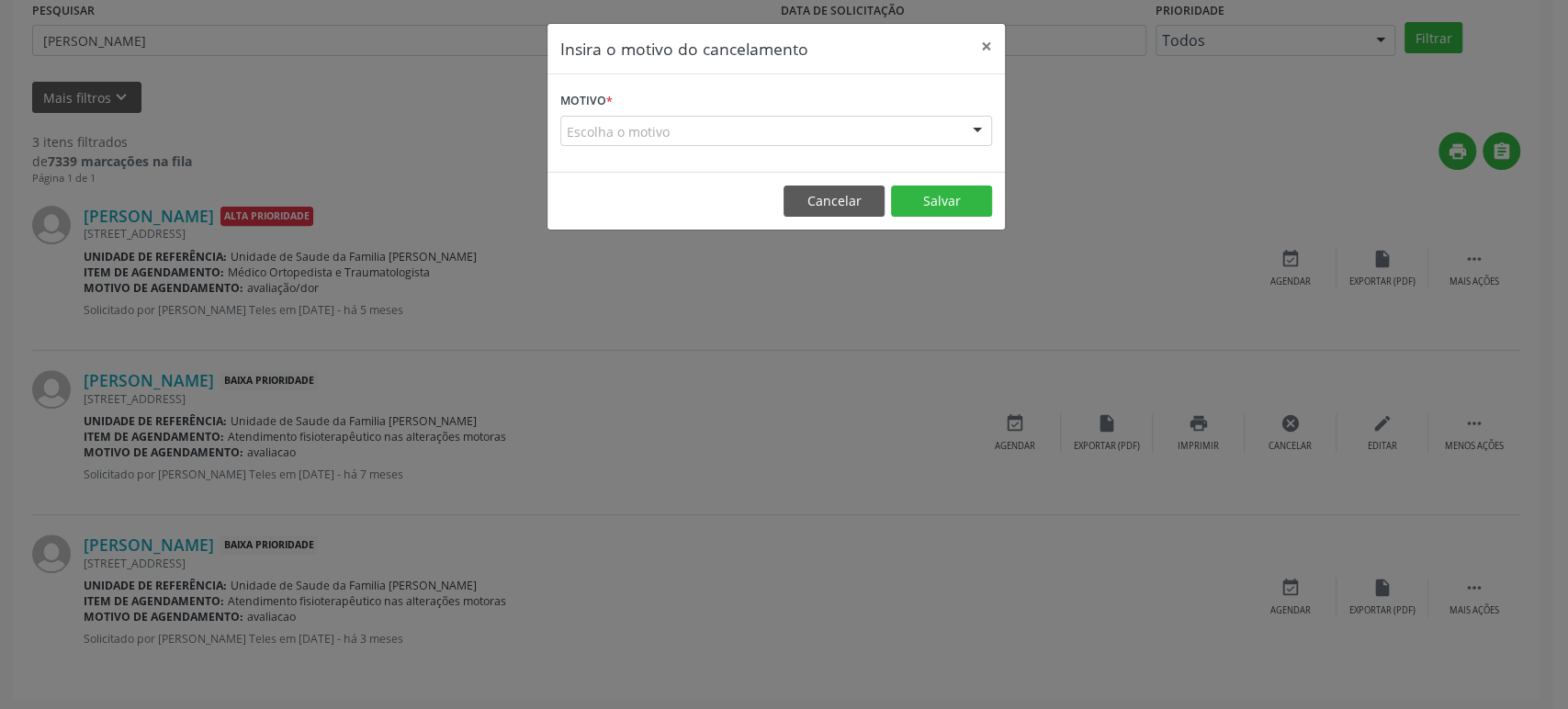
click at [689, 139] on div "Escolha o motivo" at bounding box center [776, 131] width 432 height 31
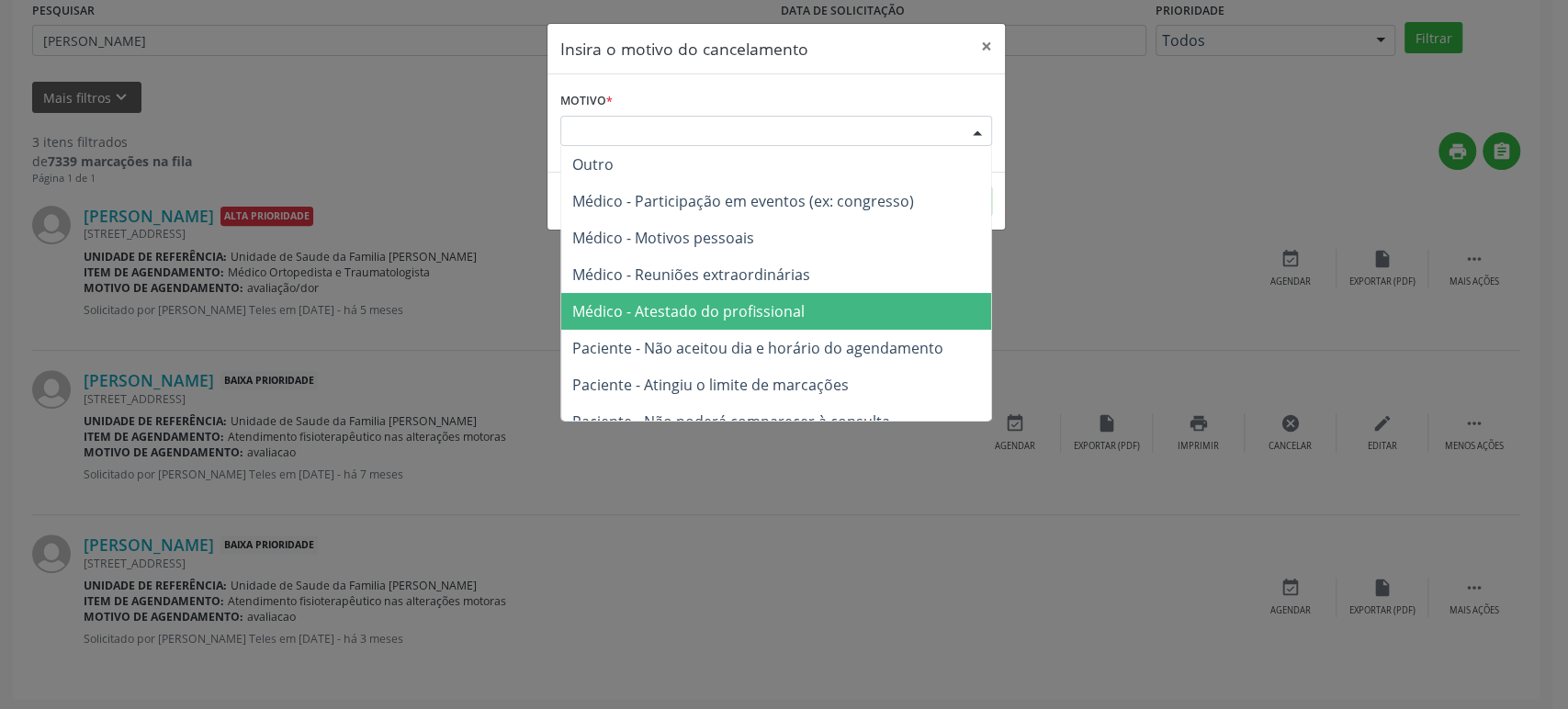
click at [721, 324] on span "Médico - Atestado do profissional" at bounding box center [776, 311] width 430 height 37
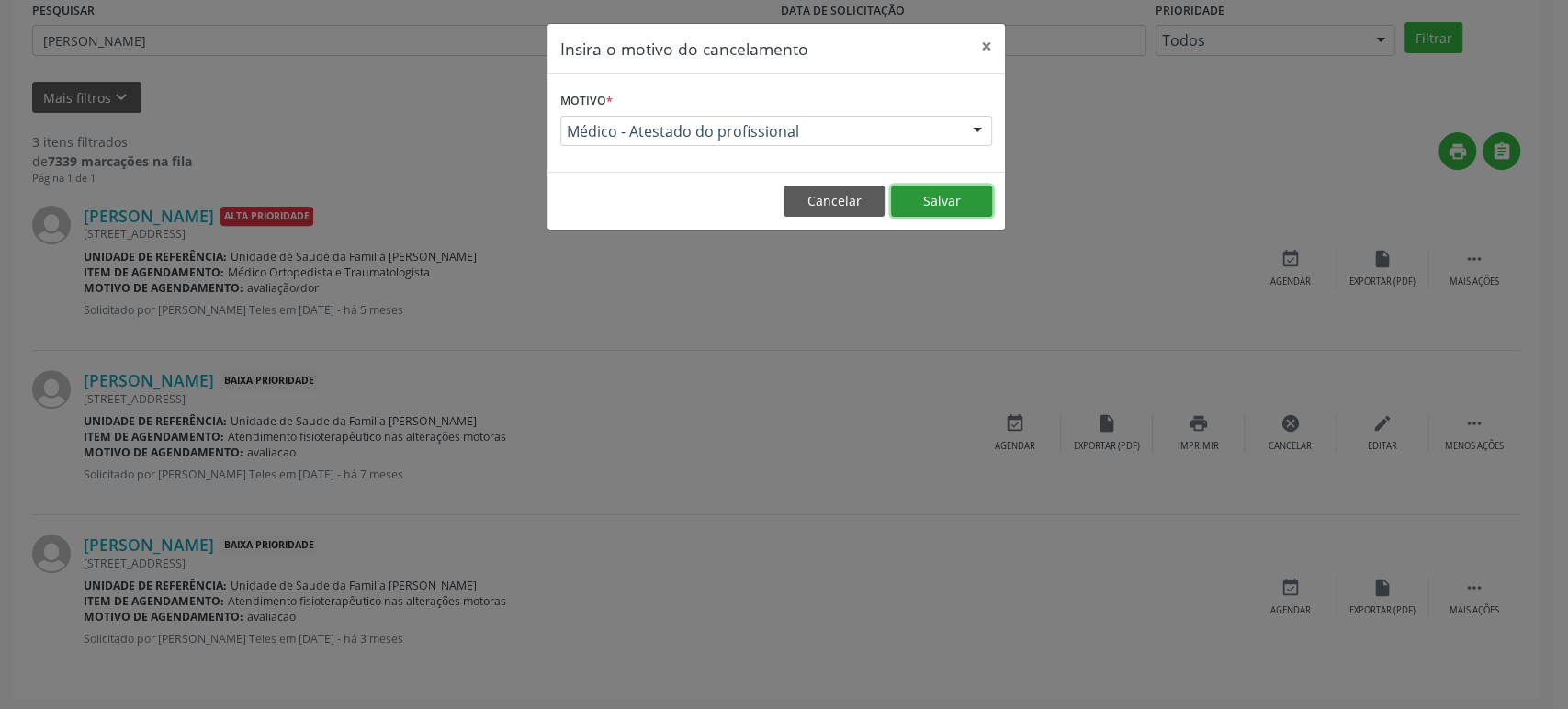
click at [968, 198] on button "Salvar" at bounding box center [941, 201] width 101 height 31
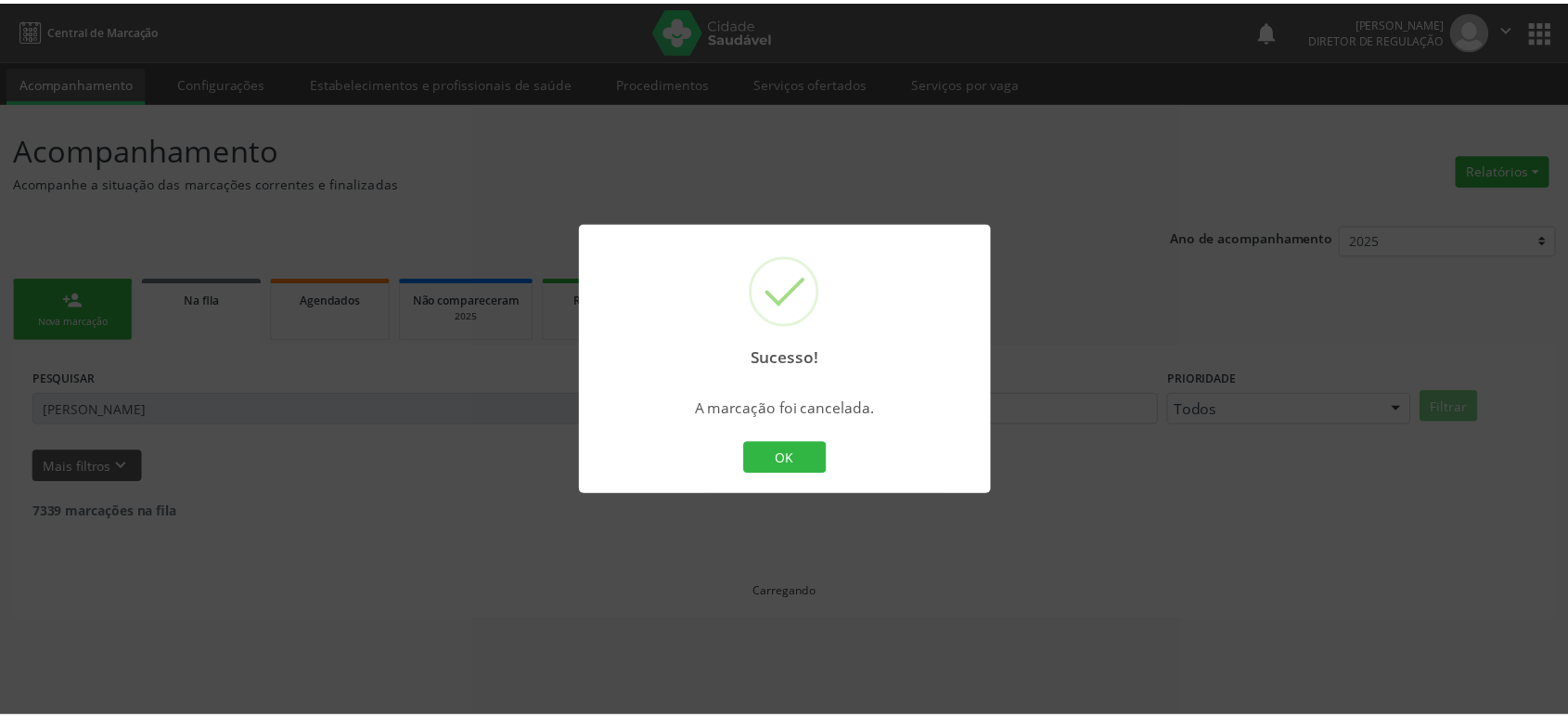
scroll to position [0, 0]
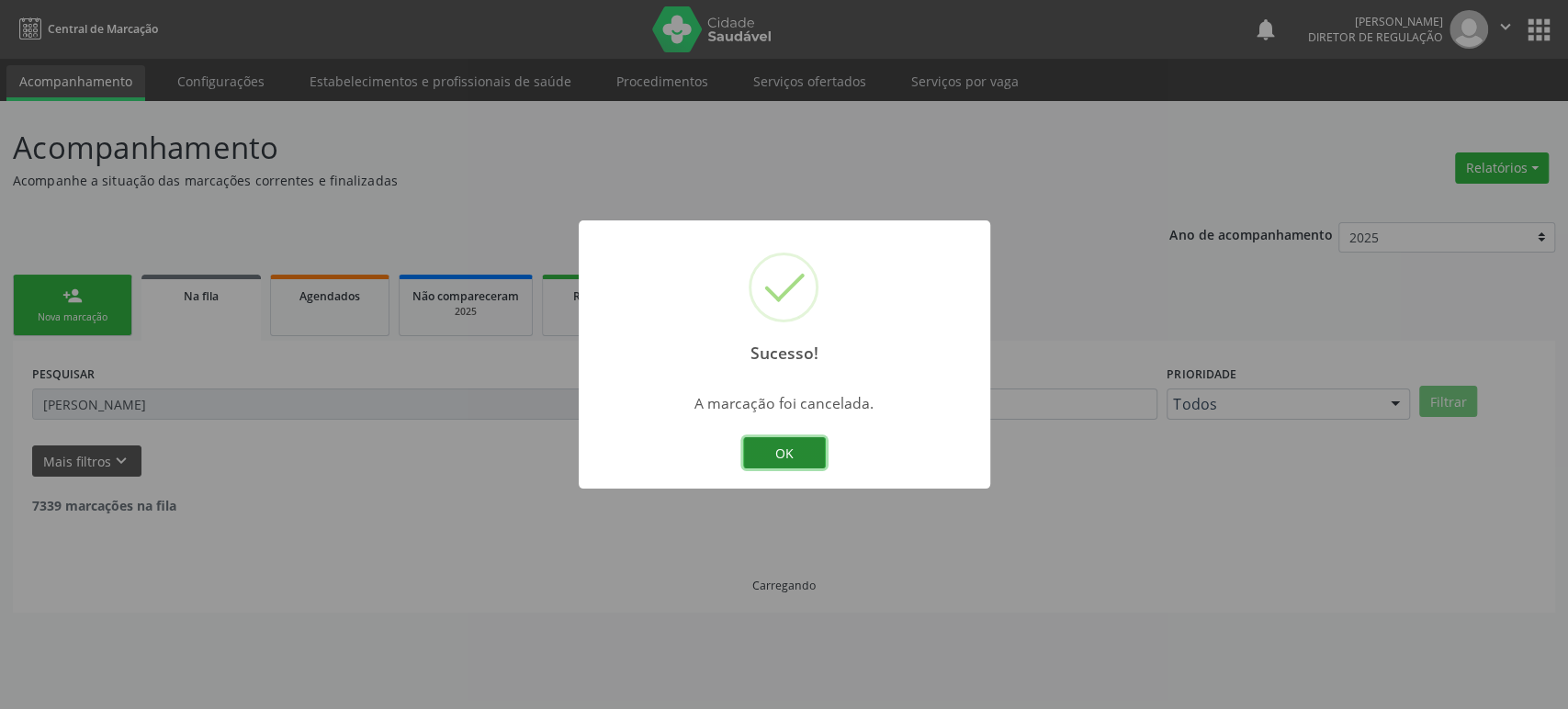
click at [779, 462] on button "OK" at bounding box center [784, 452] width 83 height 31
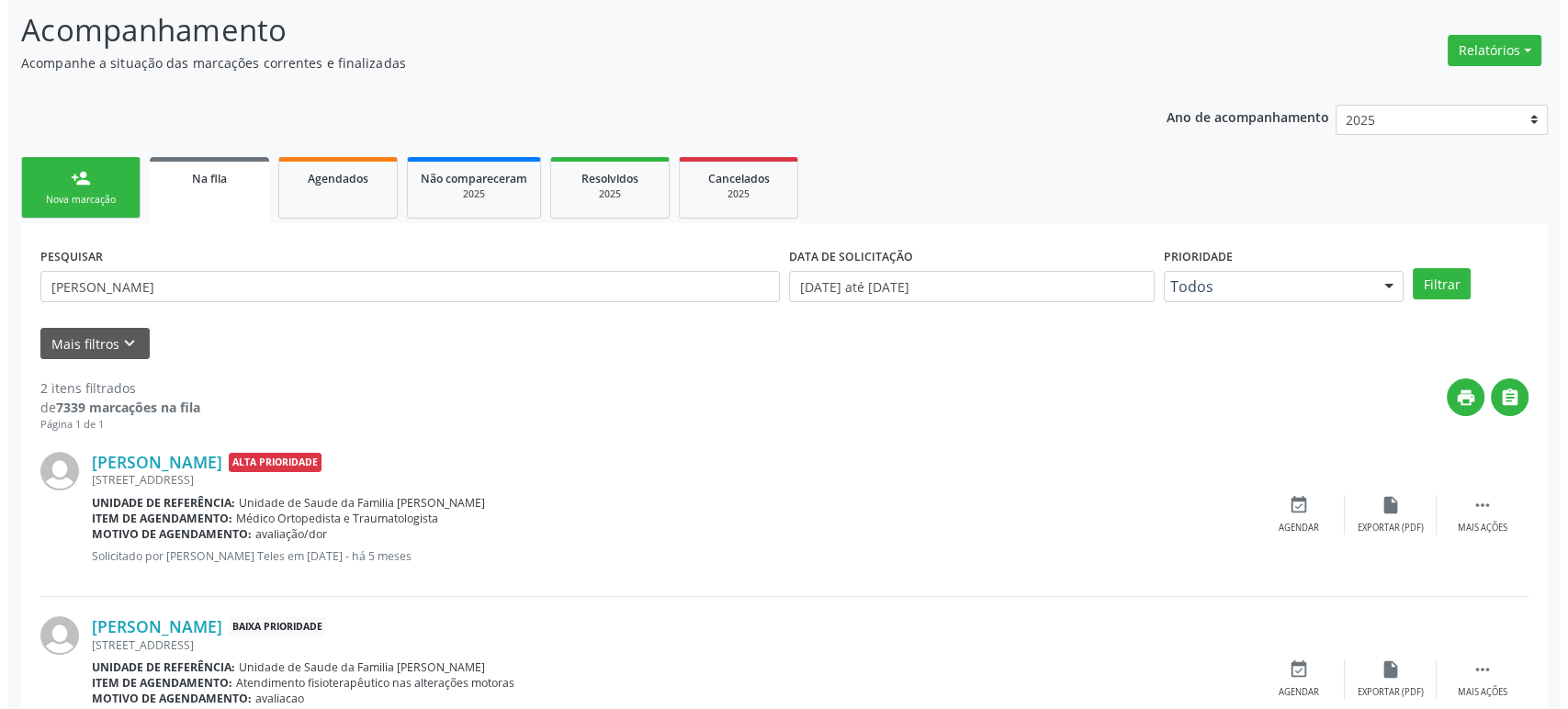
scroll to position [199, 0]
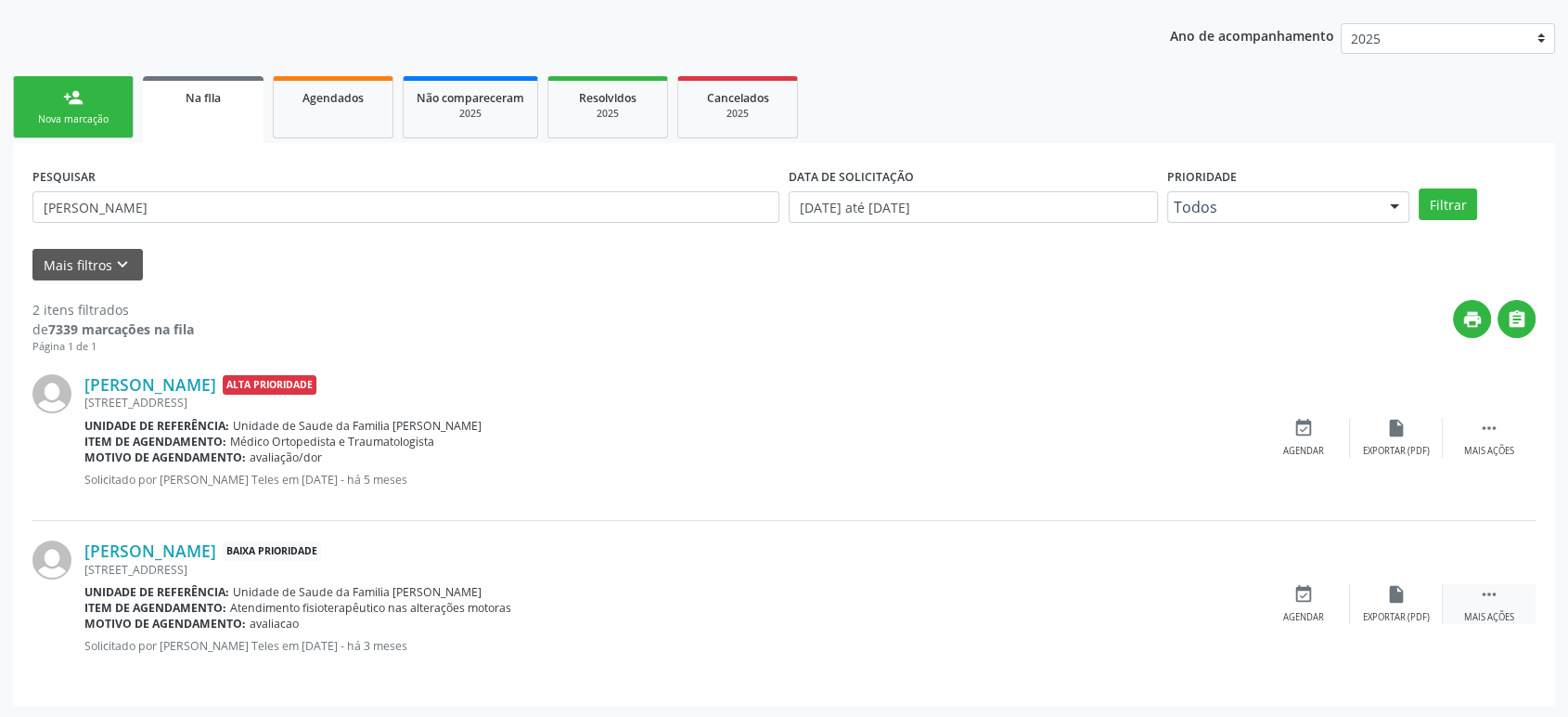
drag, startPoint x: 1489, startPoint y: 593, endPoint x: 1475, endPoint y: 594, distance: 14.0
click at [1490, 594] on icon "" at bounding box center [1488, 594] width 20 height 20
click at [1271, 590] on div "cancel Cancelar" at bounding box center [1304, 603] width 93 height 40
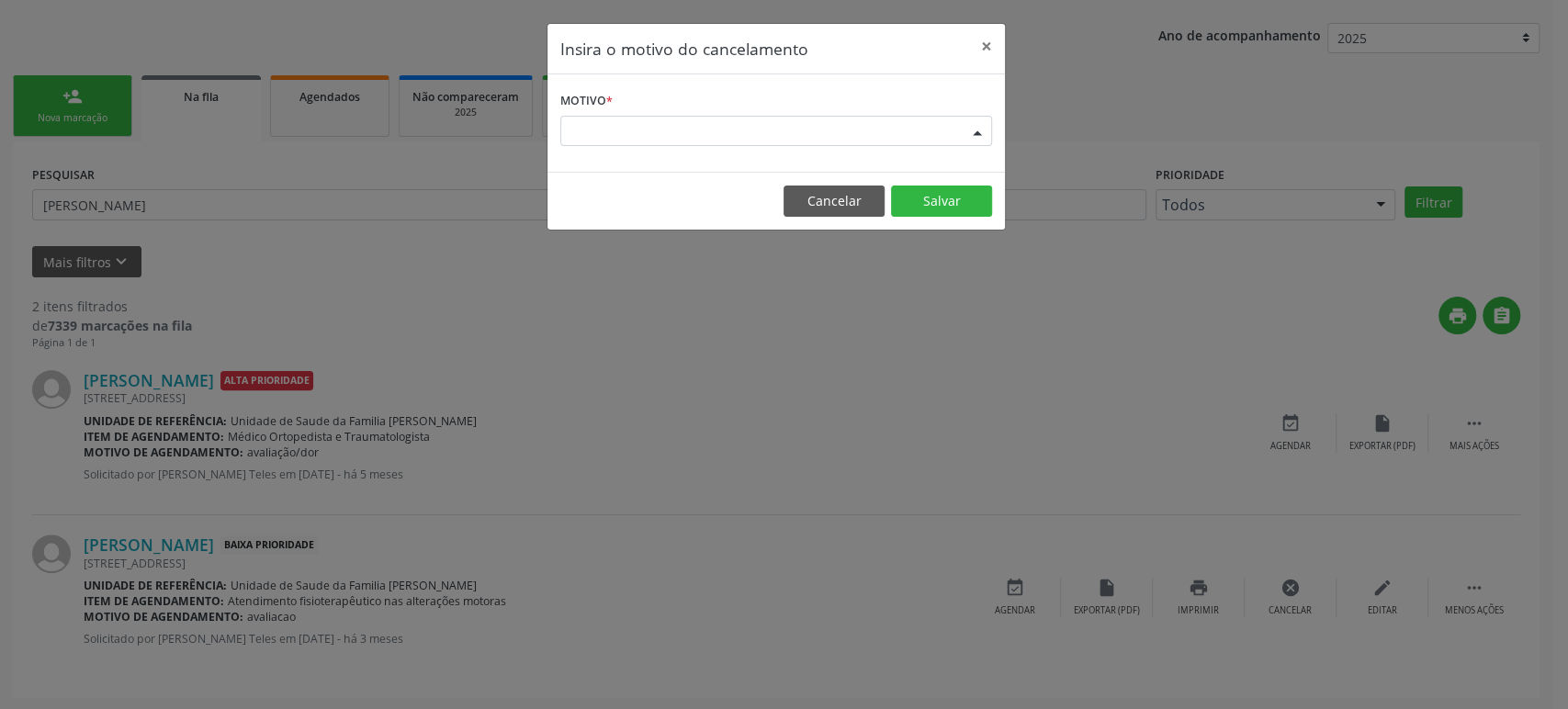
click at [657, 128] on div "Escolha o motivo" at bounding box center [776, 131] width 432 height 31
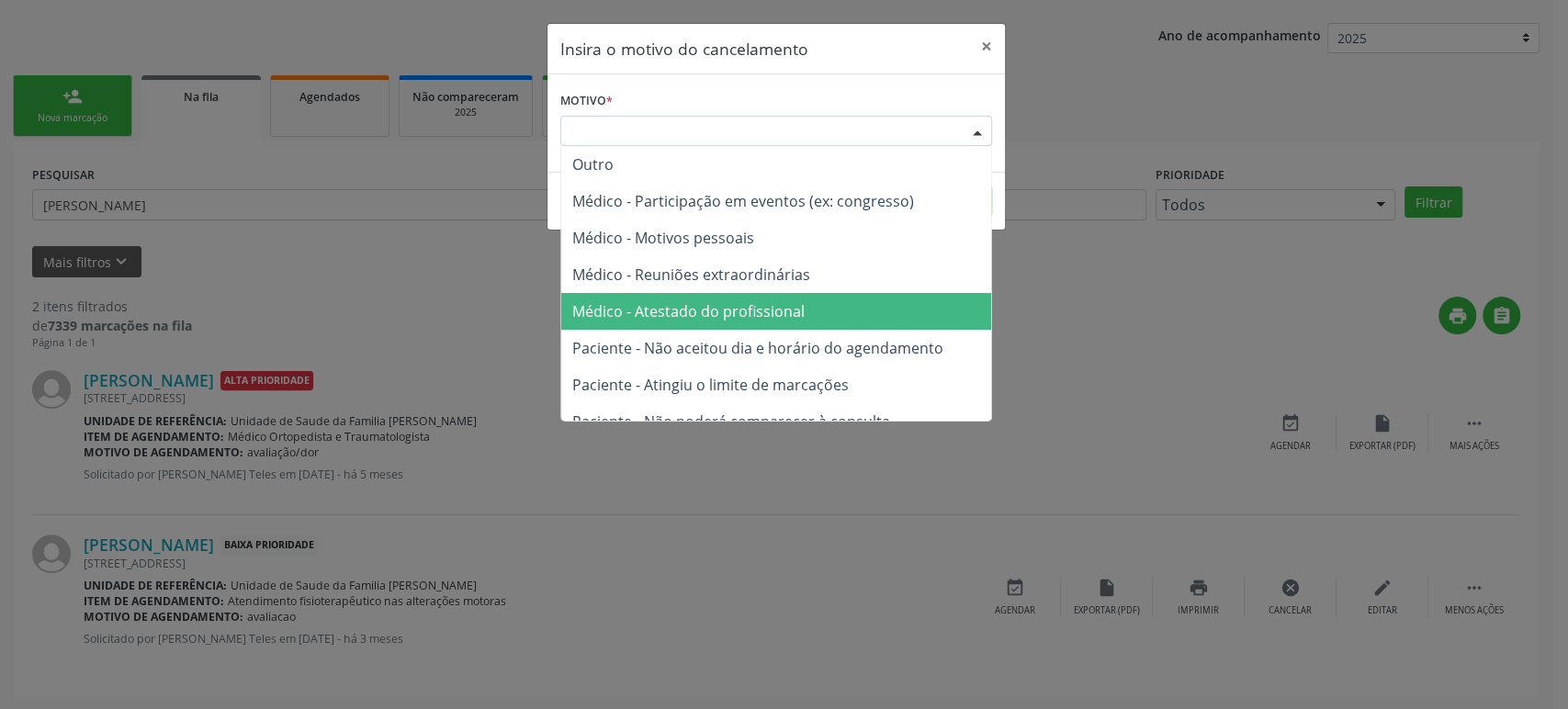
click at [678, 321] on span "Médico - Atestado do profissional" at bounding box center [688, 310] width 233 height 20
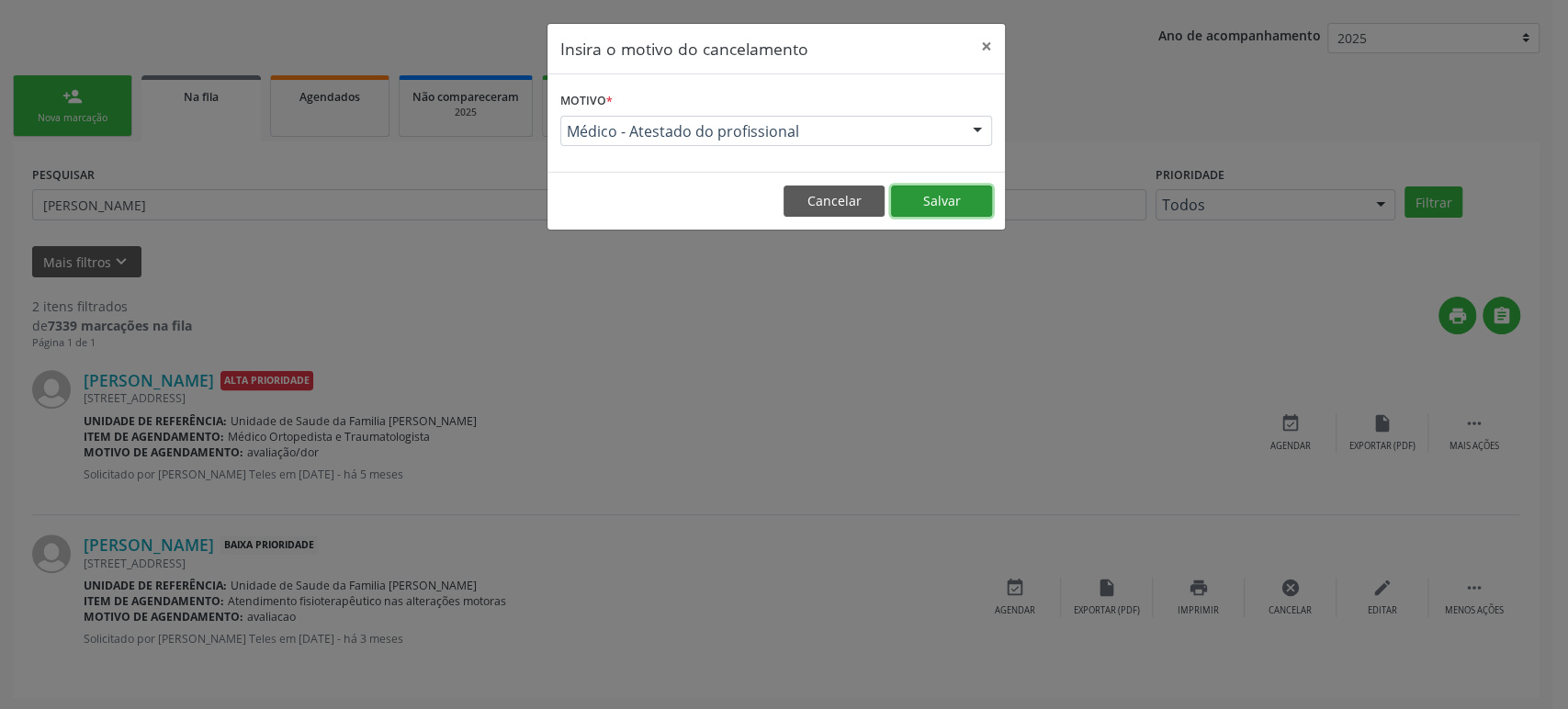
click at [956, 204] on button "Salvar" at bounding box center [941, 201] width 101 height 31
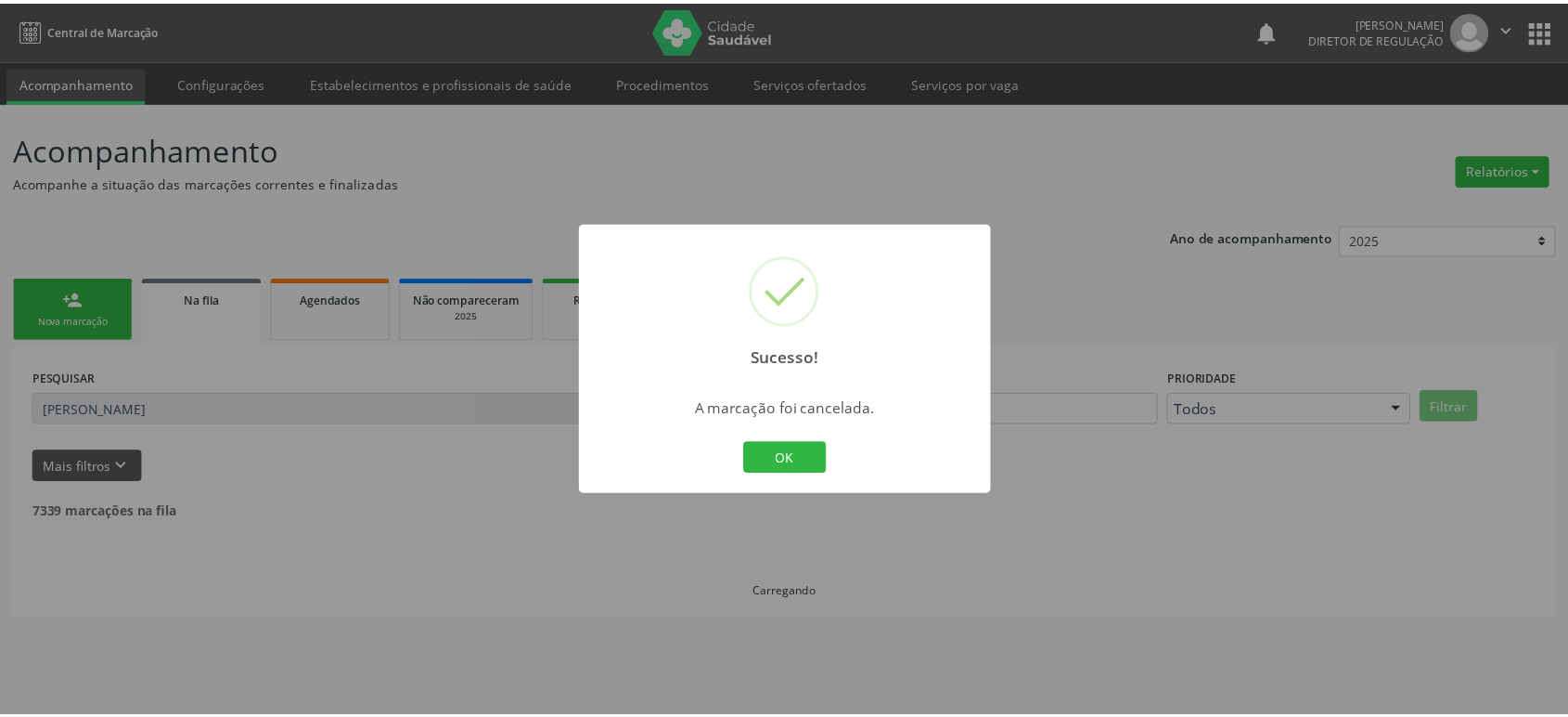
scroll to position [0, 0]
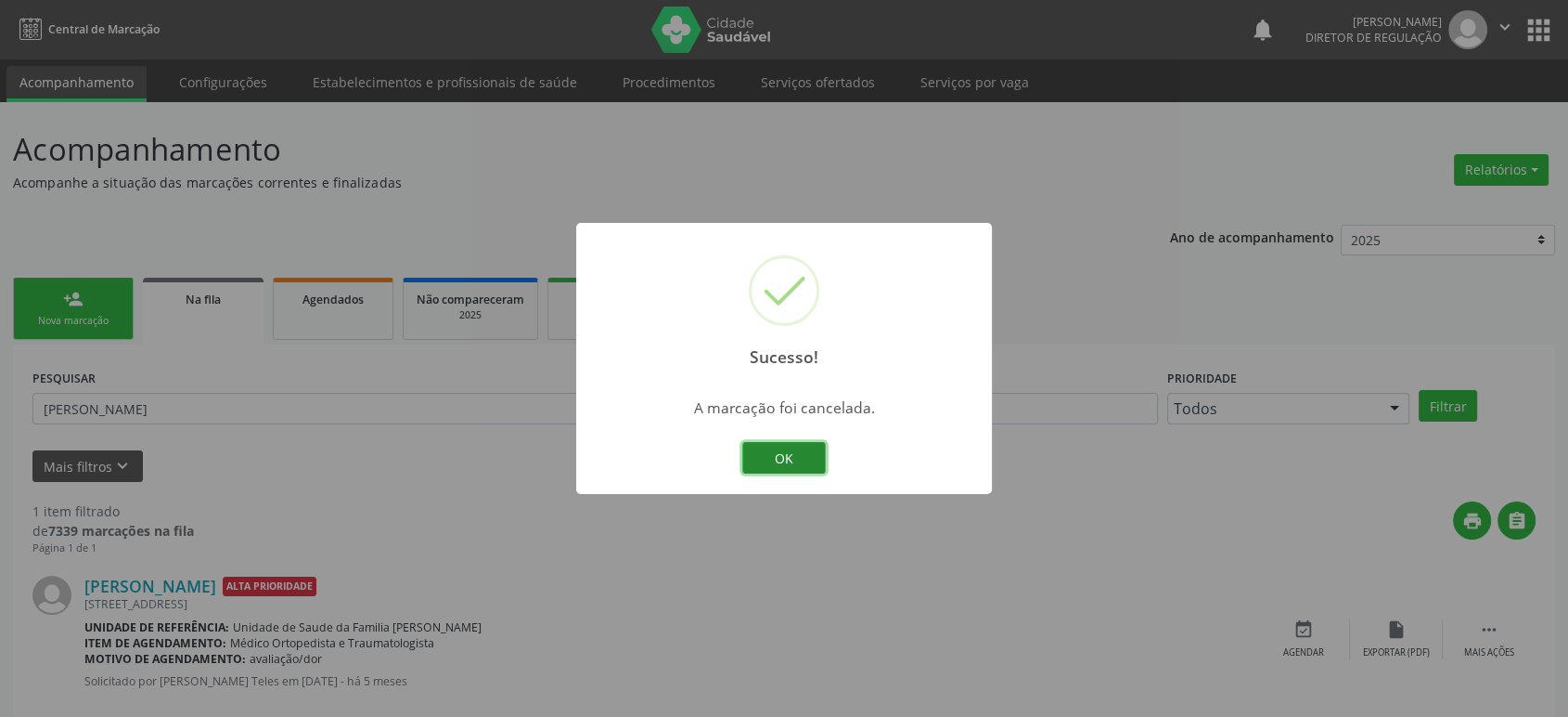
click at [792, 457] on button "OK" at bounding box center [784, 458] width 83 height 31
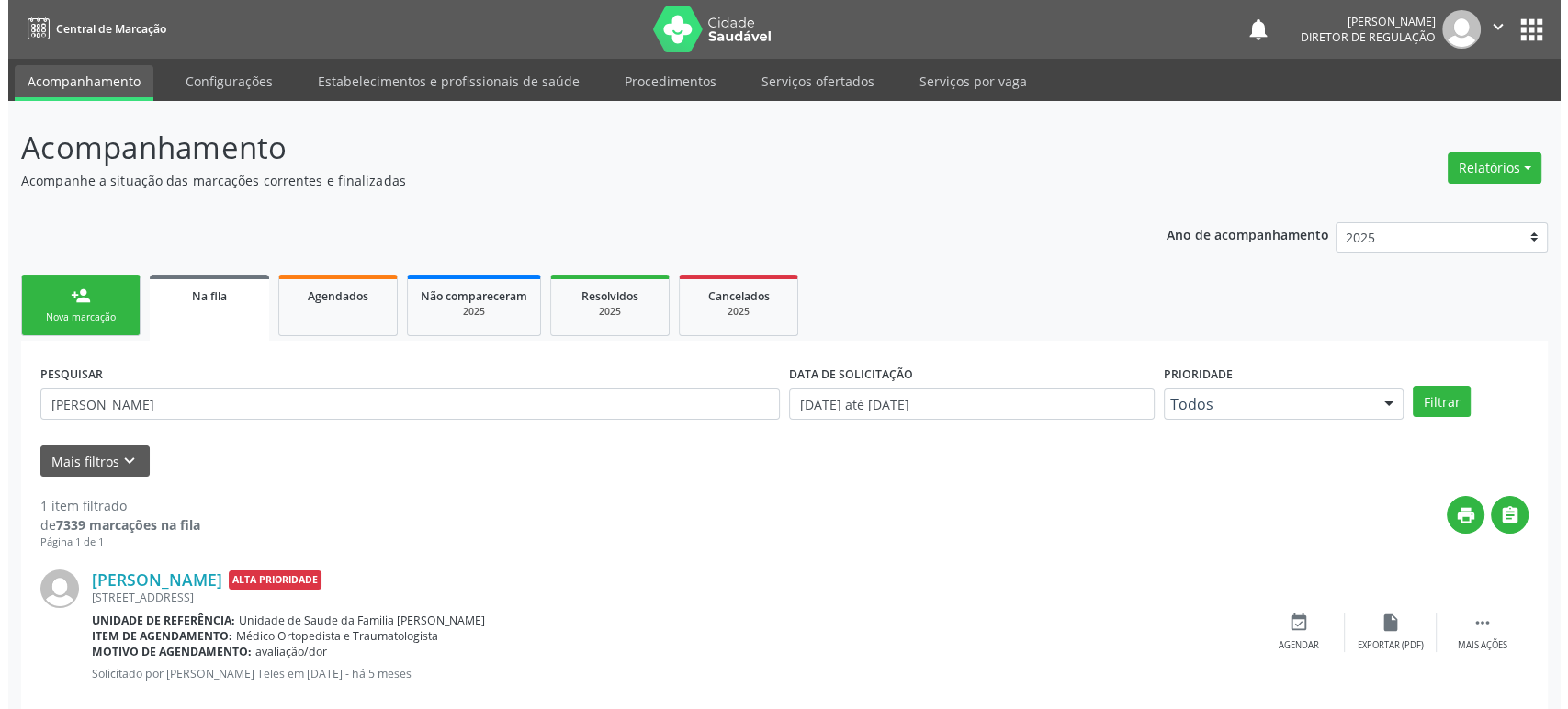
scroll to position [36, 0]
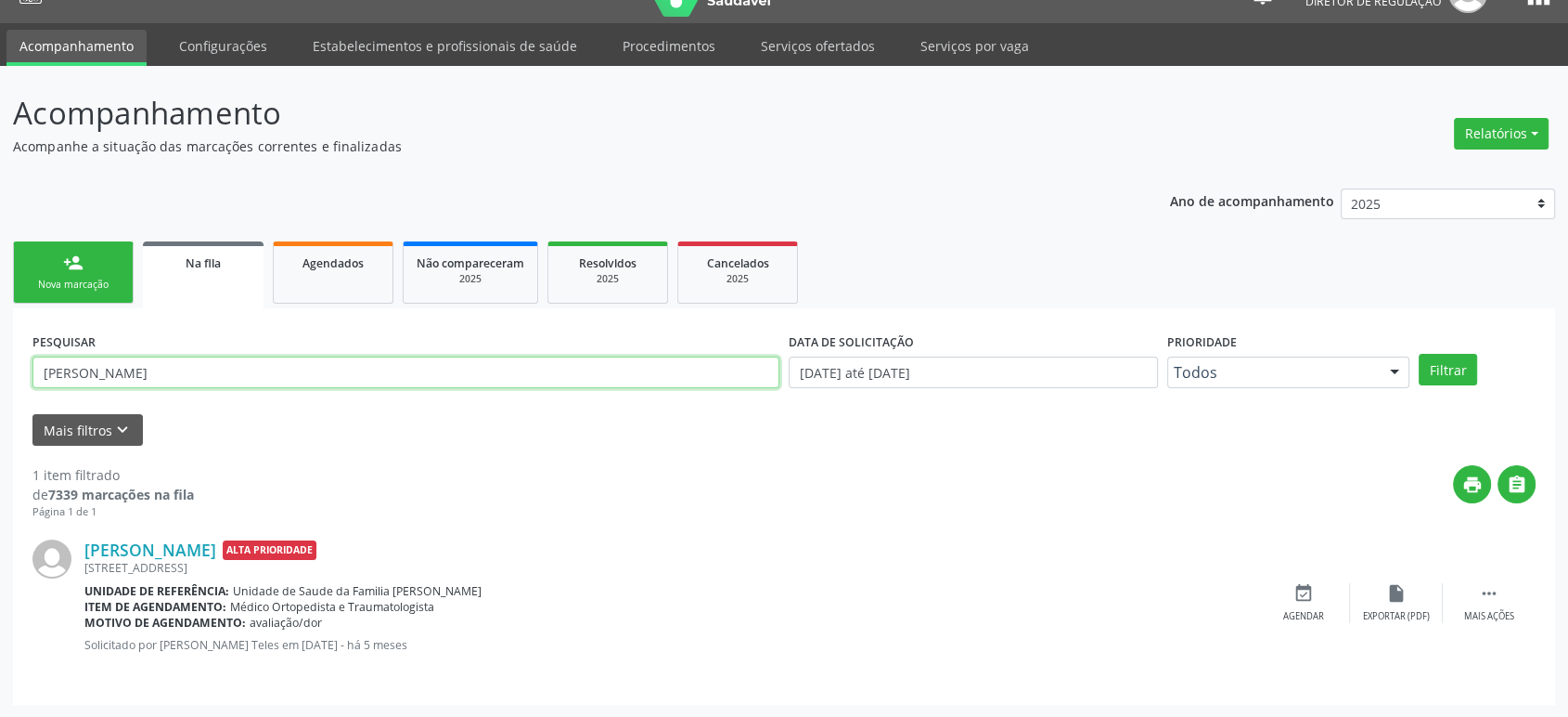
click at [211, 382] on input "[PERSON_NAME]" at bounding box center [405, 372] width 747 height 31
click at [1478, 601] on div " Mais ações" at bounding box center [1489, 602] width 93 height 40
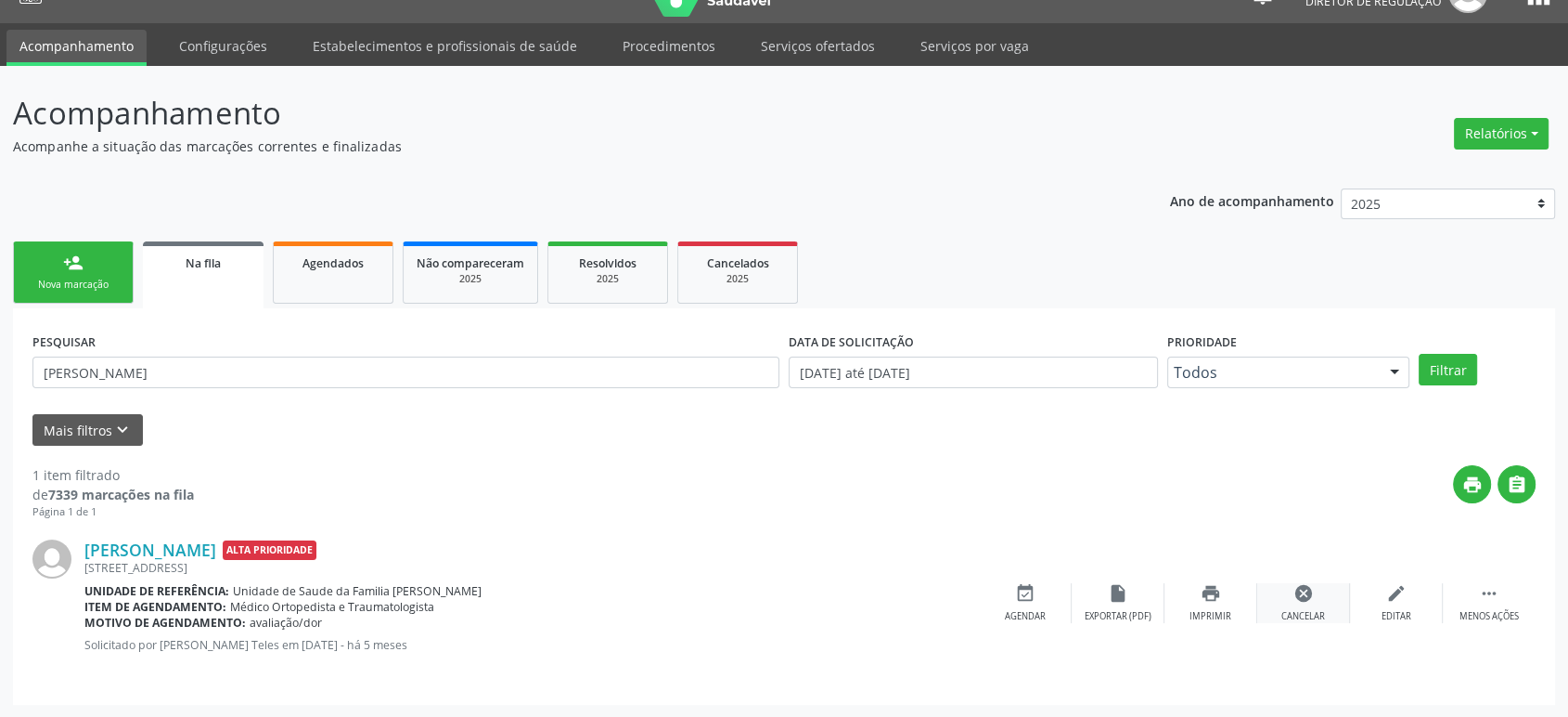
click at [1299, 595] on icon "cancel" at bounding box center [1303, 593] width 20 height 20
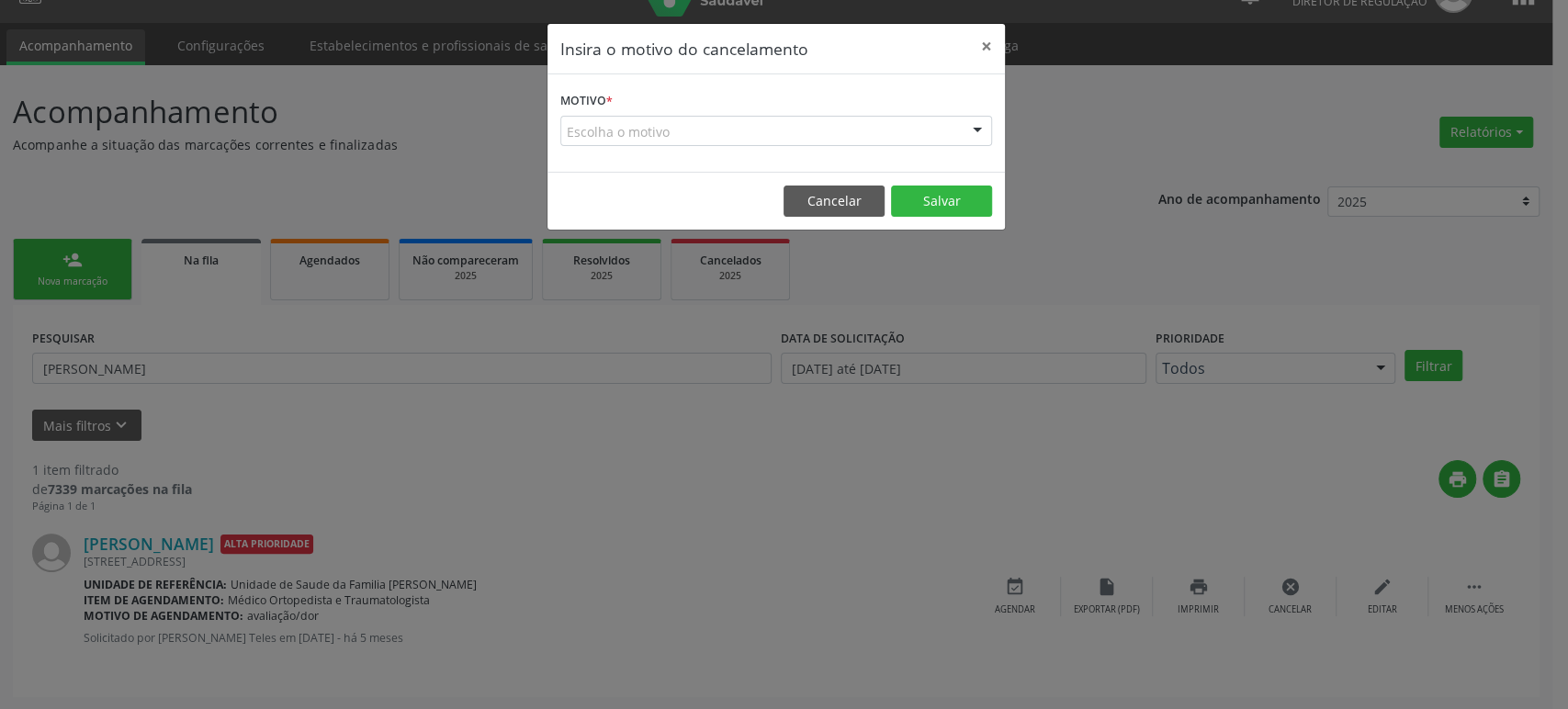
click at [734, 154] on div "Motivo * Escolha o motivo Outro Médico - Participação em eventos (ex: congresso…" at bounding box center [777, 122] width 458 height 97
click at [684, 129] on div "Escolha o motivo" at bounding box center [776, 131] width 432 height 31
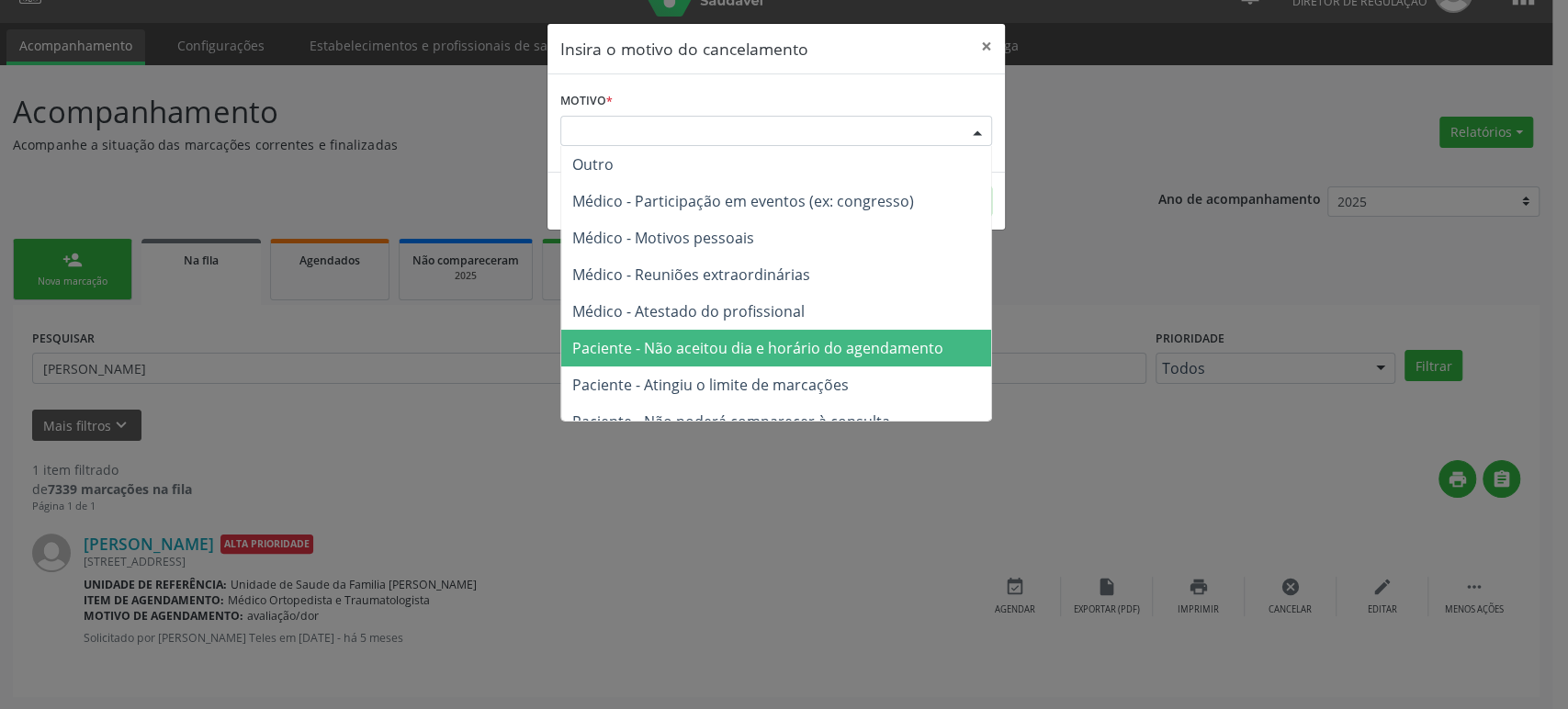
click at [694, 345] on span "Paciente - Não aceitou dia e horário do agendamento" at bounding box center [758, 348] width 371 height 20
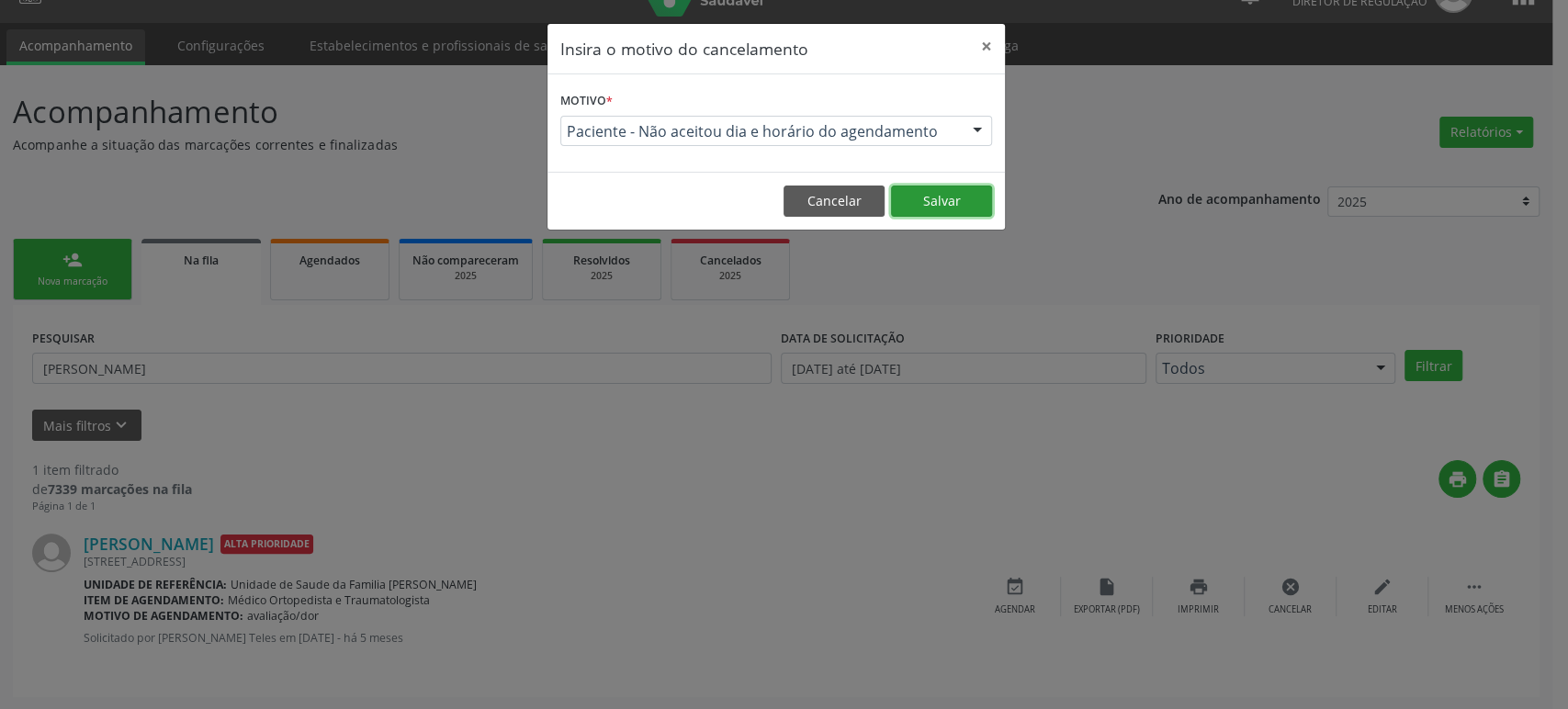
click at [919, 189] on button "Salvar" at bounding box center [941, 201] width 101 height 31
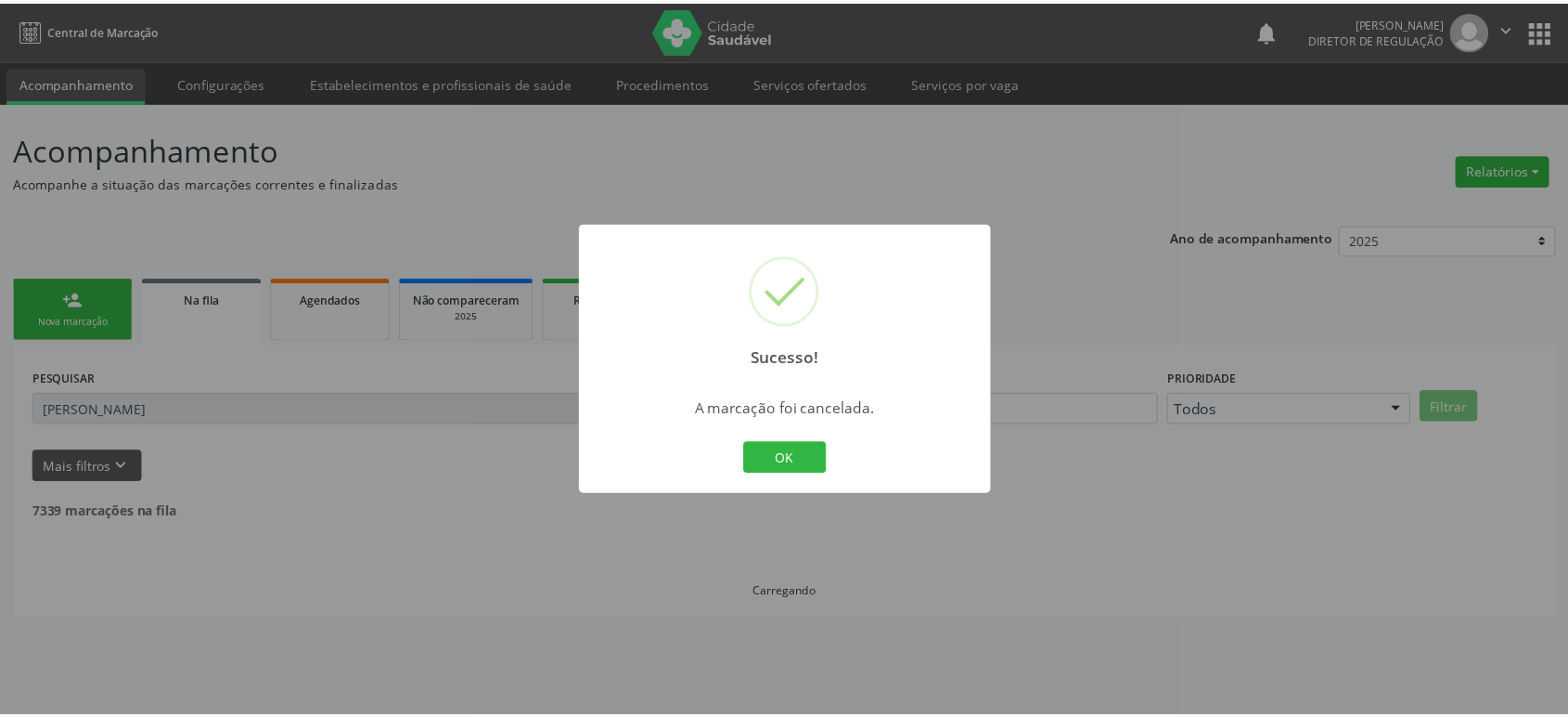
scroll to position [0, 0]
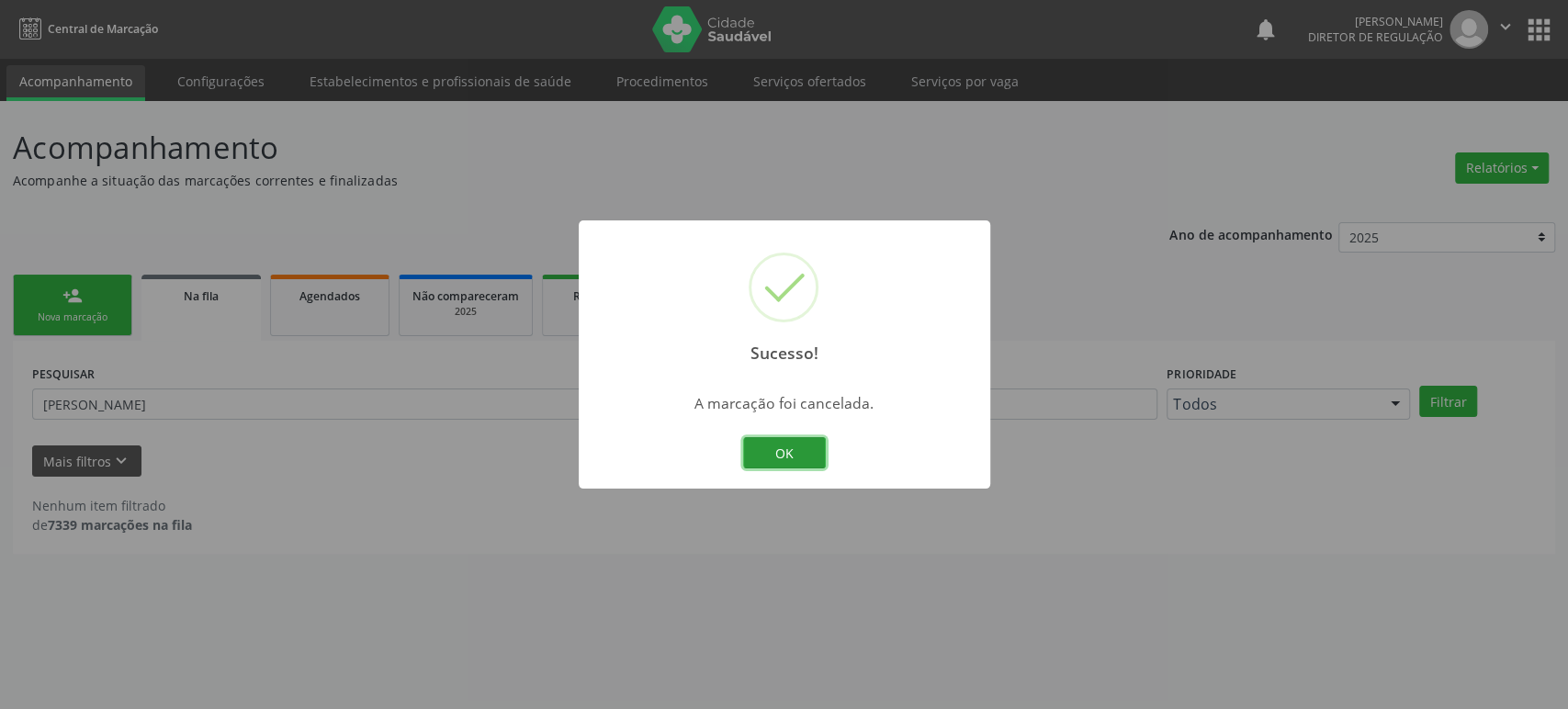
click at [762, 452] on button "OK" at bounding box center [784, 452] width 83 height 31
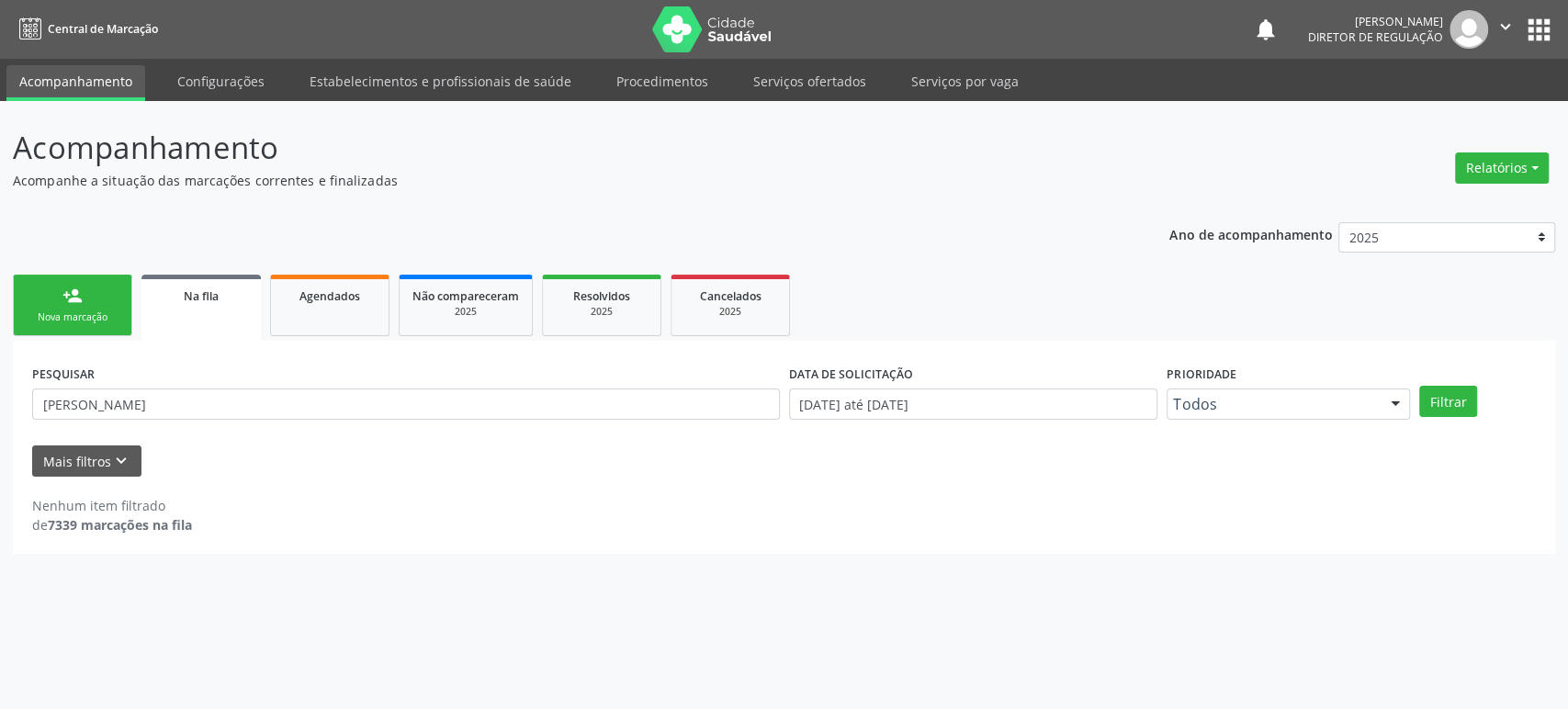
click at [54, 386] on label "PESQUISAR" at bounding box center [62, 375] width 62 height 29
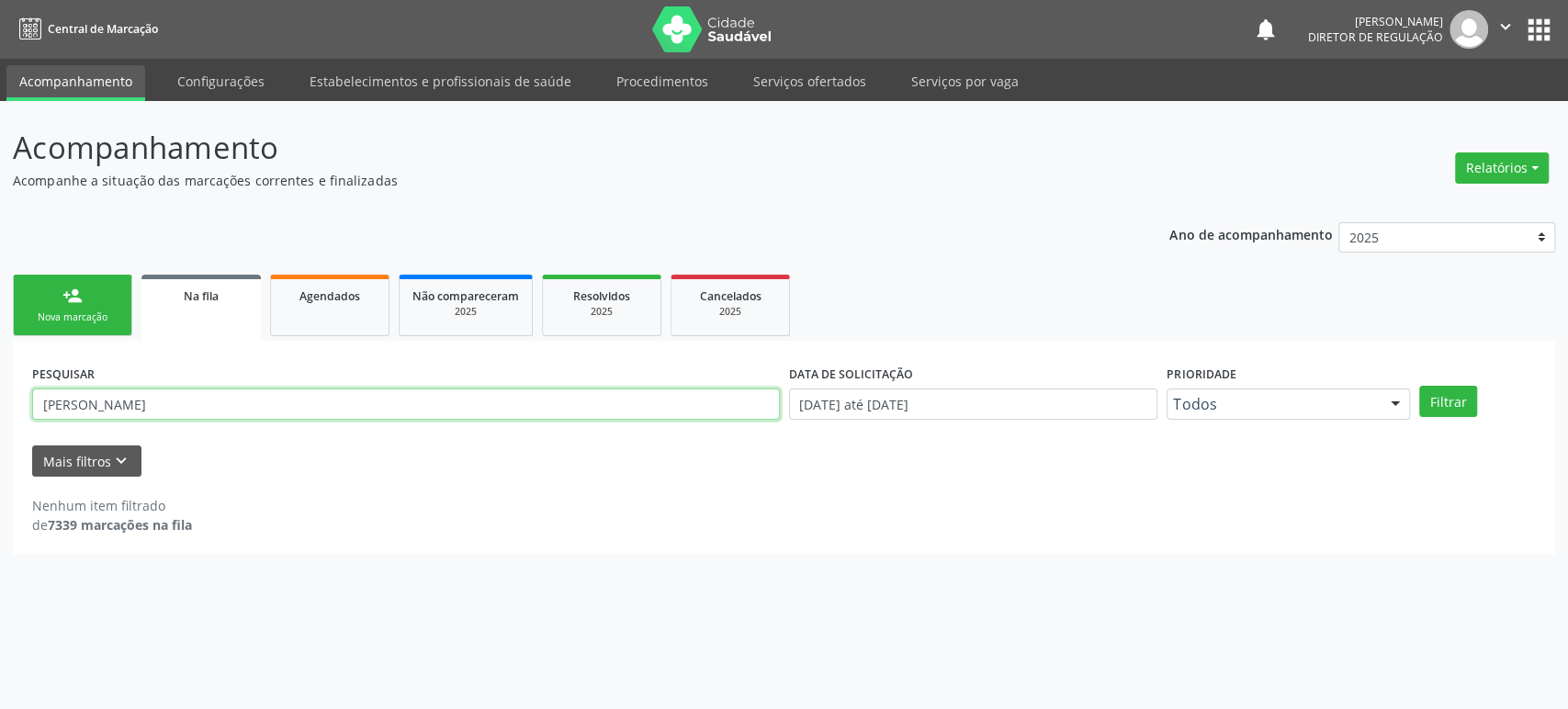
click at [90, 413] on input "[PERSON_NAME]" at bounding box center [406, 403] width 748 height 31
paste input "YOSANNE"
type input "YOSANNE"
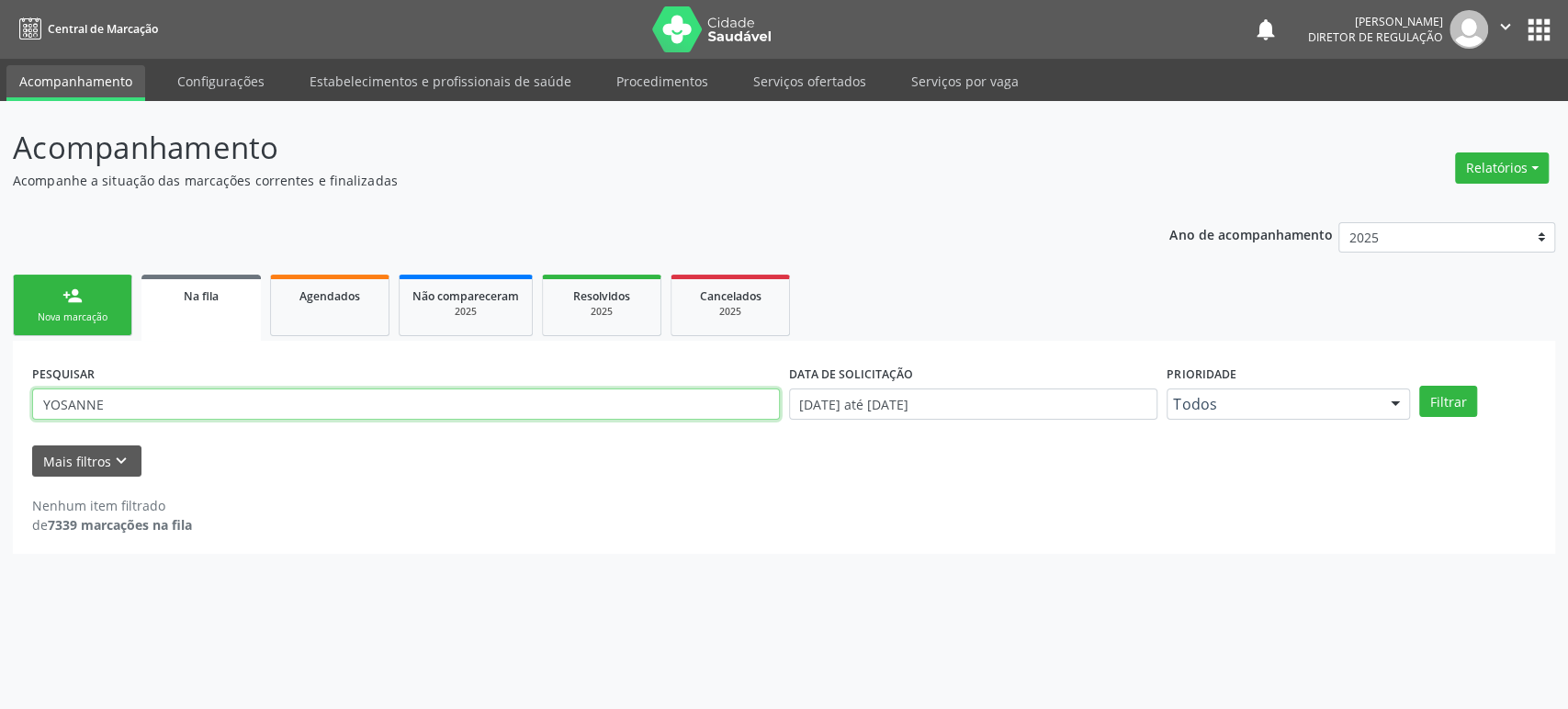
click at [1419, 385] on button "Filtrar" at bounding box center [1448, 401] width 58 height 31
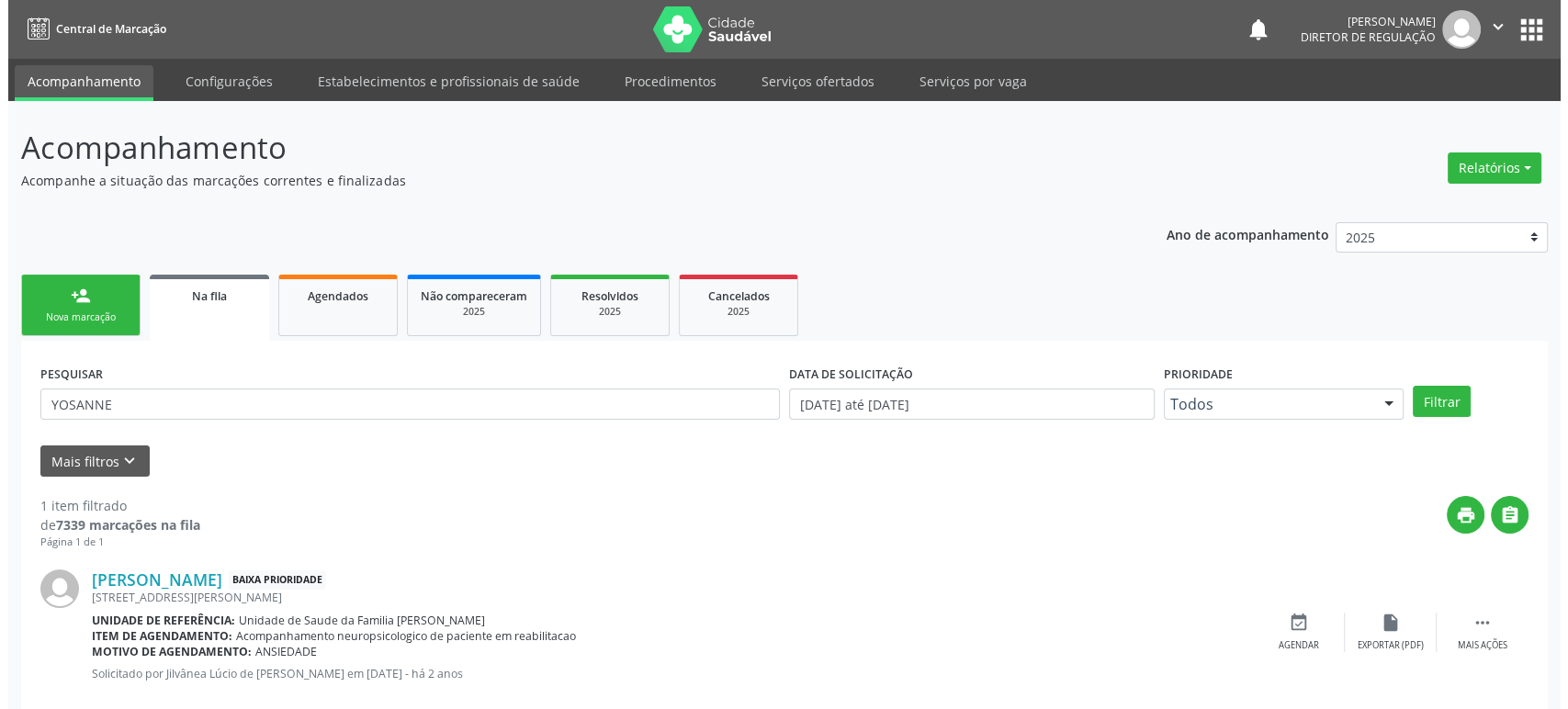
scroll to position [36, 0]
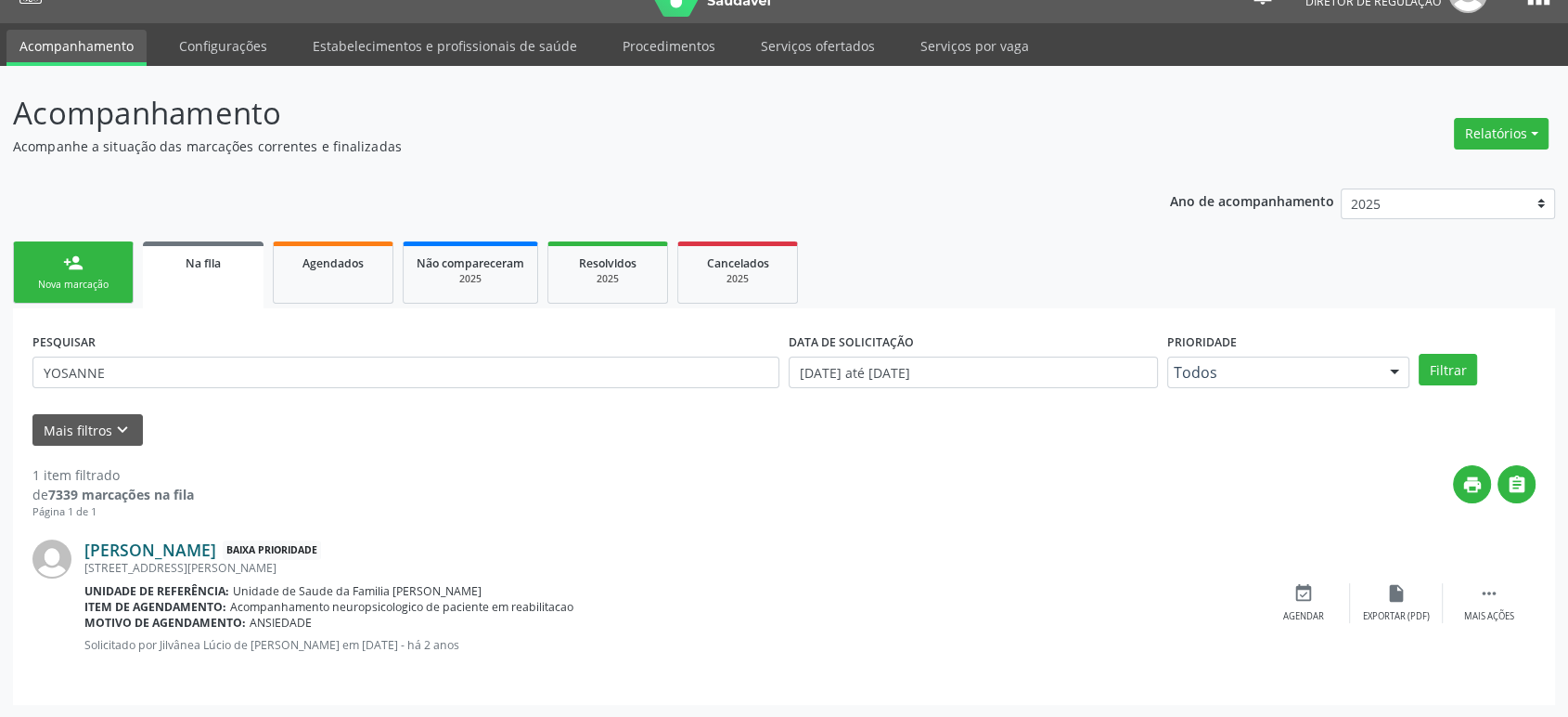
click at [217, 541] on link "[PERSON_NAME]" at bounding box center [150, 549] width 132 height 20
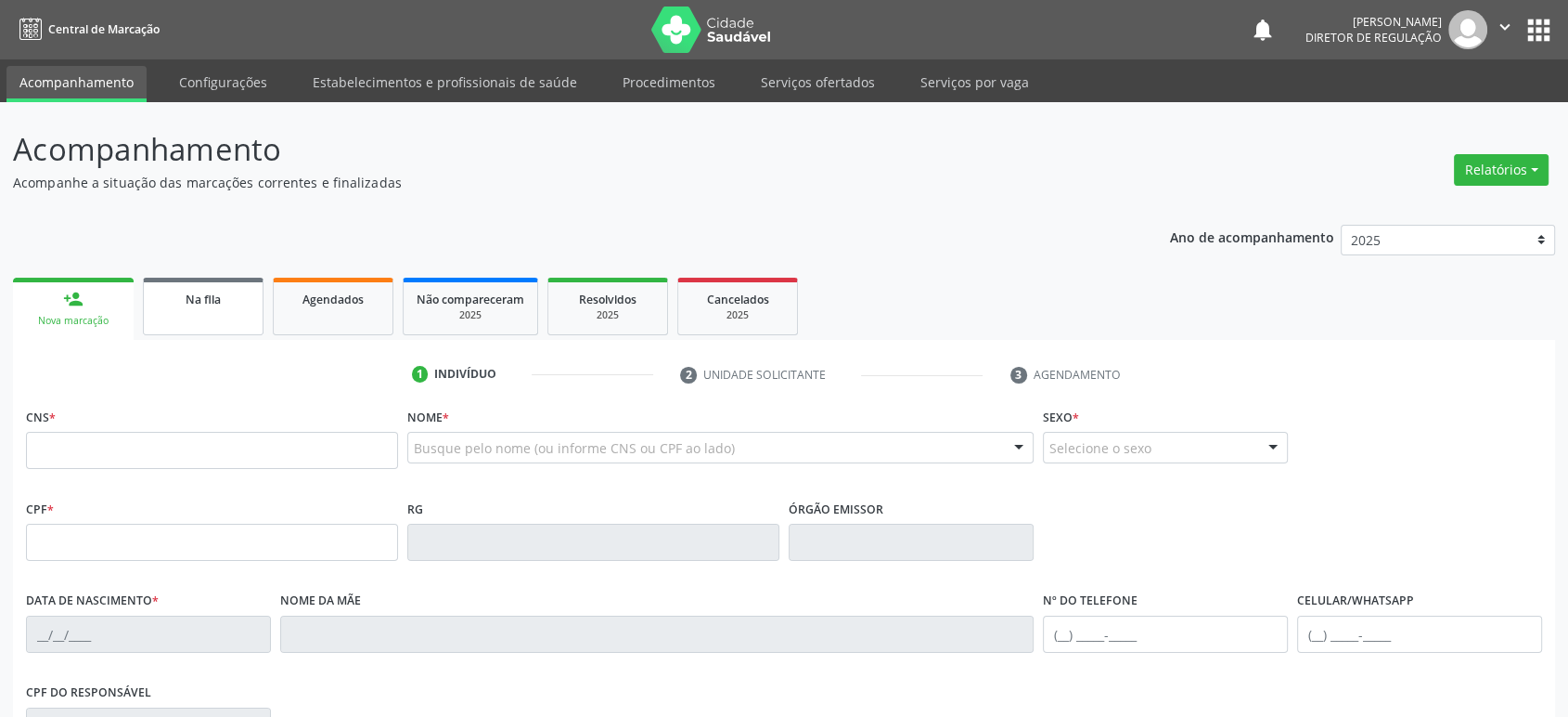
click at [195, 300] on span "Na fila" at bounding box center [203, 299] width 35 height 16
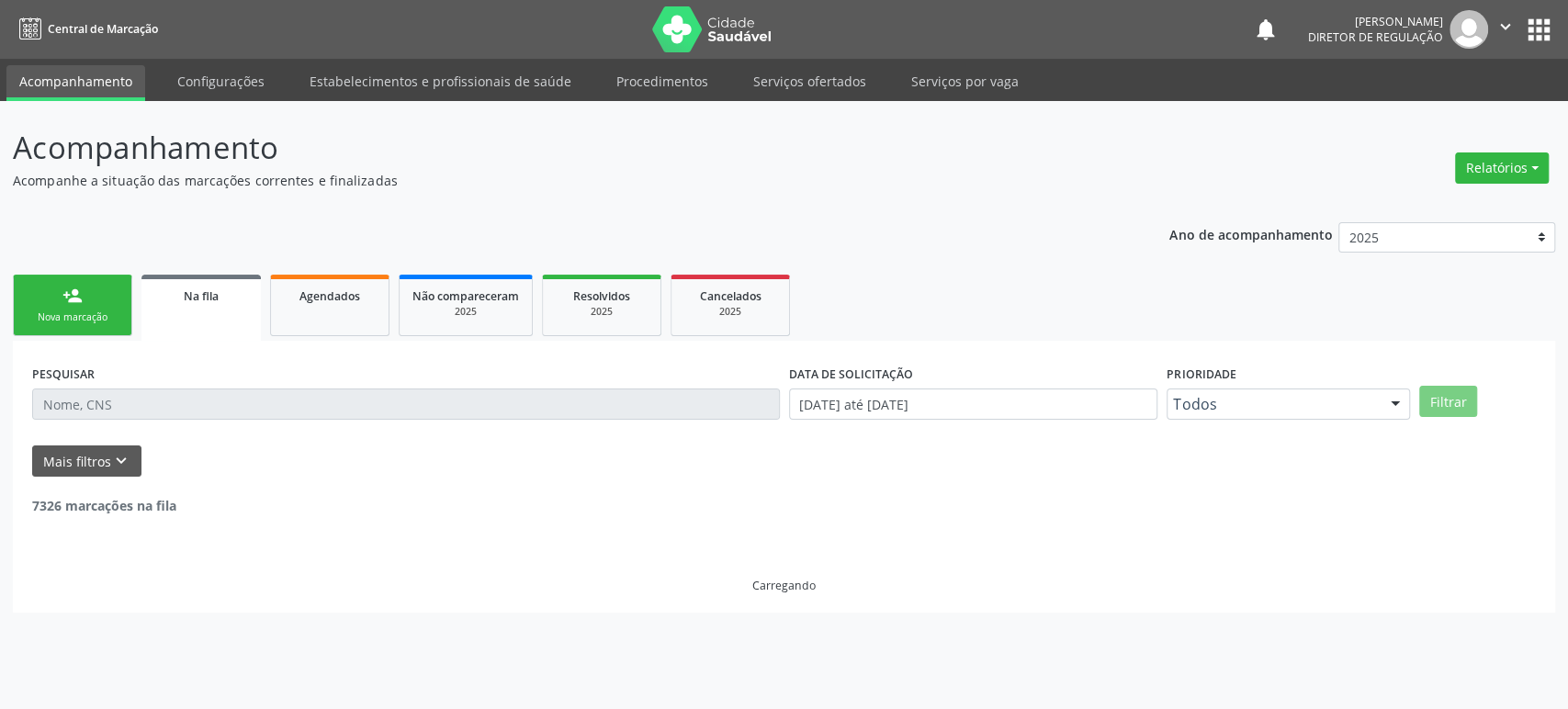
click at [91, 402] on input "text" at bounding box center [406, 403] width 748 height 31
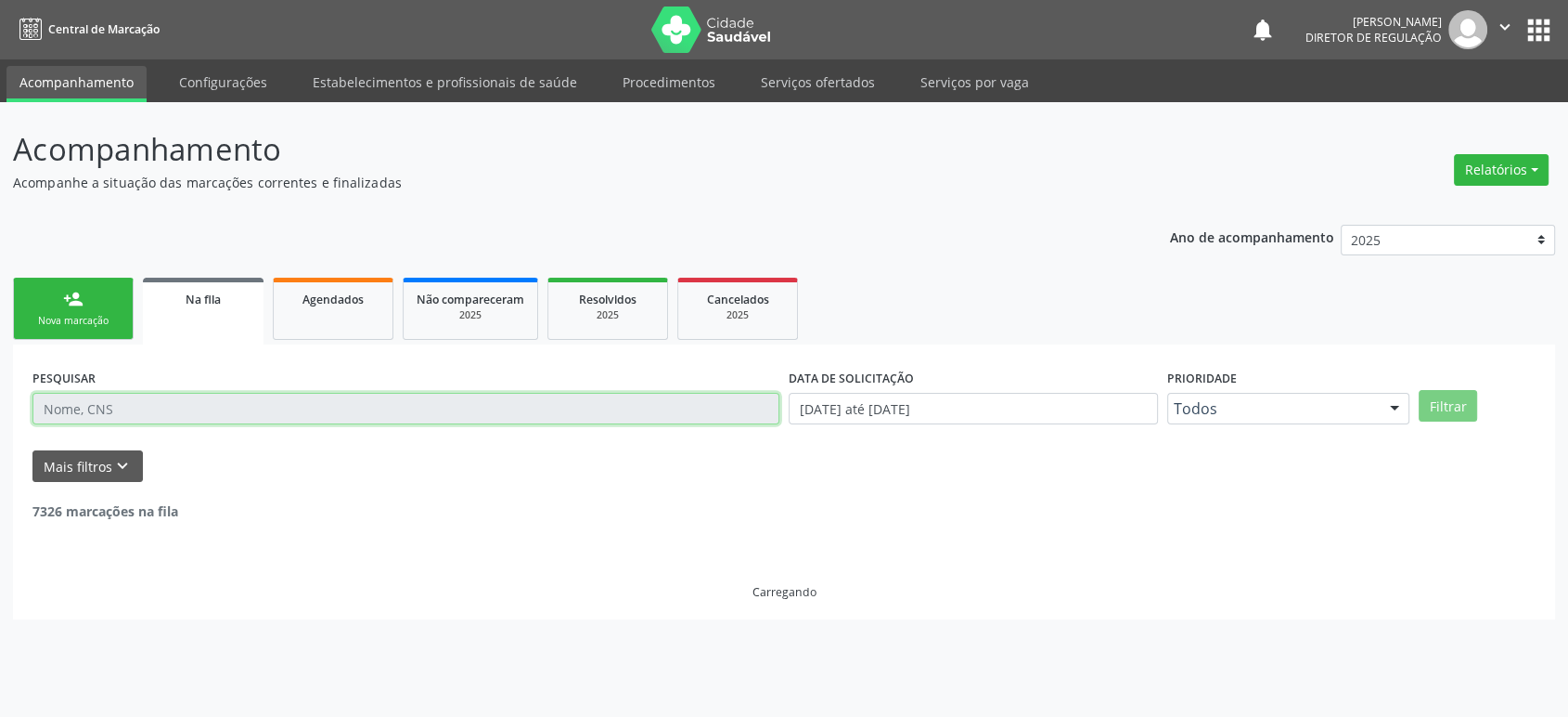
click at [92, 406] on input "text" at bounding box center [405, 408] width 747 height 31
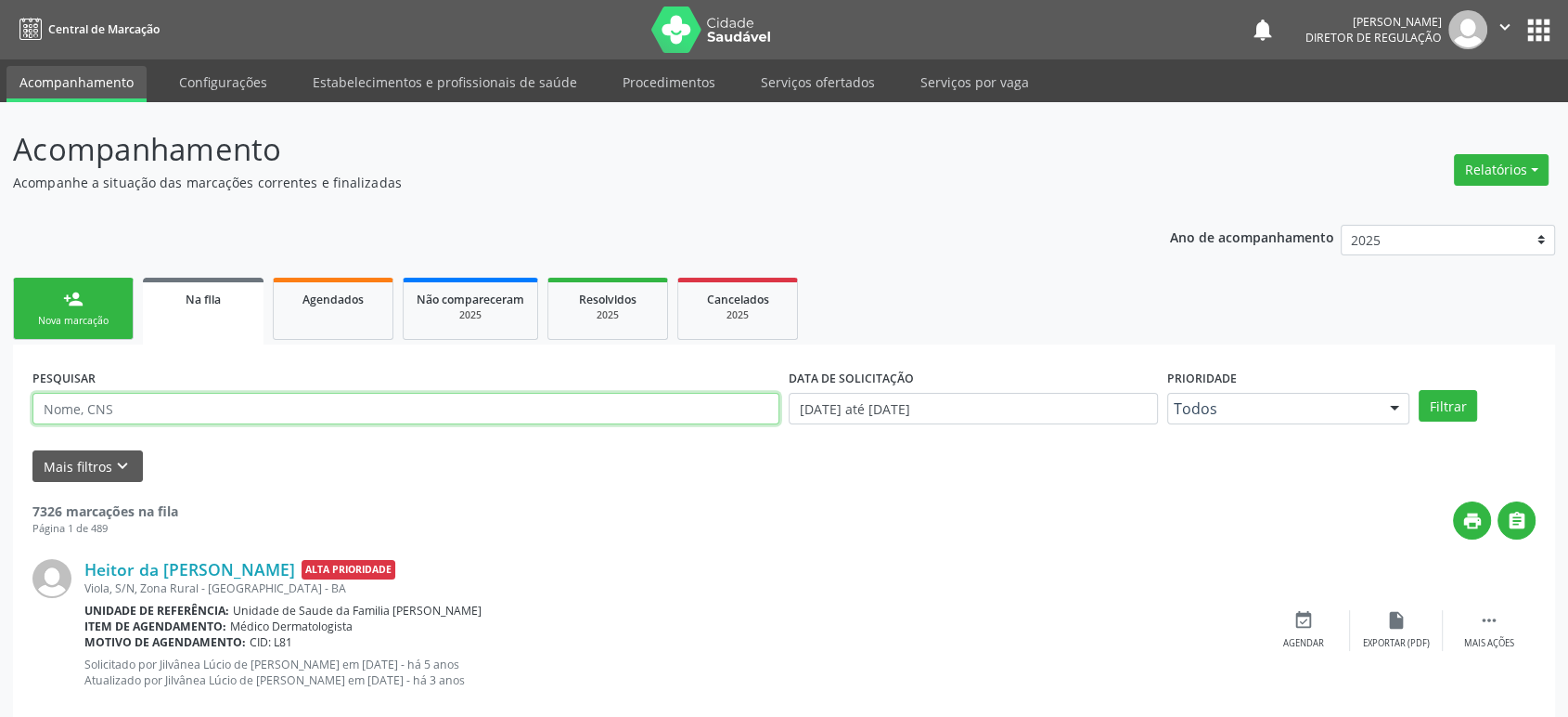
click at [92, 406] on input "text" at bounding box center [405, 408] width 747 height 31
paste input "JOSELITO SILVA SANTOS"
type input "JOSELITO SILVA SANTOS"
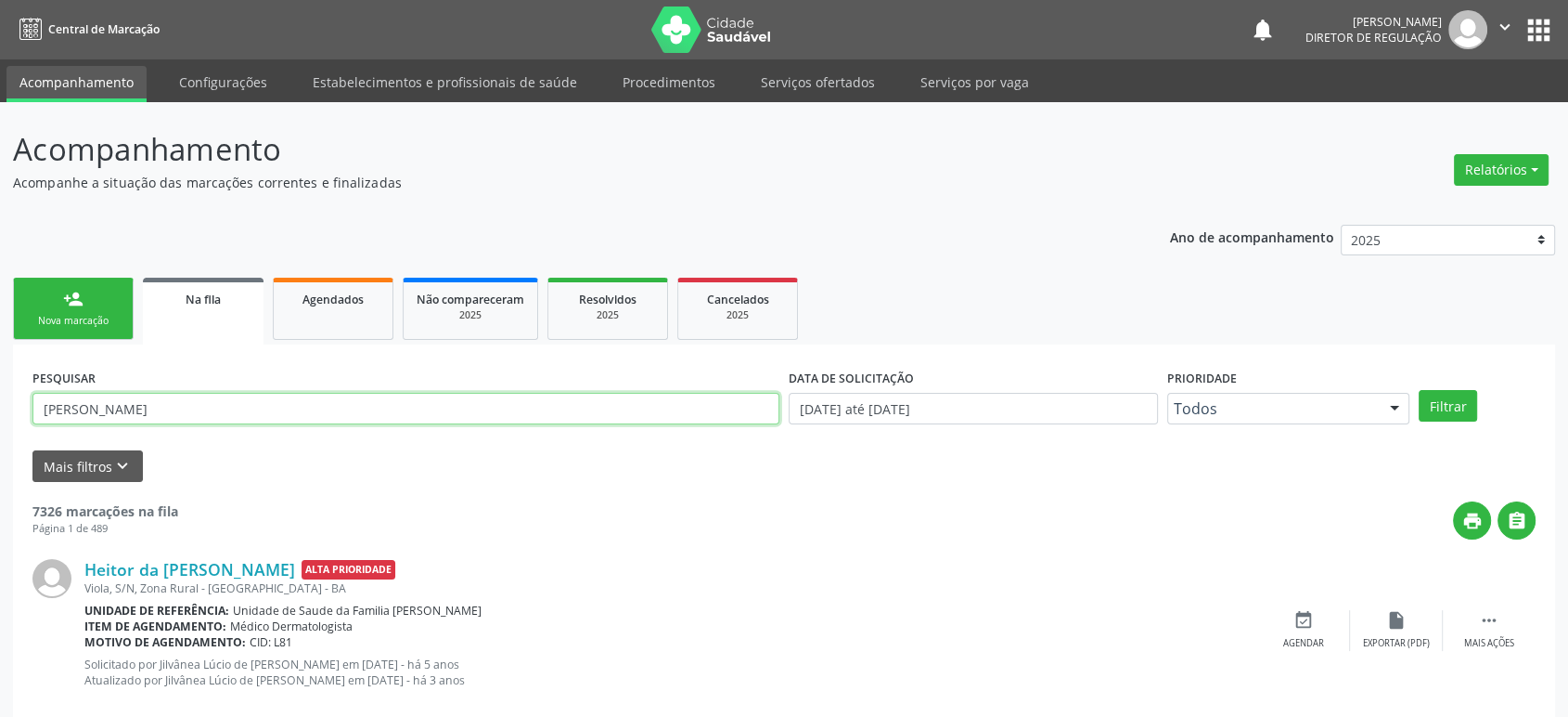
click at [1418, 390] on button "Filtrar" at bounding box center [1448, 405] width 58 height 31
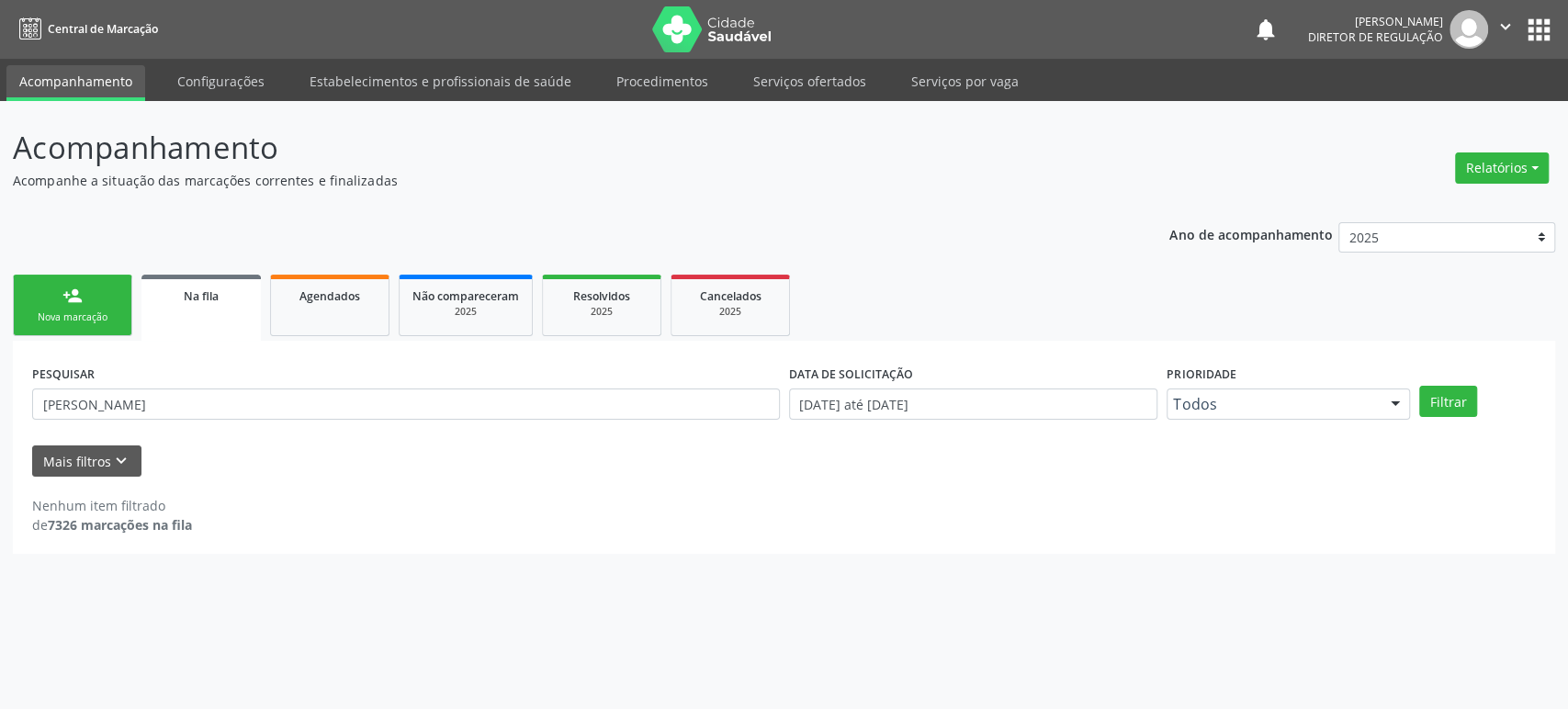
click at [1531, 41] on button "apps" at bounding box center [1538, 29] width 32 height 32
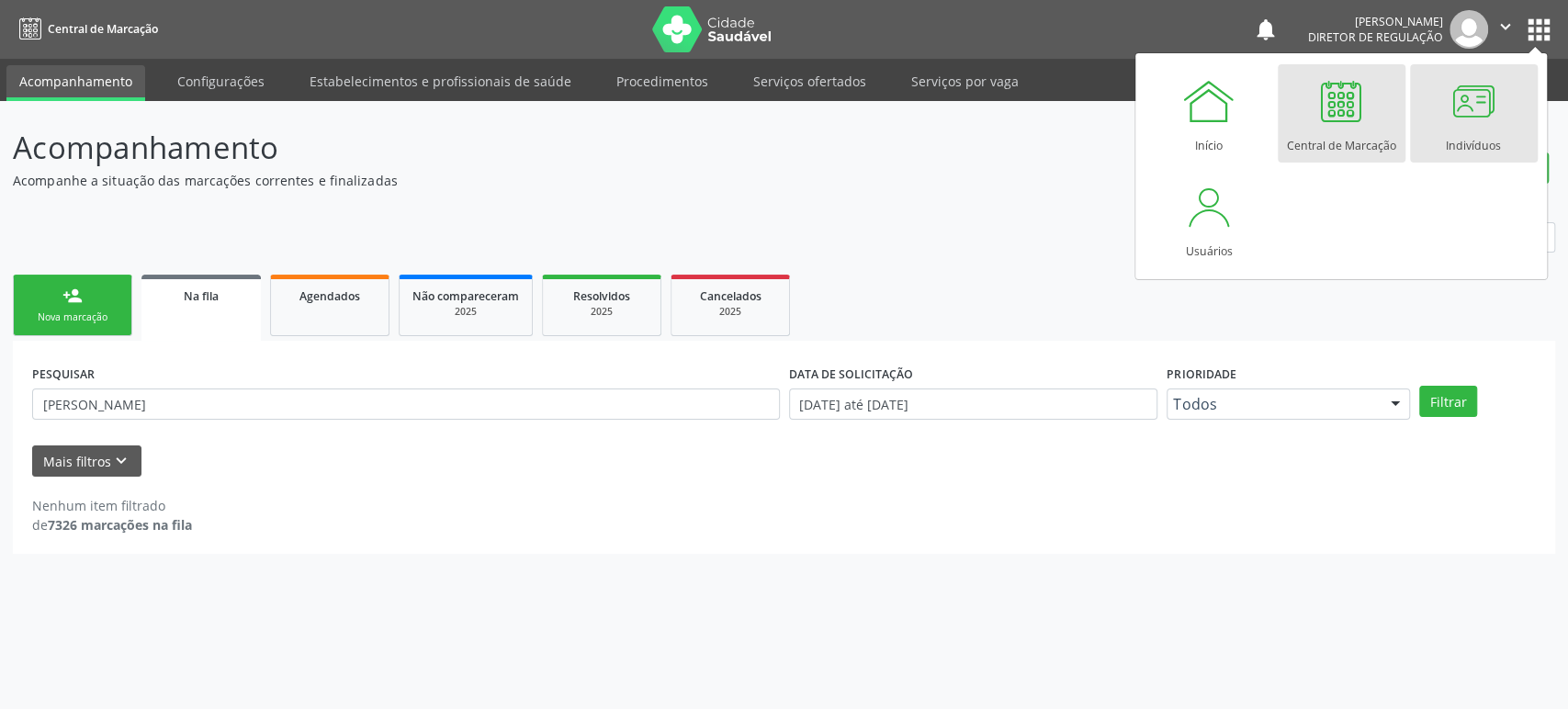
click at [1457, 122] on div at bounding box center [1473, 100] width 55 height 55
